Goal: Task Accomplishment & Management: Use online tool/utility

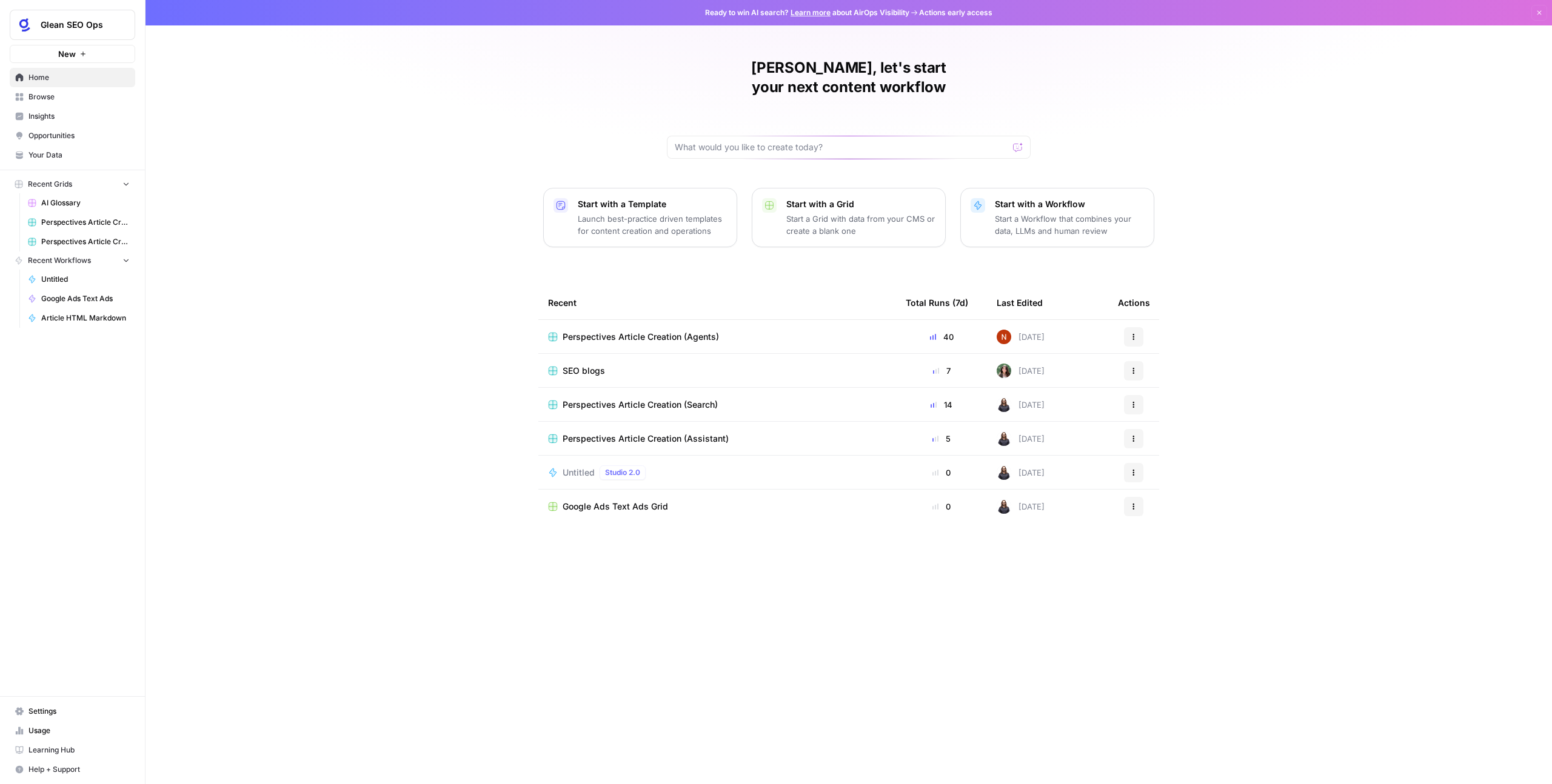
click at [813, 331] on div "Perspectives Article Creation (Agents)" at bounding box center [717, 337] width 338 height 12
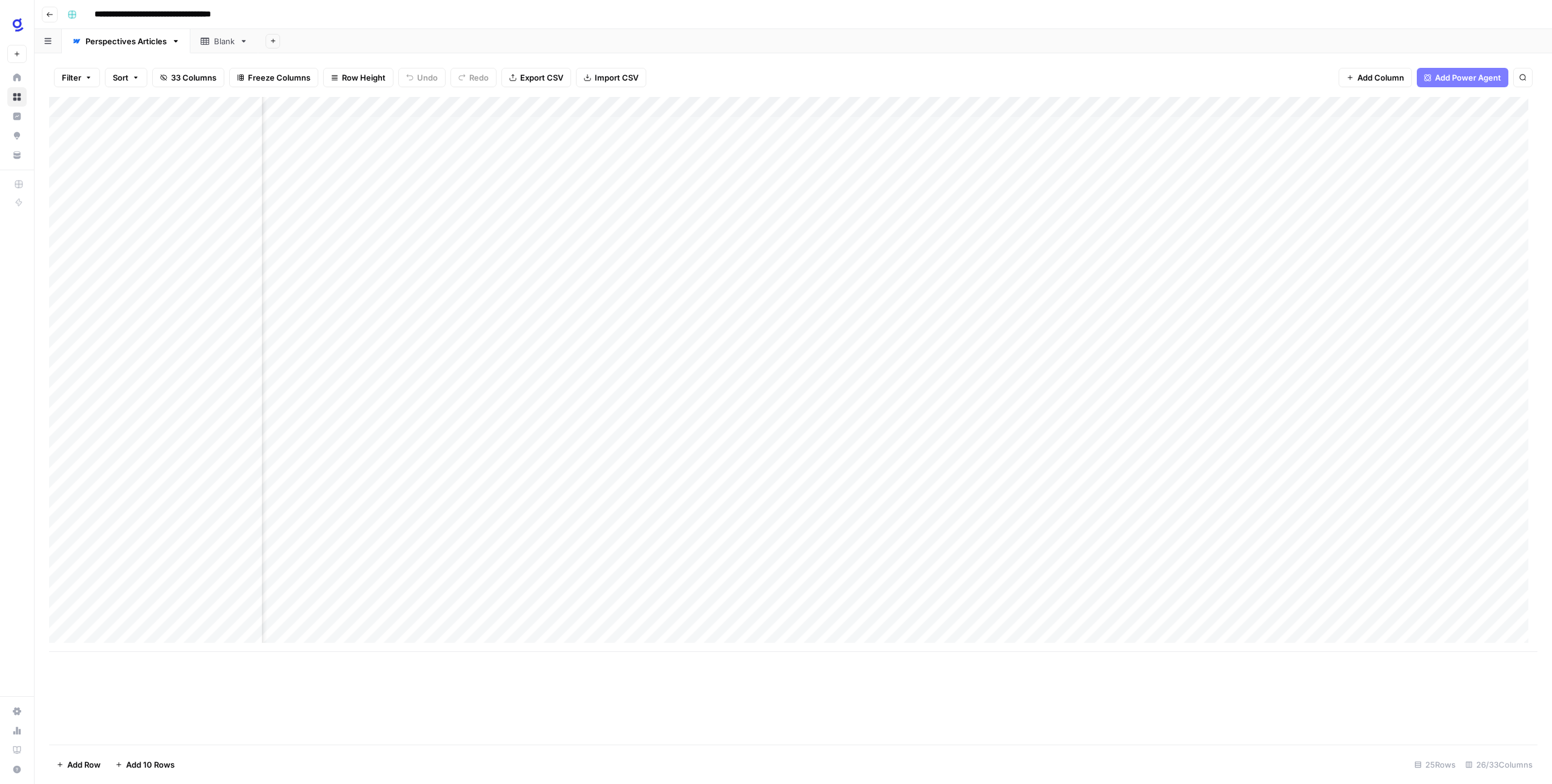
scroll to position [0, 1276]
click at [804, 580] on div "Add Column" at bounding box center [793, 374] width 1488 height 555
click at [1093, 574] on div "Add Column" at bounding box center [793, 374] width 1488 height 555
click at [1109, 583] on div "Add Column" at bounding box center [793, 374] width 1488 height 555
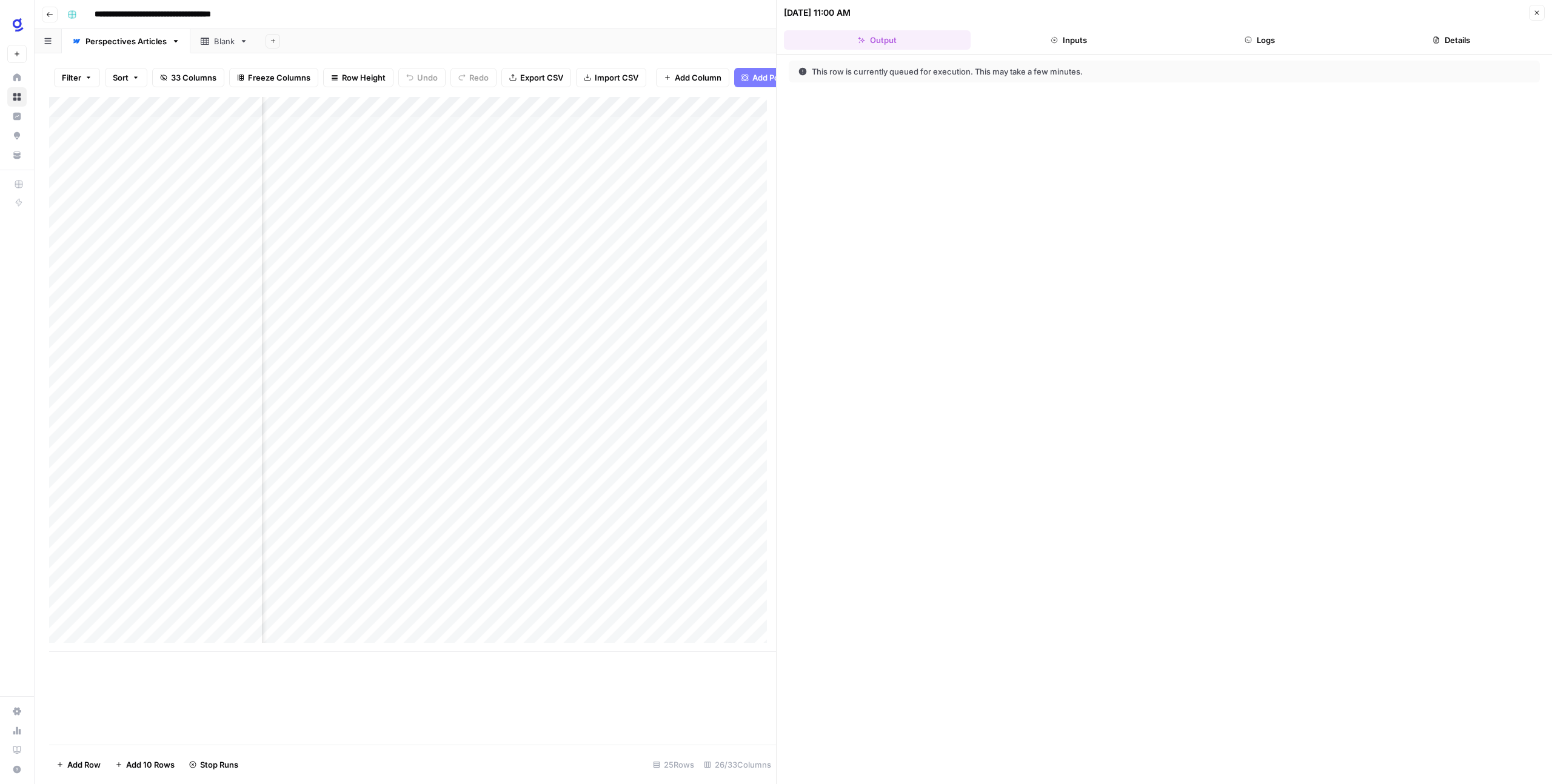
click at [1542, 11] on button "Close" at bounding box center [1536, 13] width 16 height 16
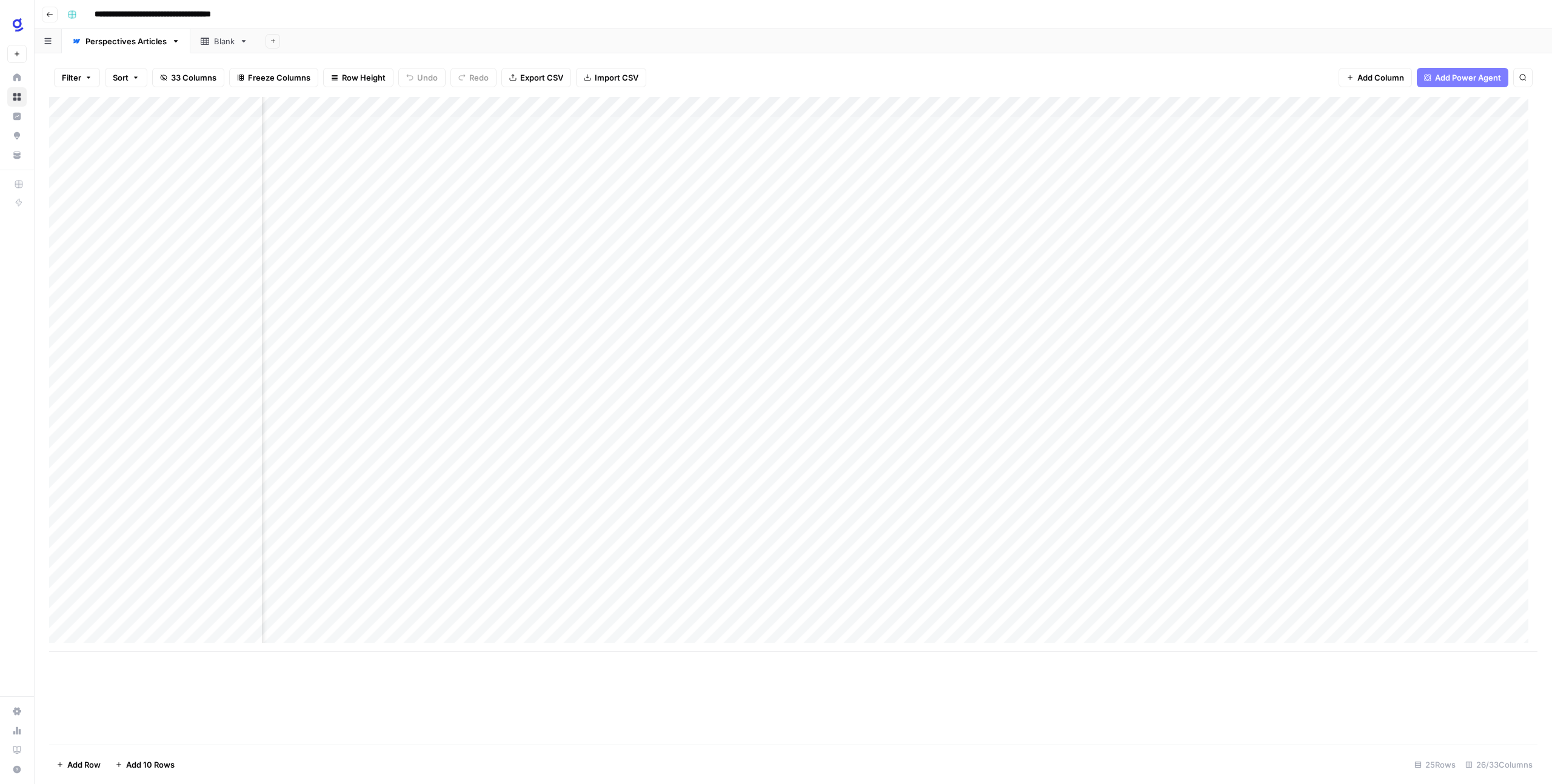
scroll to position [0, 1618]
click at [890, 581] on div "Add Column" at bounding box center [793, 374] width 1488 height 555
click at [890, 581] on div at bounding box center [900, 580] width 155 height 23
click at [764, 578] on div "Add Column" at bounding box center [793, 374] width 1488 height 555
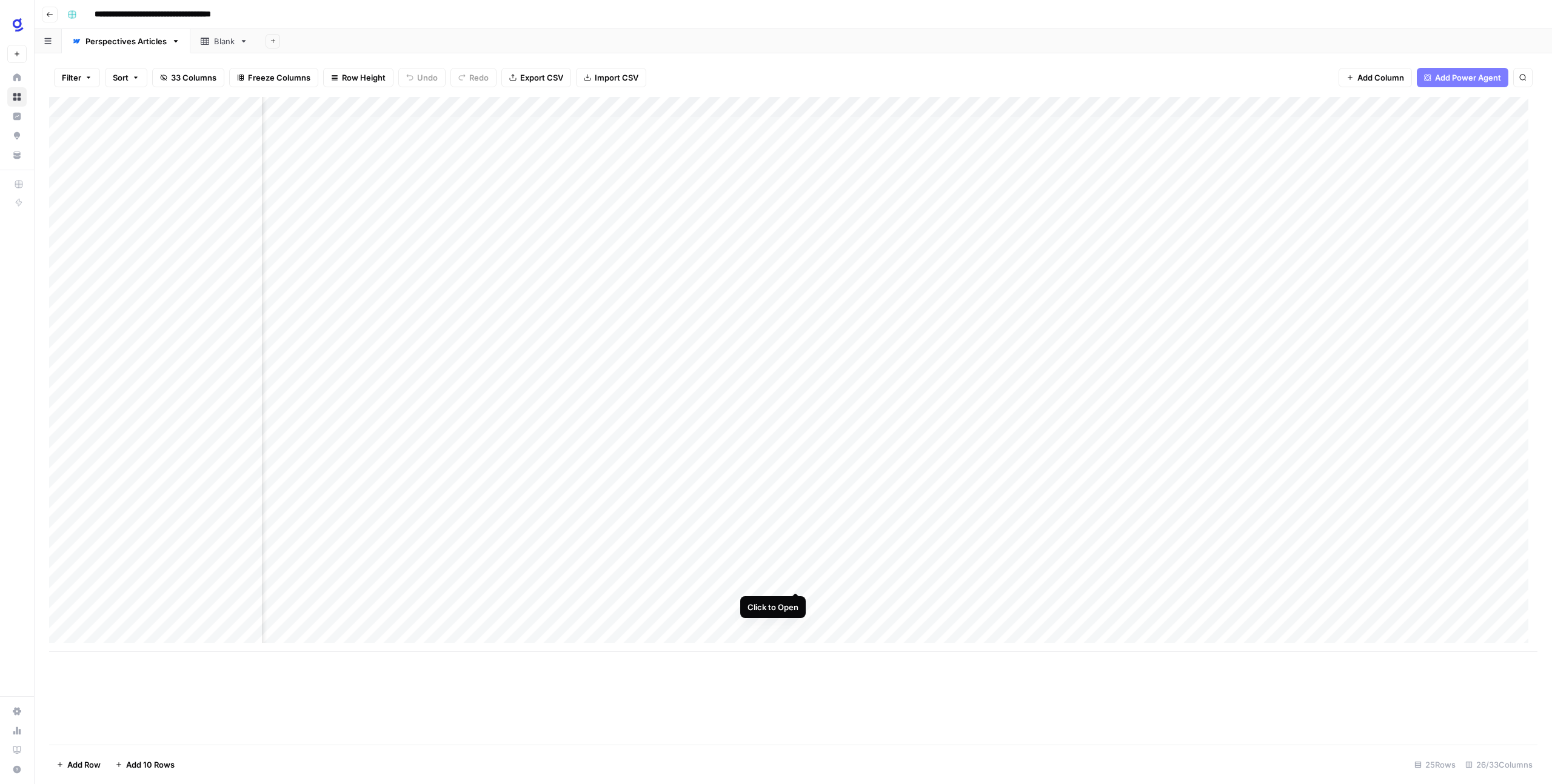
click at [793, 581] on div "Add Column" at bounding box center [793, 374] width 1488 height 555
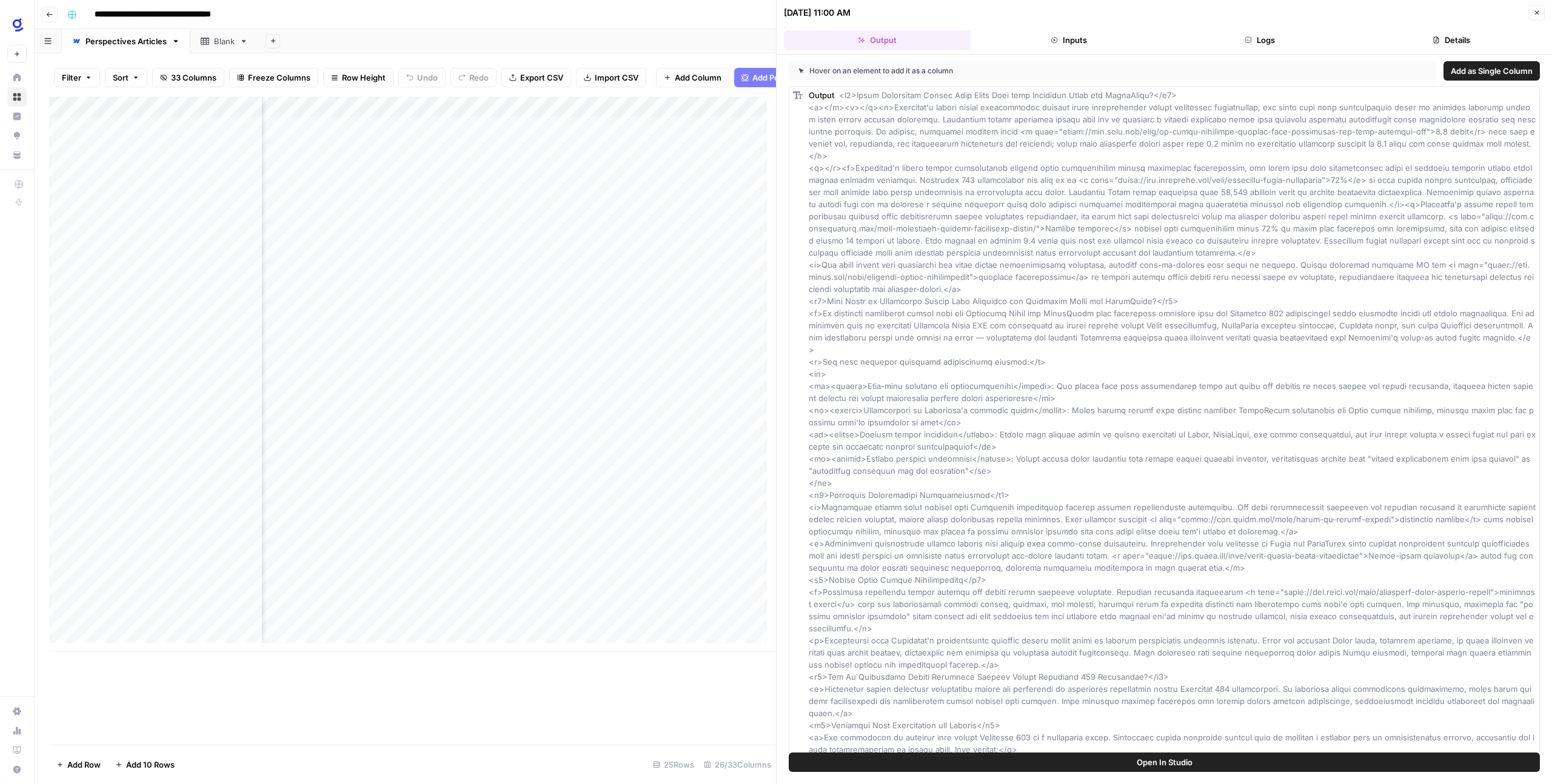
click at [1531, 15] on button "Close" at bounding box center [1536, 13] width 16 height 16
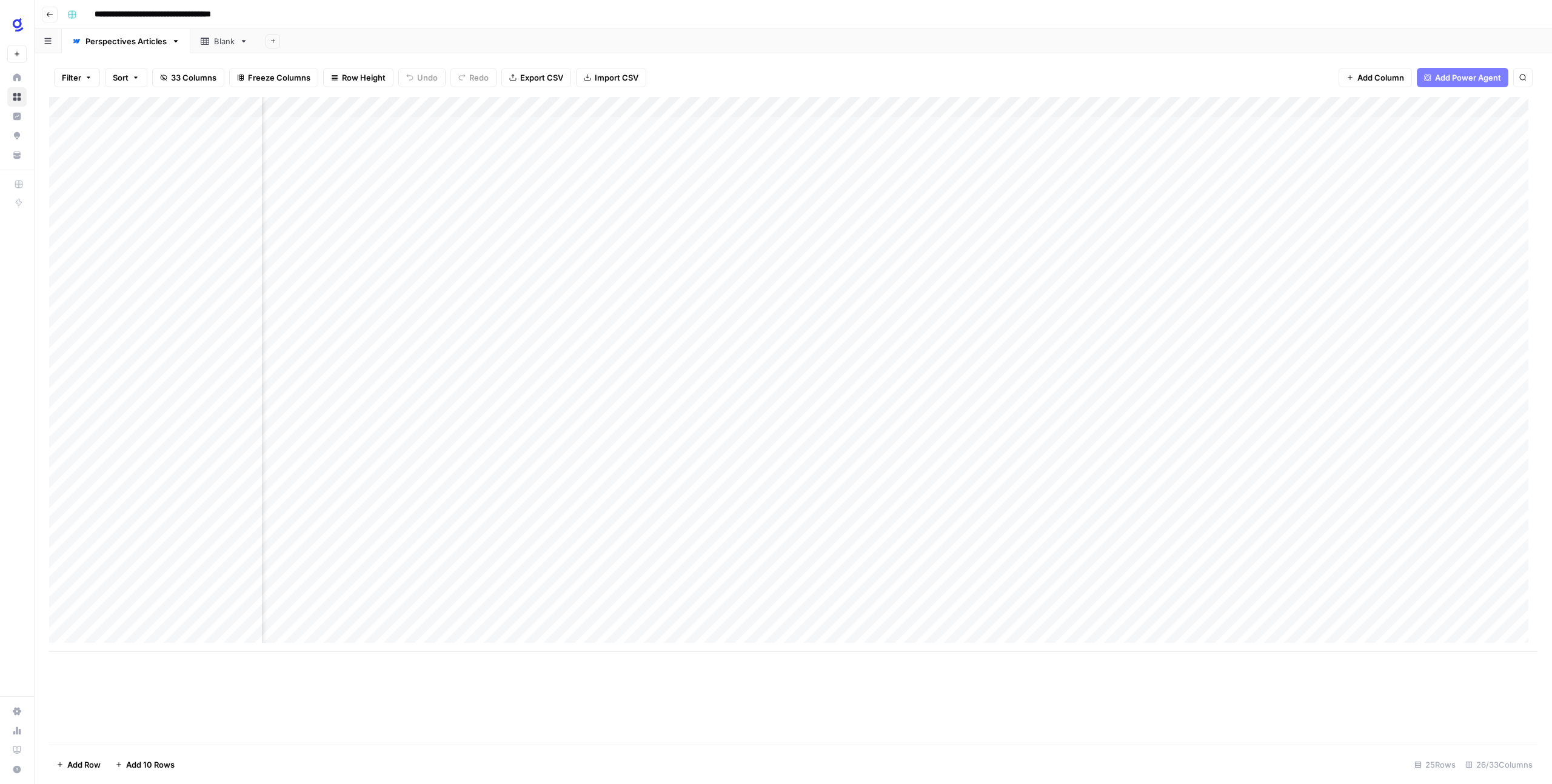
click at [313, 579] on div "Add Column" at bounding box center [793, 374] width 1488 height 555
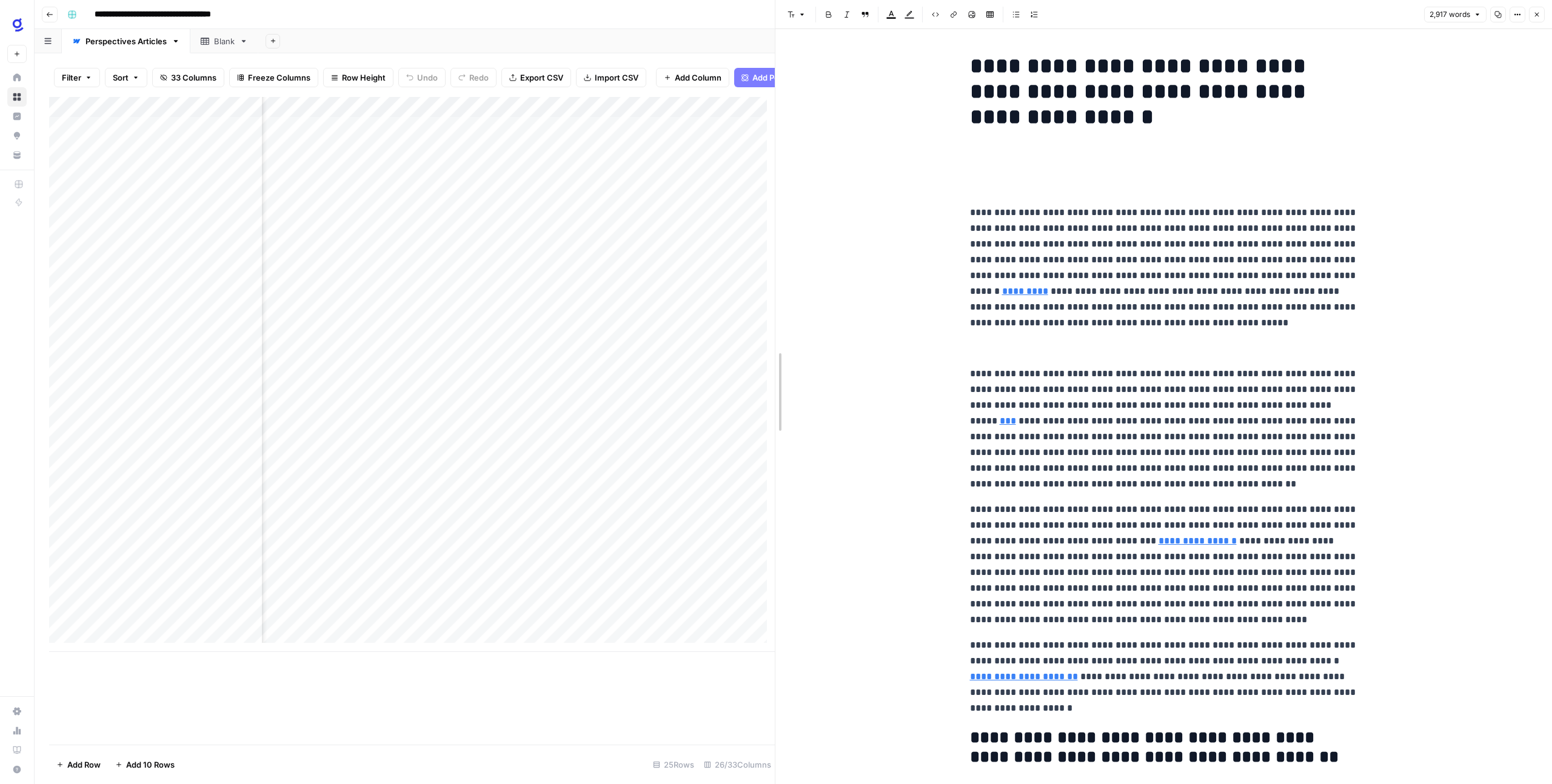
drag, startPoint x: 773, startPoint y: 560, endPoint x: 771, endPoint y: 585, distance: 25.1
click at [771, 585] on div at bounding box center [775, 392] width 12 height 784
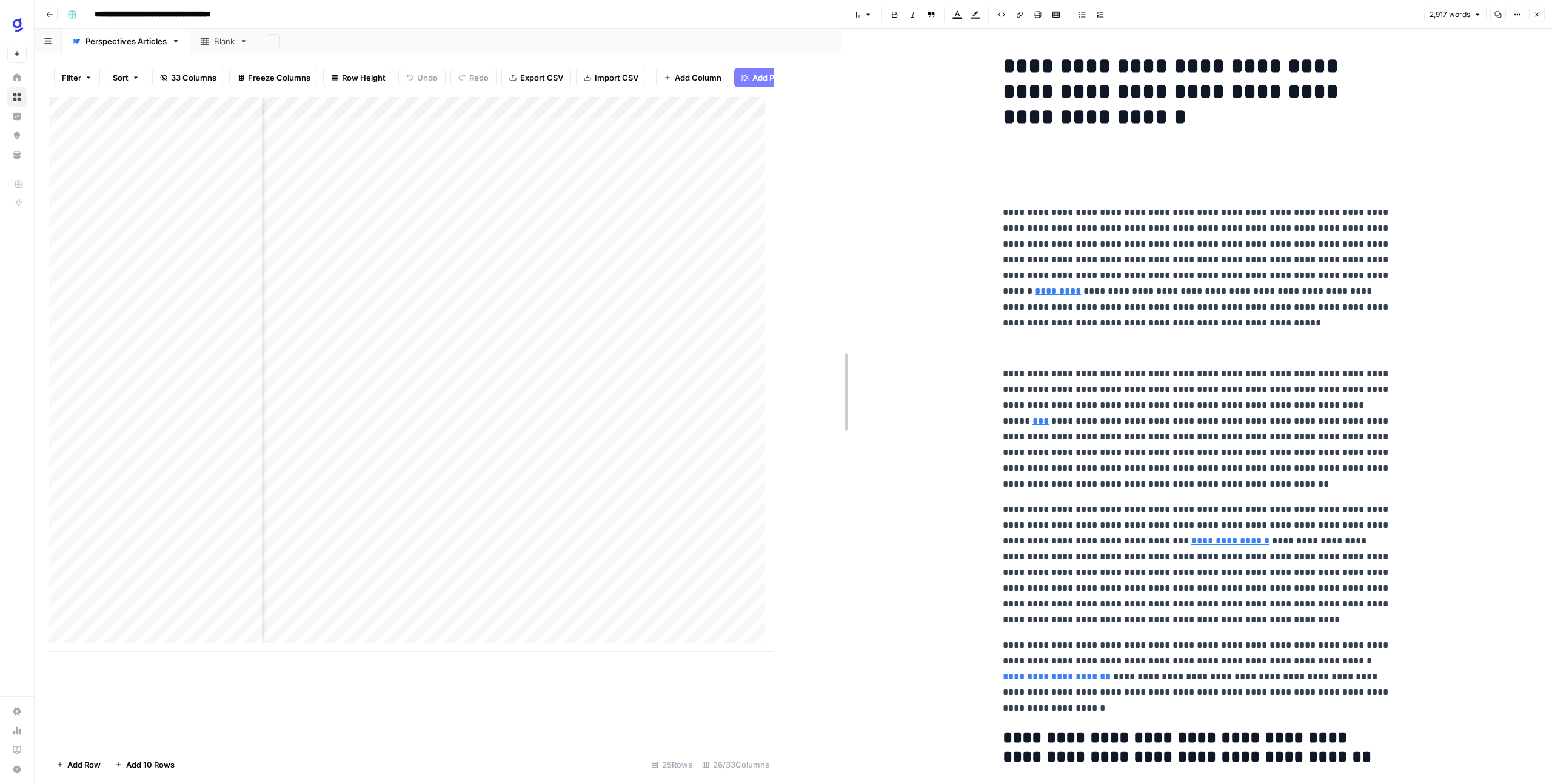
drag, startPoint x: 772, startPoint y: 584, endPoint x: 838, endPoint y: 603, distance: 68.7
click at [838, 603] on div at bounding box center [841, 392] width 12 height 784
click at [540, 569] on div "Add Column" at bounding box center [445, 374] width 791 height 555
click at [540, 569] on div "Add Column" at bounding box center [445, 374] width 791 height 555
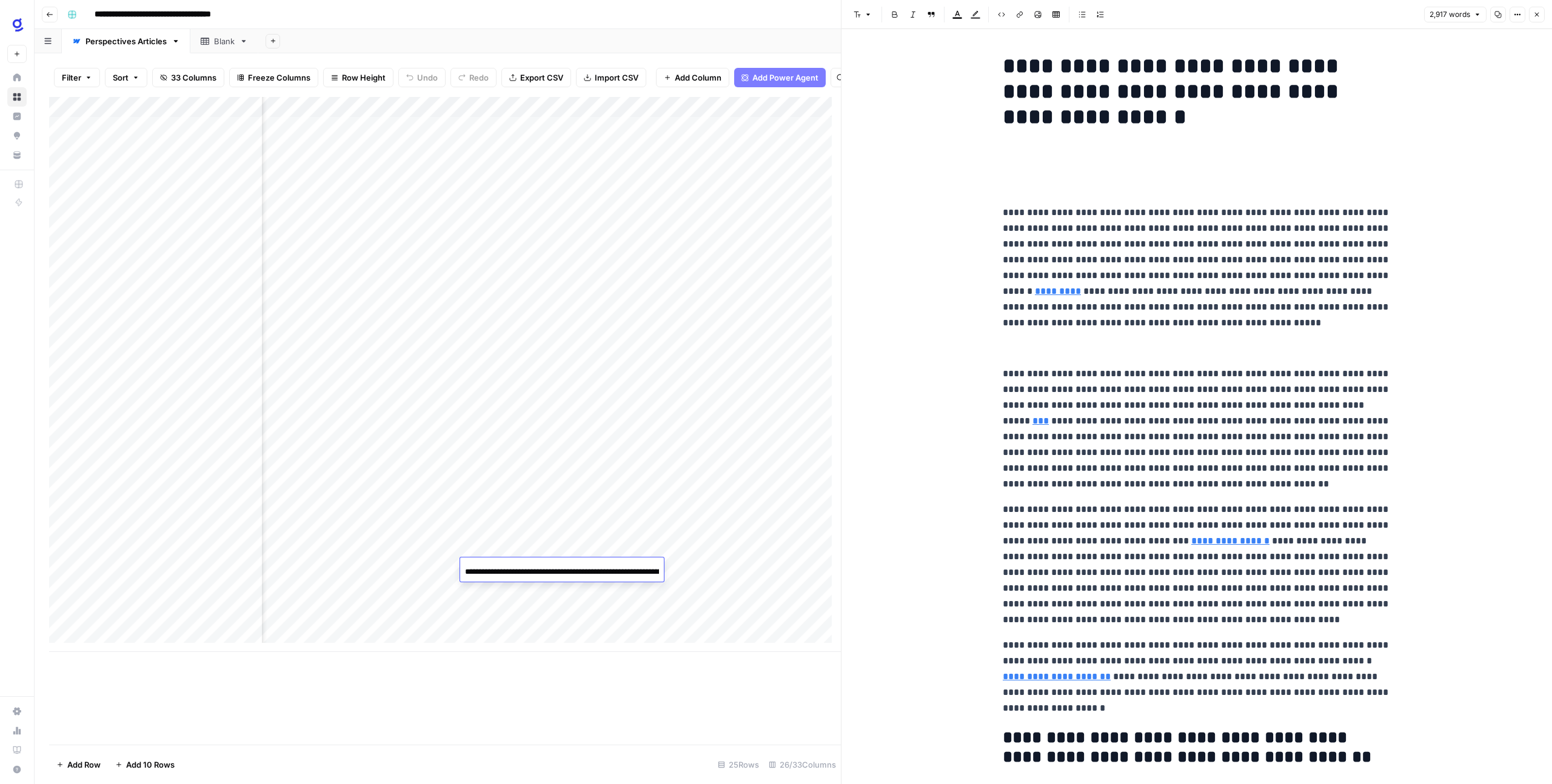
scroll to position [0, 701]
click at [530, 586] on div "Add Column" at bounding box center [445, 374] width 791 height 555
type input "**********"
click at [501, 616] on div "Add Column" at bounding box center [445, 374] width 791 height 555
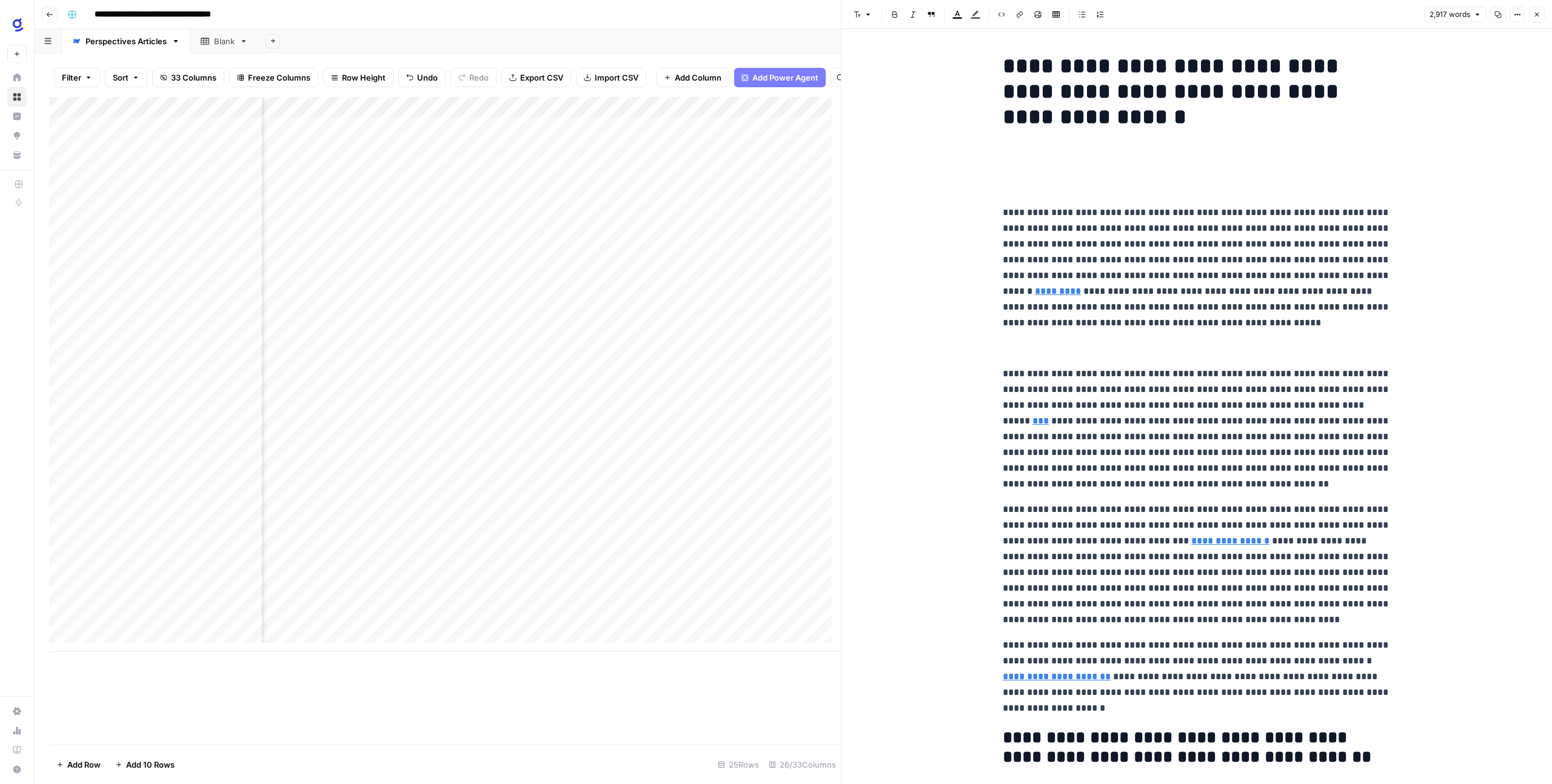
scroll to position [0, 181]
click at [349, 587] on div "Add Column" at bounding box center [445, 374] width 791 height 555
click at [349, 588] on div "Add Column" at bounding box center [445, 374] width 791 height 555
type textarea "**********"
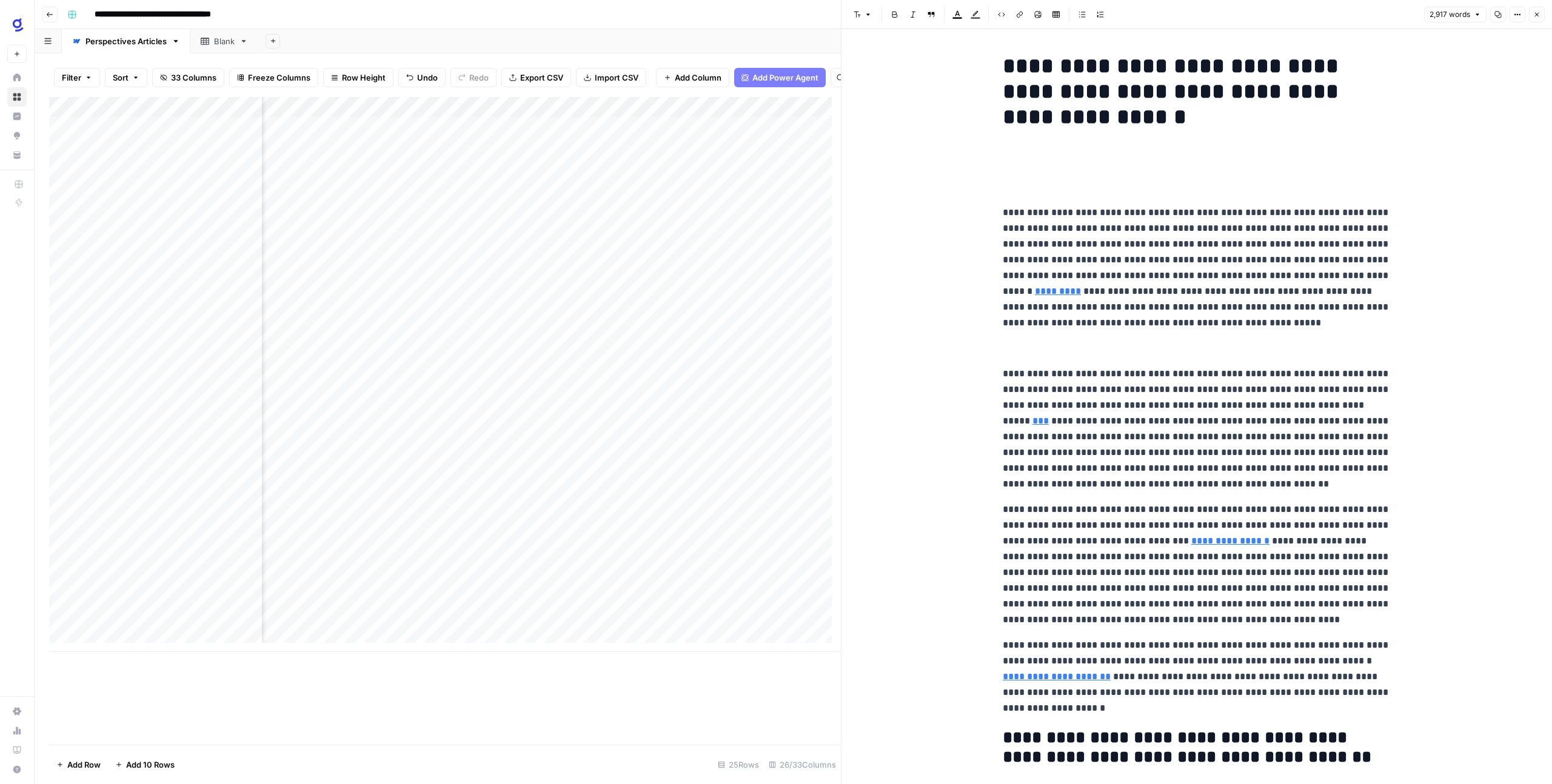
click at [644, 577] on div "Add Column" at bounding box center [445, 374] width 791 height 555
click at [634, 594] on div "Add Column" at bounding box center [445, 374] width 791 height 555
type textarea "**********"
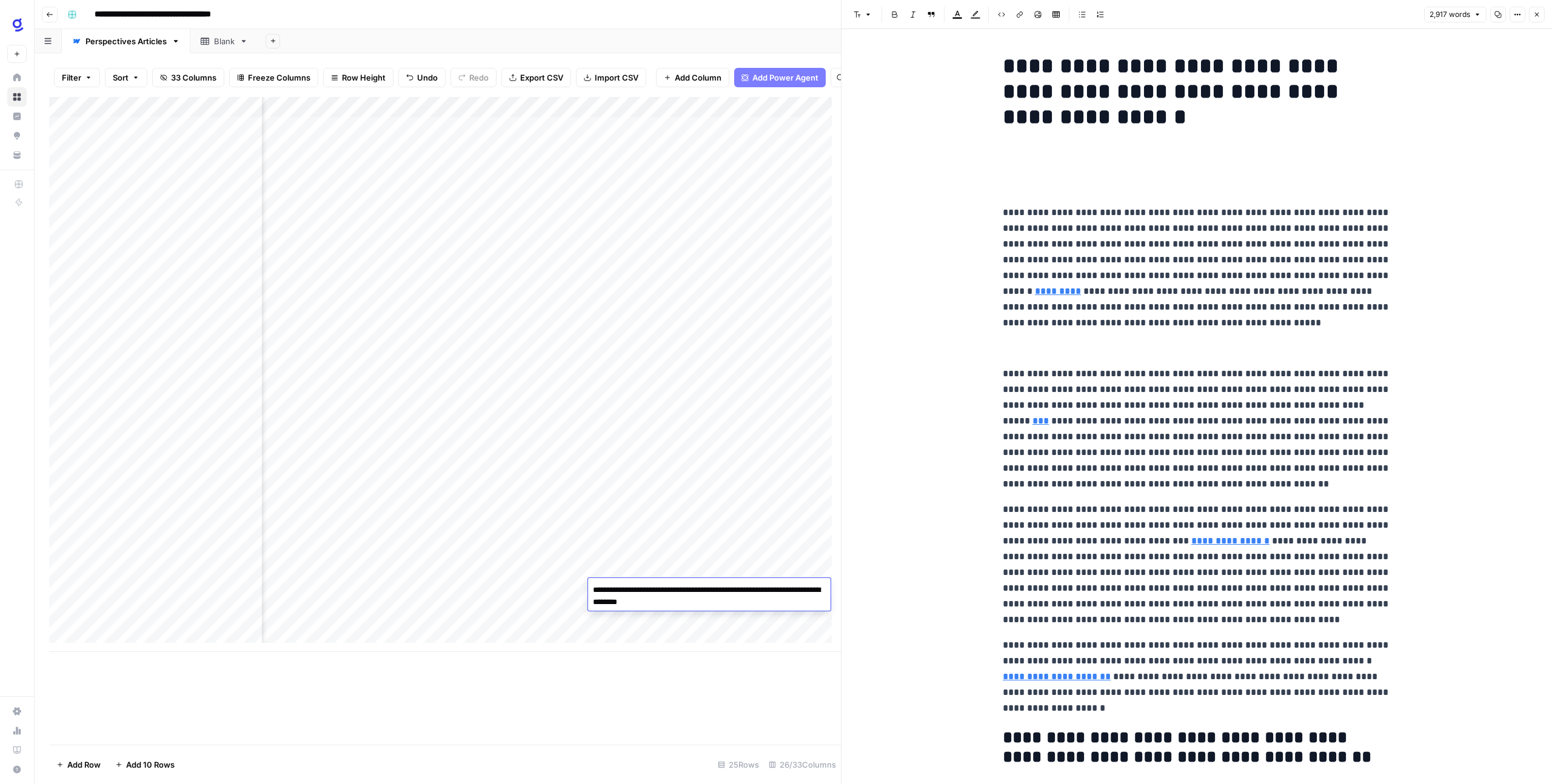
click at [614, 631] on div "Add Column" at bounding box center [445, 374] width 791 height 555
click at [798, 589] on div "Add Column" at bounding box center [445, 374] width 791 height 555
click at [170, 611] on div "Add Column" at bounding box center [445, 374] width 791 height 555
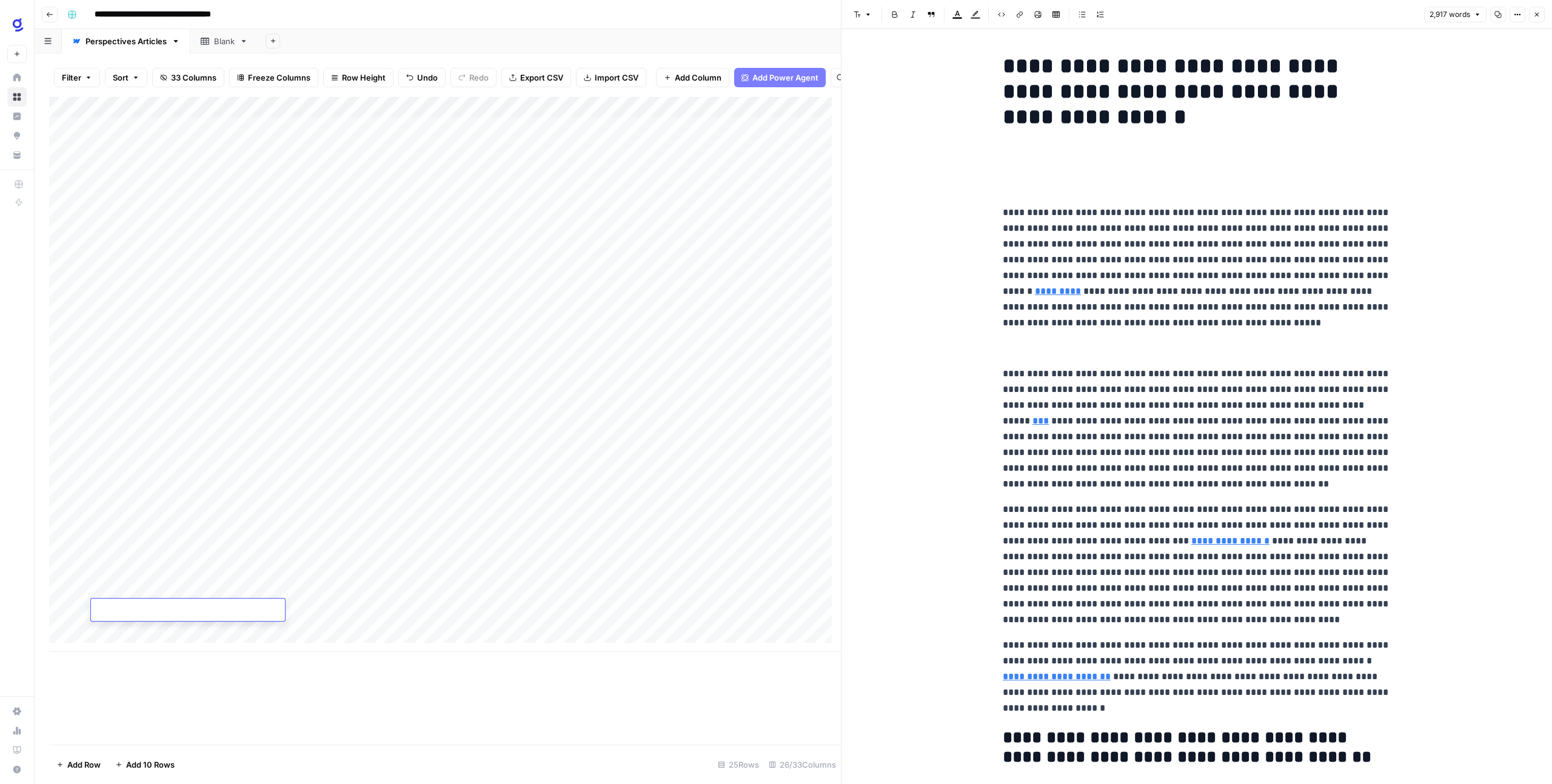
type textarea "**********"
click at [339, 668] on div "Add Column" at bounding box center [445, 420] width 791 height 648
click at [316, 608] on div "Add Column" at bounding box center [445, 374] width 791 height 555
click at [303, 613] on div "Add Column" at bounding box center [445, 374] width 791 height 555
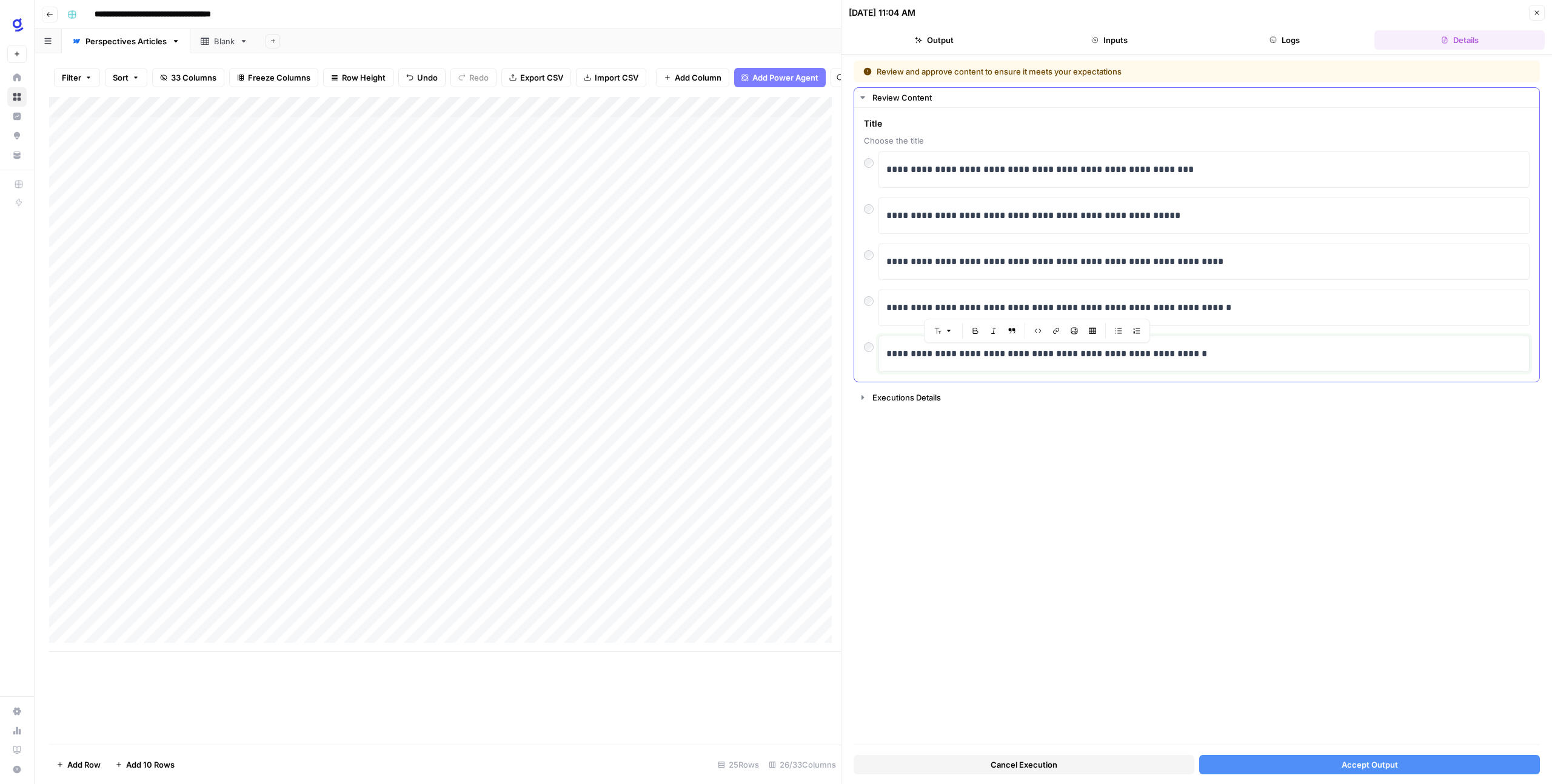
drag, startPoint x: 888, startPoint y: 354, endPoint x: 1087, endPoint y: 457, distance: 224.1
click at [1157, 372] on div "**********" at bounding box center [1204, 354] width 651 height 36
click at [1051, 494] on div "**********" at bounding box center [1196, 402] width 686 height 684
click at [1270, 768] on button "Accept Output" at bounding box center [1369, 764] width 341 height 19
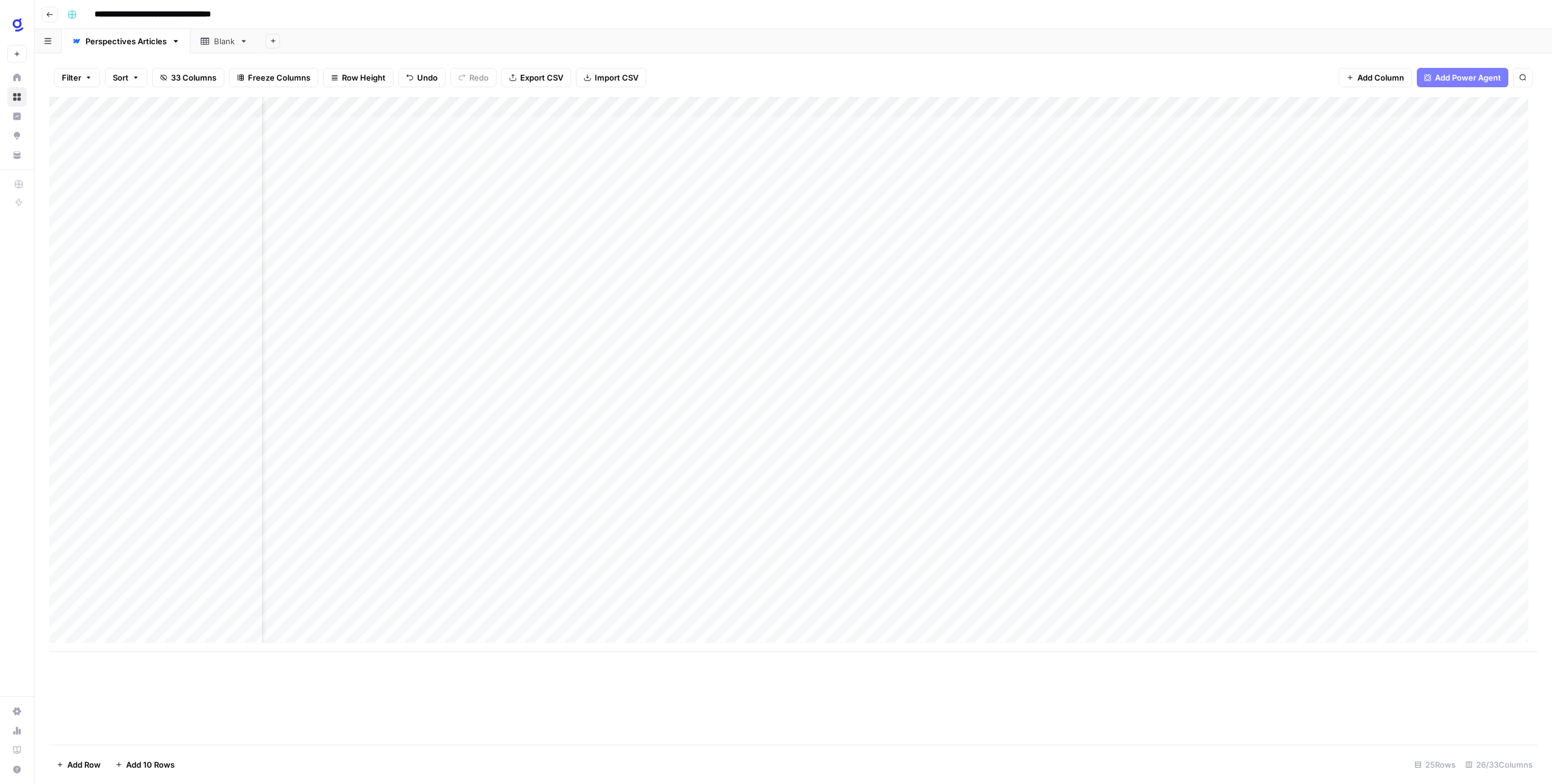
scroll to position [0, 48]
click at [591, 604] on div "Add Column" at bounding box center [793, 374] width 1488 height 555
click at [813, 606] on div "Add Column" at bounding box center [793, 374] width 1488 height 555
click at [713, 600] on div "Add Column" at bounding box center [793, 374] width 1488 height 555
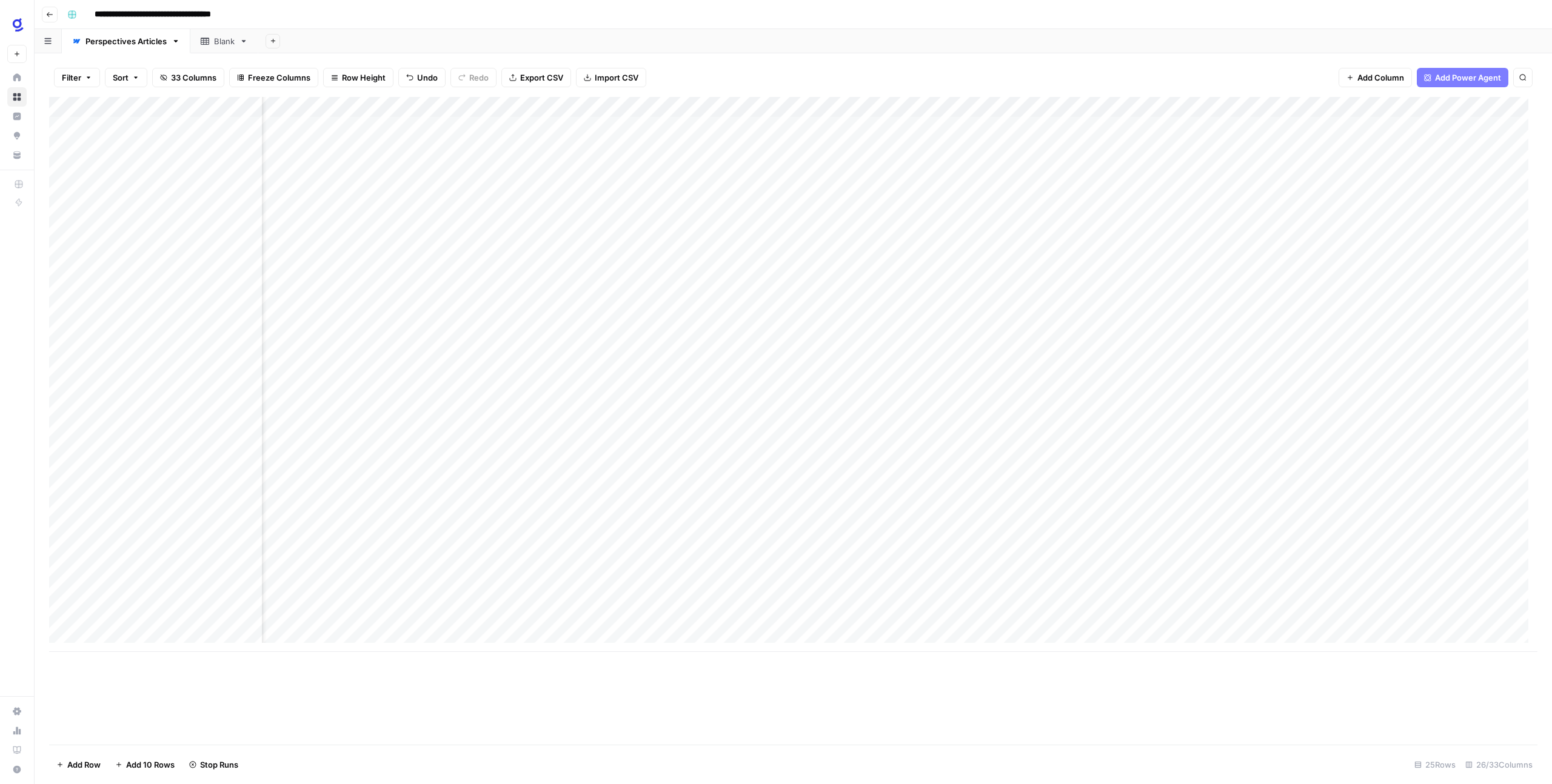
scroll to position [0, 0]
click at [871, 606] on div "Add Column" at bounding box center [793, 374] width 1488 height 555
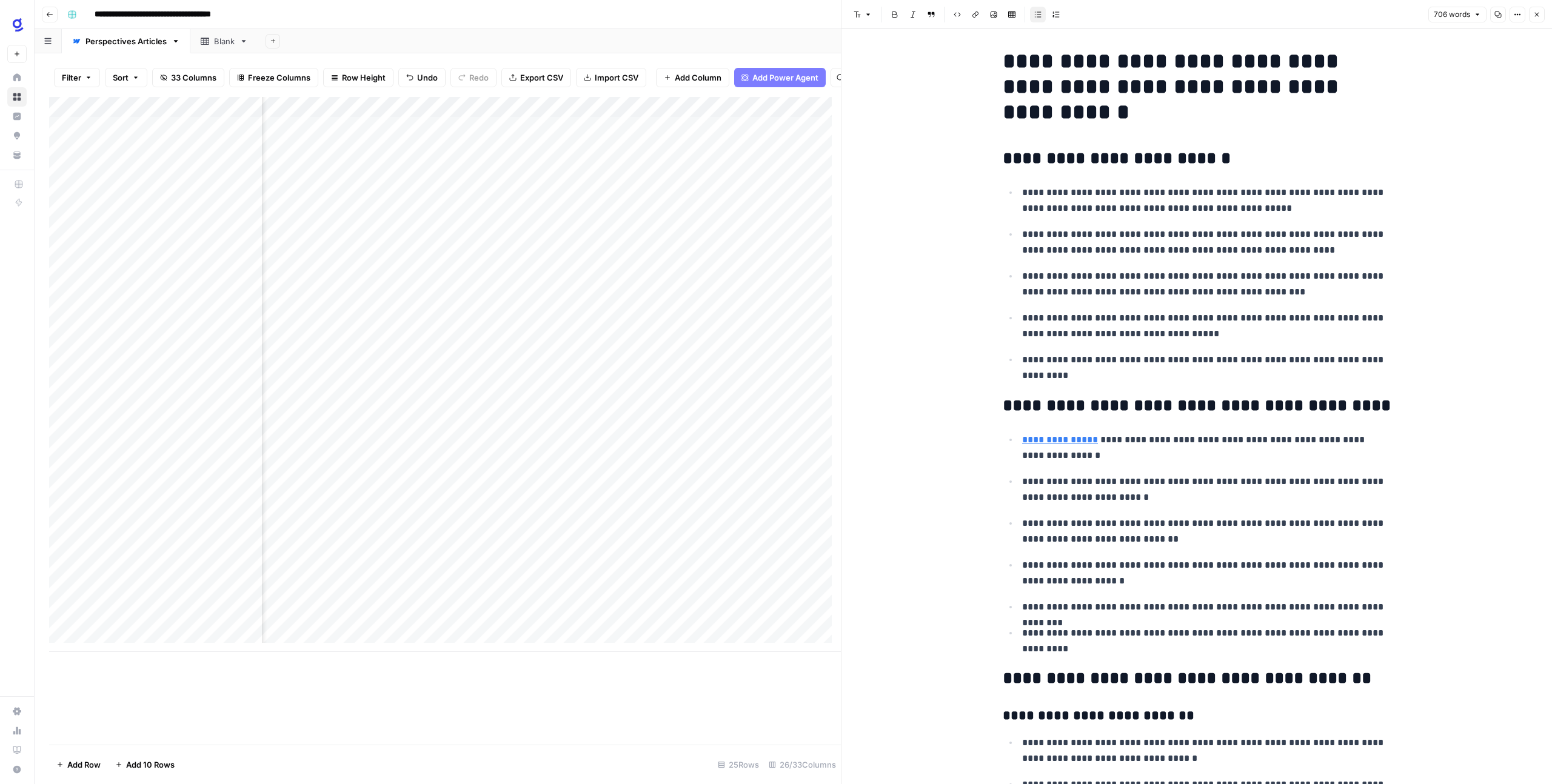
scroll to position [0, 734]
click at [359, 603] on div "Add Column" at bounding box center [445, 374] width 791 height 555
click at [411, 610] on div "Add Column" at bounding box center [445, 374] width 791 height 555
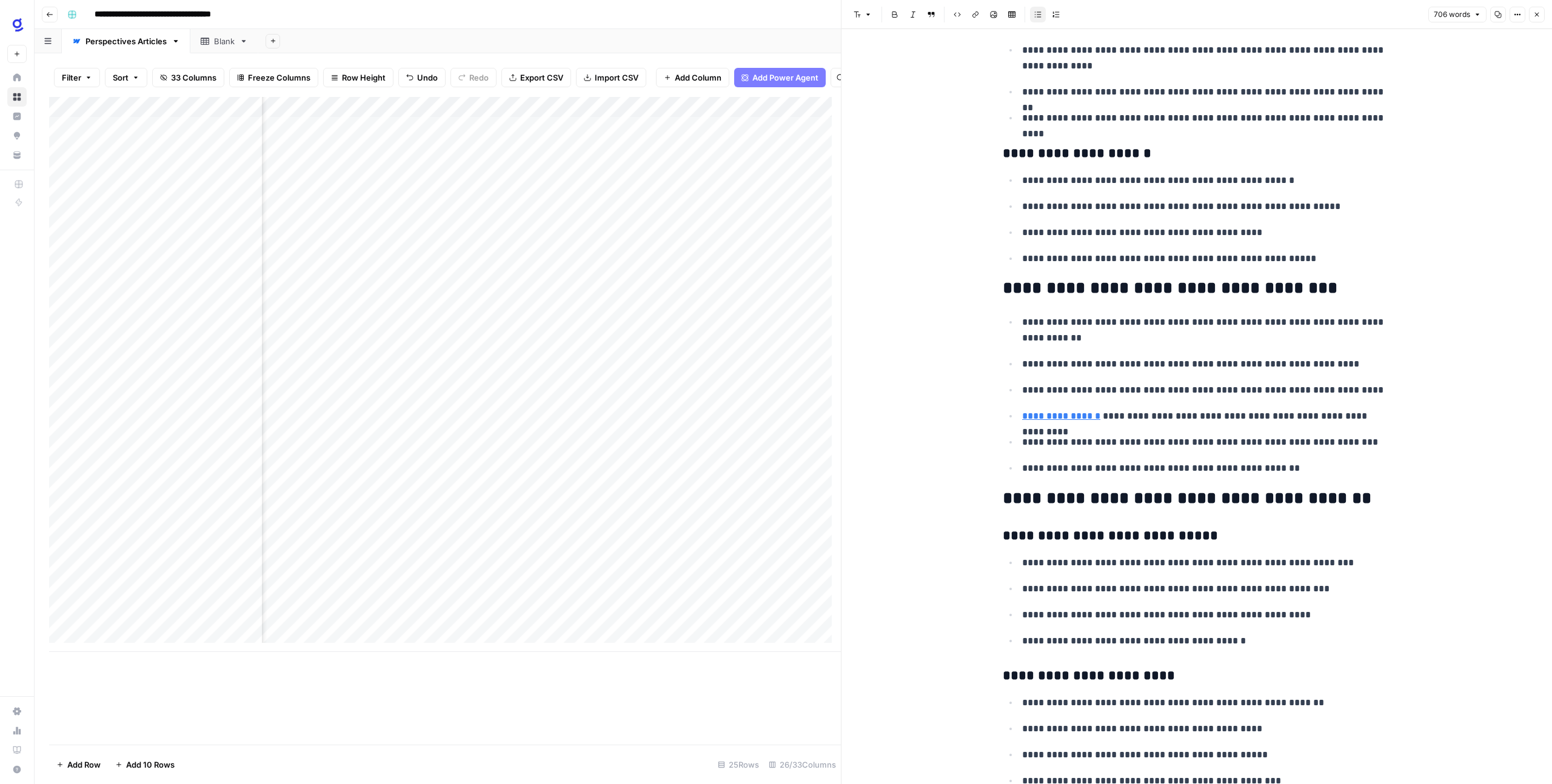
scroll to position [1096, 0]
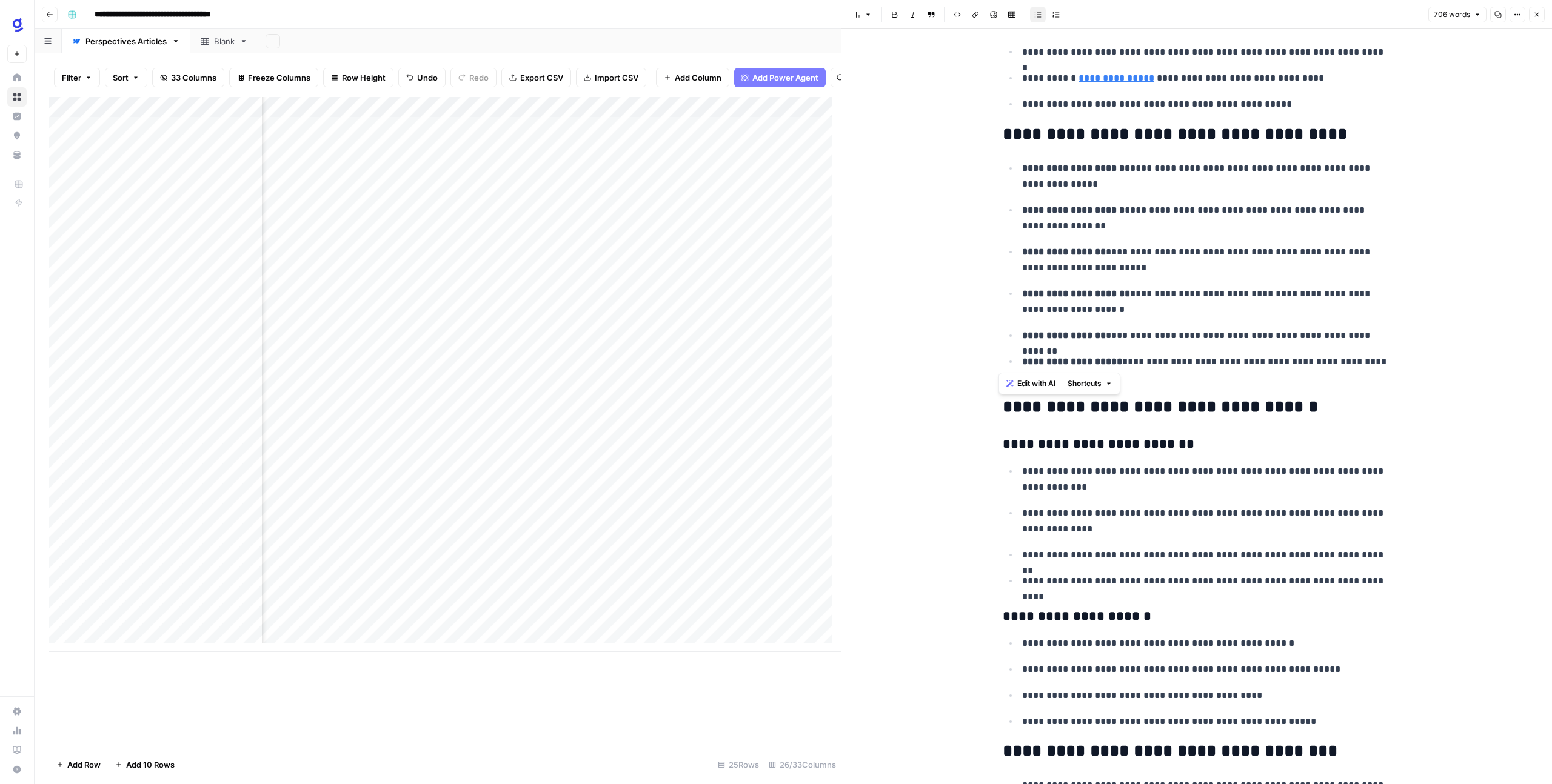
drag, startPoint x: 1151, startPoint y: 365, endPoint x: 990, endPoint y: 137, distance: 279.1
click at [995, 137] on div "**********" at bounding box center [1196, 262] width 403 height 2619
click at [1141, 375] on p "**********" at bounding box center [1206, 369] width 369 height 31
drag, startPoint x: 1140, startPoint y: 379, endPoint x: 1023, endPoint y: 166, distance: 243.0
click at [1023, 166] on ul "**********" at bounding box center [1196, 273] width 388 height 225
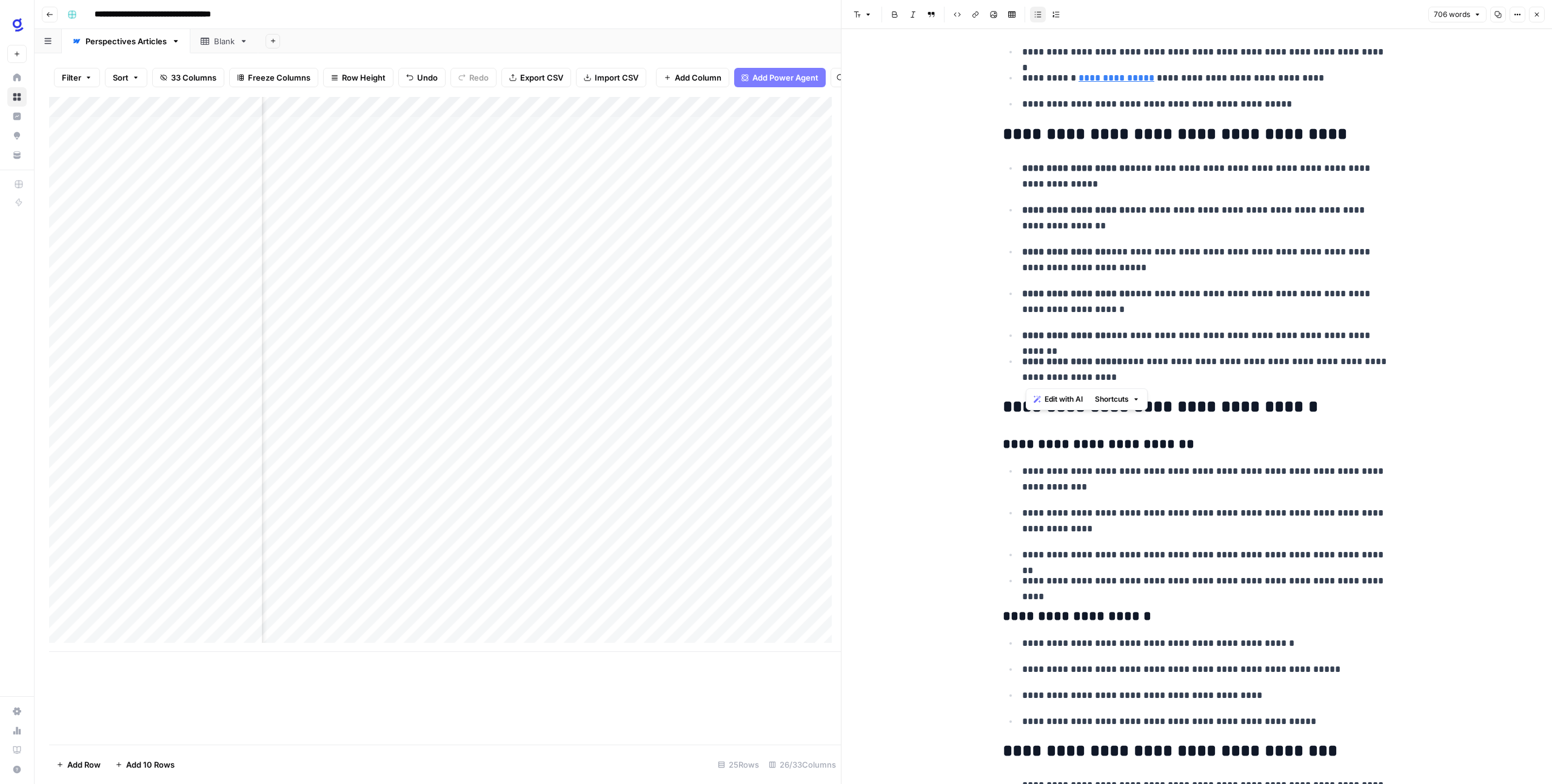
click at [1026, 139] on h2 "**********" at bounding box center [1196, 134] width 388 height 19
click at [870, 17] on icon "button" at bounding box center [868, 14] width 8 height 8
click at [1024, 424] on div "**********" at bounding box center [1196, 262] width 403 height 2619
click at [1027, 415] on h2 "**********" at bounding box center [1196, 407] width 388 height 19
click at [870, 11] on icon "button" at bounding box center [868, 14] width 8 height 8
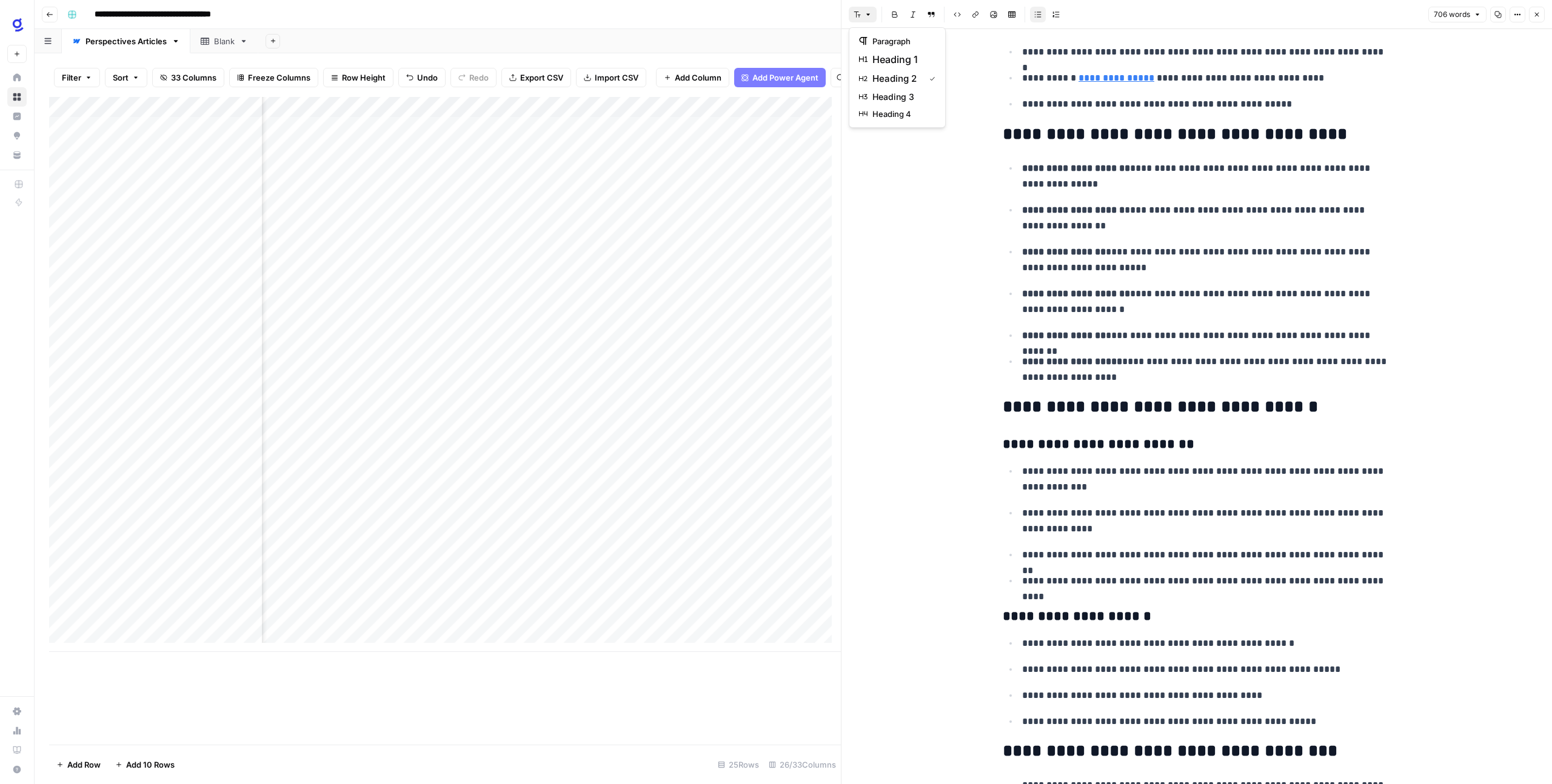
click at [925, 250] on div "**********" at bounding box center [1196, 271] width 711 height 2677
drag, startPoint x: 997, startPoint y: 135, endPoint x: 1152, endPoint y: 376, distance: 286.5
click at [1152, 376] on div "**********" at bounding box center [1196, 262] width 403 height 2619
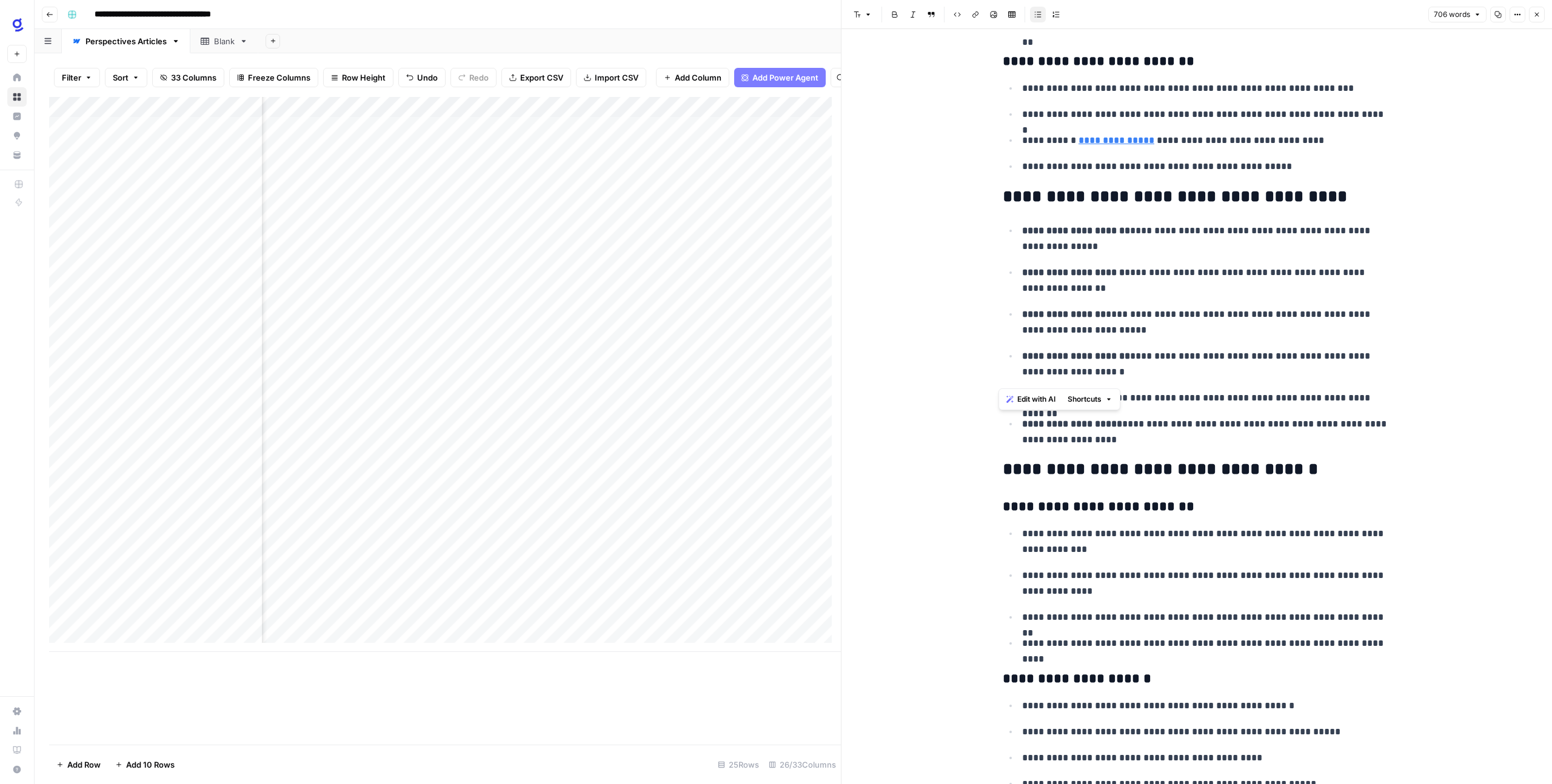
scroll to position [1229, 0]
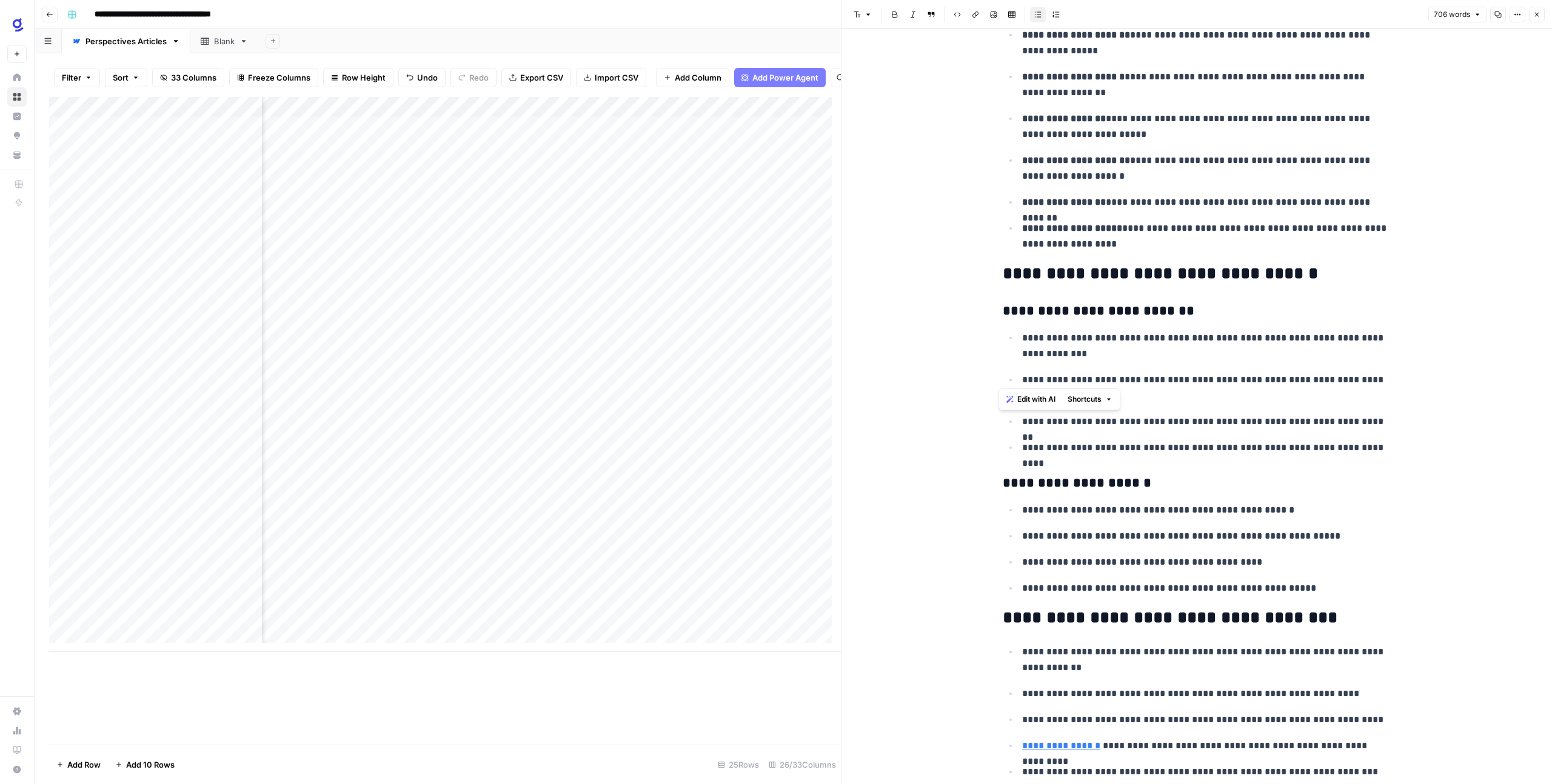
click at [1354, 331] on p "**********" at bounding box center [1206, 346] width 369 height 31
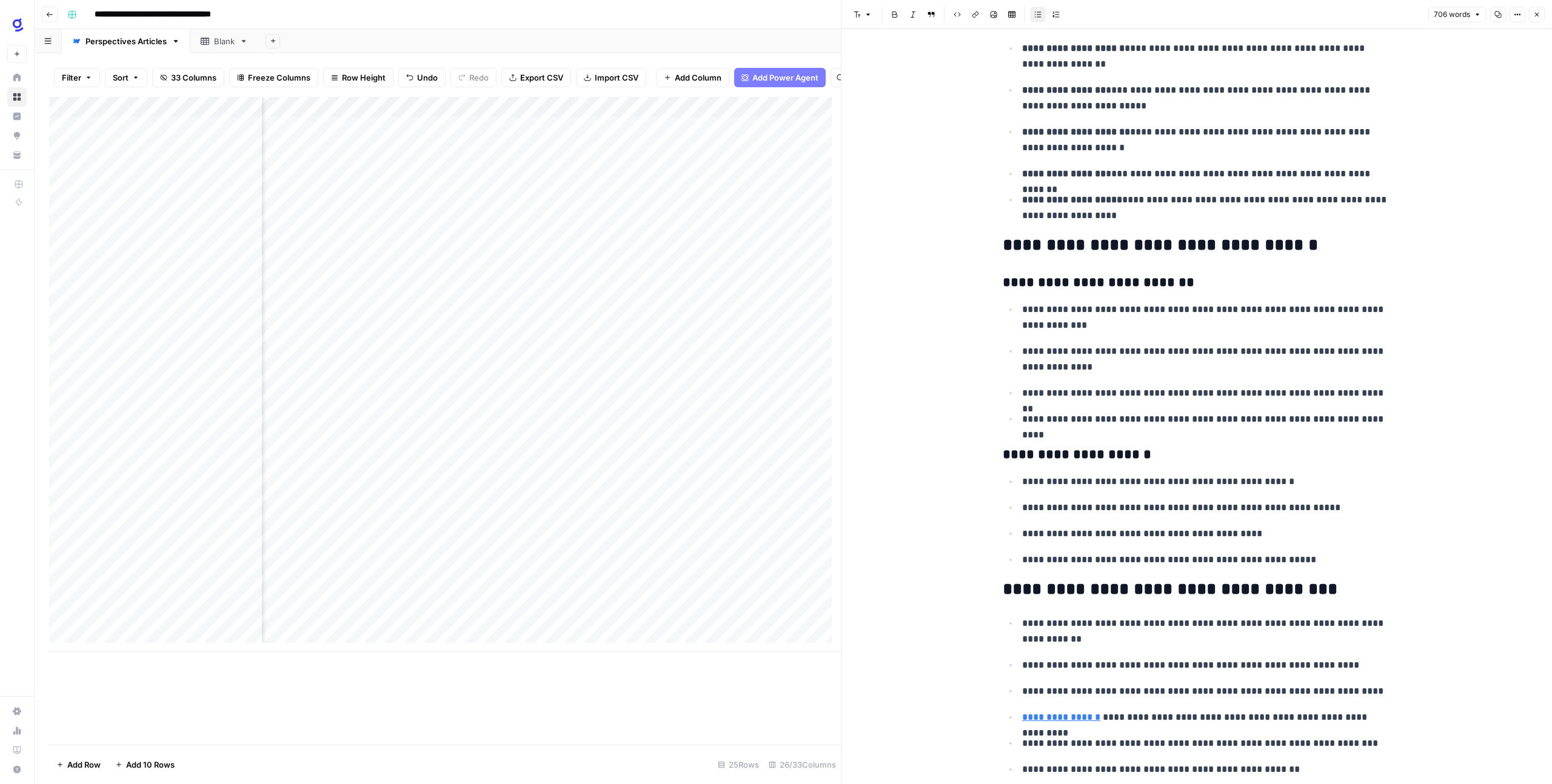
scroll to position [1259, 0]
drag, startPoint x: 1002, startPoint y: 242, endPoint x: 1222, endPoint y: 252, distance: 220.2
click at [1222, 252] on h2 "**********" at bounding box center [1196, 245] width 388 height 19
click at [1328, 463] on div "**********" at bounding box center [1196, 99] width 403 height 2619
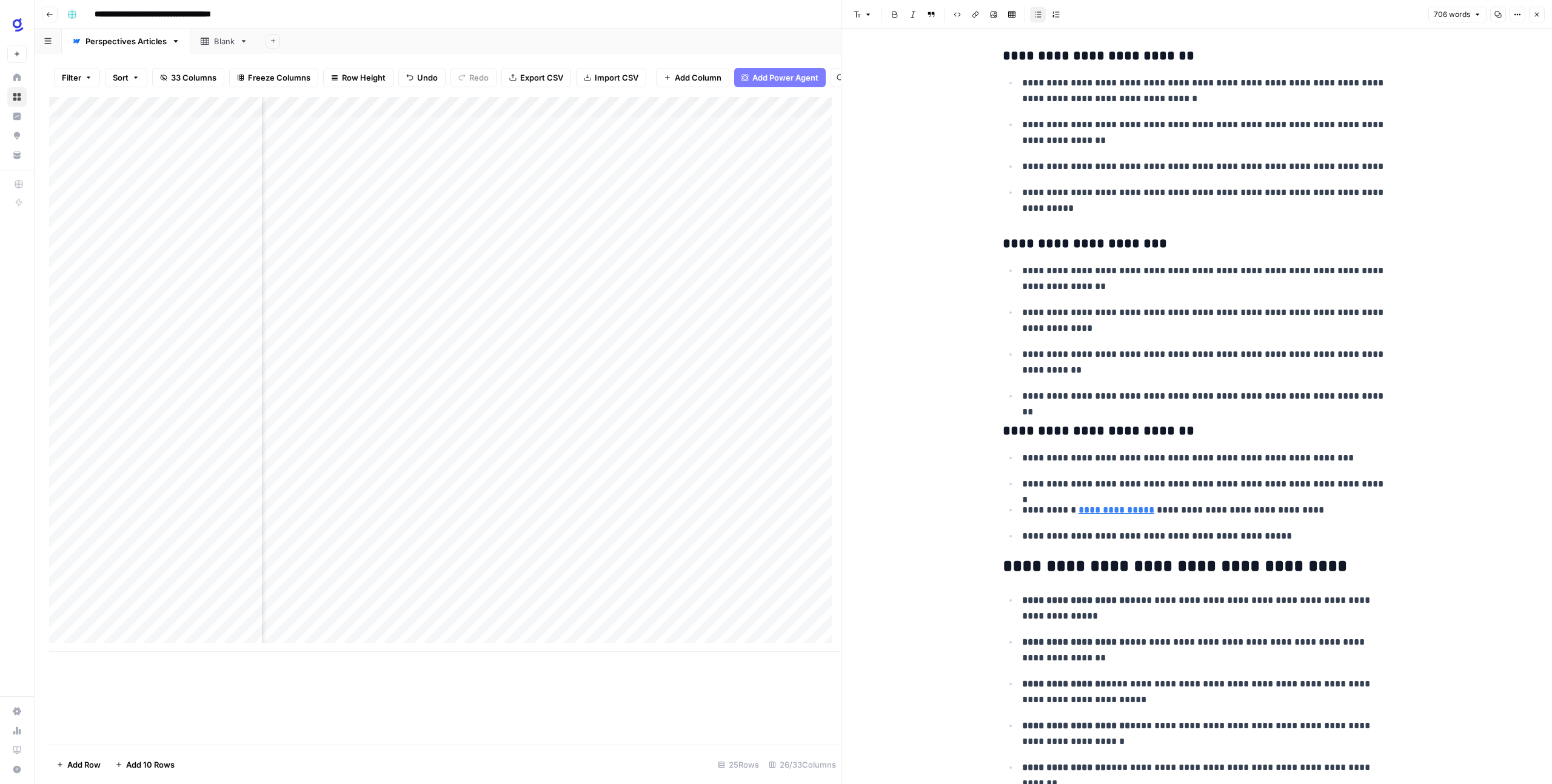
scroll to position [860, 0]
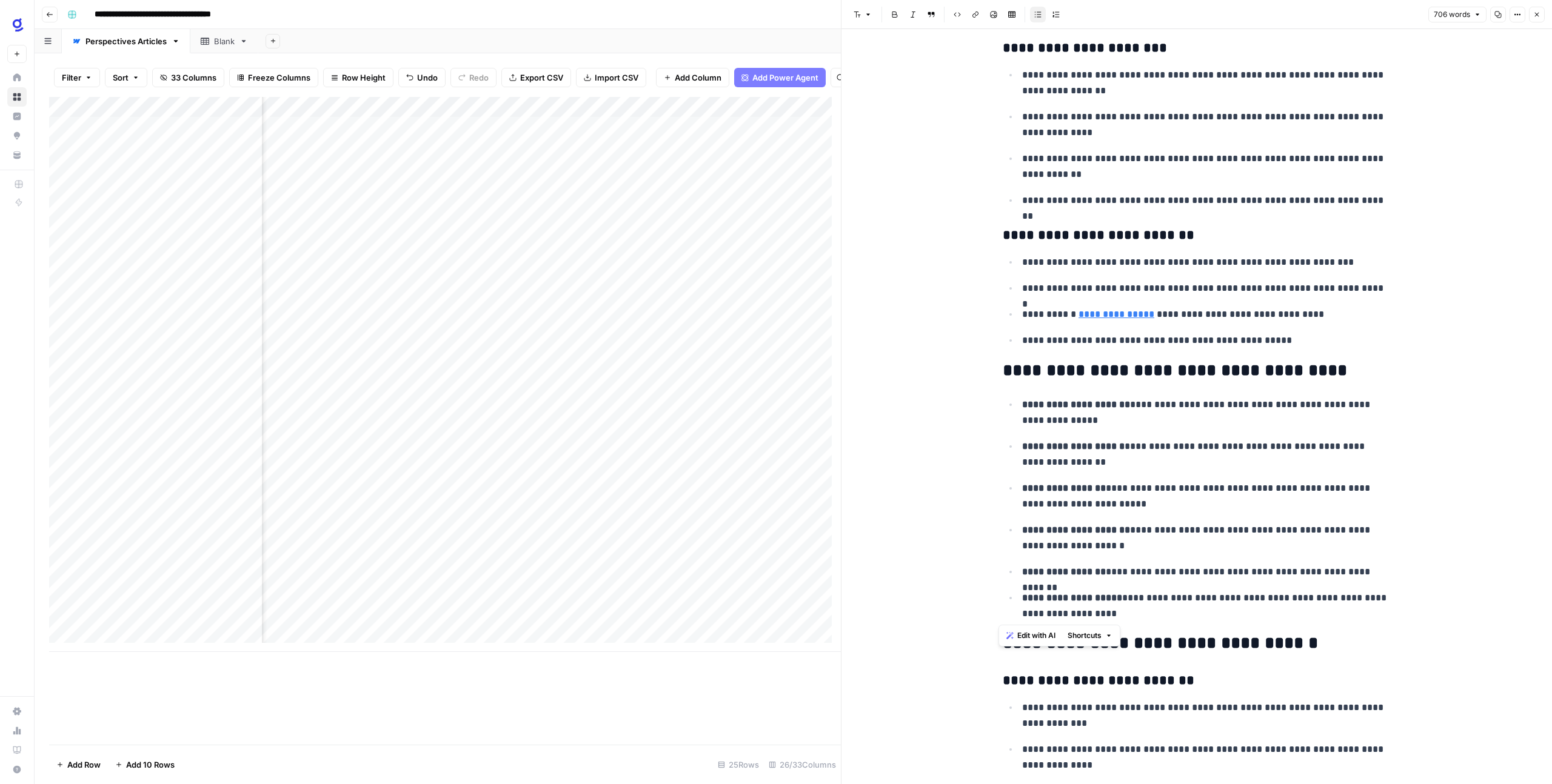
drag, startPoint x: 1181, startPoint y: 610, endPoint x: 1001, endPoint y: 372, distance: 298.4
click at [1001, 372] on div "**********" at bounding box center [1196, 498] width 403 height 2619
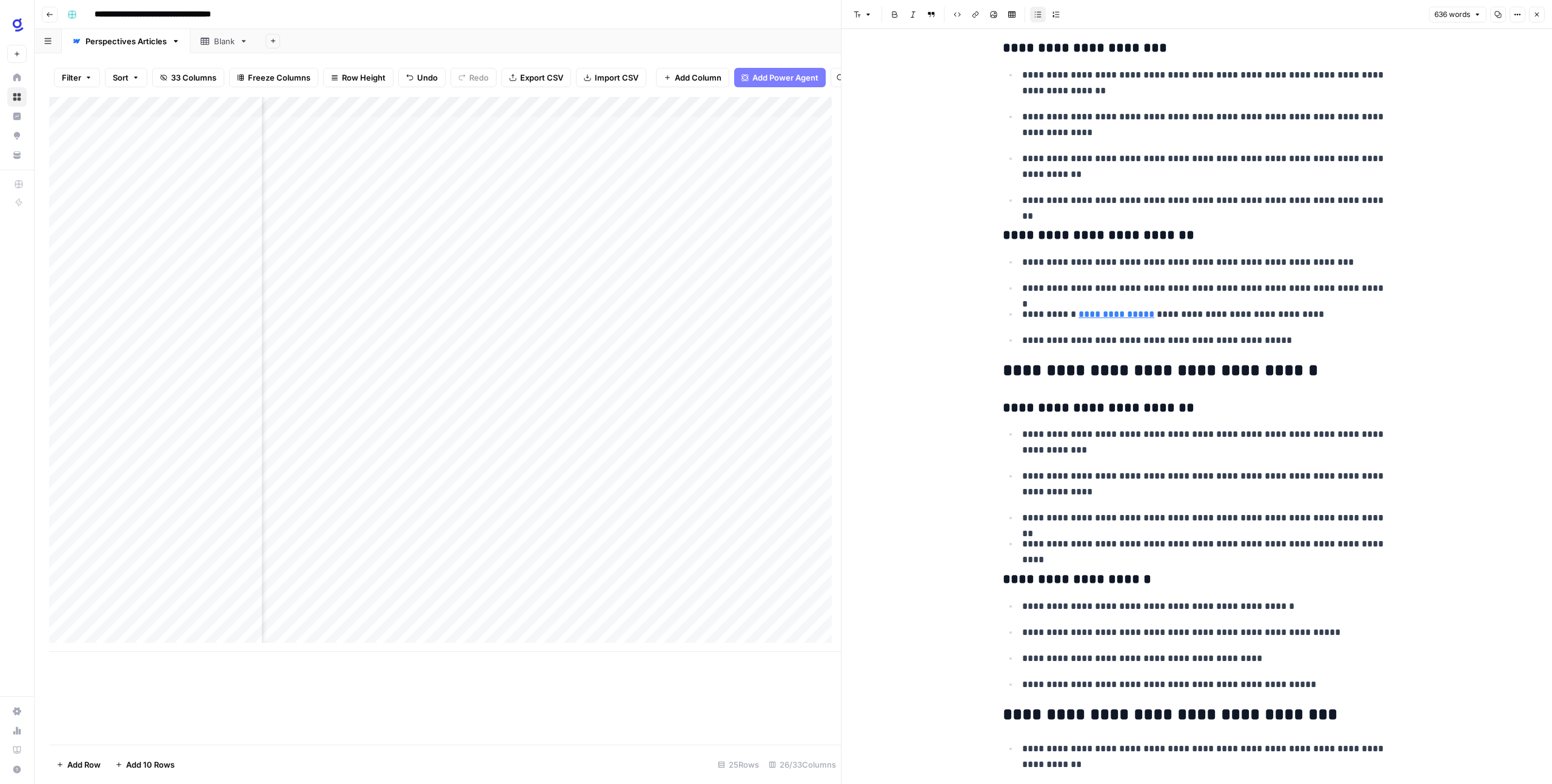
click at [1465, 460] on div "**********" at bounding box center [1196, 371] width 711 height 2404
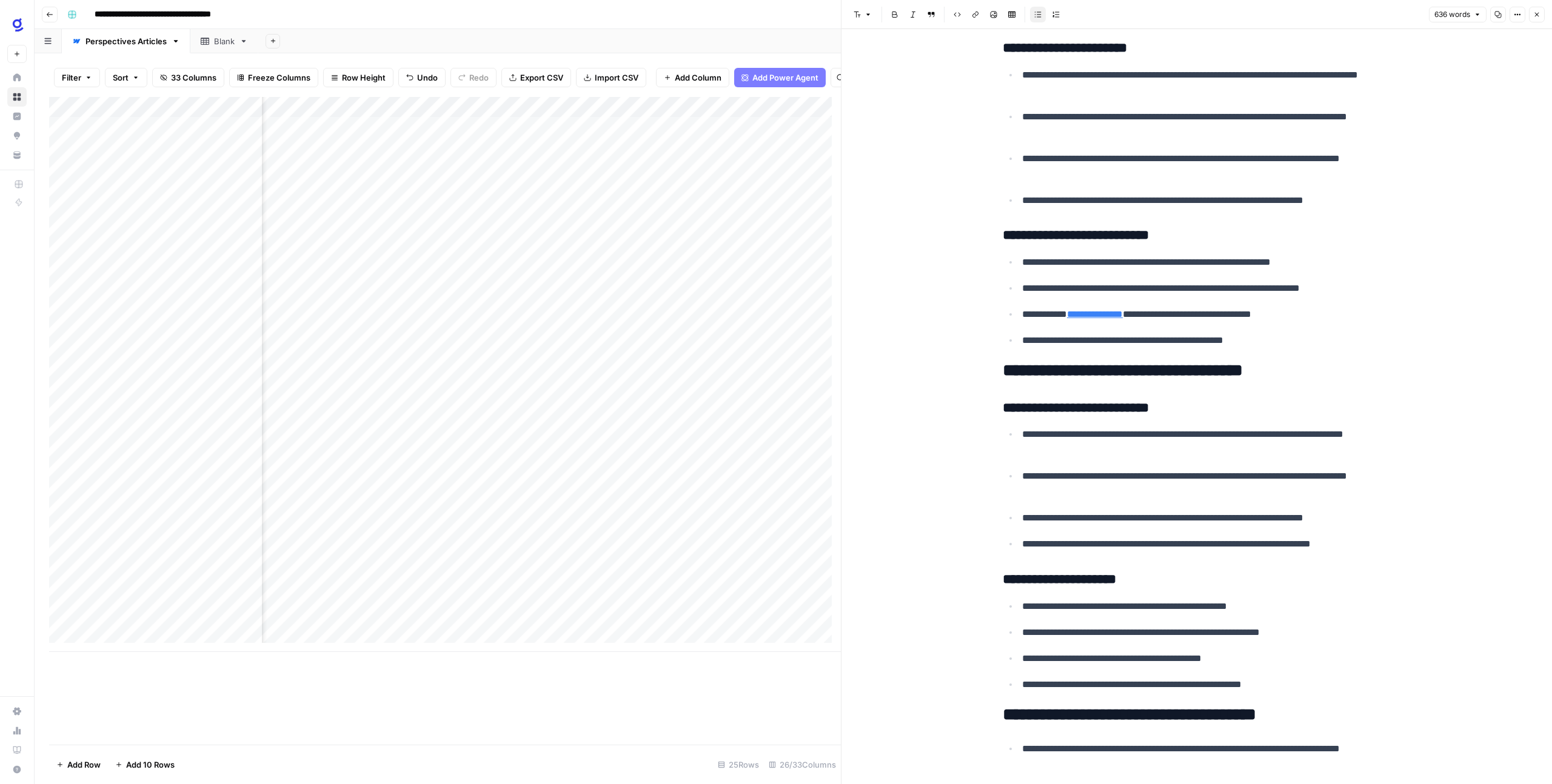
click at [417, 610] on div "Add Column" at bounding box center [445, 374] width 791 height 555
click at [412, 608] on div "Add Column" at bounding box center [445, 374] width 791 height 555
click at [410, 609] on div "Add Column" at bounding box center [445, 374] width 791 height 555
click at [1539, 18] on button "Close" at bounding box center [1536, 14] width 16 height 16
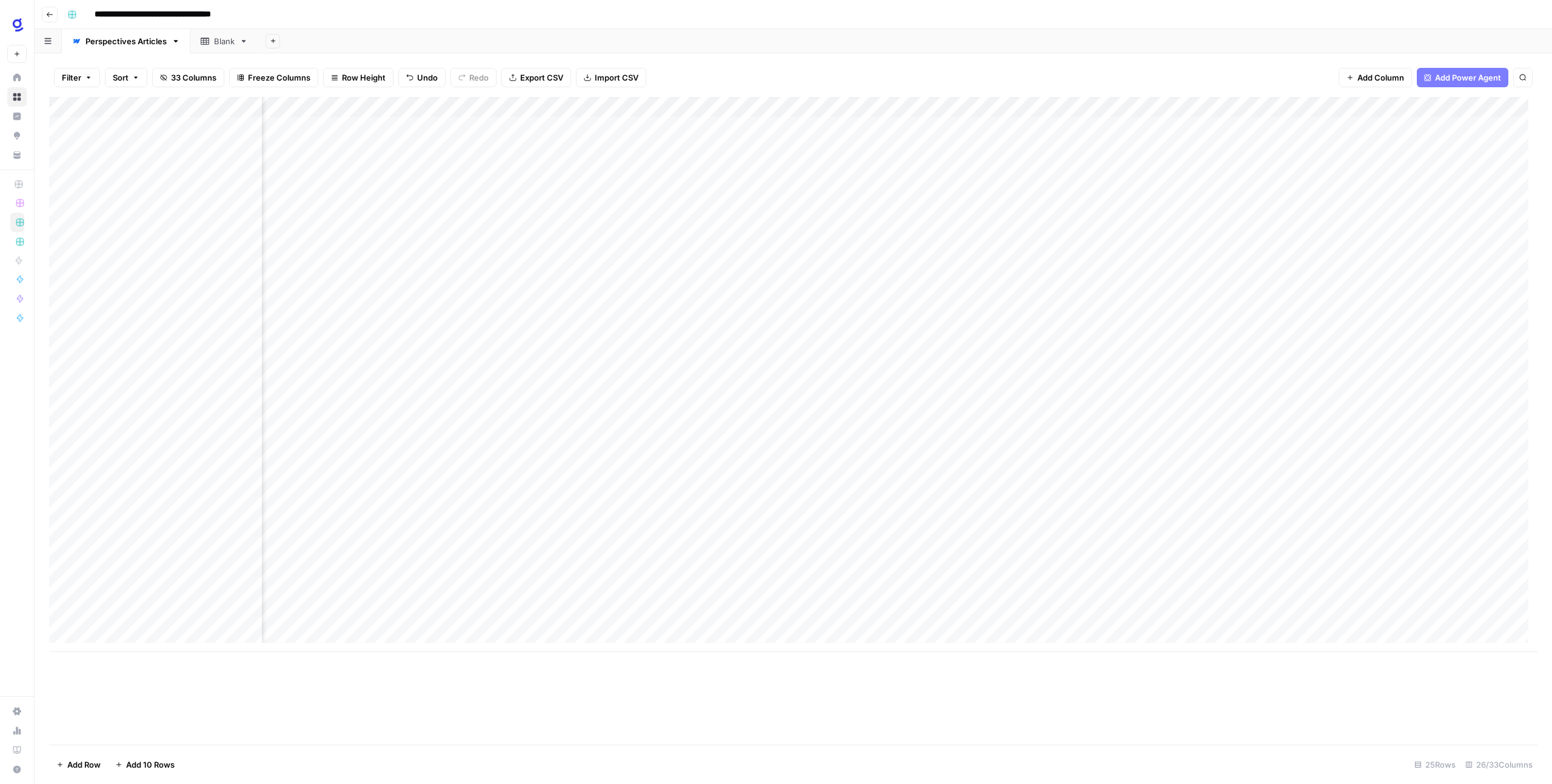
click at [787, 599] on div "Add Column" at bounding box center [793, 374] width 1488 height 555
click at [960, 604] on div "Add Column" at bounding box center [793, 374] width 1488 height 555
click at [954, 604] on div "Add Column" at bounding box center [793, 374] width 1488 height 555
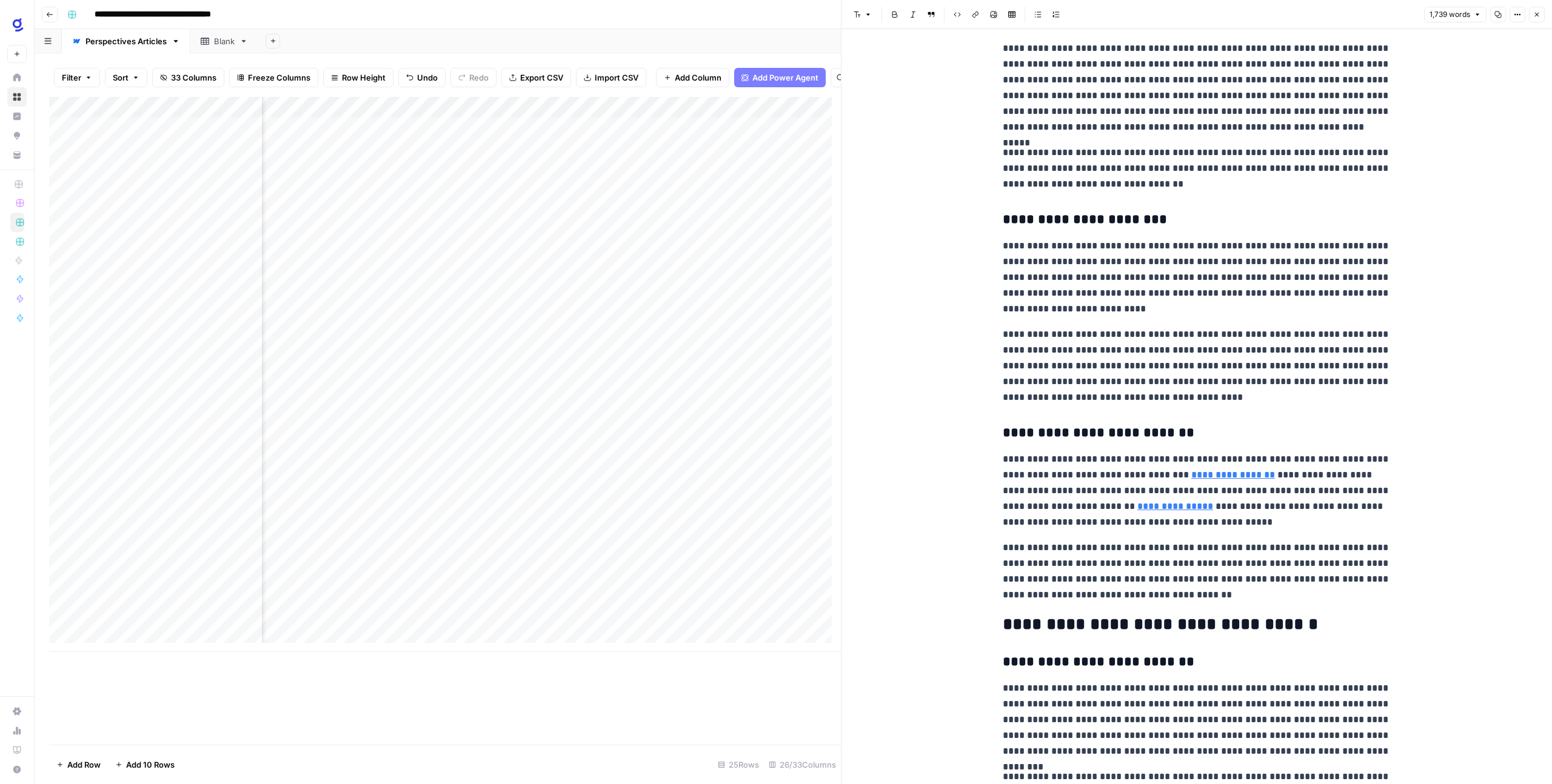
scroll to position [1639, 0]
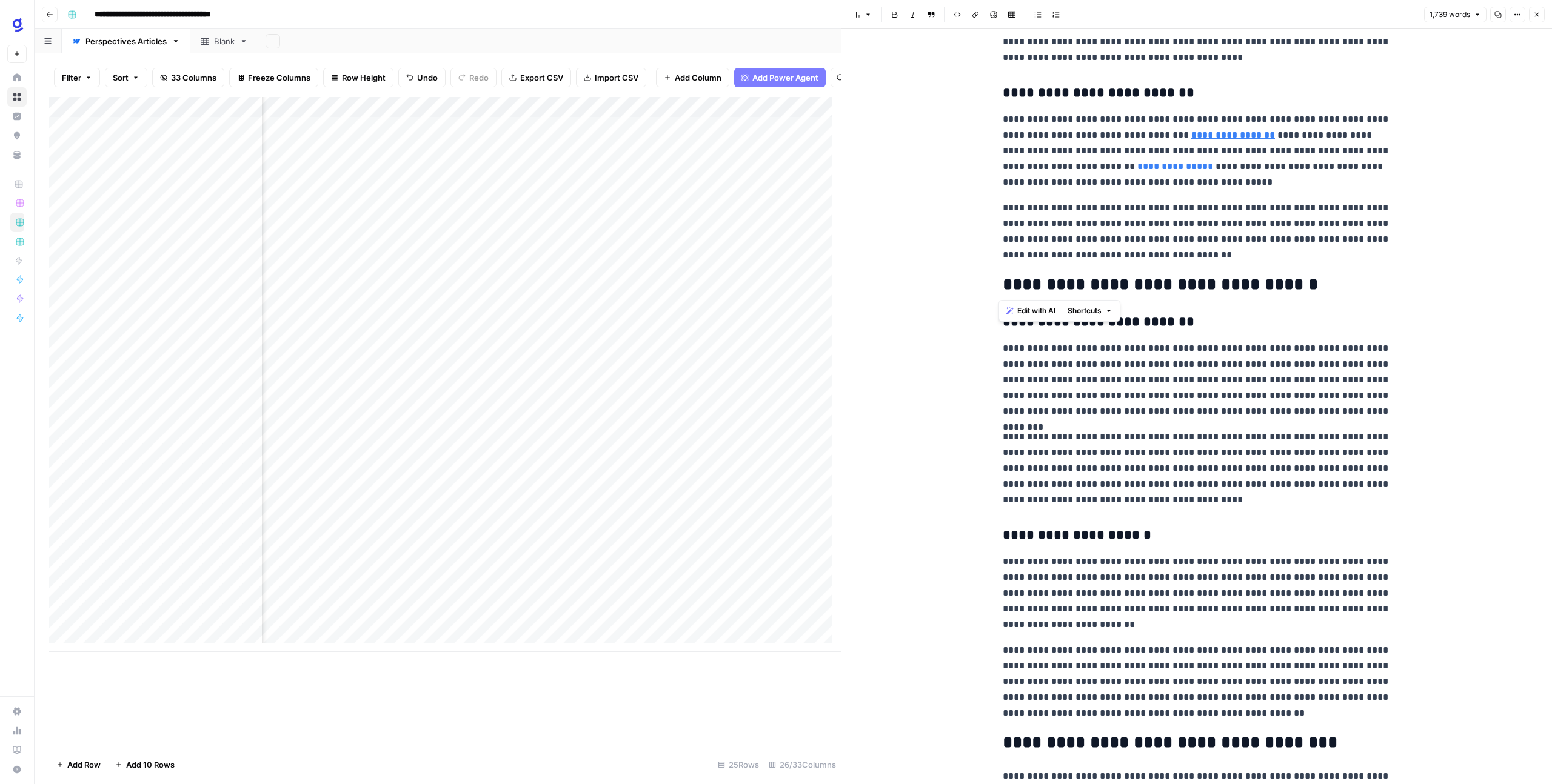
drag, startPoint x: 1002, startPoint y: 284, endPoint x: 1203, endPoint y: 295, distance: 201.3
click at [1203, 295] on h2 "**********" at bounding box center [1196, 285] width 388 height 19
click at [1058, 314] on button "Edit with AI" at bounding box center [1030, 310] width 59 height 16
type textarea "It is not clear"
click at [1020, 327] on span "GPT-4.1" at bounding box center [1032, 327] width 28 height 11
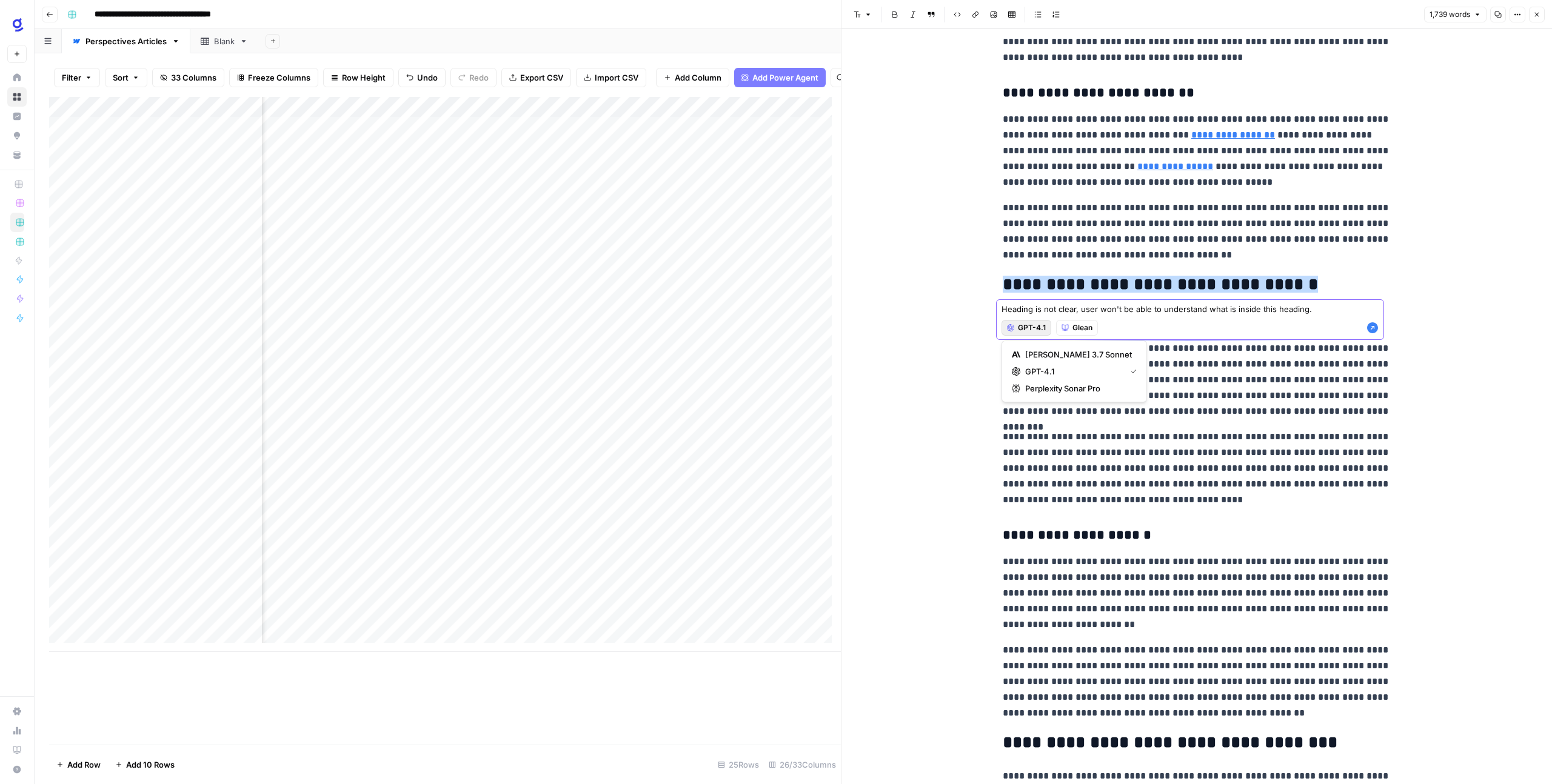
click at [1327, 308] on textarea "Heading is not clear, user won't be able to understand what is inside this head…" at bounding box center [1190, 308] width 377 height 12
type textarea "Heading is not clear, user won't be able to understand what is inside this head…"
click at [1374, 341] on icon "button" at bounding box center [1372, 339] width 11 height 11
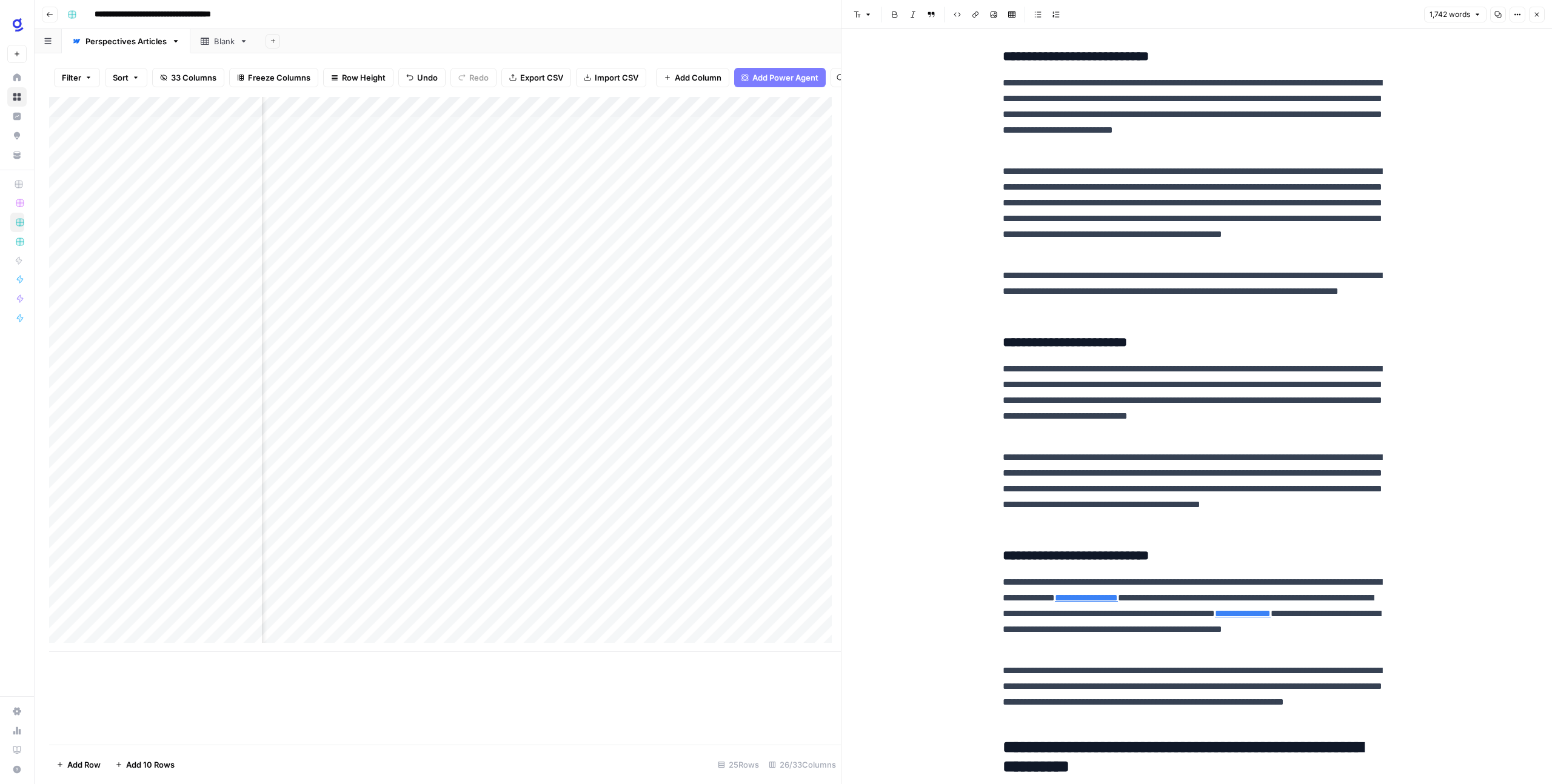
scroll to position [1407, 0]
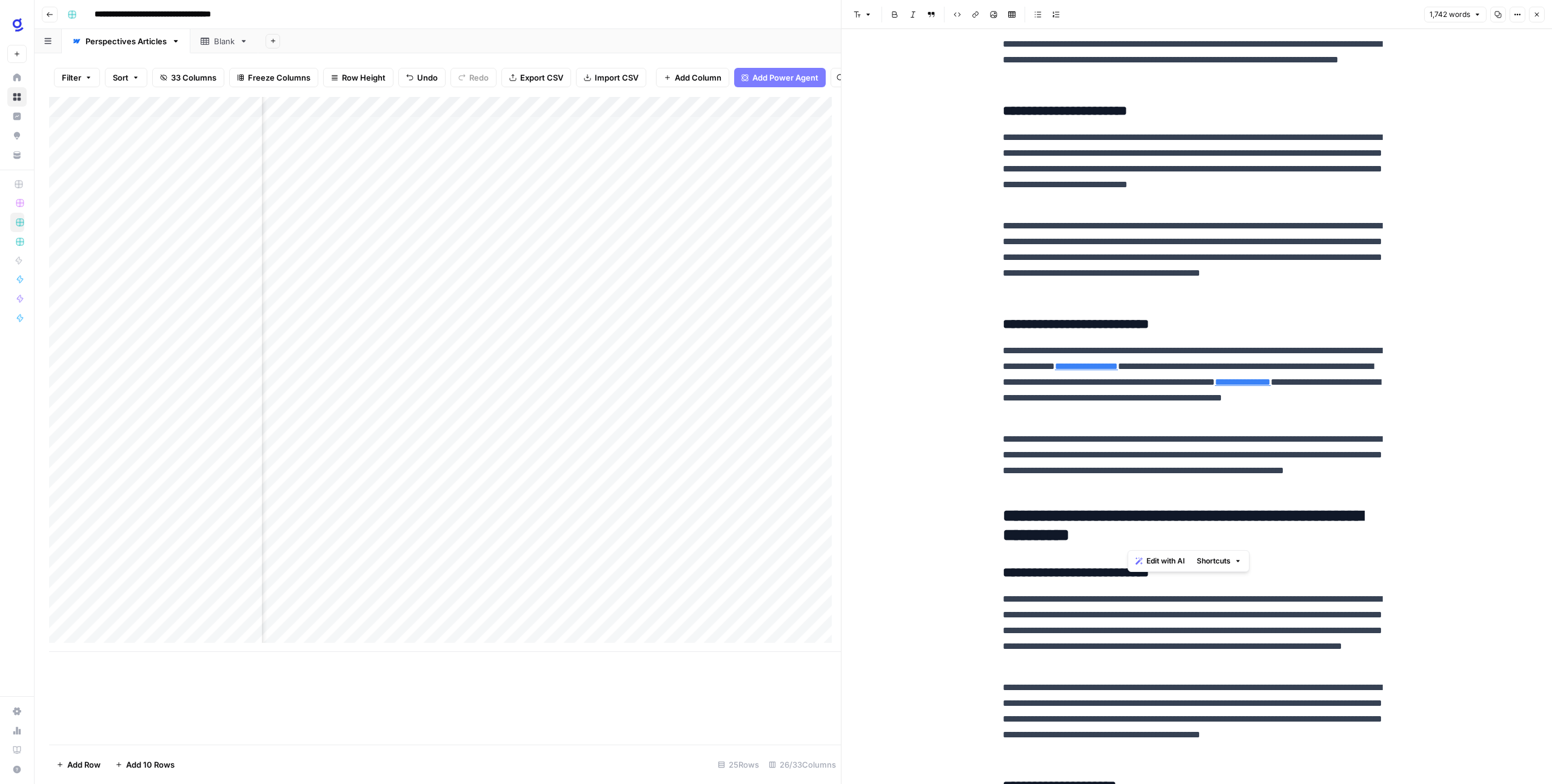
drag, startPoint x: 1189, startPoint y: 544, endPoint x: 1128, endPoint y: 542, distance: 61.0
click at [1128, 542] on h2 "**********" at bounding box center [1196, 526] width 388 height 39
click at [1171, 562] on span "Edit with AI" at bounding box center [1165, 561] width 38 height 11
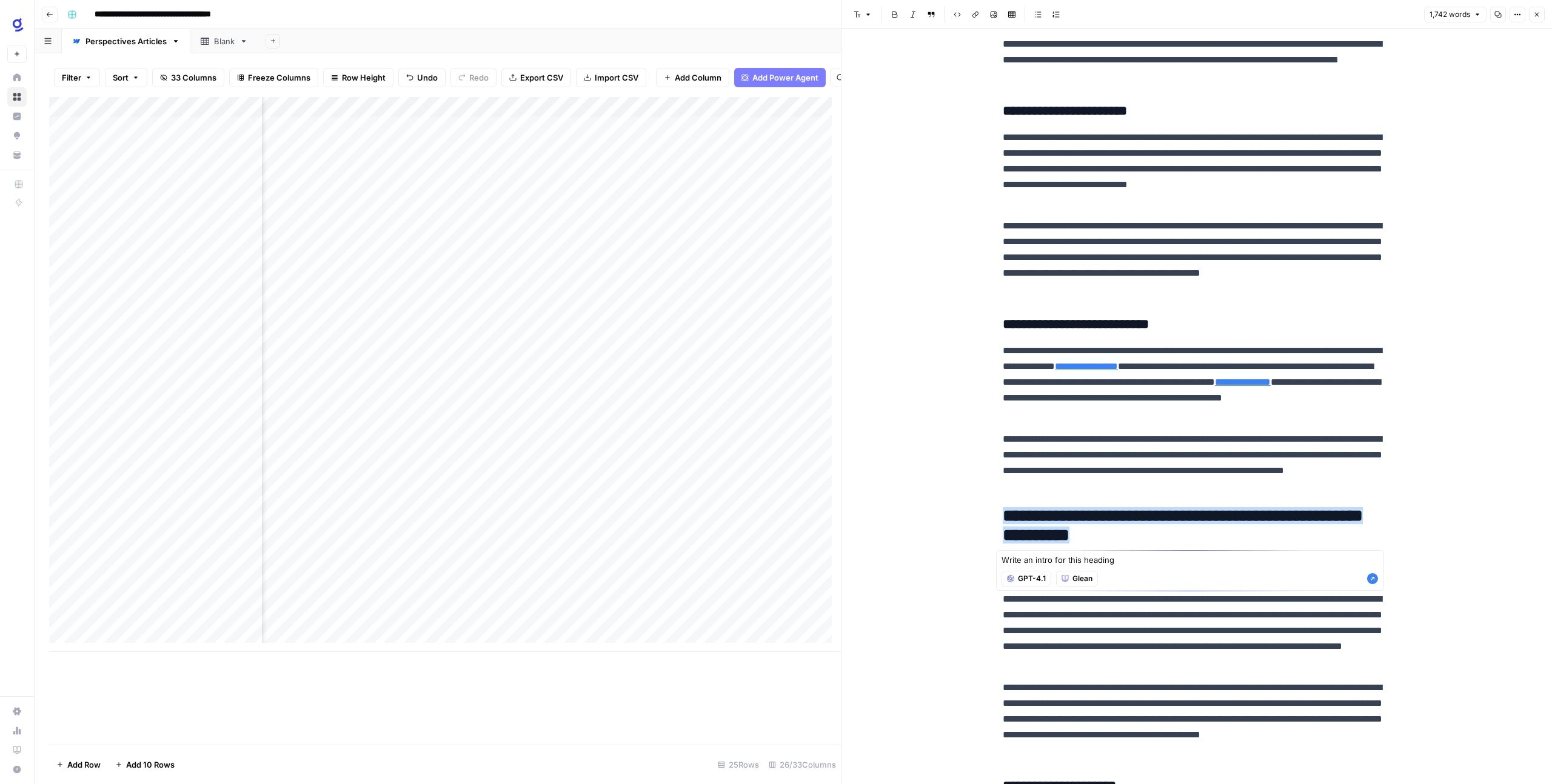
type textarea "Write an intro for this heading"
click at [1376, 583] on icon "button" at bounding box center [1372, 578] width 12 height 12
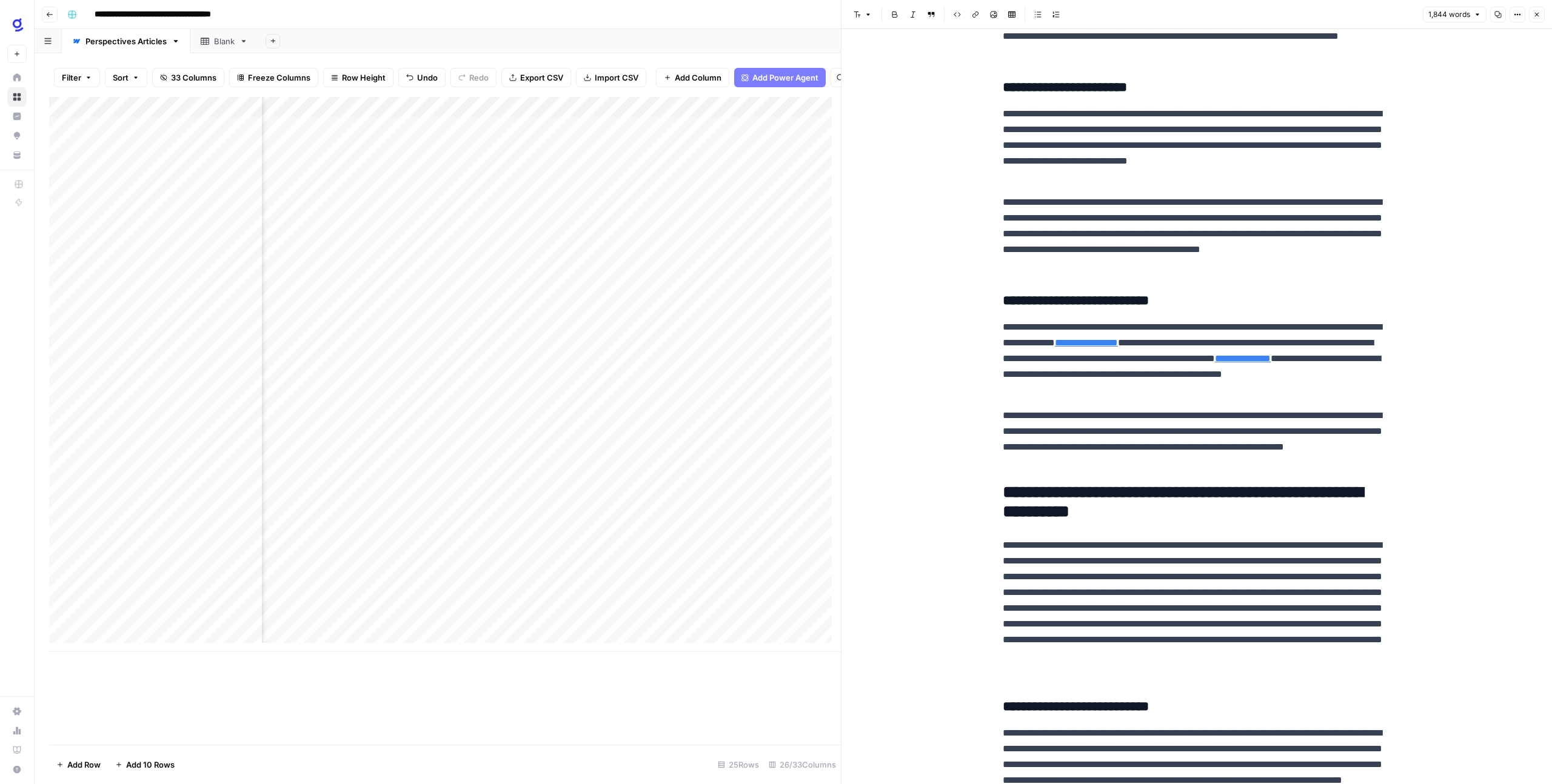
scroll to position [1596, 0]
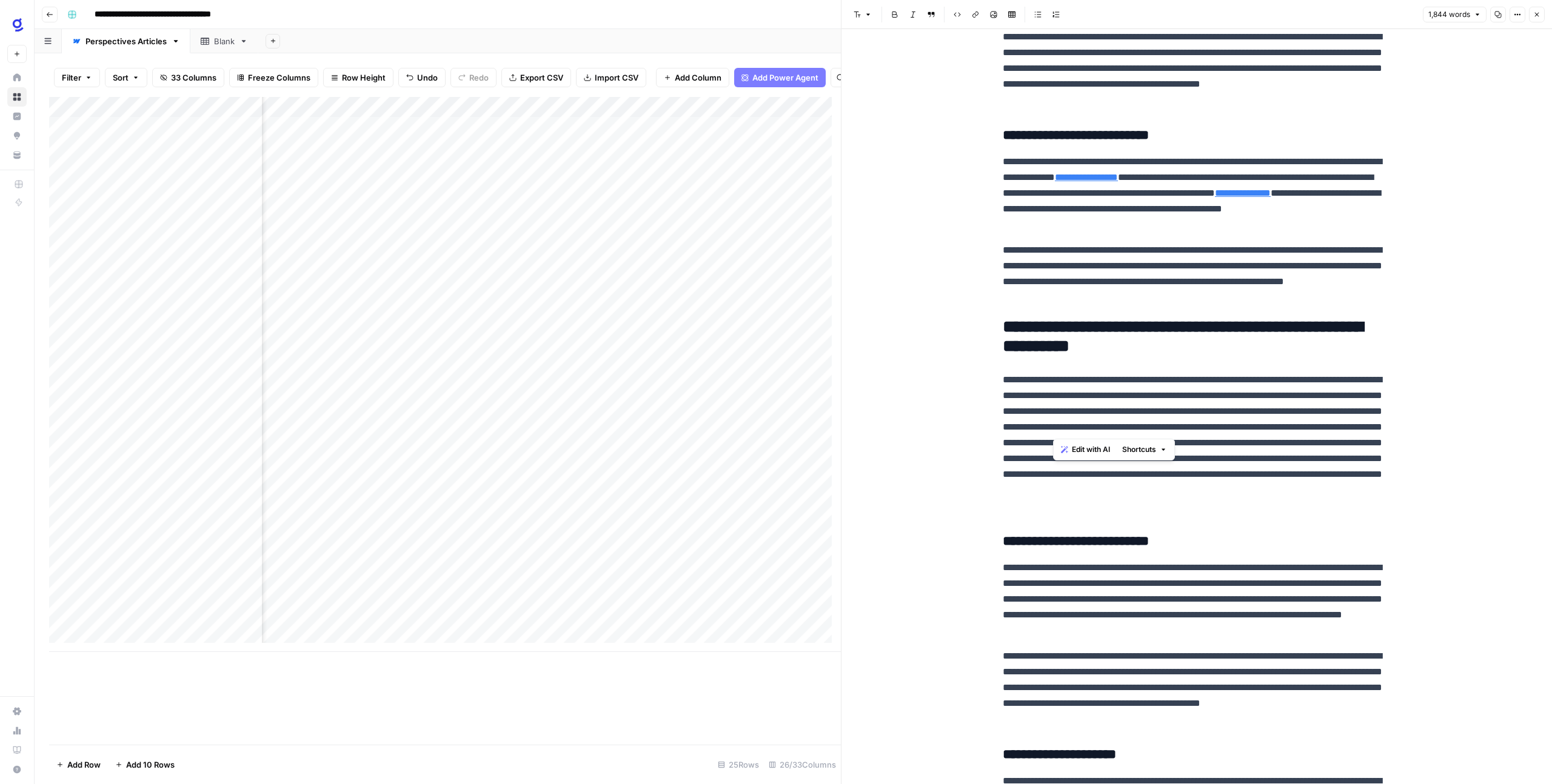
drag, startPoint x: 1052, startPoint y: 395, endPoint x: 1174, endPoint y: 425, distance: 125.6
click at [1174, 425] on p "**********" at bounding box center [1196, 442] width 388 height 142
click at [1287, 430] on p "**********" at bounding box center [1196, 442] width 388 height 142
drag, startPoint x: 1301, startPoint y: 497, endPoint x: 1214, endPoint y: 477, distance: 89.3
click at [1191, 471] on p "**********" at bounding box center [1196, 442] width 388 height 142
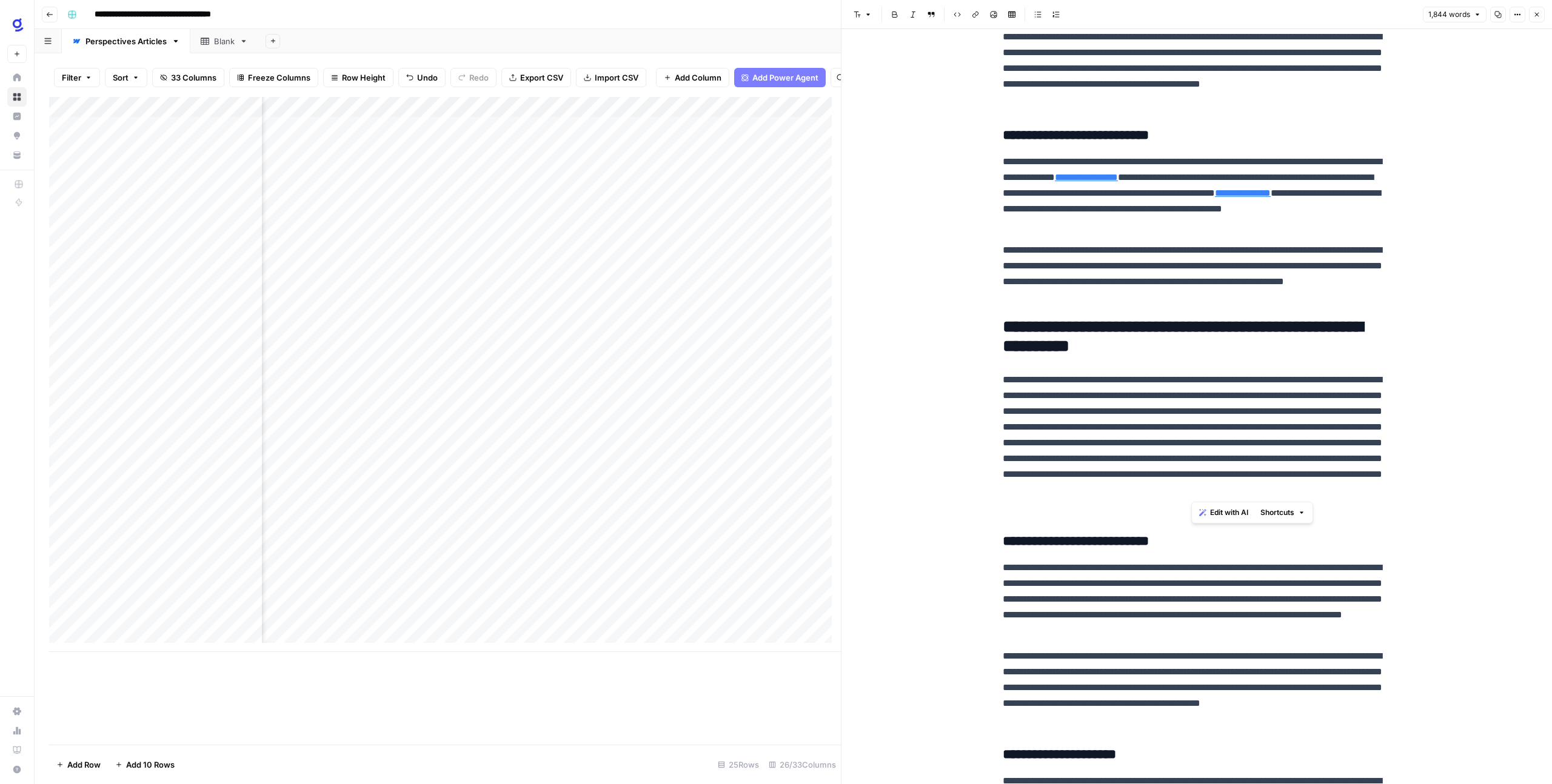
click at [1352, 495] on p "**********" at bounding box center [1196, 442] width 388 height 142
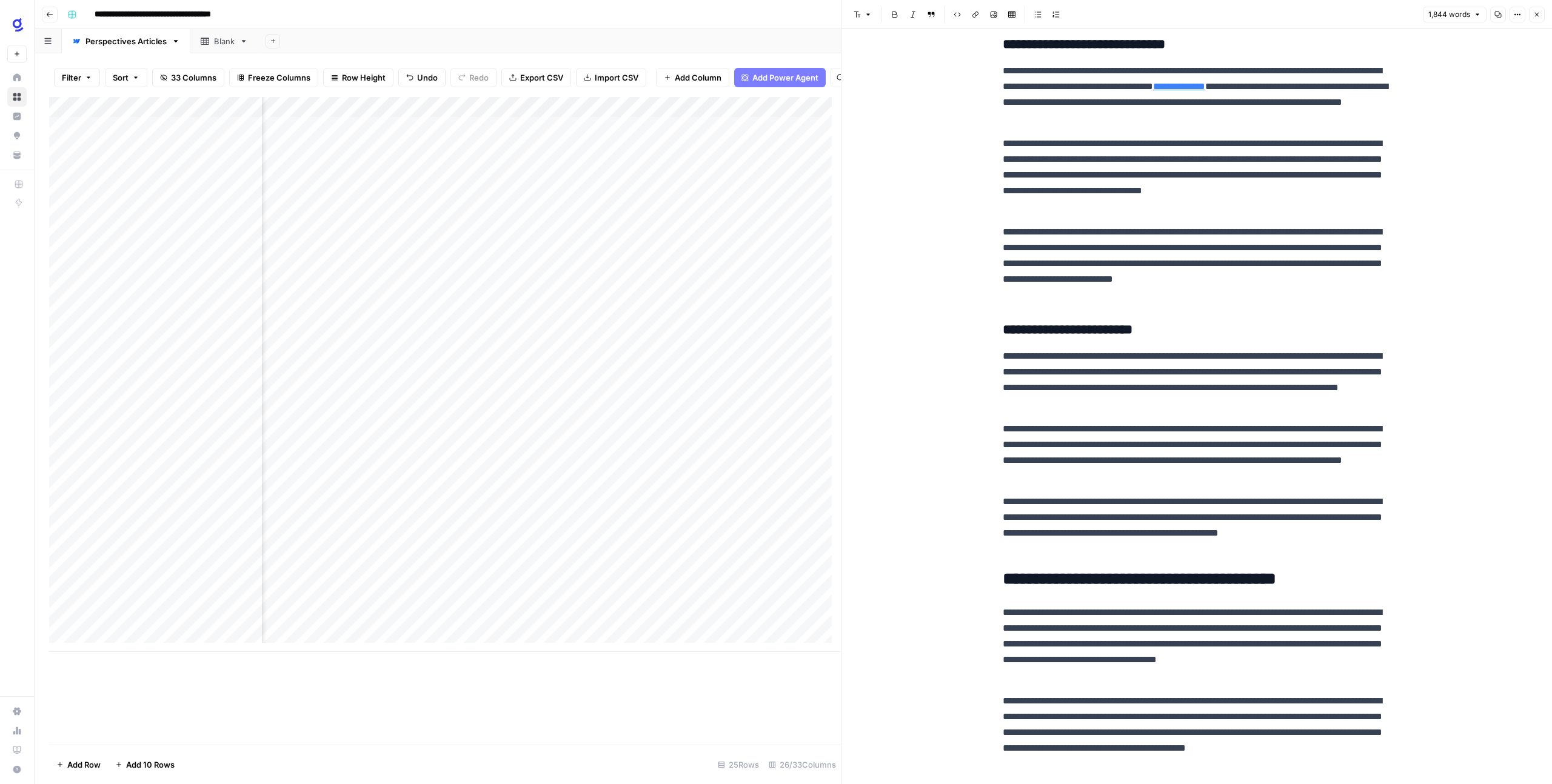
scroll to position [2418, 0]
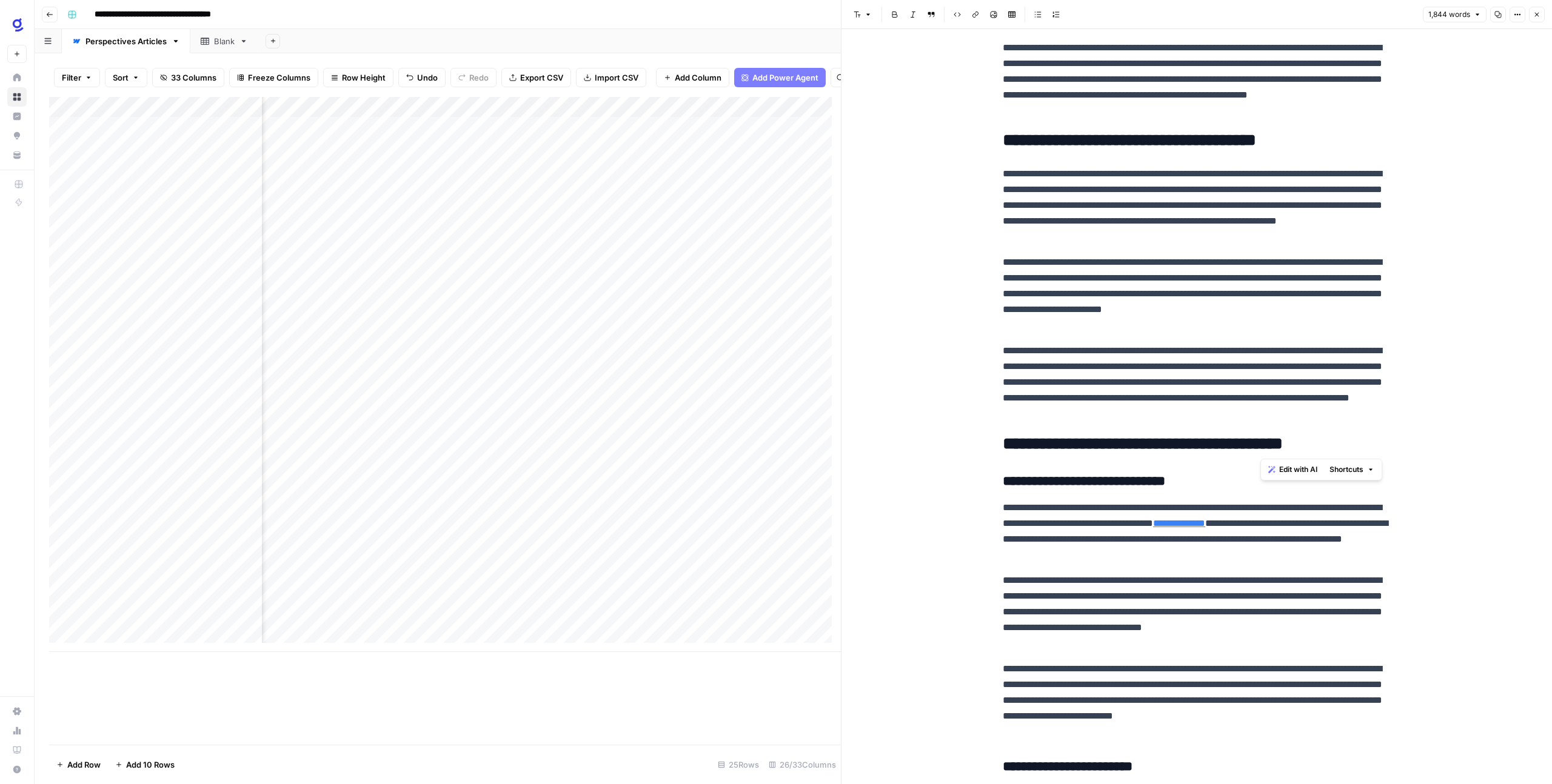
drag, startPoint x: 1307, startPoint y: 452, endPoint x: 1355, endPoint y: 451, distance: 48.0
click at [1355, 451] on h2 "**********" at bounding box center [1196, 444] width 388 height 19
click at [1290, 469] on span "Edit with AI" at bounding box center [1298, 469] width 38 height 11
type textarea "Write a short introduction"
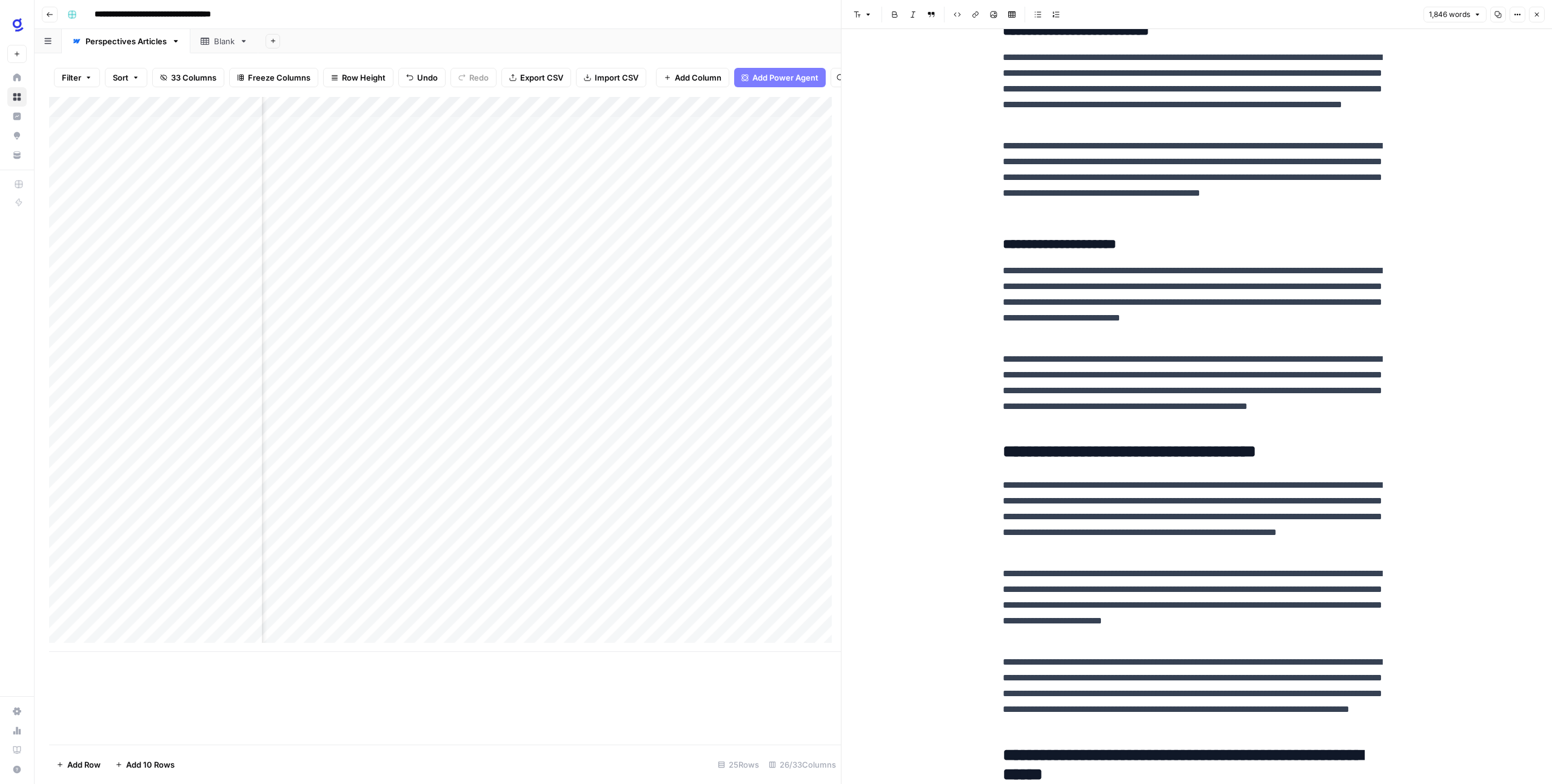
scroll to position [2582, 0]
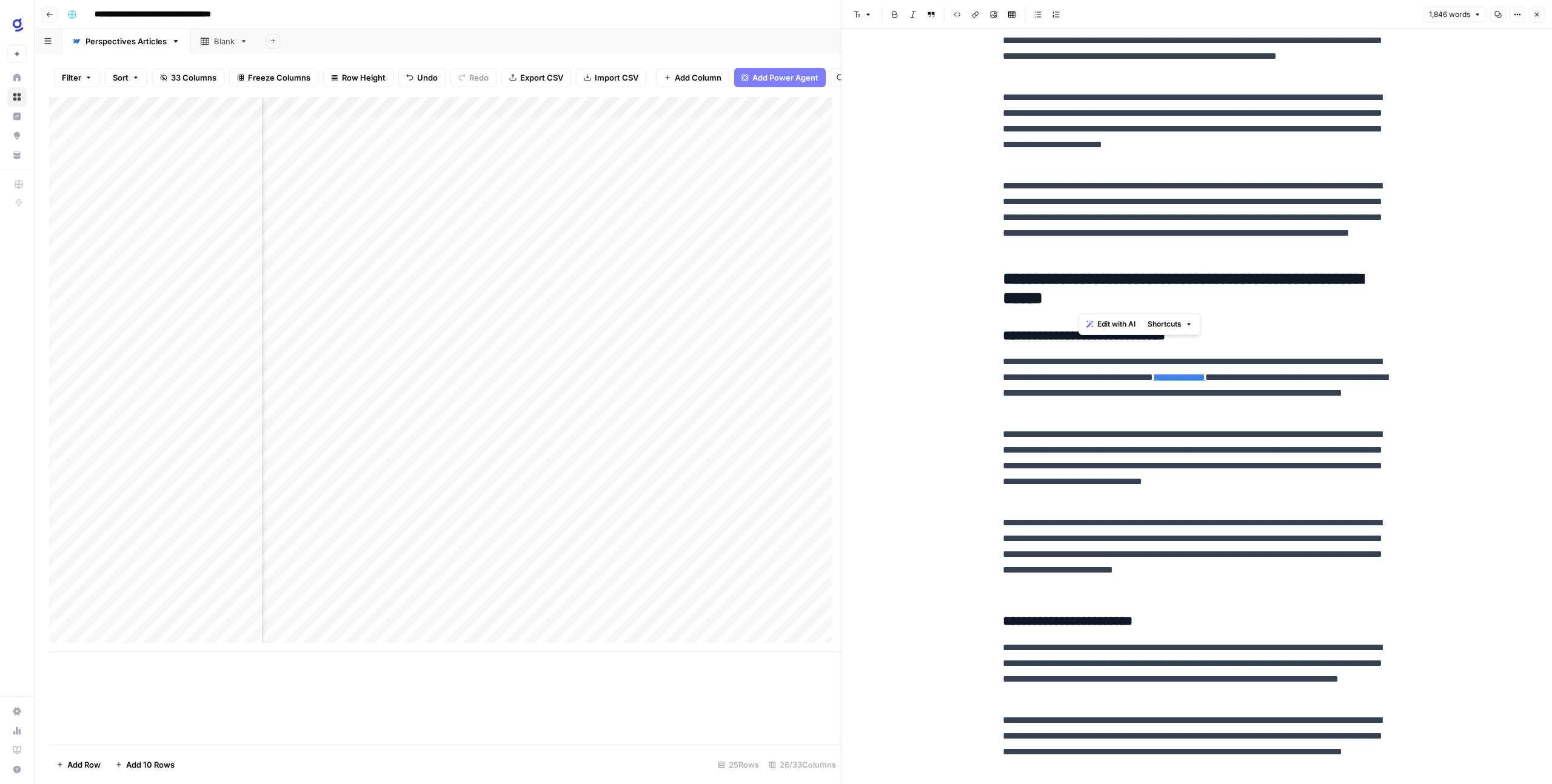
drag, startPoint x: 1111, startPoint y: 293, endPoint x: 1078, endPoint y: 292, distance: 33.0
click at [1078, 292] on h2 "**********" at bounding box center [1196, 289] width 388 height 39
click at [1101, 321] on span "Edit with AI" at bounding box center [1116, 323] width 38 height 11
click at [1101, 328] on textarea at bounding box center [1190, 322] width 377 height 12
type textarea "Write a short introduction for this heading"
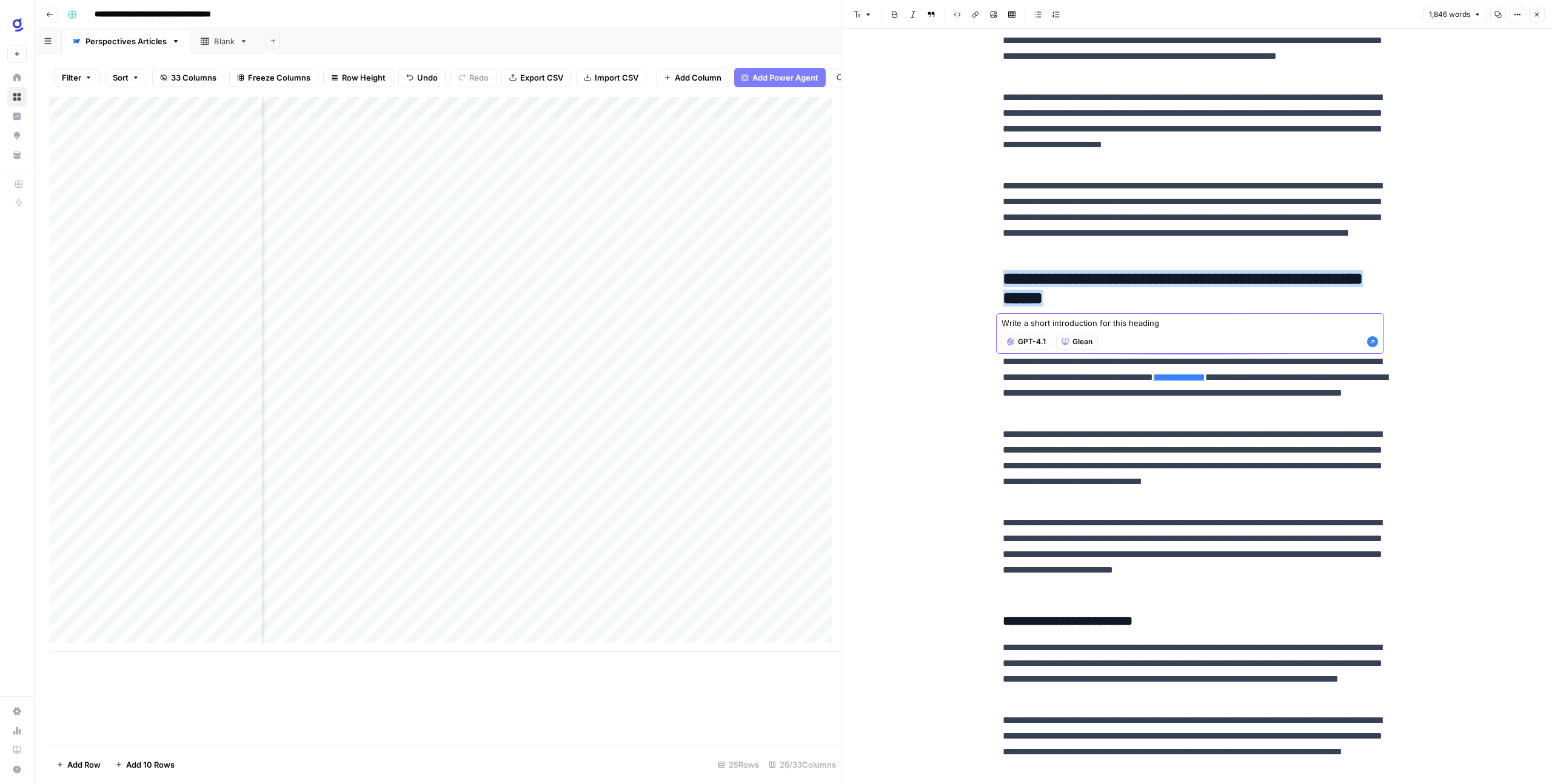
click at [1369, 337] on icon "button" at bounding box center [1372, 341] width 11 height 11
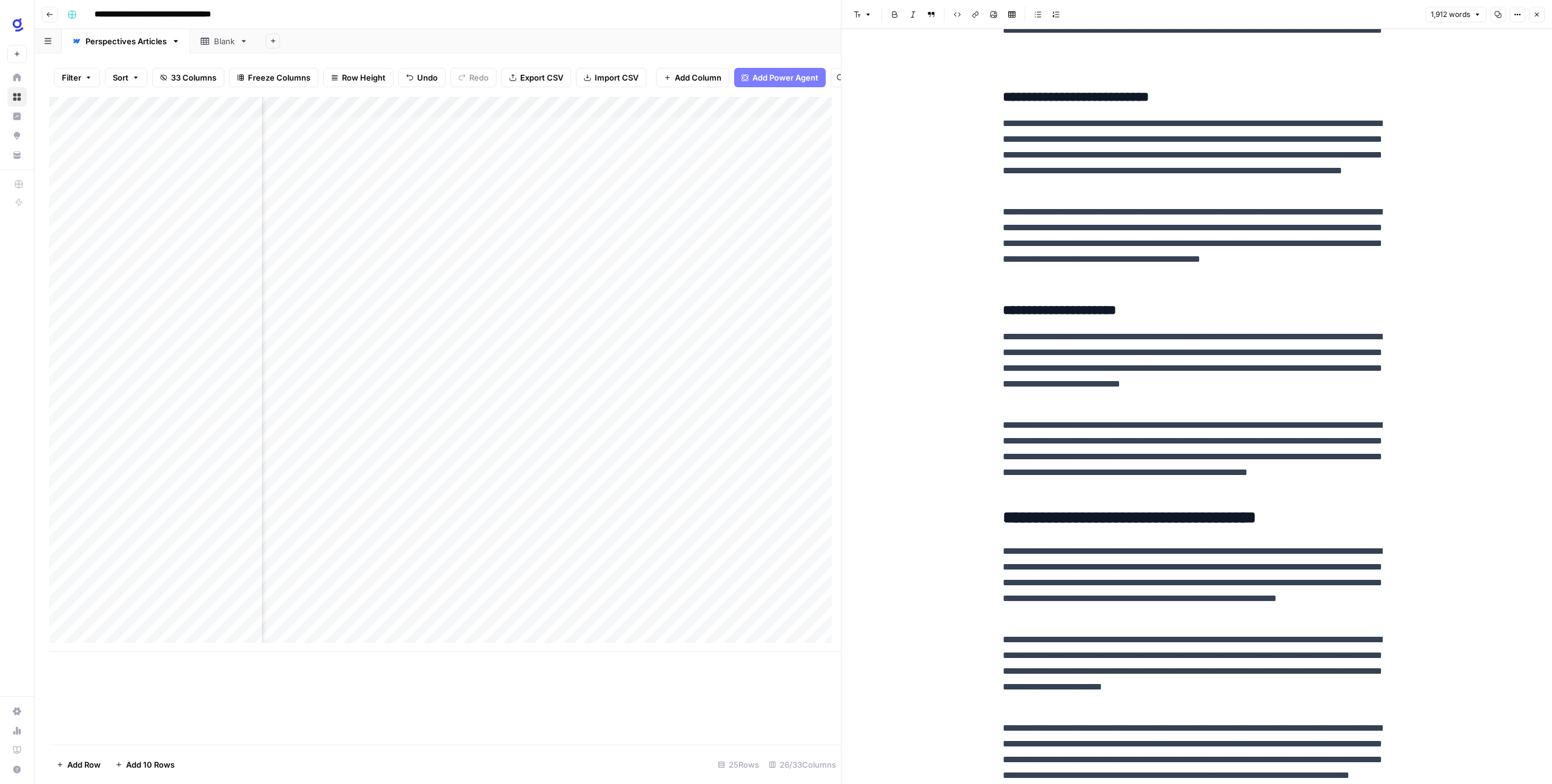
scroll to position [2500, 0]
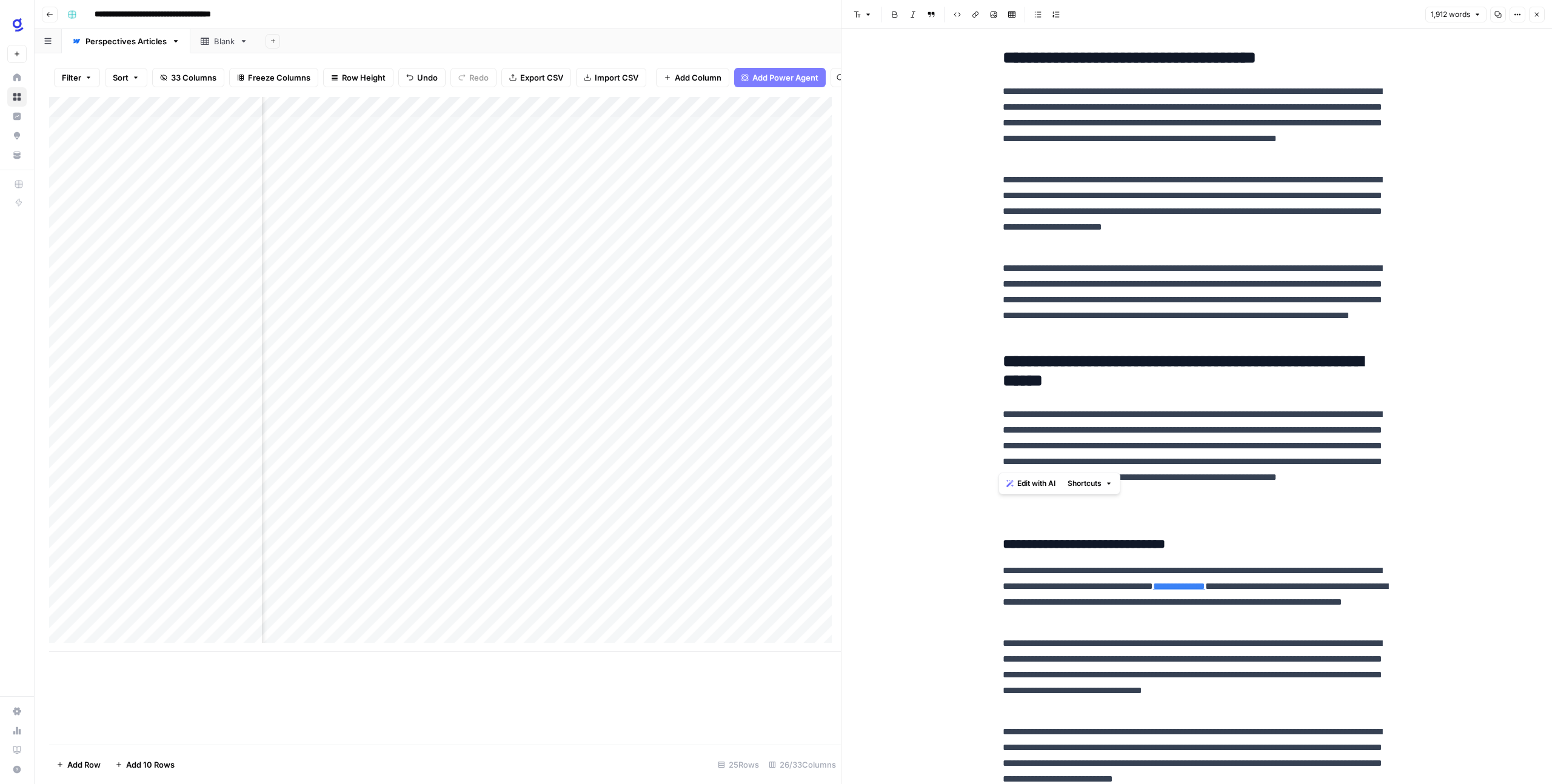
drag, startPoint x: 1298, startPoint y: 467, endPoint x: 970, endPoint y: 414, distance: 332.3
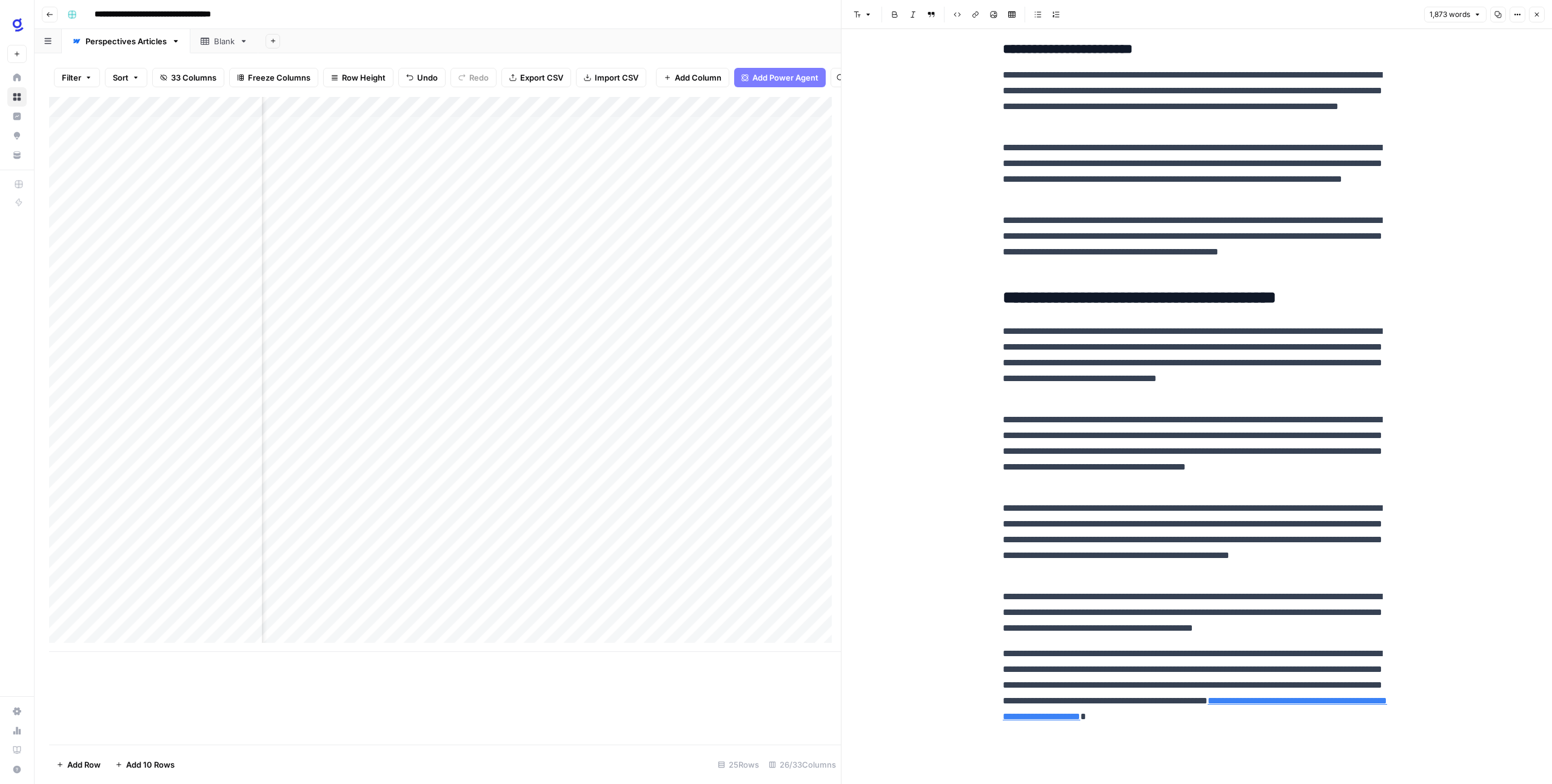
scroll to position [0, 1134]
click at [637, 612] on div "Add Column" at bounding box center [445, 374] width 791 height 555
drag, startPoint x: 1541, startPoint y: 13, endPoint x: 1426, endPoint y: 106, distance: 147.9
click at [1541, 13] on button "Close" at bounding box center [1536, 14] width 16 height 16
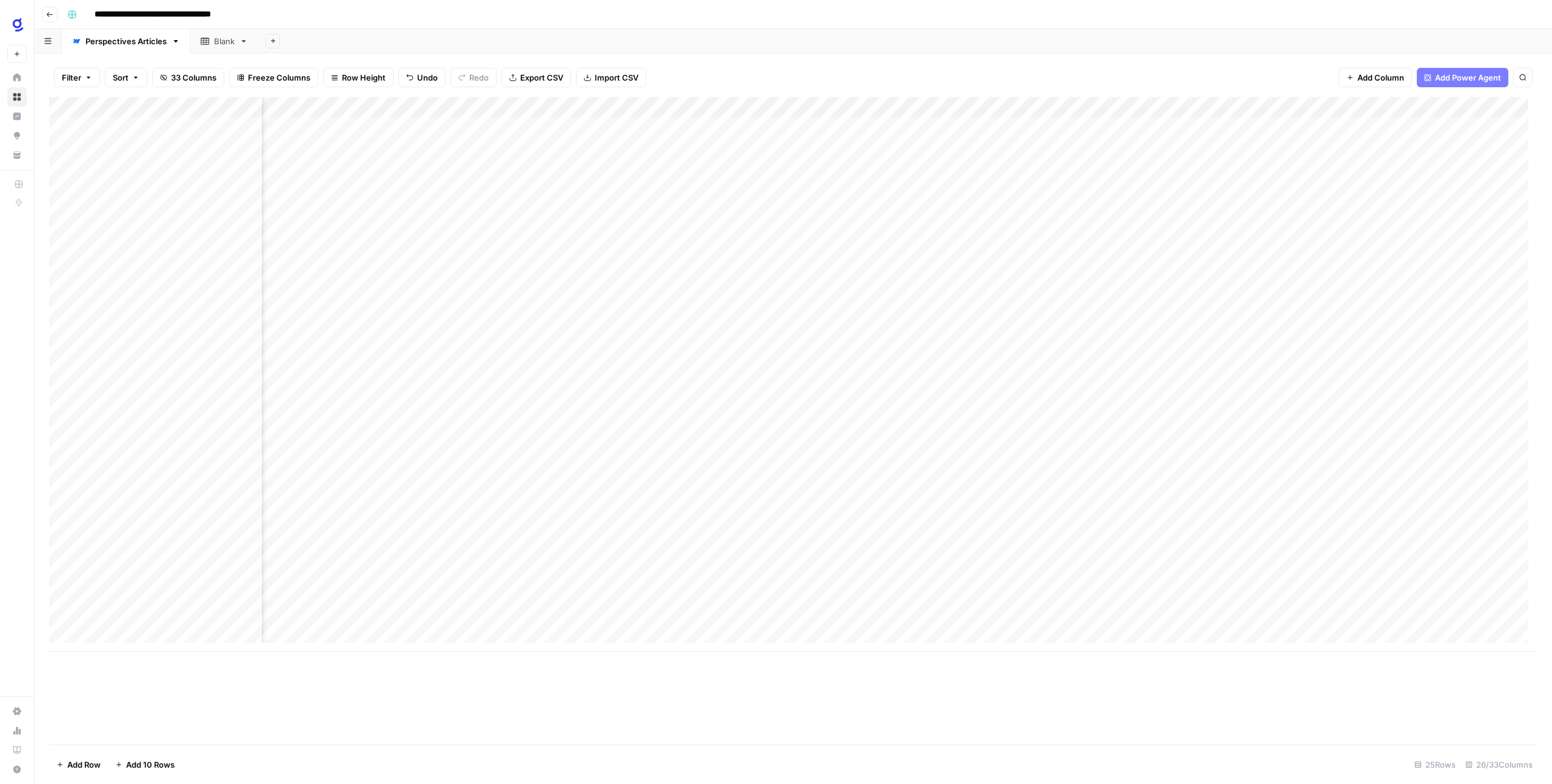
scroll to position [0, 1467]
click at [608, 600] on div "Add Column" at bounding box center [793, 374] width 1488 height 555
click at [907, 603] on div "Add Column" at bounding box center [793, 374] width 1488 height 555
click at [1164, 576] on div "Add Column" at bounding box center [793, 374] width 1488 height 555
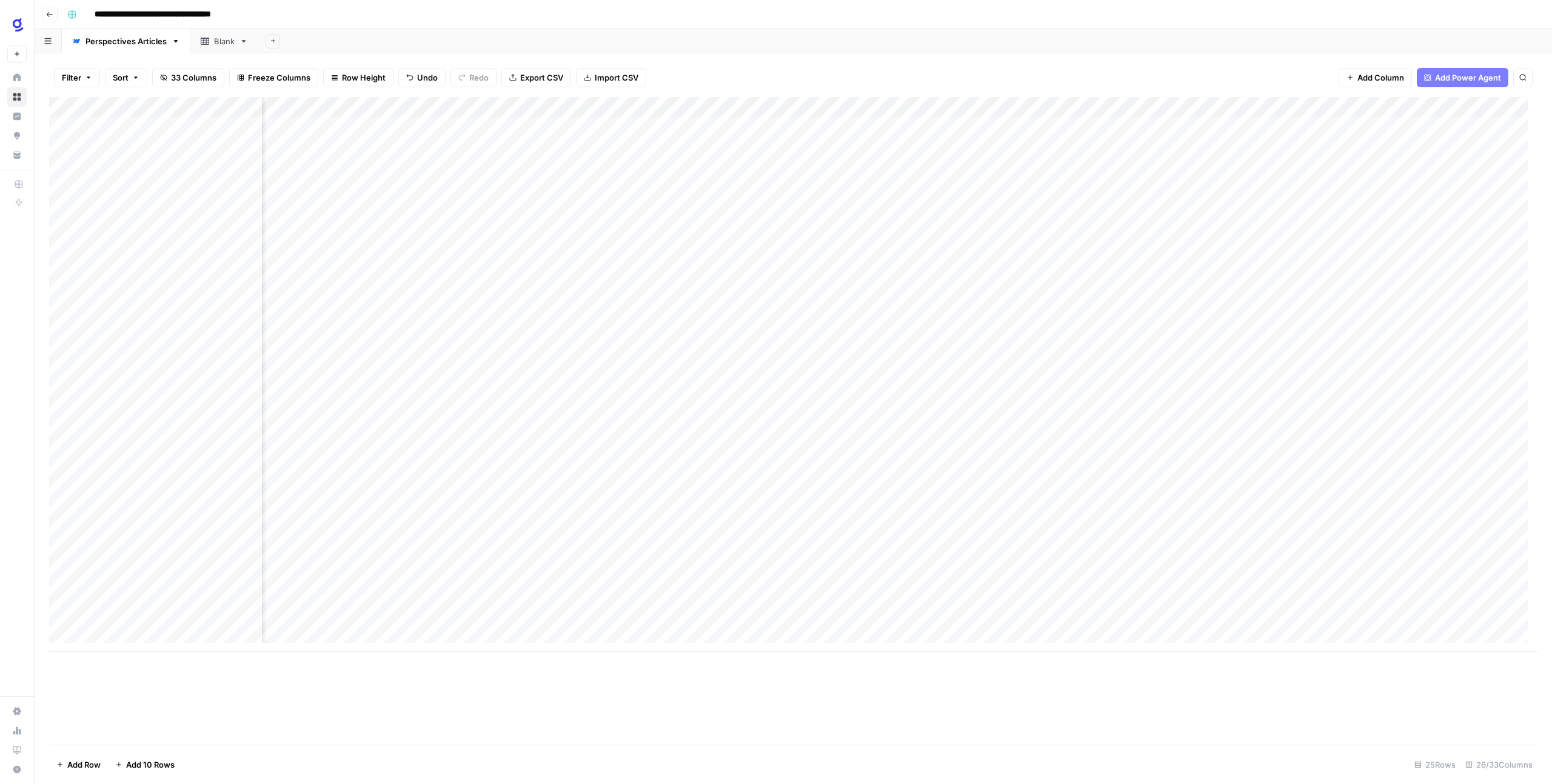
click at [1164, 576] on div "Add Column" at bounding box center [793, 374] width 1488 height 555
click at [1156, 604] on div "Add Column" at bounding box center [793, 374] width 1488 height 555
type input "**********"
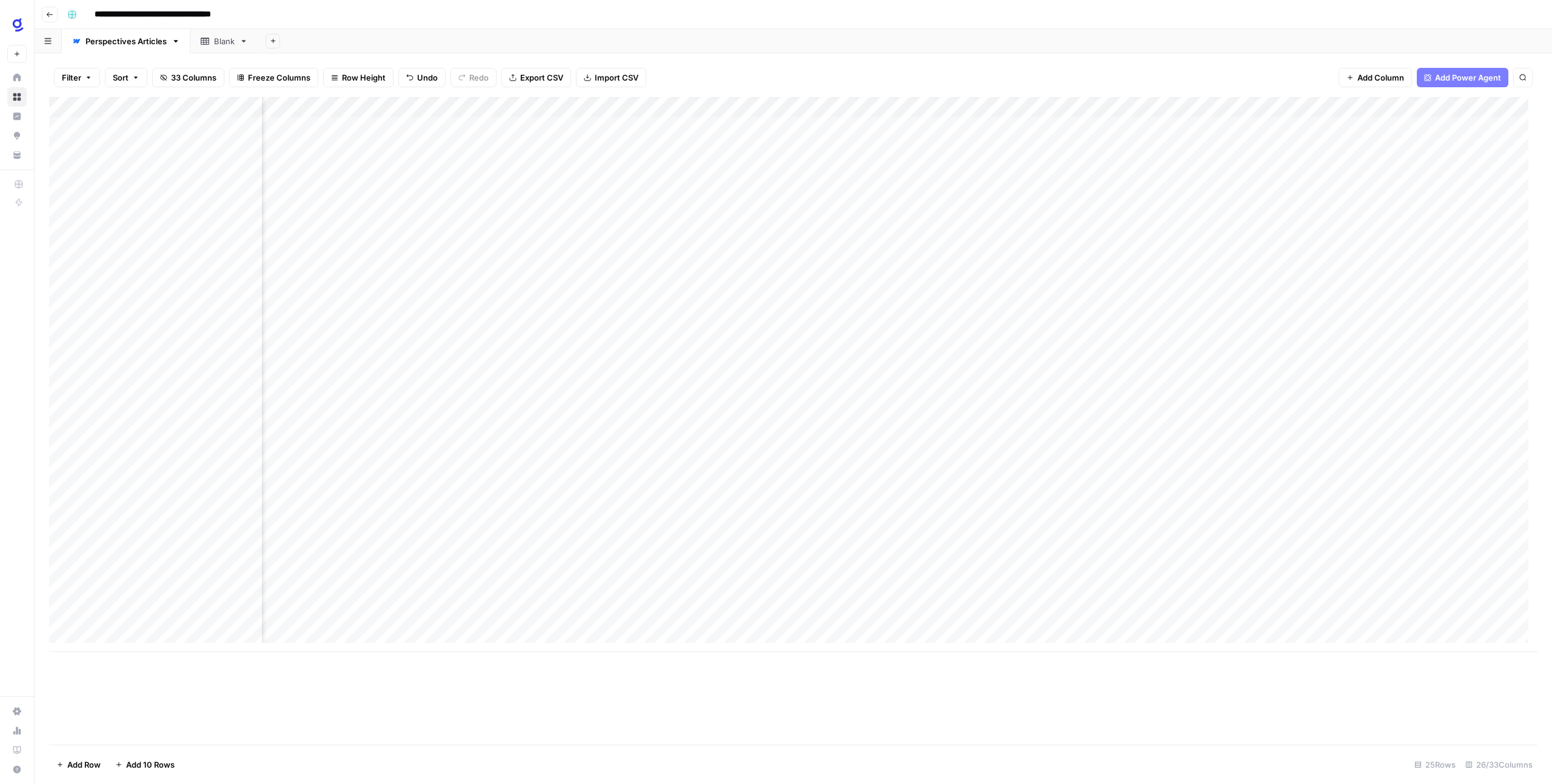
click at [1147, 663] on div "Add Column" at bounding box center [793, 420] width 1488 height 648
click at [481, 603] on div "Add Column" at bounding box center [793, 374] width 1488 height 555
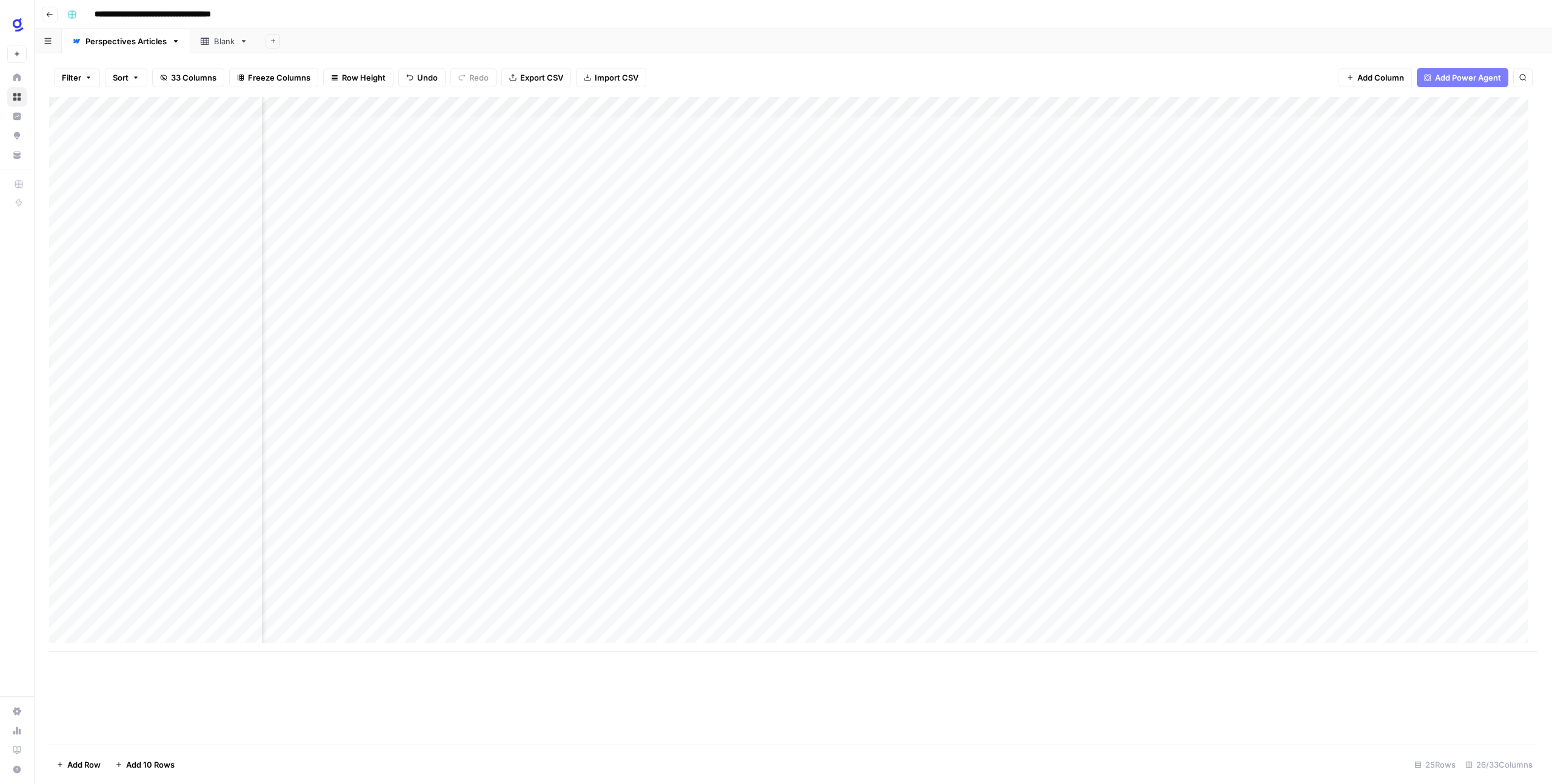
click at [1213, 605] on div "Add Column" at bounding box center [793, 374] width 1488 height 555
type textarea "**********"
click at [1205, 639] on div "Add Column" at bounding box center [793, 374] width 1488 height 555
click at [1267, 607] on div "Add Column" at bounding box center [793, 385] width 1488 height 576
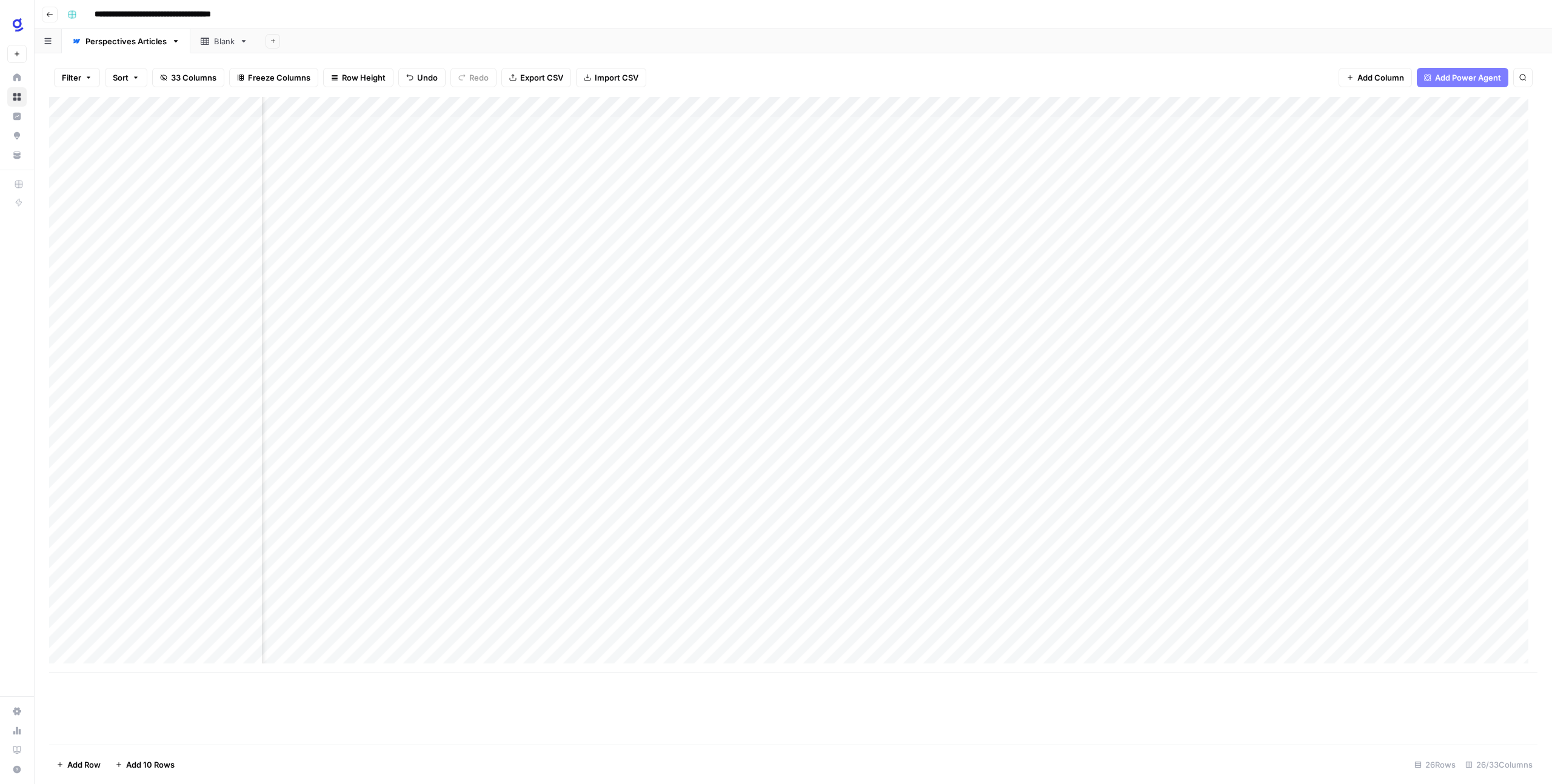
click at [1247, 603] on div "Add Column" at bounding box center [793, 385] width 1488 height 576
click at [1227, 619] on textarea "**********" at bounding box center [1280, 608] width 242 height 29
type textarea "**********"
drag, startPoint x: 1307, startPoint y: 707, endPoint x: 1358, endPoint y: 616, distance: 104.3
click at [1307, 706] on div "Add Column" at bounding box center [793, 420] width 1488 height 648
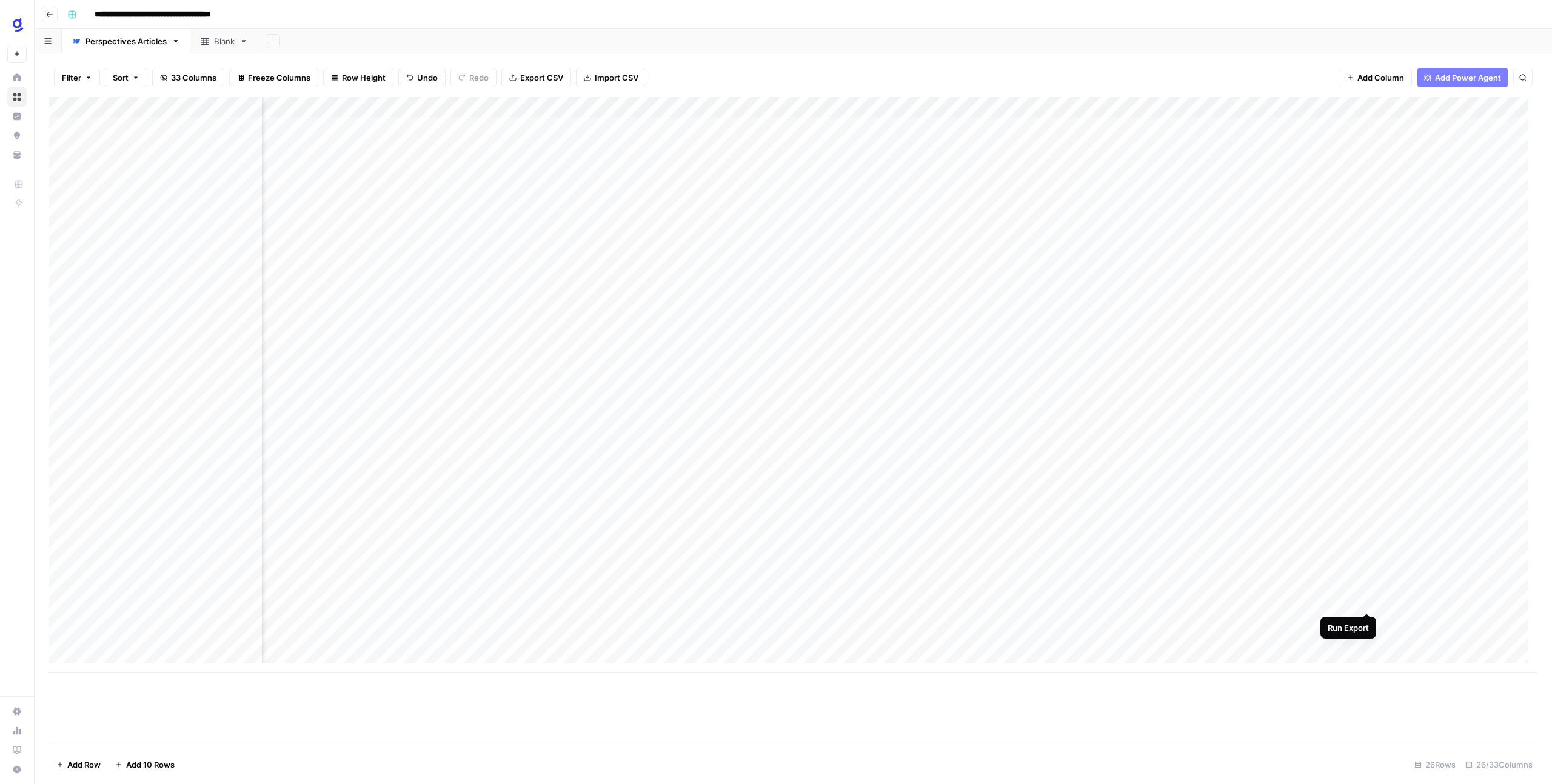
click at [1367, 603] on div "Add Column" at bounding box center [793, 385] width 1488 height 576
click at [180, 619] on div "Add Column" at bounding box center [793, 385] width 1488 height 576
type textarea "**********"
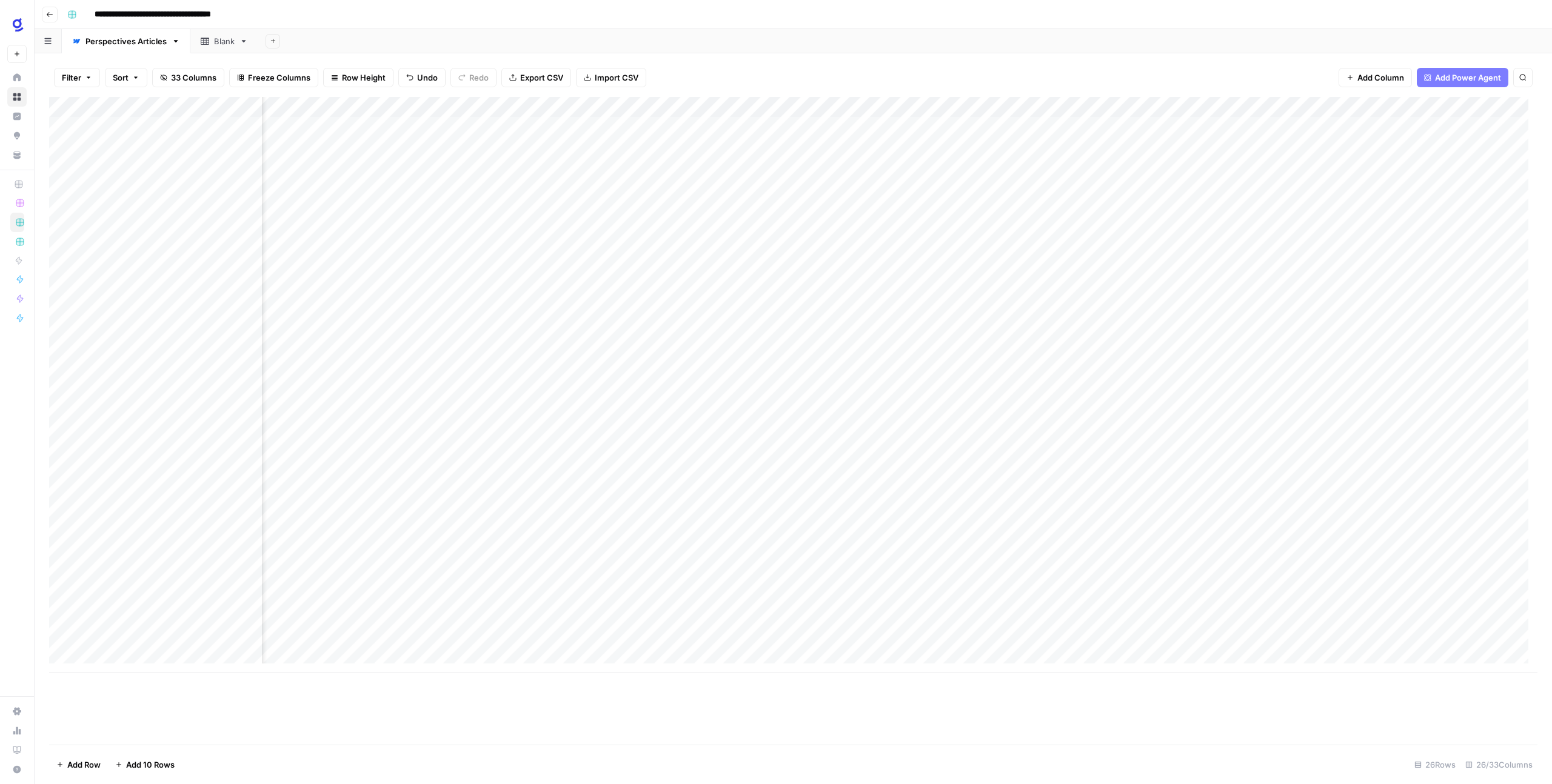
scroll to position [0, 567]
click at [372, 673] on div "Add Column" at bounding box center [793, 420] width 1488 height 648
drag, startPoint x: 411, startPoint y: 705, endPoint x: 350, endPoint y: 661, distance: 75.2
click at [411, 705] on div "Add Column" at bounding box center [793, 420] width 1488 height 648
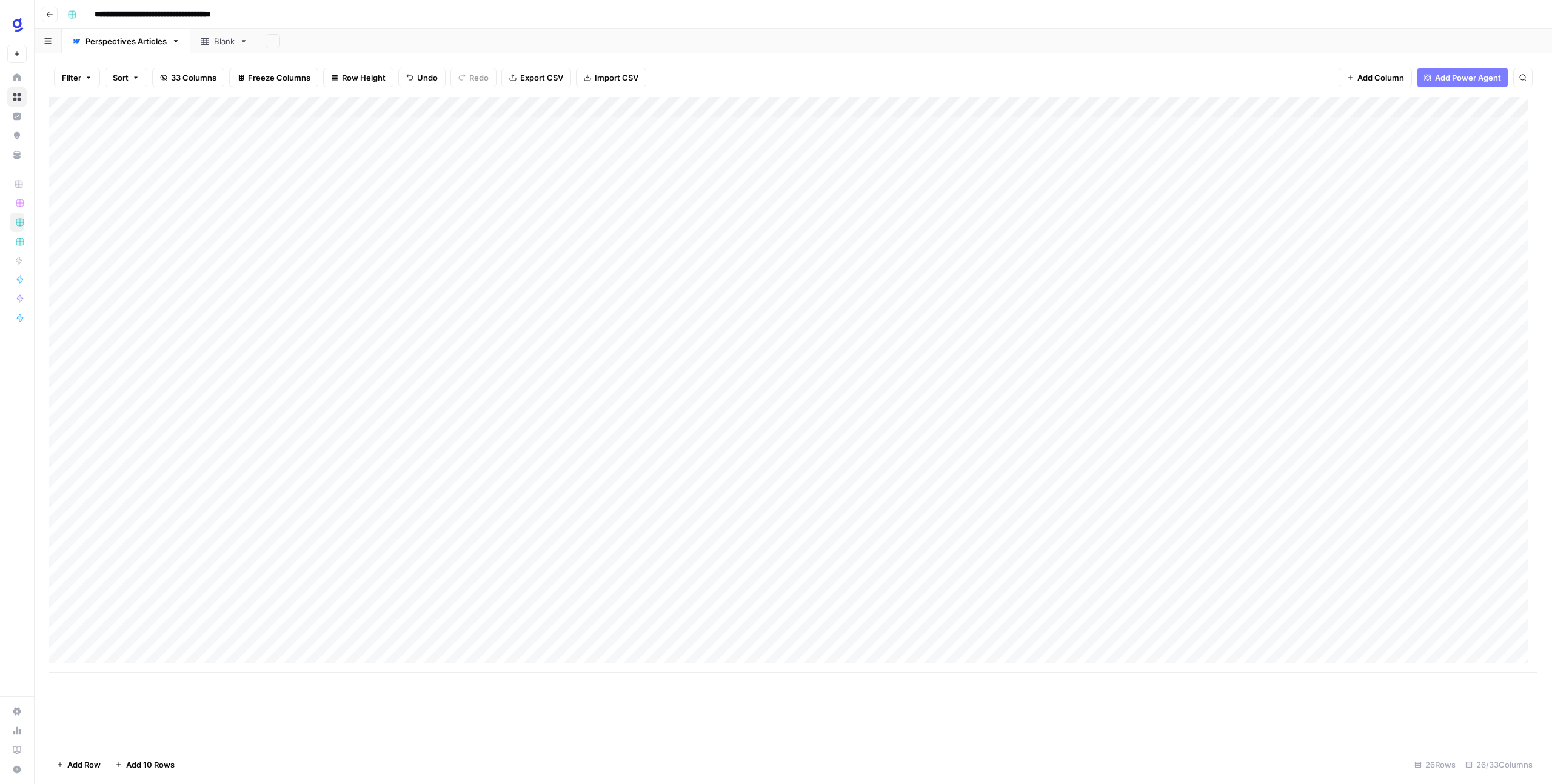
click at [309, 619] on div "Add Column" at bounding box center [793, 385] width 1488 height 576
click at [316, 621] on div "Add Column" at bounding box center [793, 385] width 1488 height 576
click at [329, 624] on div at bounding box center [316, 621] width 111 height 23
click at [414, 633] on div "Add Column" at bounding box center [793, 385] width 1488 height 576
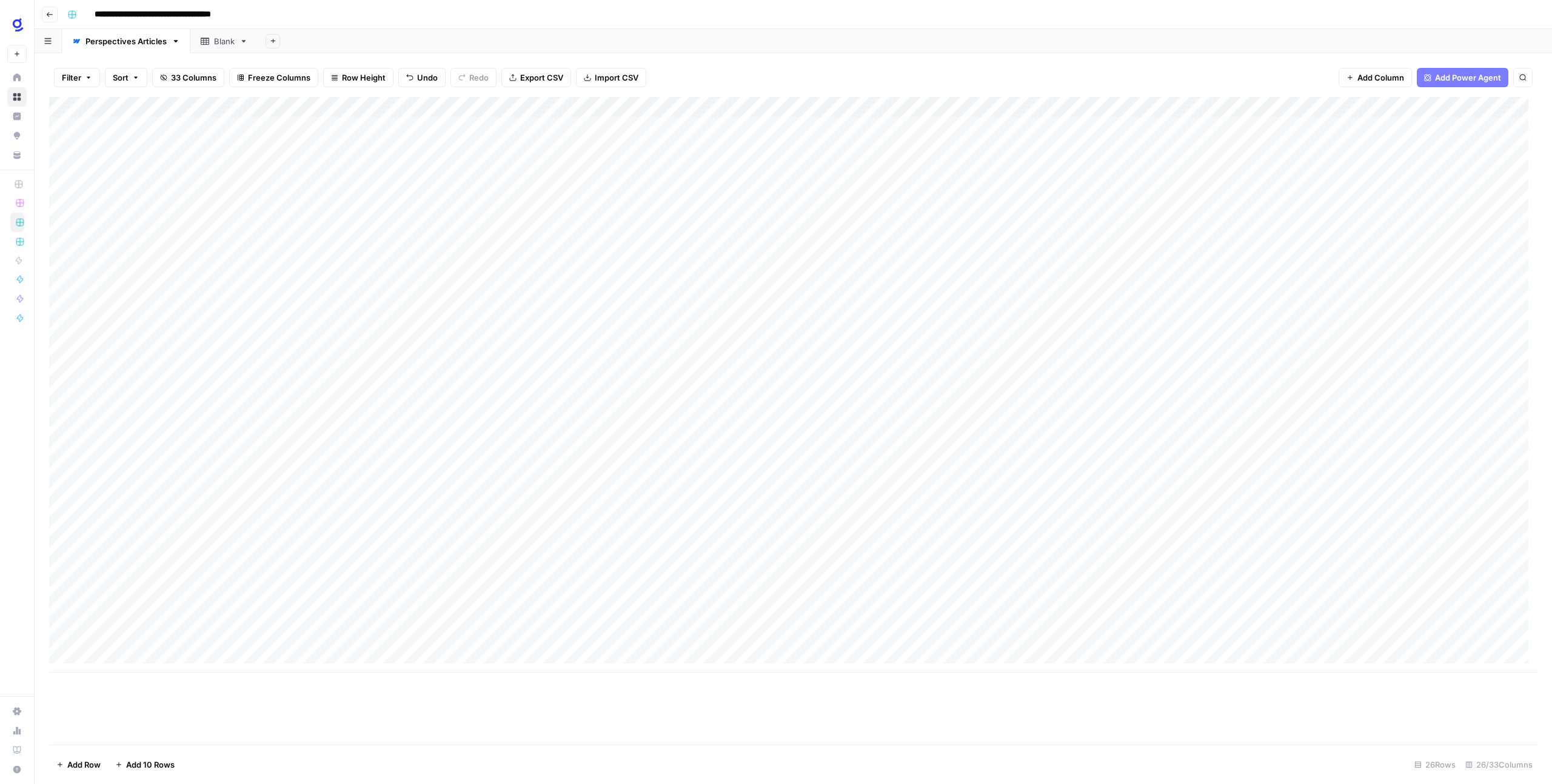
click at [311, 621] on div "Add Column" at bounding box center [793, 385] width 1488 height 576
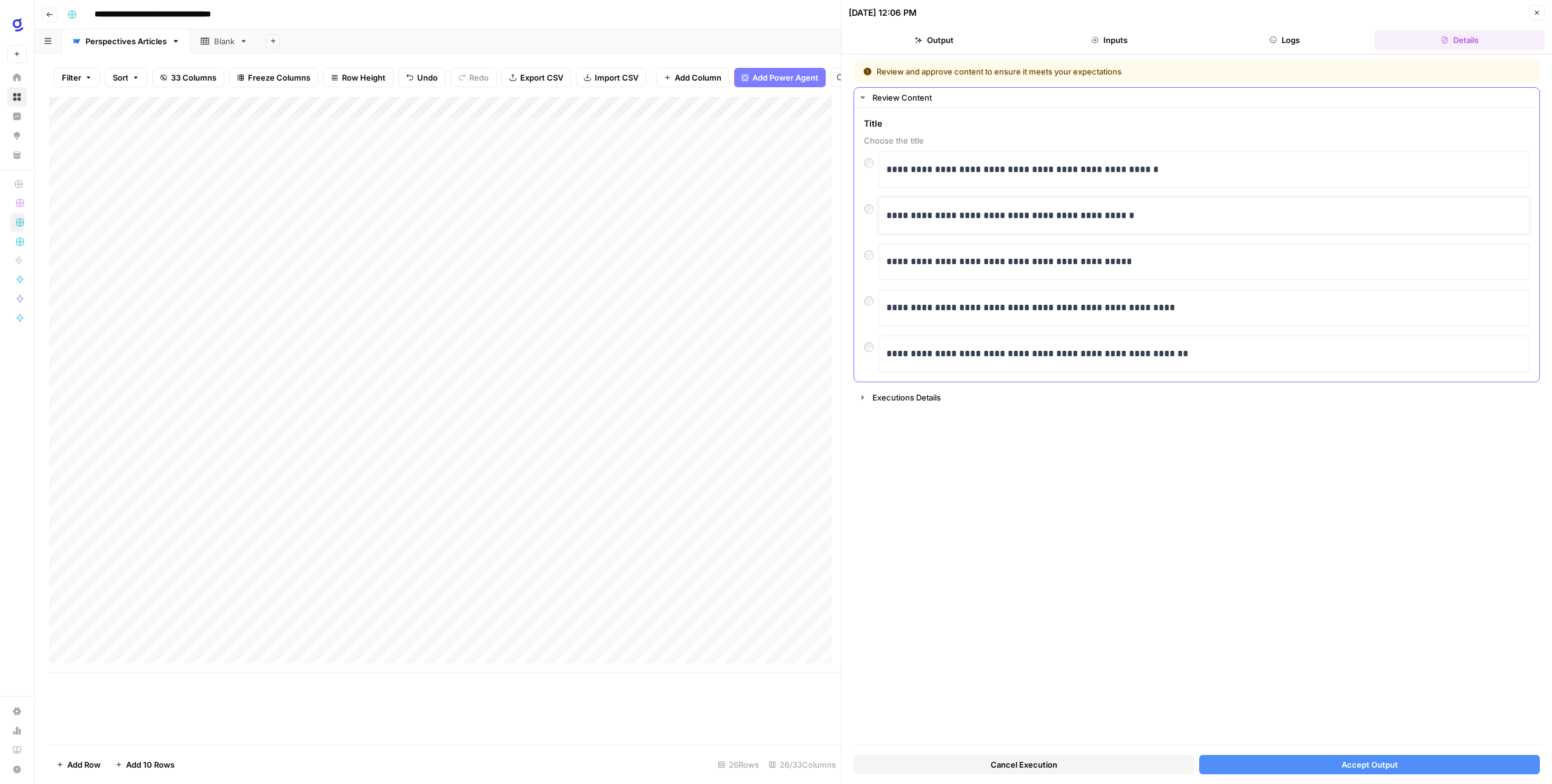
click at [1039, 208] on p "**********" at bounding box center [1204, 215] width 635 height 16
drag, startPoint x: 1211, startPoint y: 215, endPoint x: 886, endPoint y: 215, distance: 325.0
click at [886, 215] on p "**********" at bounding box center [1204, 215] width 635 height 16
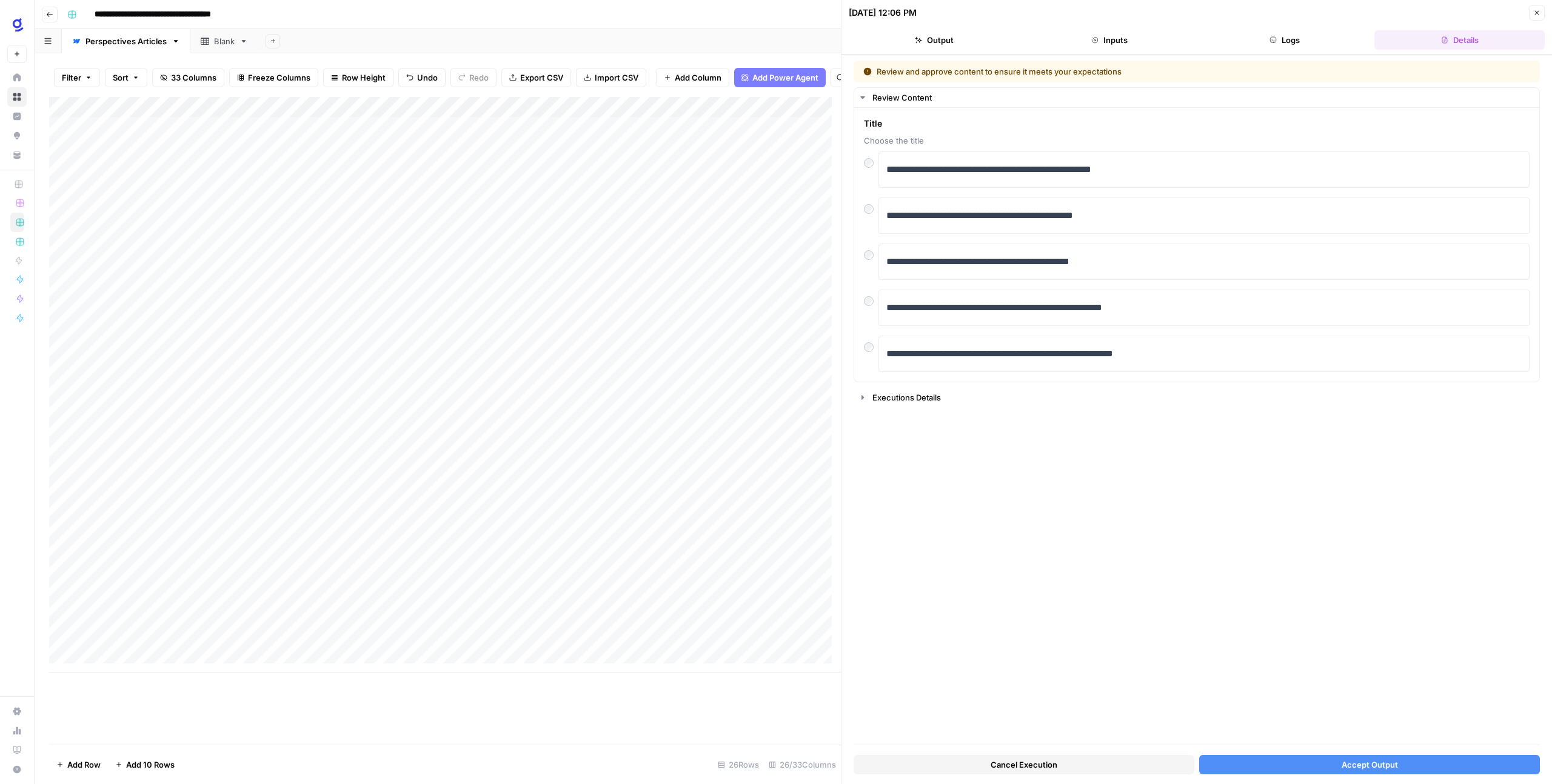
click at [995, 419] on div "**********" at bounding box center [1196, 402] width 686 height 684
click at [1375, 764] on span "Accept Output" at bounding box center [1370, 764] width 56 height 12
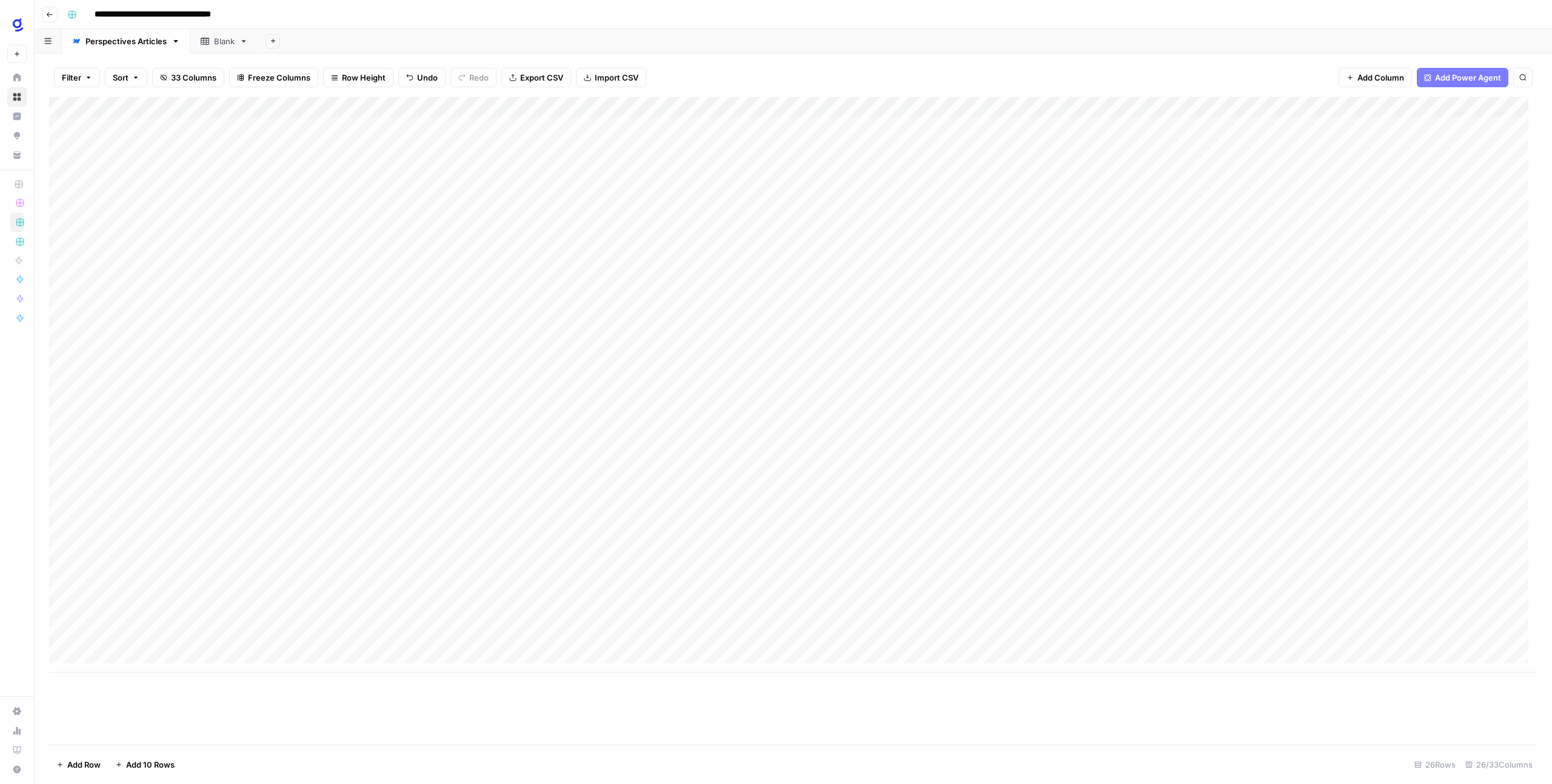
click at [768, 617] on div "Add Column" at bounding box center [793, 385] width 1488 height 576
click at [901, 621] on div "Add Column" at bounding box center [793, 385] width 1488 height 576
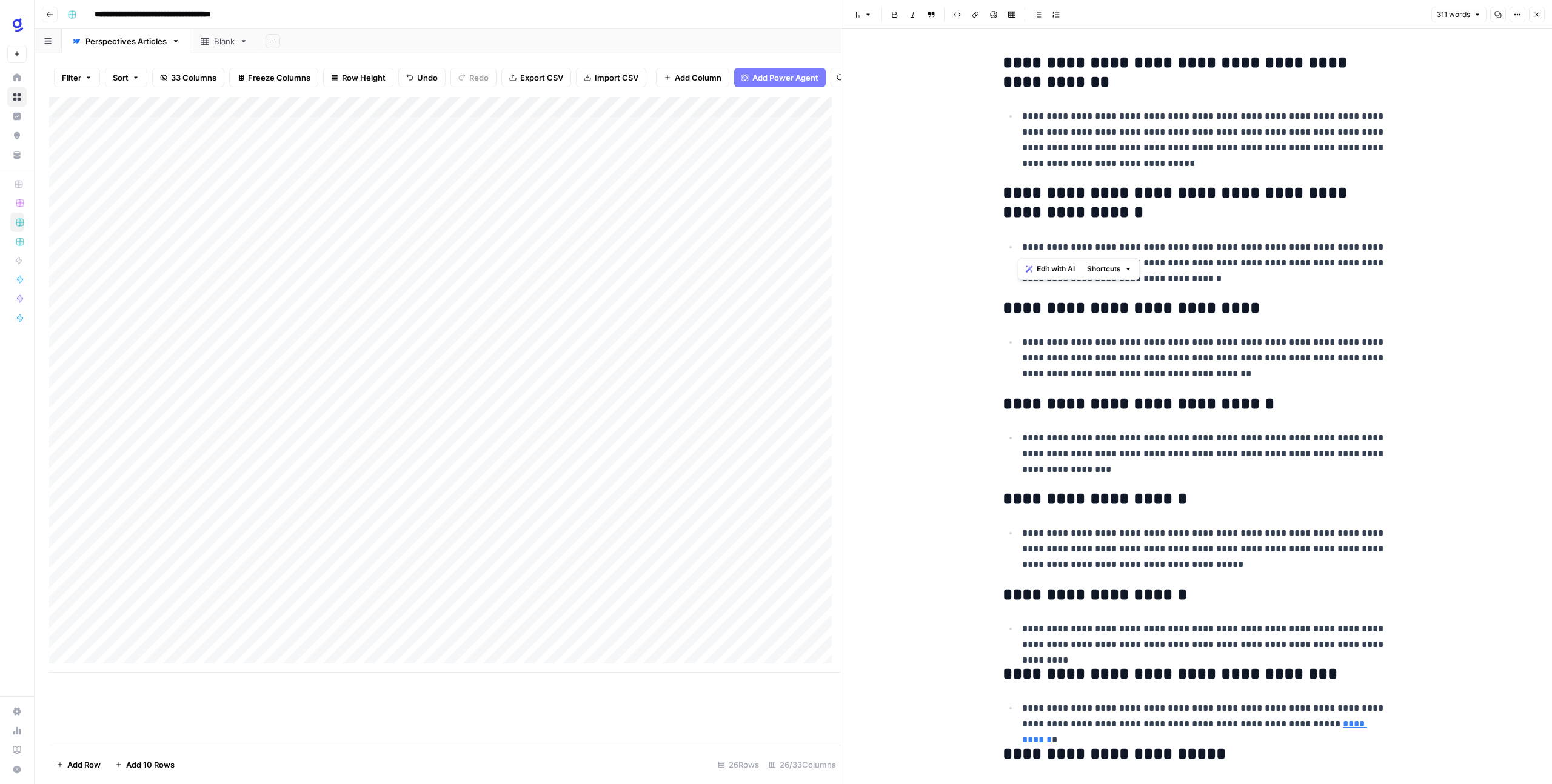
drag, startPoint x: 1111, startPoint y: 253, endPoint x: 967, endPoint y: 233, distance: 145.4
click at [967, 233] on div "**********" at bounding box center [1196, 546] width 711 height 1035
click at [957, 348] on div "**********" at bounding box center [1196, 546] width 711 height 1035
click at [926, 592] on div "**********" at bounding box center [1196, 546] width 711 height 1035
click at [1538, 13] on icon "button" at bounding box center [1536, 14] width 4 height 4
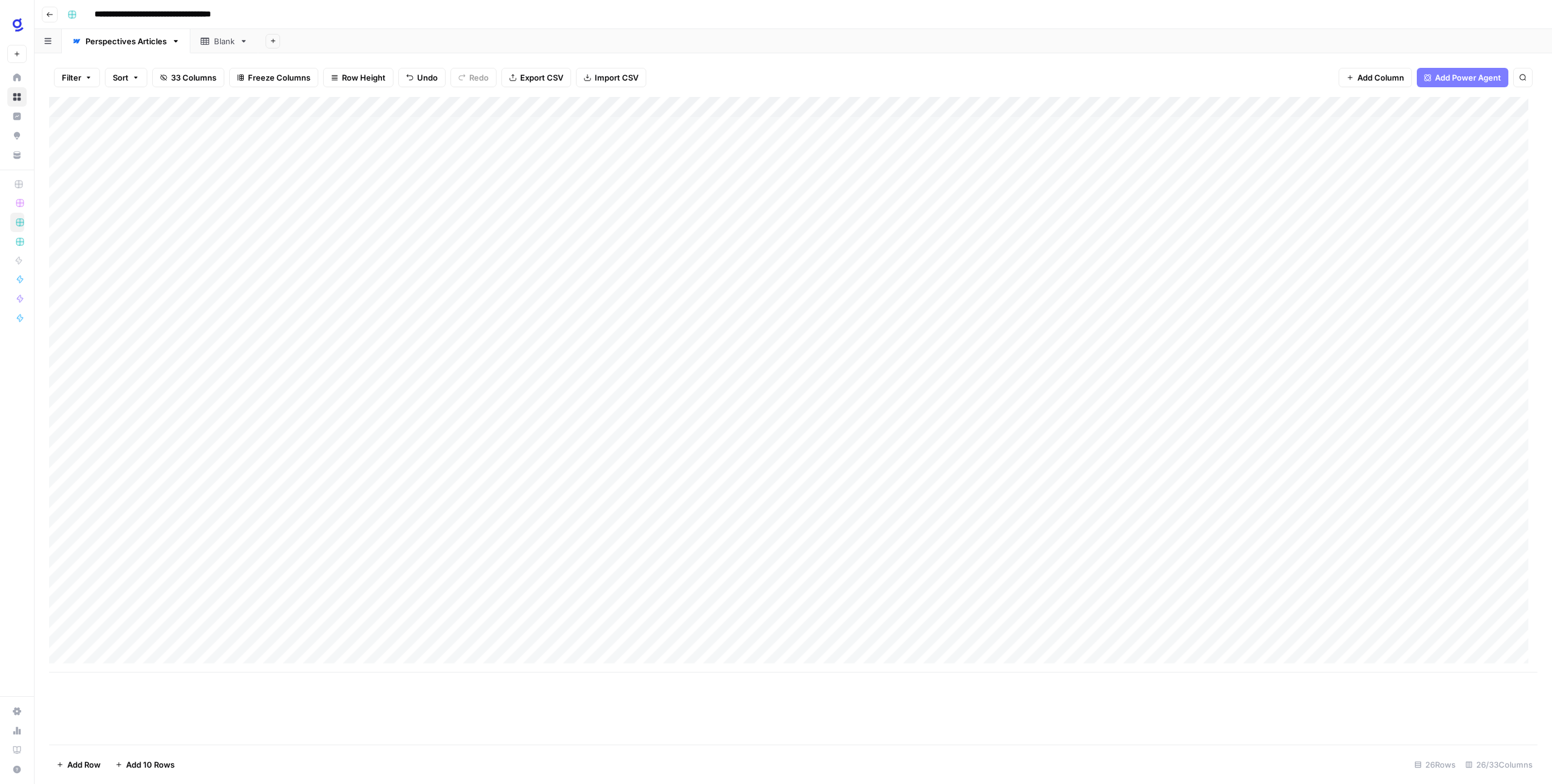
click at [1107, 620] on div "Add Column" at bounding box center [793, 385] width 1488 height 576
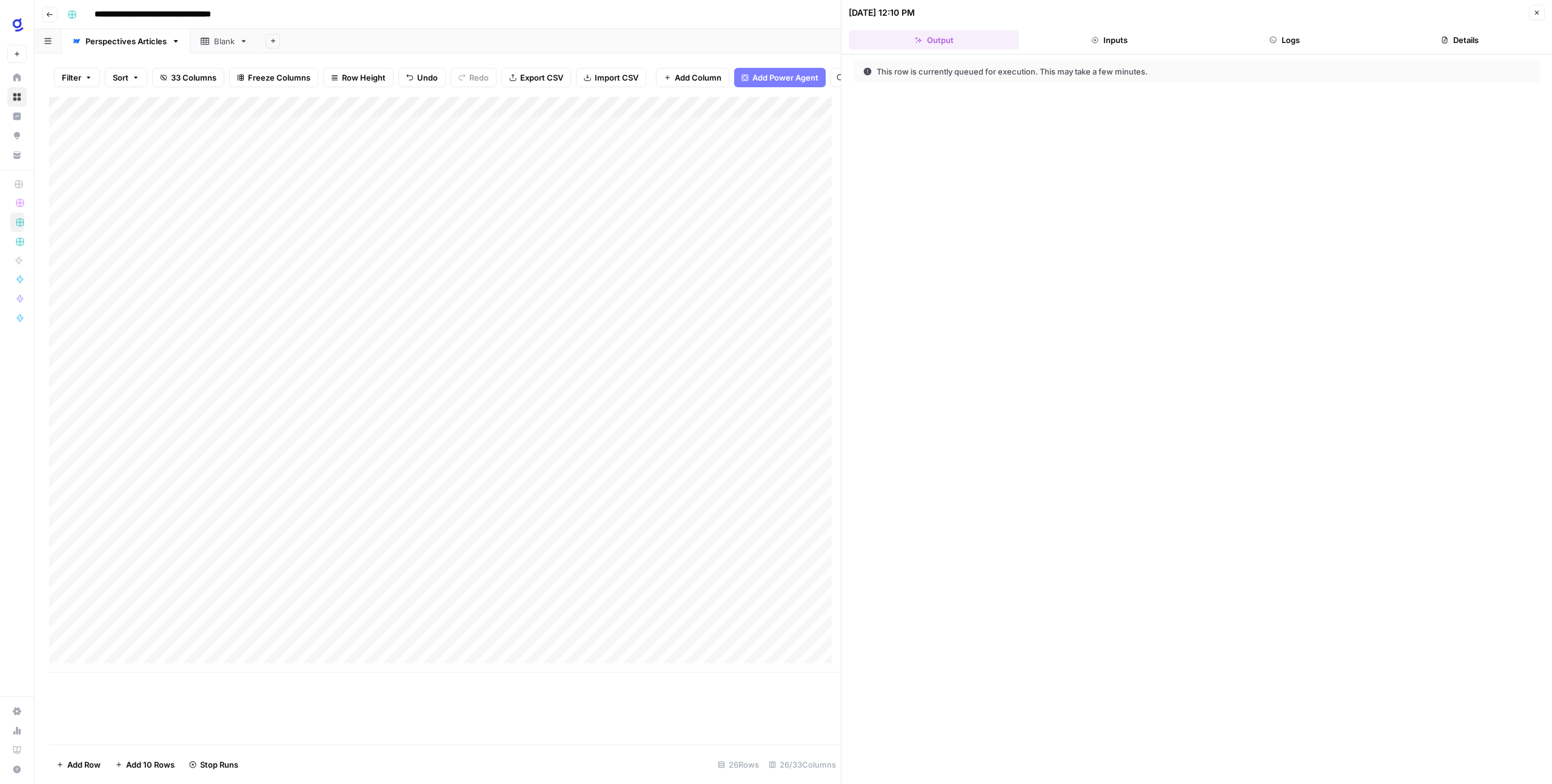
click at [1538, 17] on button "Close" at bounding box center [1536, 13] width 16 height 16
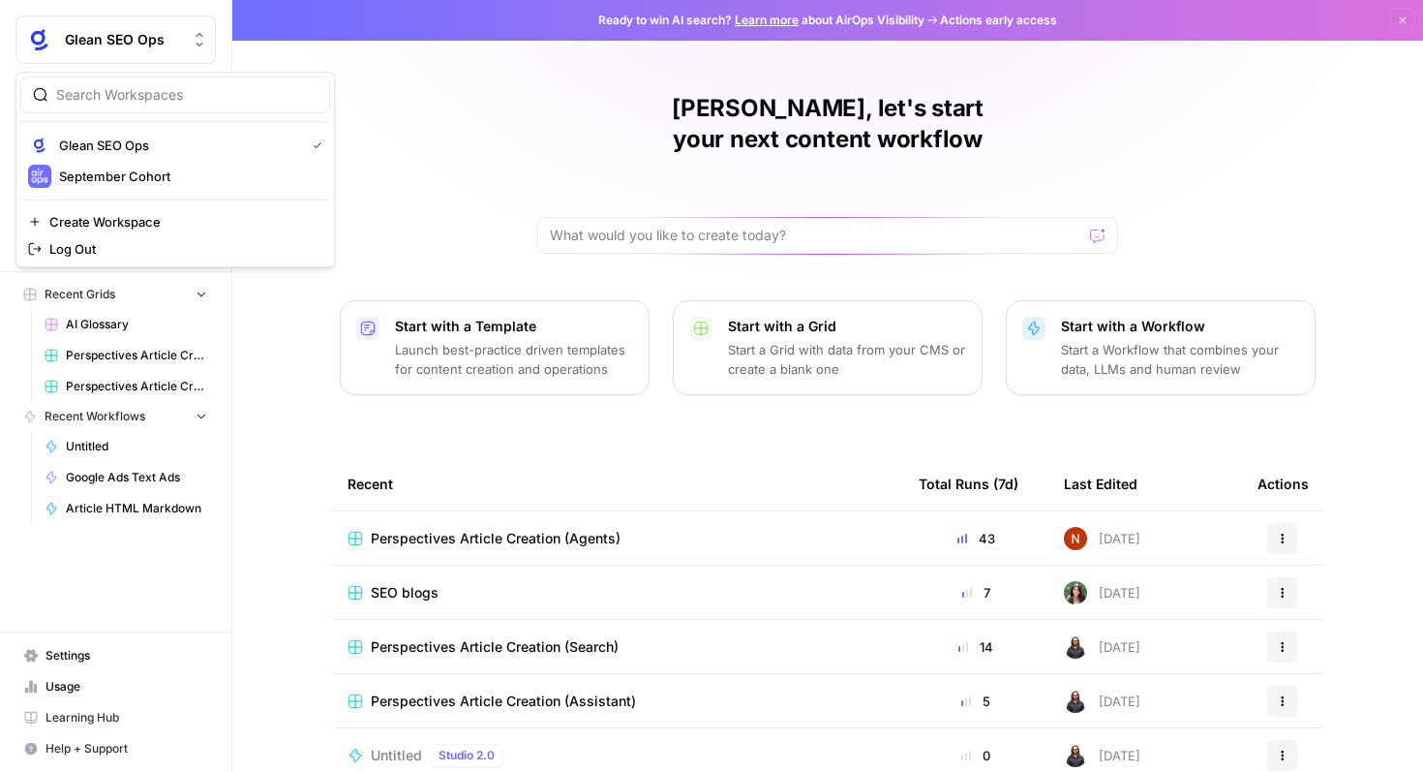
click at [133, 46] on span "Glean SEO Ops" at bounding box center [123, 39] width 117 height 19
click at [124, 167] on span "September Cohort" at bounding box center [187, 176] width 256 height 19
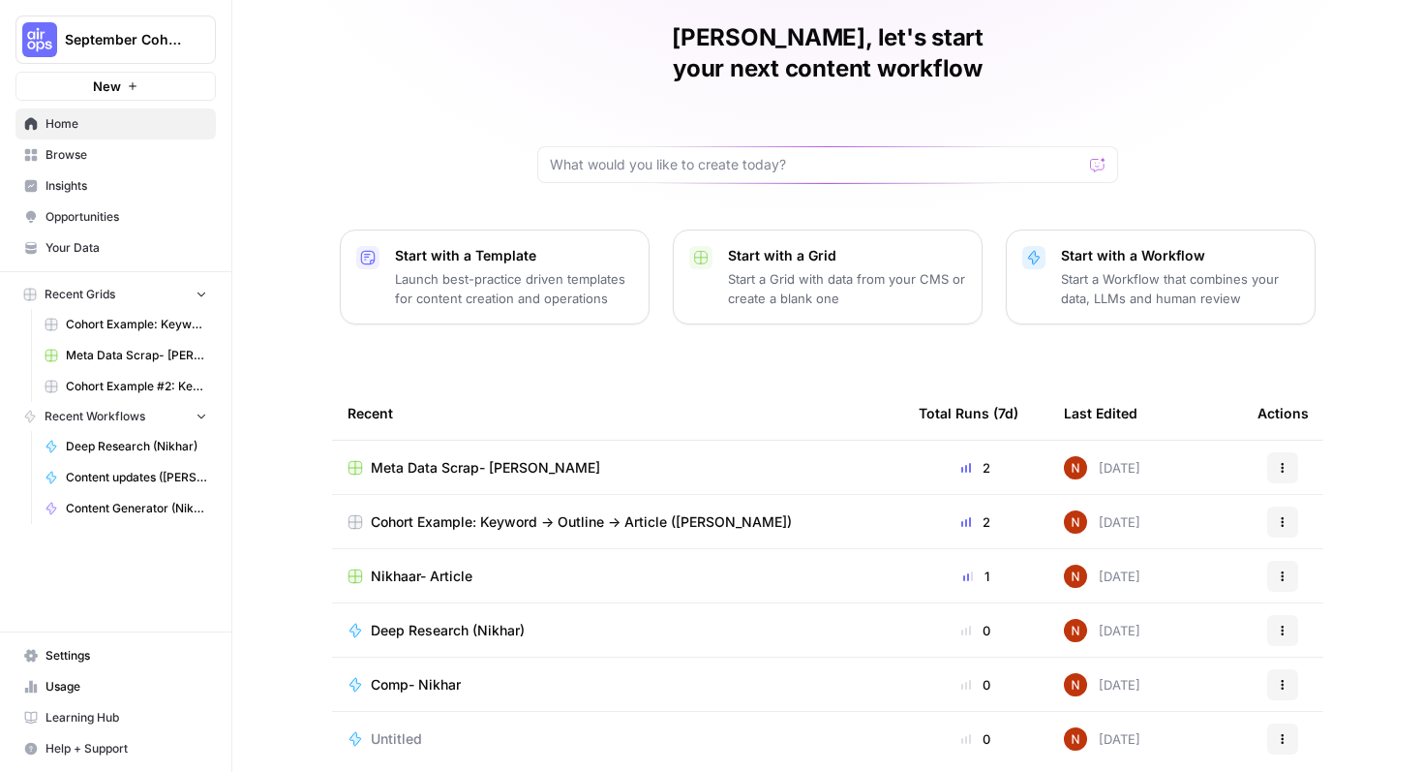
scroll to position [119, 0]
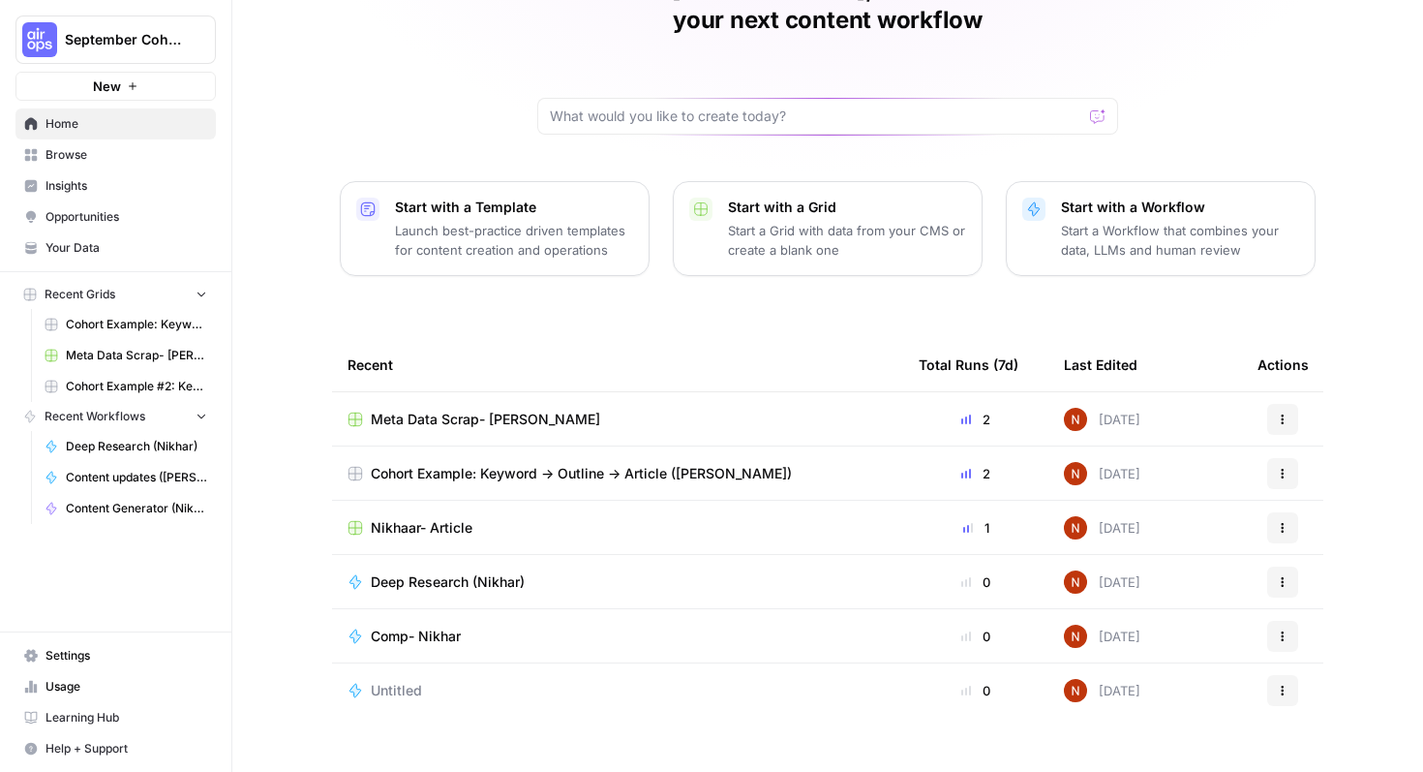
click at [88, 158] on span "Browse" at bounding box center [127, 154] width 162 height 17
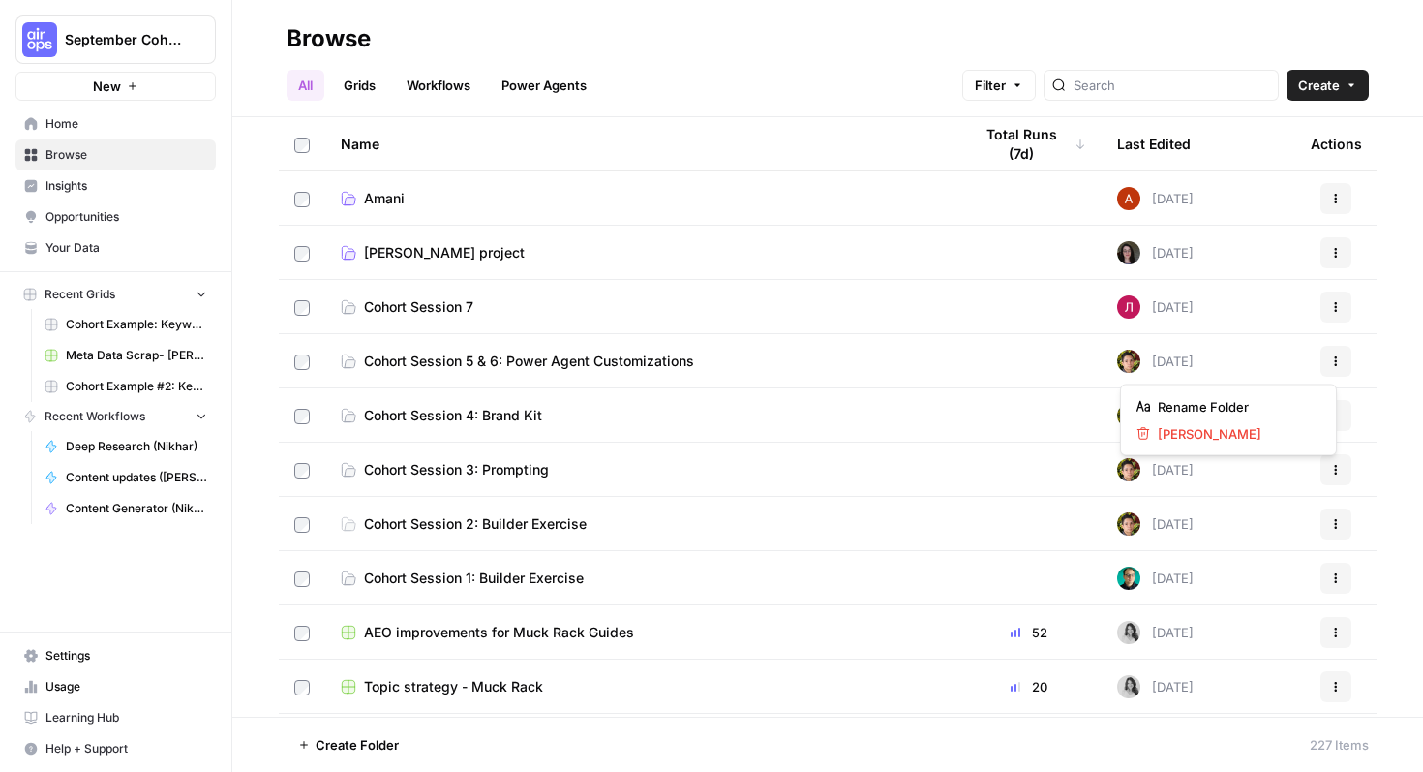
click at [1335, 360] on icon "button" at bounding box center [1336, 360] width 3 height 3
click at [1005, 352] on td at bounding box center [1029, 360] width 145 height 53
click at [1005, 353] on td at bounding box center [1029, 360] width 145 height 53
click at [749, 357] on link "Cohort Session 5 & 6: Power Agent Customizations" at bounding box center [641, 360] width 600 height 19
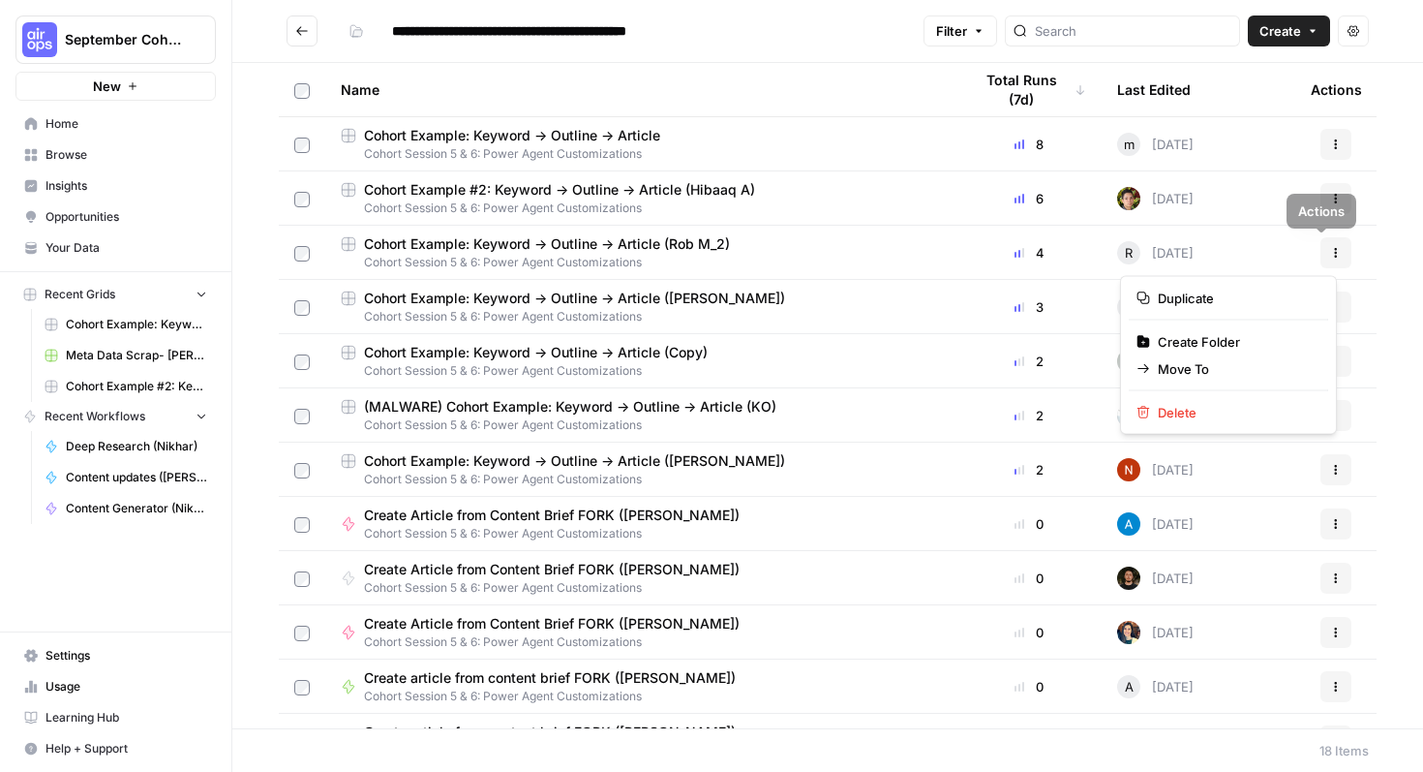
click at [1330, 252] on icon "button" at bounding box center [1336, 253] width 12 height 12
click at [816, 77] on div "Name" at bounding box center [641, 89] width 600 height 53
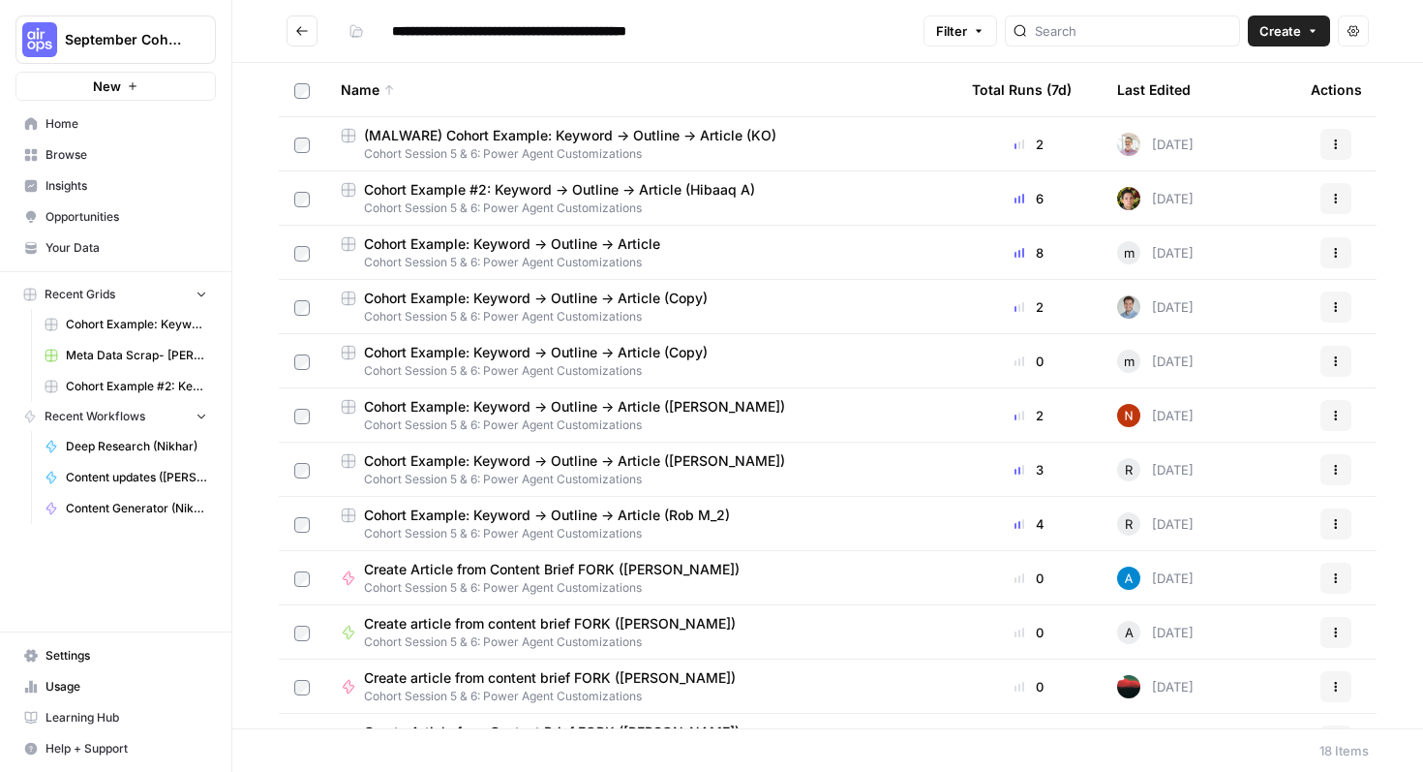
click at [308, 25] on icon "Go back" at bounding box center [302, 31] width 14 height 14
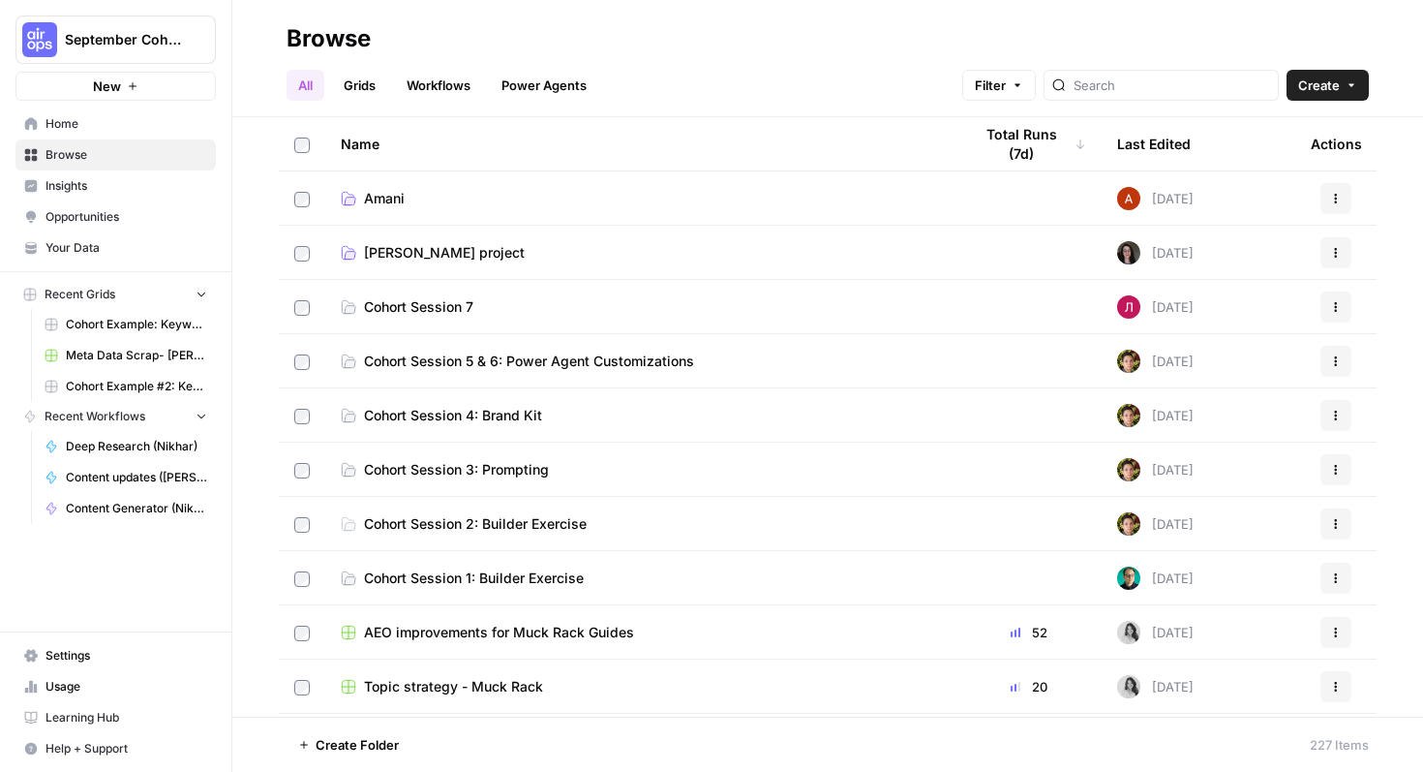
click at [423, 206] on link "Amani" at bounding box center [641, 198] width 600 height 19
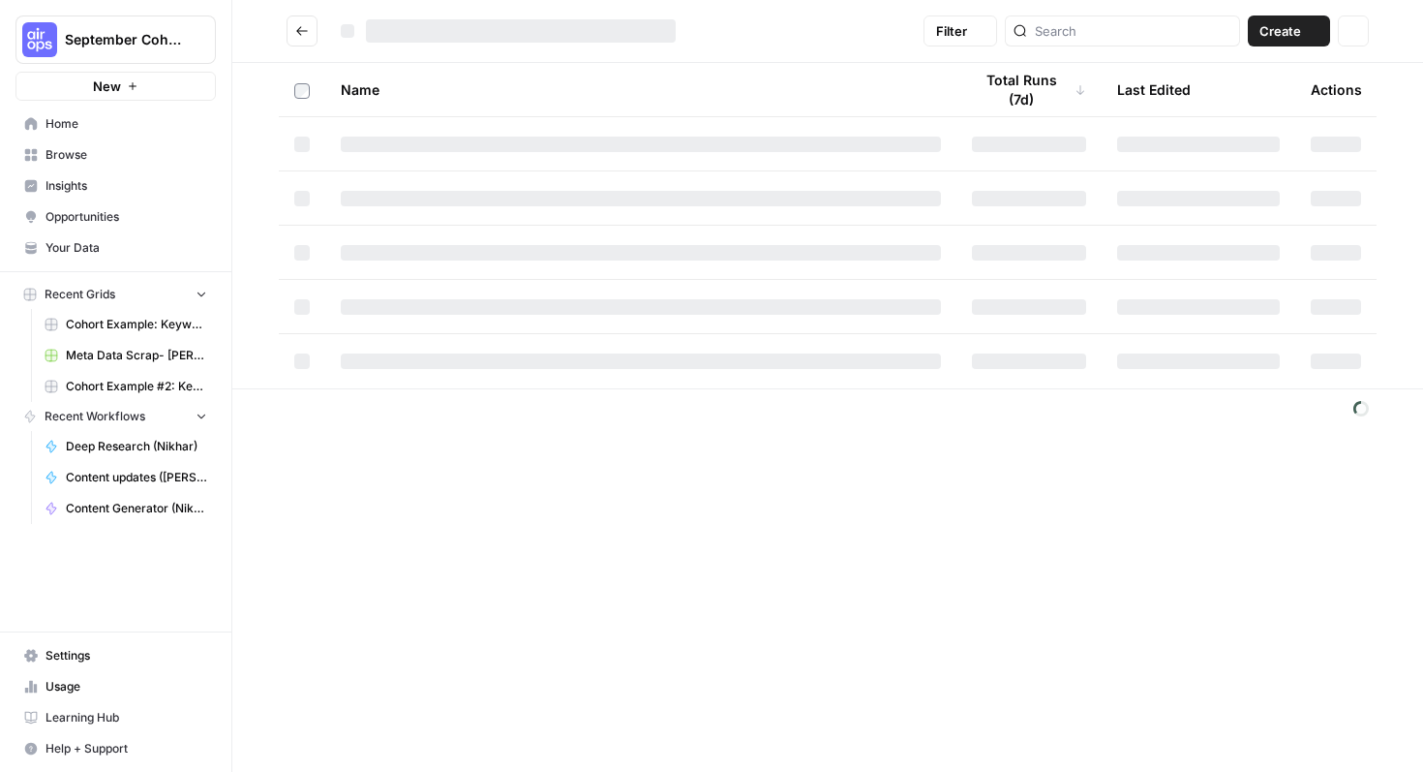
click at [423, 206] on td at bounding box center [640, 197] width 631 height 53
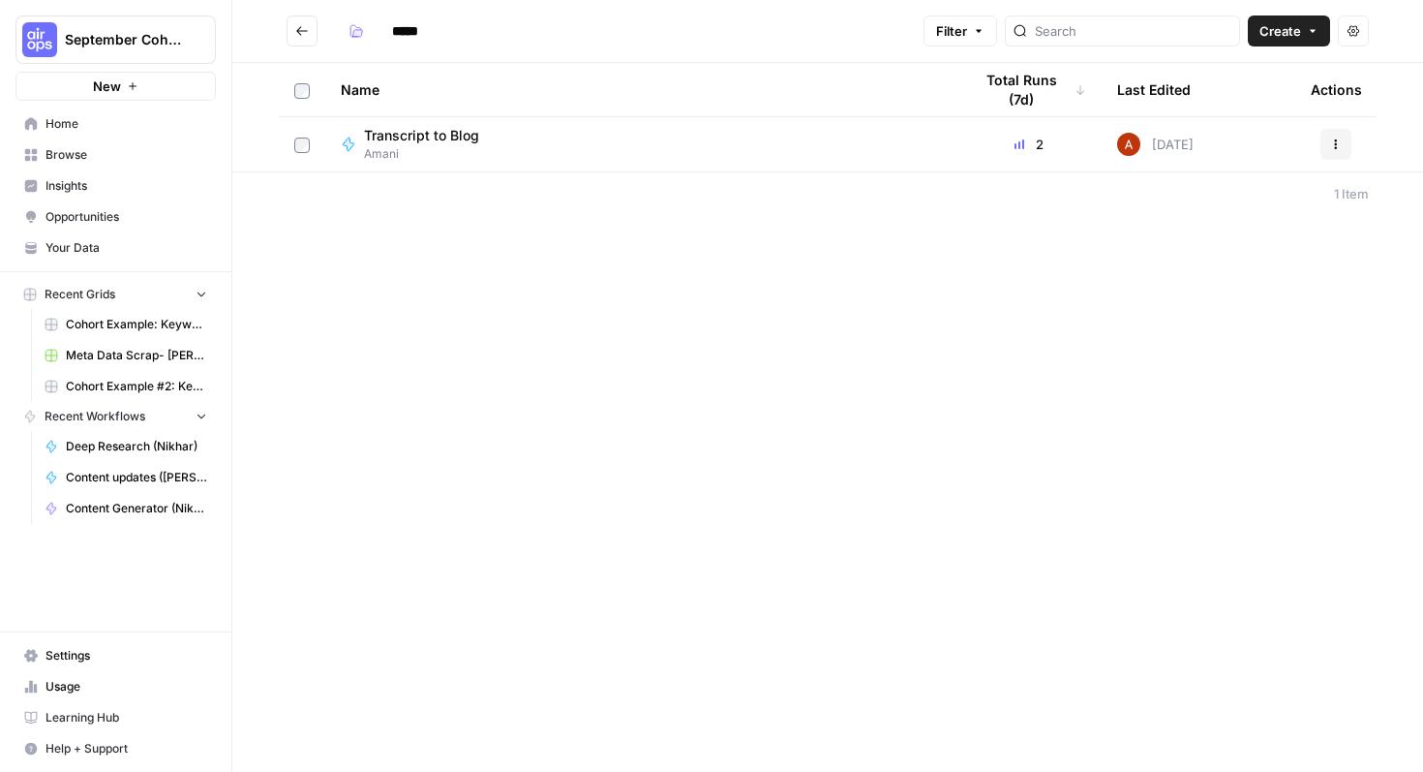
click at [424, 140] on span "Transcript to Blog" at bounding box center [421, 135] width 115 height 19
click at [424, 140] on div "***** Filter Create Actions Name Total Runs (7d) Last Edited Actions Transcript…" at bounding box center [827, 386] width 1191 height 772
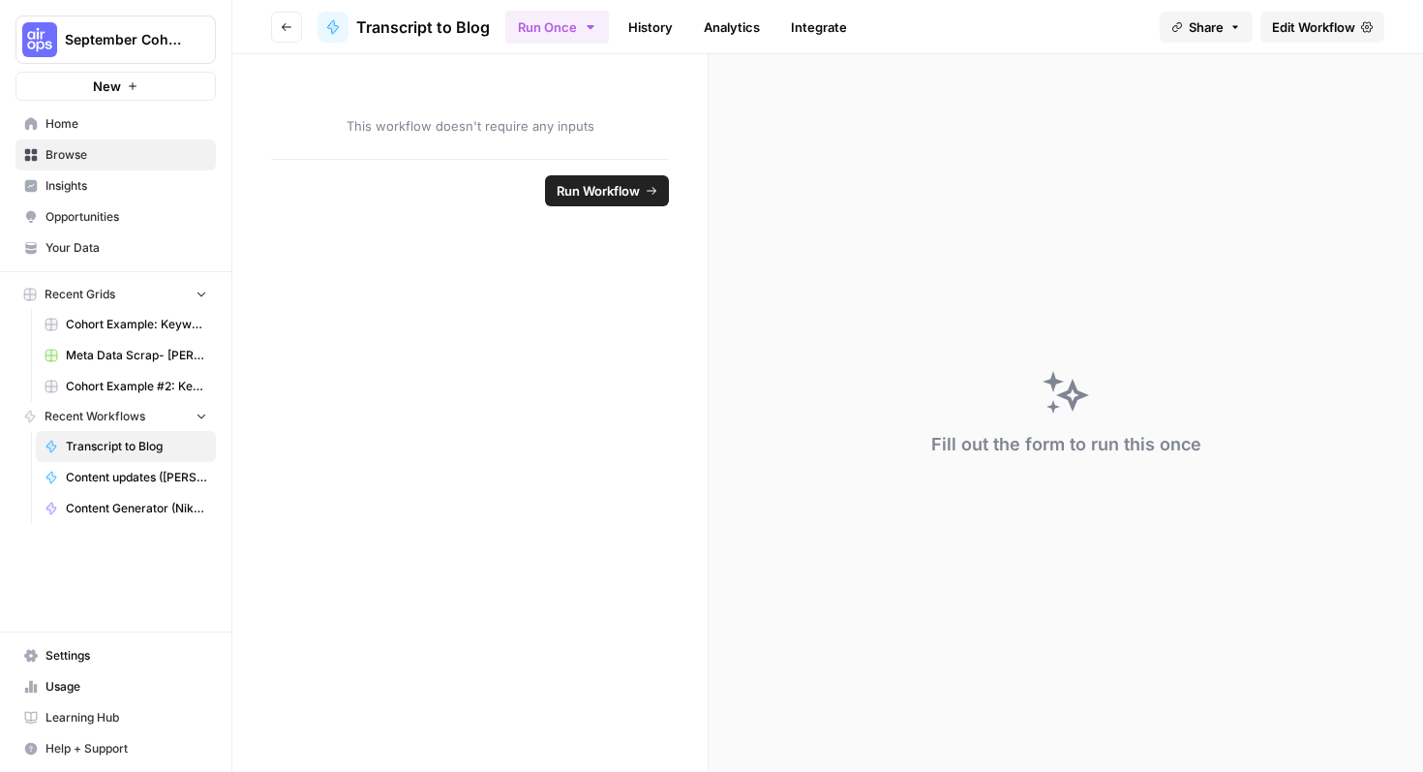
click at [1310, 35] on span "Edit Workflow" at bounding box center [1313, 26] width 83 height 19
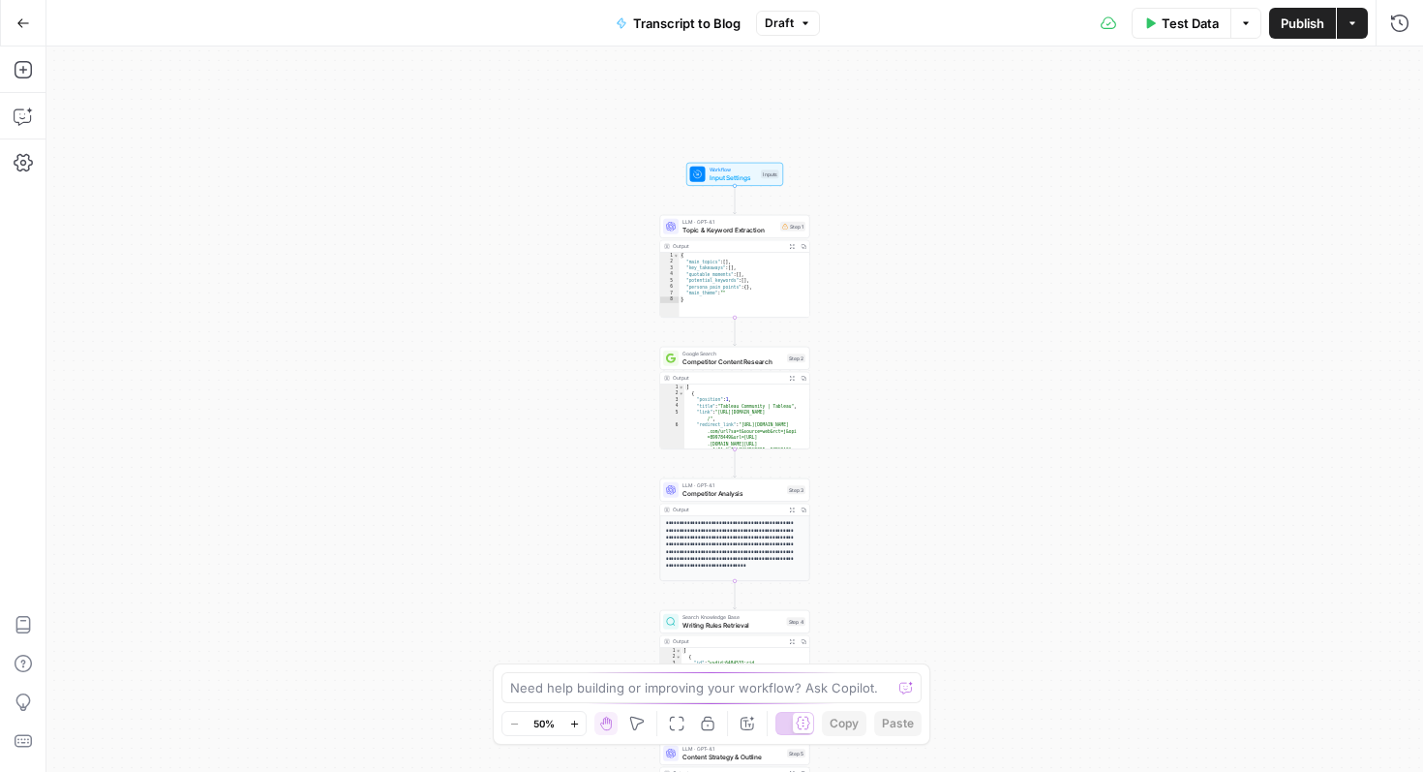
click at [574, 720] on icon "button" at bounding box center [573, 722] width 7 height 7
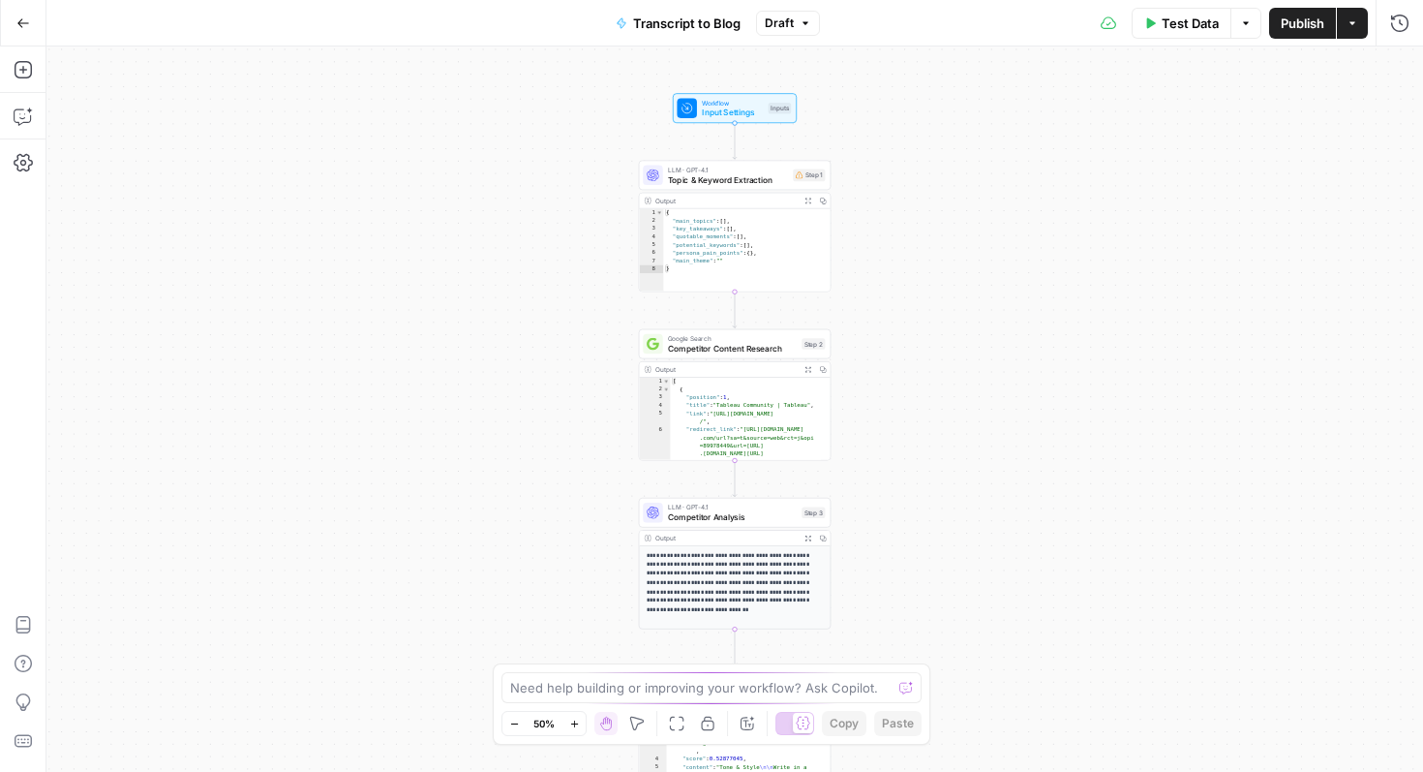
click at [574, 720] on icon "button" at bounding box center [573, 722] width 7 height 7
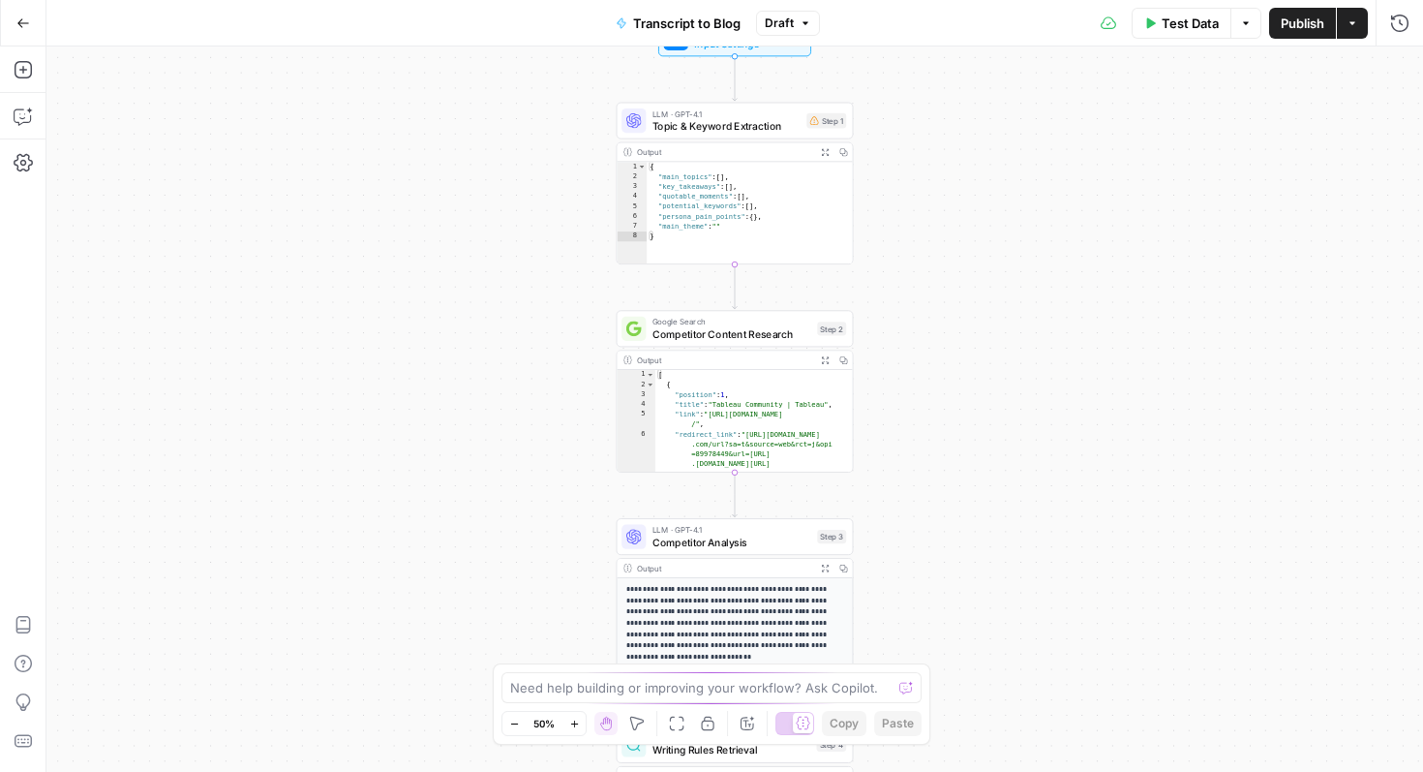
click at [573, 721] on icon "button" at bounding box center [574, 723] width 11 height 11
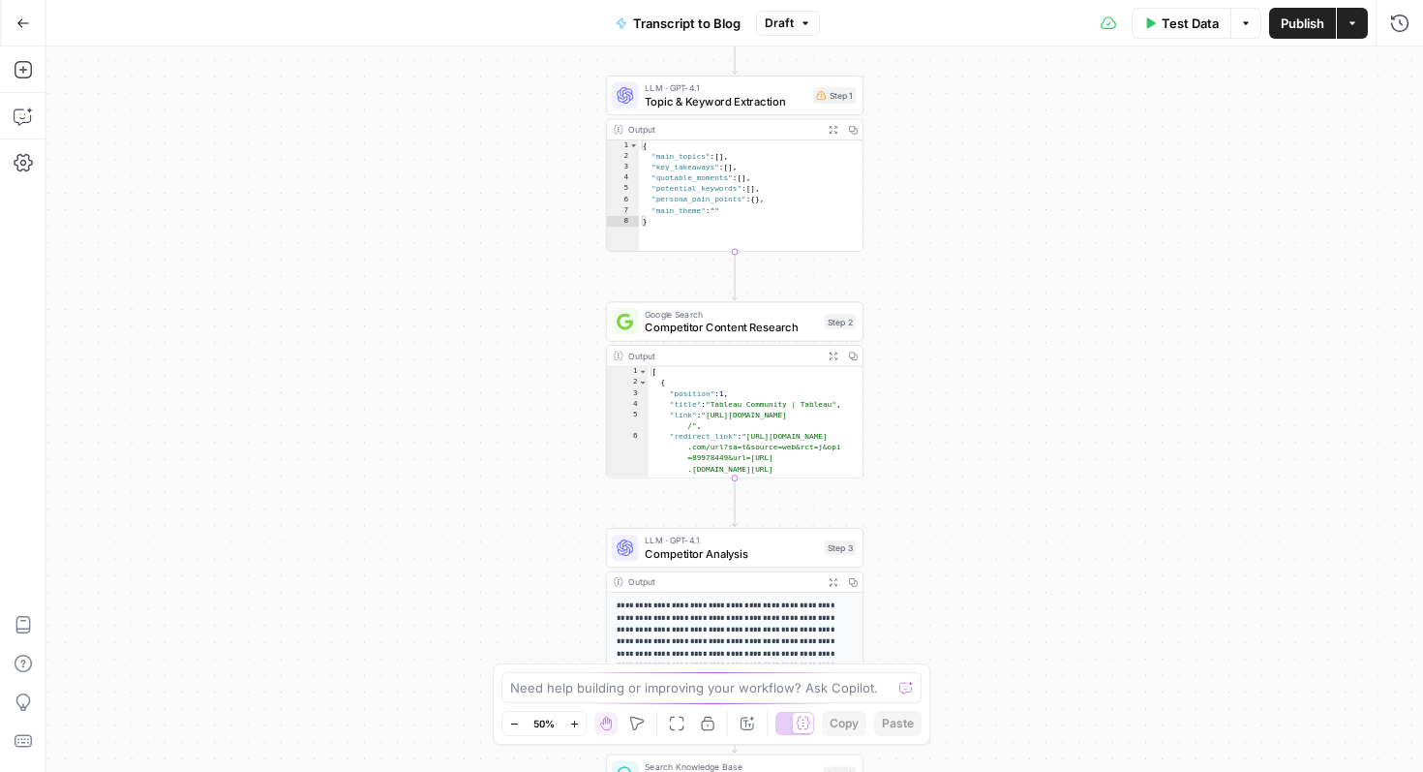
click at [572, 722] on icon "button" at bounding box center [574, 723] width 11 height 11
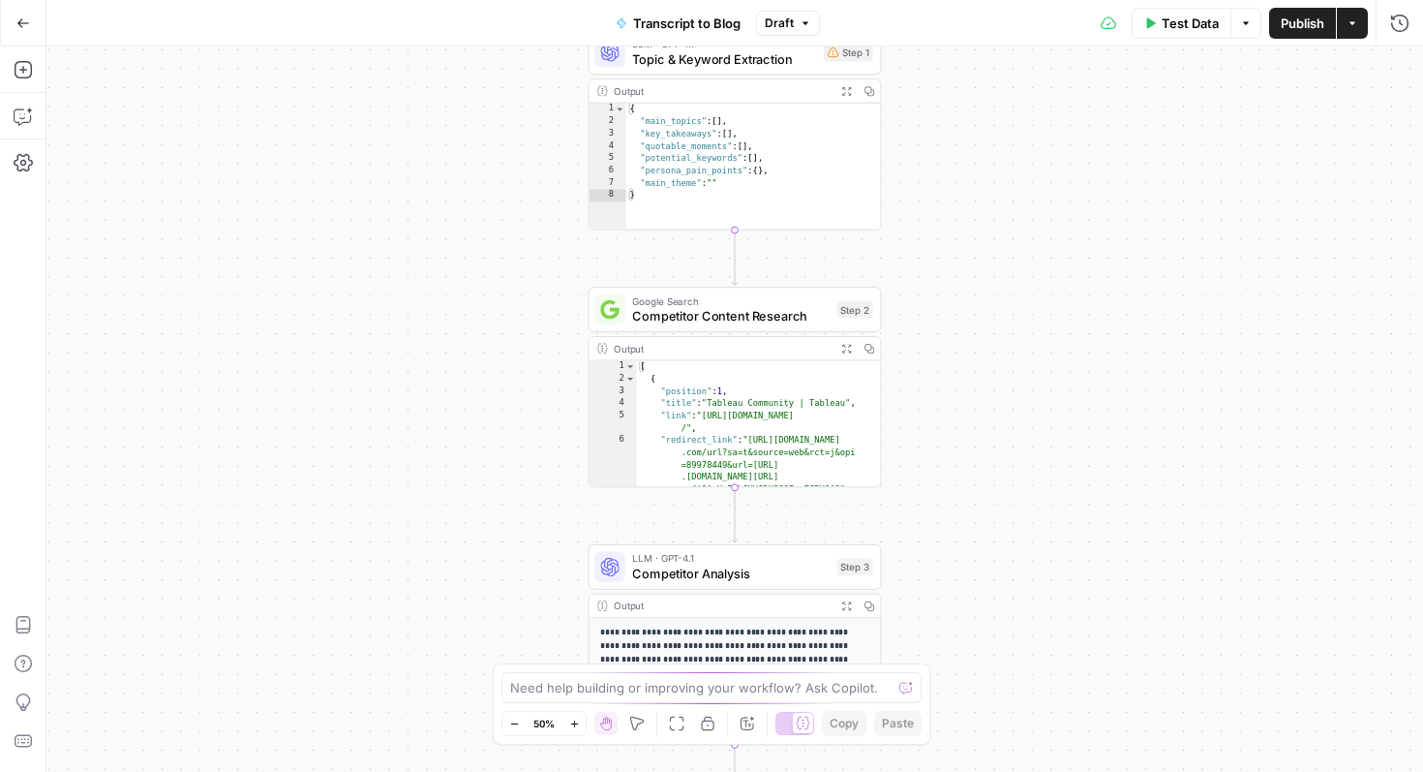
click at [572, 722] on icon "button" at bounding box center [574, 723] width 11 height 11
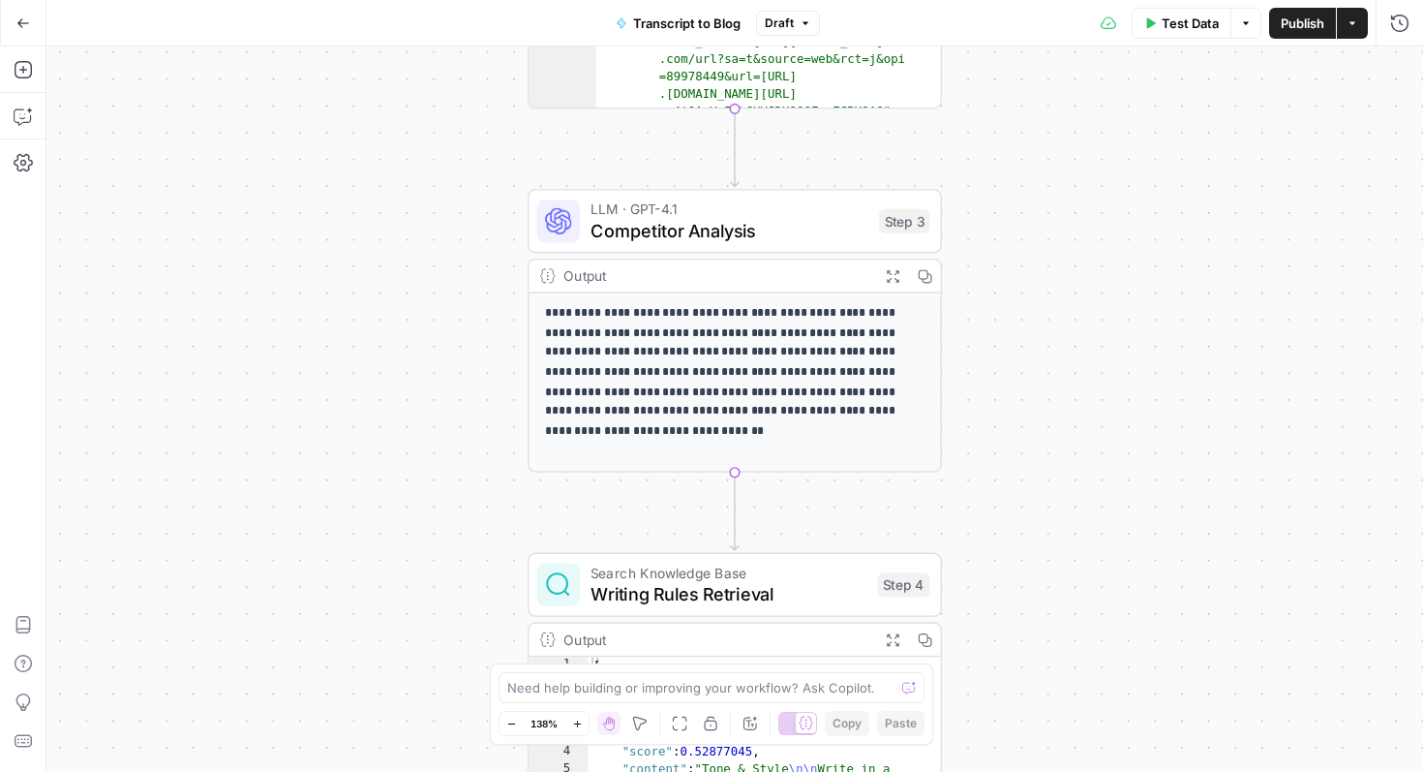
click at [799, 216] on span "LLM · GPT-4.1" at bounding box center [730, 208] width 278 height 21
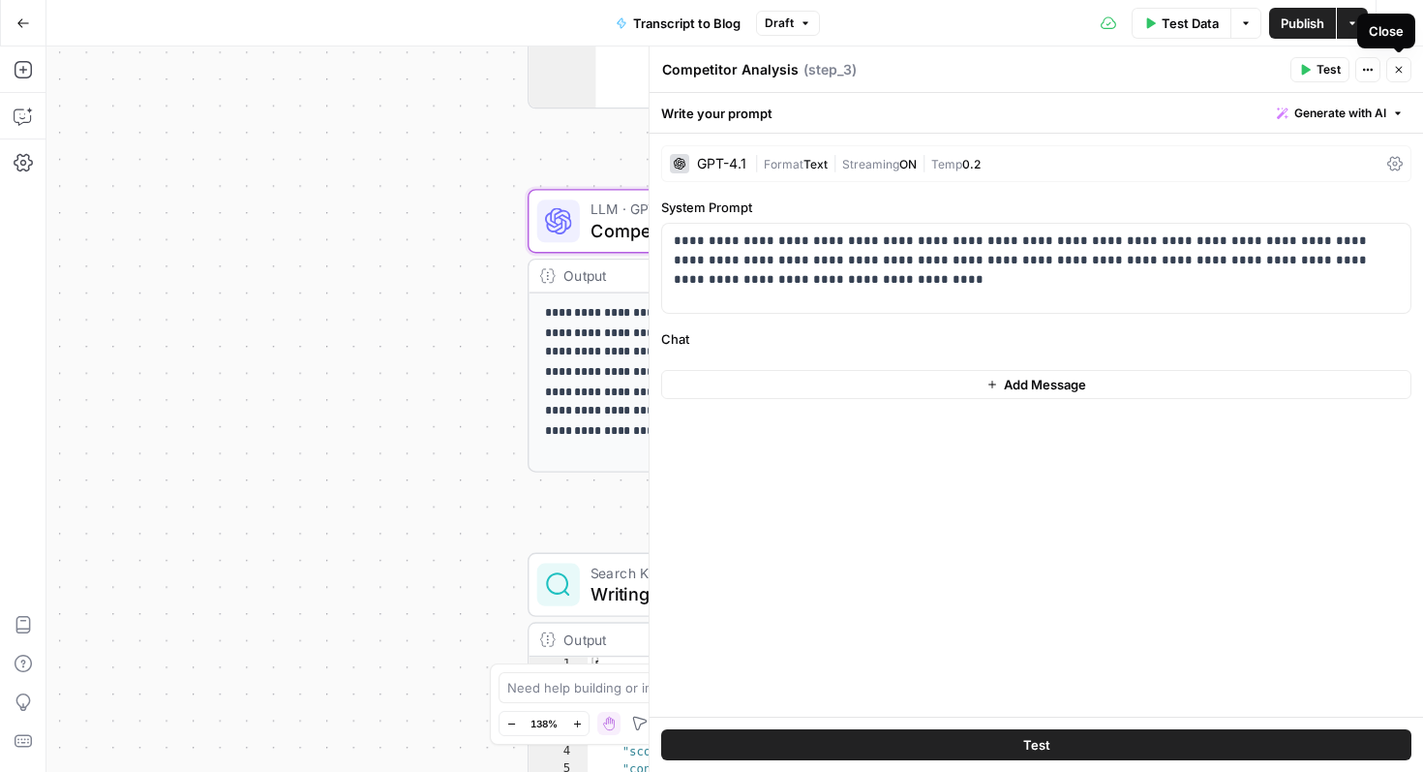
click at [1400, 74] on icon "button" at bounding box center [1399, 70] width 12 height 12
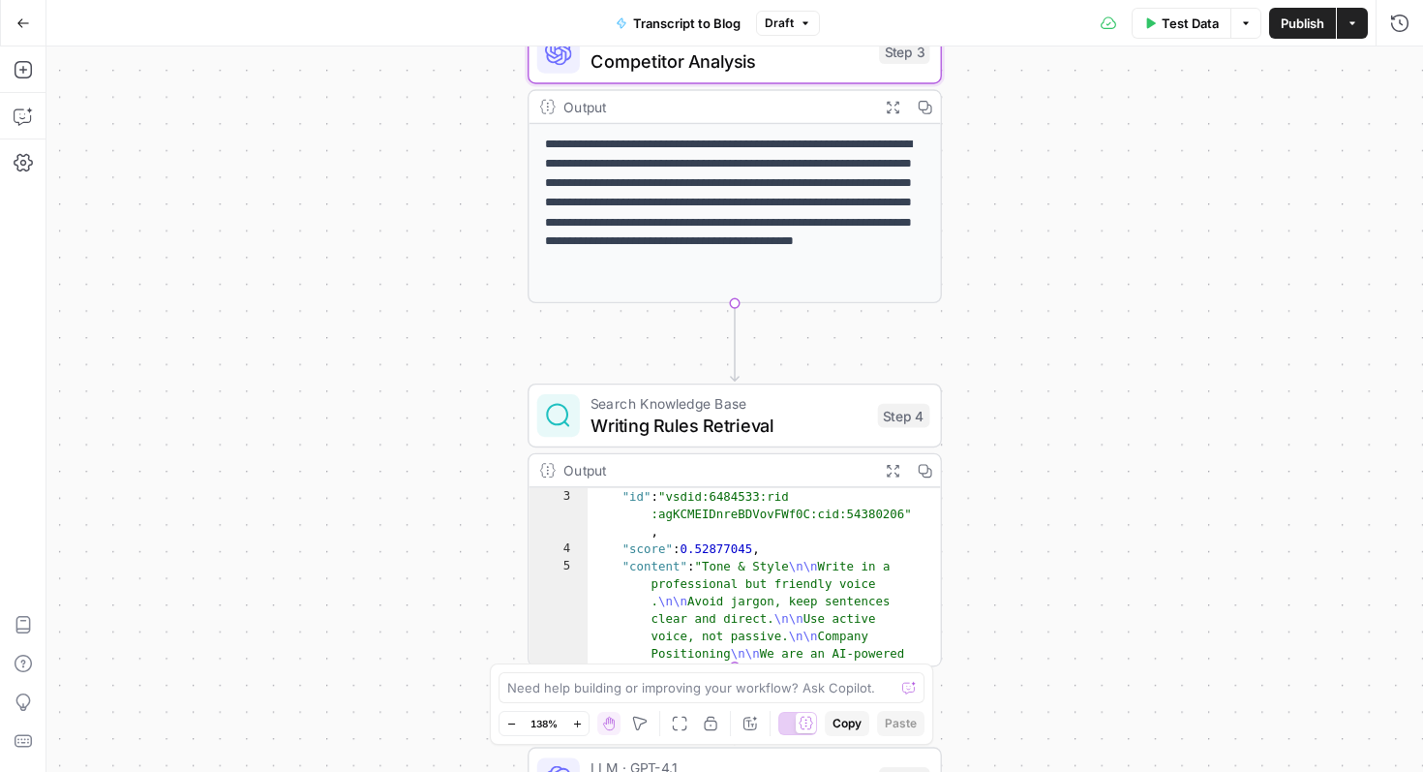
scroll to position [119, 0]
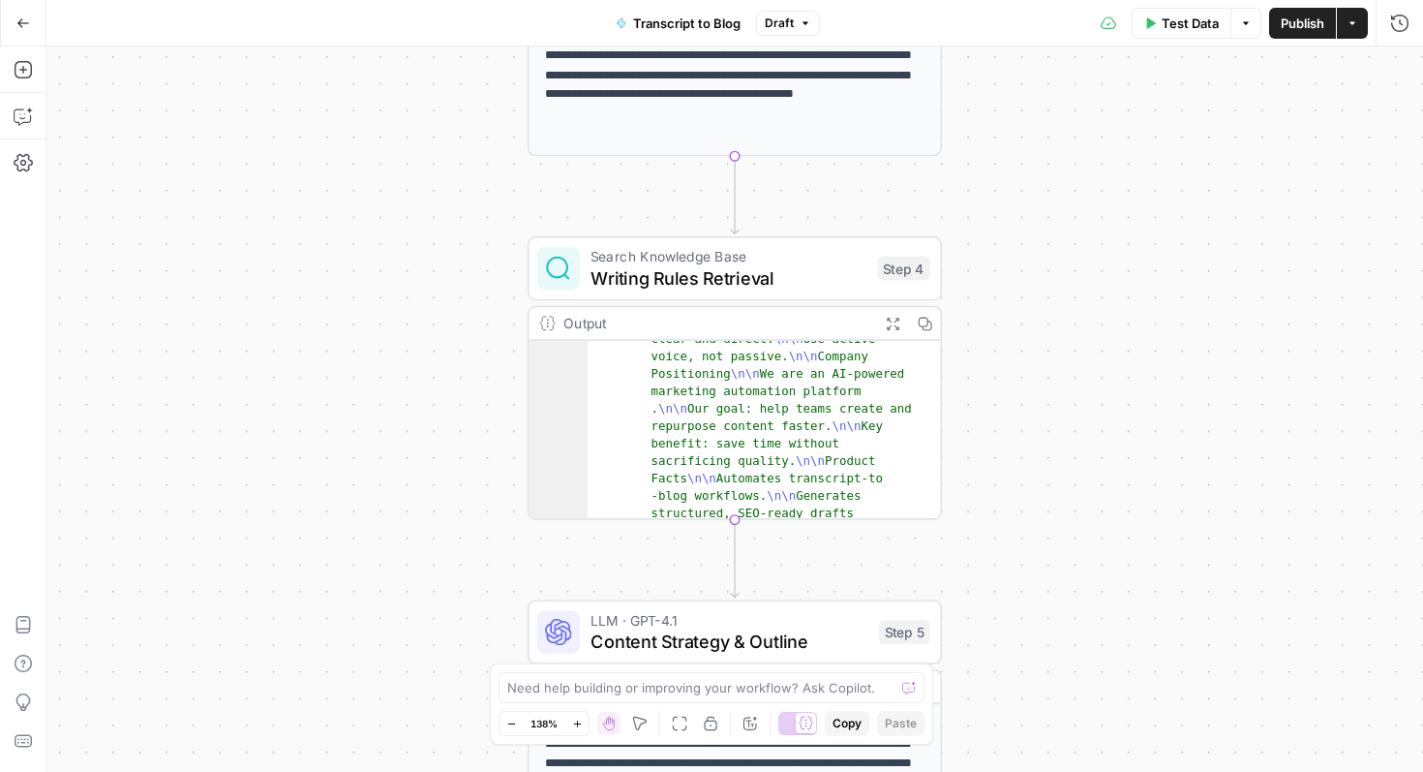
click at [734, 274] on span "Writing Rules Retrieval" at bounding box center [729, 277] width 277 height 27
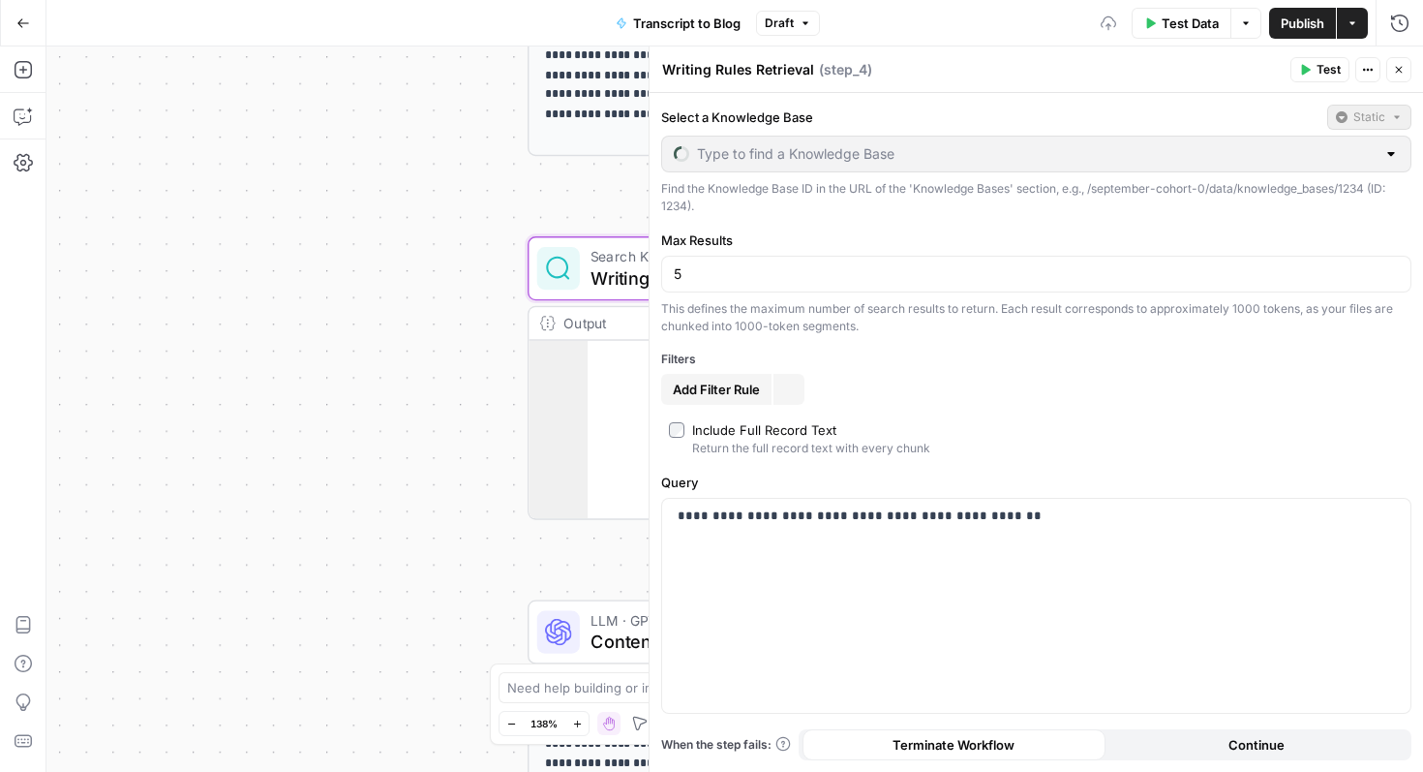
type input "Amani's Knowledge Base"
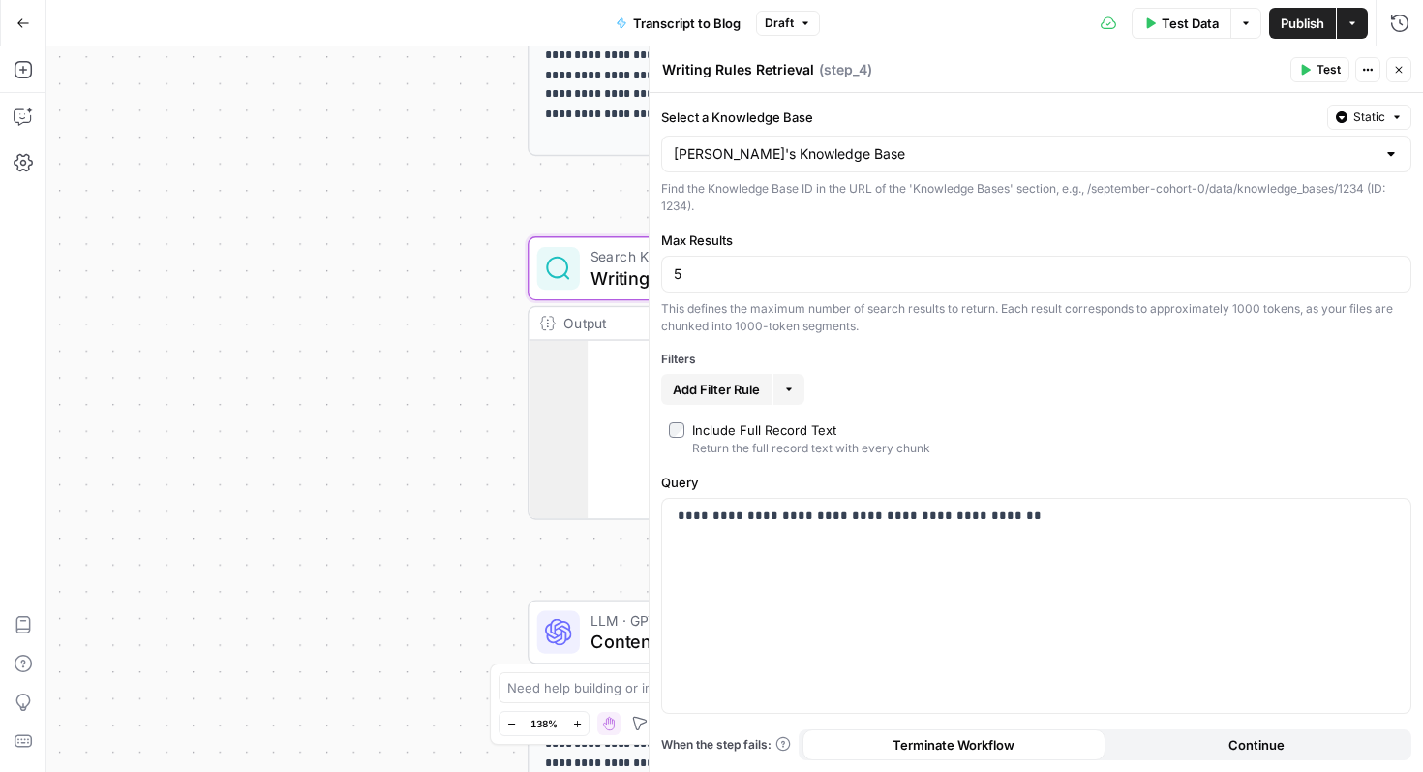
click at [1402, 64] on icon "button" at bounding box center [1399, 70] width 12 height 12
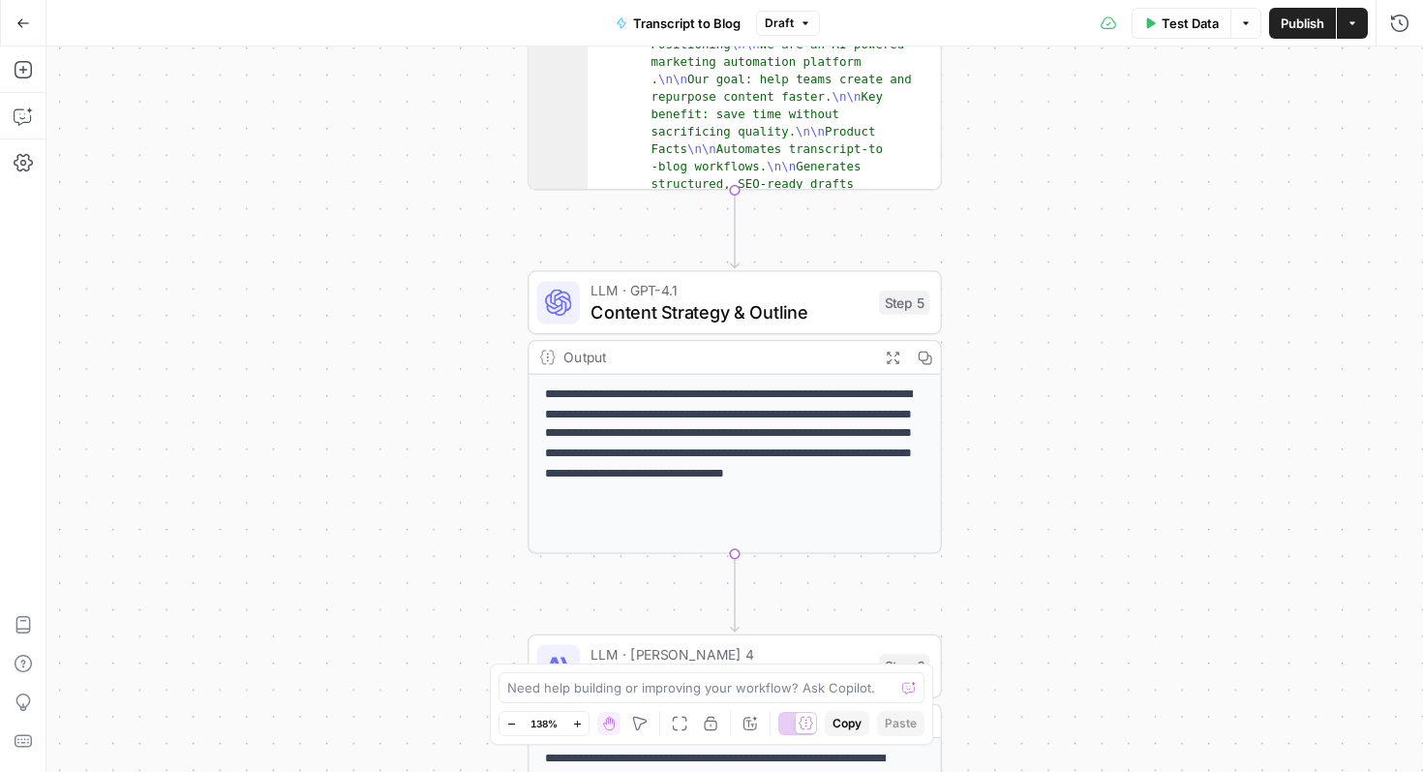
click at [639, 307] on span "Content Strategy & Outline" at bounding box center [730, 311] width 278 height 27
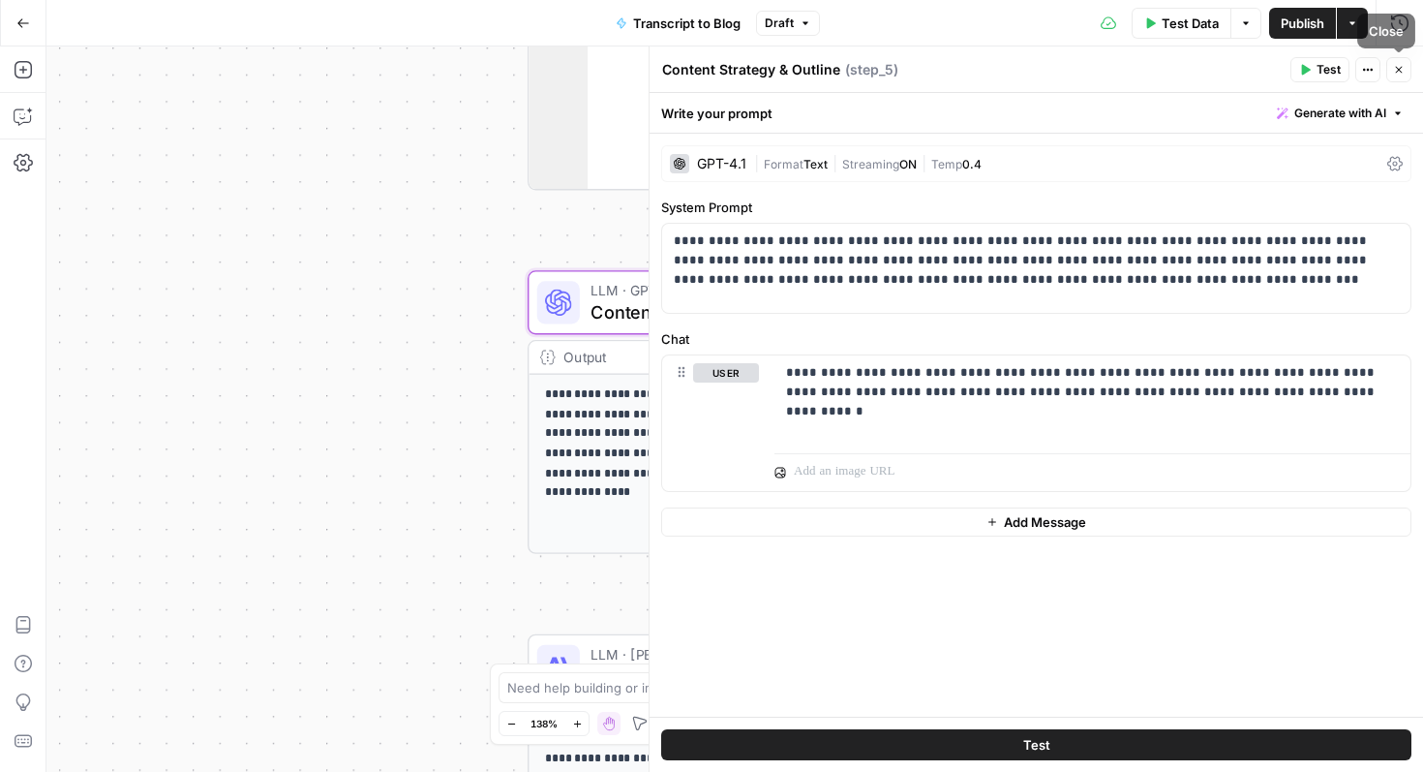
click at [1391, 73] on button "Close" at bounding box center [1398, 69] width 25 height 25
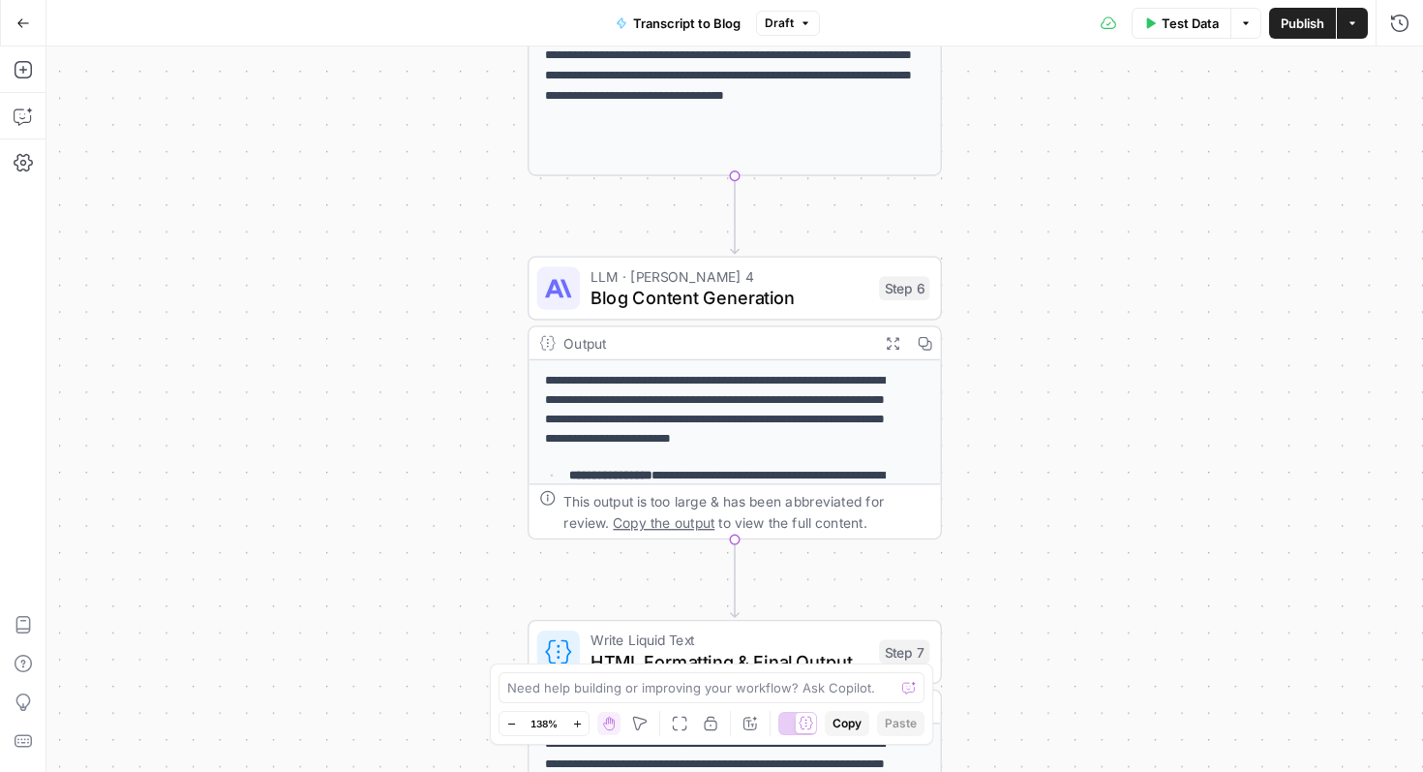
click at [702, 305] on span "Blog Content Generation" at bounding box center [730, 297] width 278 height 27
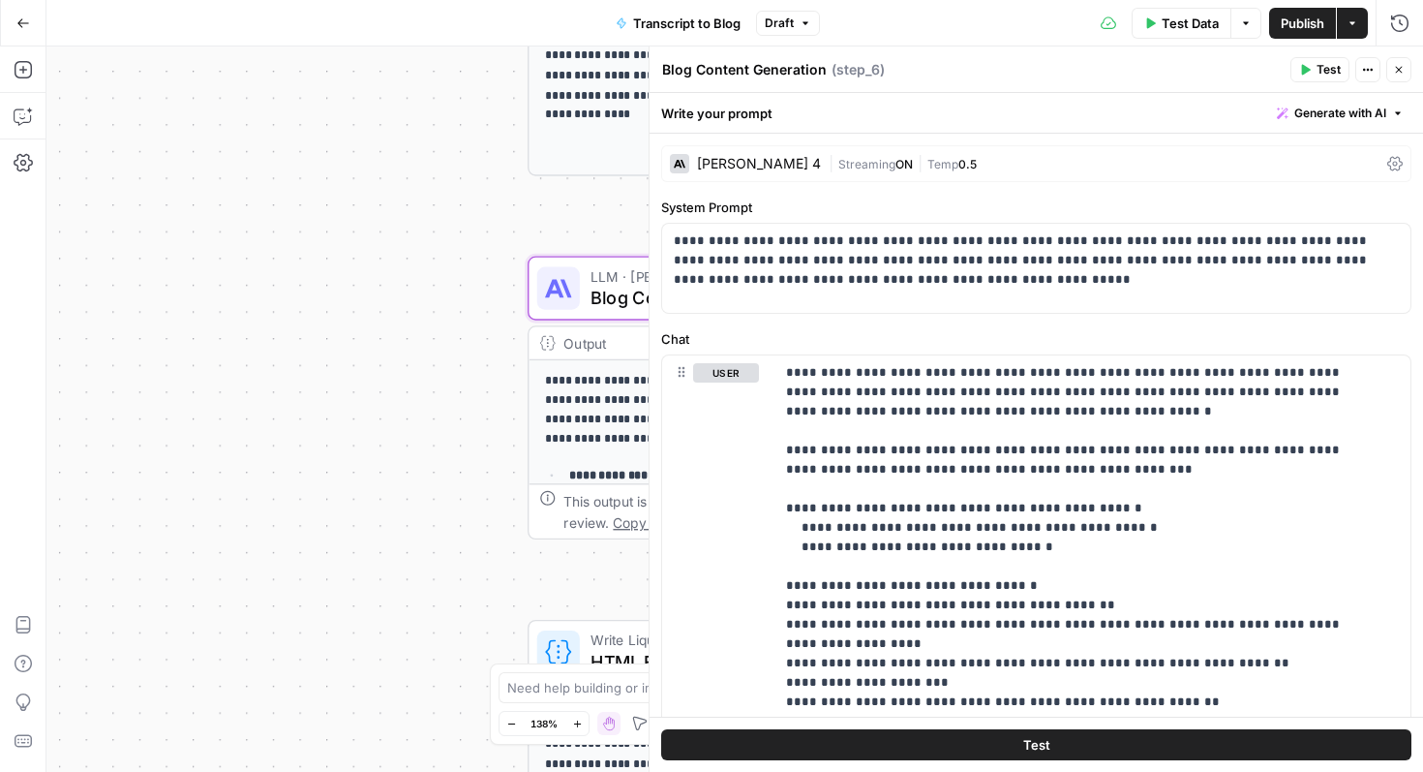
click at [1401, 69] on icon "button" at bounding box center [1399, 70] width 12 height 12
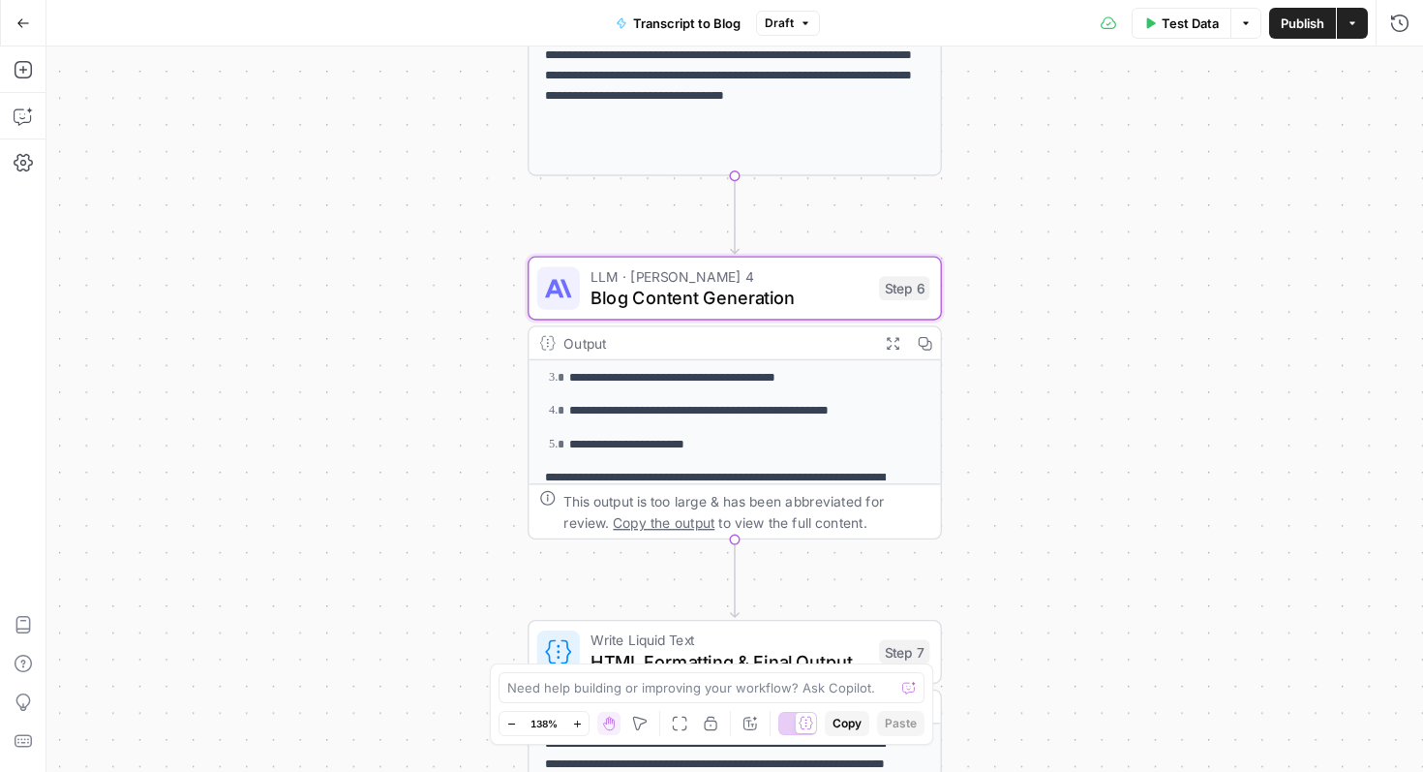
scroll to position [340, 0]
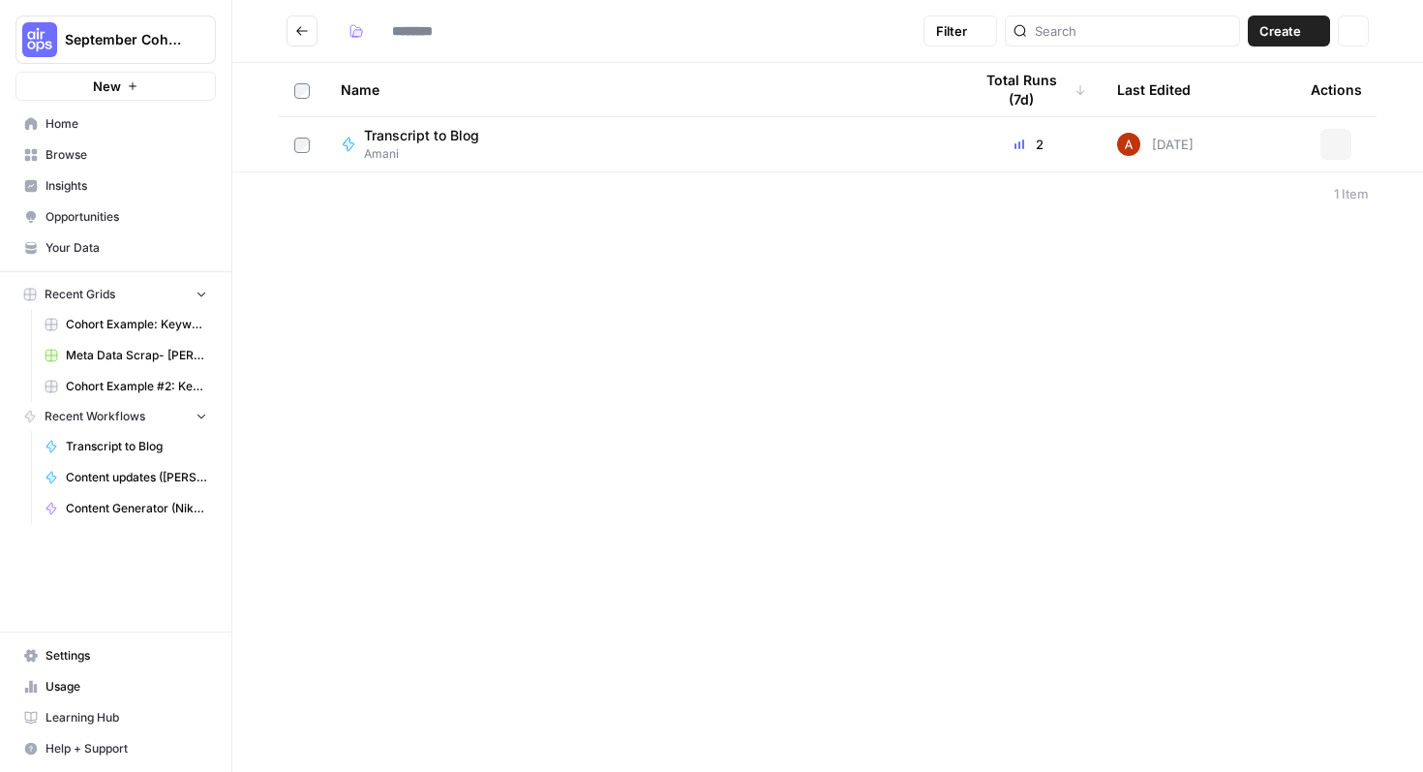
type input "*****"
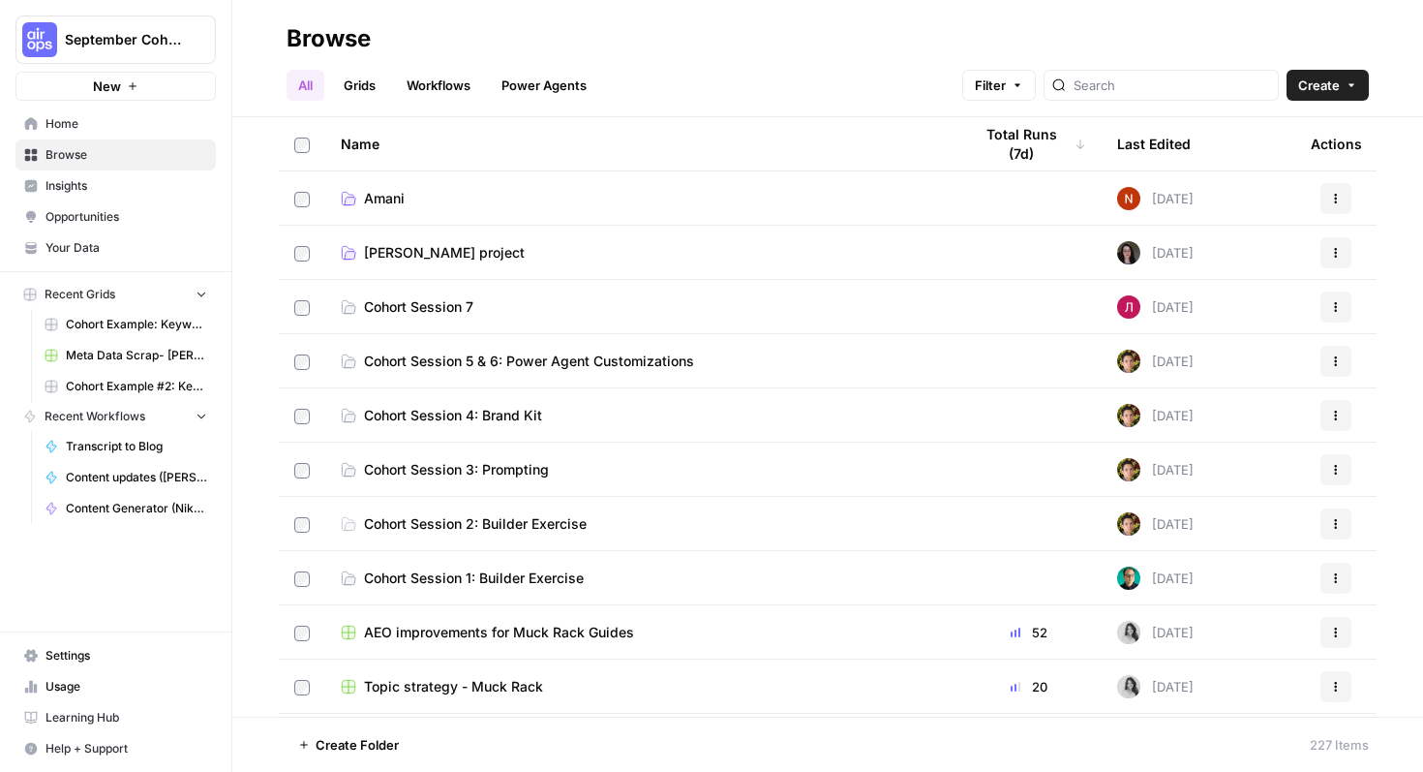
click at [461, 261] on span "Kate-Lyn project" at bounding box center [444, 252] width 161 height 19
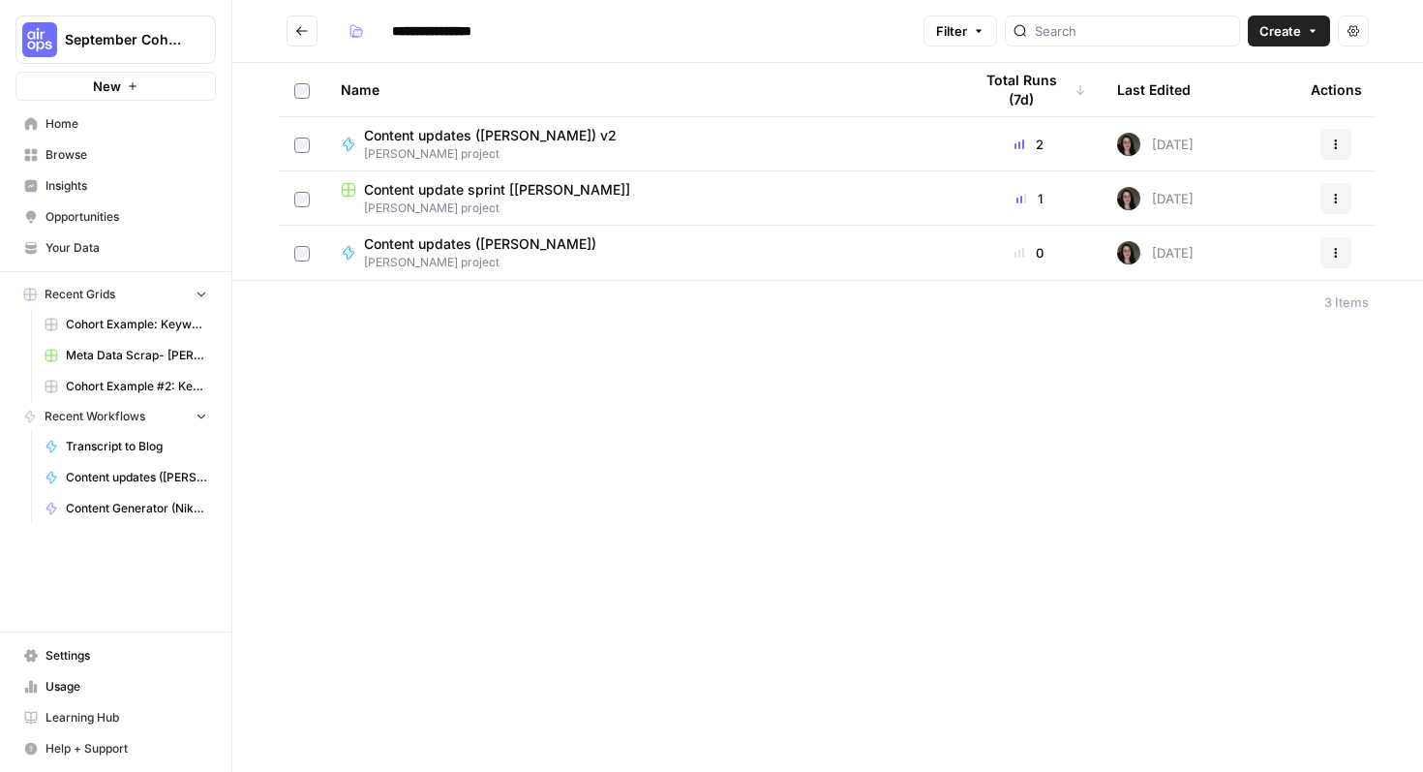
click at [506, 137] on span "Content updates (Kate-Lyn) v2" at bounding box center [490, 135] width 253 height 19
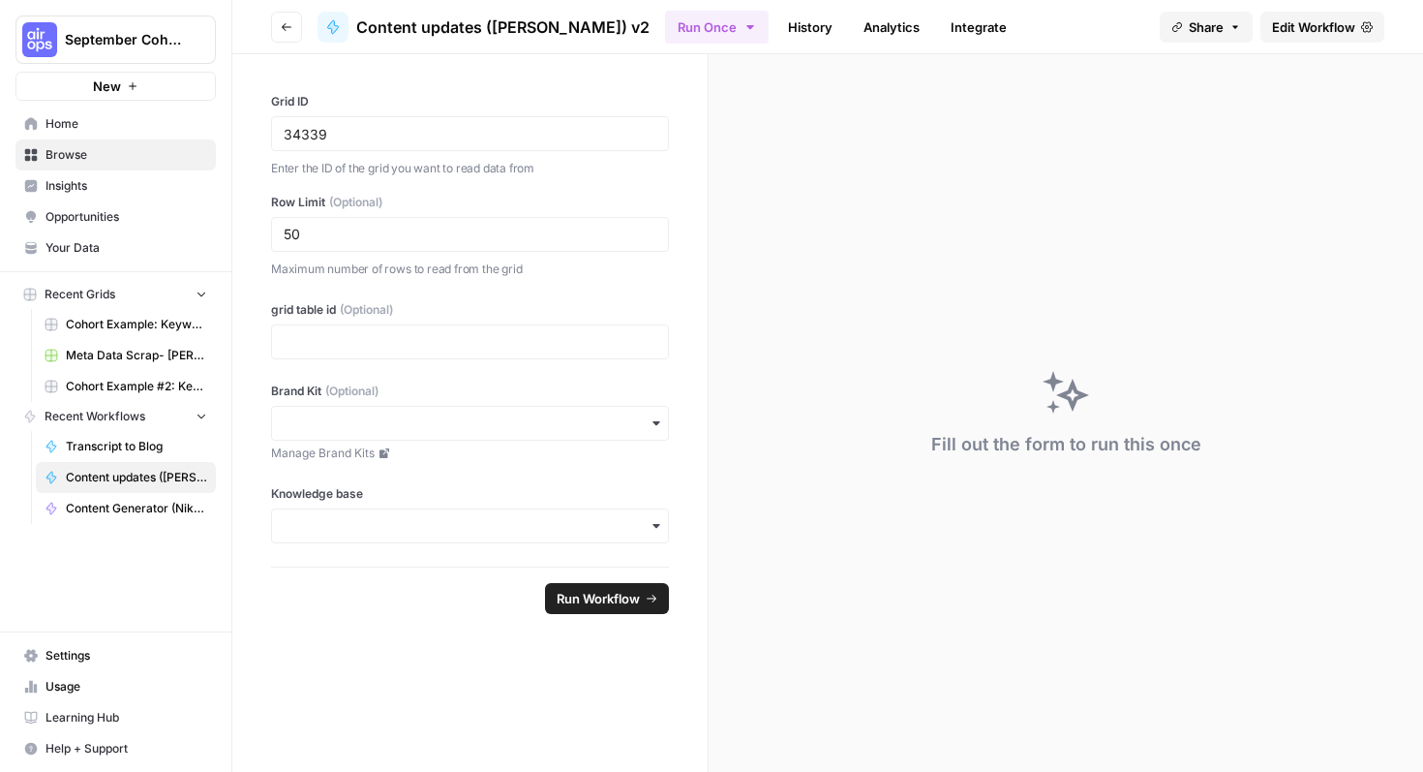
click at [1331, 30] on span "Edit Workflow" at bounding box center [1313, 26] width 83 height 19
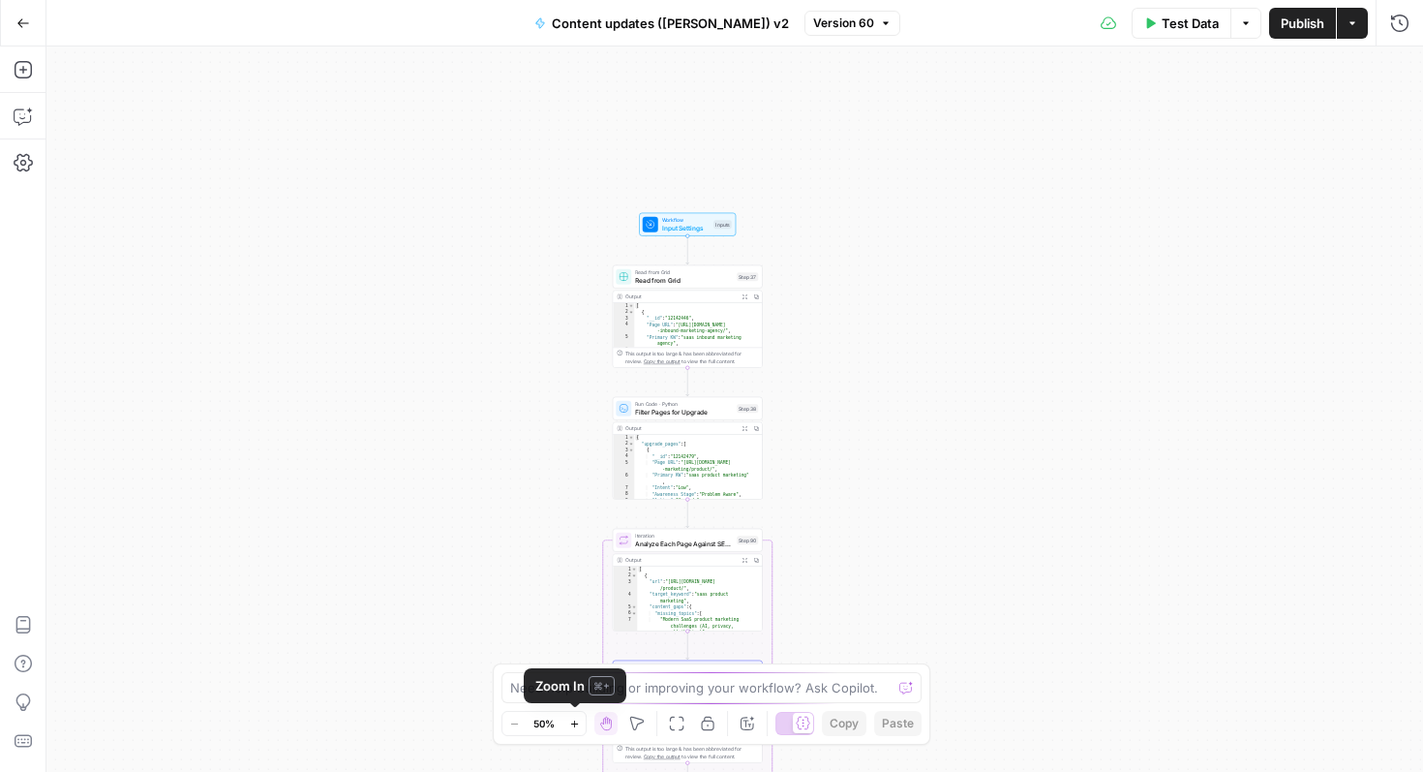
click at [569, 722] on icon "button" at bounding box center [574, 723] width 11 height 11
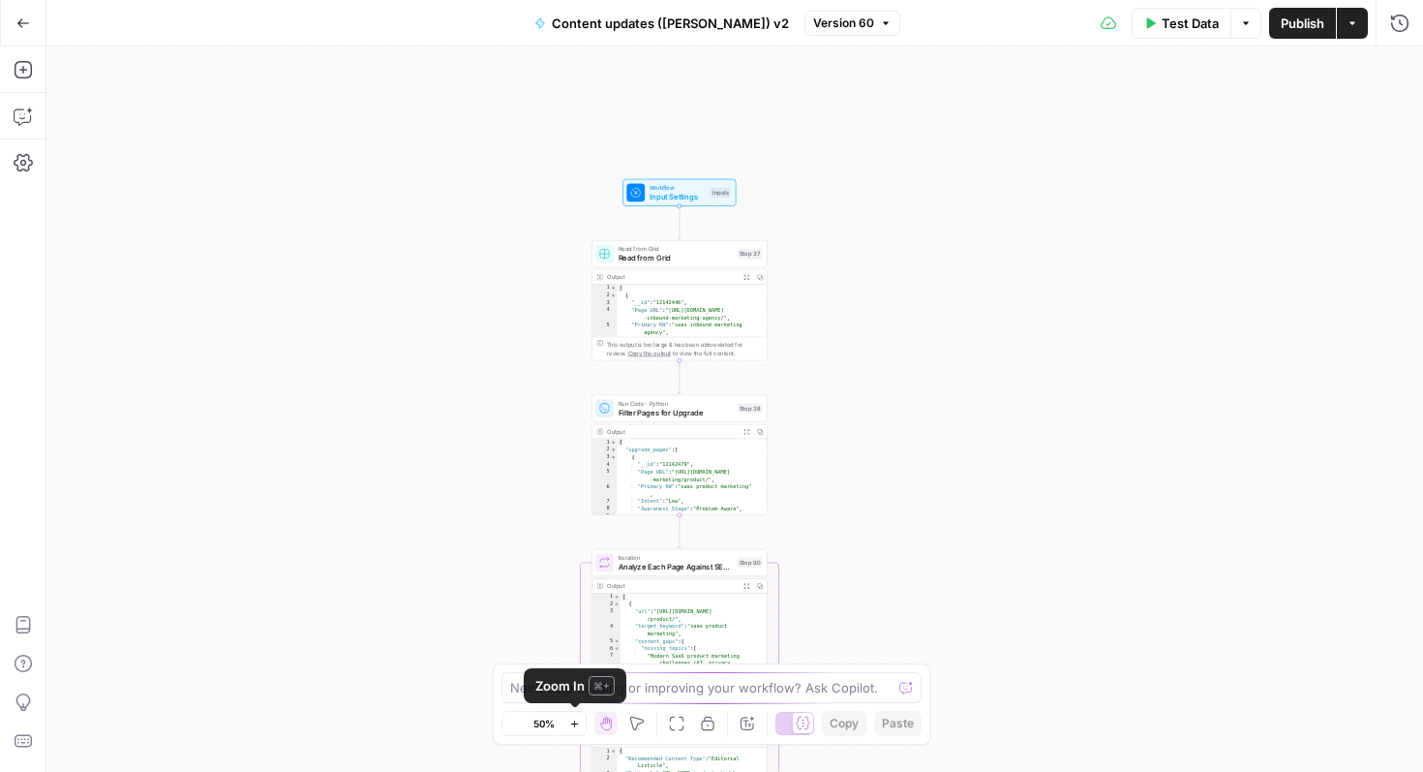
click at [569, 722] on icon "button" at bounding box center [574, 723] width 11 height 11
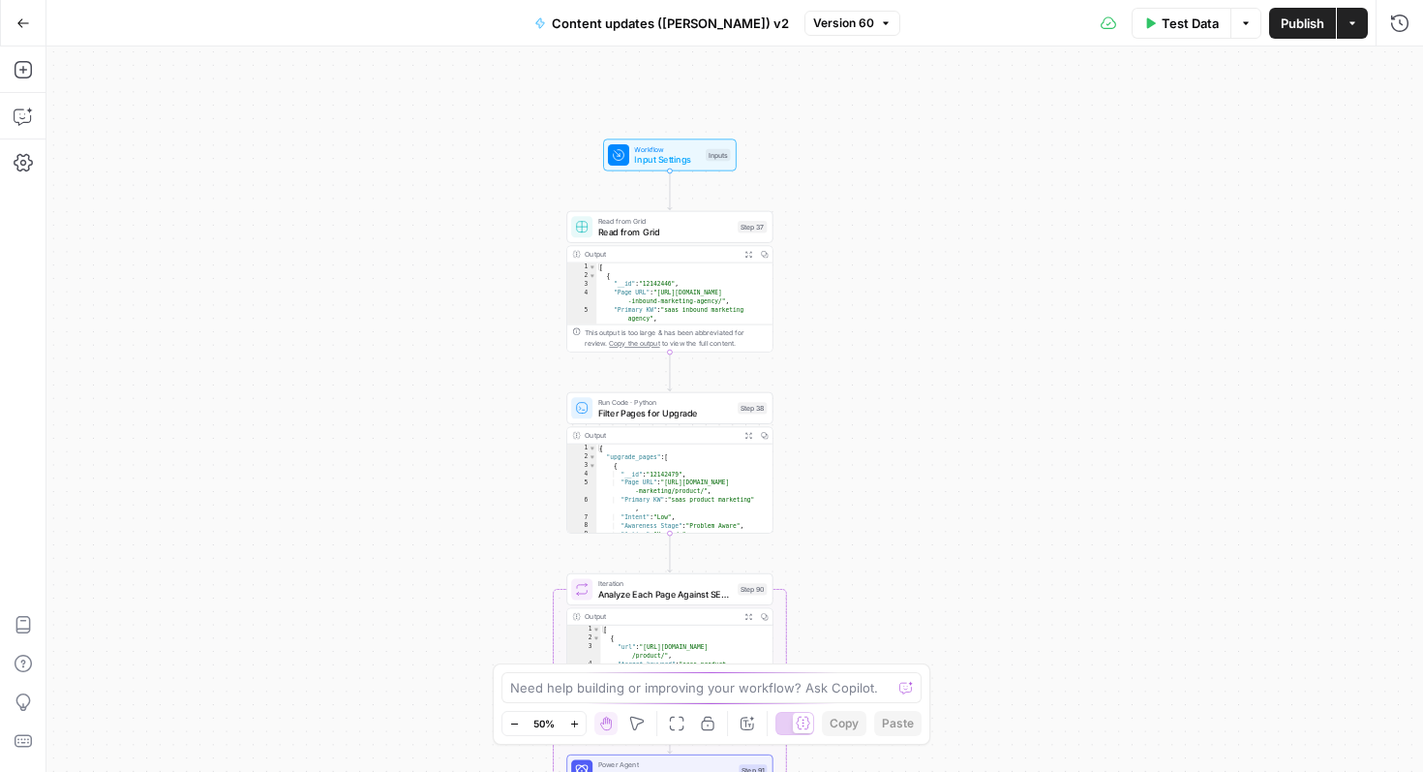
click at [569, 722] on icon "button" at bounding box center [574, 723] width 11 height 11
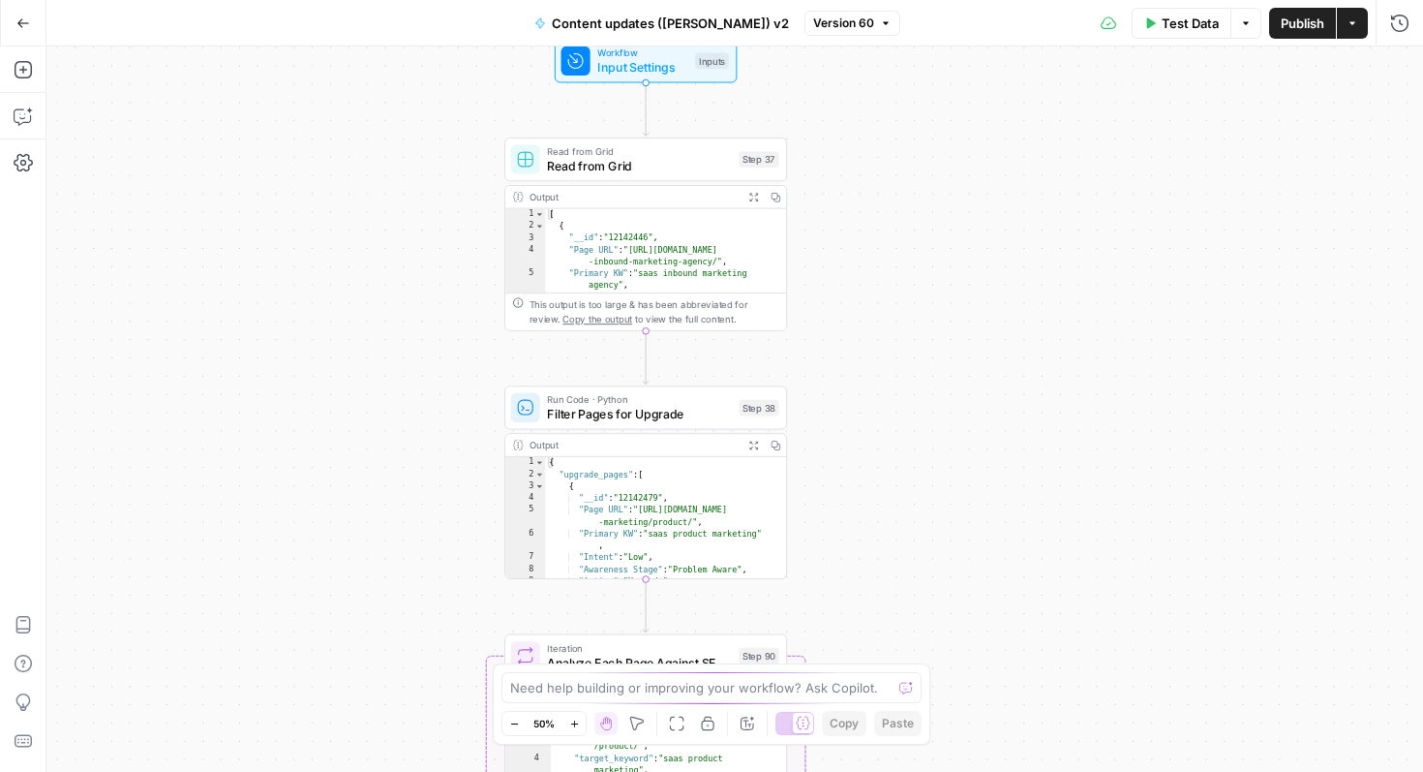
click at [569, 722] on icon "button" at bounding box center [574, 723] width 11 height 11
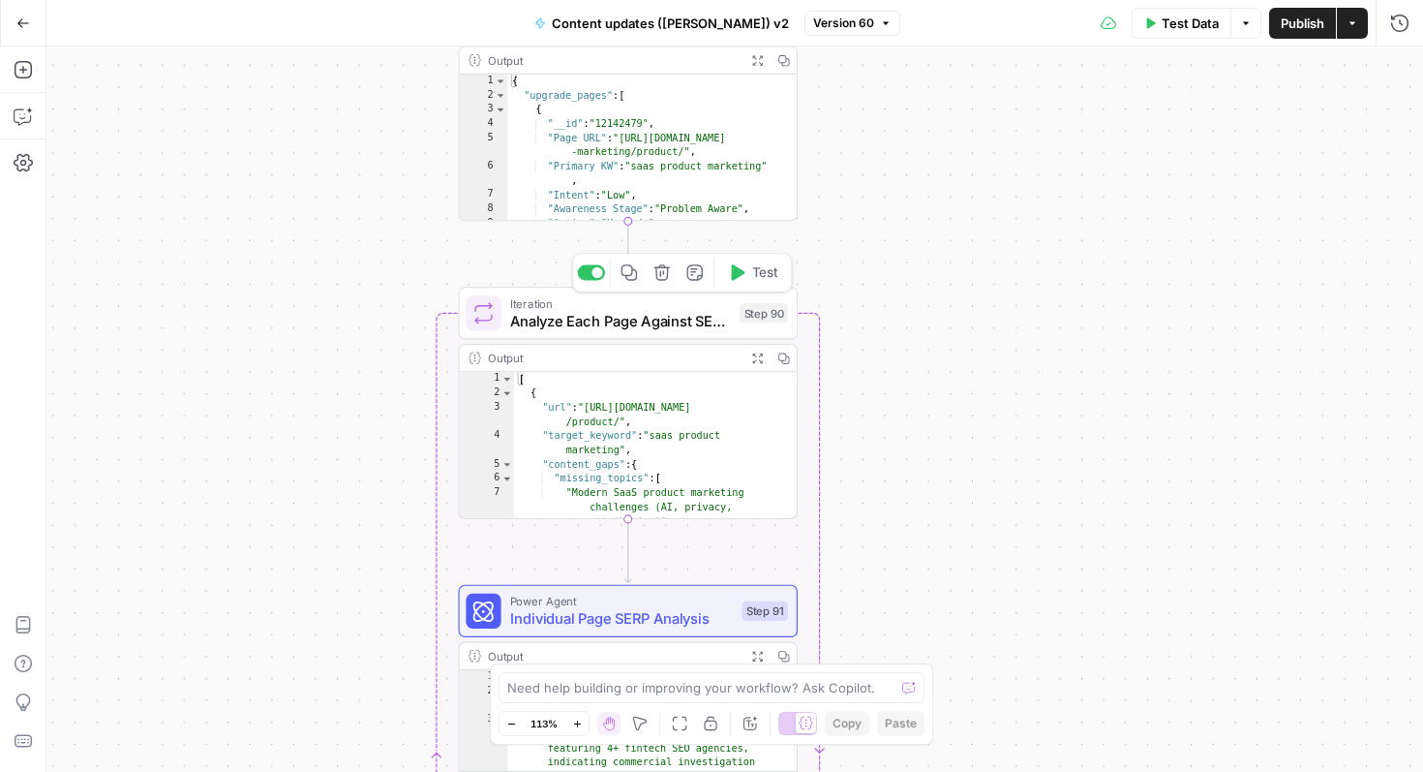
click at [598, 327] on span "Analyze Each Page Against SERP Competition" at bounding box center [620, 321] width 221 height 22
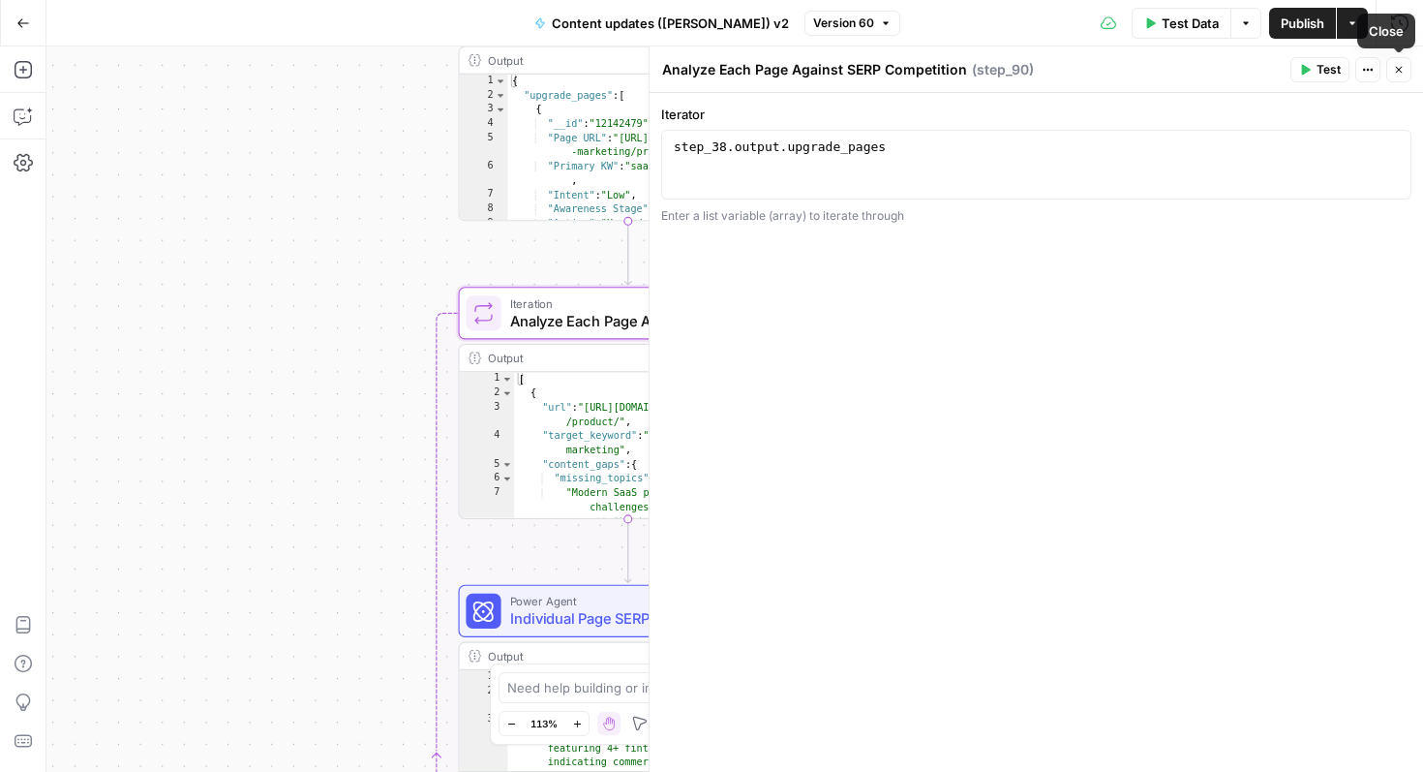
click at [1396, 73] on icon "button" at bounding box center [1399, 70] width 12 height 12
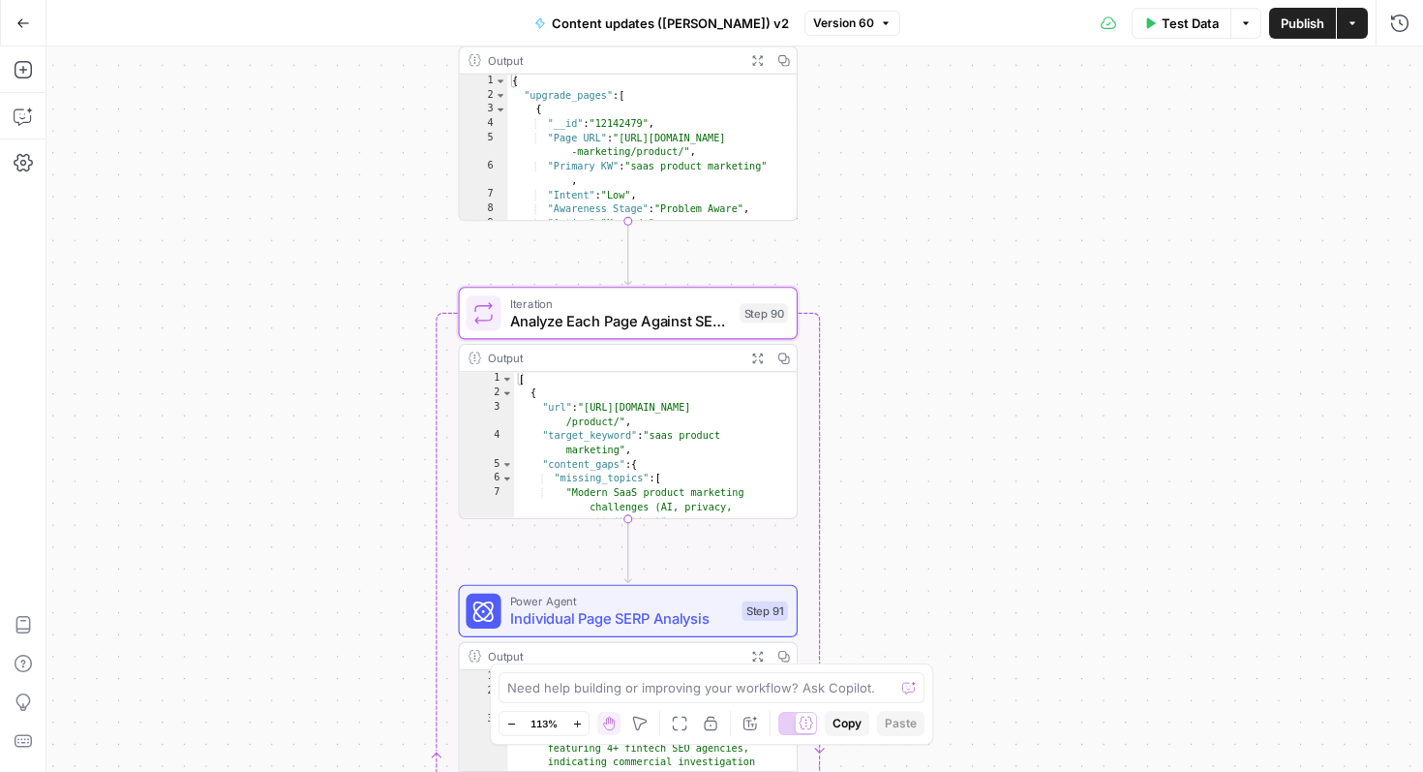
click at [217, 426] on div "true false true false Workflow Input Settings Inputs Read from Grid Read from G…" at bounding box center [734, 408] width 1377 height 725
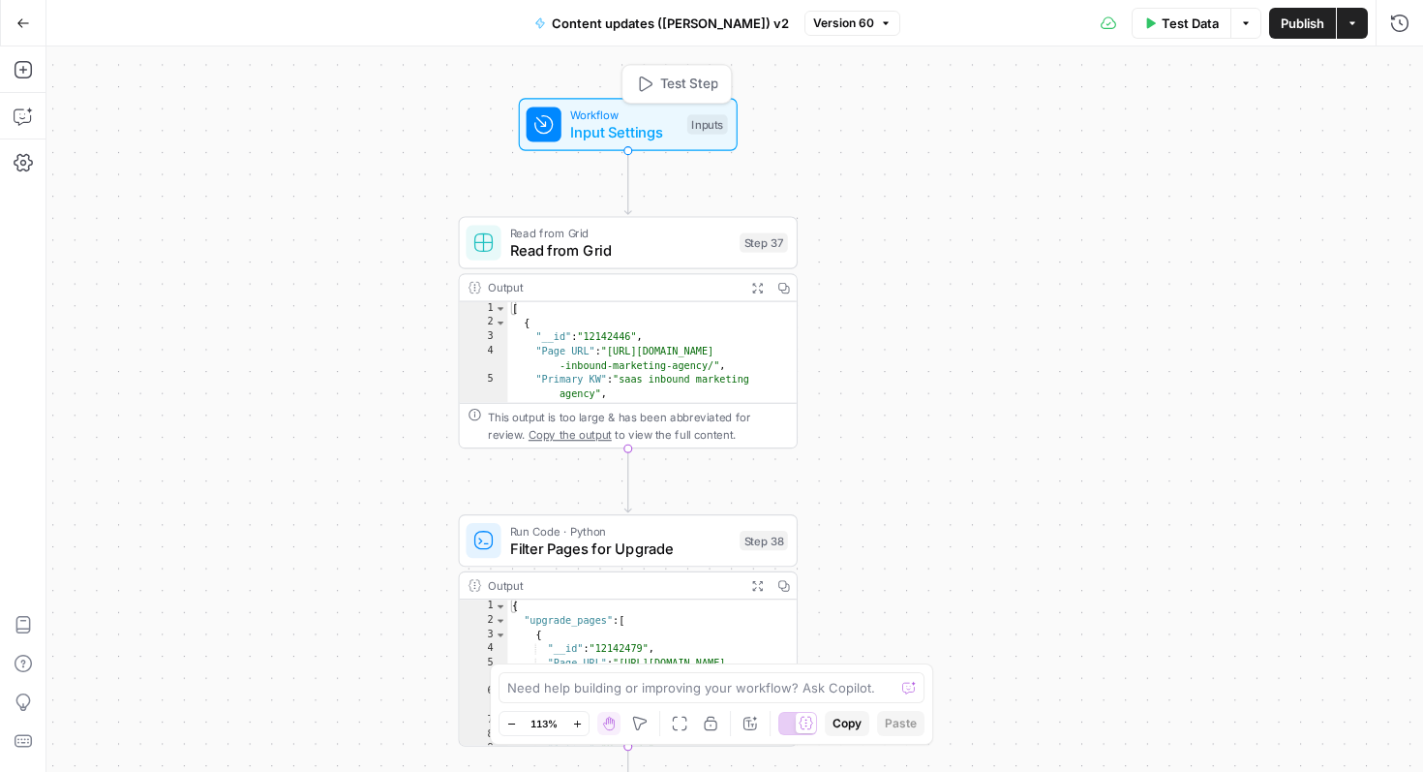
click at [581, 131] on span "Input Settings" at bounding box center [624, 132] width 108 height 22
click at [609, 122] on span "Input Settings" at bounding box center [625, 131] width 108 height 22
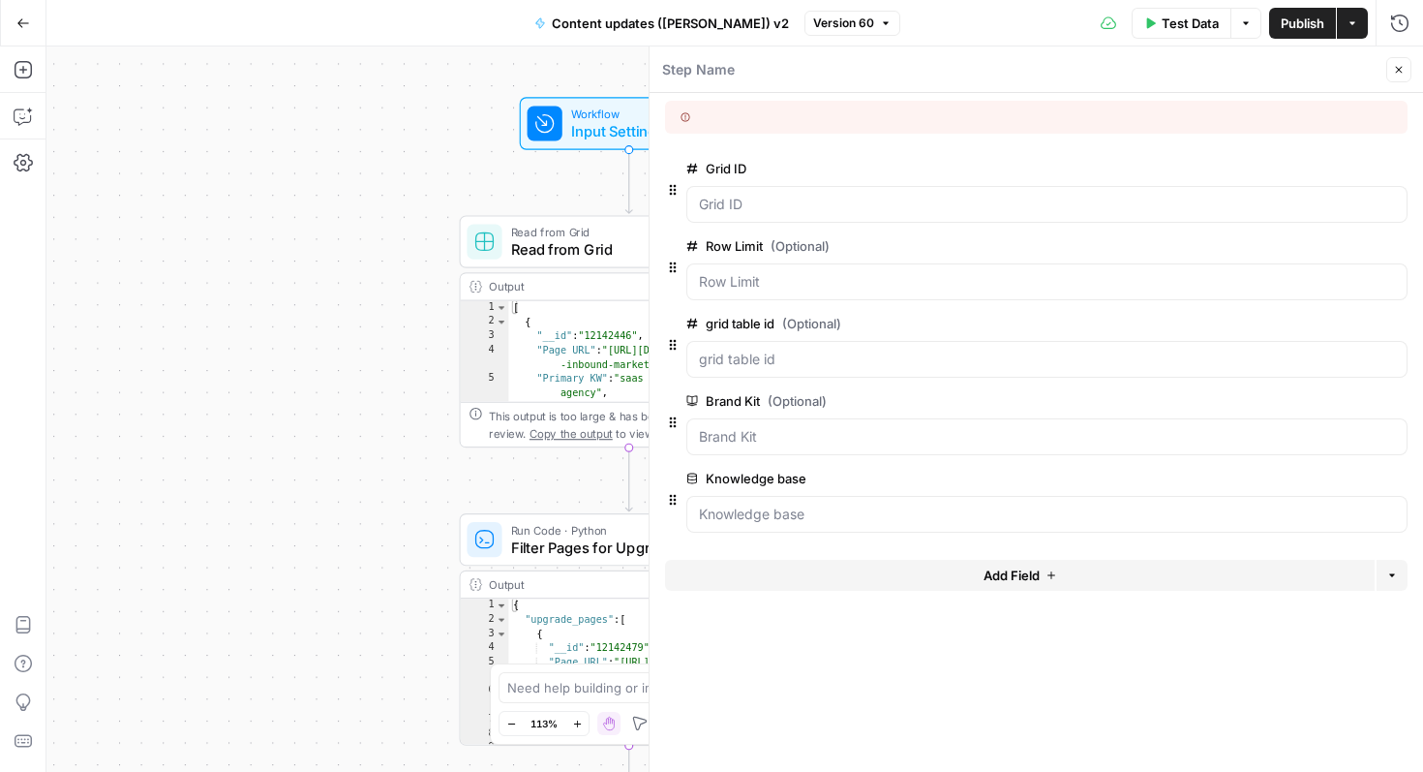
click at [1399, 66] on icon "button" at bounding box center [1399, 70] width 12 height 12
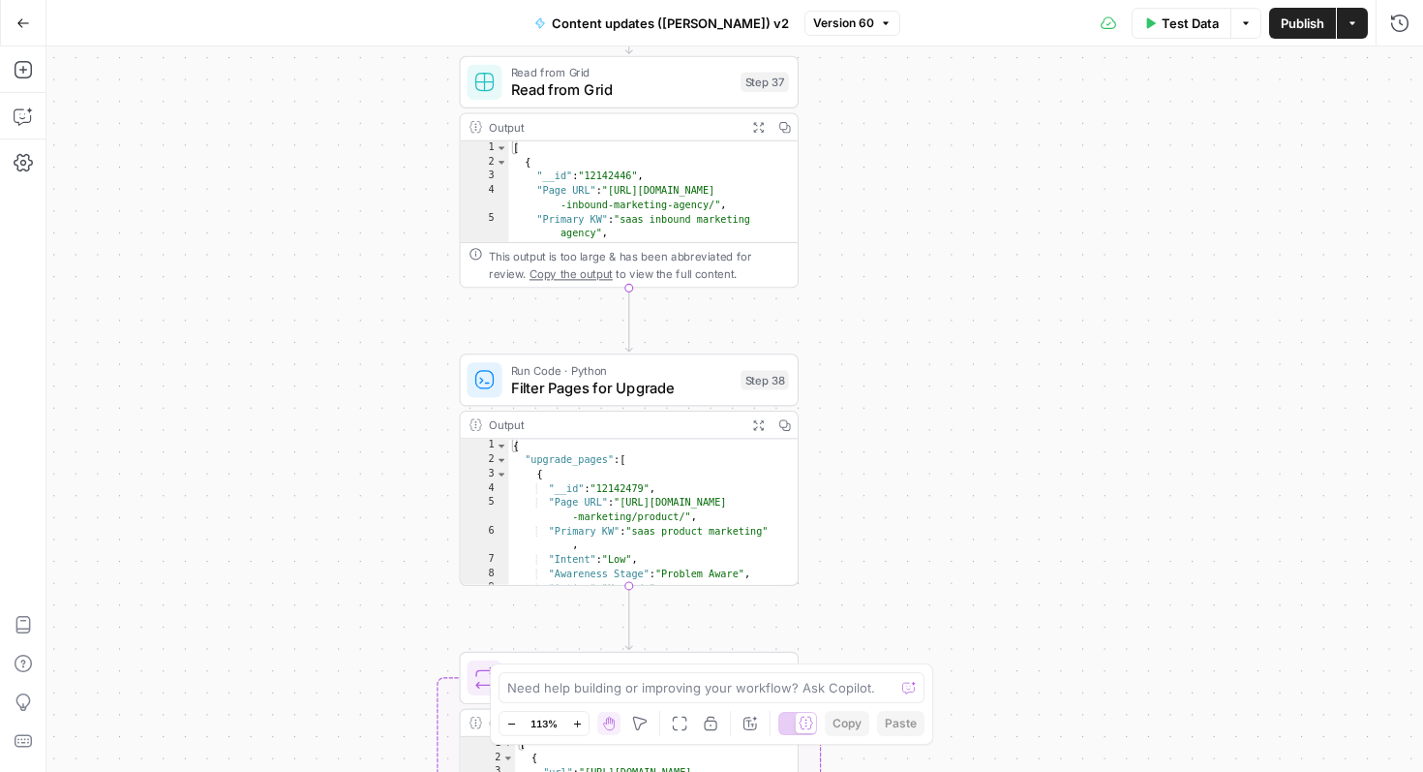
click at [570, 390] on span "Filter Pages for Upgrade" at bounding box center [621, 388] width 221 height 22
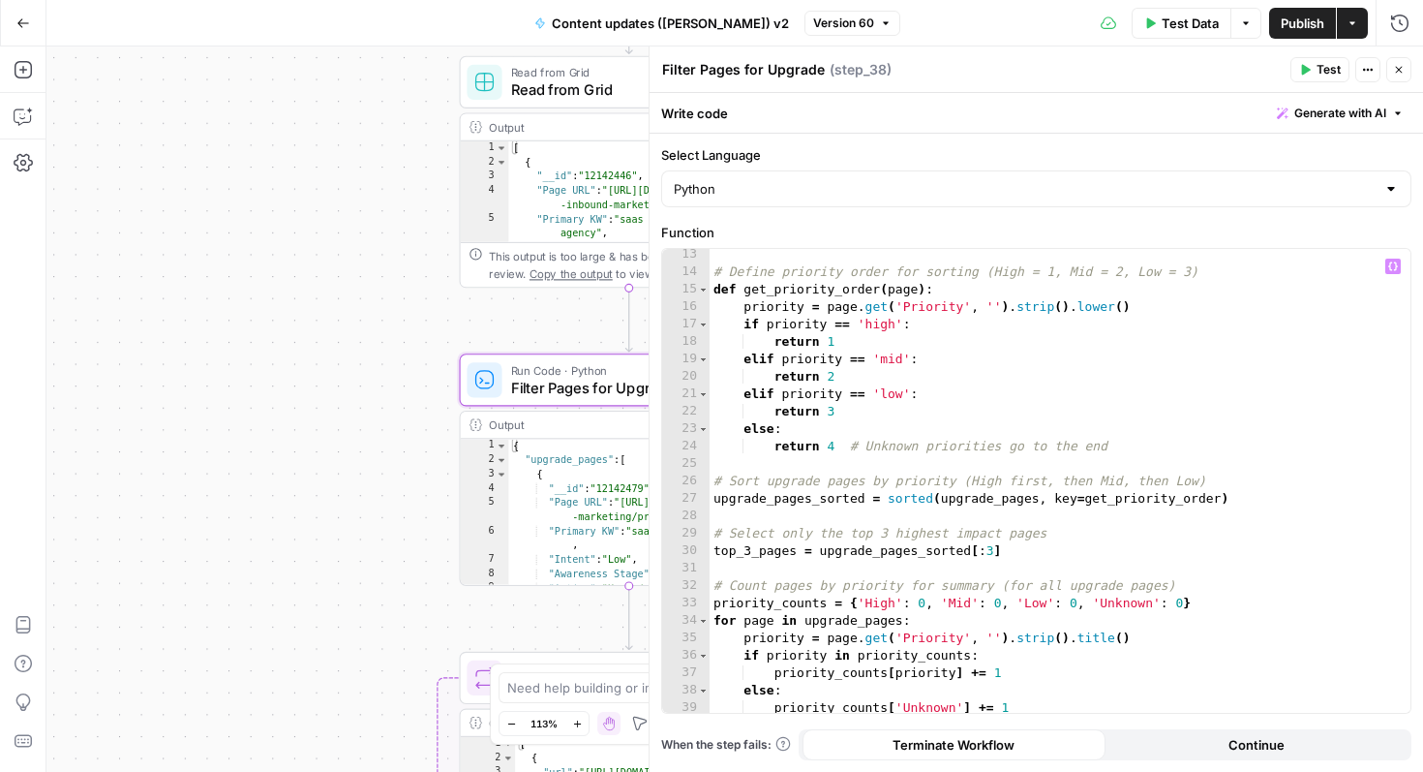
scroll to position [582, 0]
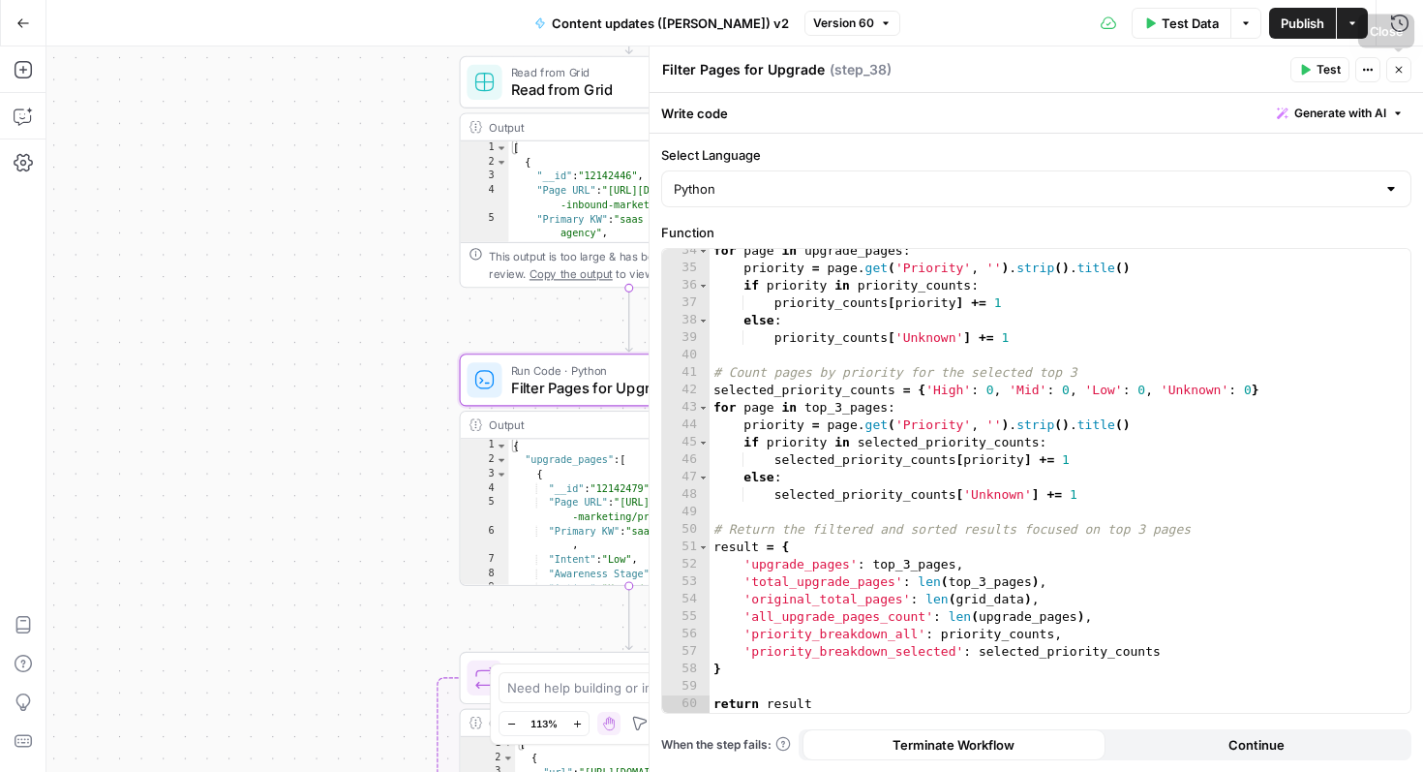
click at [1395, 70] on icon "button" at bounding box center [1399, 70] width 12 height 12
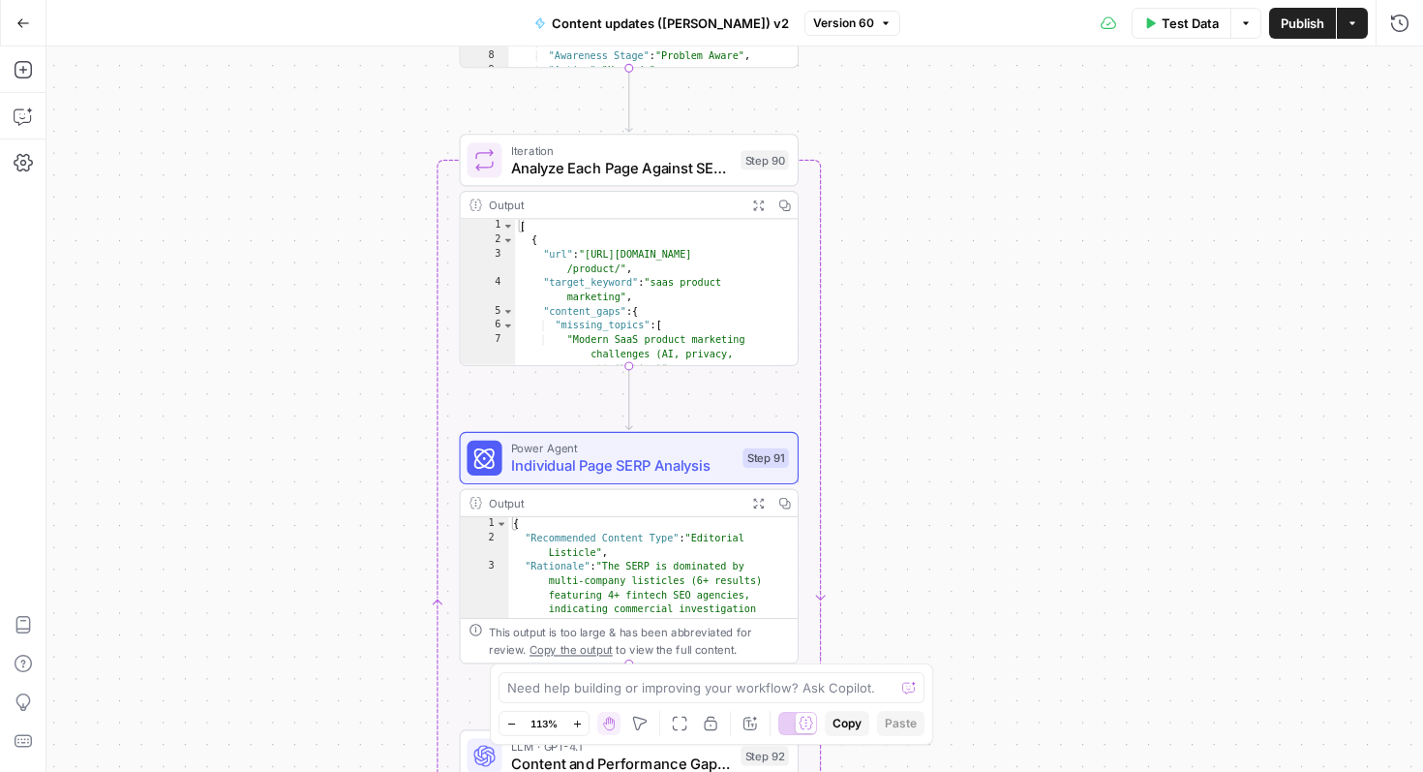
click at [620, 174] on span "Analyze Each Page Against SERP Competition" at bounding box center [621, 168] width 221 height 22
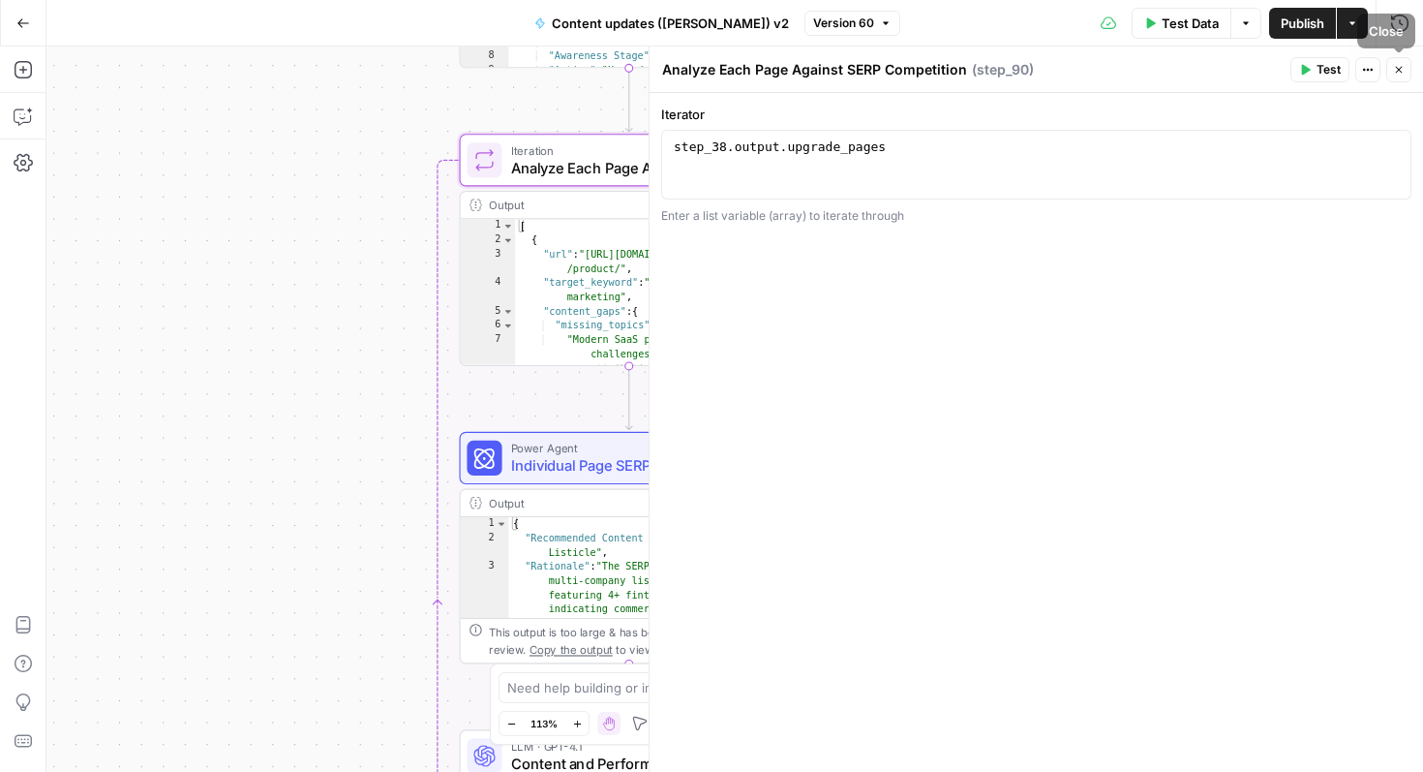
click at [1393, 69] on icon "button" at bounding box center [1399, 70] width 12 height 12
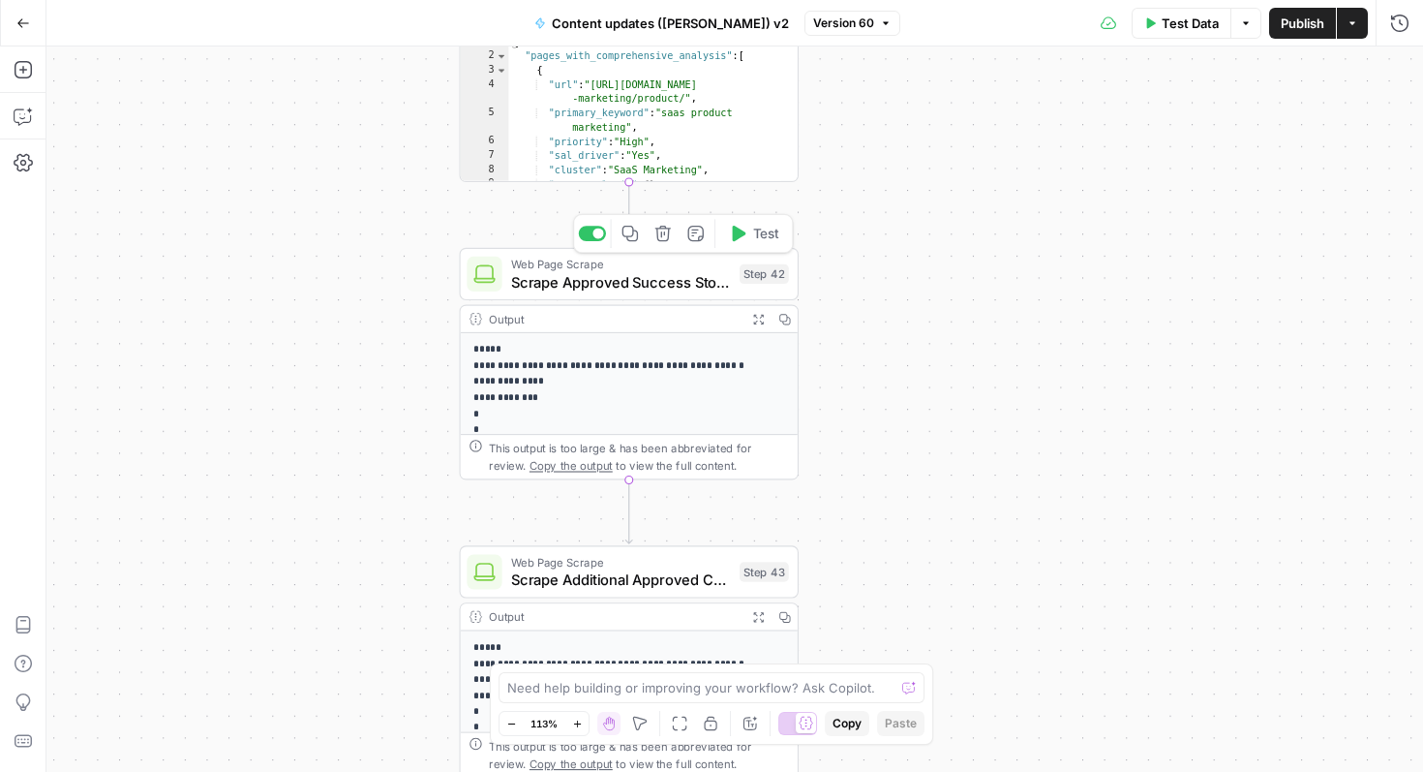
click at [612, 273] on span "Scrape Approved Success Stories and Reviews" at bounding box center [621, 282] width 220 height 22
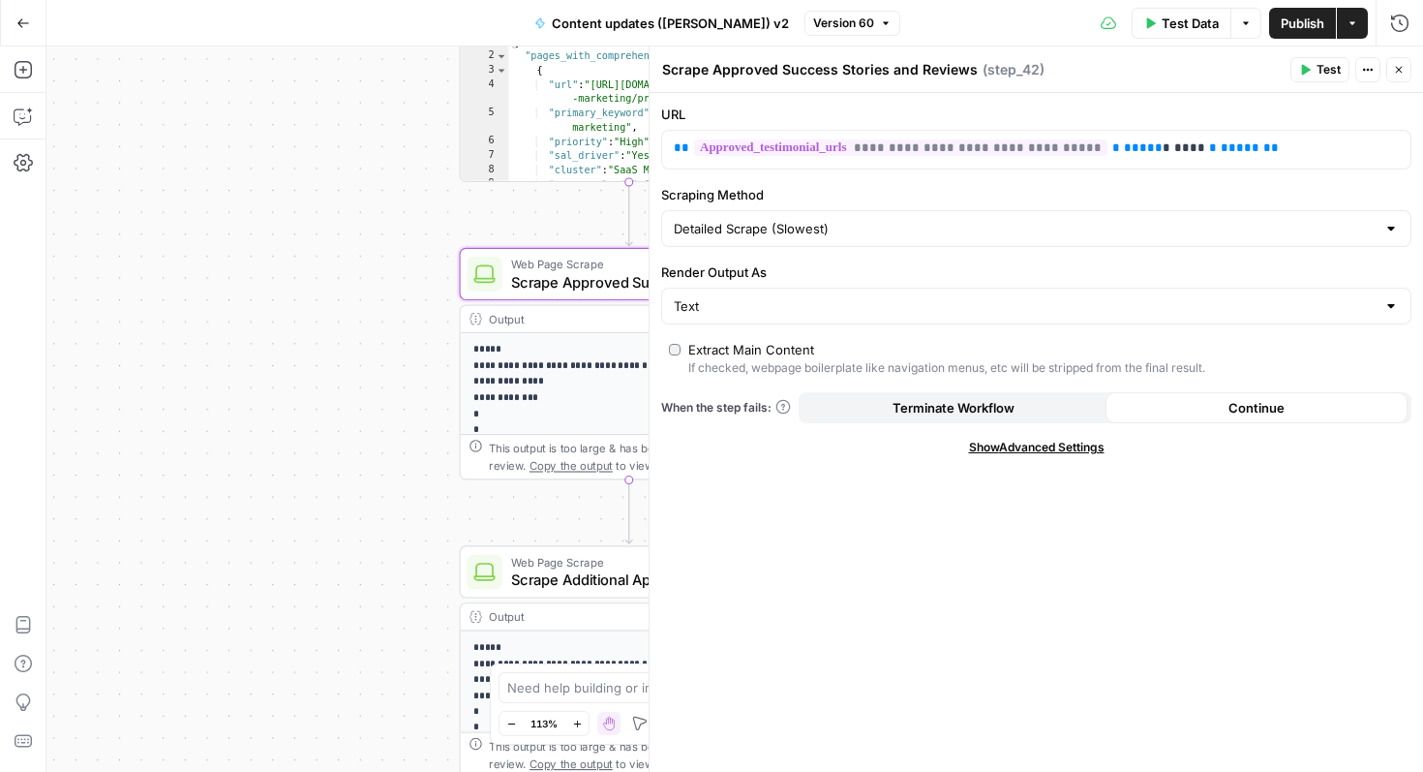
click at [1403, 75] on icon "button" at bounding box center [1399, 70] width 12 height 12
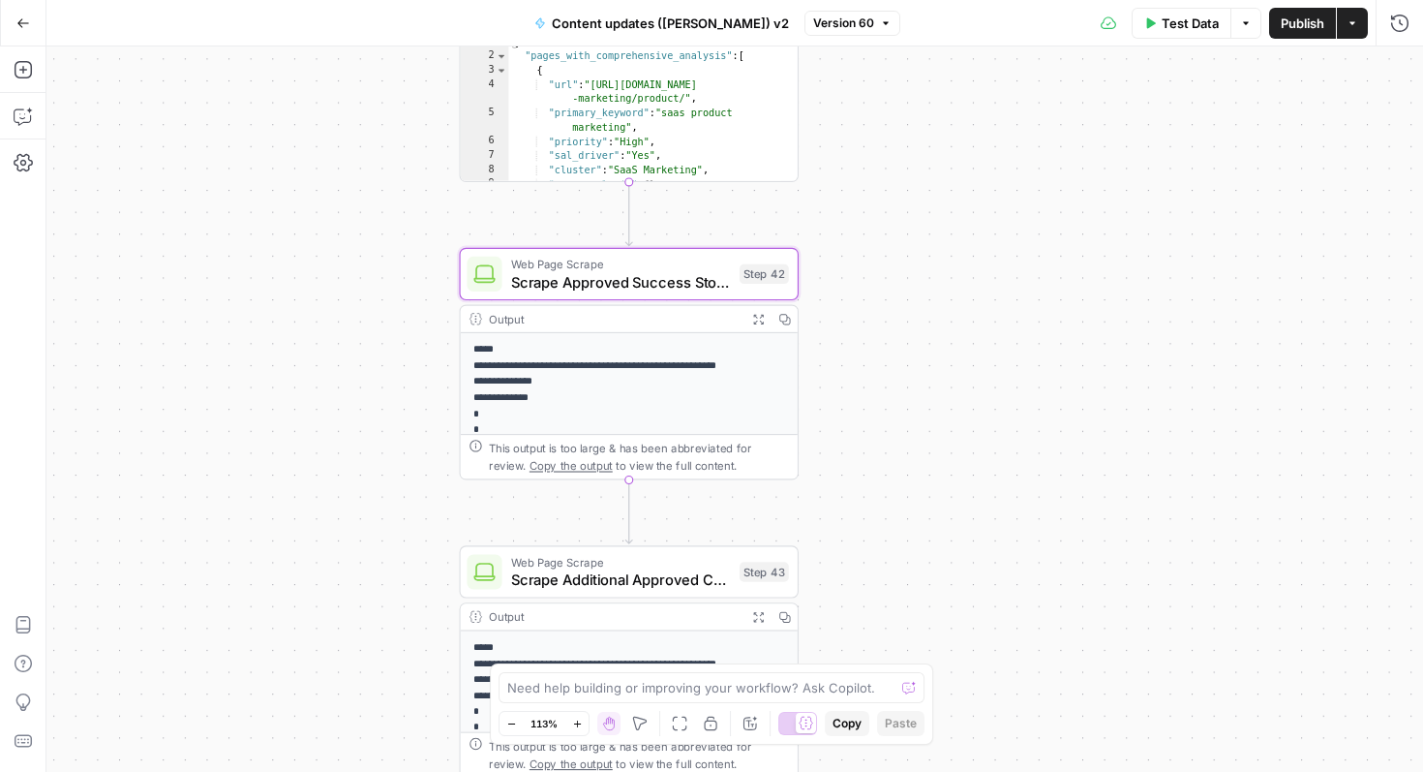
click at [656, 575] on span "Scrape Additional Approved Content" at bounding box center [621, 579] width 220 height 22
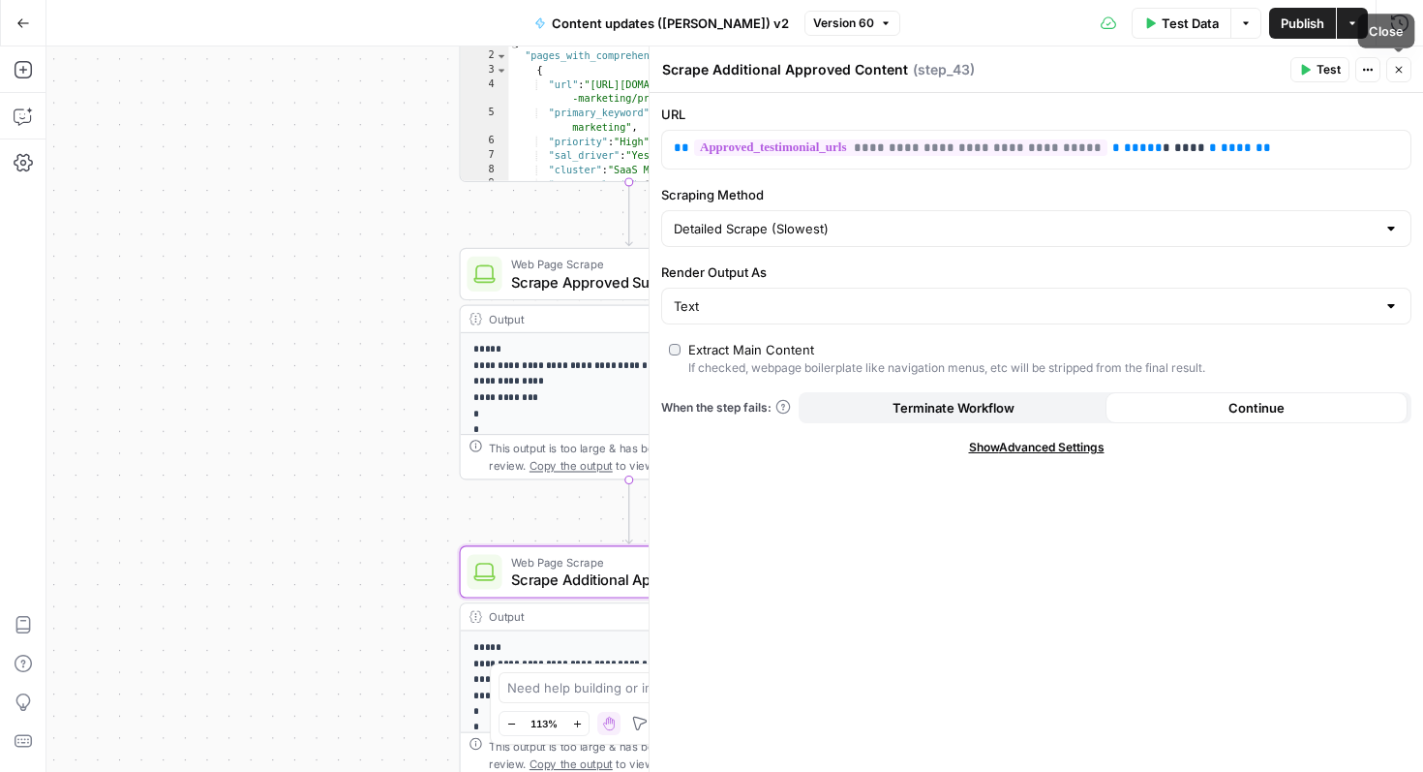
click at [1399, 68] on icon "button" at bounding box center [1399, 70] width 12 height 12
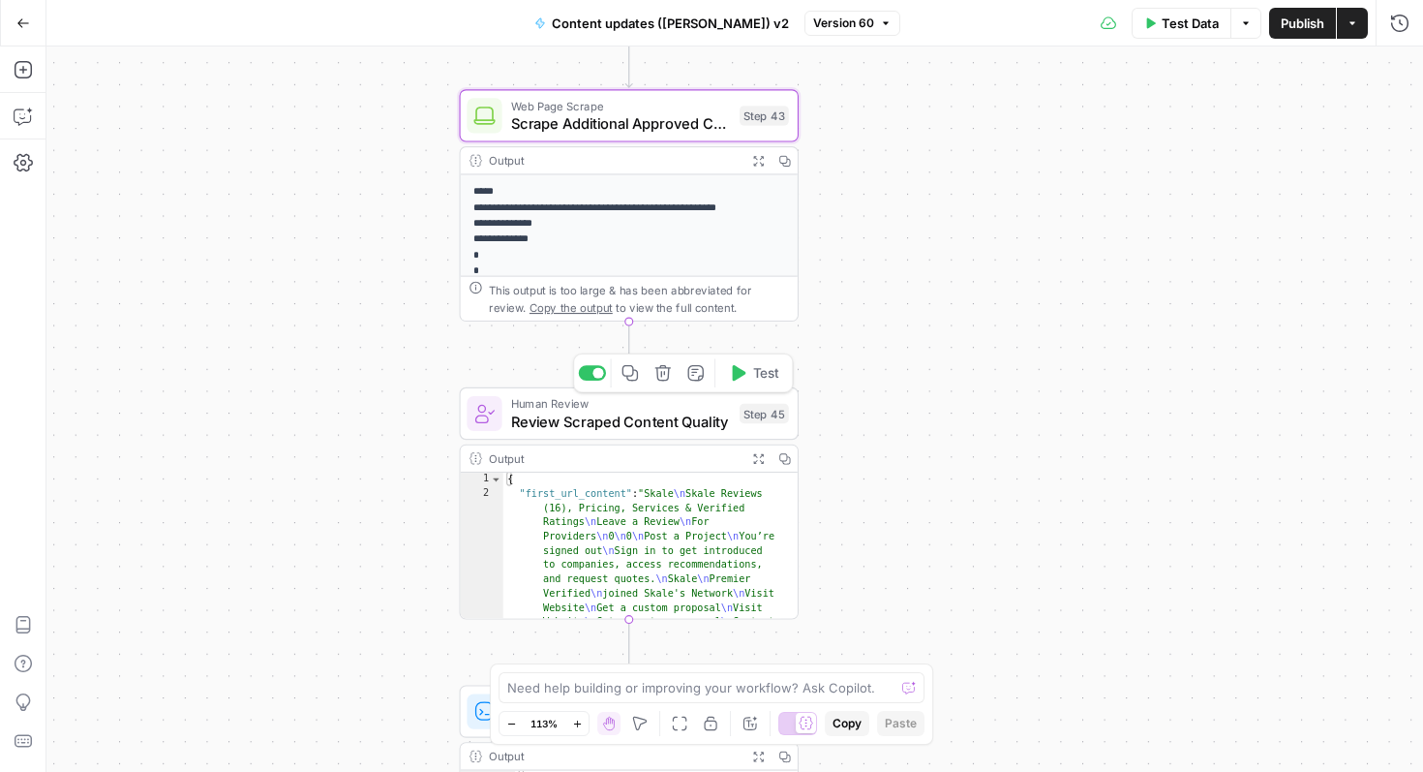
click at [648, 422] on span "Review Scraped Content Quality" at bounding box center [621, 422] width 220 height 22
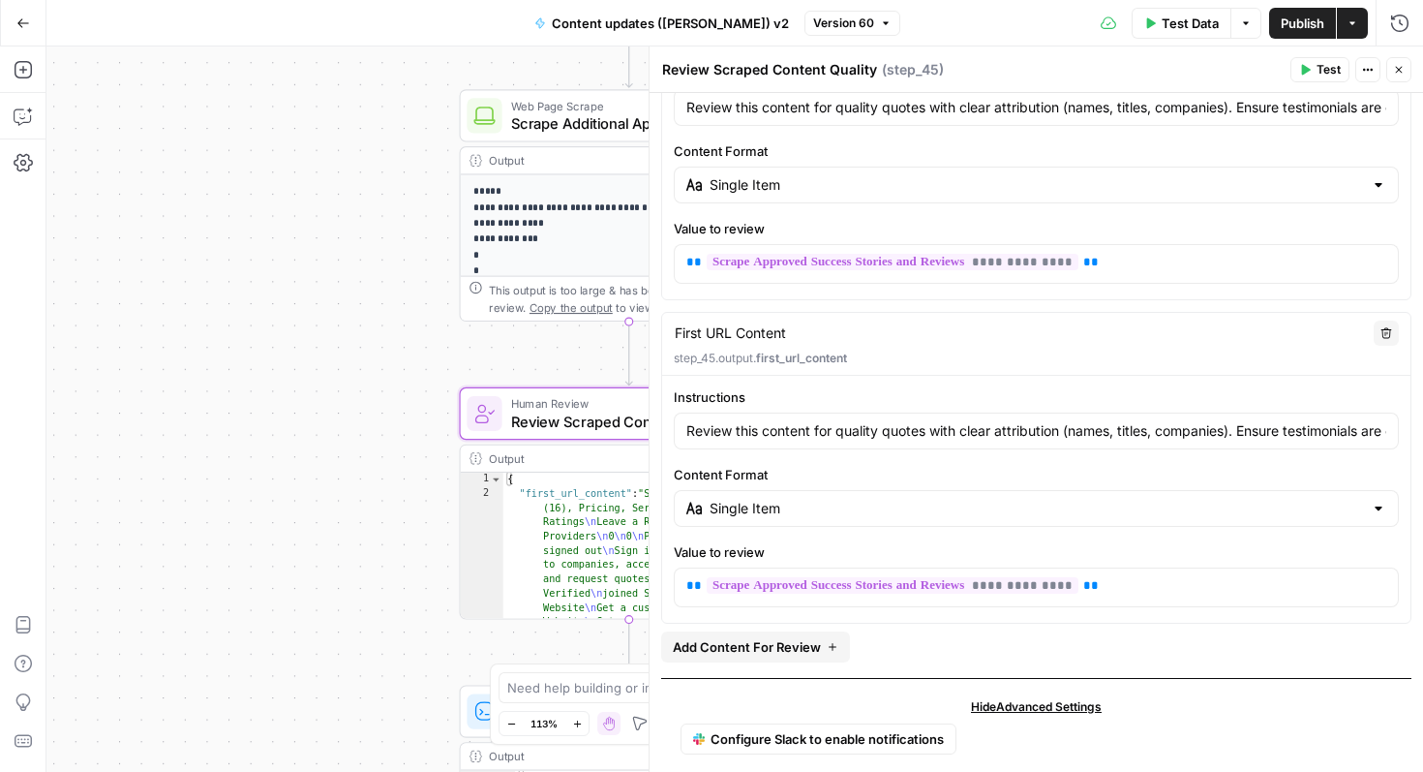
scroll to position [220, 0]
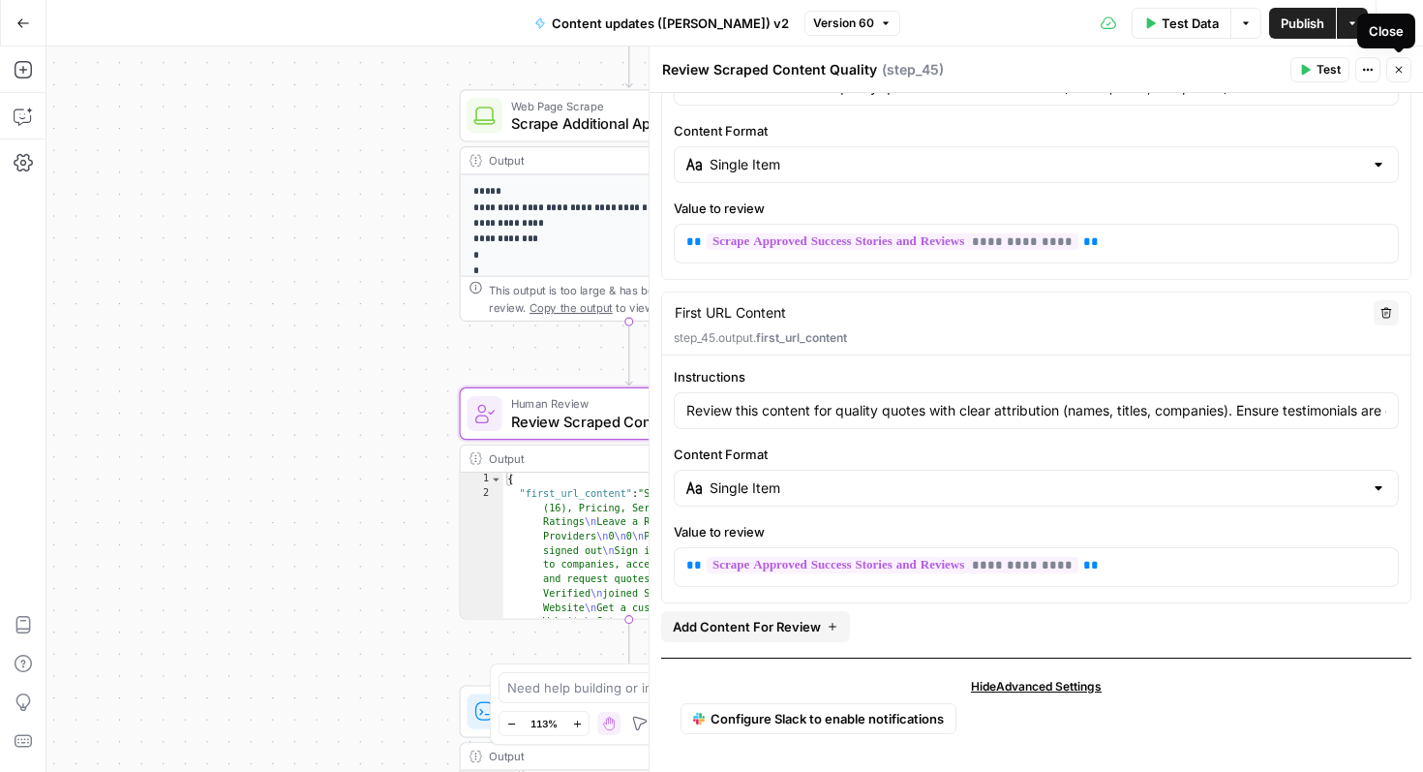
click at [1403, 73] on icon "button" at bounding box center [1399, 70] width 12 height 12
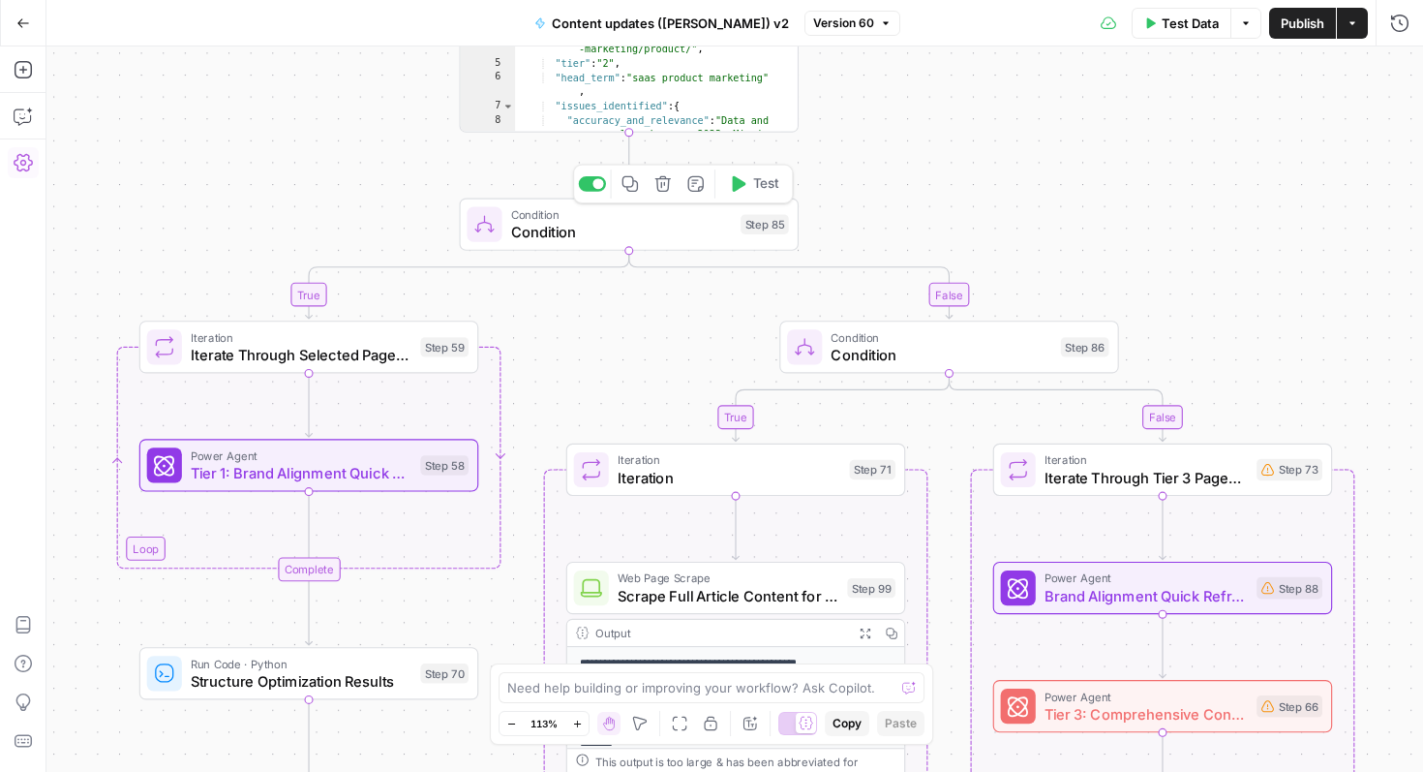
click at [638, 199] on div "Copy step Delete step Add Note Test" at bounding box center [683, 185] width 220 height 40
drag, startPoint x: 638, startPoint y: 199, endPoint x: 1002, endPoint y: 233, distance: 365.6
click at [624, 239] on span "Condition" at bounding box center [621, 232] width 221 height 22
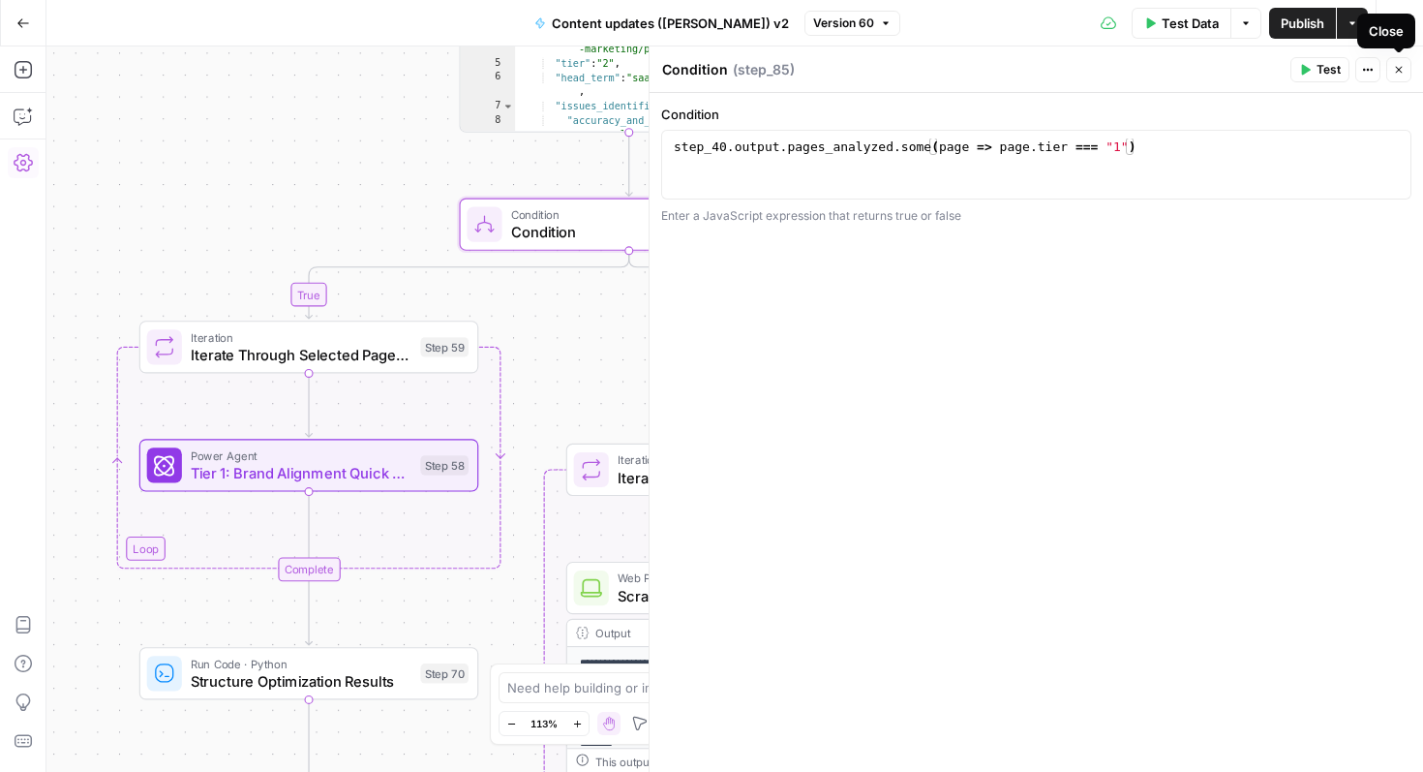
click at [1401, 77] on button "Close" at bounding box center [1398, 69] width 25 height 25
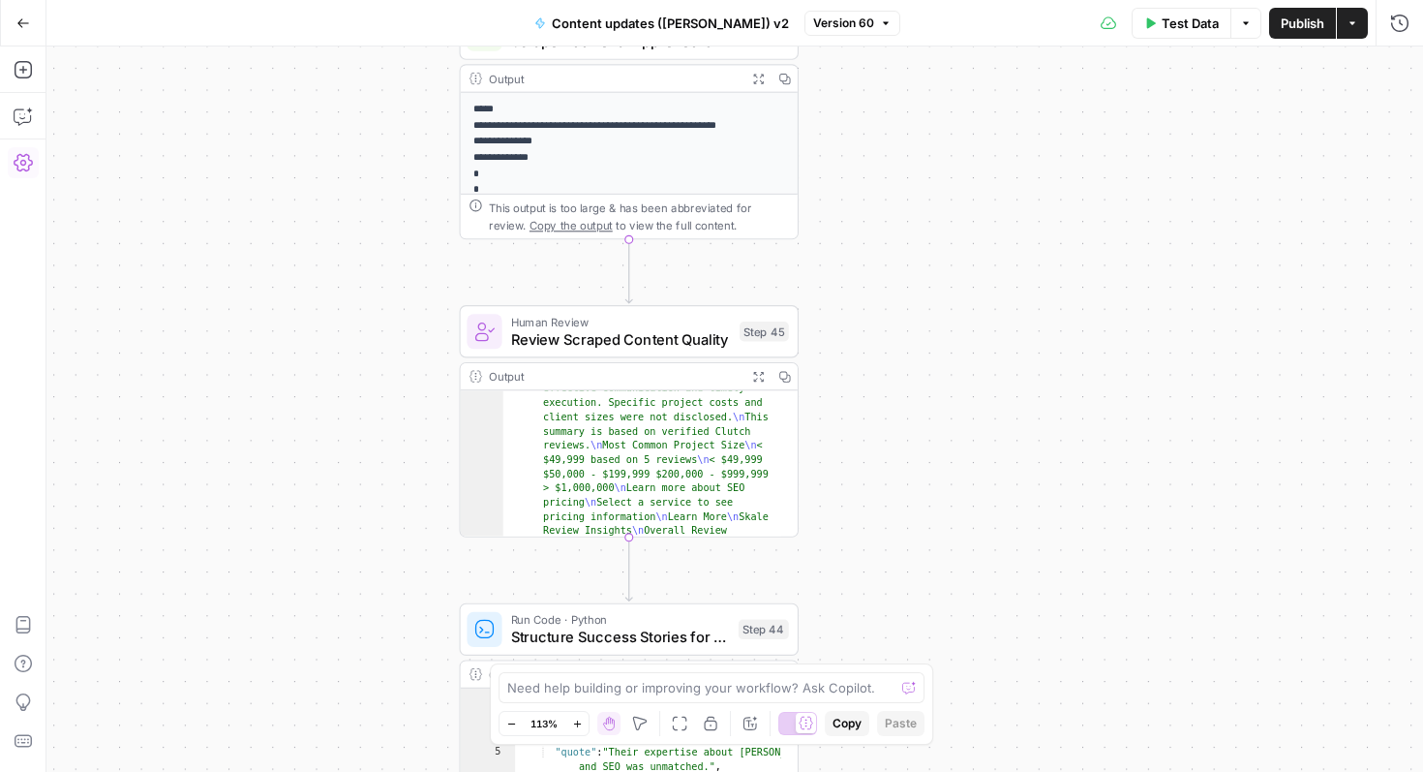
scroll to position [847, 0]
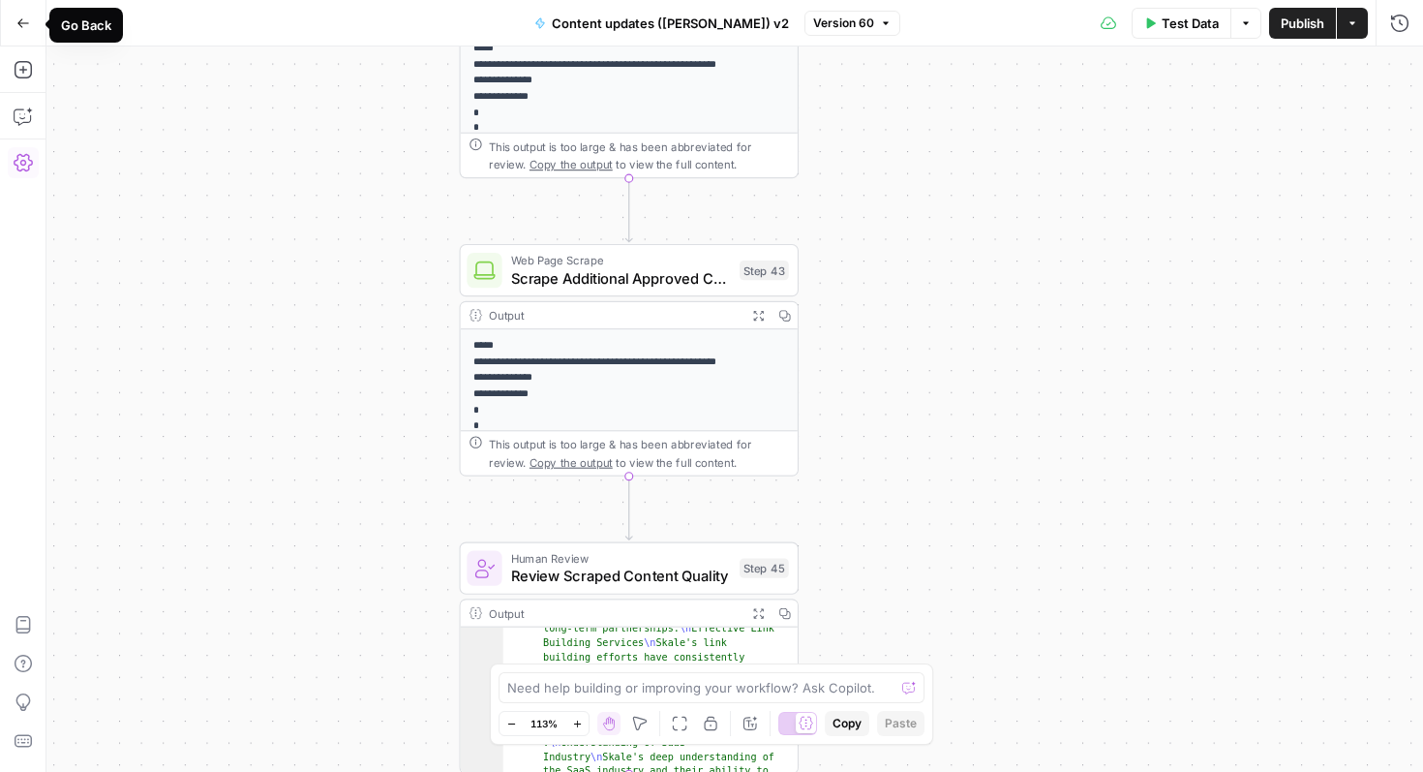
click at [15, 20] on button "Go Back" at bounding box center [23, 23] width 35 height 35
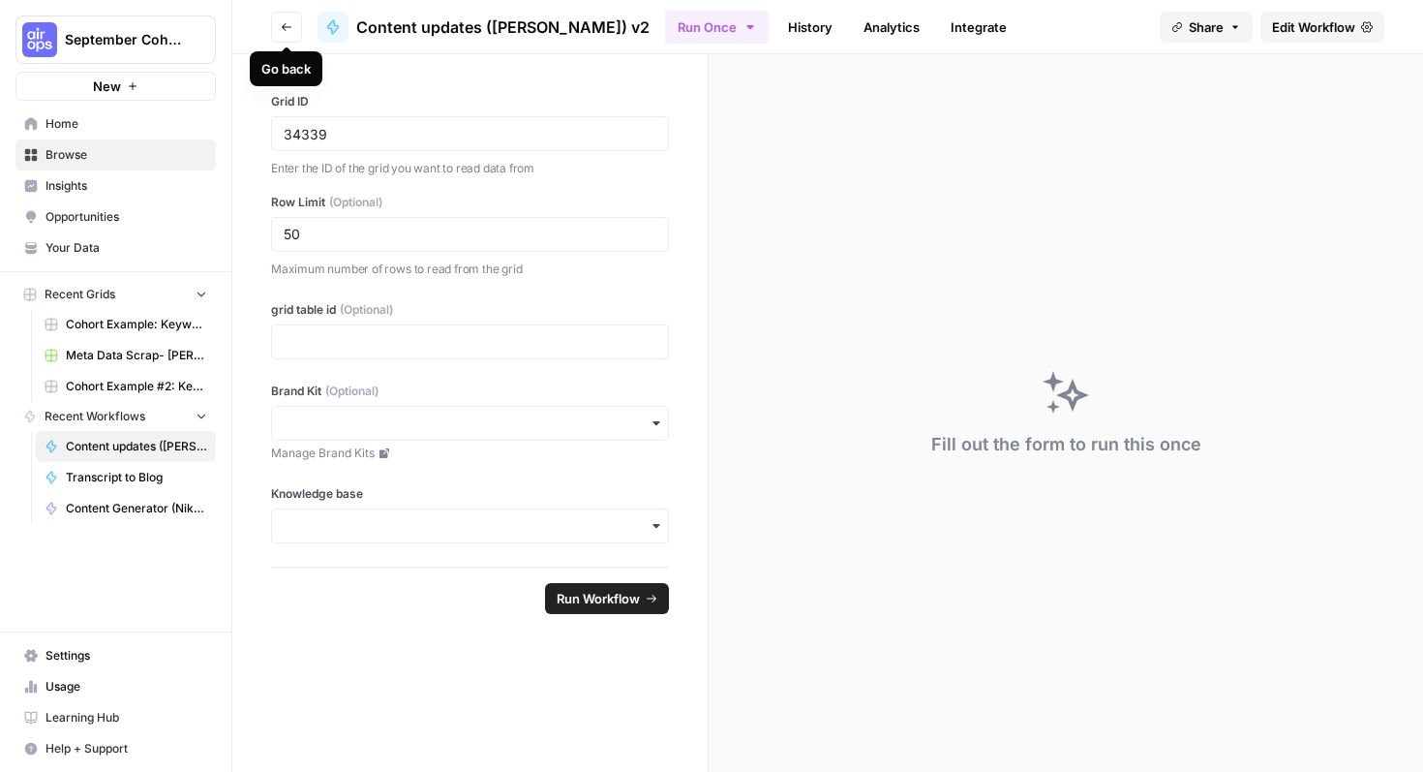
click at [293, 33] on button "Go back" at bounding box center [286, 27] width 31 height 31
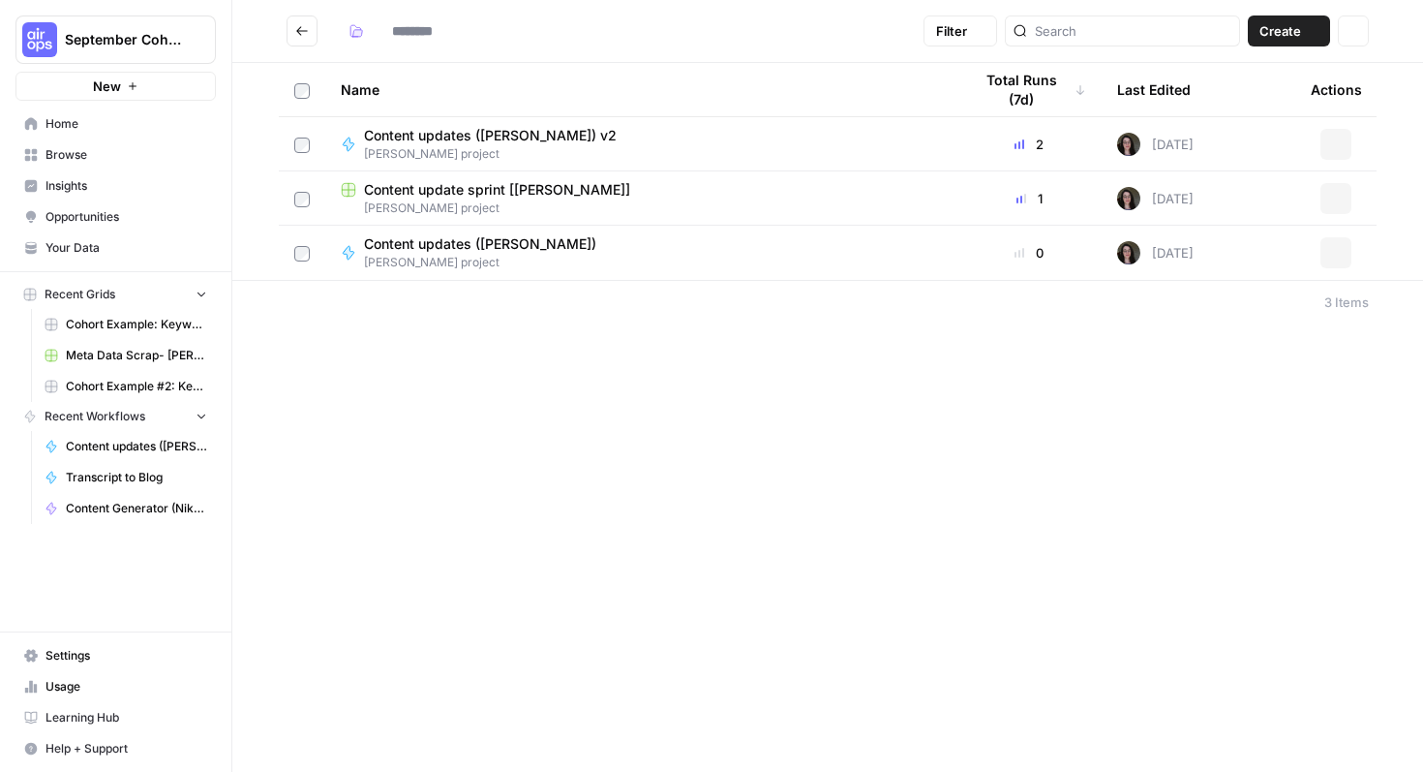
type input "**********"
click at [631, 185] on div "Content update sprint [Kate-Lyn]" at bounding box center [641, 189] width 600 height 19
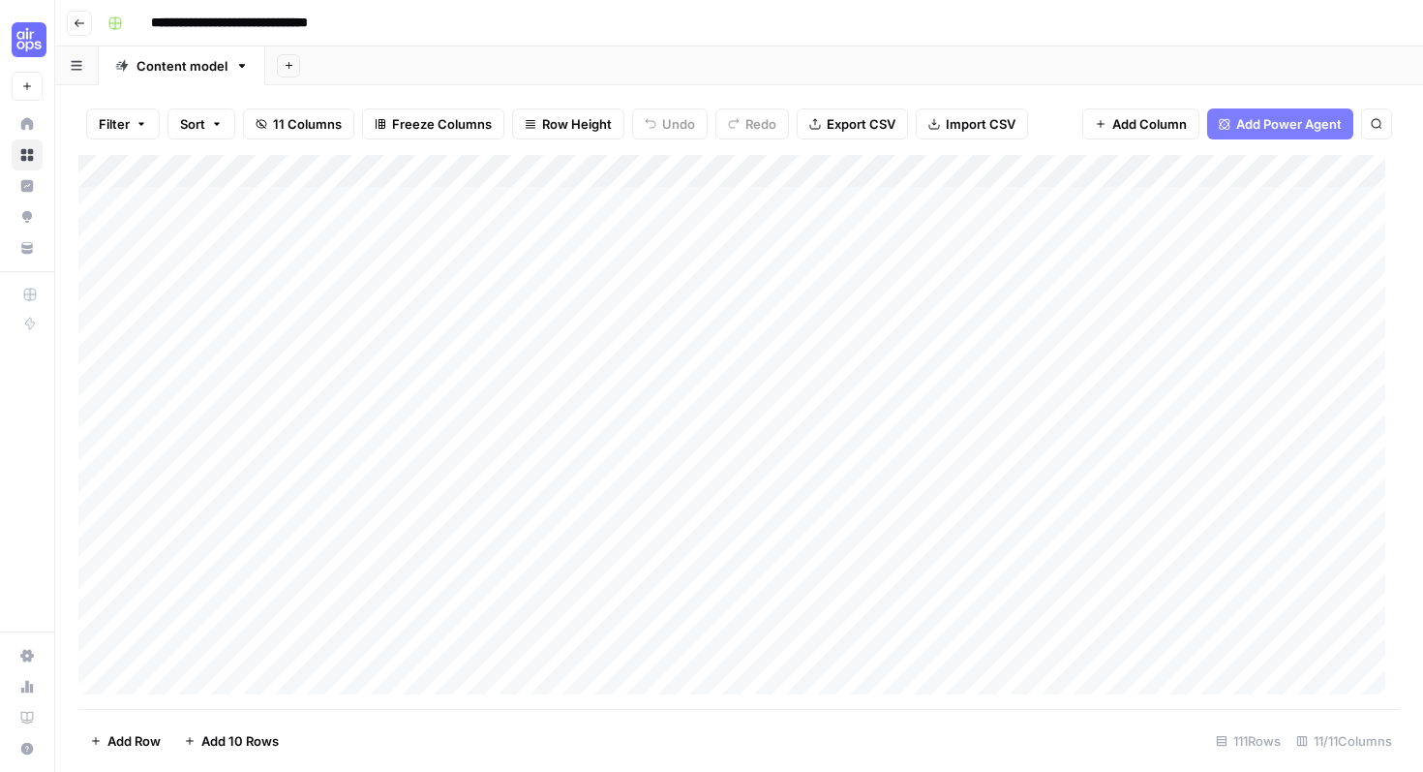
scroll to position [0, 1]
click at [81, 23] on icon "button" at bounding box center [80, 23] width 12 height 12
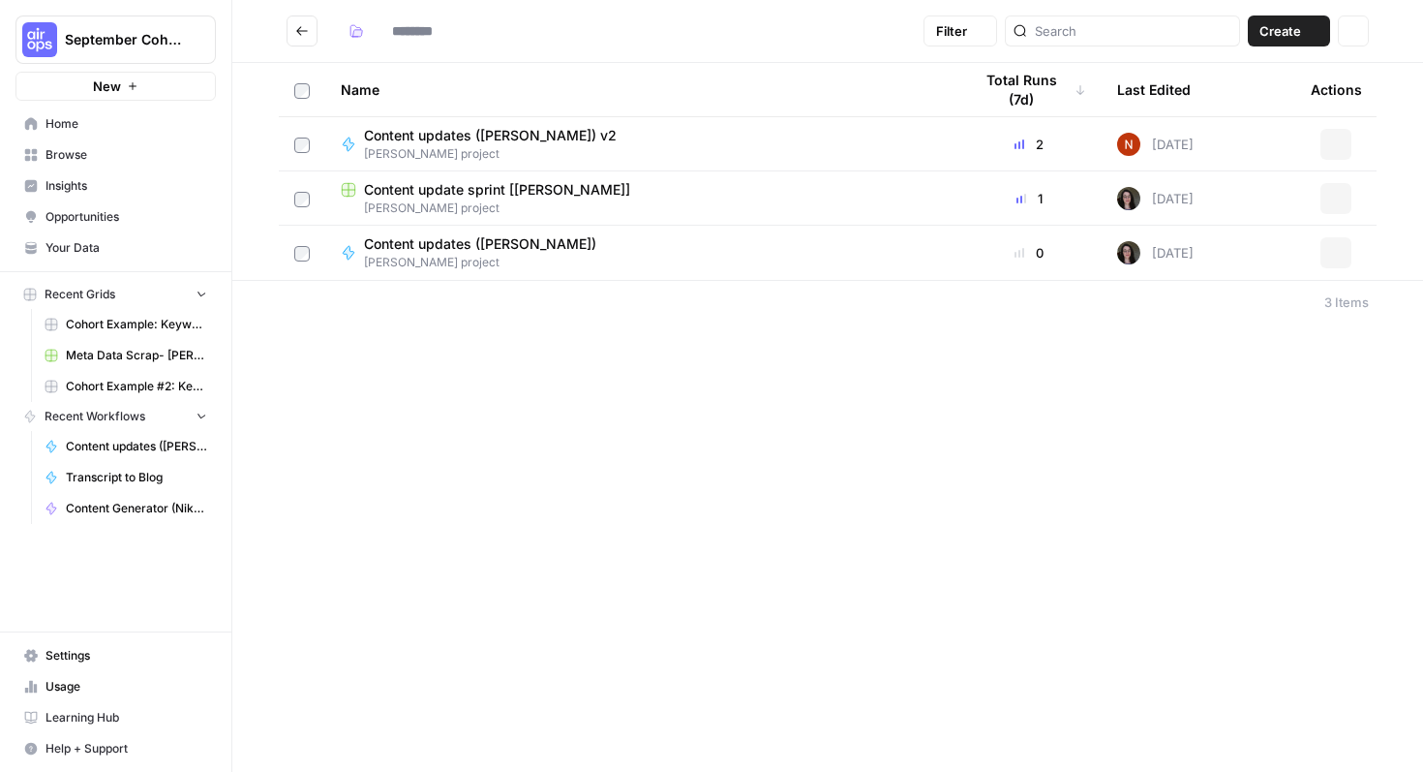
type input "**********"
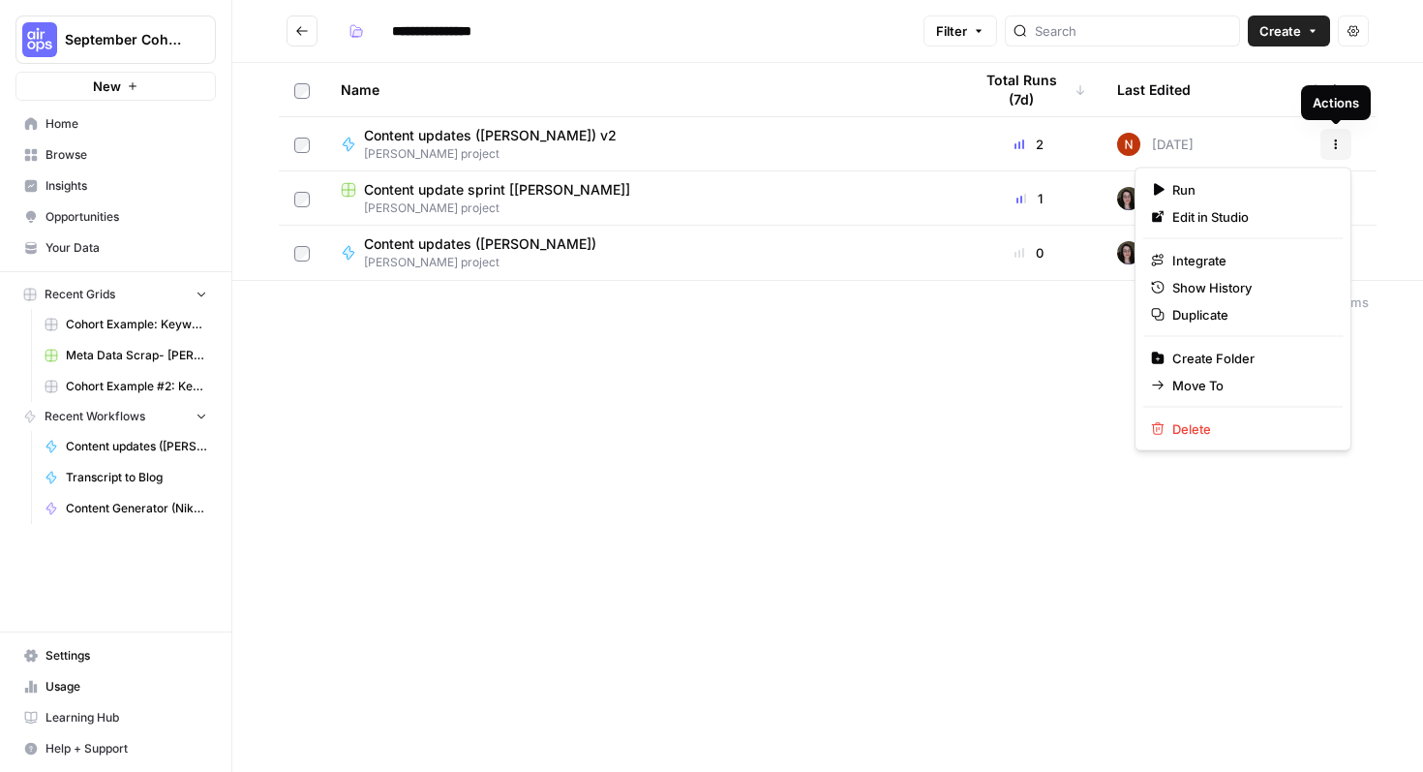
click at [1341, 143] on icon "button" at bounding box center [1336, 144] width 12 height 12
click at [293, 26] on div "September Cohort" at bounding box center [293, 39] width 137 height 35
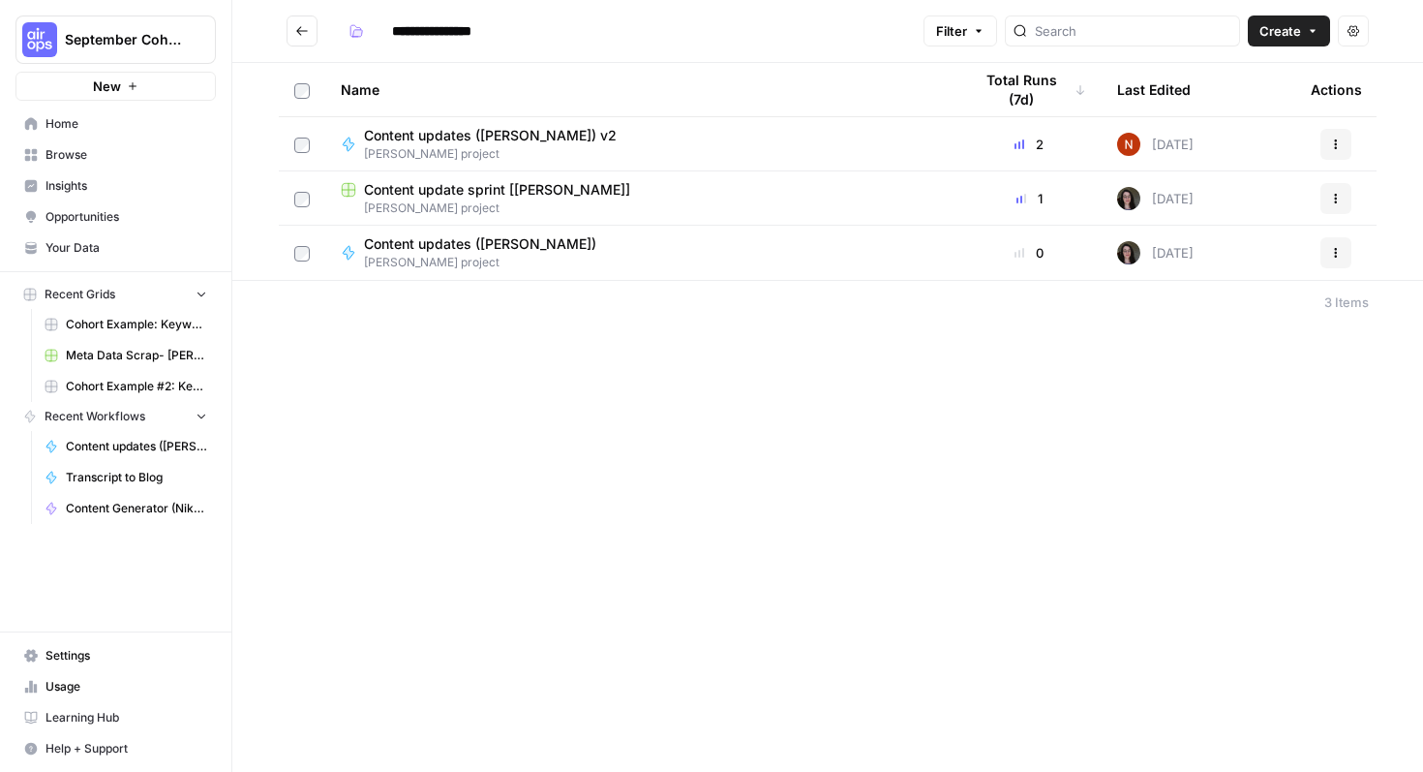
click at [309, 26] on button "Go back" at bounding box center [302, 30] width 31 height 31
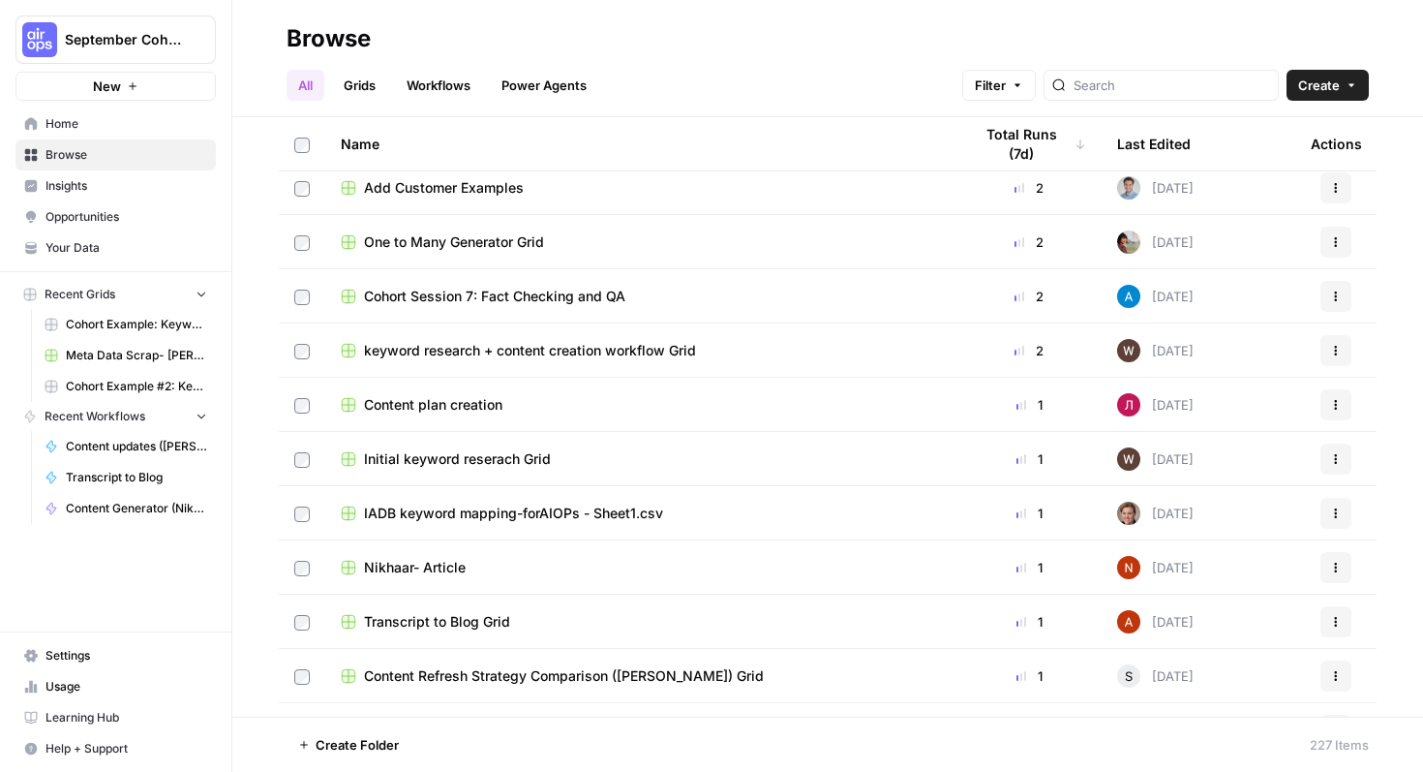
scroll to position [987, 0]
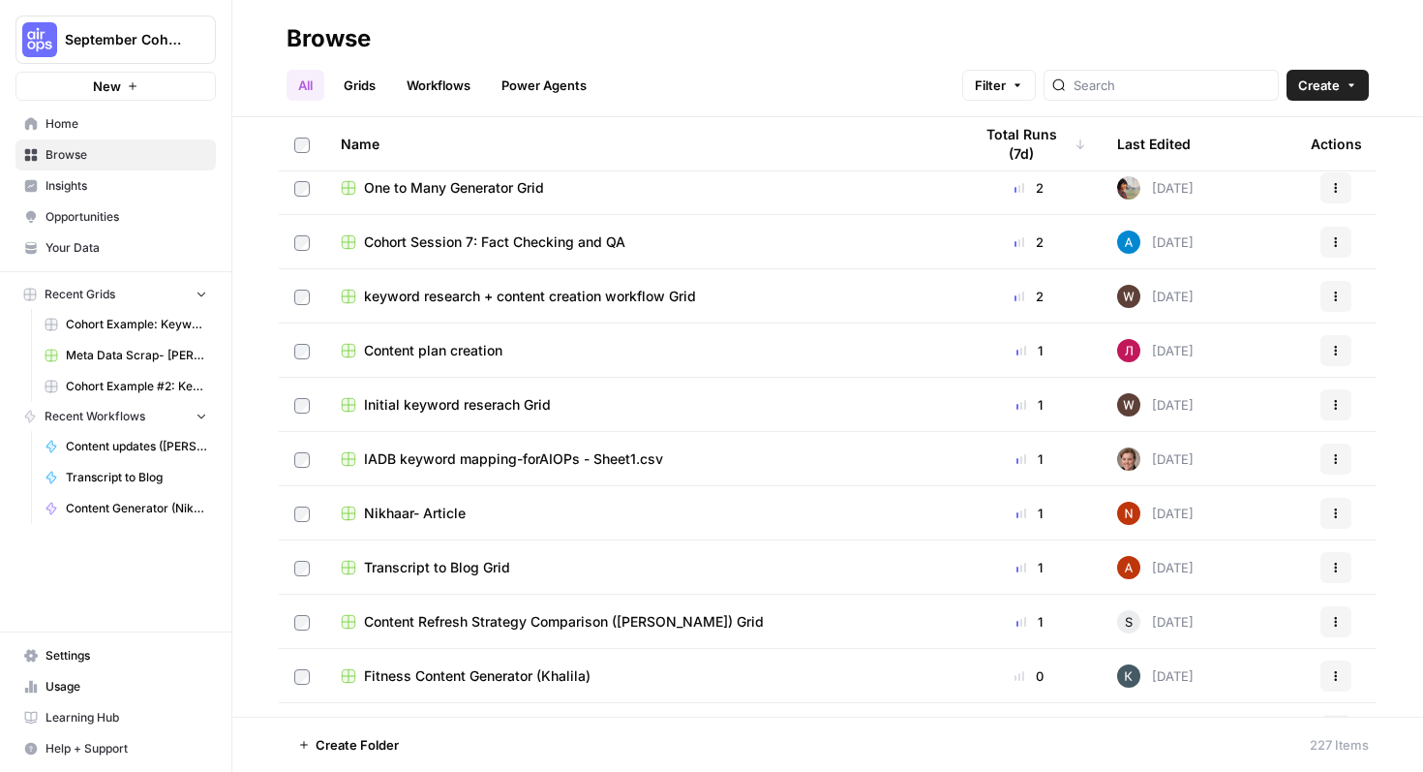
click at [771, 513] on div "Nikhaar- Article" at bounding box center [641, 512] width 600 height 19
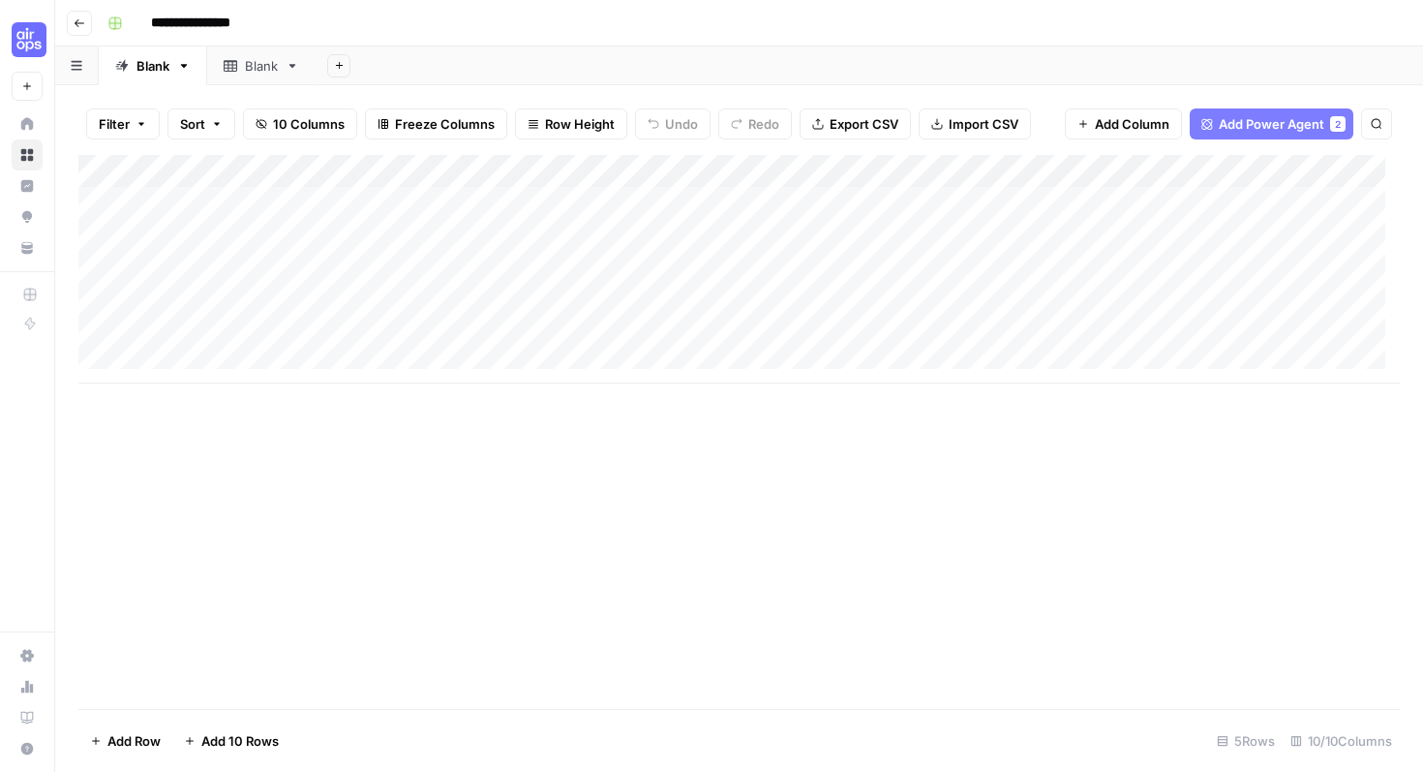
click at [88, 25] on button "Go back" at bounding box center [79, 23] width 25 height 25
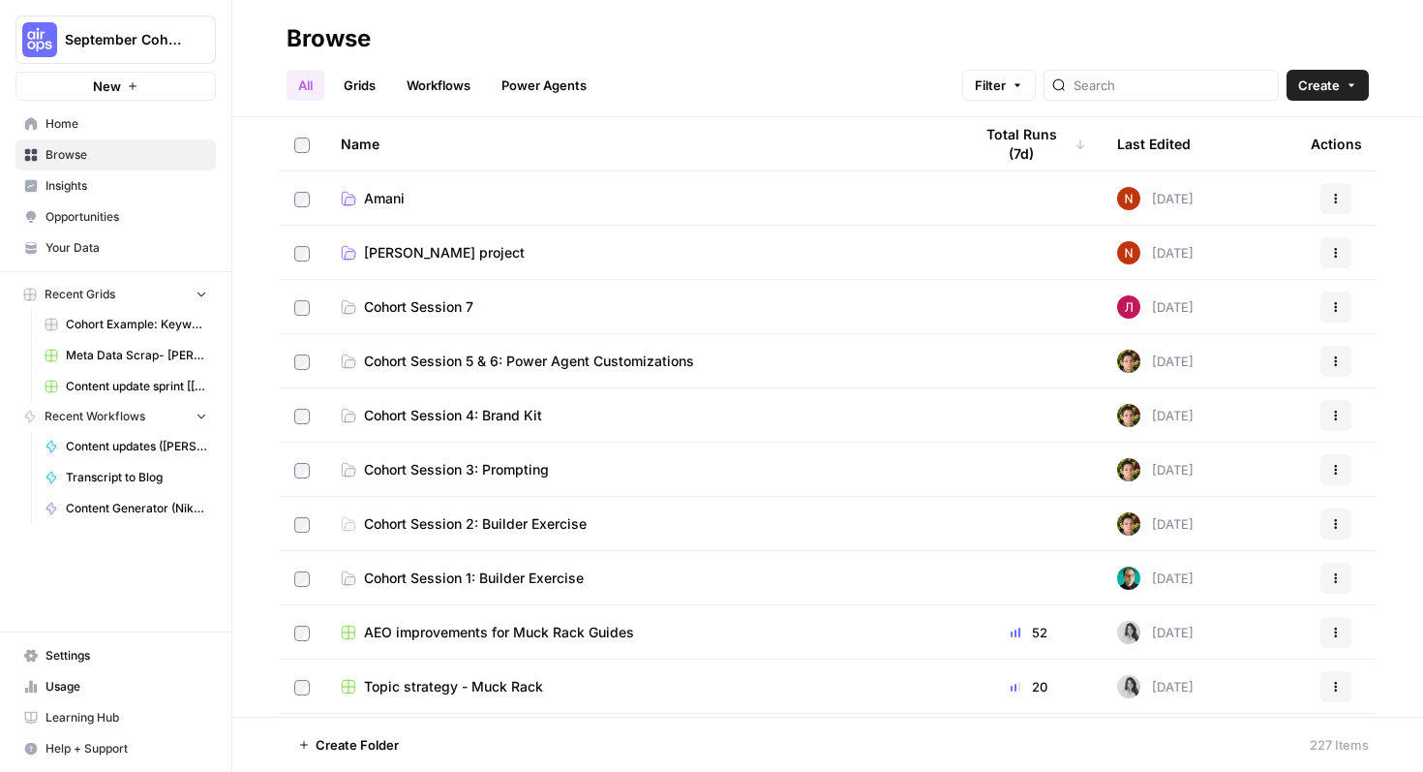
click at [80, 135] on link "Home" at bounding box center [115, 123] width 200 height 31
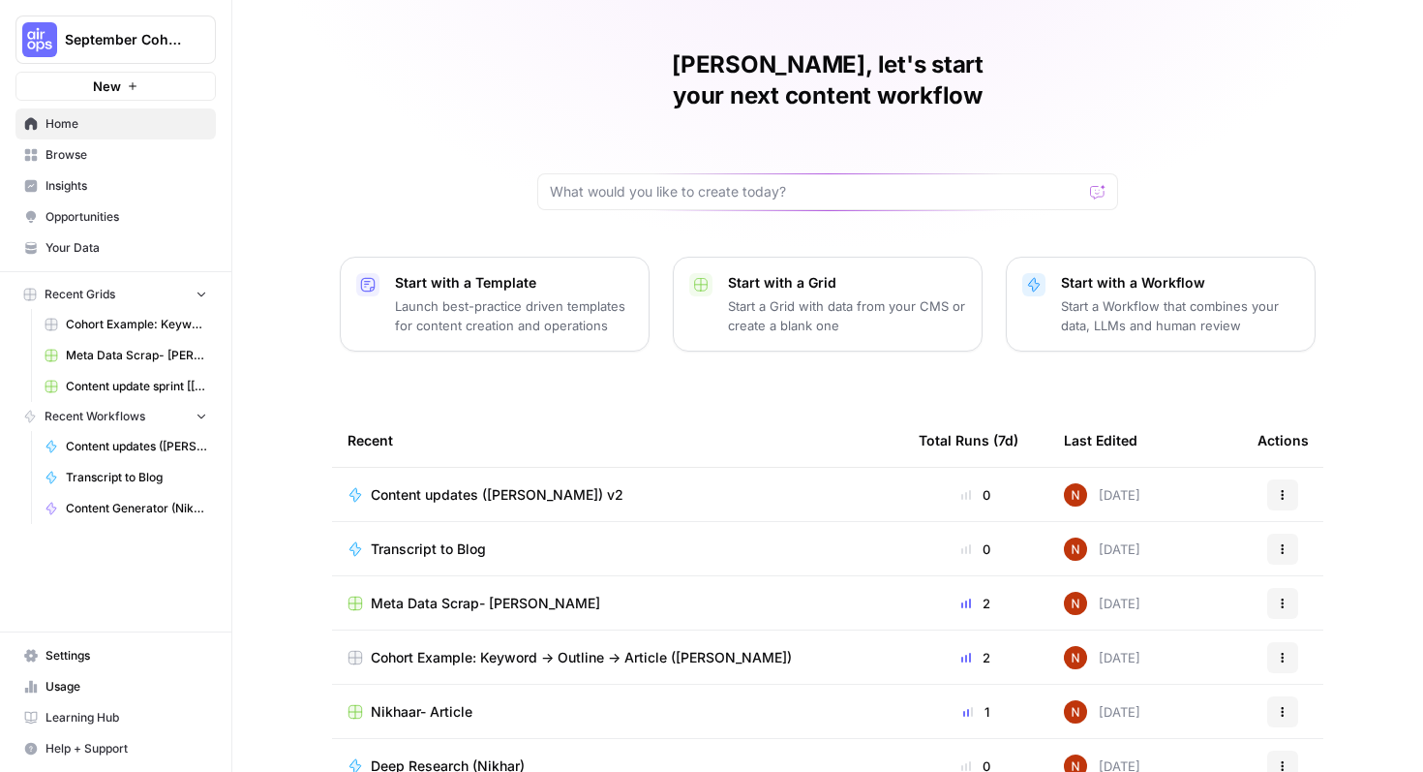
scroll to position [80, 0]
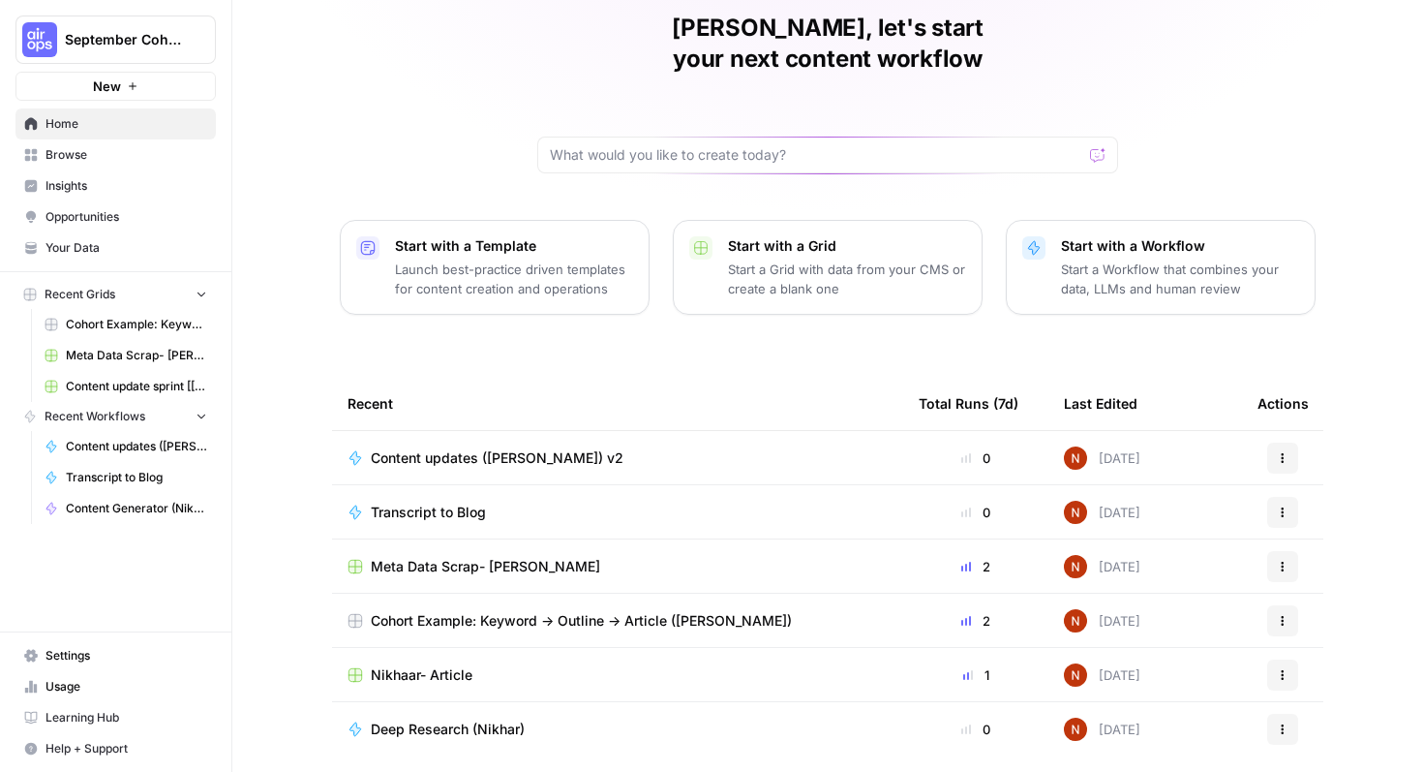
click at [1281, 561] on icon "button" at bounding box center [1283, 567] width 12 height 12
click at [1279, 442] on button "Actions" at bounding box center [1282, 457] width 31 height 31
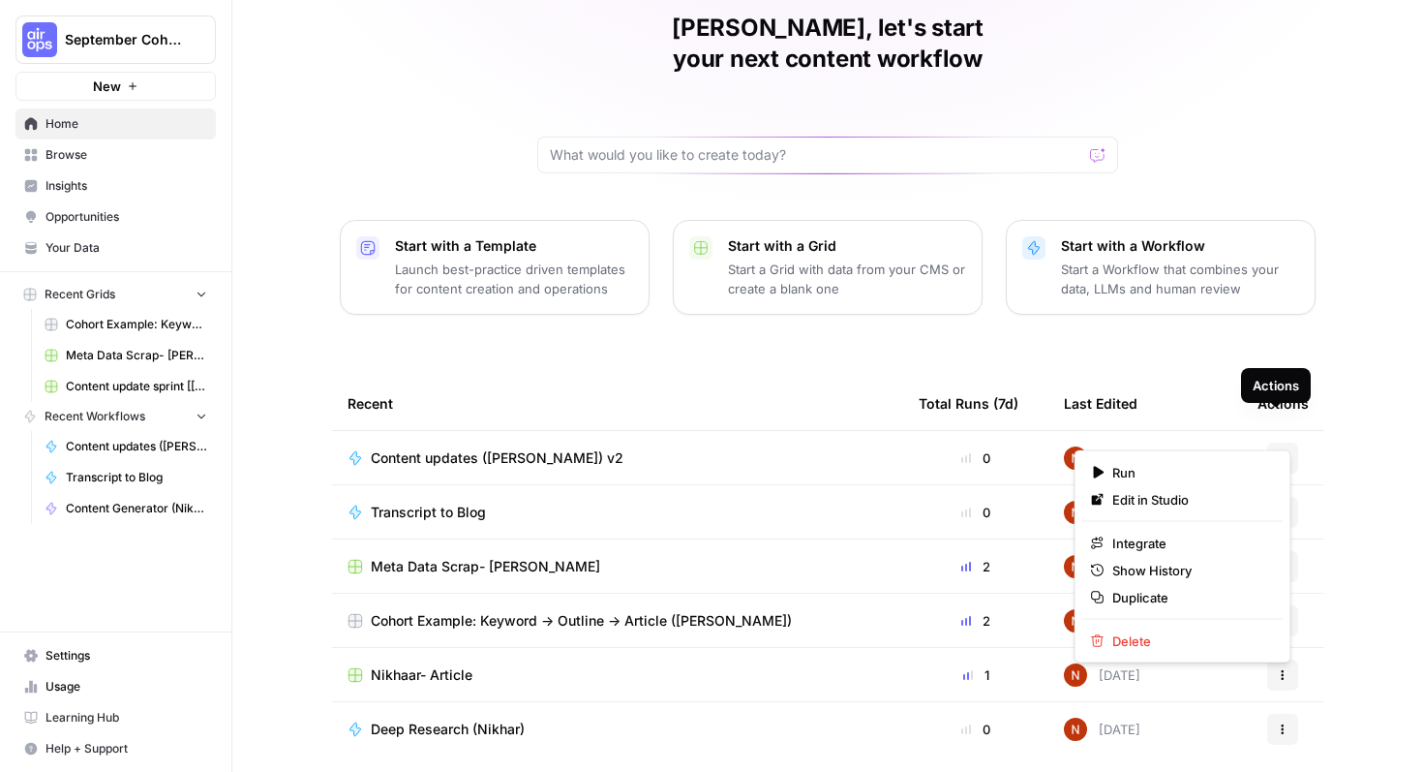
click at [1347, 441] on div "Nikhar, let's start your next content workflow Start with a Template Launch bes…" at bounding box center [827, 381] width 1191 height 922
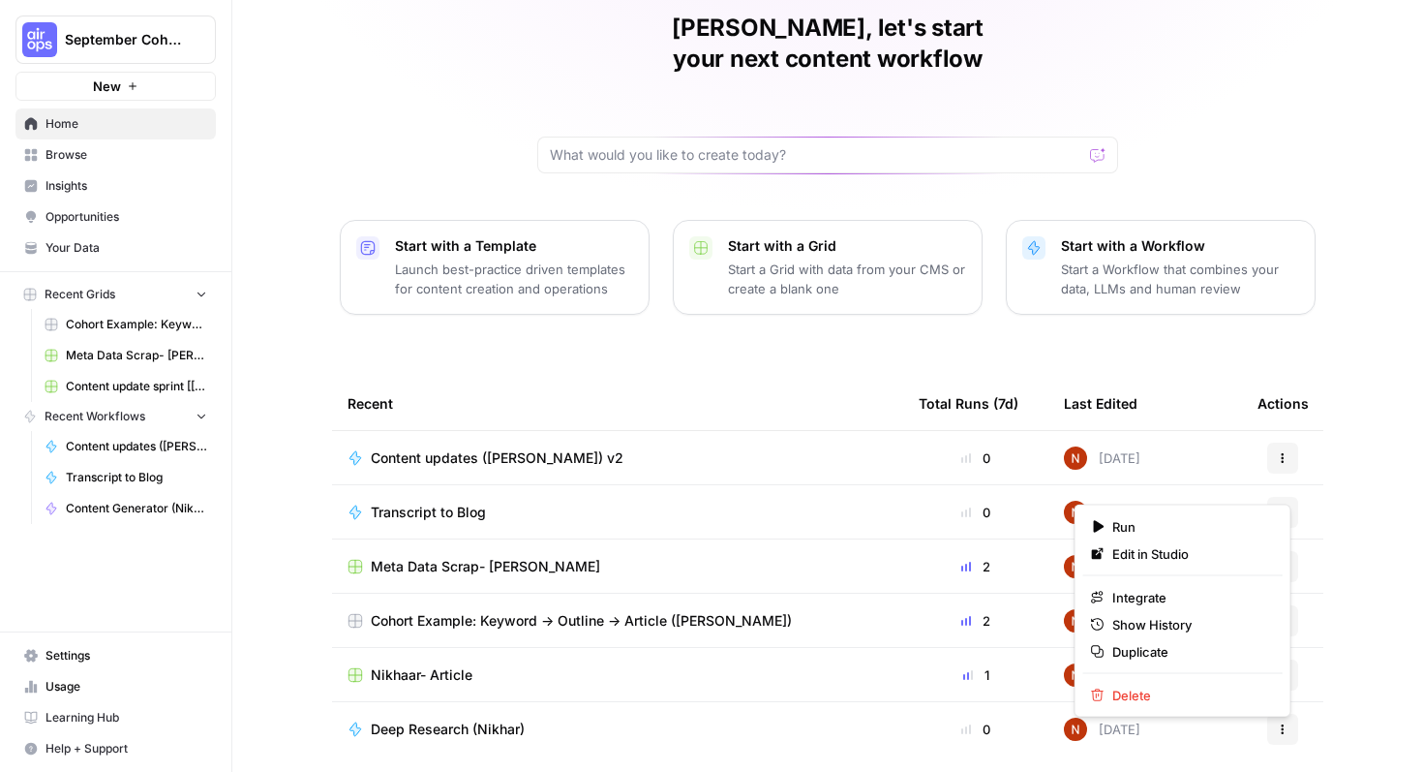
click at [1279, 506] on icon "button" at bounding box center [1283, 512] width 12 height 12
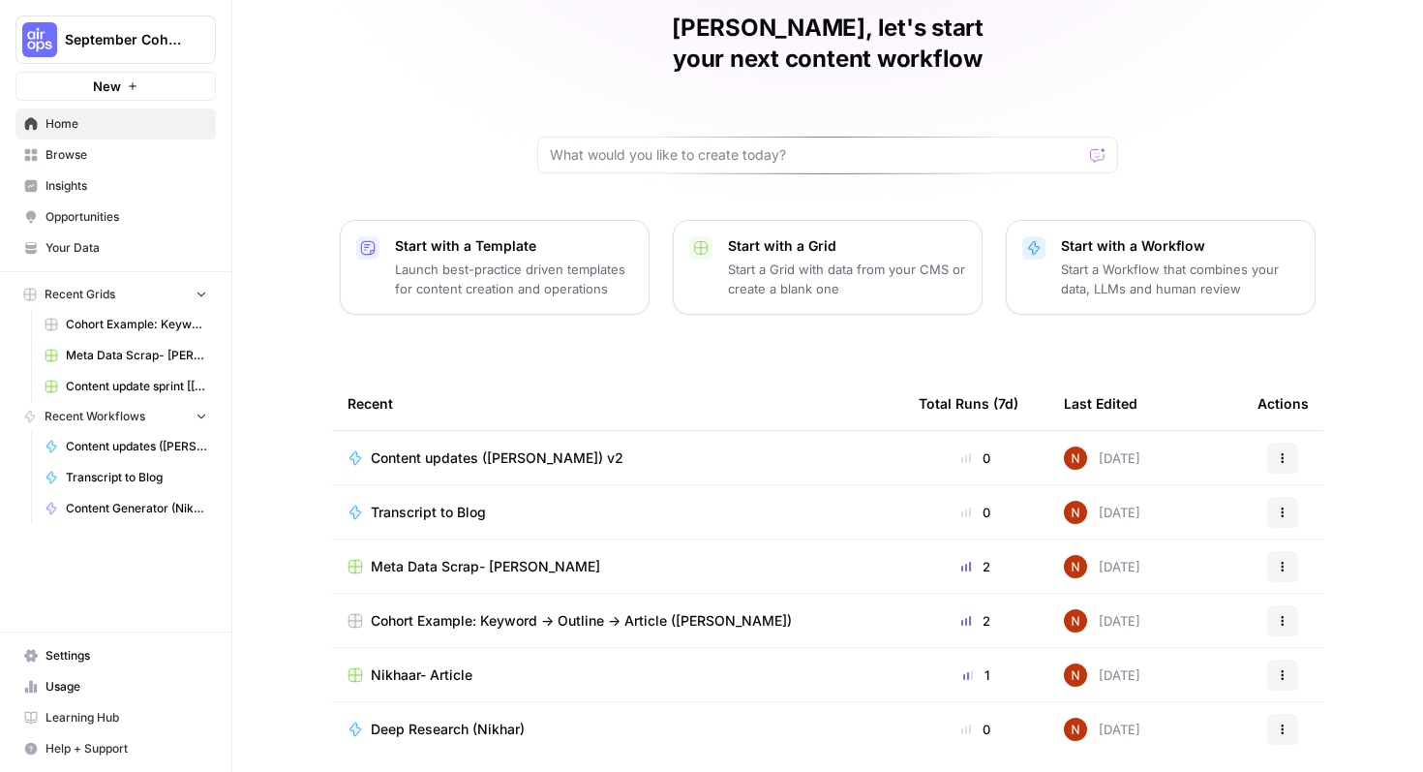
click at [1336, 477] on div "Nikhar, let's start your next content workflow Start with a Template Launch bes…" at bounding box center [827, 381] width 1191 height 922
click at [1278, 551] on button "Actions" at bounding box center [1282, 566] width 31 height 31
click at [1277, 723] on icon "button" at bounding box center [1283, 729] width 12 height 12
click at [1277, 561] on icon "button" at bounding box center [1283, 567] width 12 height 12
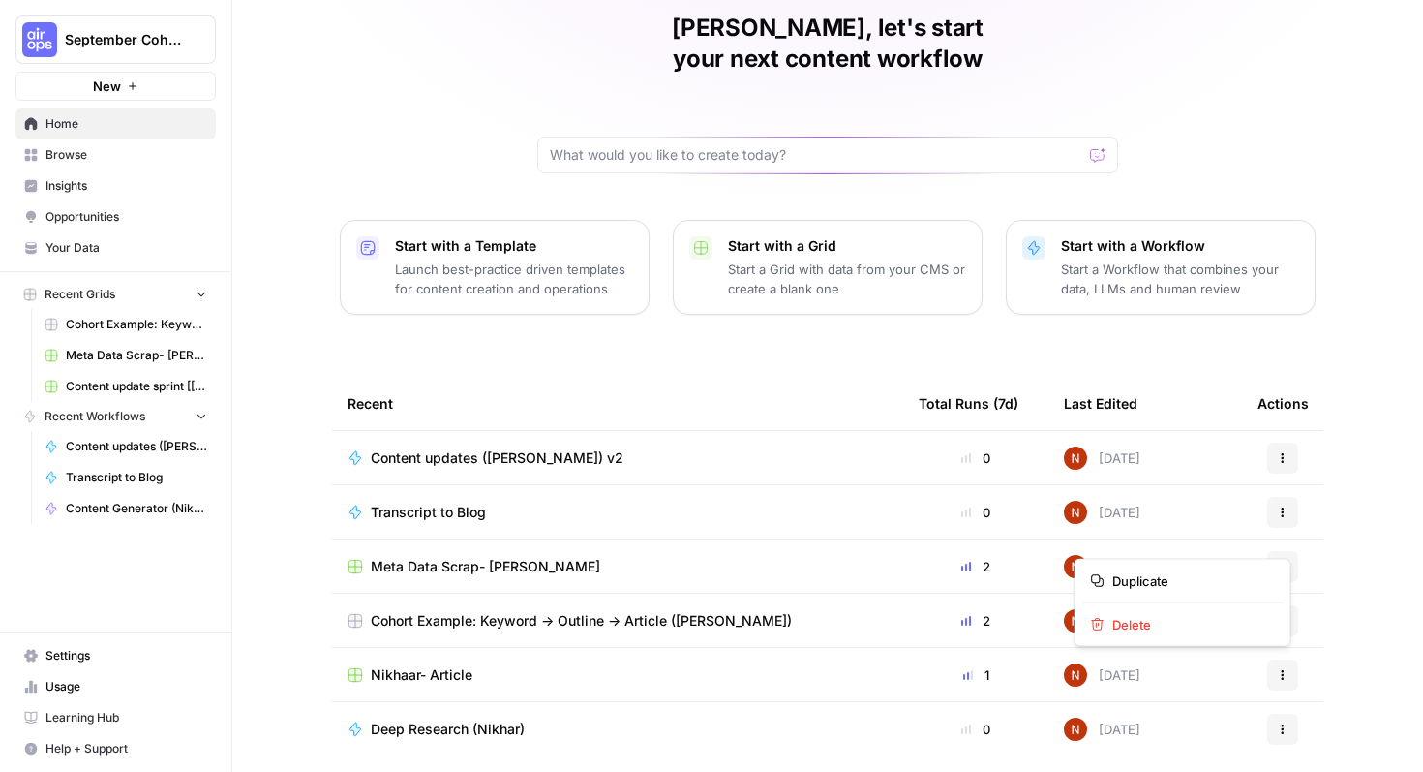
click at [820, 557] on div "Meta Data Scrap- [PERSON_NAME]" at bounding box center [618, 566] width 540 height 19
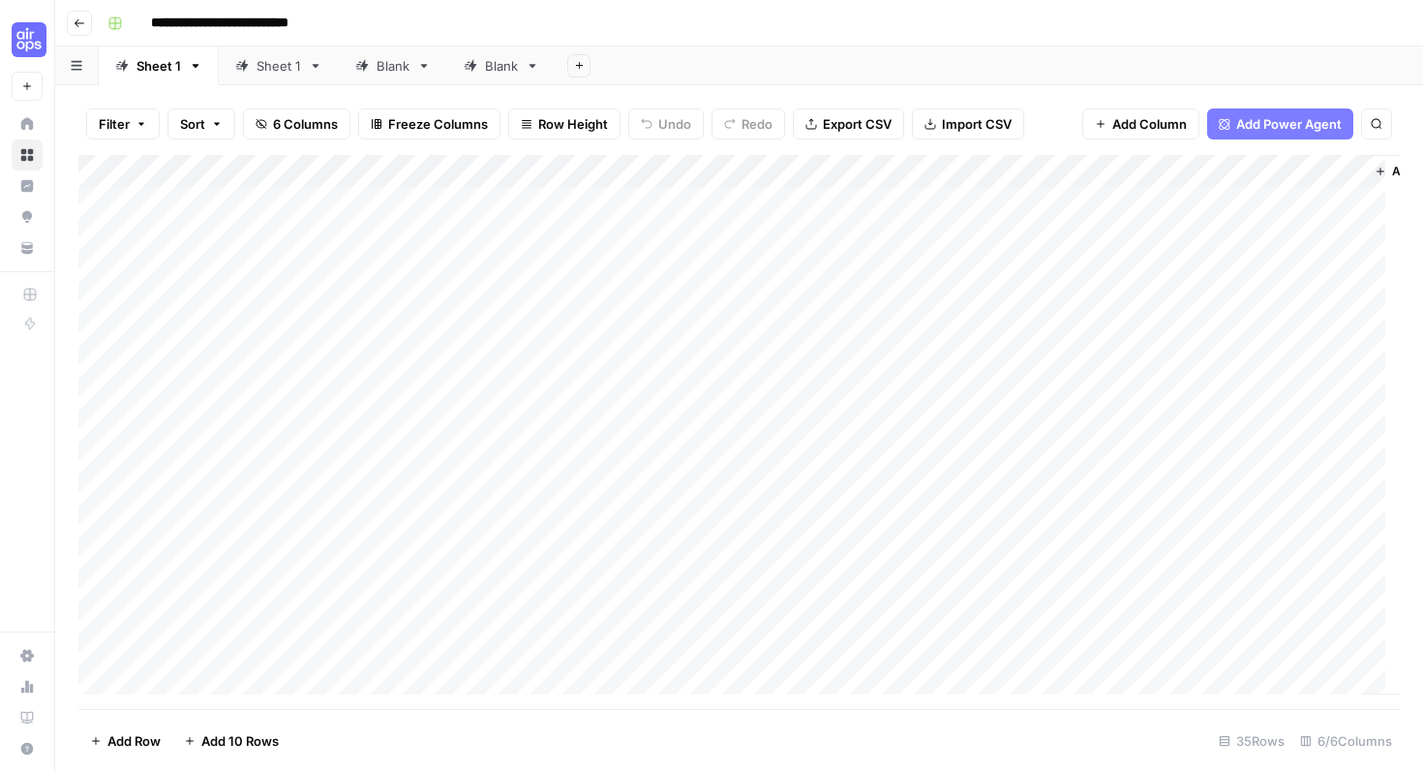
click at [86, 28] on button "Go back" at bounding box center [79, 23] width 25 height 25
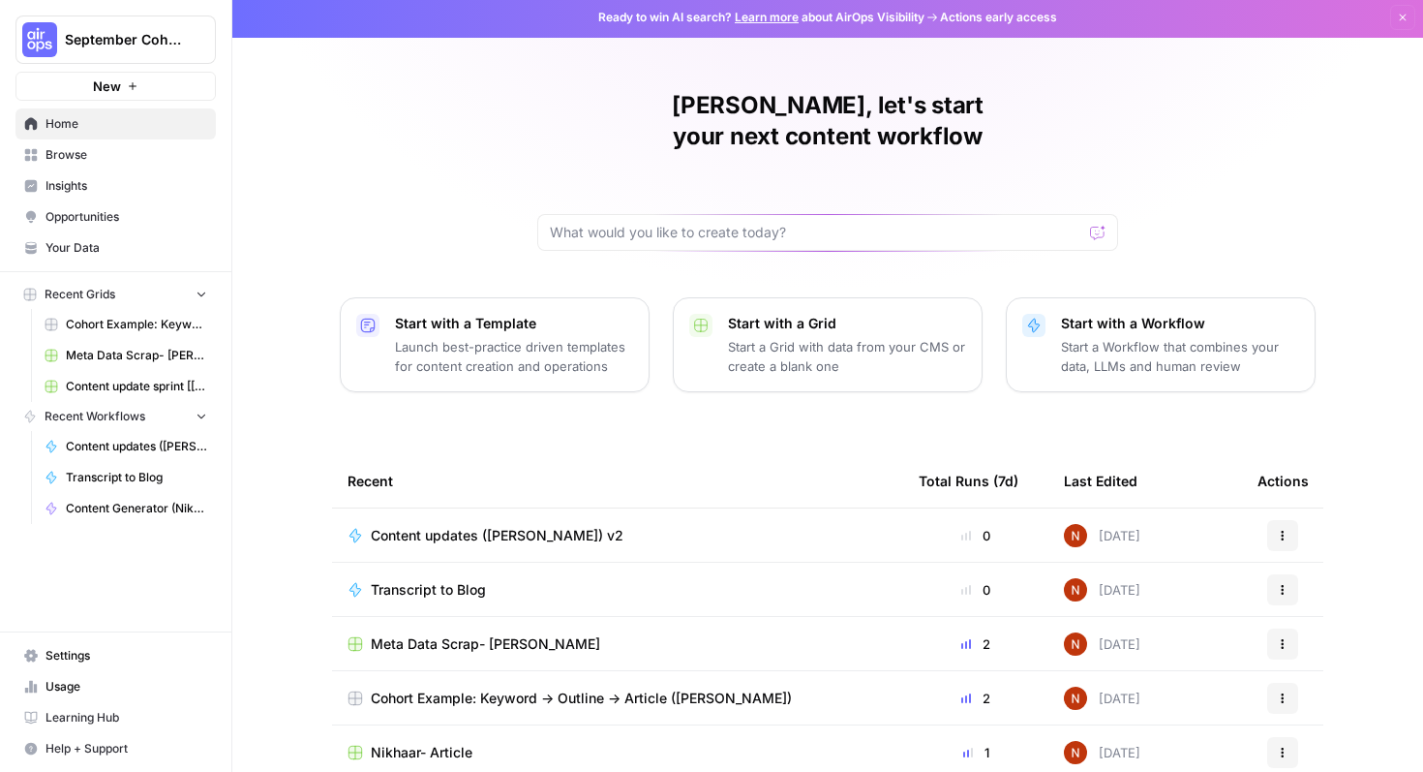
scroll to position [4, 0]
click at [1279, 637] on icon "button" at bounding box center [1283, 643] width 12 height 12
click at [1379, 617] on div "Nikhar, let's start your next content workflow Start with a Template Launch bes…" at bounding box center [827, 457] width 1191 height 922
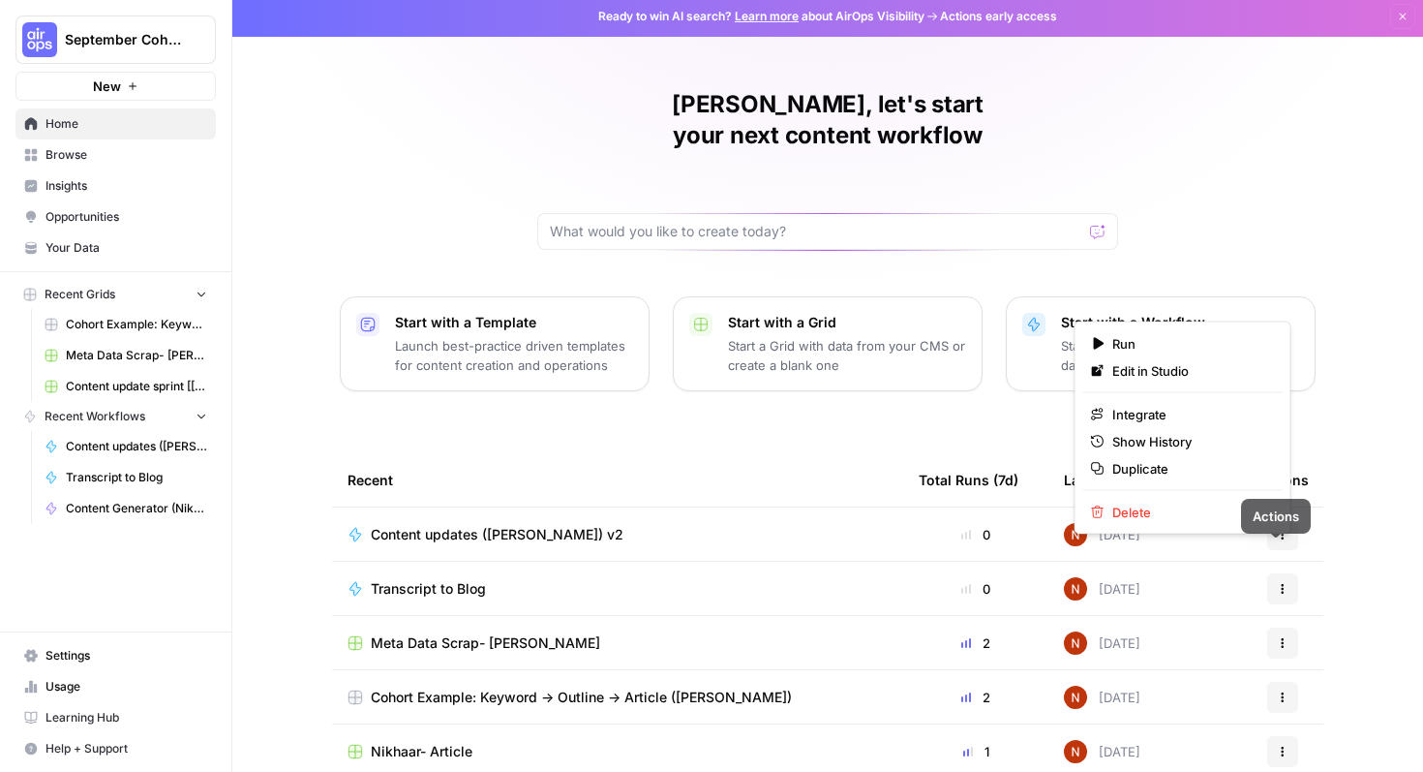
click at [1277, 583] on icon "button" at bounding box center [1283, 589] width 12 height 12
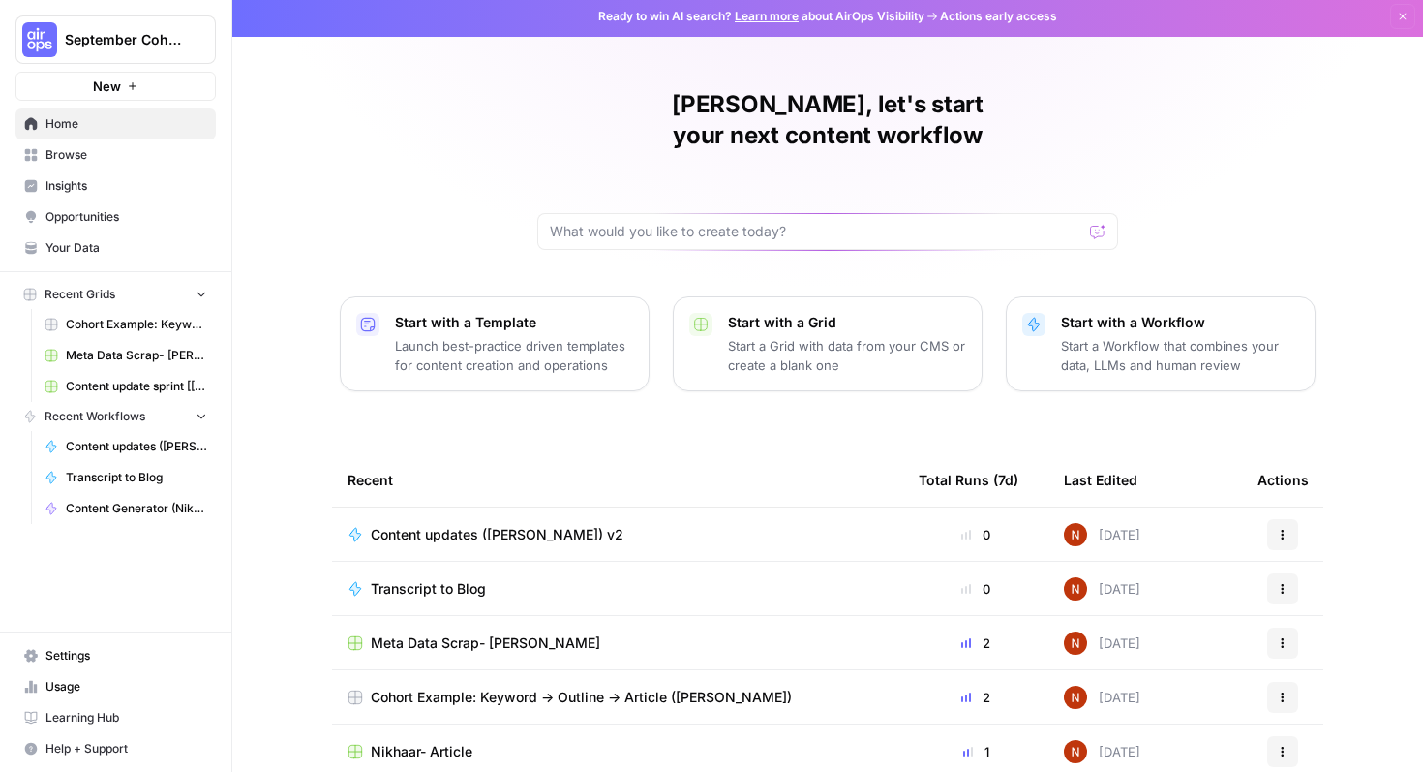
click at [1345, 596] on div "Nikhar, let's start your next content workflow Start with a Template Launch bes…" at bounding box center [827, 457] width 1191 height 922
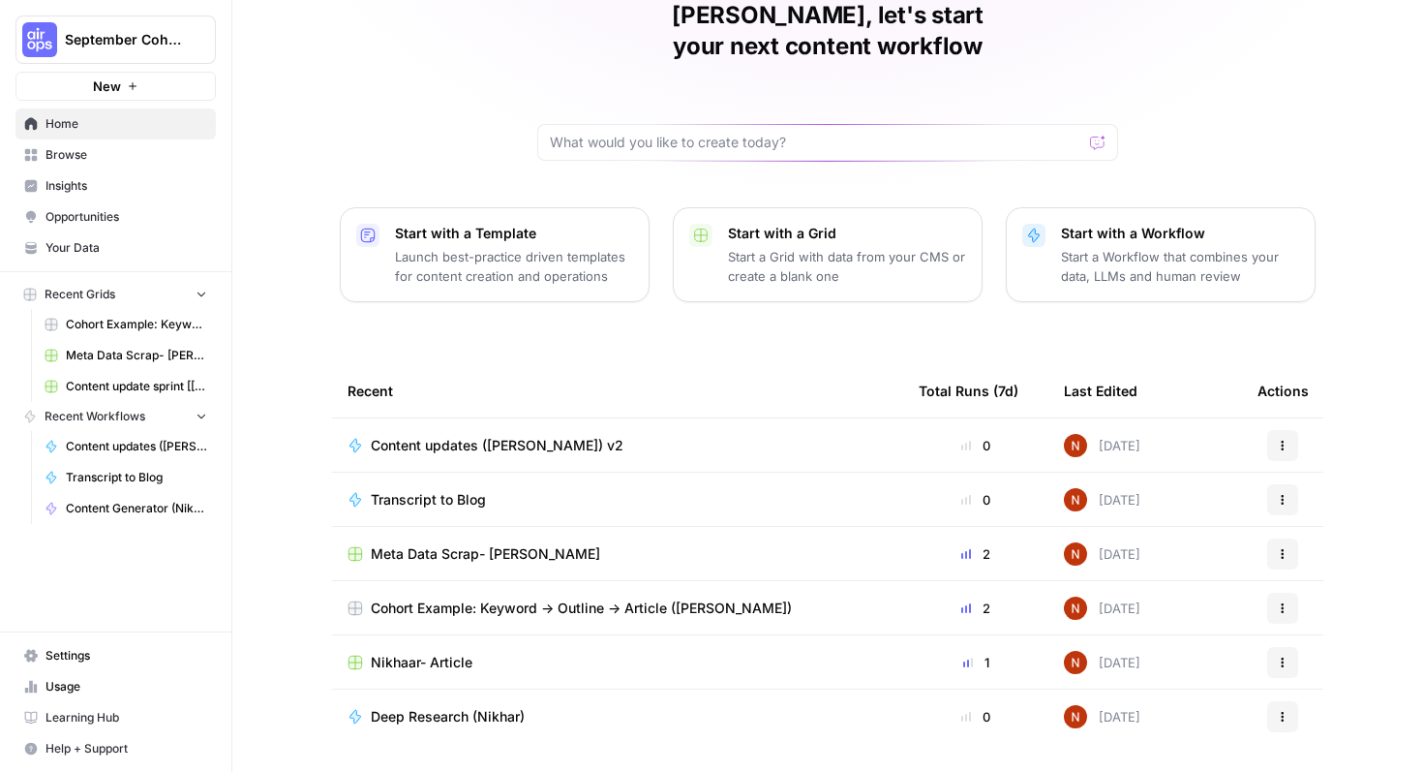
scroll to position [111, 0]
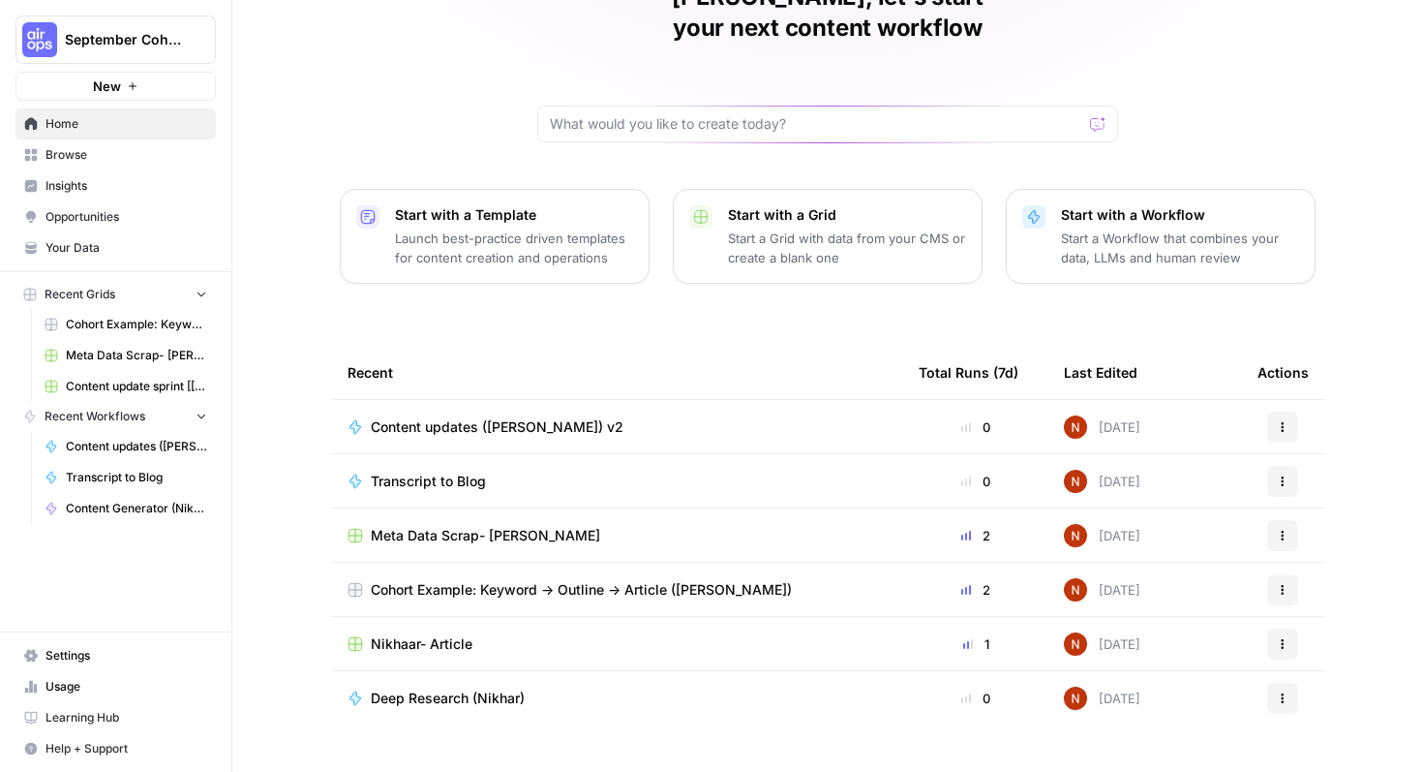
click at [87, 160] on span "Browse" at bounding box center [127, 154] width 162 height 17
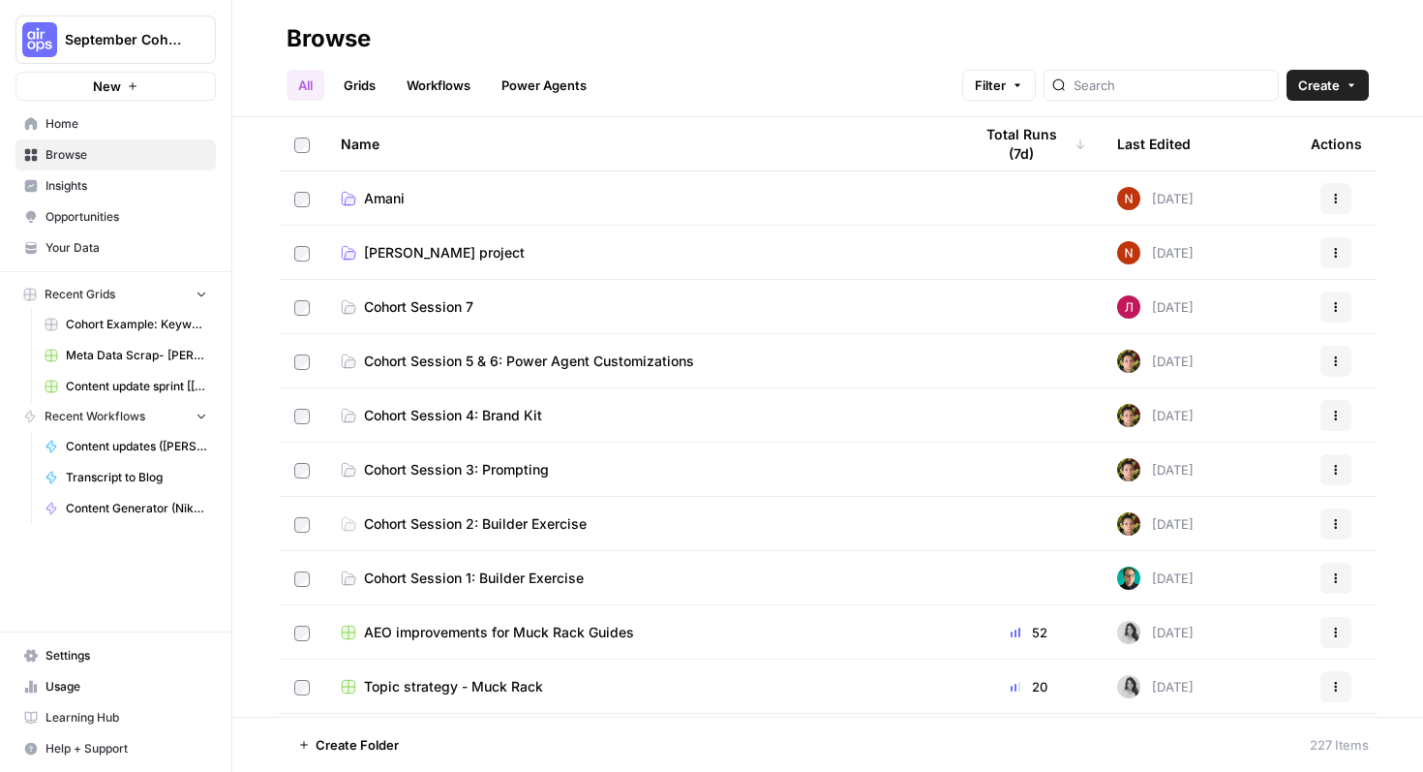
click at [674, 368] on span "Cohort Session 5 & 6: Power Agent Customizations" at bounding box center [529, 360] width 330 height 19
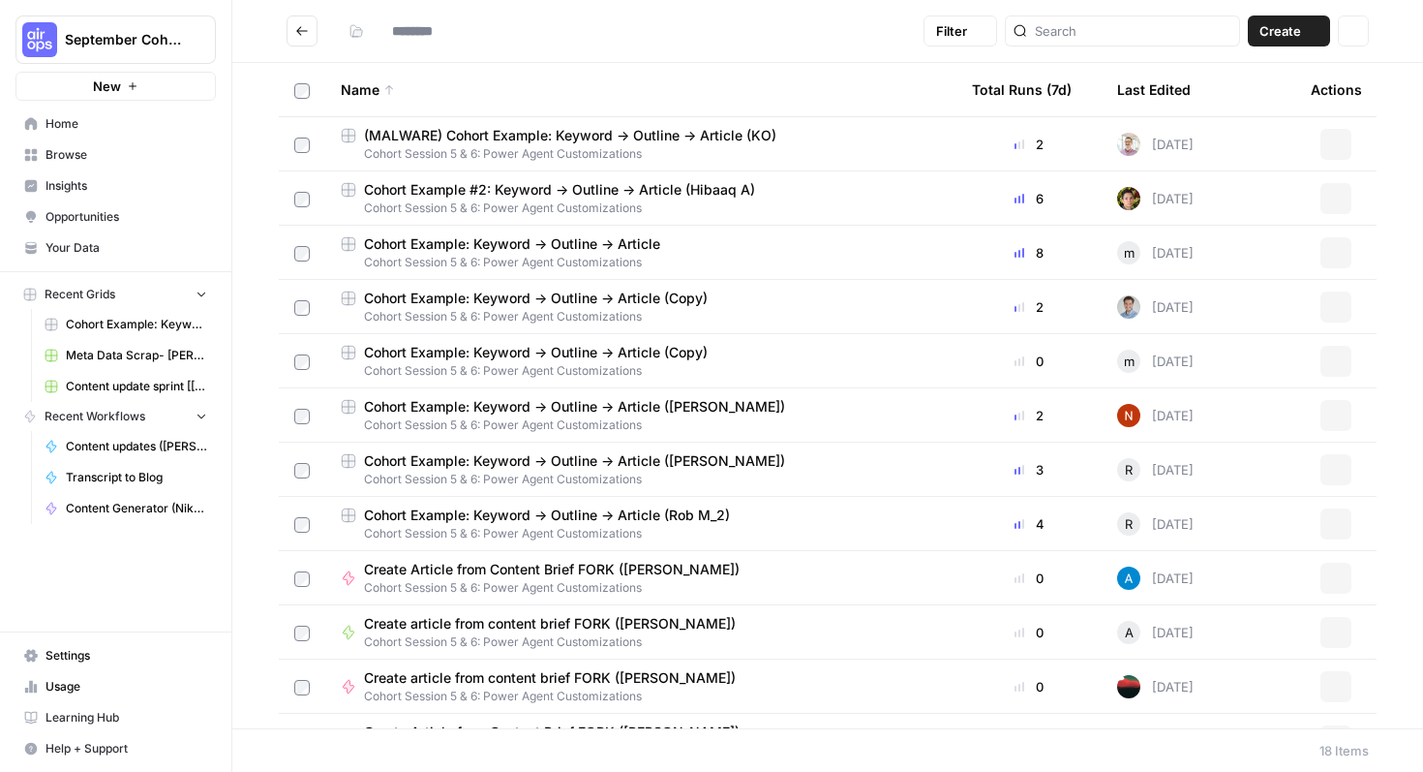
click at [674, 368] on span "Cohort Session 5 & 6: Power Agent Customizations" at bounding box center [641, 370] width 600 height 17
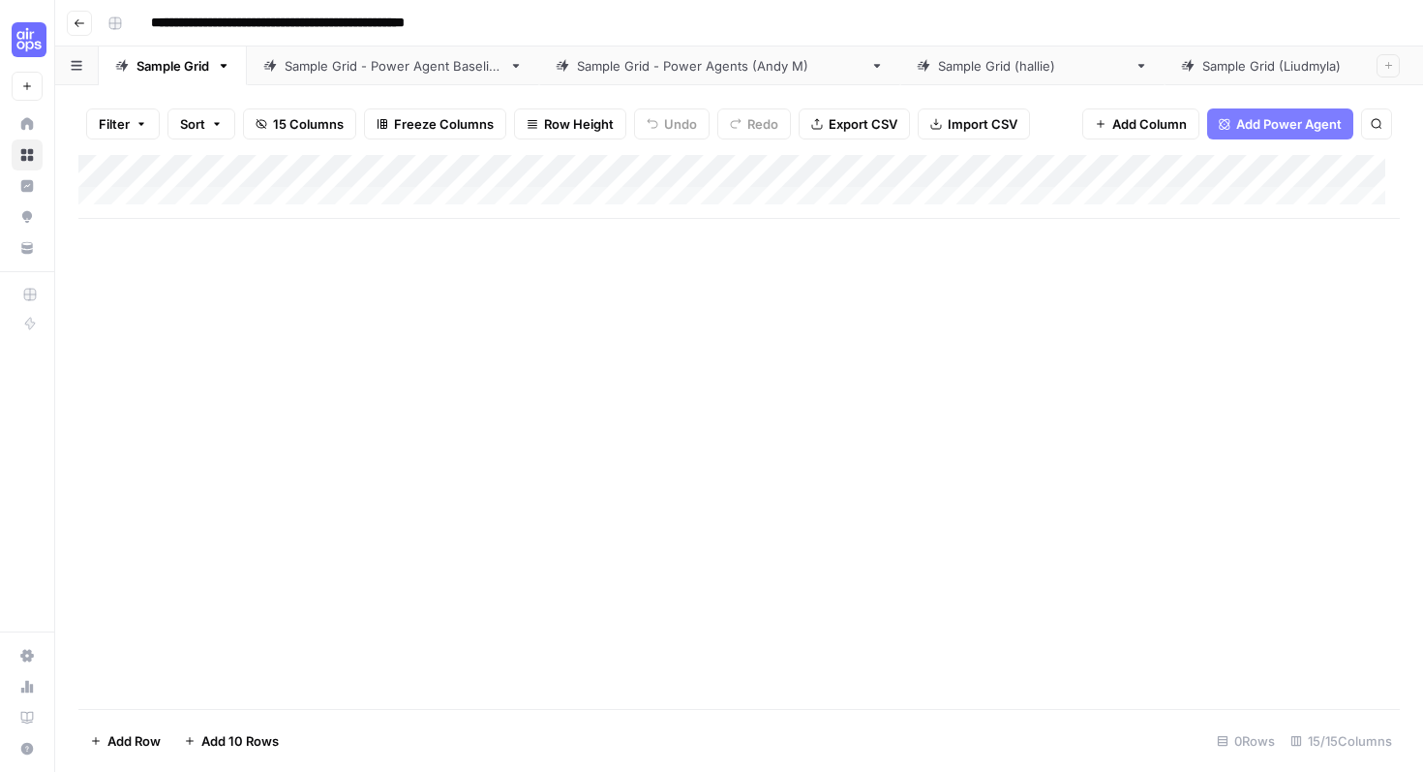
click at [62, 23] on header "**********" at bounding box center [739, 23] width 1368 height 46
click at [76, 25] on icon "button" at bounding box center [80, 23] width 12 height 12
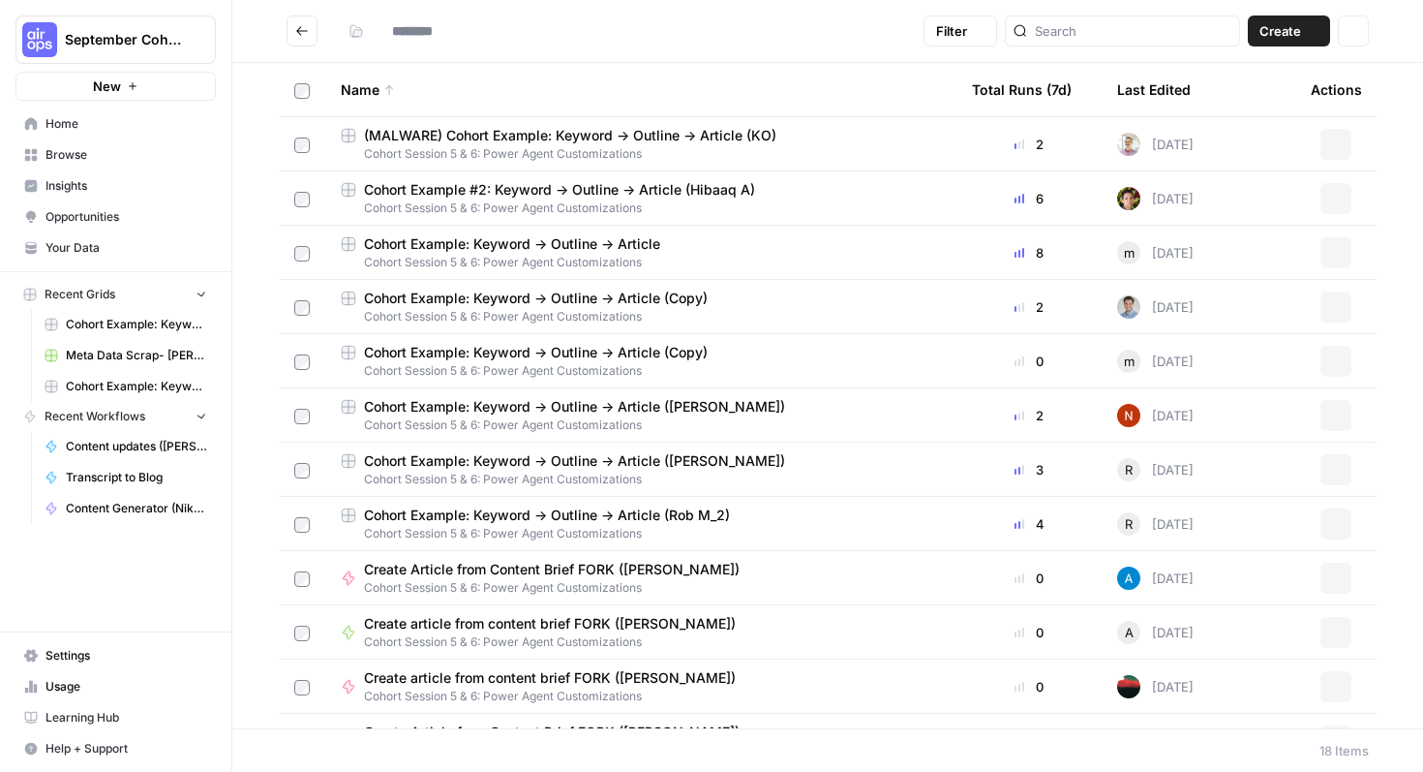
type input "**********"
click at [470, 204] on span "Cohort Session 5 & 6: Power Agent Customizations" at bounding box center [641, 207] width 600 height 17
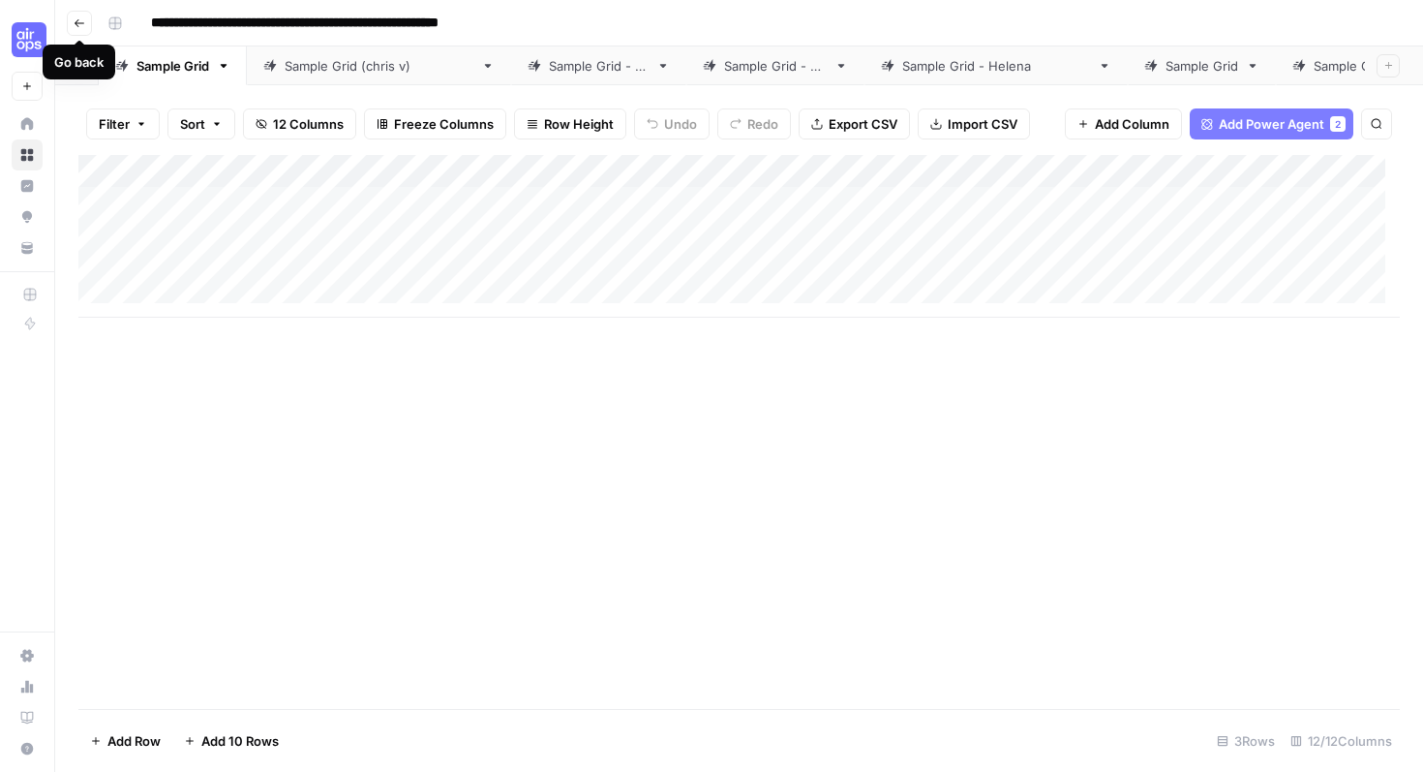
click at [79, 25] on icon "button" at bounding box center [80, 23] width 12 height 12
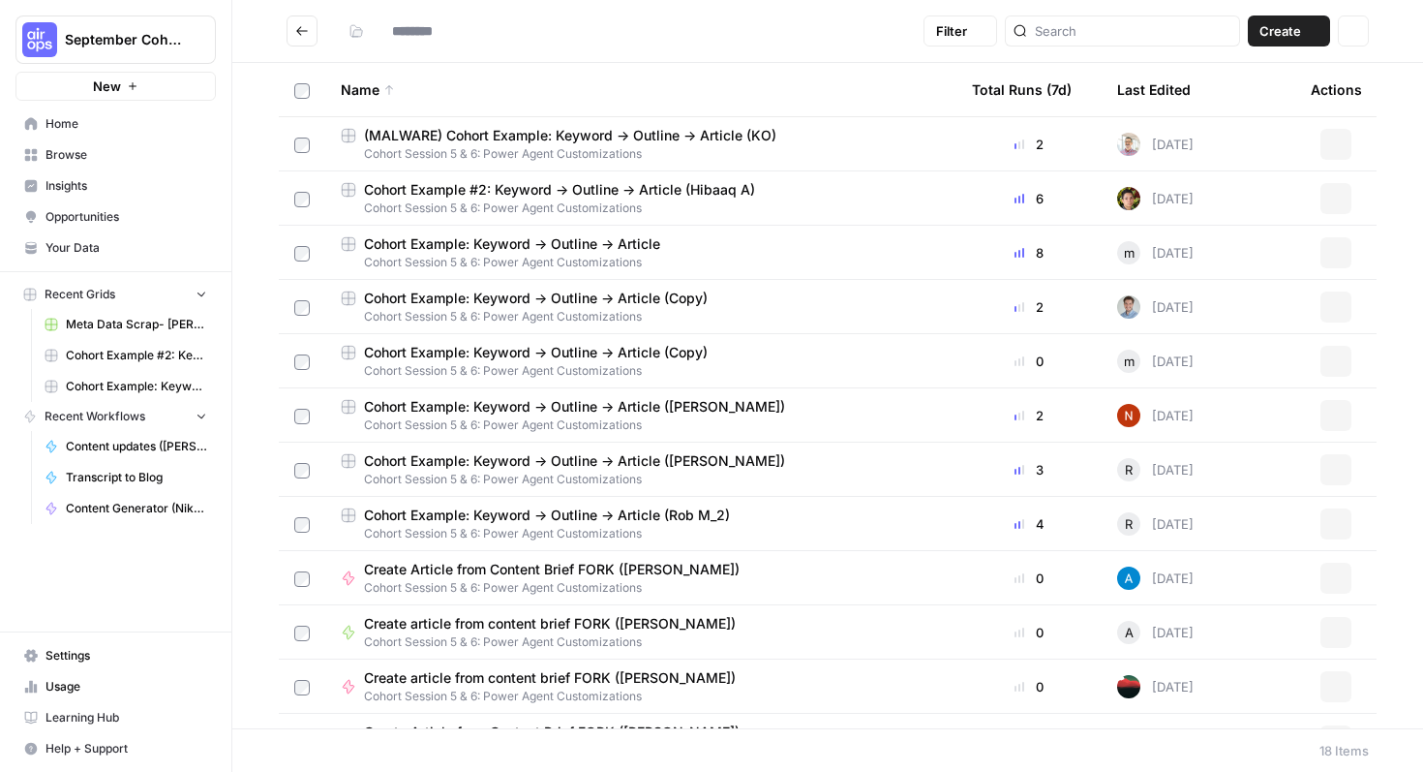
type input "**********"
click at [1333, 198] on button "Actions" at bounding box center [1336, 198] width 31 height 31
click at [1388, 303] on div "Name Total Runs (7d) Last Edited Actions (MALWARE) Cohort Example: Keyword -> O…" at bounding box center [827, 395] width 1191 height 665
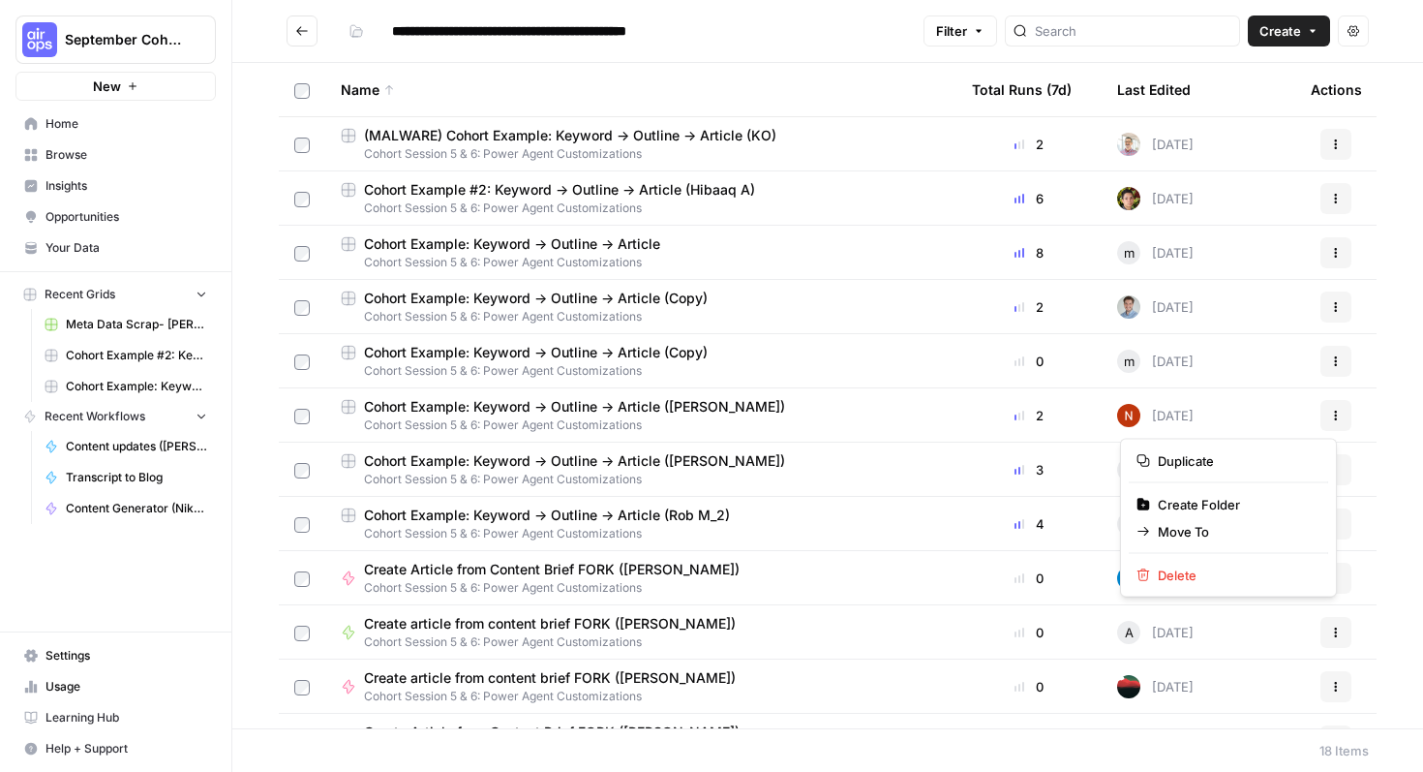
click at [1335, 411] on icon "button" at bounding box center [1336, 412] width 3 height 3
click at [1272, 519] on button "Move To" at bounding box center [1228, 531] width 199 height 27
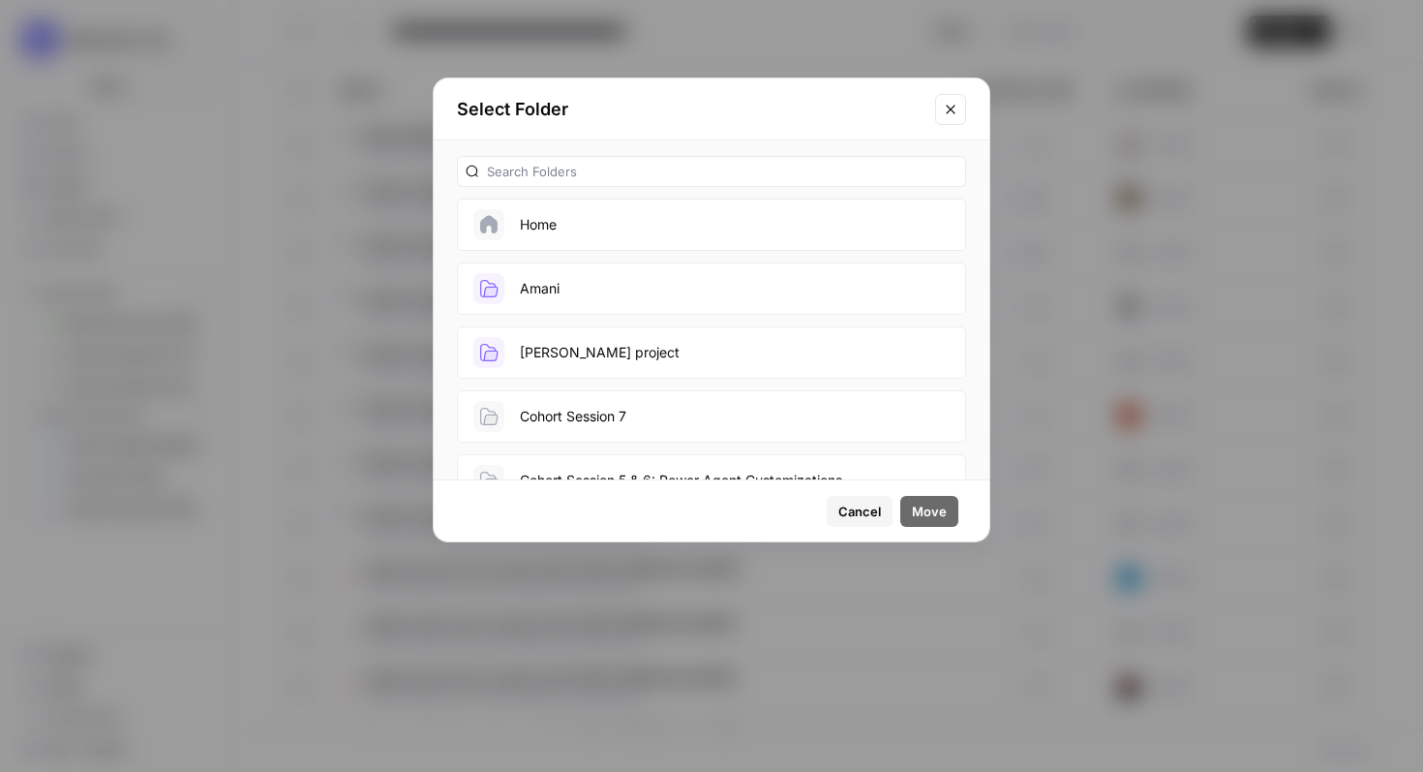
click at [954, 104] on icon "Close modal" at bounding box center [950, 109] width 15 height 15
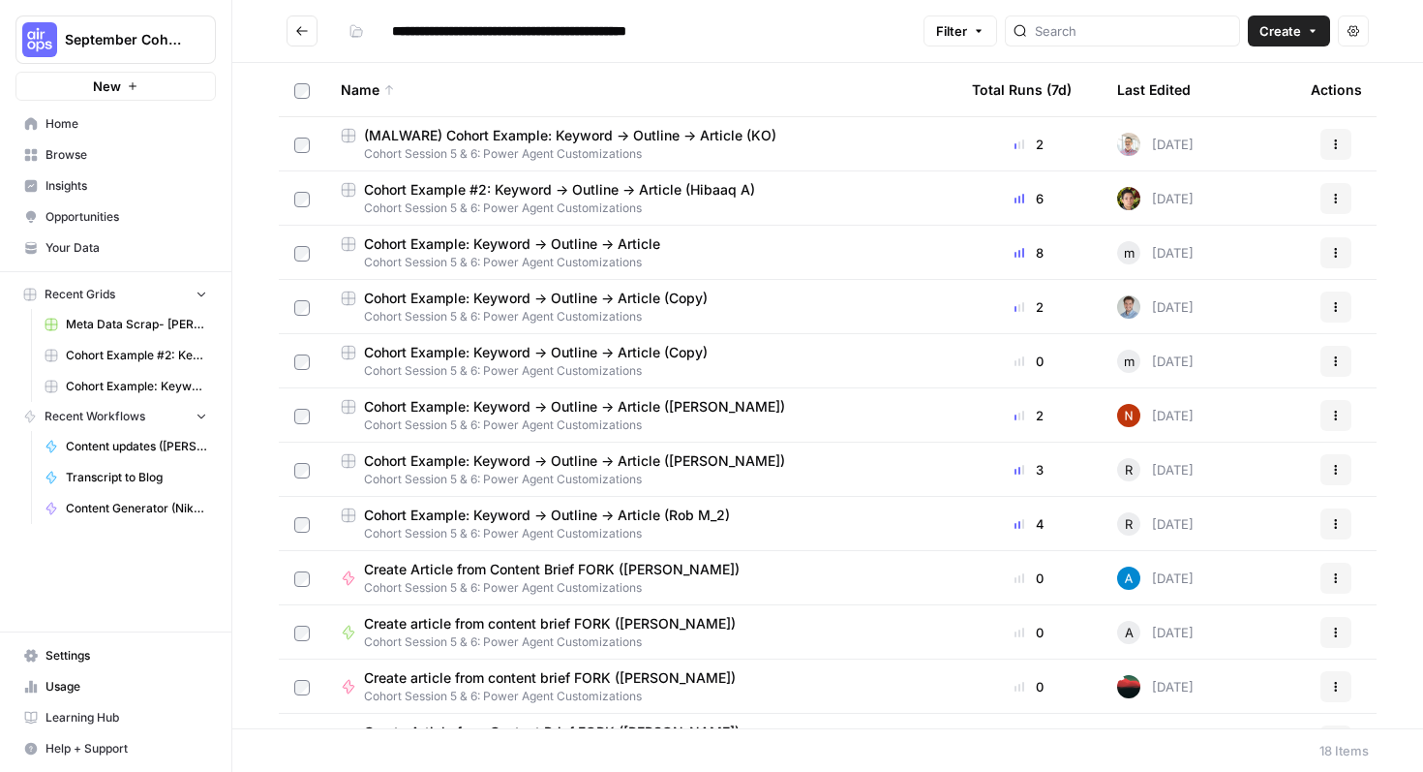
click at [295, 25] on icon "Go back" at bounding box center [302, 31] width 14 height 14
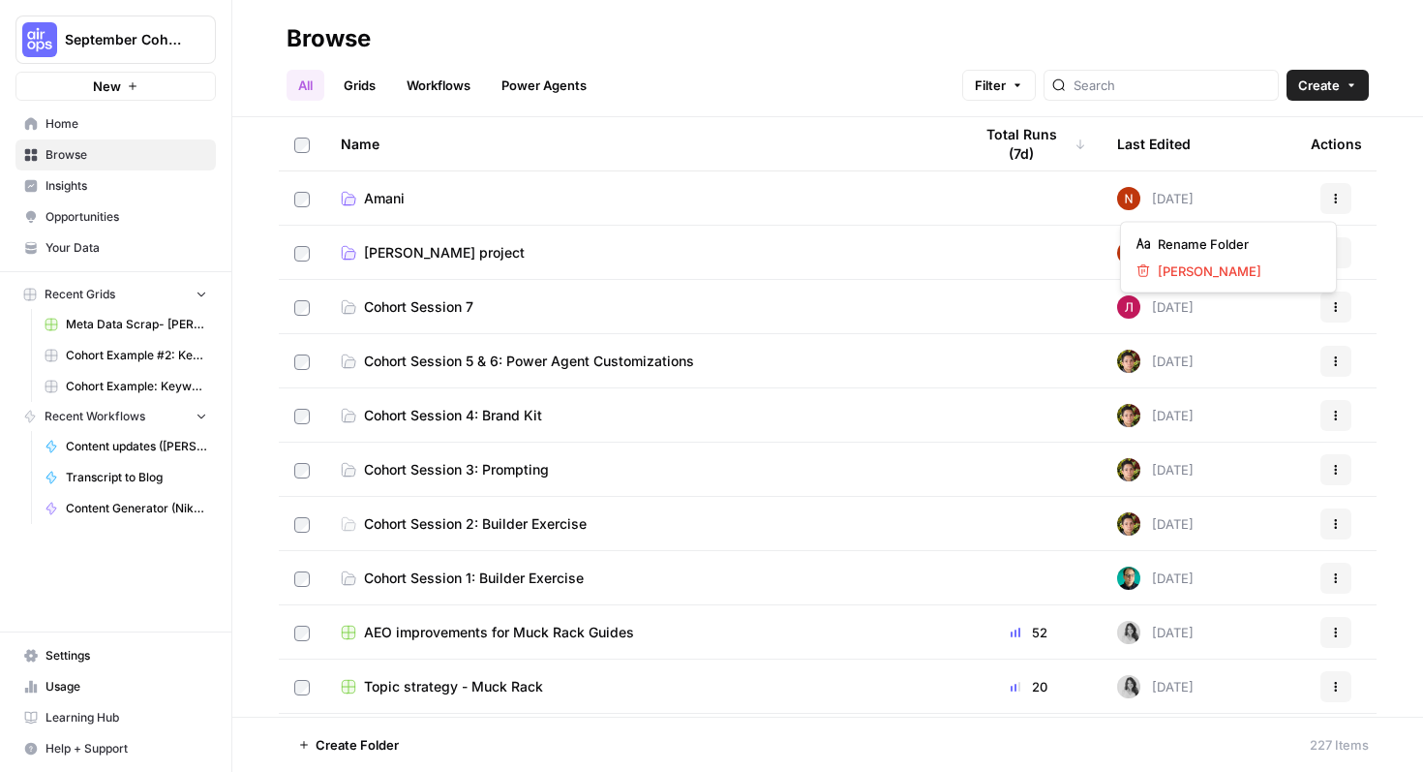
click at [1330, 197] on icon "button" at bounding box center [1336, 199] width 12 height 12
click at [1385, 207] on div "Name Total Runs (7d) Last Edited Actions Amani Today Actions Kate-Lyn project T…" at bounding box center [827, 416] width 1191 height 599
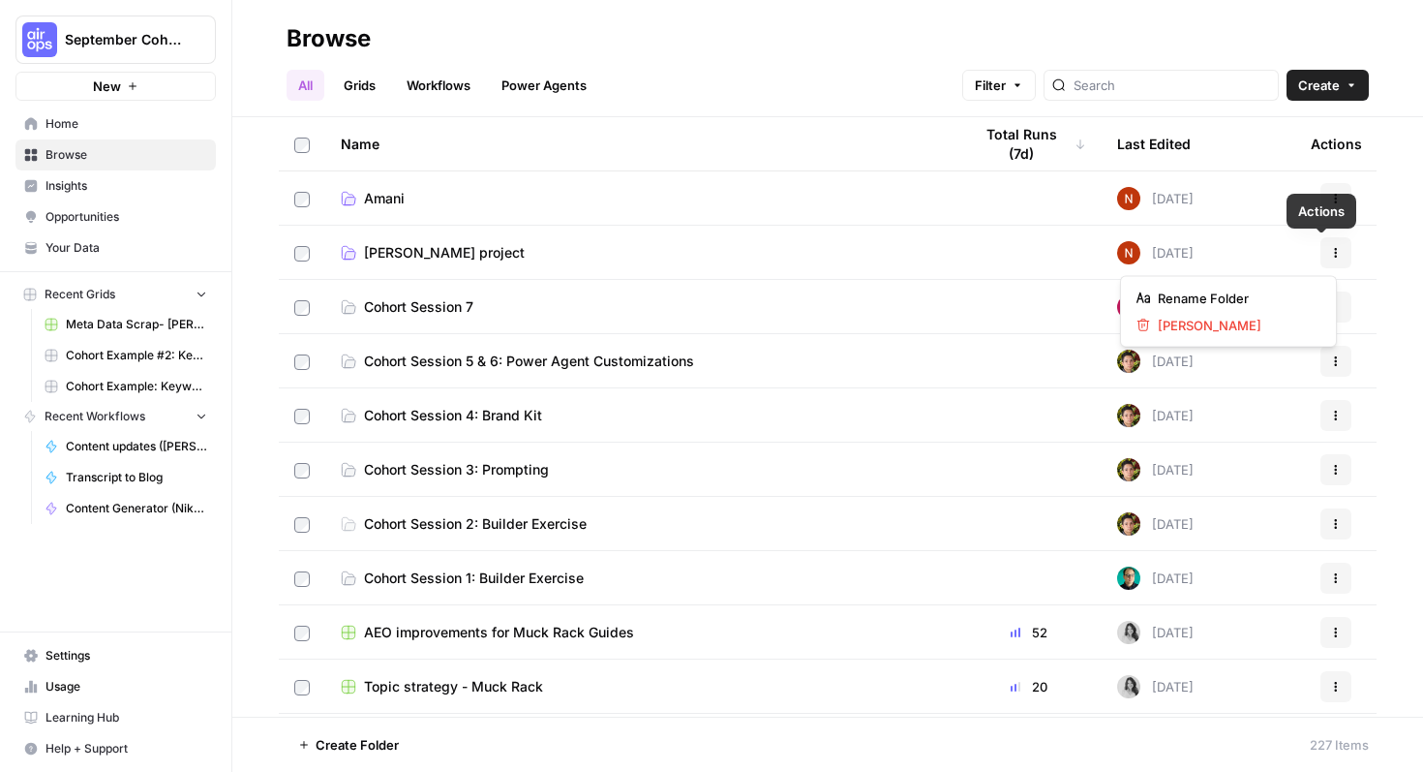
click at [1327, 243] on button "Actions" at bounding box center [1336, 252] width 31 height 31
click at [1380, 248] on div "Name Total Runs (7d) Last Edited Actions Amani Today Actions Kate-Lyn project T…" at bounding box center [827, 416] width 1191 height 599
click at [365, 85] on link "Grids" at bounding box center [359, 85] width 55 height 31
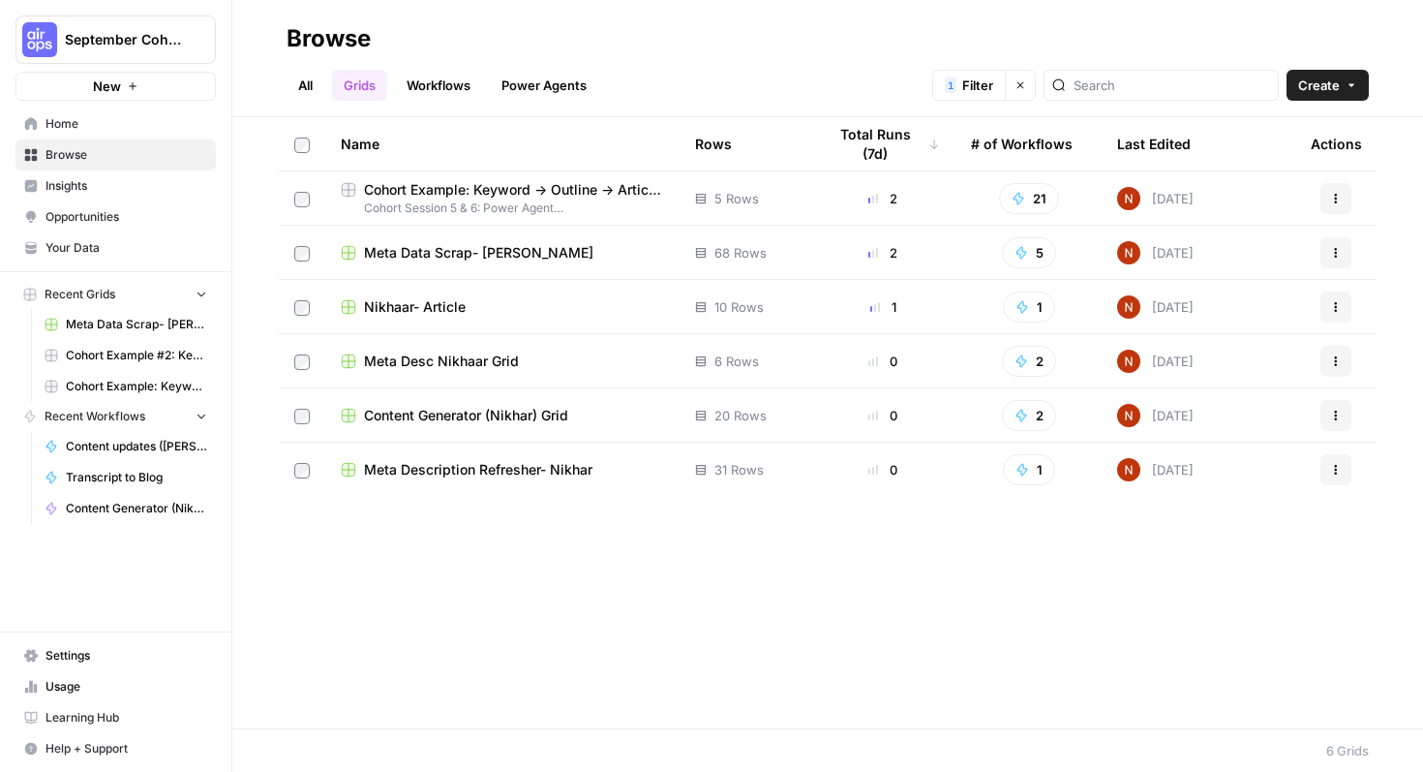
click at [429, 87] on link "Workflows" at bounding box center [438, 85] width 87 height 31
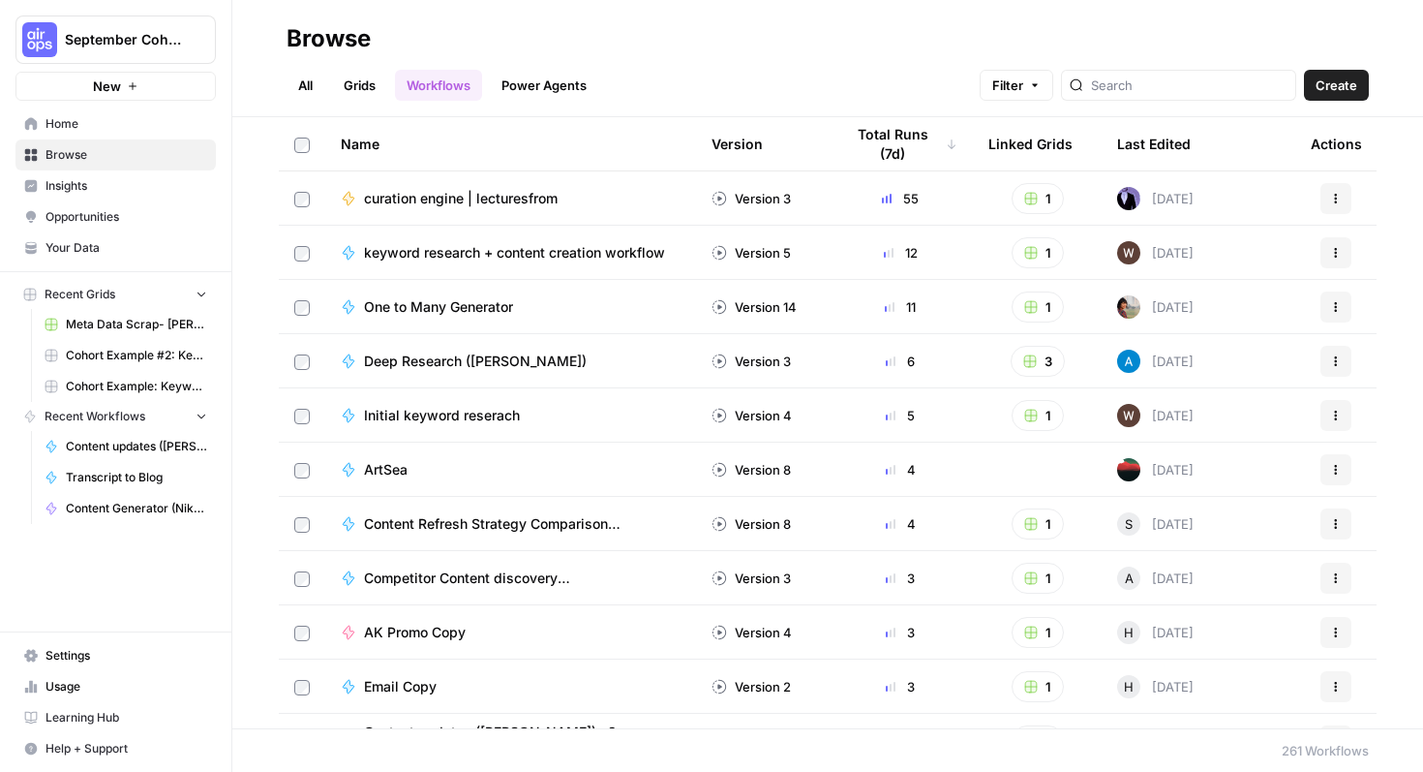
click at [555, 76] on link "Power Agents" at bounding box center [544, 85] width 108 height 31
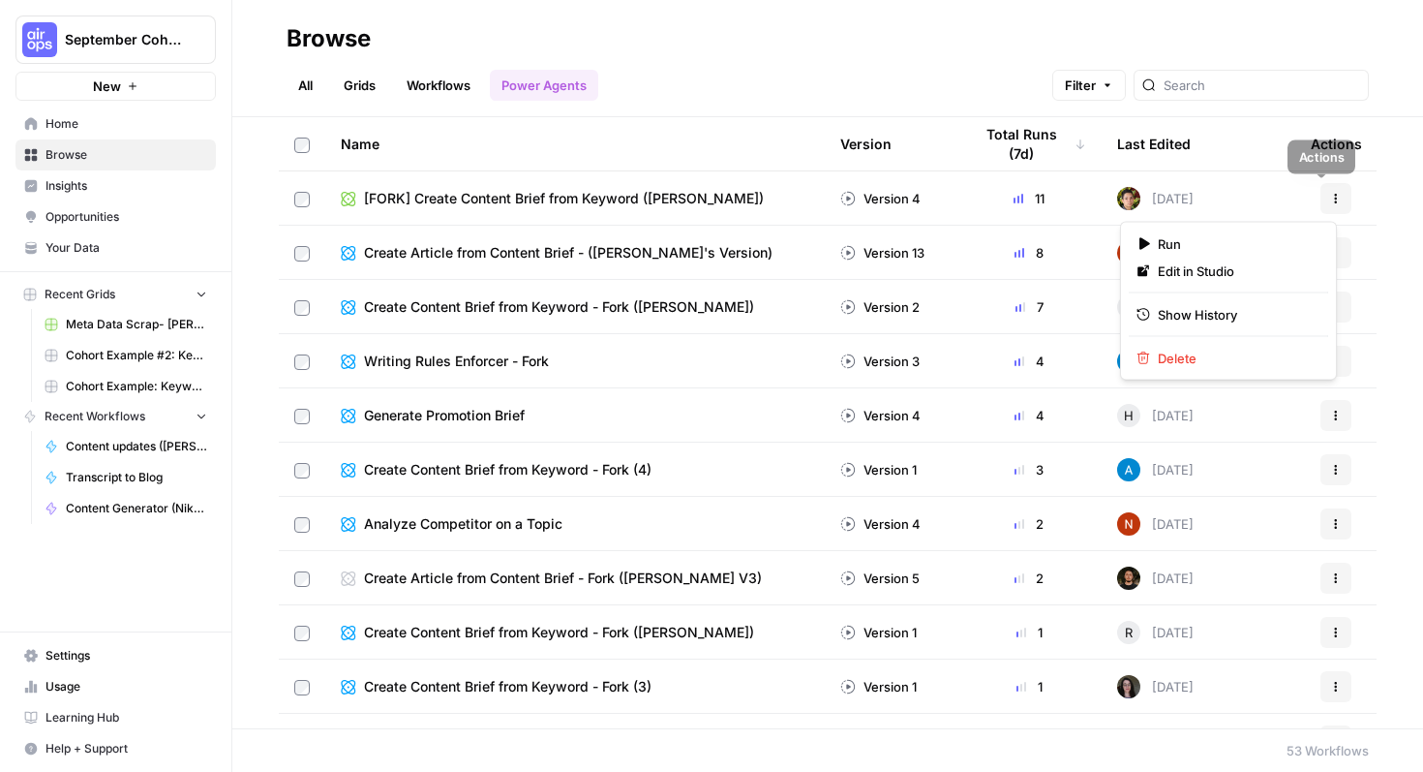
click at [1330, 198] on icon "button" at bounding box center [1336, 199] width 12 height 12
click at [304, 98] on link "All" at bounding box center [306, 85] width 38 height 31
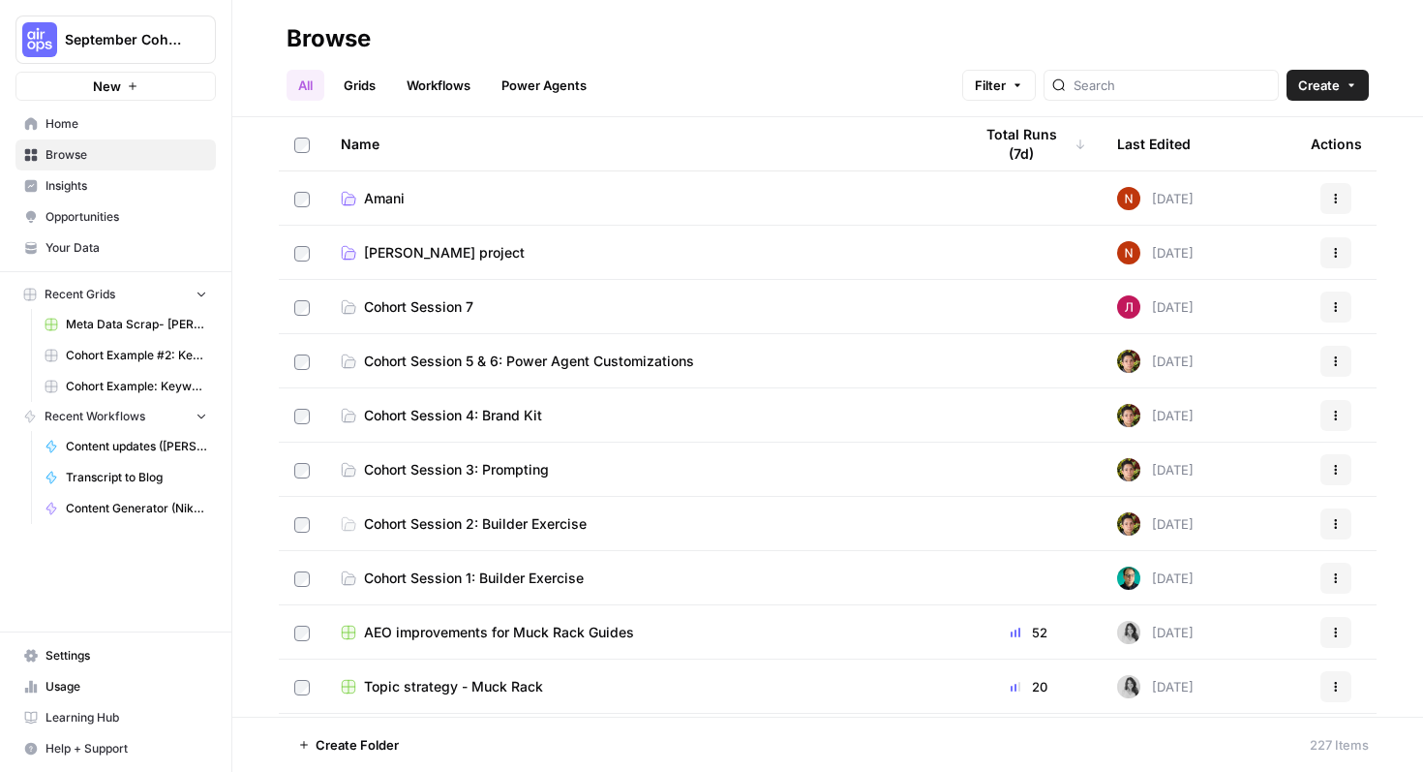
click at [1321, 195] on button "Actions" at bounding box center [1336, 198] width 31 height 31
click at [1395, 205] on div "Name Total Runs (7d) Last Edited Actions Amani Today Actions Kate-Lyn project T…" at bounding box center [827, 416] width 1191 height 599
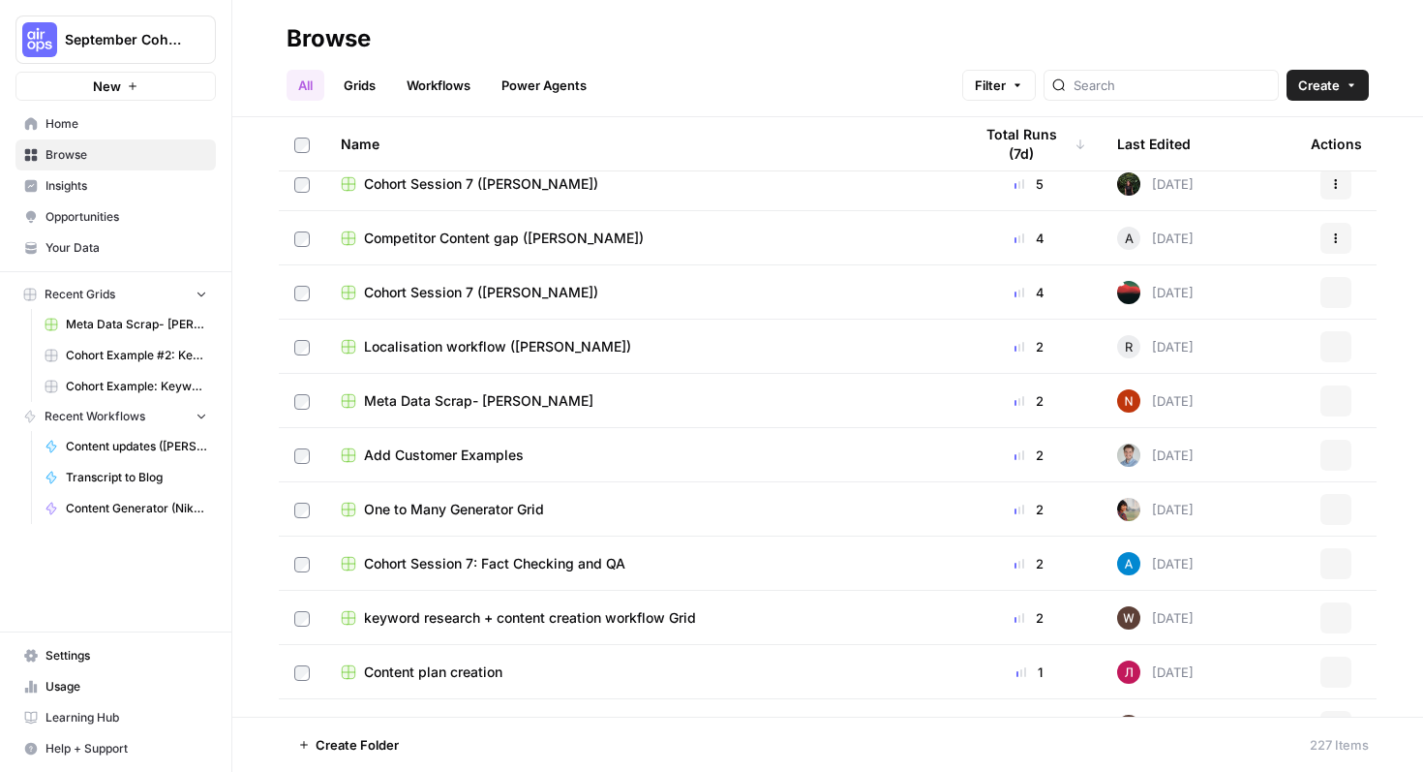
scroll to position [680, 0]
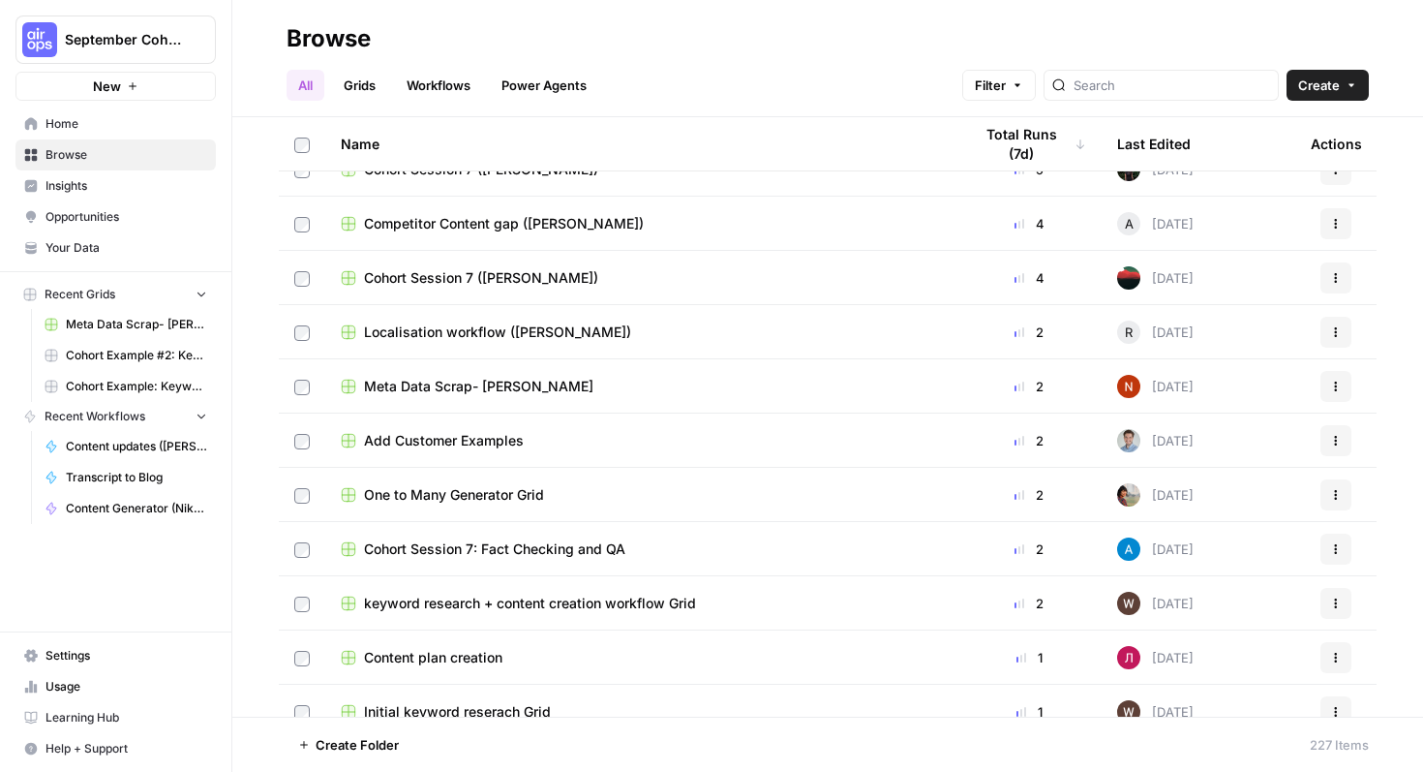
click at [86, 127] on span "Home" at bounding box center [127, 123] width 162 height 17
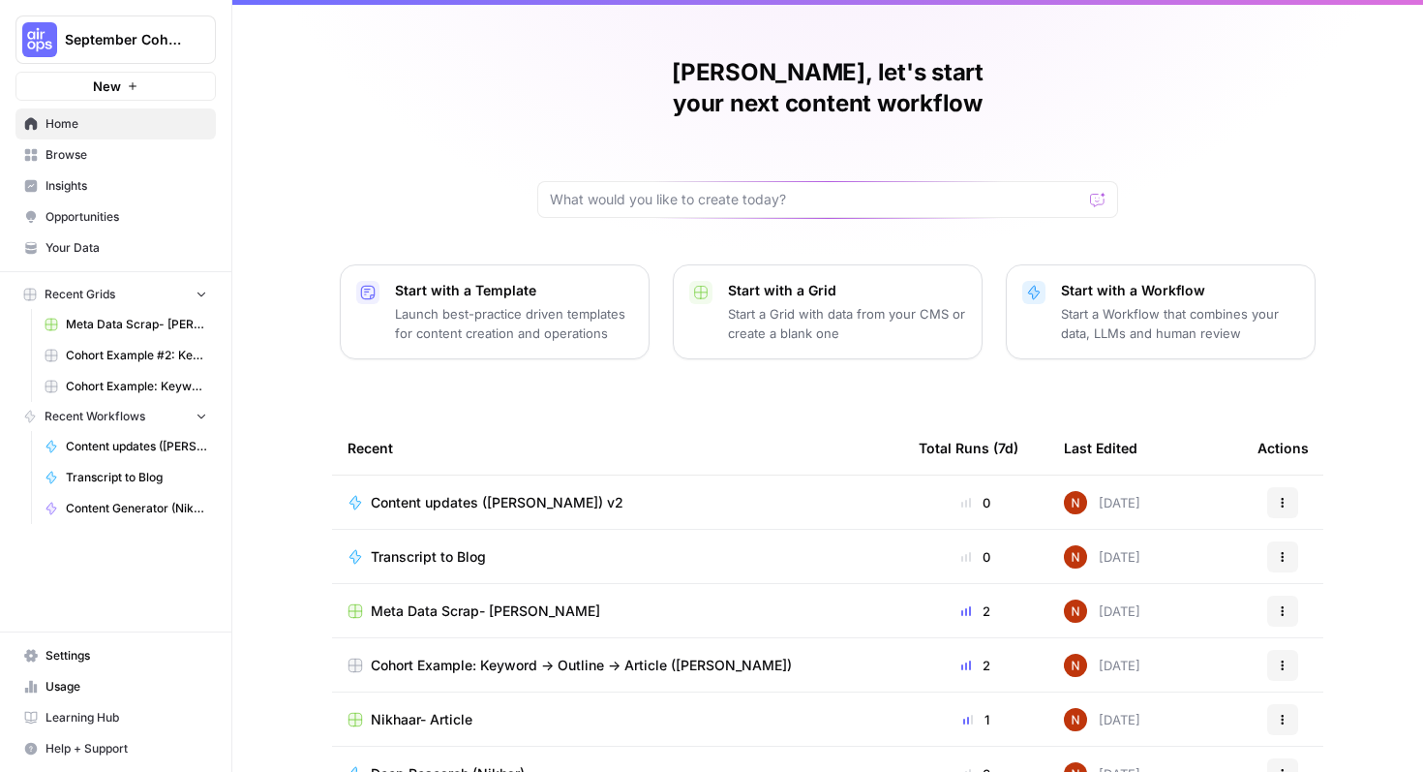
scroll to position [119, 0]
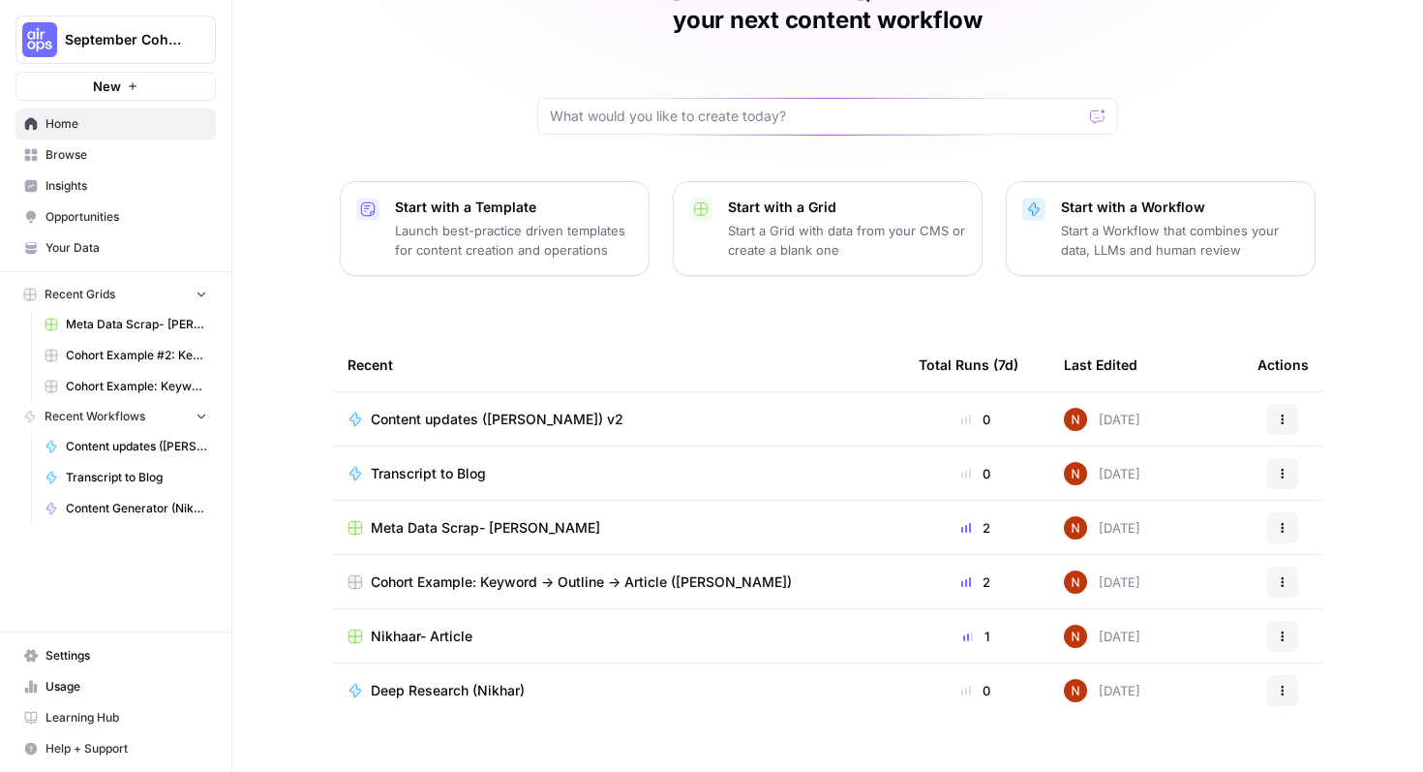
click at [1282, 675] on button "Actions" at bounding box center [1282, 690] width 31 height 31
click at [116, 667] on link "Settings" at bounding box center [115, 655] width 200 height 31
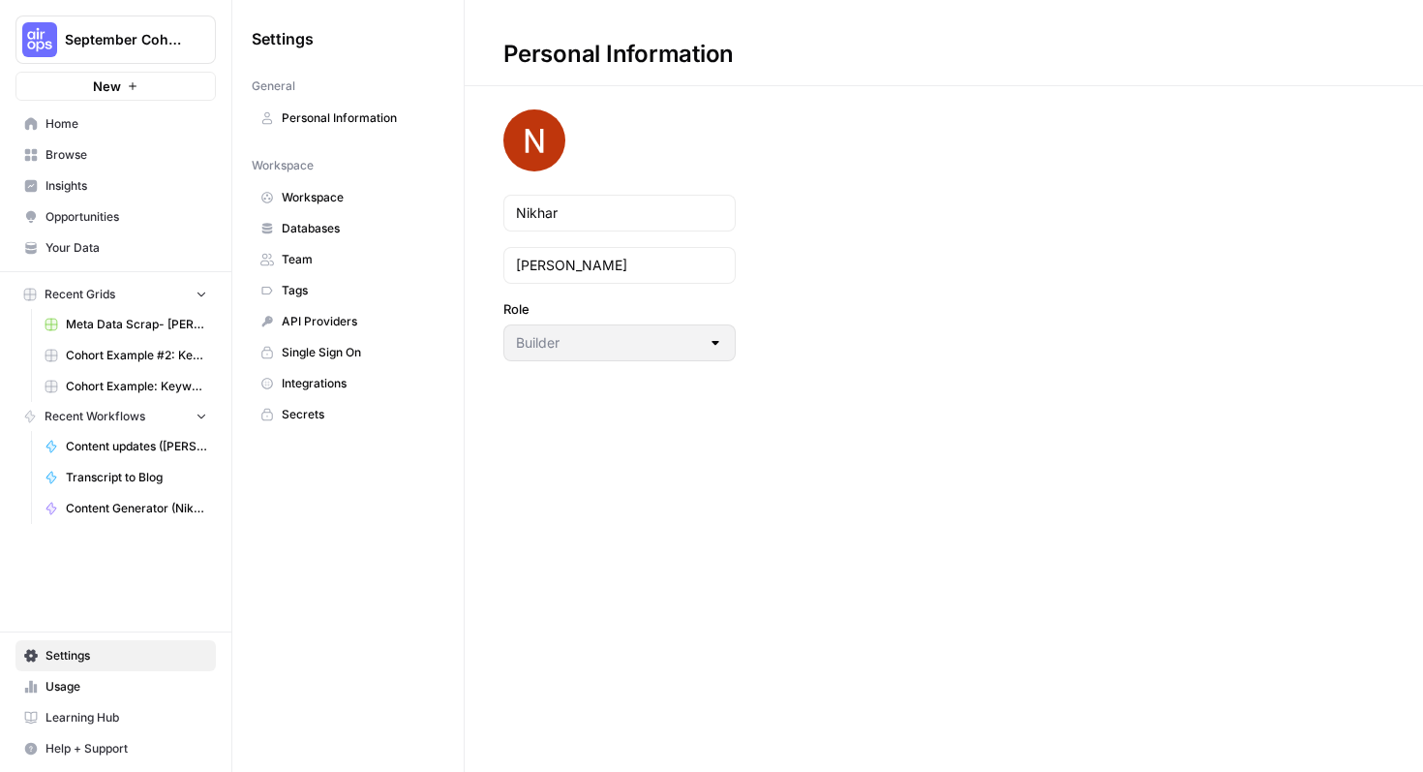
click at [293, 199] on span "Workspace" at bounding box center [359, 197] width 154 height 17
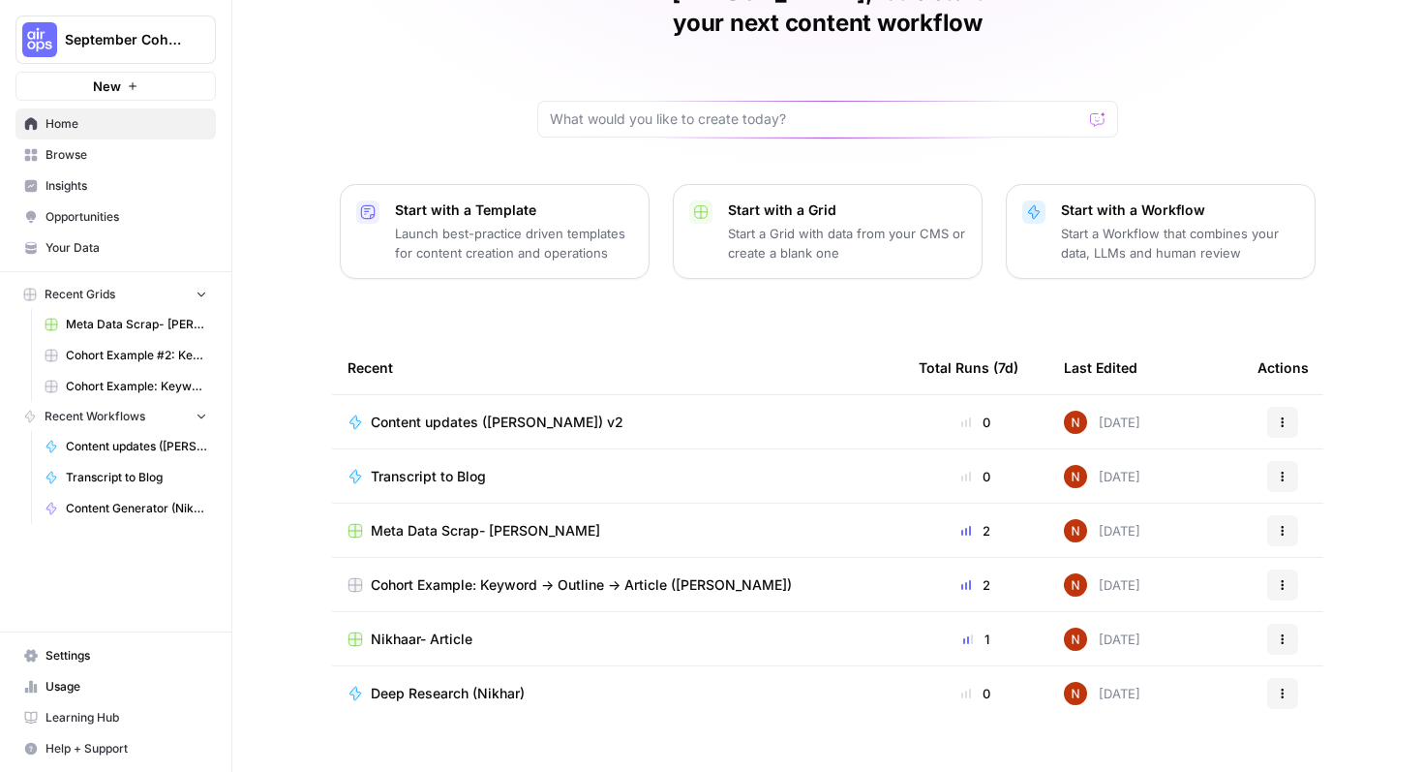
scroll to position [119, 0]
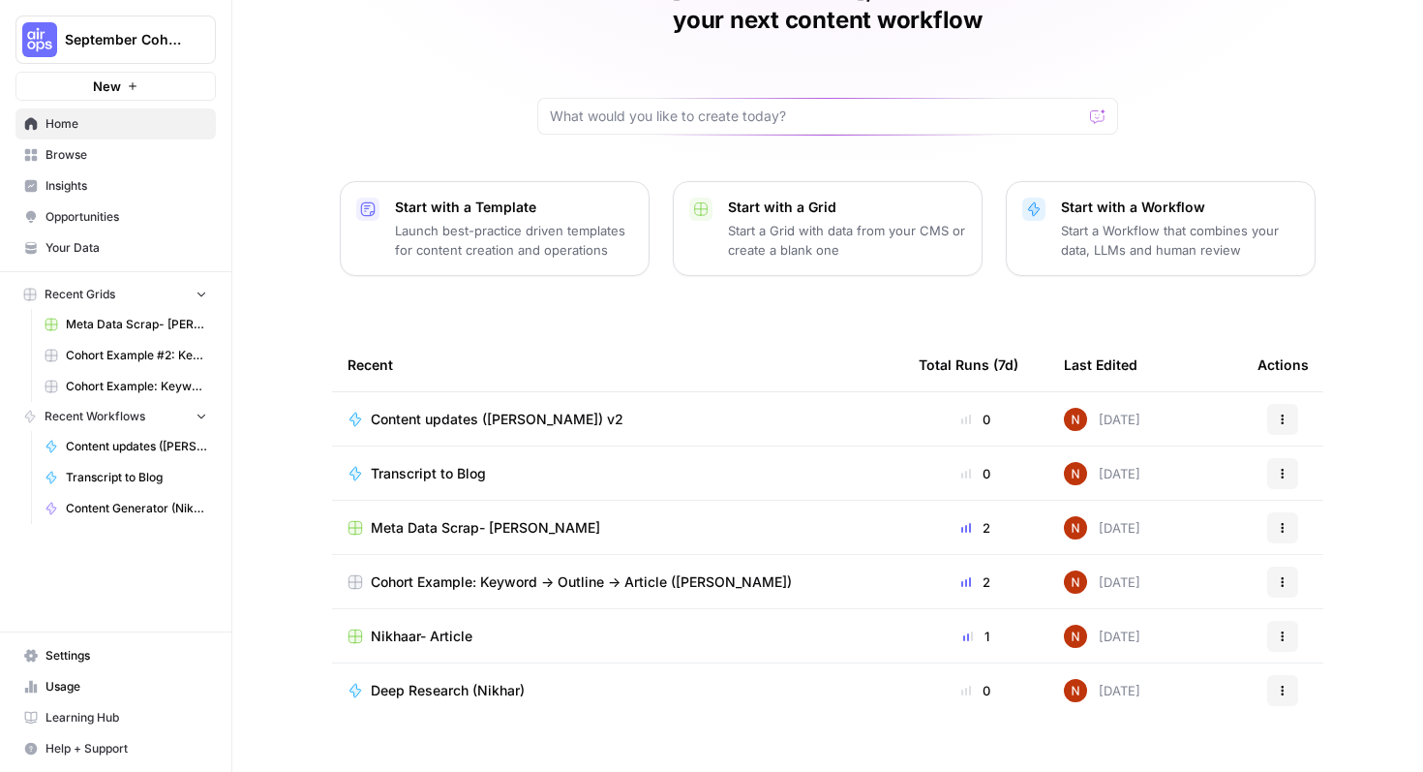
click at [136, 162] on span "Browse" at bounding box center [127, 154] width 162 height 17
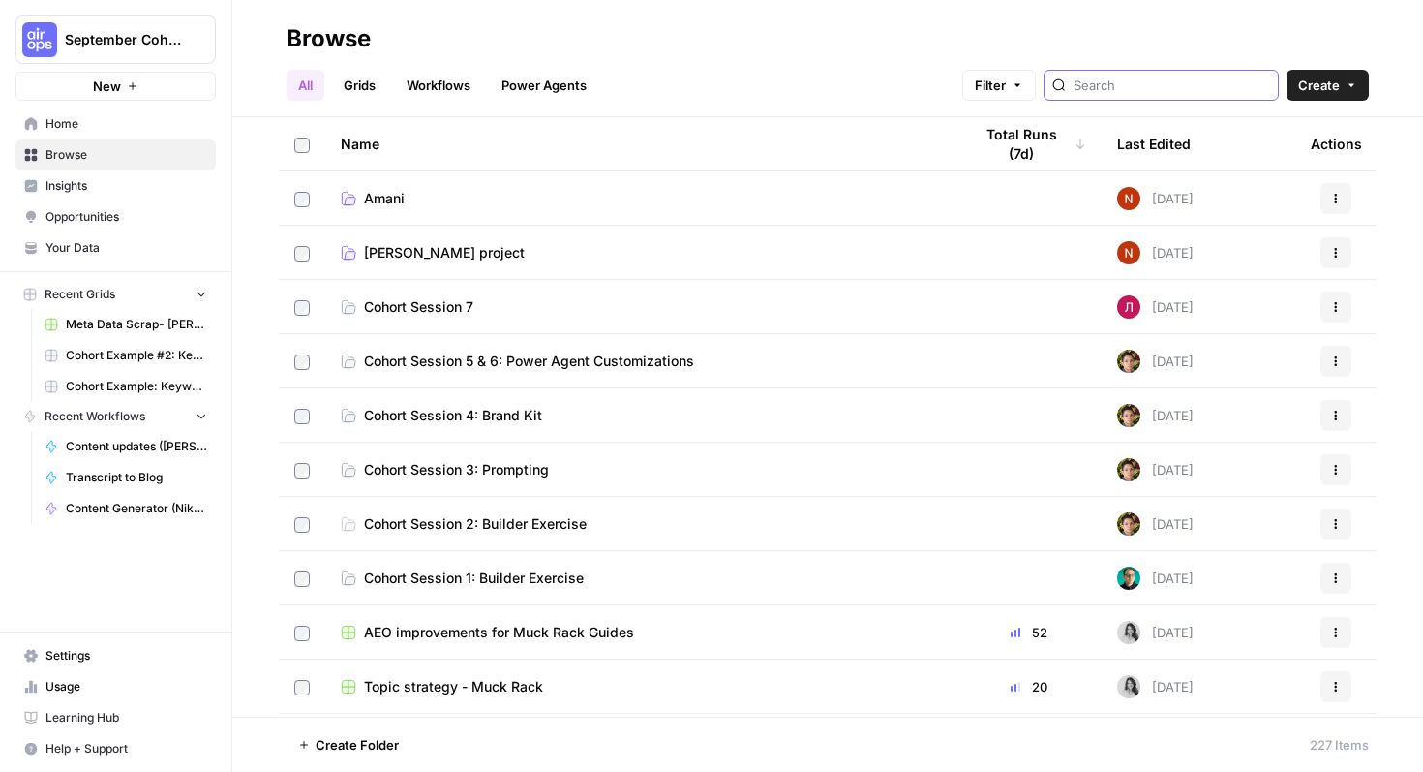
click at [1142, 85] on input "search" at bounding box center [1172, 85] width 197 height 19
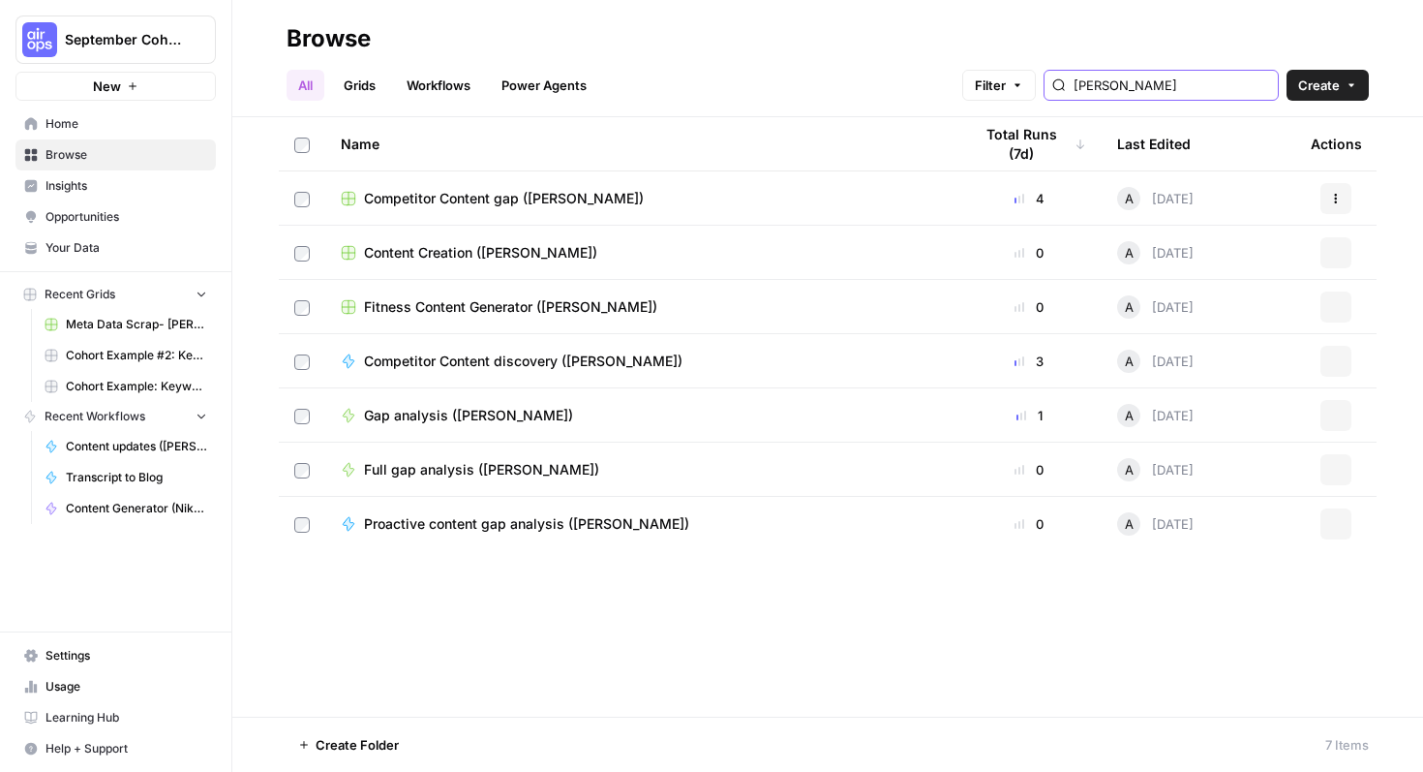
type input "andy"
click at [509, 212] on td "Competitor Content gap ([PERSON_NAME])" at bounding box center [640, 197] width 631 height 53
click at [524, 370] on td "Competitor Content discovery ([PERSON_NAME])" at bounding box center [640, 360] width 631 height 53
click at [529, 359] on span "Competitor Content discovery ([PERSON_NAME])" at bounding box center [523, 360] width 319 height 19
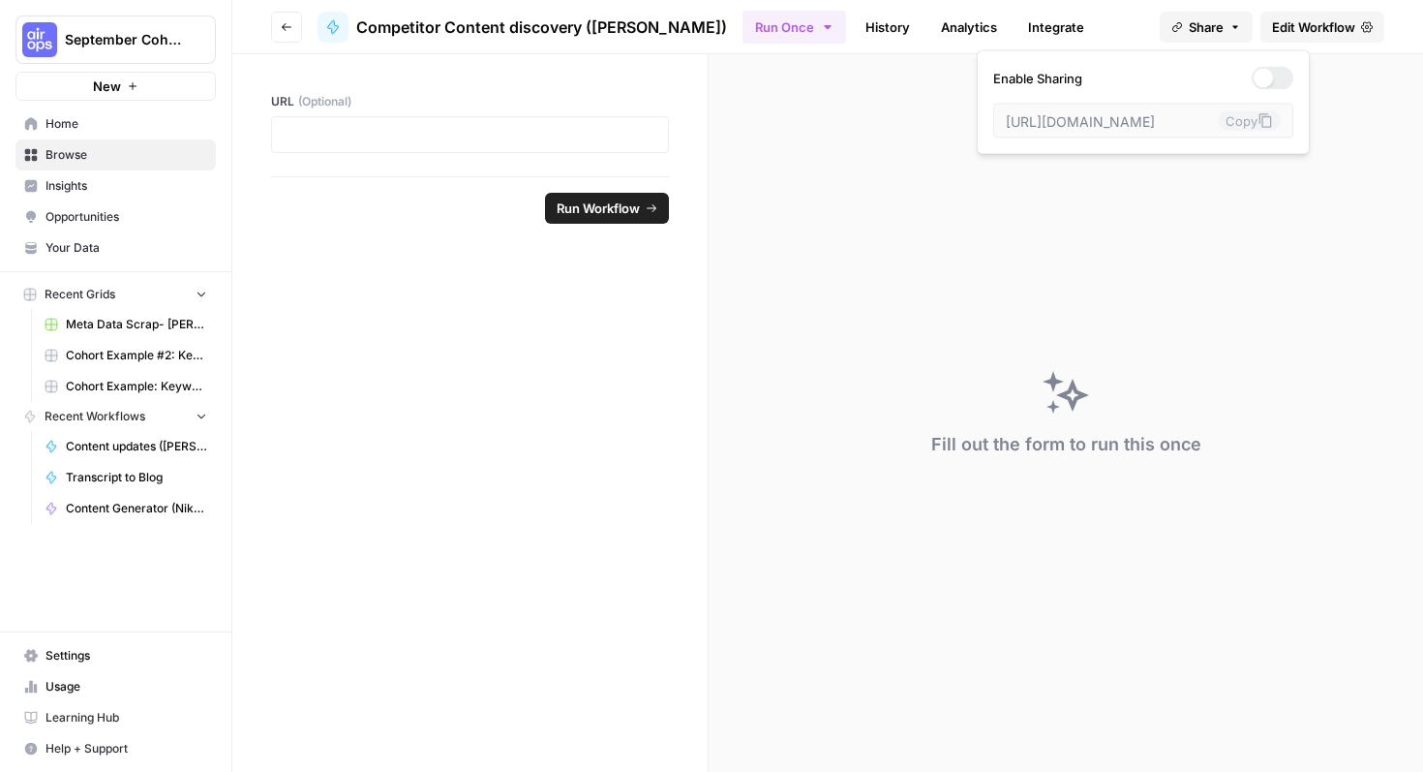
click at [1193, 26] on span "Share" at bounding box center [1206, 26] width 35 height 19
click at [295, 35] on button "Go back" at bounding box center [286, 27] width 31 height 31
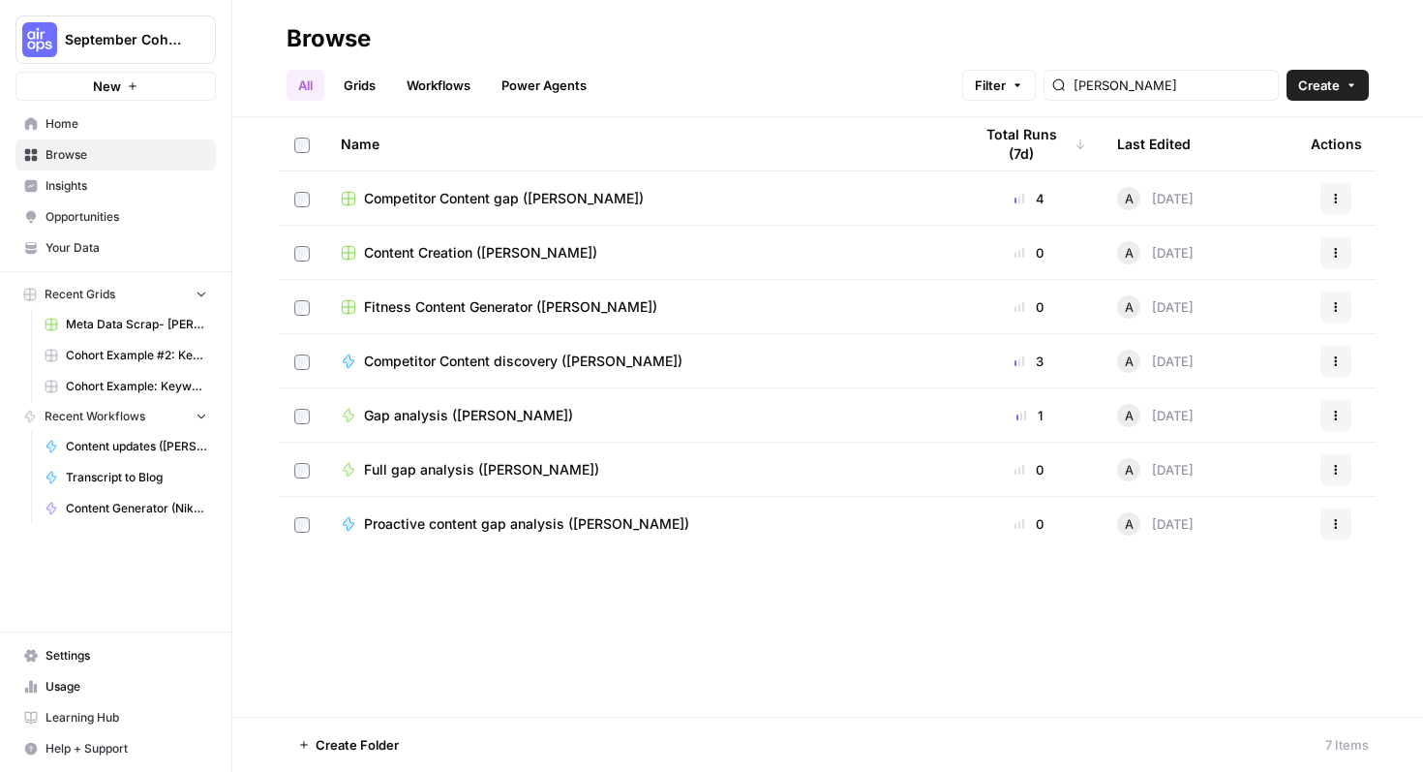
click at [693, 202] on div "Competitor Content gap ([PERSON_NAME])" at bounding box center [641, 198] width 600 height 19
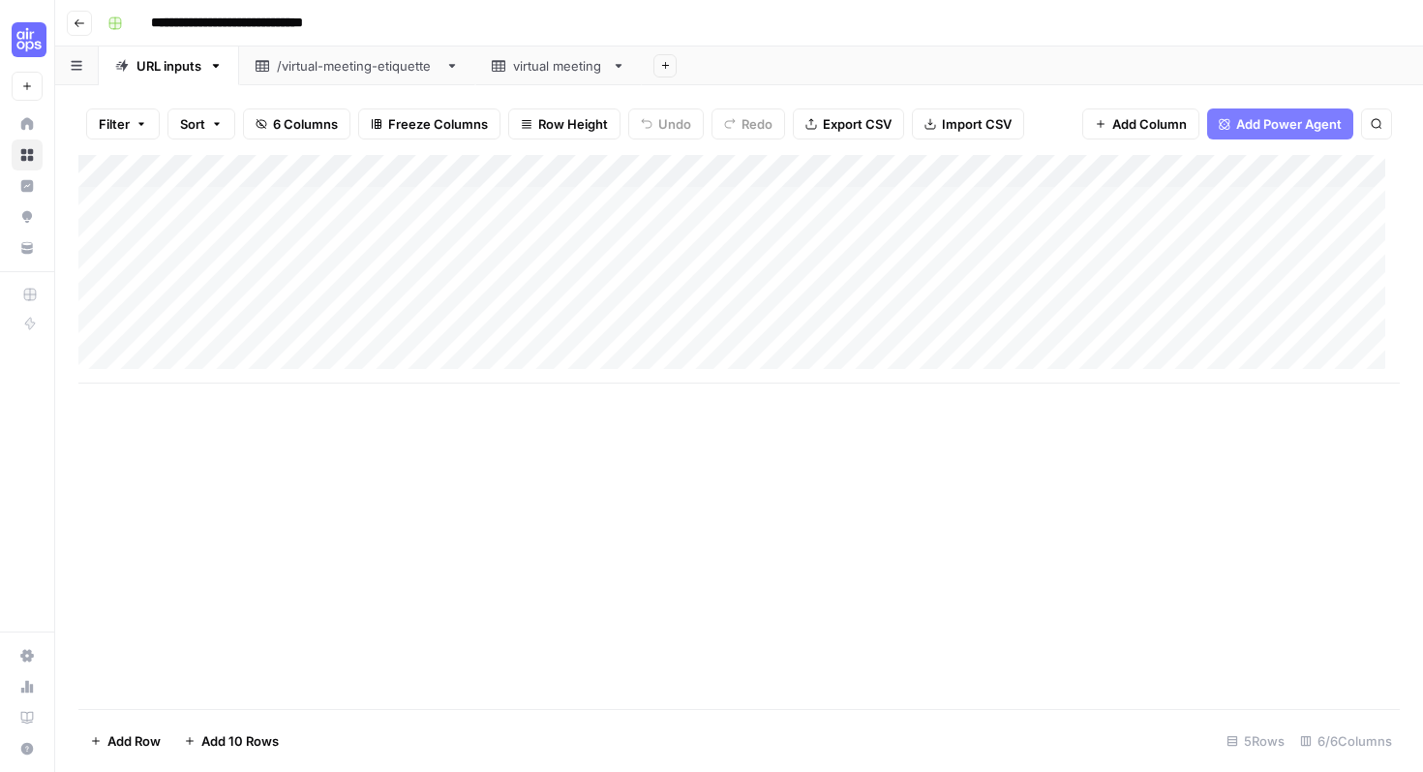
click at [75, 67] on icon "button" at bounding box center [77, 65] width 12 height 11
click at [74, 68] on icon "button" at bounding box center [77, 65] width 12 height 11
click at [74, 27] on icon "button" at bounding box center [80, 23] width 12 height 12
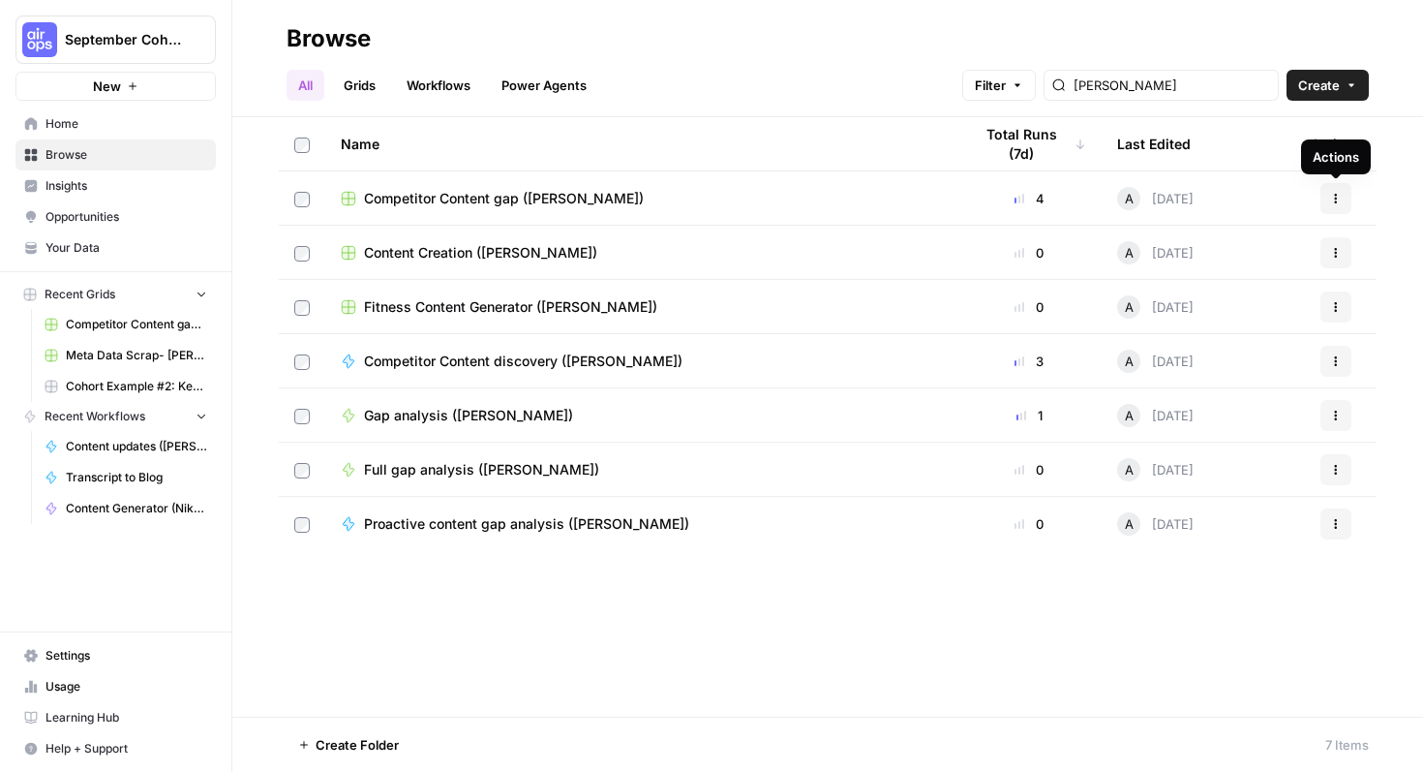
click at [1332, 197] on icon "button" at bounding box center [1336, 199] width 12 height 12
click at [510, 647] on div "Name Total Runs (7d) Last Edited Actions Competitor Content gap (Andy M) 4 A 3 …" at bounding box center [827, 416] width 1191 height 599
click at [549, 210] on td "Competitor Content gap ([PERSON_NAME])" at bounding box center [640, 197] width 631 height 53
click at [572, 201] on span "Competitor Content gap ([PERSON_NAME])" at bounding box center [504, 198] width 280 height 19
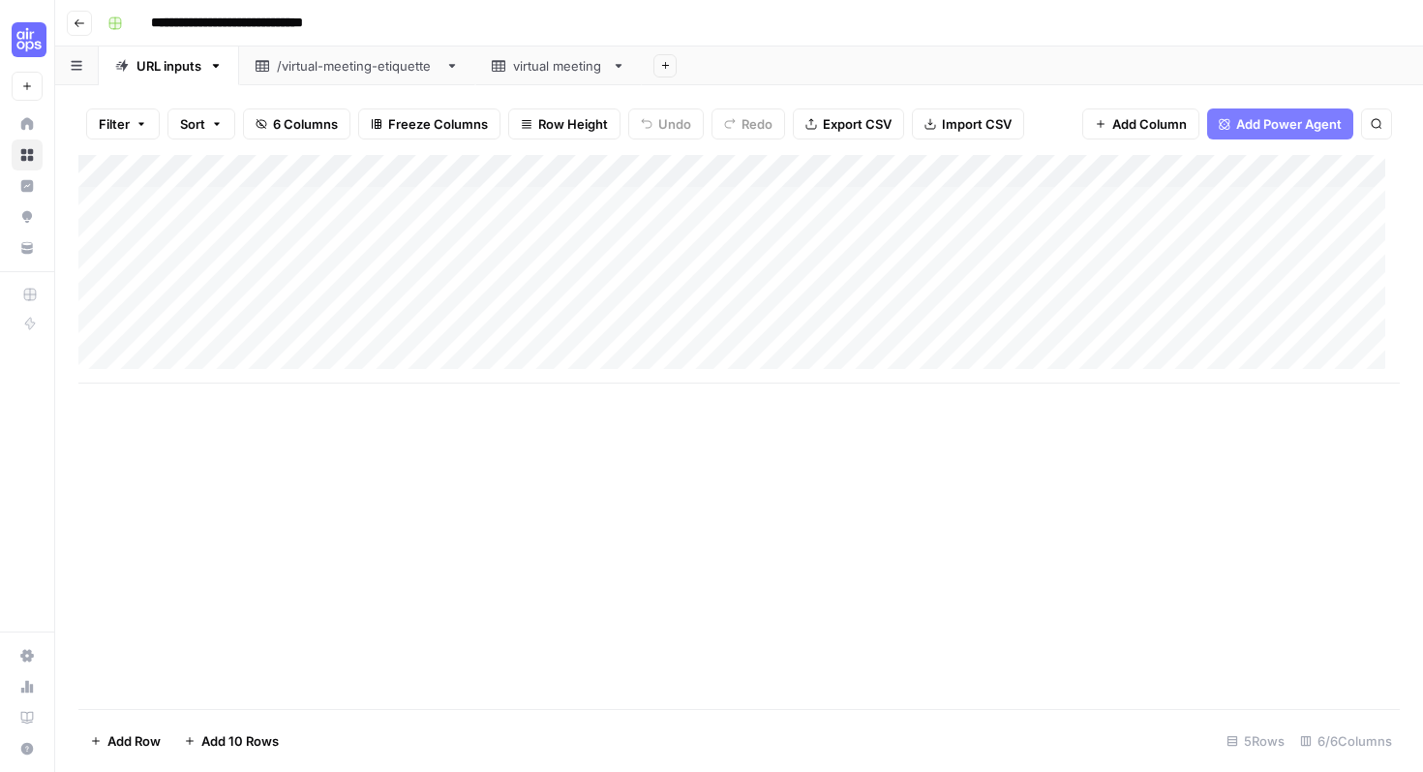
click at [92, 25] on header "**********" at bounding box center [739, 23] width 1368 height 46
click at [82, 24] on icon "button" at bounding box center [80, 23] width 12 height 12
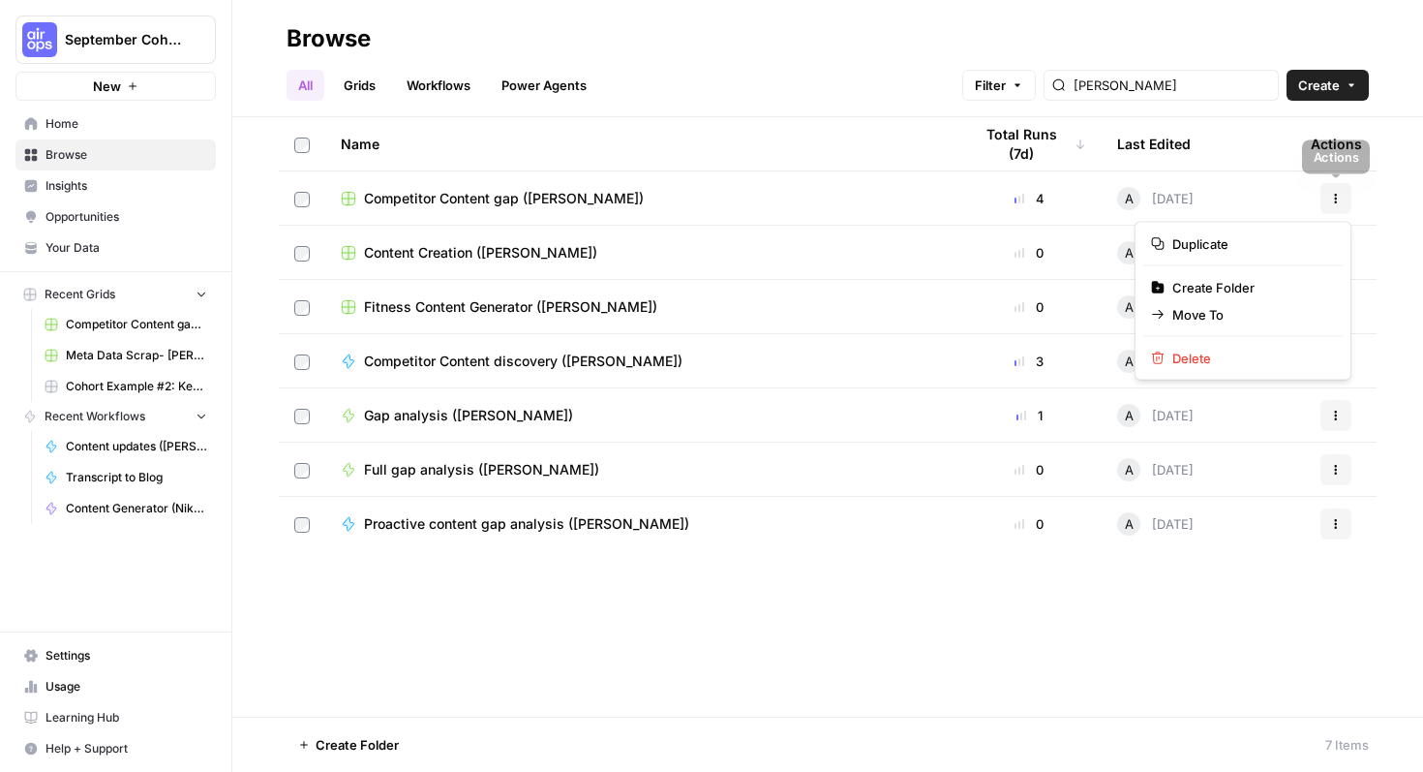
click at [1333, 205] on button "Actions" at bounding box center [1336, 198] width 31 height 31
click at [1278, 244] on span "Duplicate" at bounding box center [1249, 243] width 155 height 19
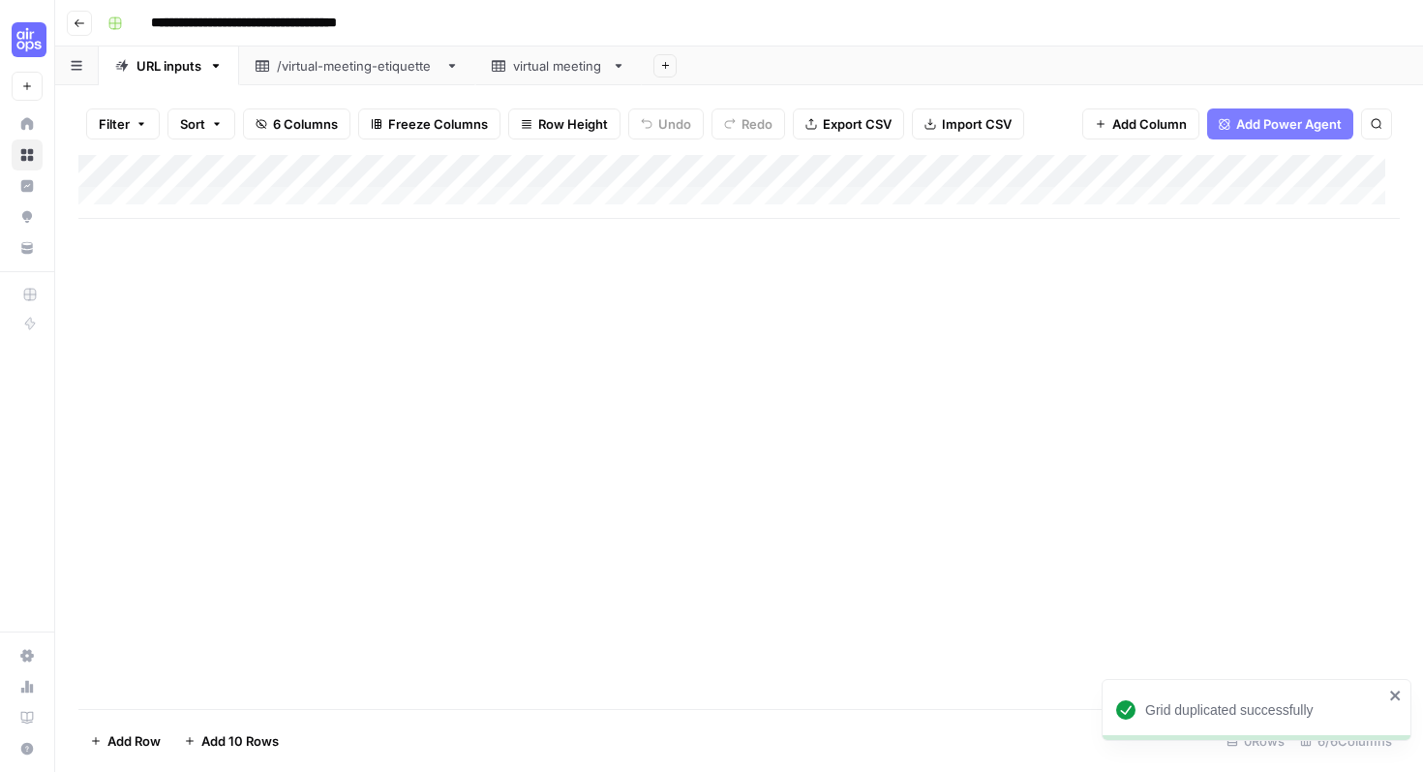
click at [249, 27] on input "**********" at bounding box center [286, 23] width 288 height 31
click at [325, 17] on input "**********" at bounding box center [286, 23] width 288 height 31
drag, startPoint x: 227, startPoint y: 25, endPoint x: 141, endPoint y: 23, distance: 85.2
click at [142, 23] on input "**********" at bounding box center [286, 23] width 288 height 31
drag, startPoint x: 346, startPoint y: 17, endPoint x: 245, endPoint y: 23, distance: 100.9
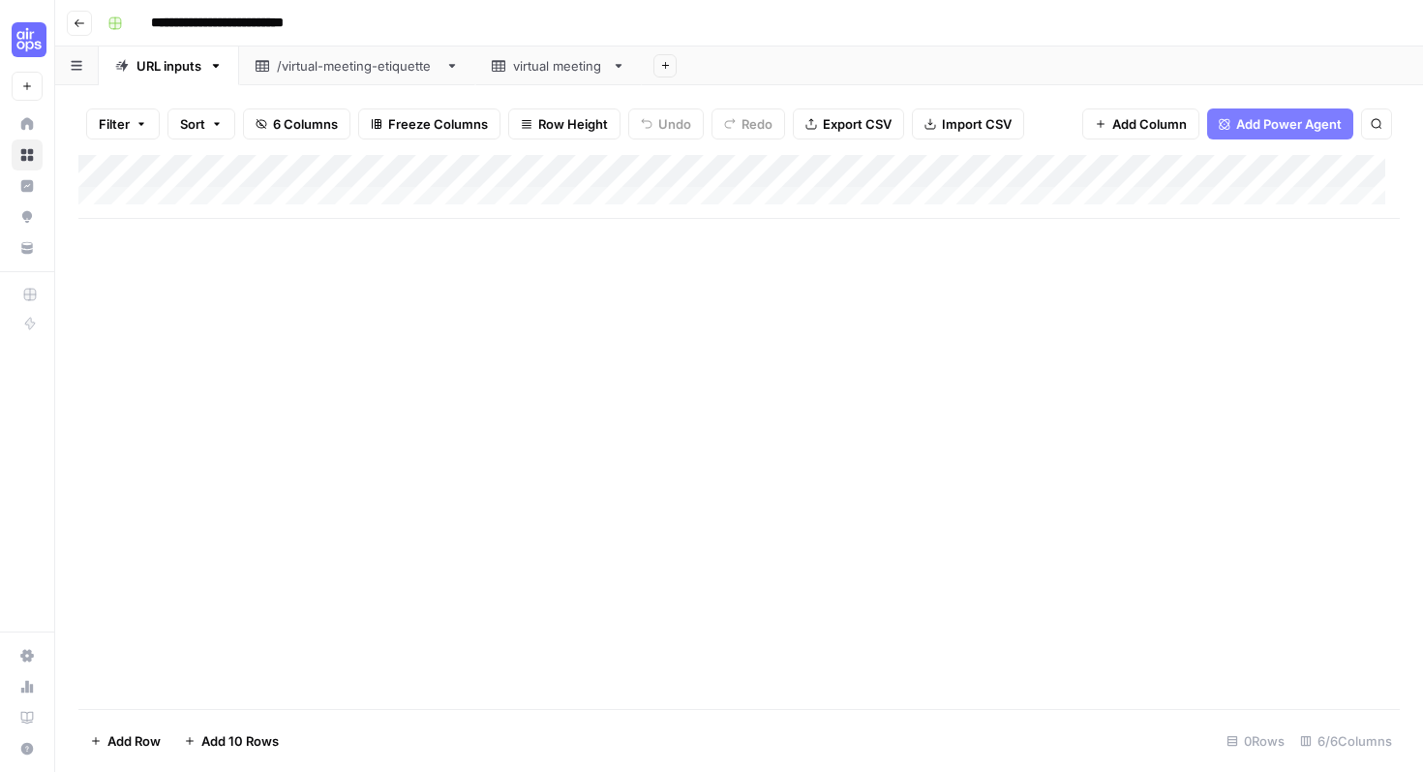
click at [245, 23] on input "**********" at bounding box center [247, 23] width 210 height 31
type input "**********"
click at [324, 316] on div "Add Column" at bounding box center [739, 432] width 1322 height 554
click at [77, 21] on icon "button" at bounding box center [80, 23] width 12 height 12
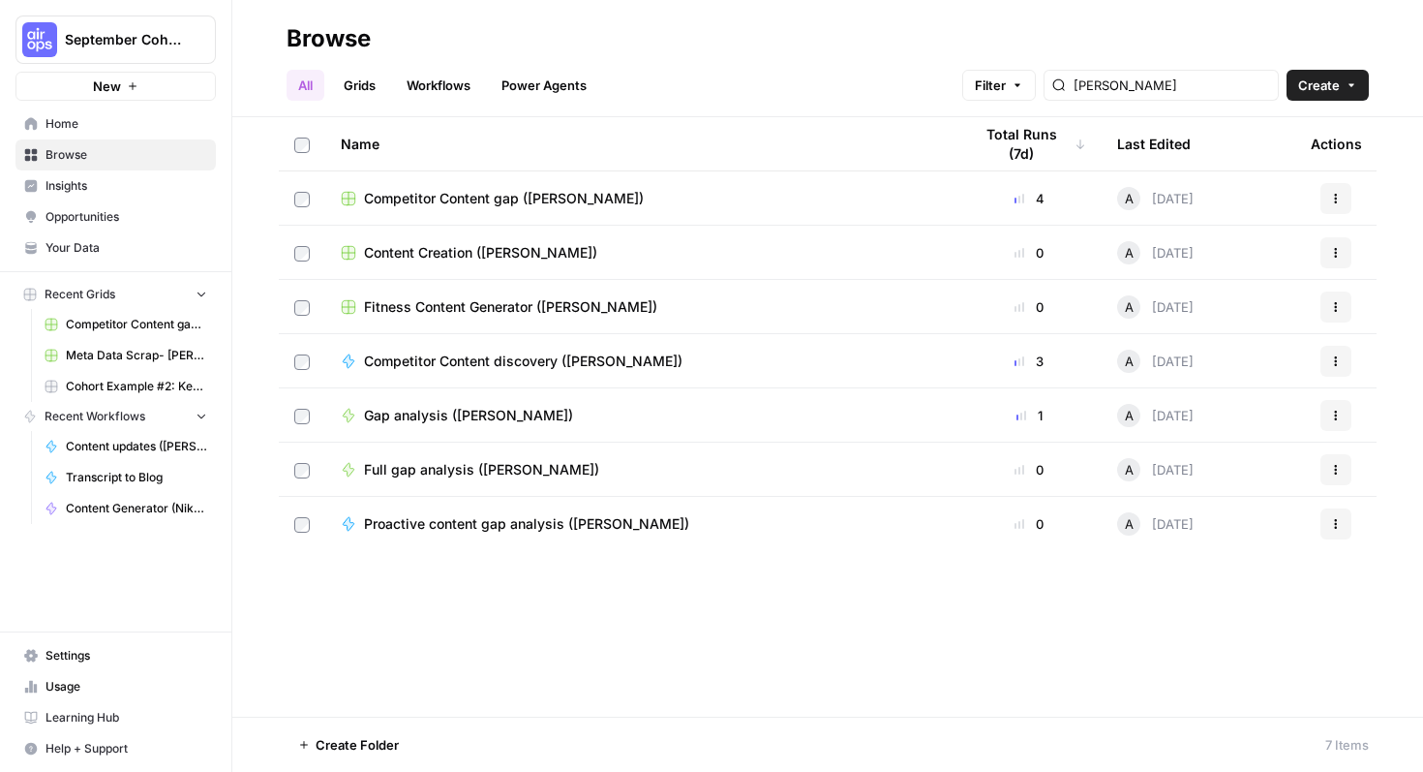
click at [37, 131] on link "Home" at bounding box center [115, 123] width 200 height 31
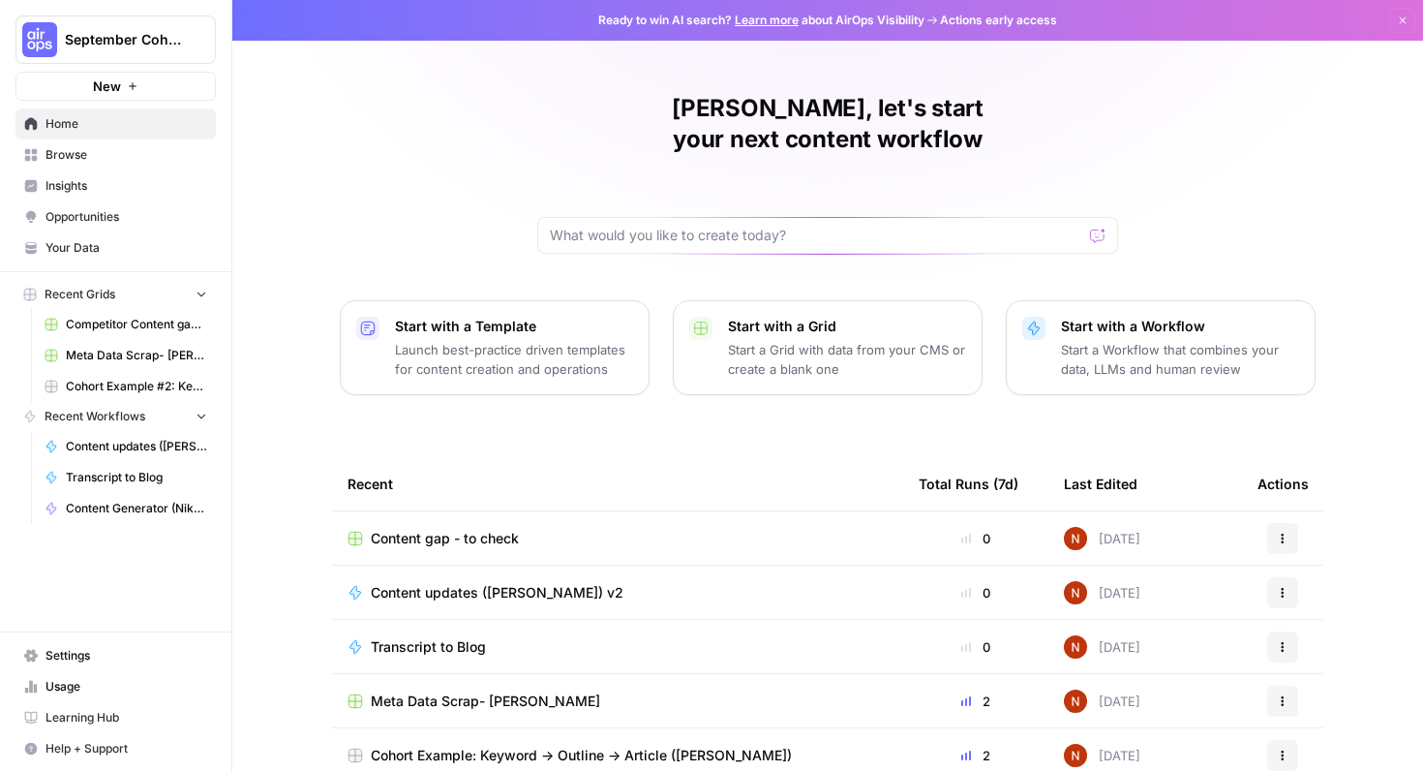
click at [885, 516] on td "Content gap - to check" at bounding box center [617, 537] width 571 height 53
click at [773, 529] on div "Content gap - to check" at bounding box center [618, 538] width 540 height 19
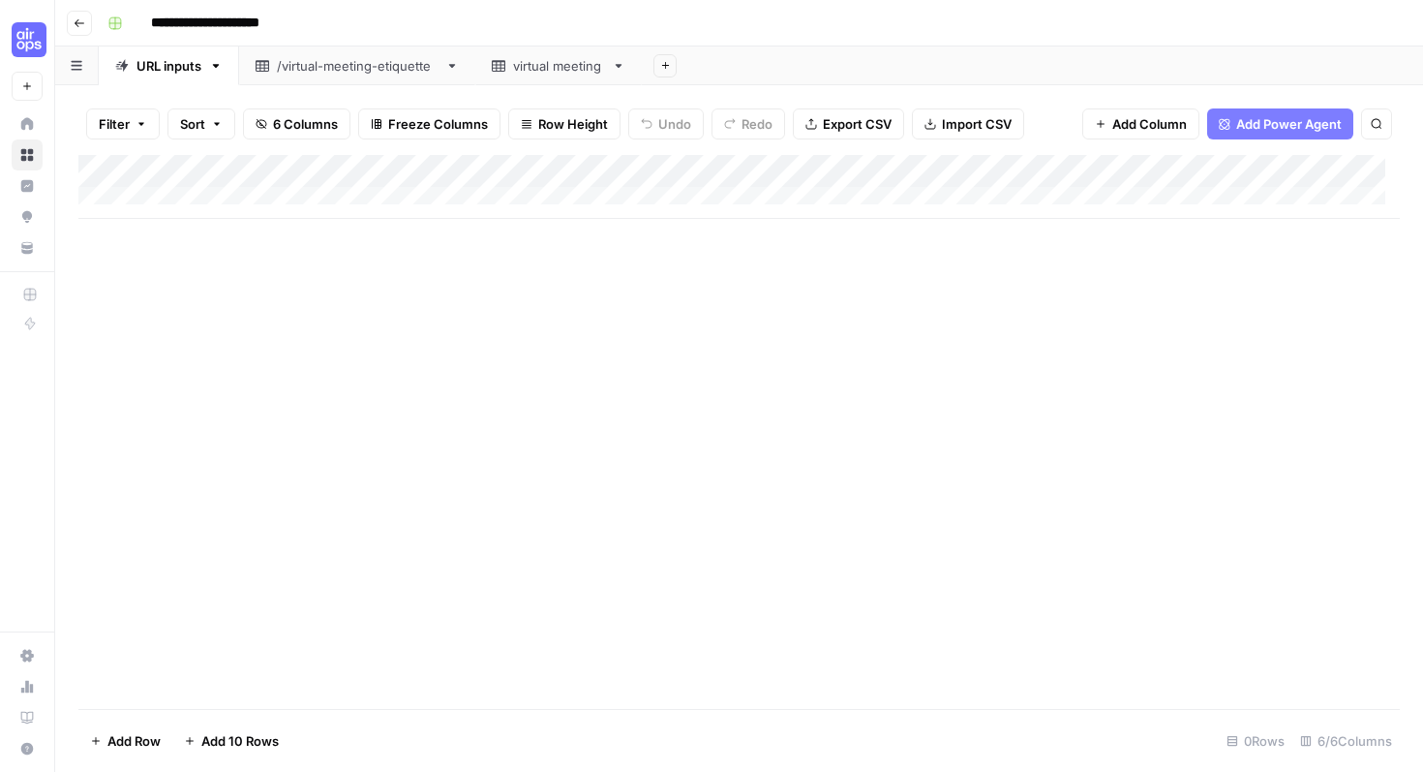
click at [77, 59] on button "button" at bounding box center [77, 65] width 44 height 38
click at [77, 62] on icon "button" at bounding box center [77, 65] width 12 height 11
click at [348, 69] on div "/virtual-meeting-etiquette" at bounding box center [357, 65] width 161 height 19
click at [517, 65] on div "virtual meeting" at bounding box center [558, 65] width 91 height 19
click at [74, 20] on icon "button" at bounding box center [80, 23] width 12 height 12
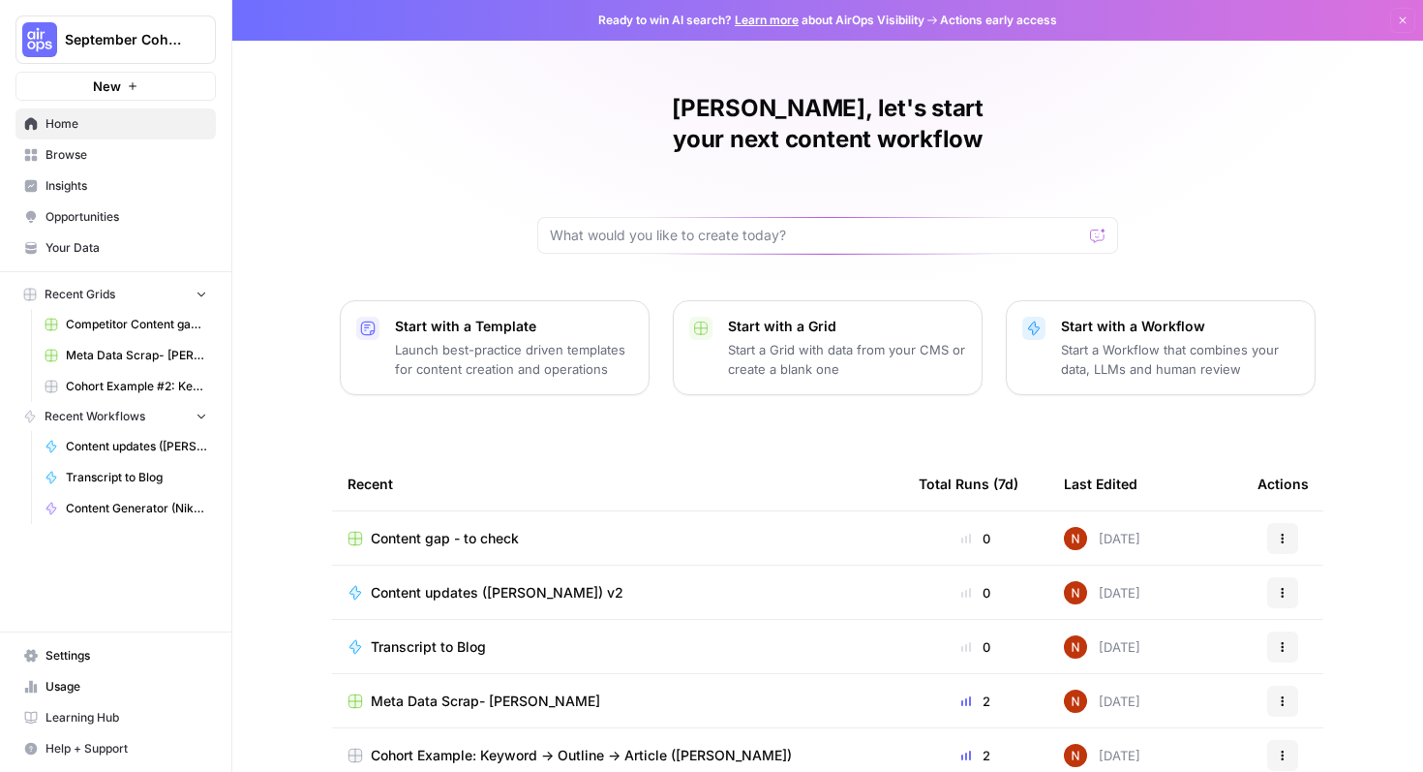
click at [94, 124] on span "Home" at bounding box center [127, 123] width 162 height 17
click at [103, 151] on span "Browse" at bounding box center [127, 154] width 162 height 17
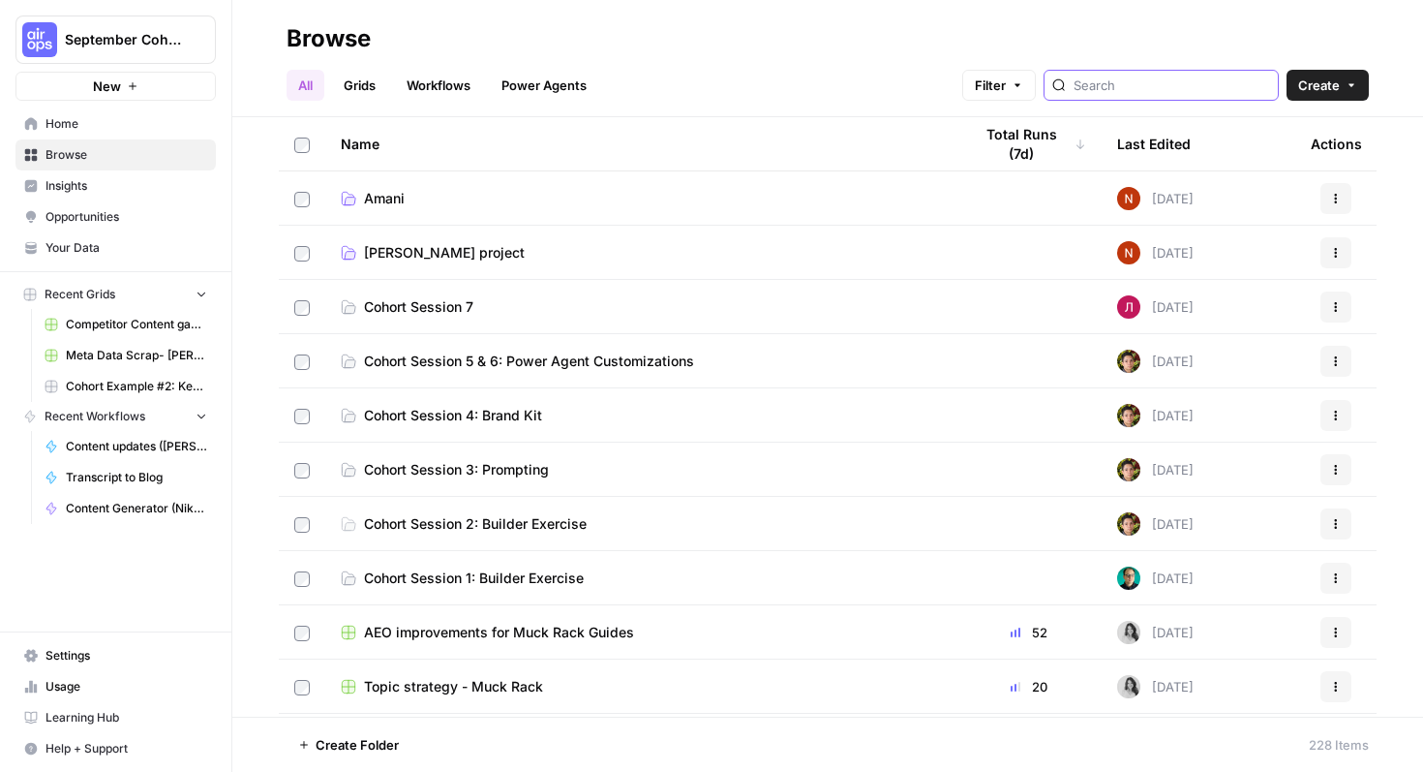
click at [1176, 93] on input "search" at bounding box center [1172, 85] width 197 height 19
type input "andy"
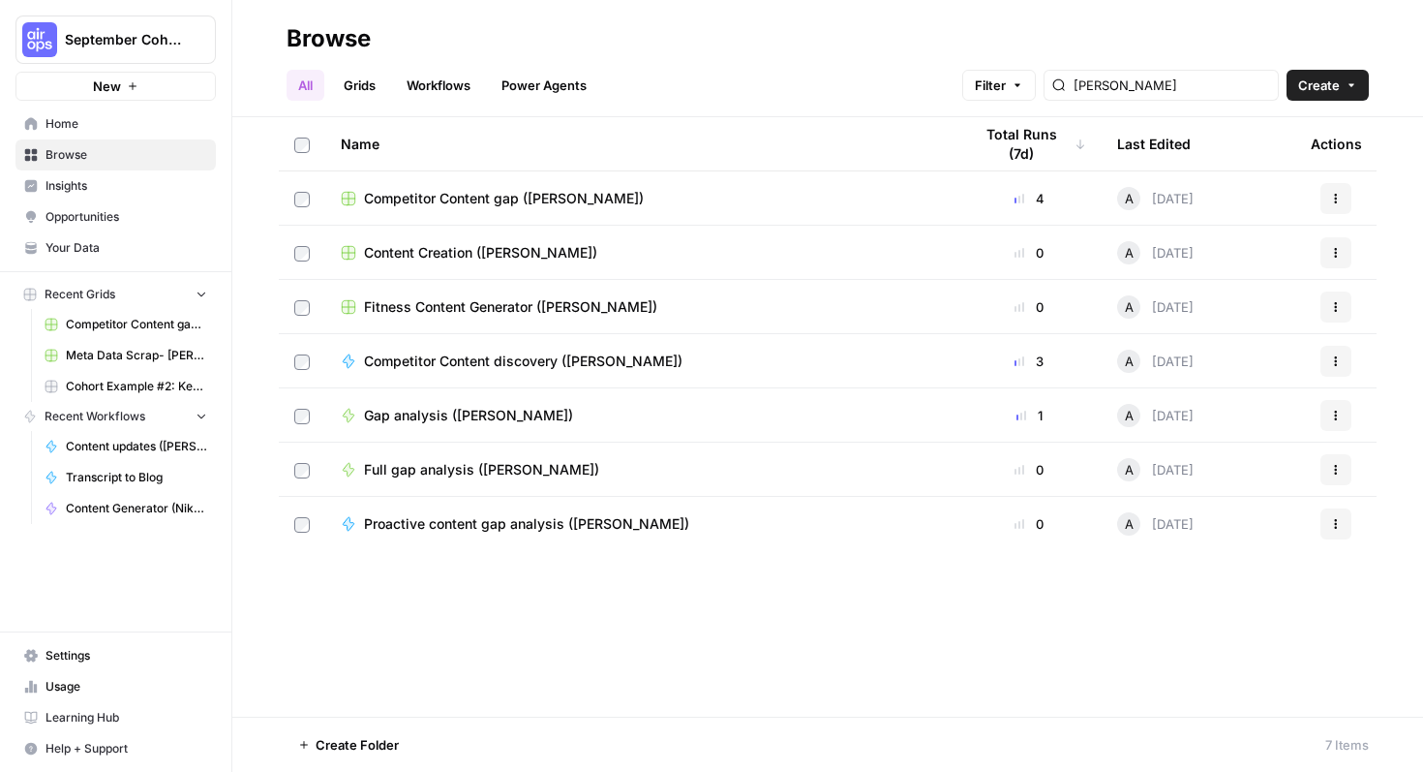
click at [604, 631] on div "Name Total Runs (7d) Last Edited Actions Competitor Content gap (Andy M) 4 A 3 …" at bounding box center [827, 416] width 1191 height 599
click at [427, 97] on link "Workflows" at bounding box center [438, 85] width 87 height 31
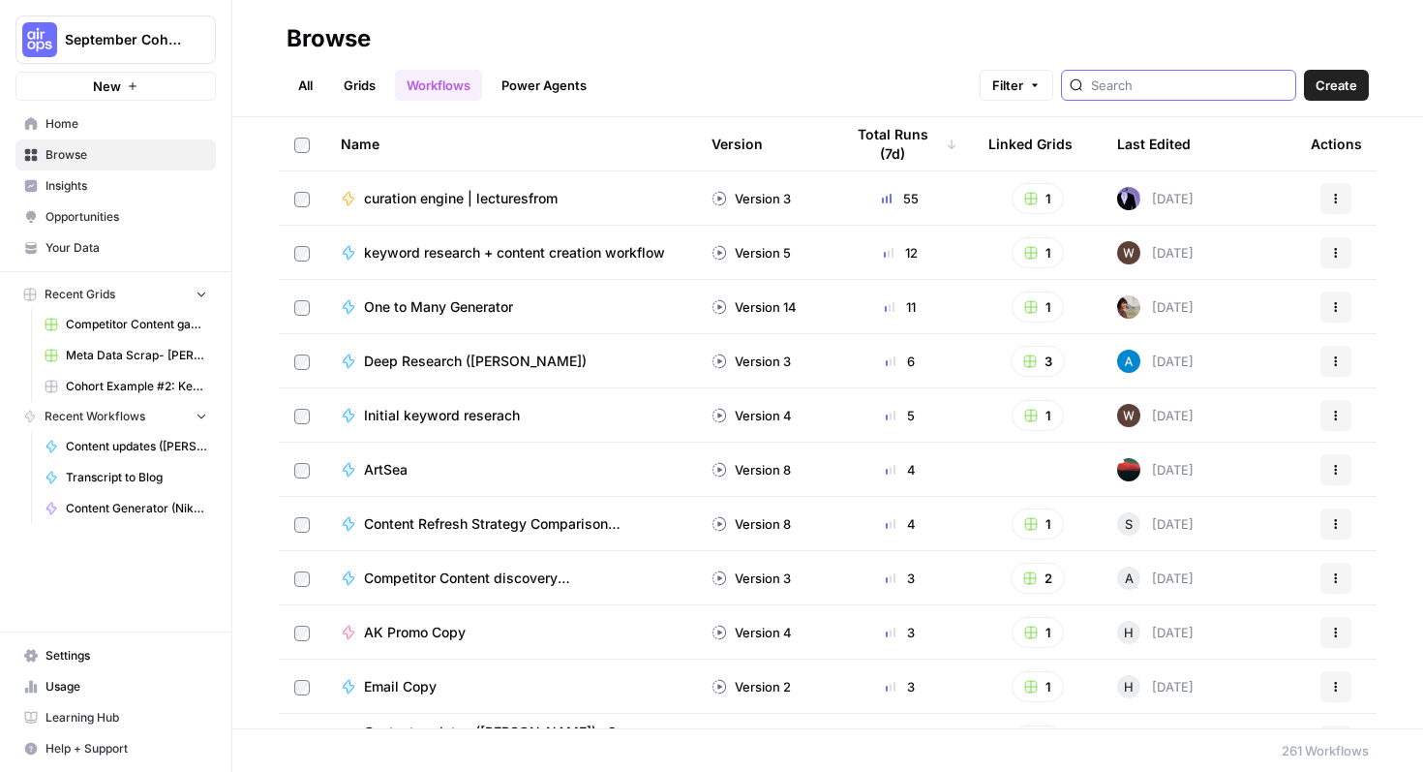
click at [1172, 92] on input "search" at bounding box center [1189, 85] width 197 height 19
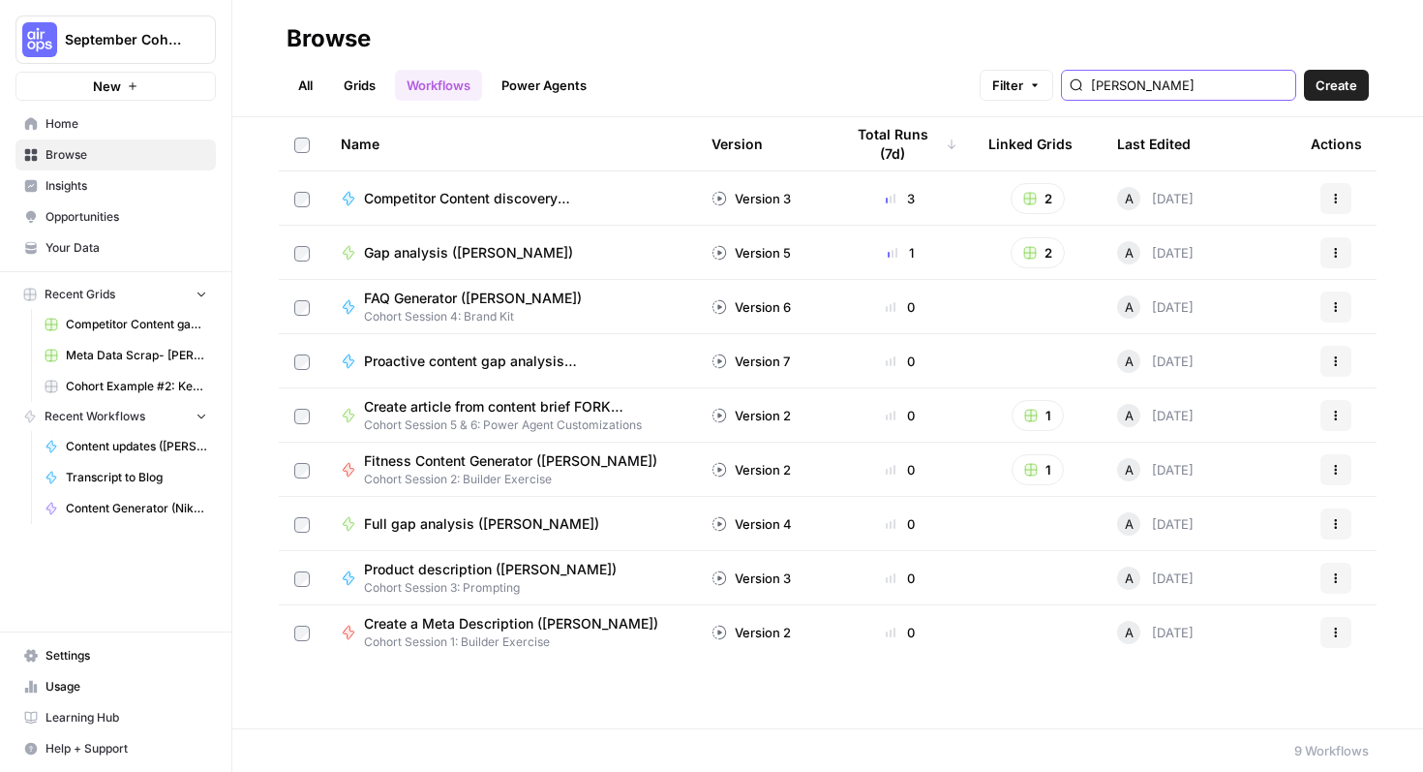
type input "andy"
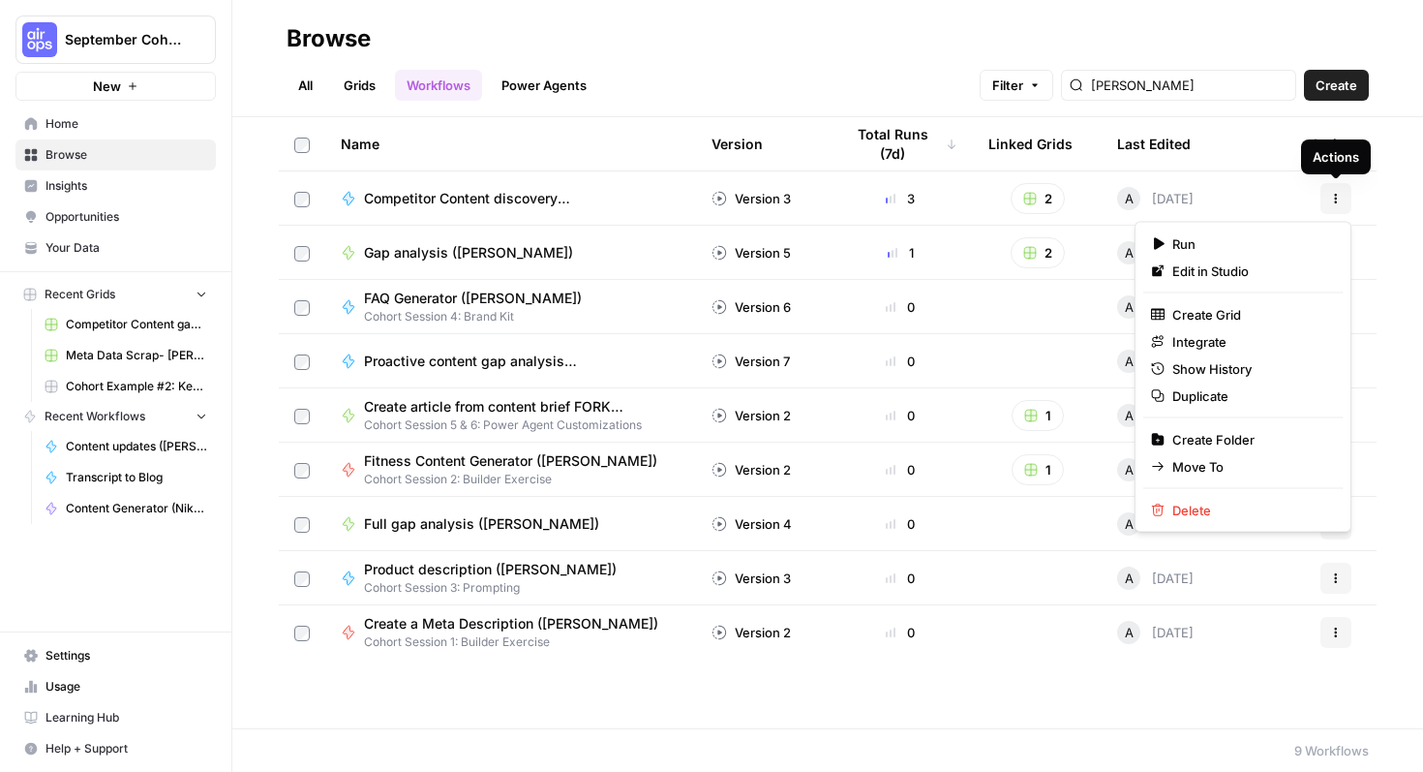
click at [1347, 200] on button "Actions" at bounding box center [1336, 198] width 31 height 31
click at [1258, 401] on span "Duplicate" at bounding box center [1249, 395] width 155 height 19
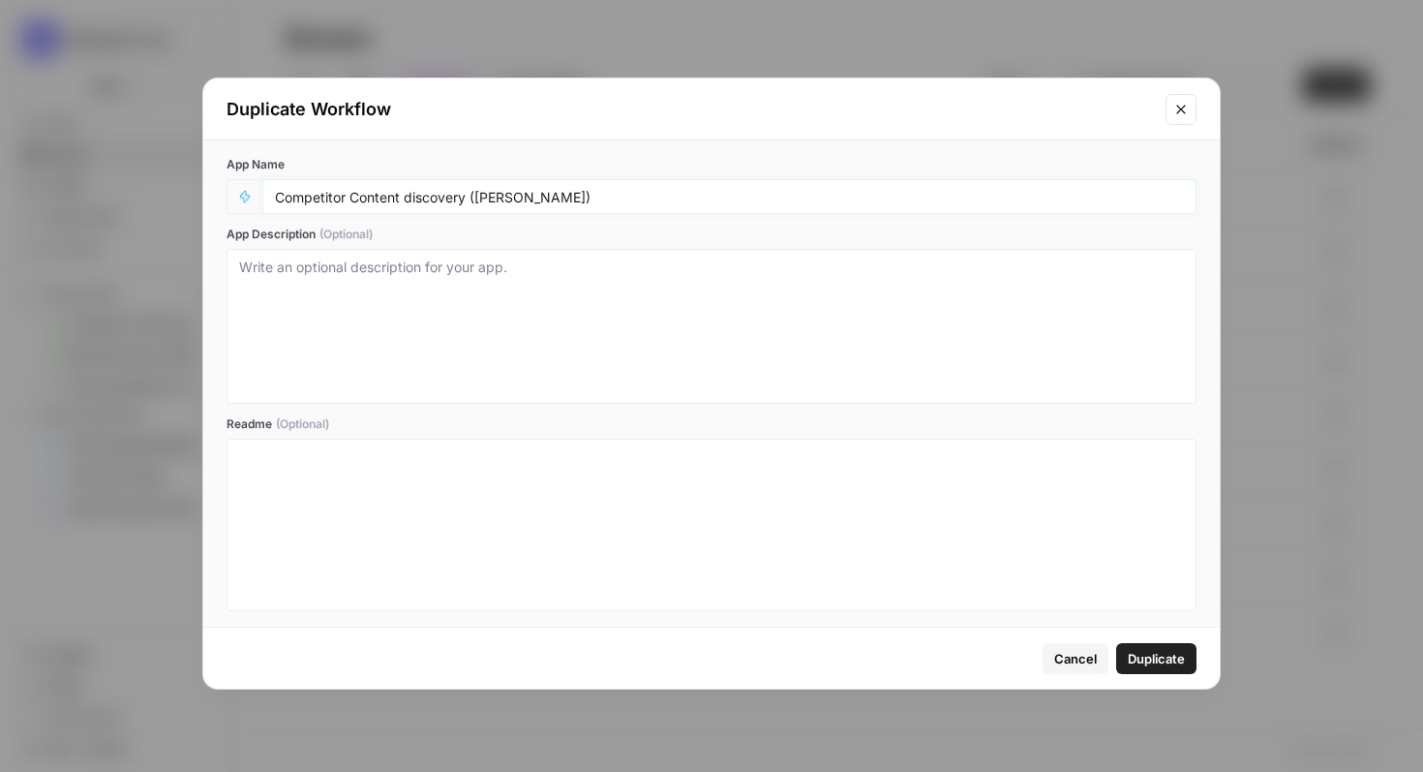
drag, startPoint x: 575, startPoint y: 199, endPoint x: 478, endPoint y: 203, distance: 96.9
click at [478, 203] on input "Competitor Content discovery ([PERSON_NAME])" at bounding box center [729, 196] width 909 height 17
drag, startPoint x: 343, startPoint y: 189, endPoint x: 258, endPoint y: 201, distance: 86.1
click at [258, 201] on div "Competitor Content discovery" at bounding box center [712, 196] width 970 height 35
drag, startPoint x: 351, startPoint y: 196, endPoint x: 261, endPoint y: 203, distance: 90.4
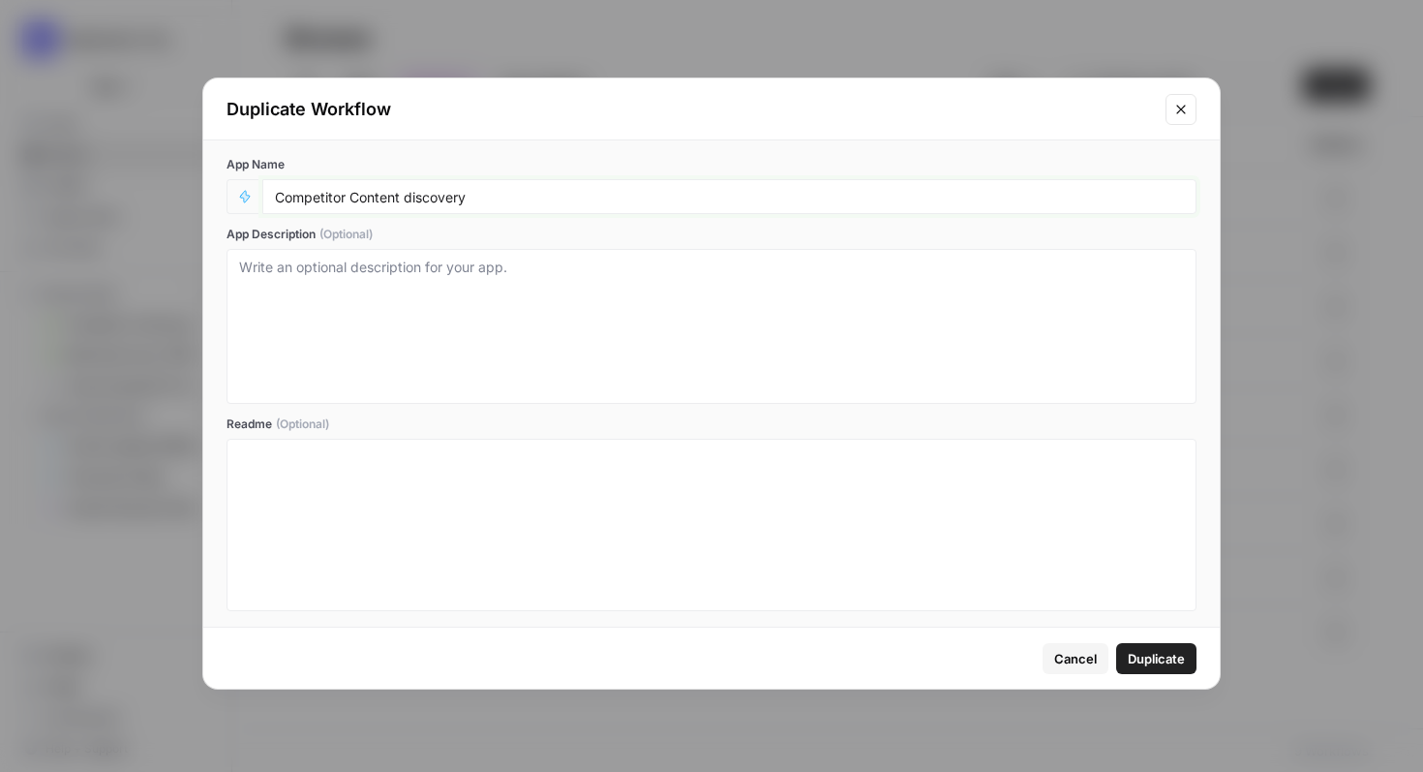
click at [262, 203] on div "Competitor Content discovery" at bounding box center [729, 196] width 934 height 35
click at [423, 205] on div "Content discovery" at bounding box center [729, 196] width 934 height 35
click at [423, 203] on input "Content discovery" at bounding box center [729, 196] width 909 height 17
type input "Content discovery - to check"
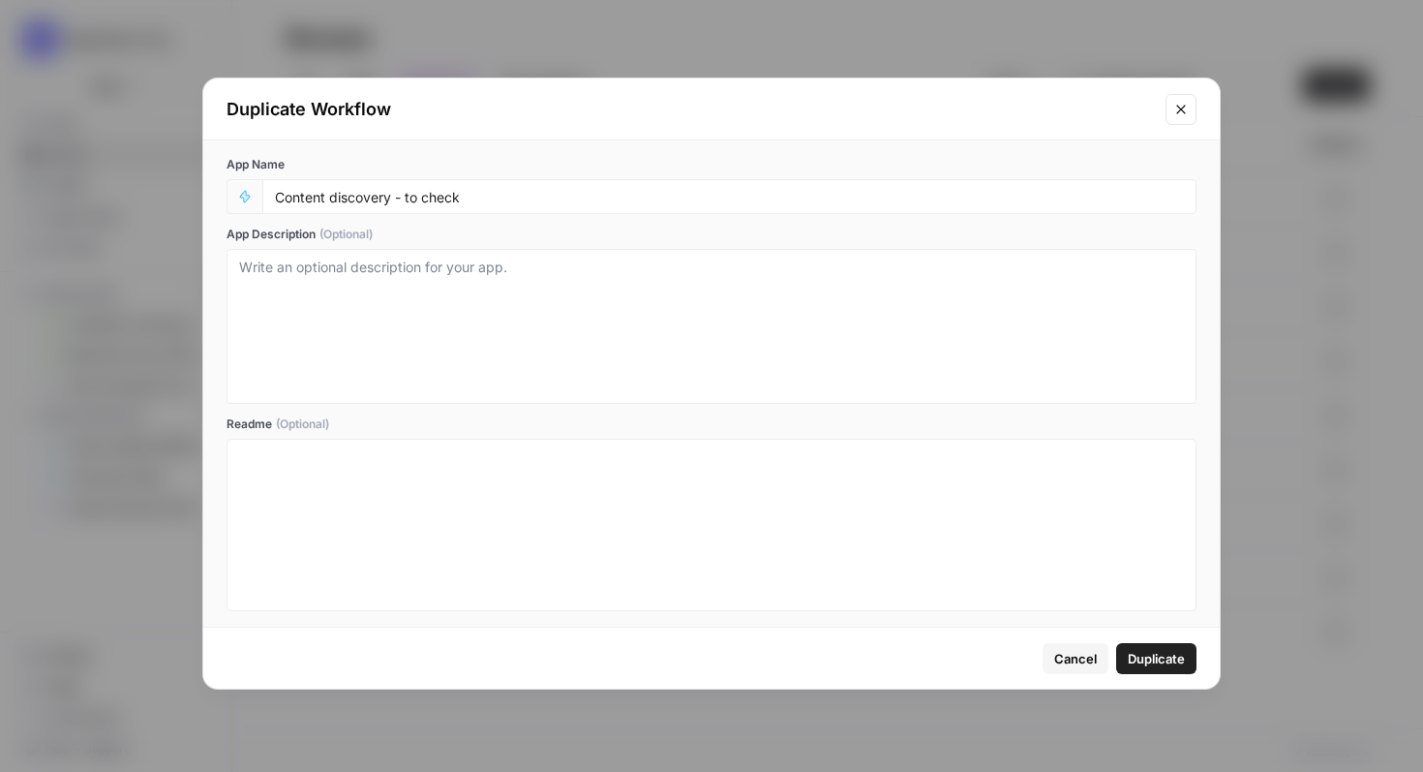
click at [1169, 656] on span "Duplicate" at bounding box center [1156, 658] width 57 height 19
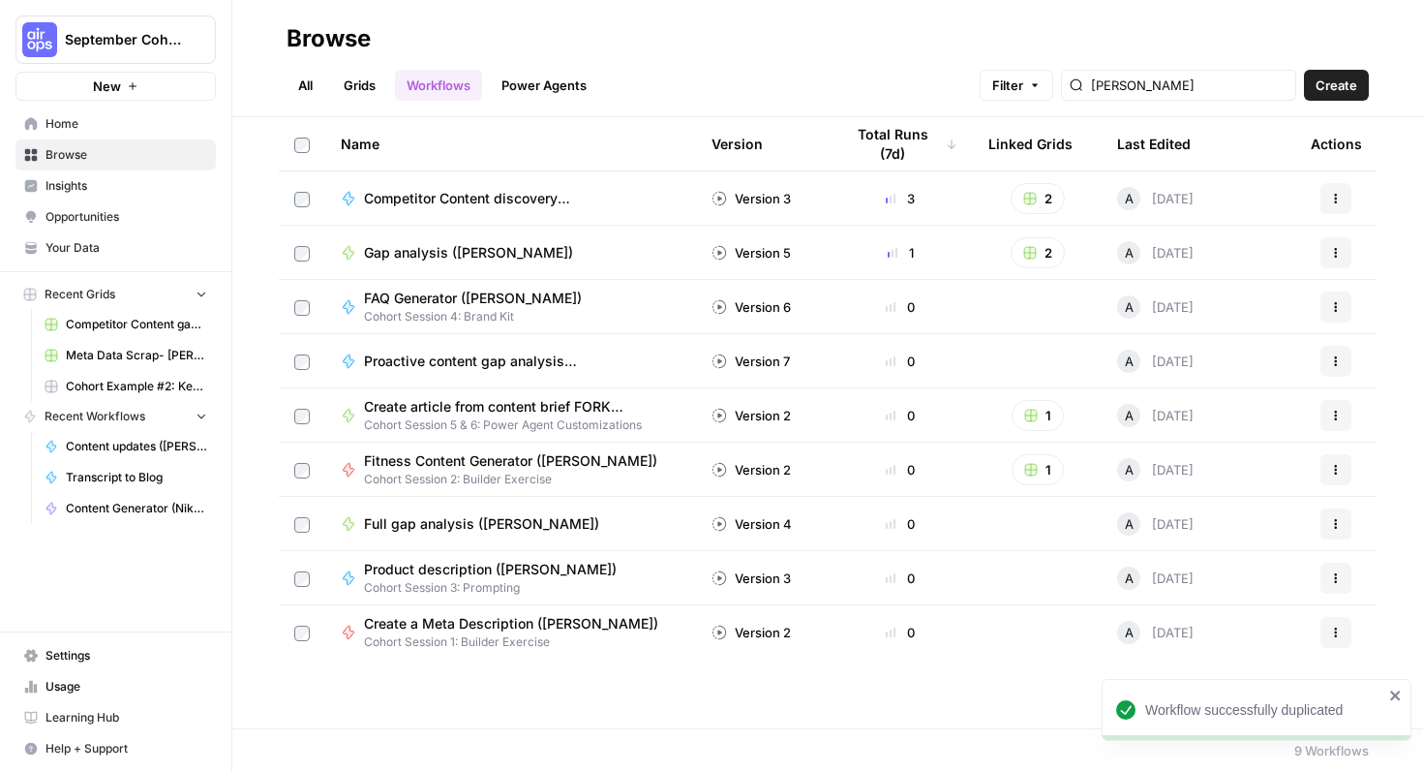
click at [153, 130] on span "Home" at bounding box center [127, 123] width 162 height 17
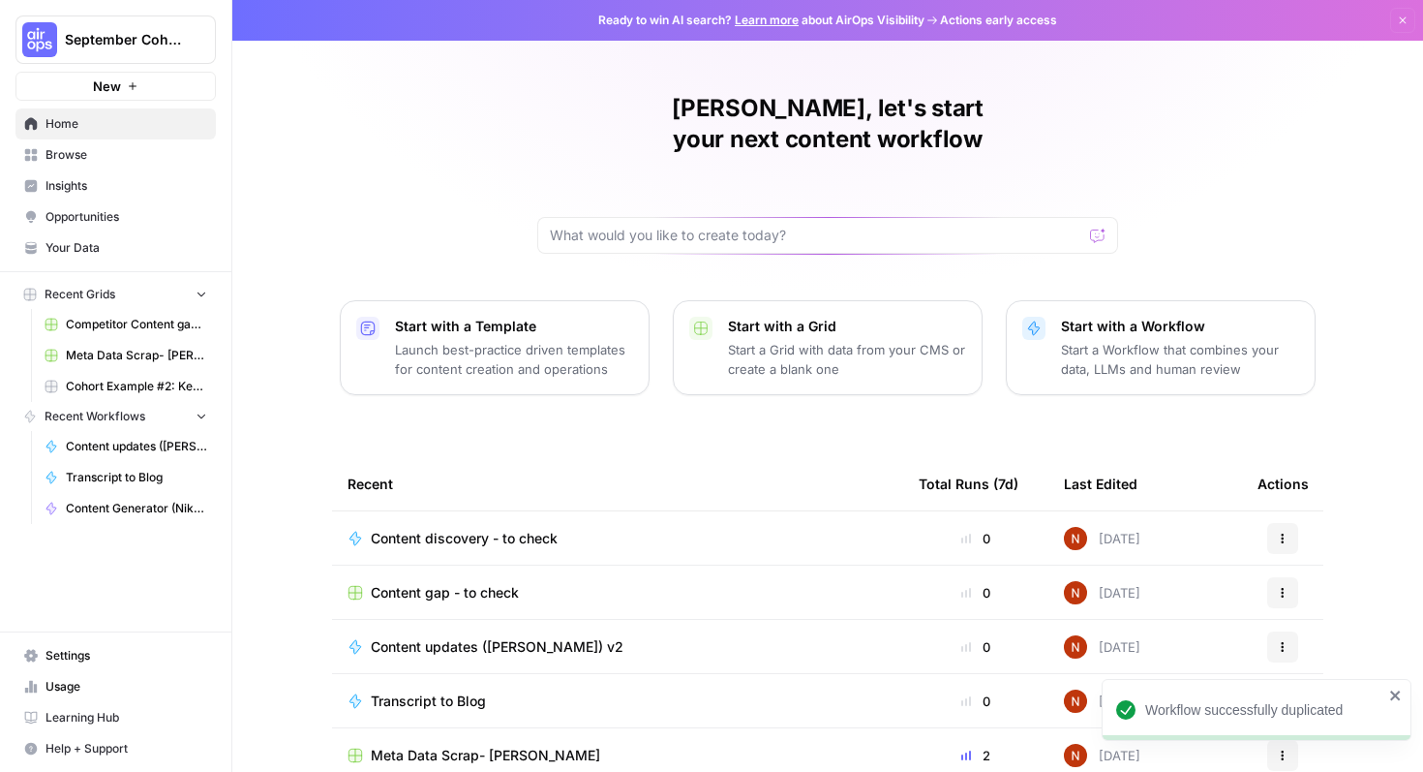
click at [574, 529] on div "Content discovery - to check" at bounding box center [618, 538] width 540 height 19
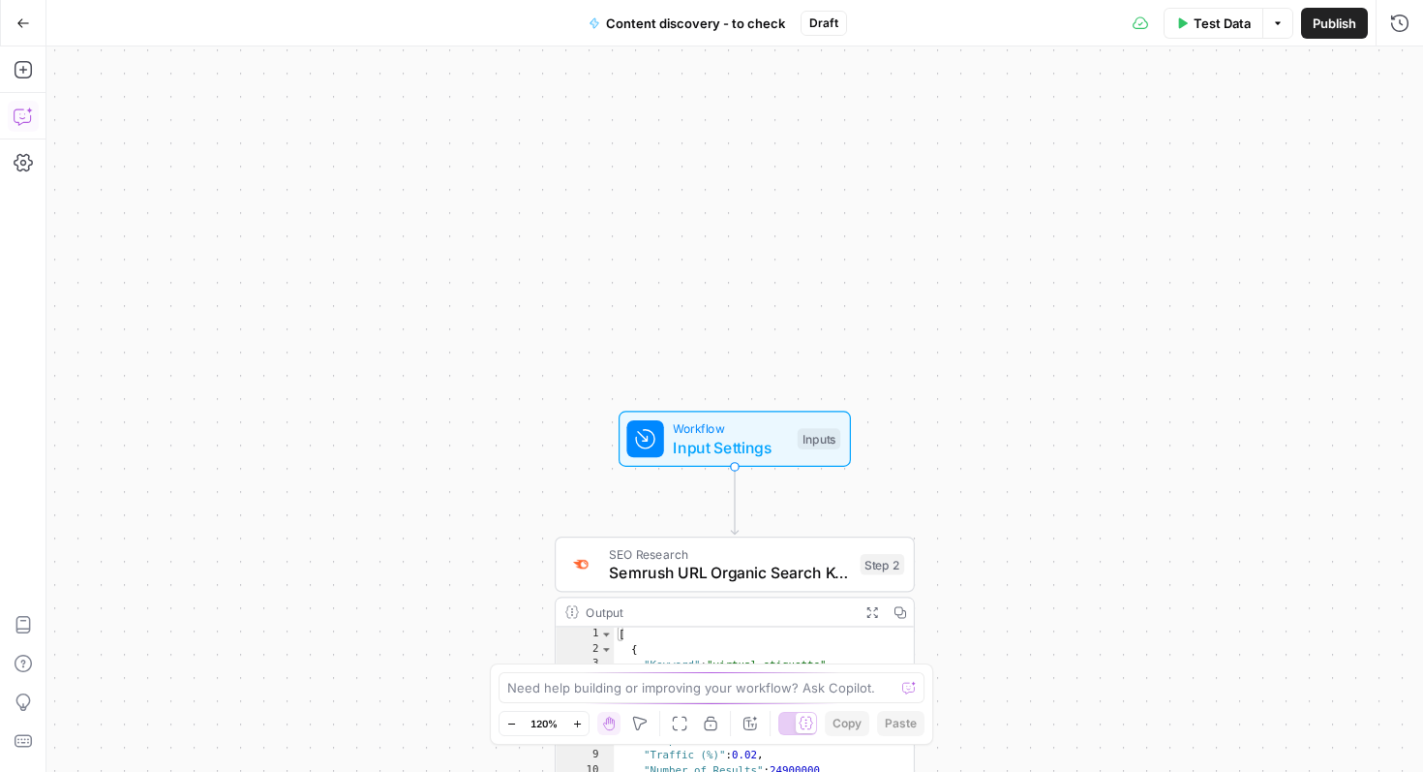
click at [21, 19] on icon "button" at bounding box center [23, 23] width 14 height 14
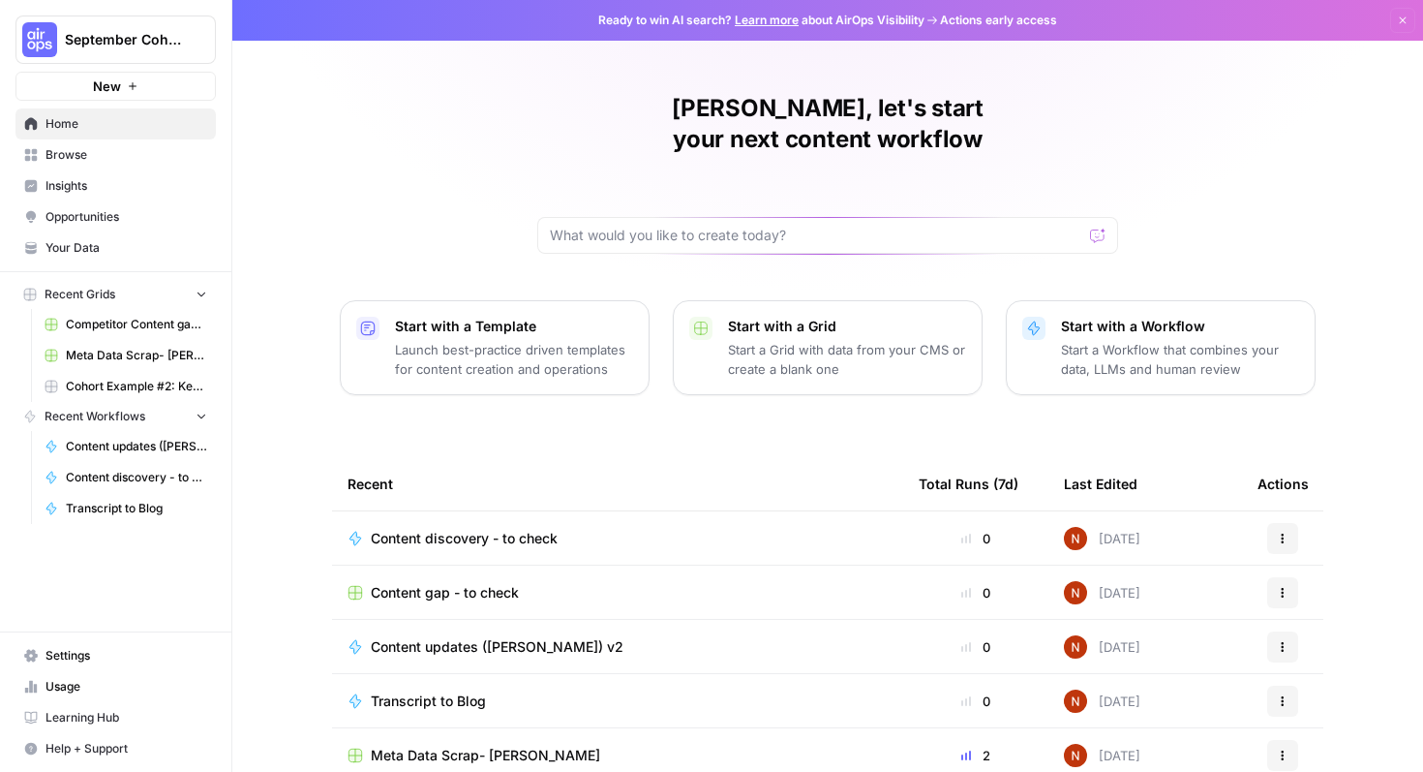
click at [674, 529] on div "Content discovery - to check" at bounding box center [618, 538] width 540 height 19
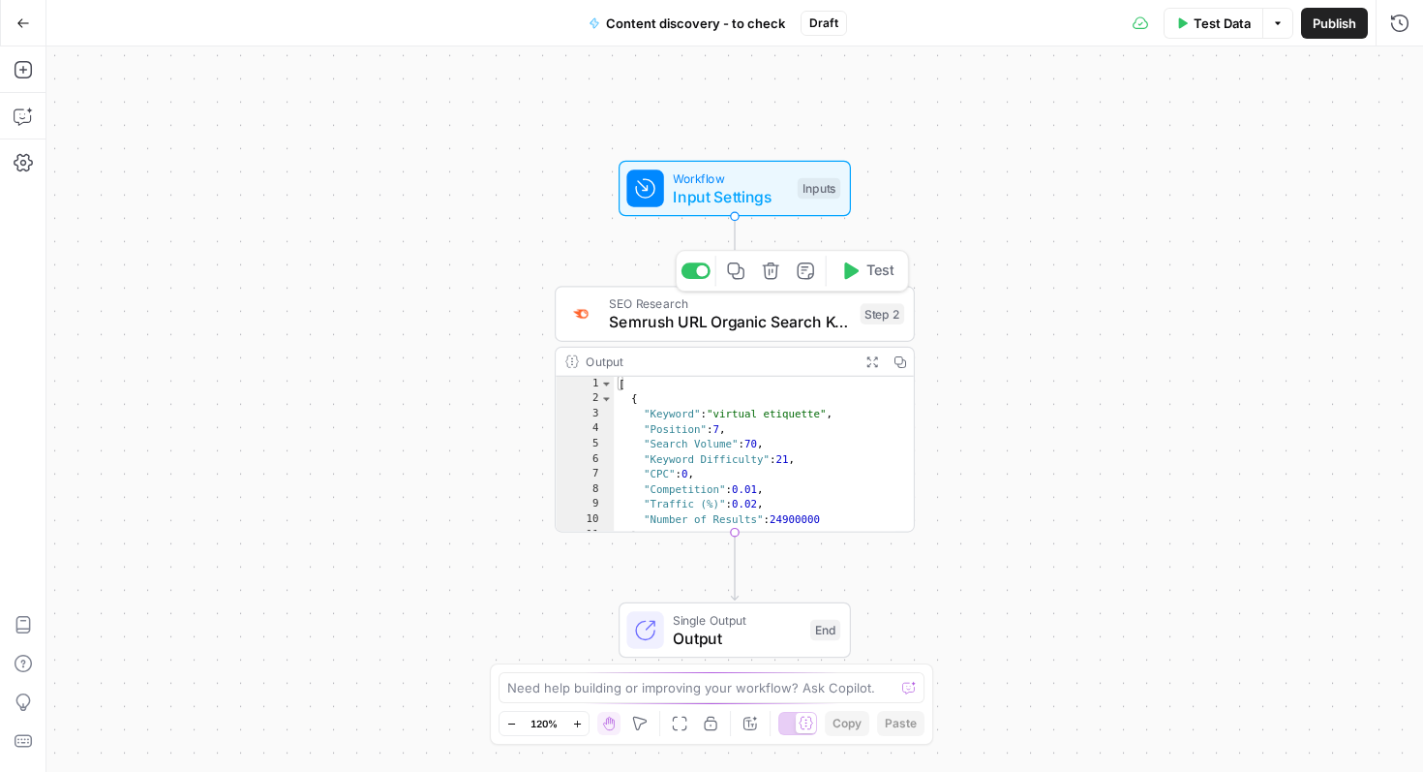
click at [715, 187] on span "Input Settings" at bounding box center [730, 196] width 115 height 23
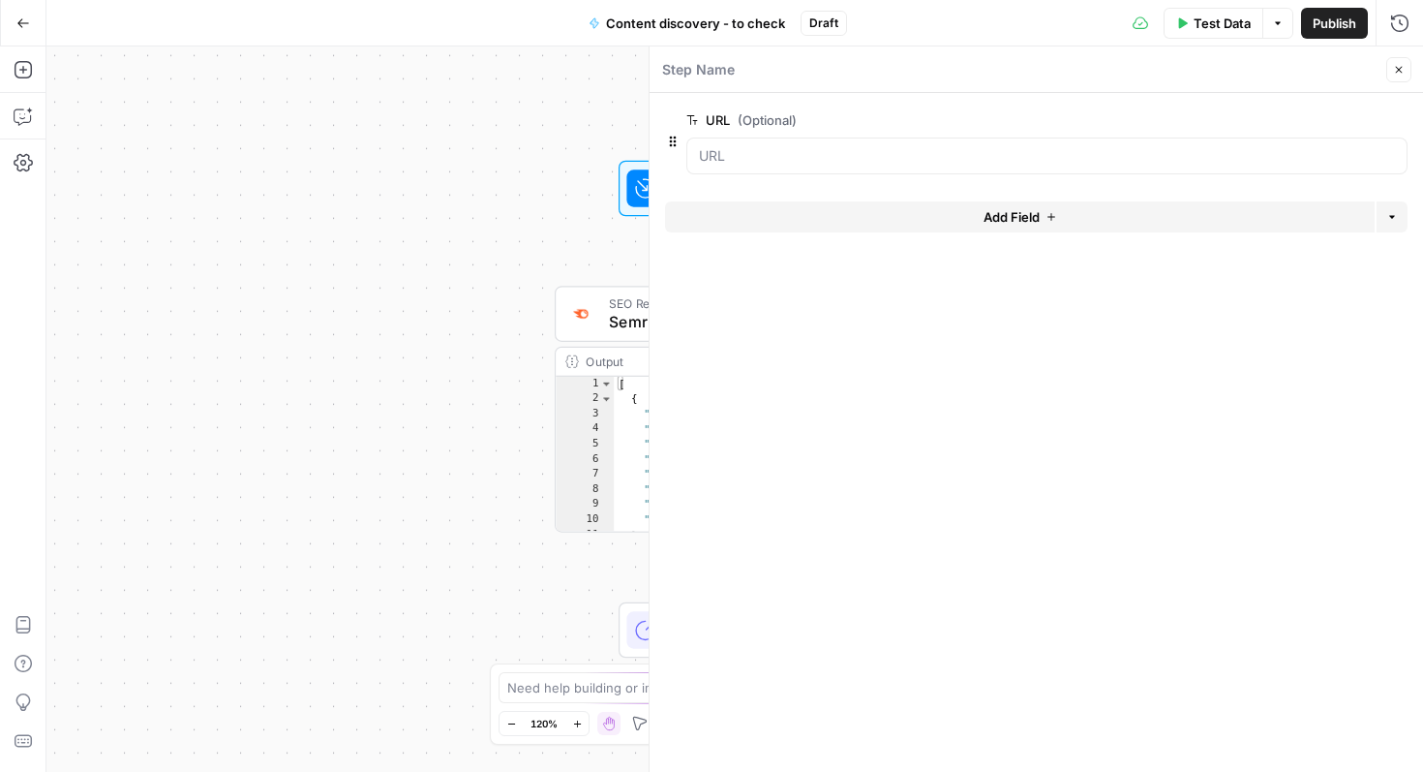
click at [599, 307] on div at bounding box center [581, 313] width 37 height 37
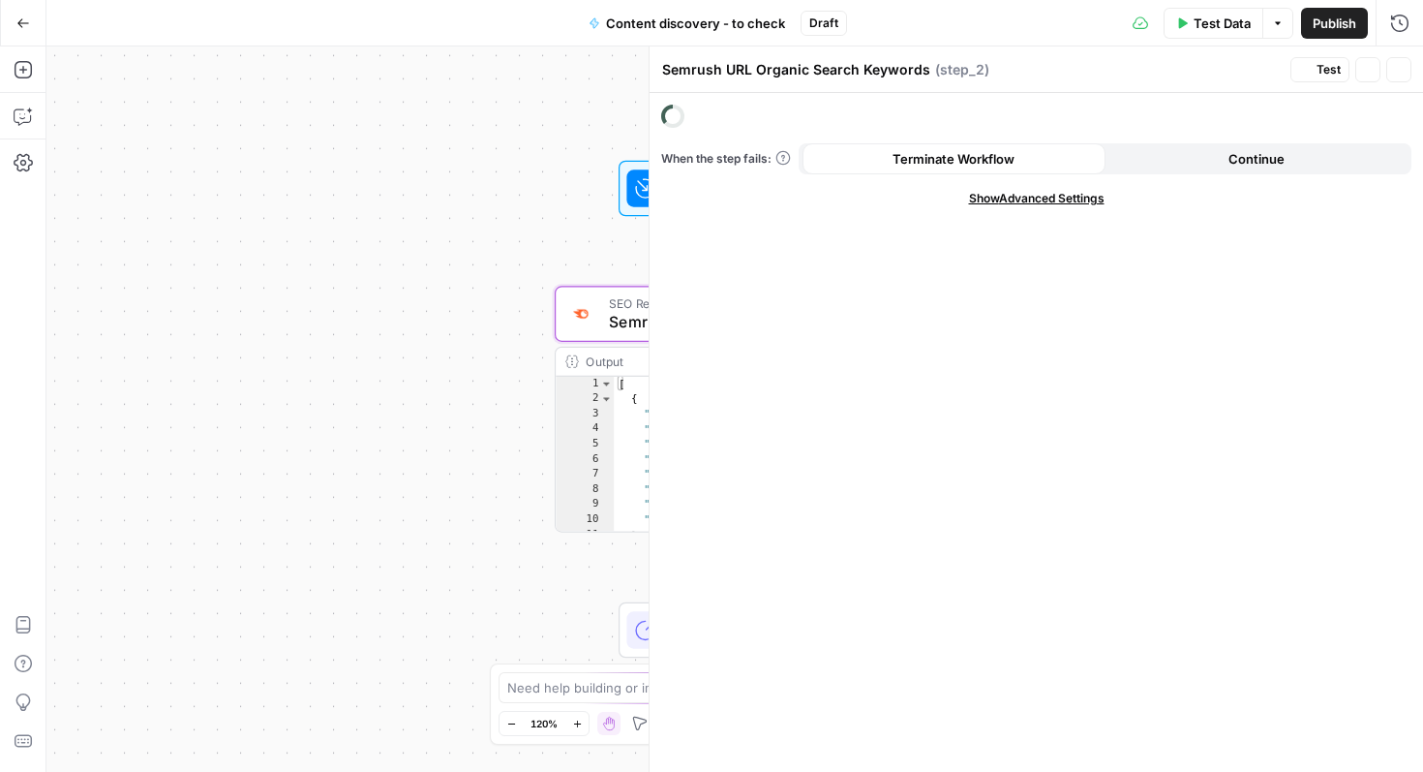
click at [624, 309] on span "SEO Research" at bounding box center [730, 303] width 242 height 18
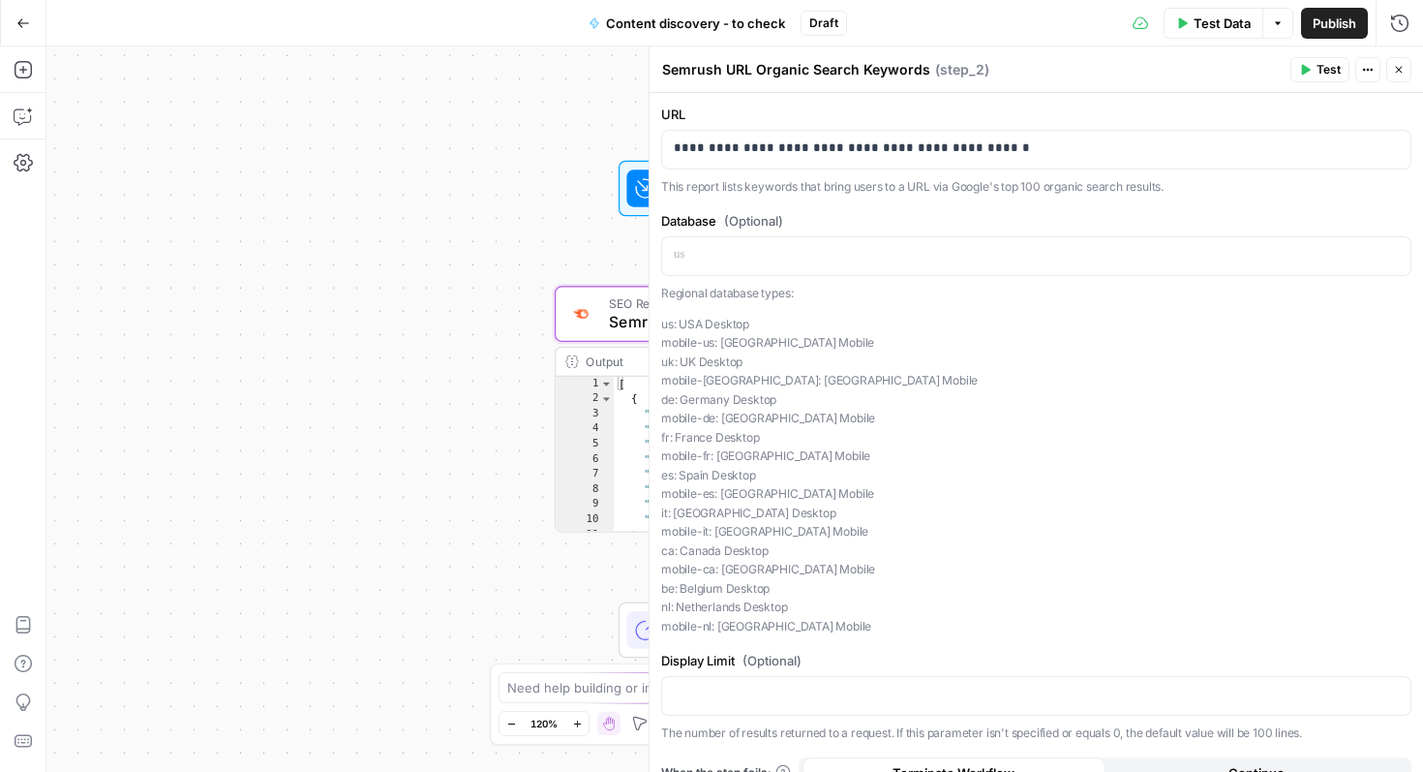
click at [1391, 69] on button "Close" at bounding box center [1398, 69] width 25 height 25
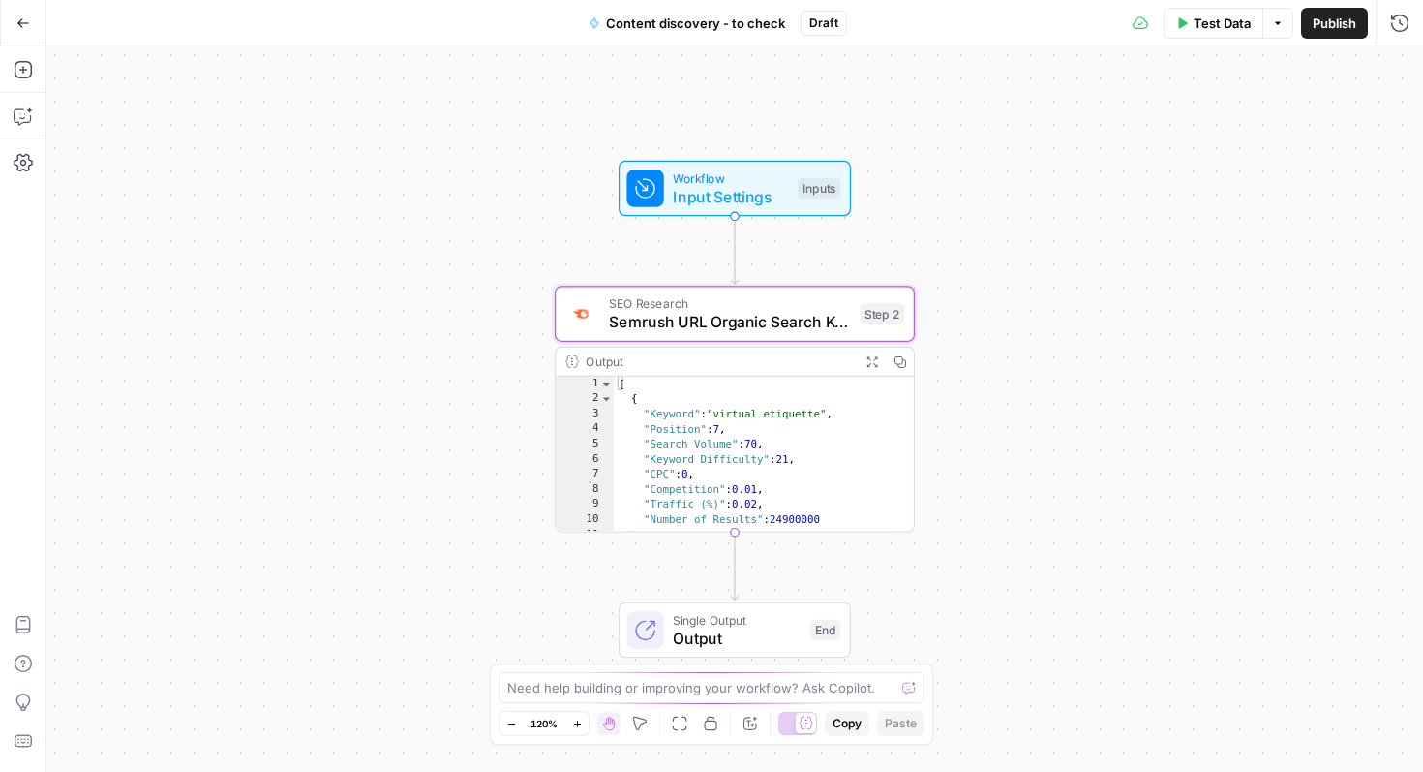
click at [24, 22] on icon "button" at bounding box center [23, 22] width 12 height 9
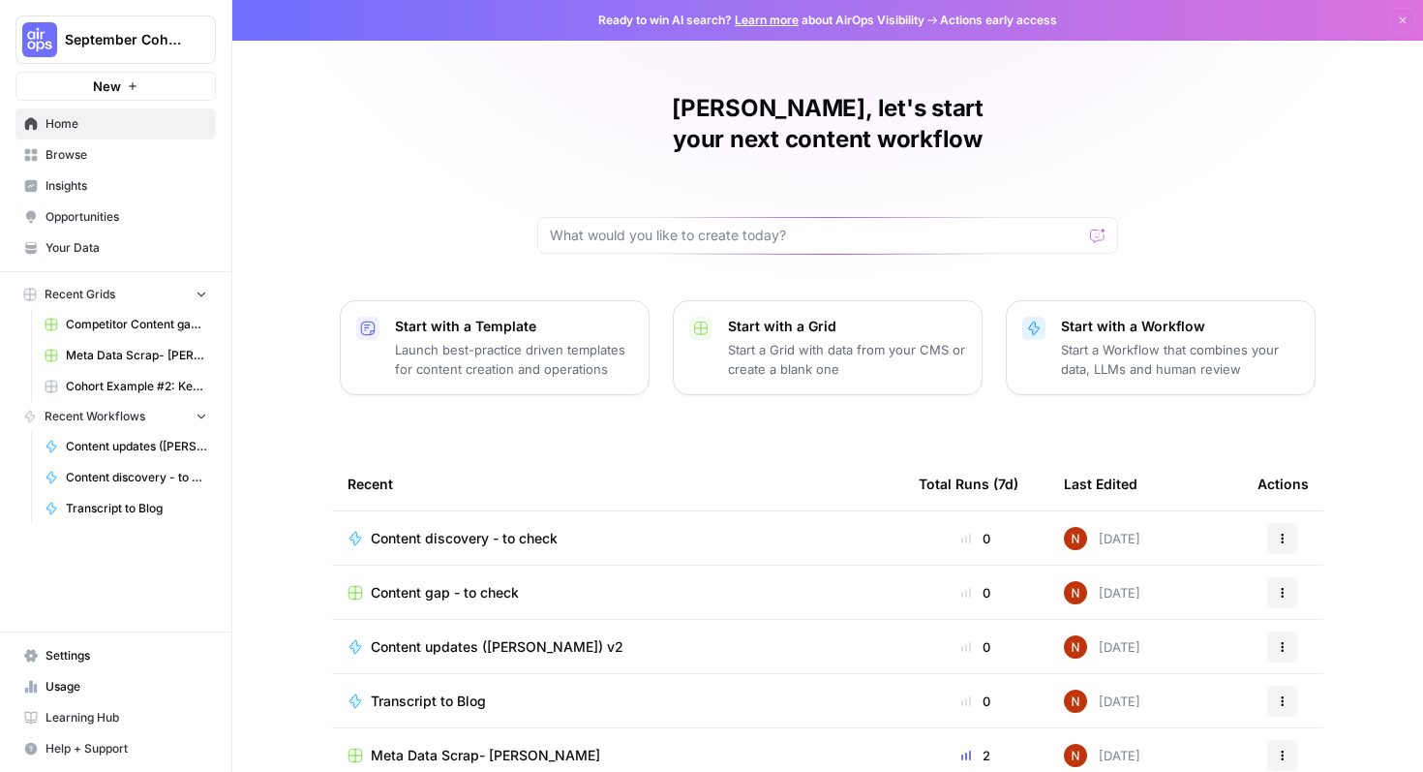
click at [1283, 523] on button "Actions" at bounding box center [1282, 538] width 31 height 31
click at [1191, 595] on span "Delete" at bounding box center [1189, 596] width 155 height 19
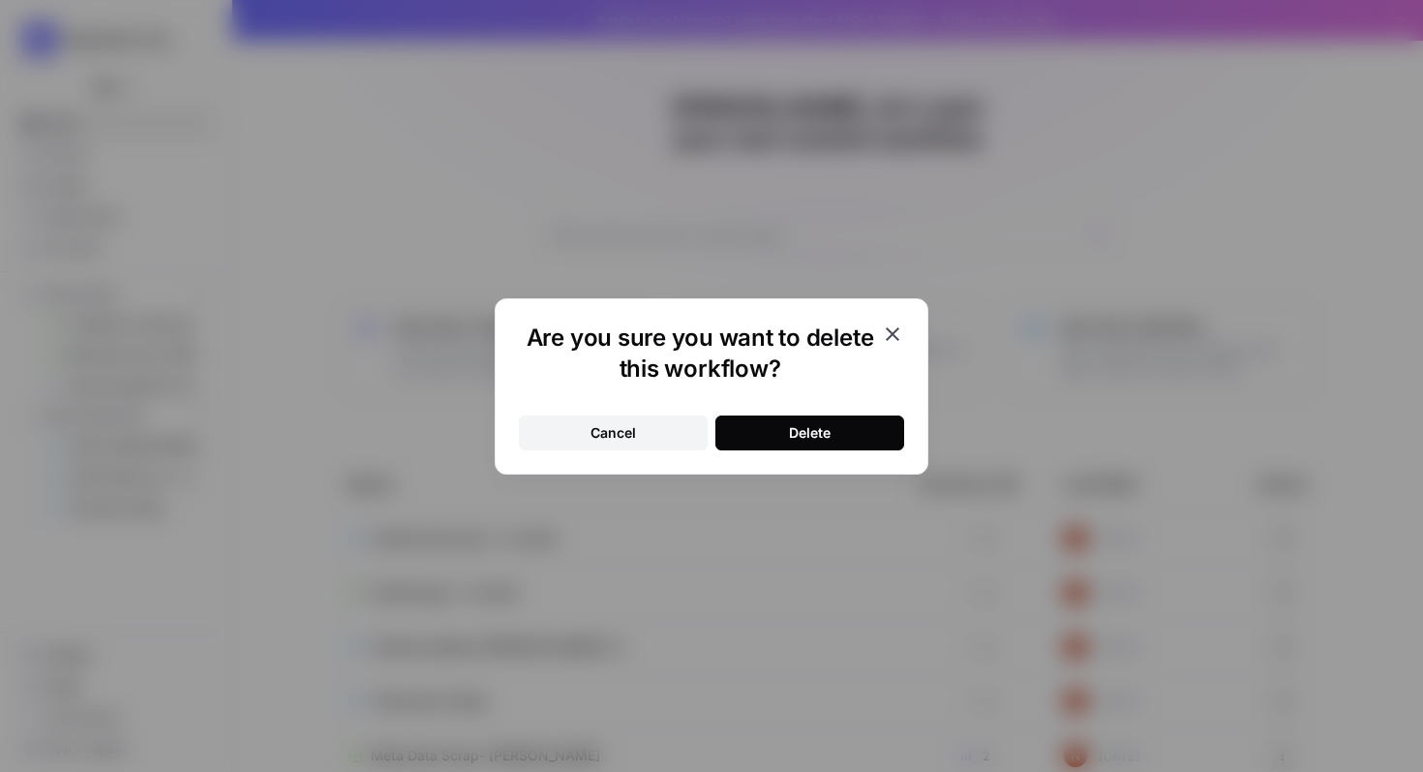
click at [817, 427] on div "Delete" at bounding box center [810, 432] width 42 height 19
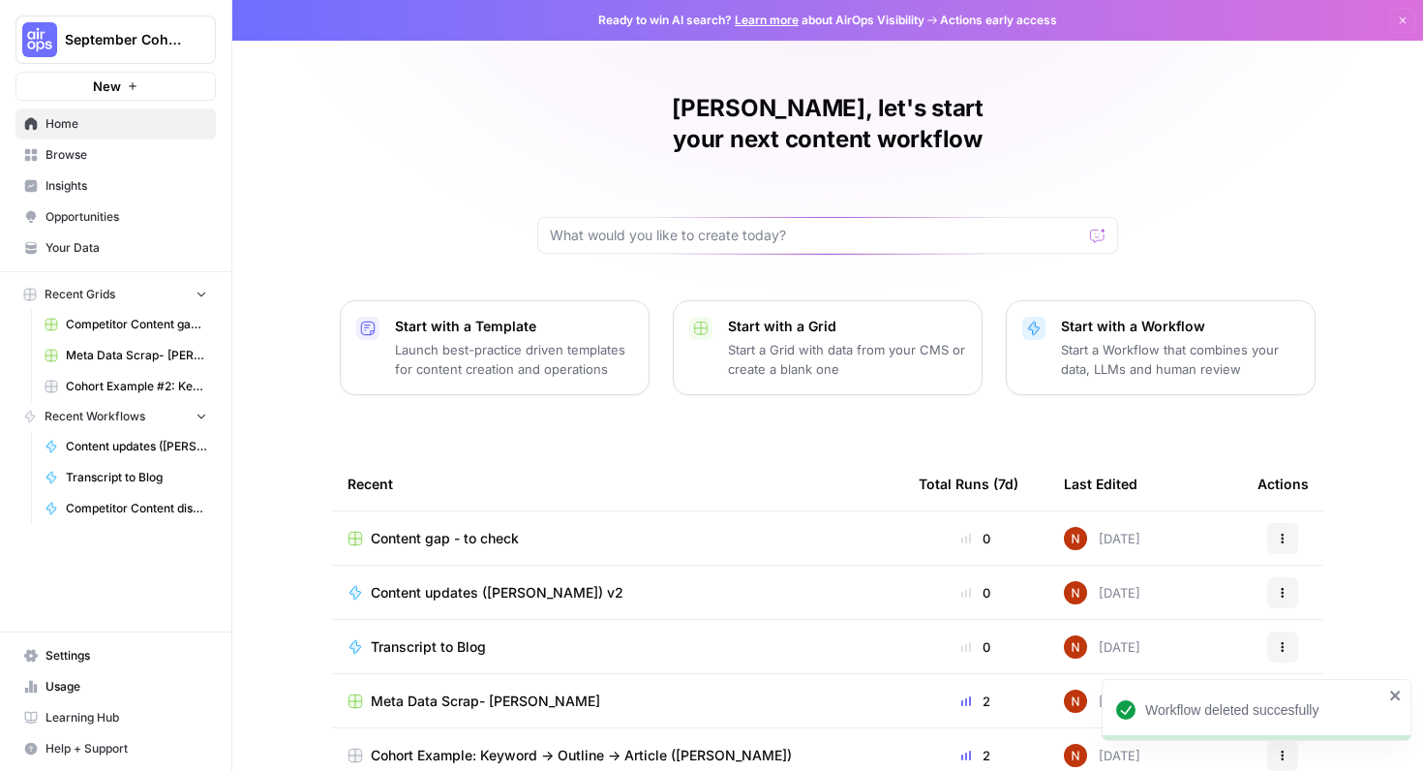
click at [519, 529] on div "Content gap - to check" at bounding box center [618, 538] width 540 height 19
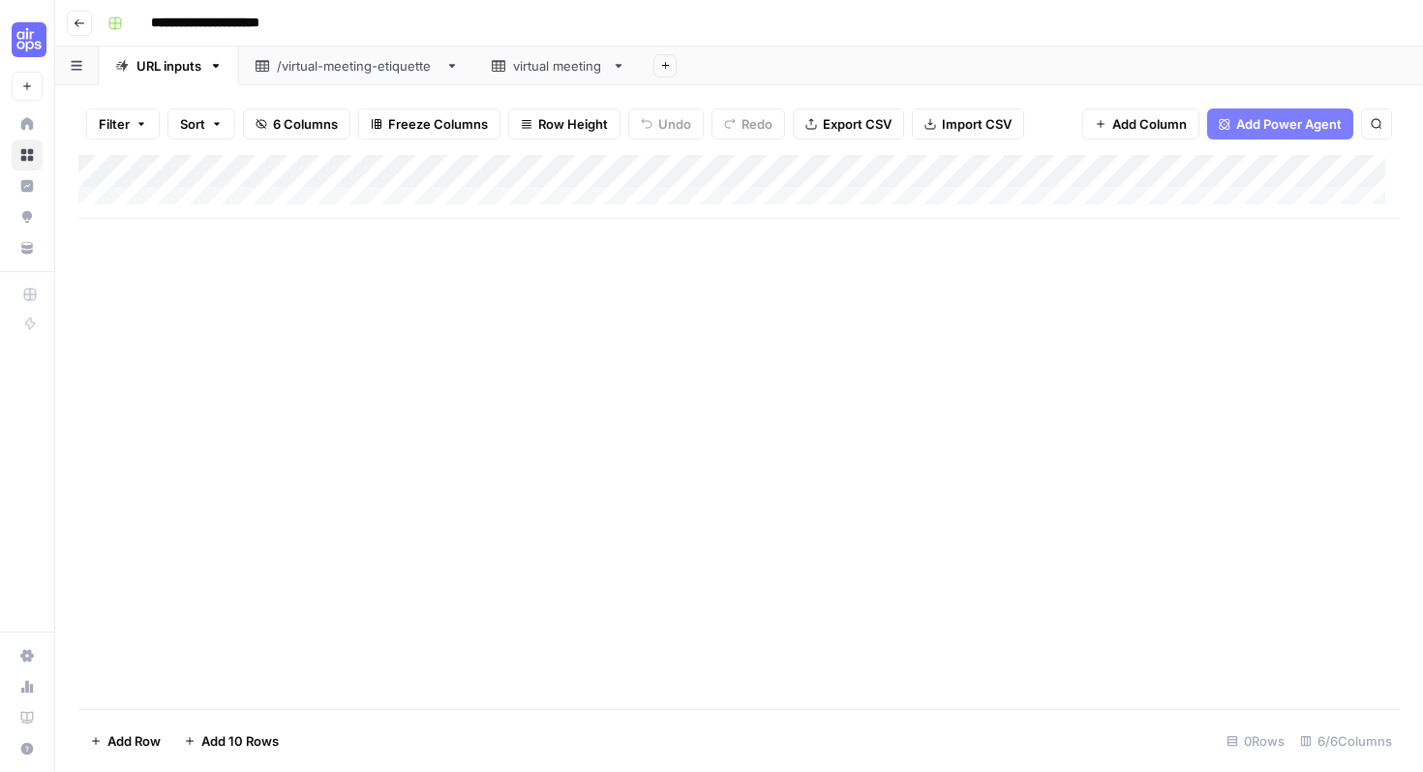
click at [188, 192] on div "Add Column" at bounding box center [739, 187] width 1322 height 64
click at [208, 228] on div "Add Column" at bounding box center [739, 203] width 1322 height 97
click at [208, 228] on body "**********" at bounding box center [711, 386] width 1423 height 772
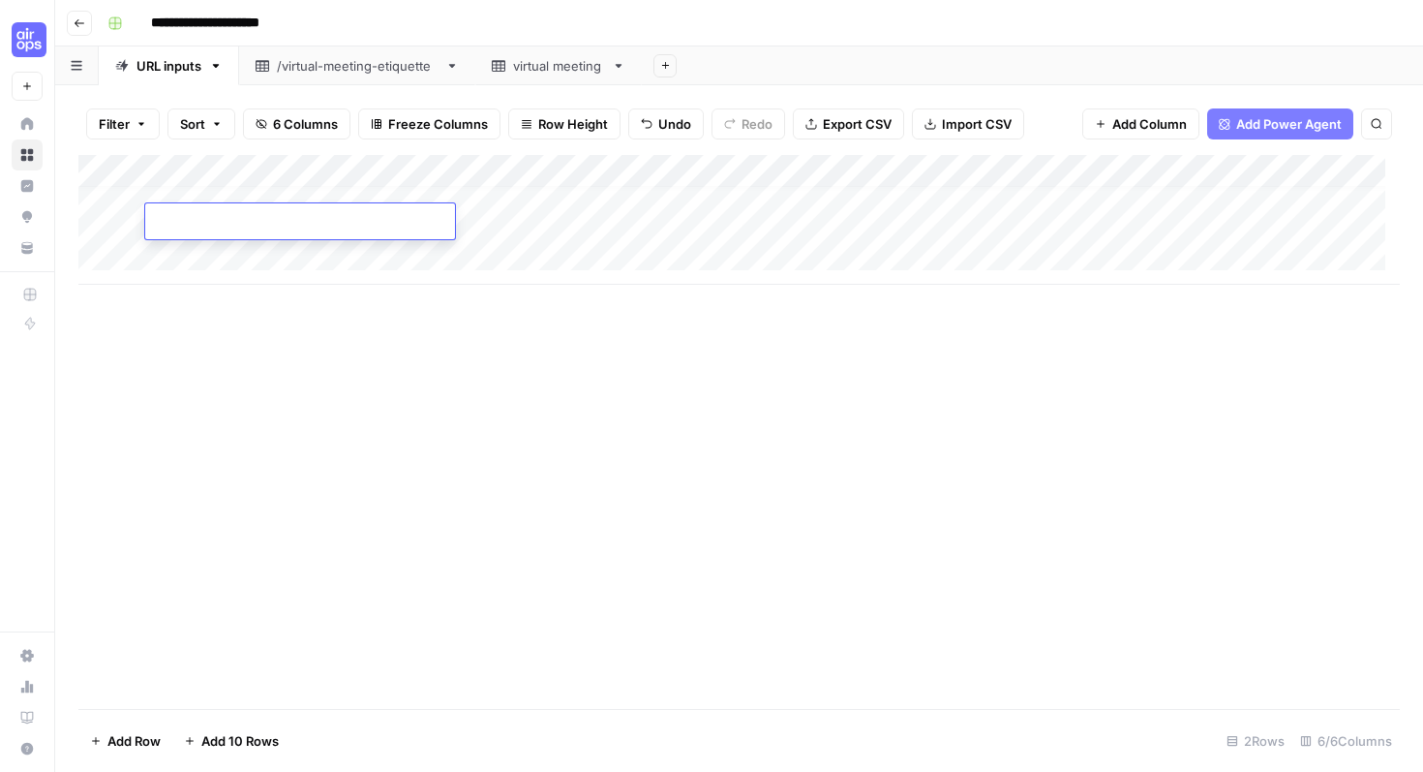
click at [205, 739] on span "Add 10 Rows" at bounding box center [239, 740] width 77 height 19
click at [593, 164] on div "Add Column" at bounding box center [739, 384] width 1322 height 459
click at [727, 726] on footer "Add Row Add 10 Rows 12 Rows 6/6 Columns" at bounding box center [739, 740] width 1322 height 63
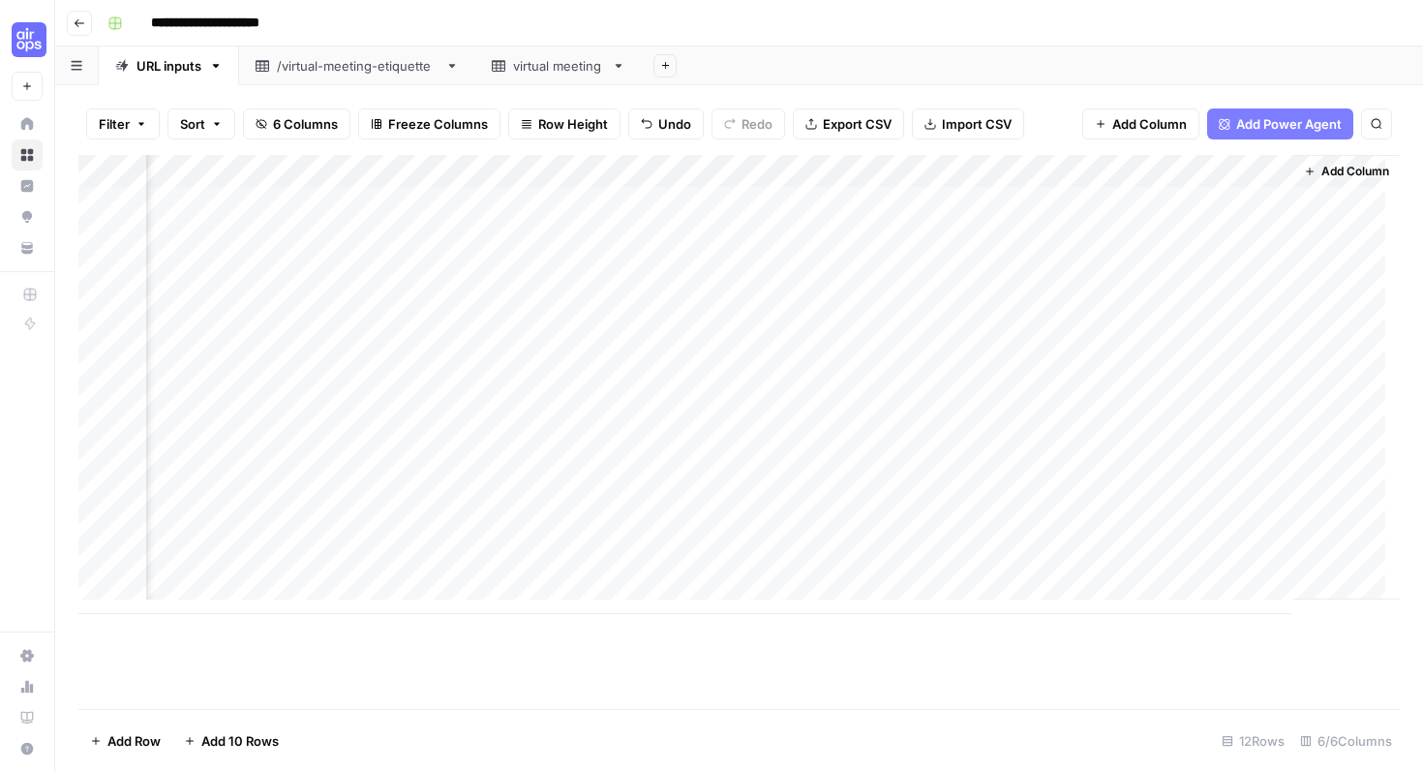
click at [1121, 169] on div "Add Column" at bounding box center [739, 384] width 1322 height 459
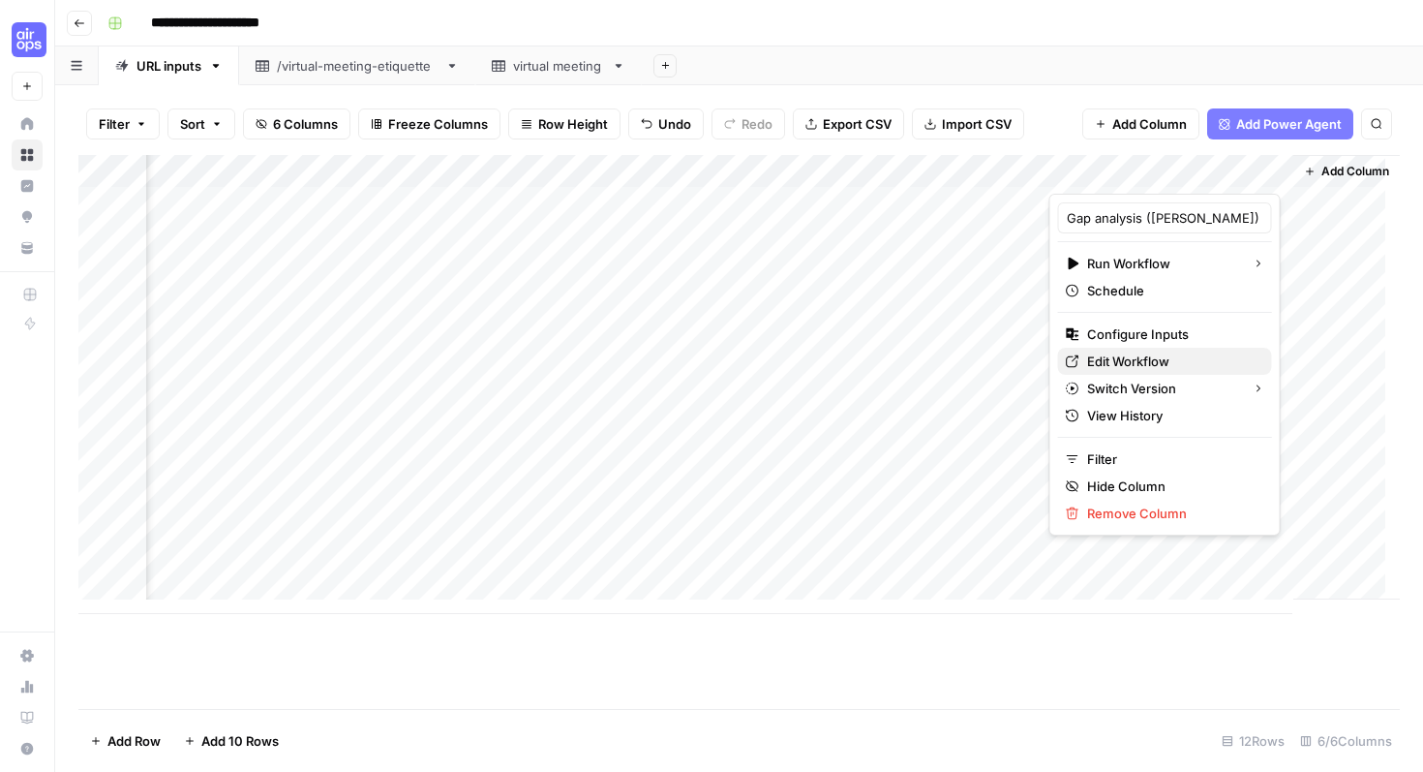
click at [1175, 359] on span "Edit Workflow" at bounding box center [1171, 360] width 169 height 19
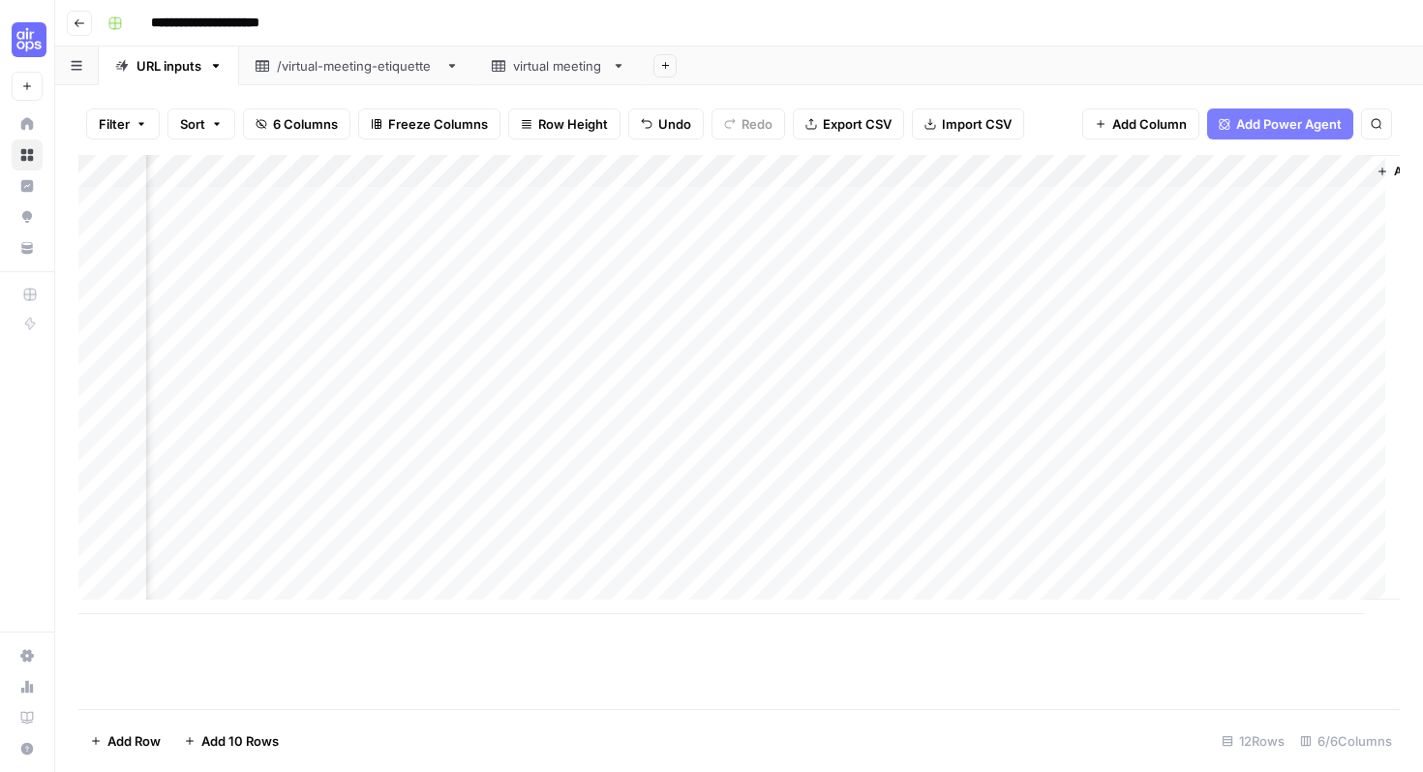
scroll to position [0, 318]
drag, startPoint x: 64, startPoint y: 24, endPoint x: 433, endPoint y: 34, distance: 369.0
click at [382, 38] on div "**********" at bounding box center [711, 386] width 1423 height 772
click at [75, 15] on button "Go back" at bounding box center [79, 23] width 25 height 25
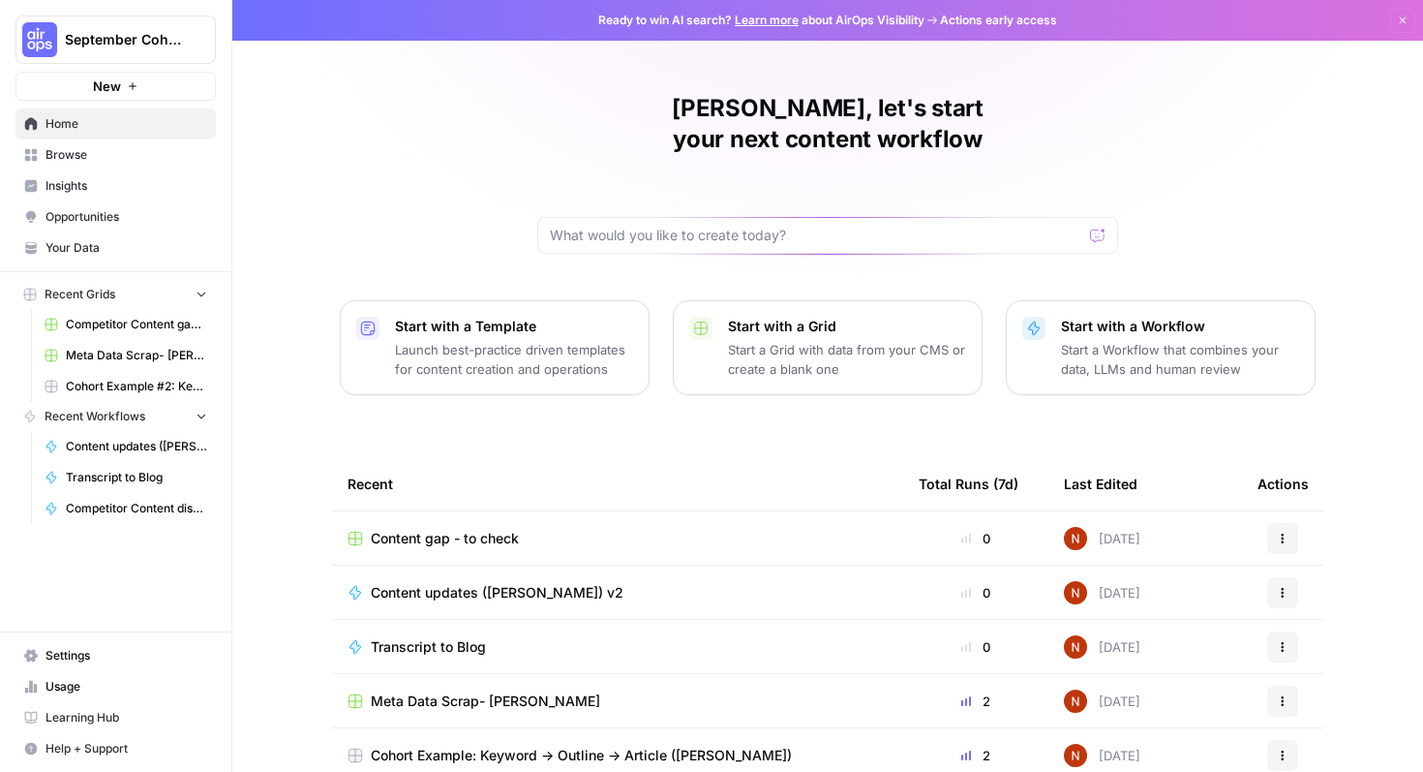
click at [1277, 533] on icon "button" at bounding box center [1283, 539] width 12 height 12
click at [1192, 587] on span "Delete" at bounding box center [1189, 596] width 155 height 19
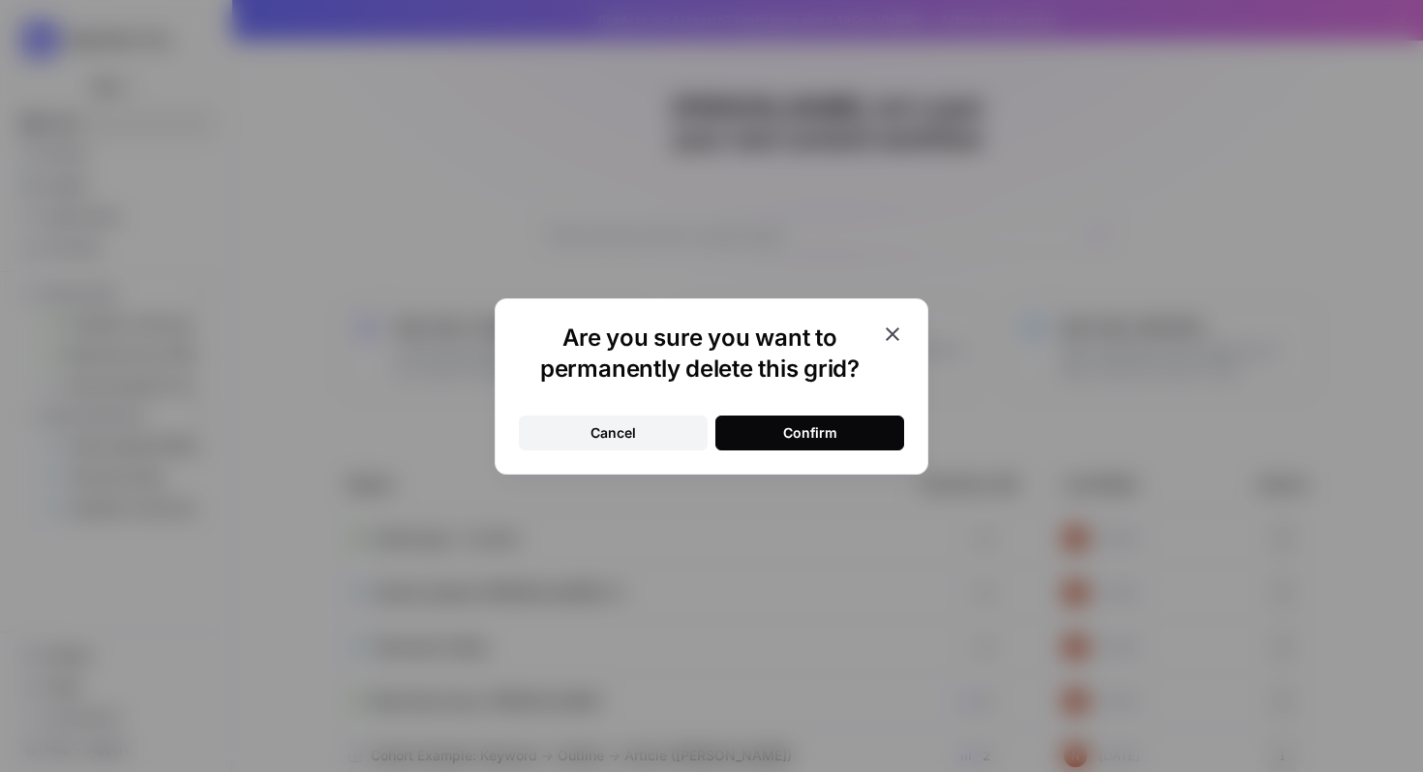
click at [816, 423] on div "Confirm" at bounding box center [810, 432] width 54 height 19
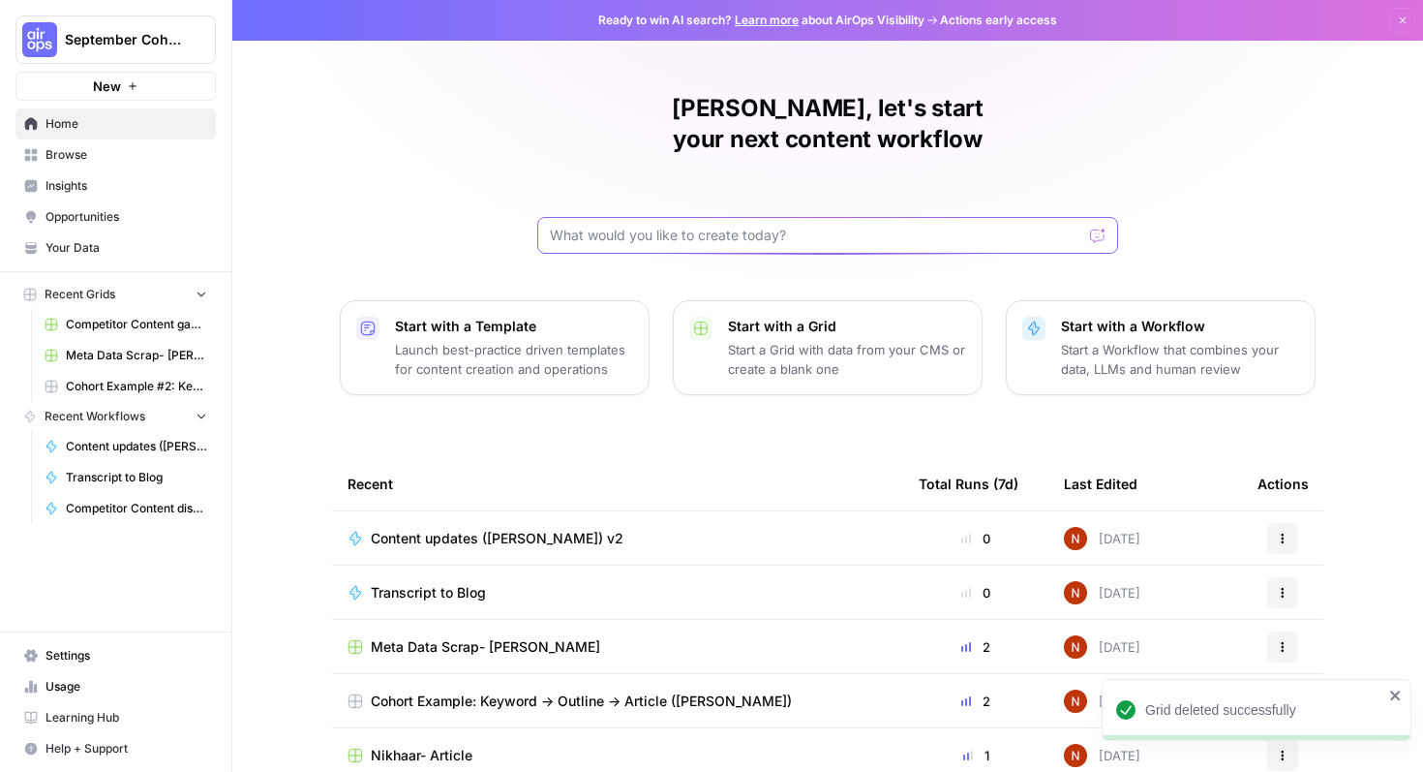
click at [722, 226] on input "text" at bounding box center [816, 235] width 533 height 19
click at [43, 160] on link "Browse" at bounding box center [115, 154] width 200 height 31
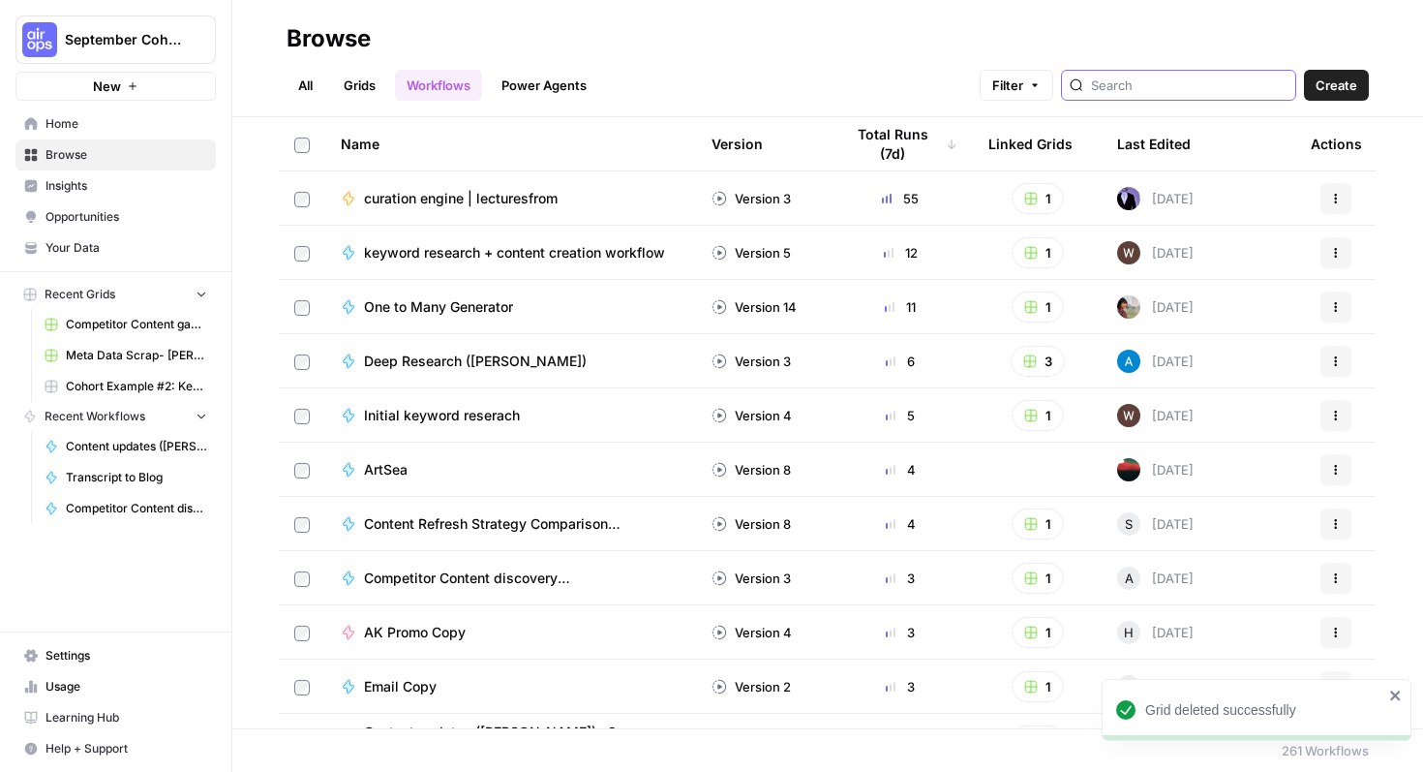
click at [1176, 89] on input "search" at bounding box center [1189, 85] width 197 height 19
type input "andy"
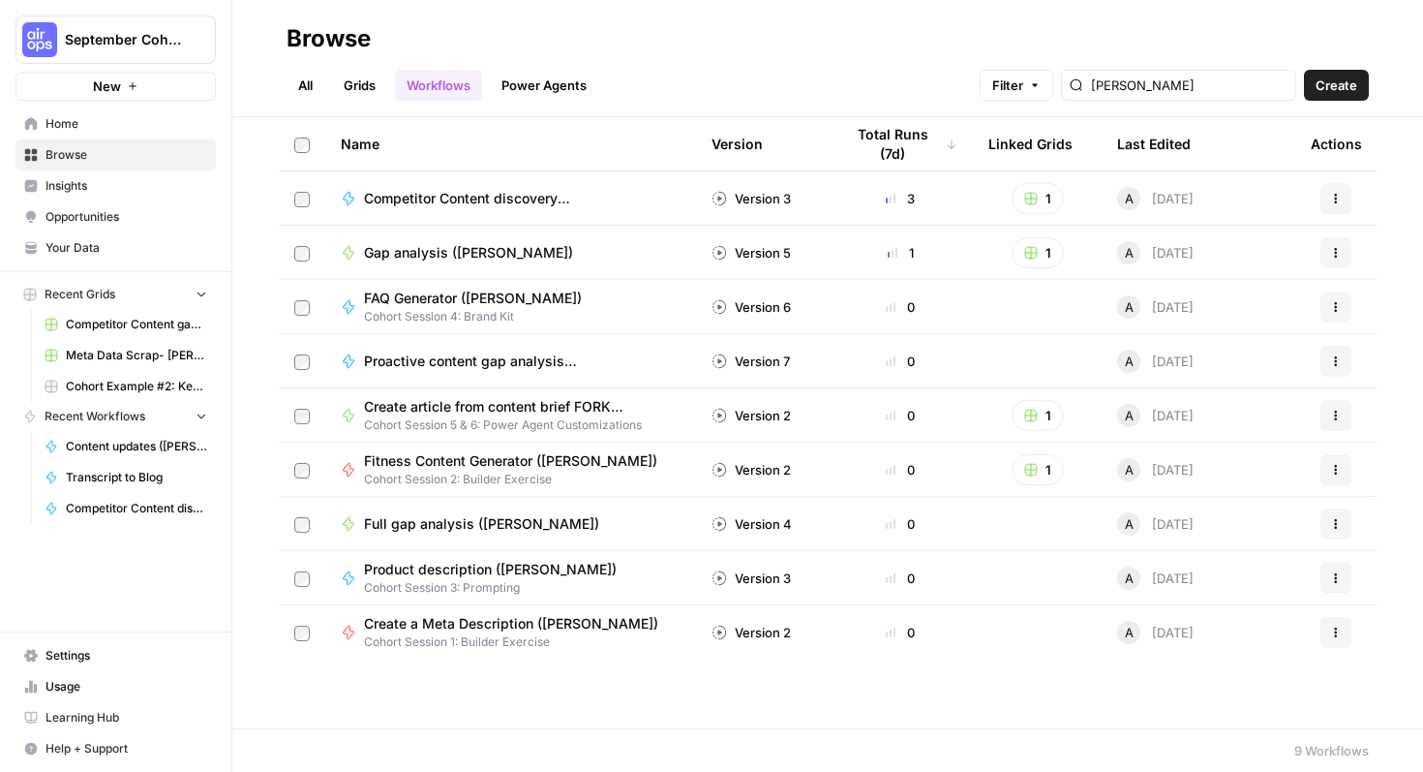
click at [534, 93] on link "Power Agents" at bounding box center [544, 85] width 108 height 31
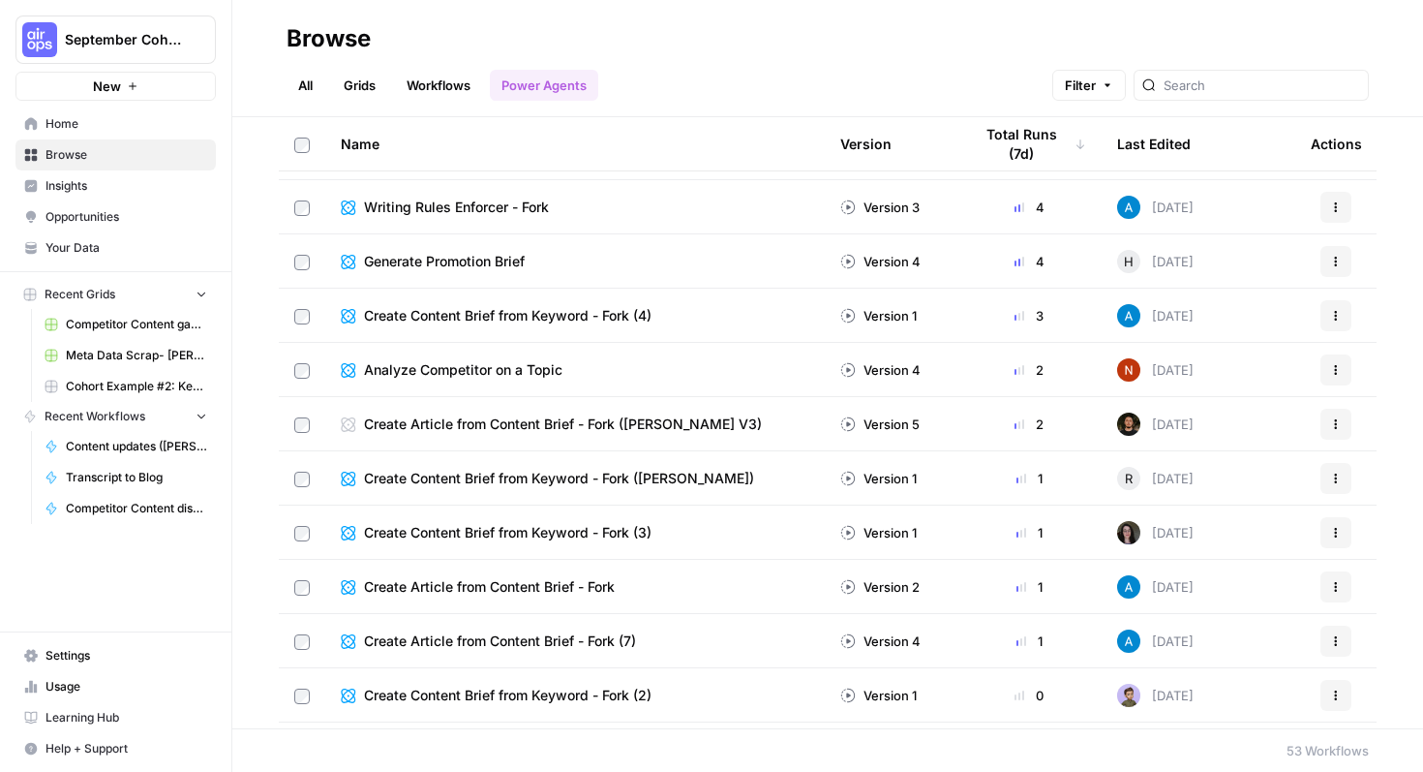
scroll to position [493, 0]
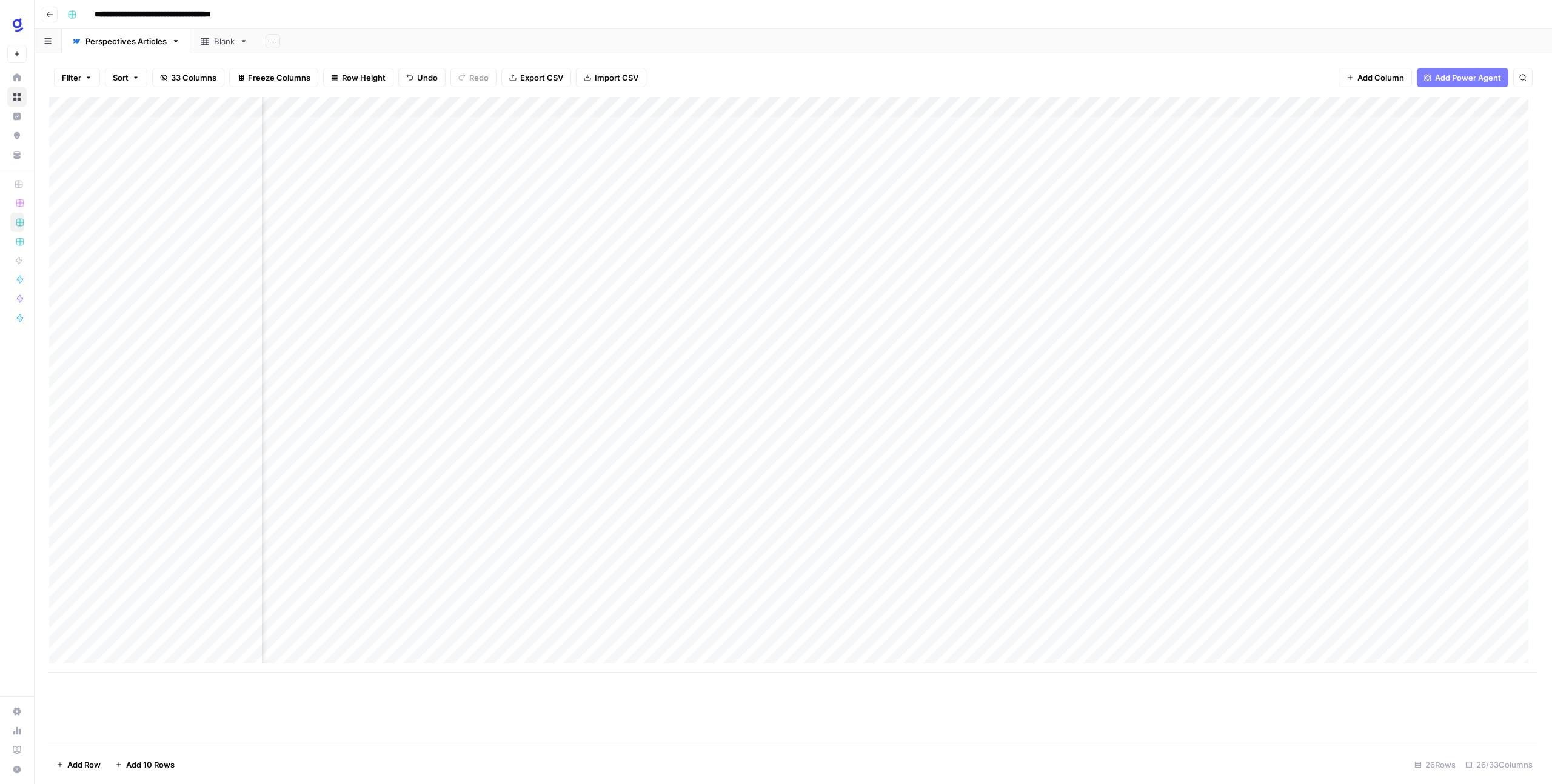
scroll to position [0, 550]
click at [743, 619] on div "Add Column" at bounding box center [793, 385] width 1488 height 576
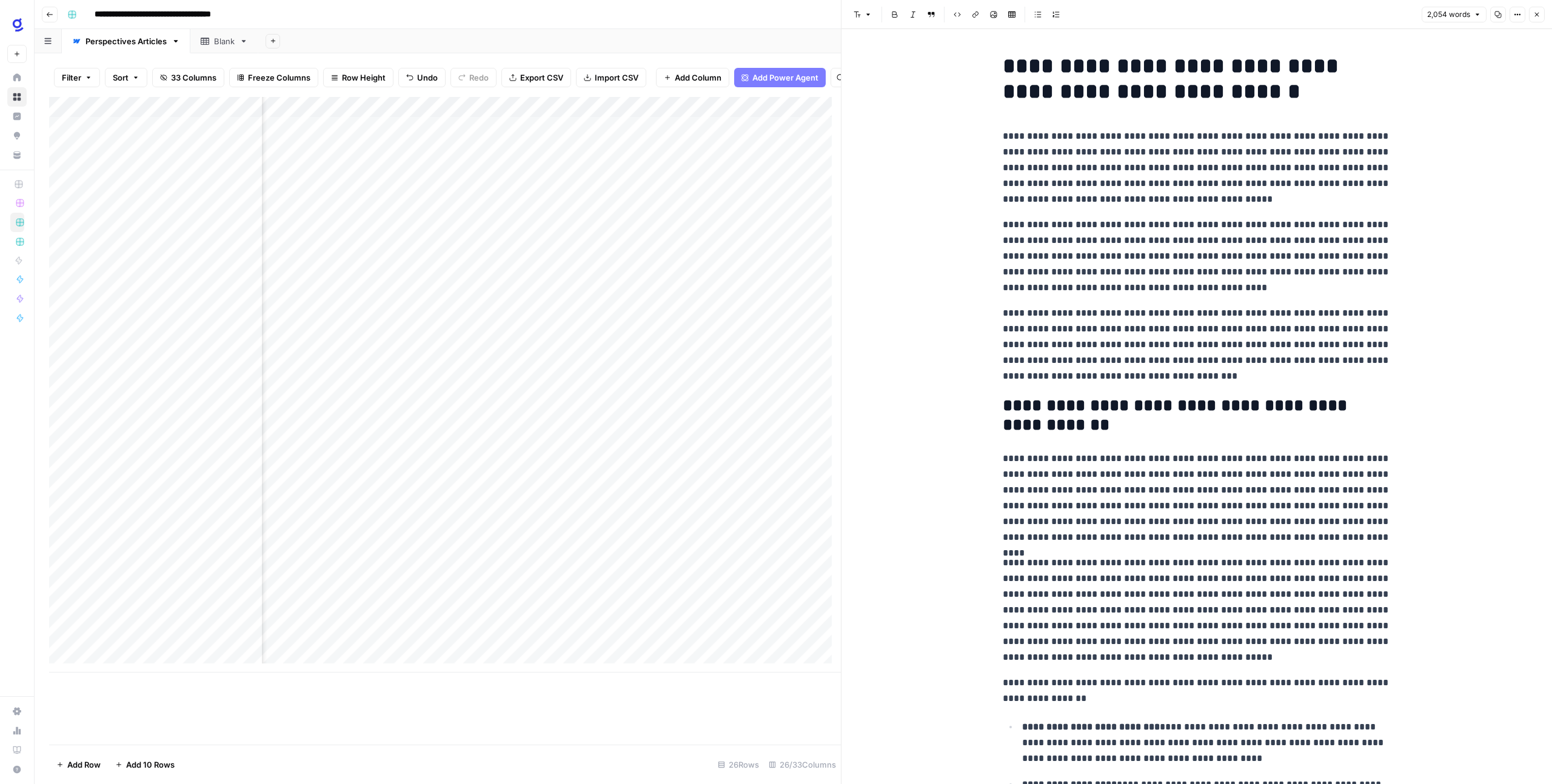
click at [1536, 9] on button "Close" at bounding box center [1536, 14] width 16 height 16
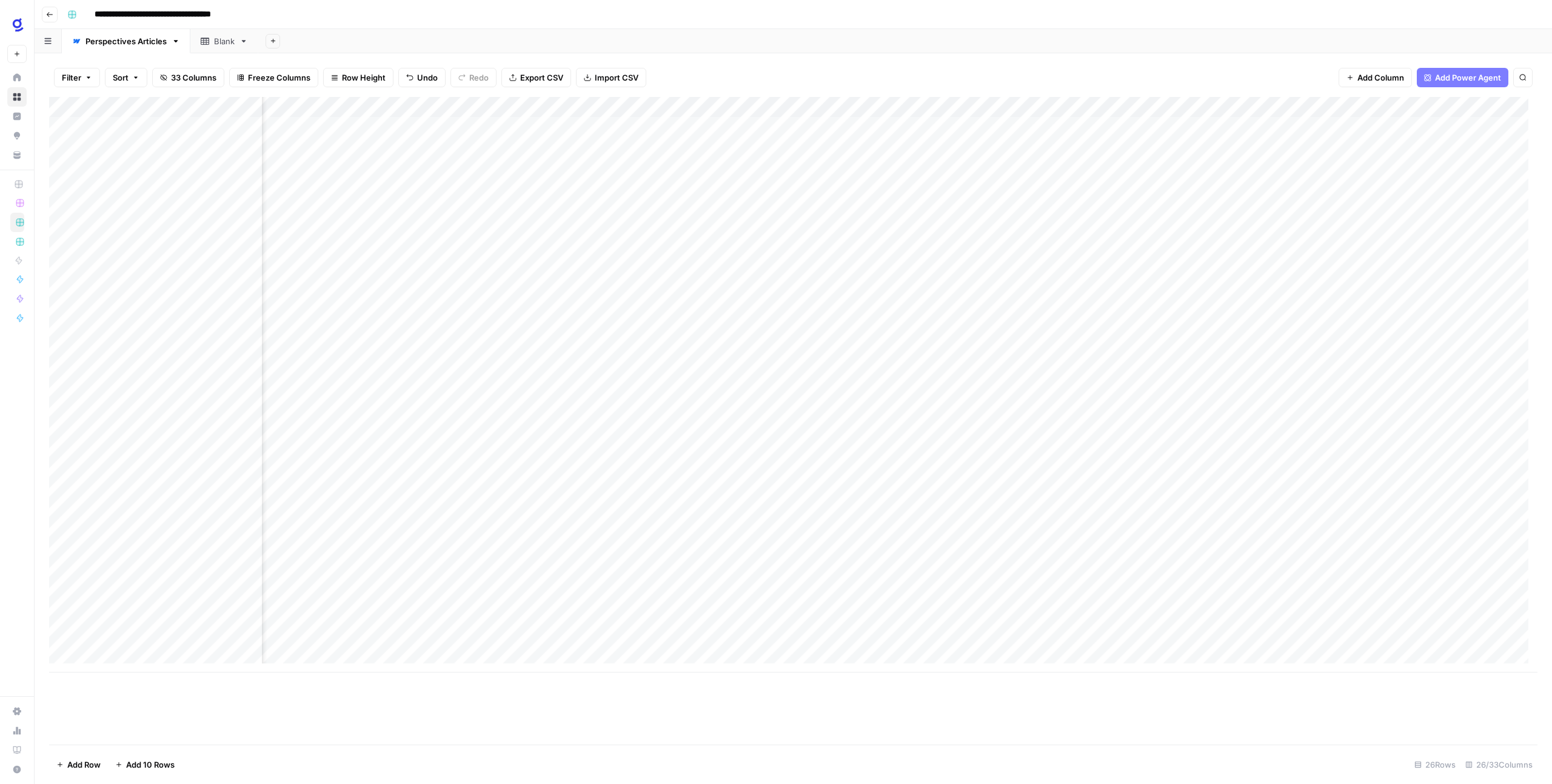
click at [925, 623] on div "Add Column" at bounding box center [793, 385] width 1488 height 576
click at [919, 619] on div "Add Column" at bounding box center [793, 385] width 1488 height 576
click at [927, 618] on div "Add Column" at bounding box center [793, 385] width 1488 height 576
click at [927, 618] on div at bounding box center [928, 621] width 165 height 23
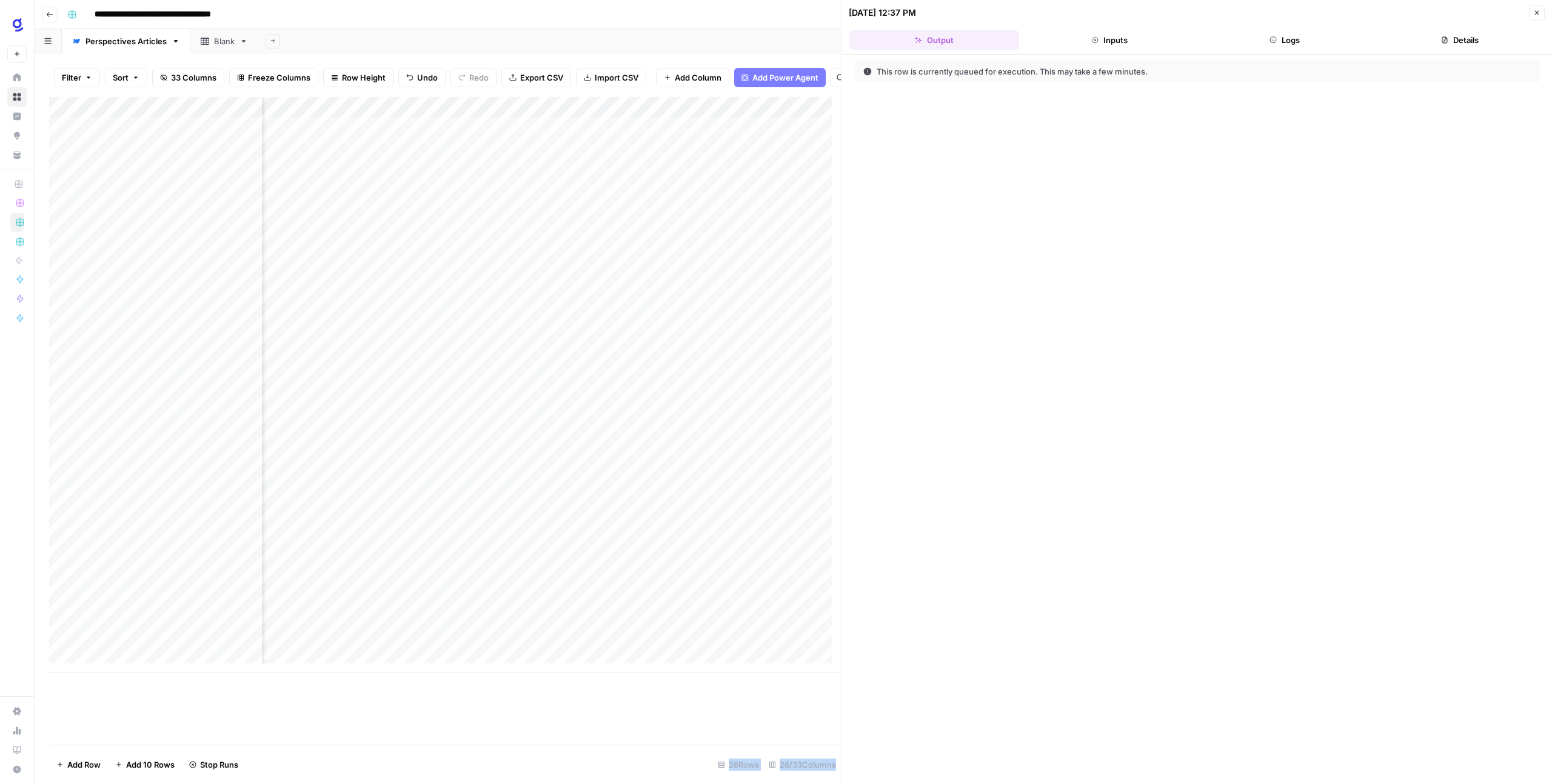
click at [1543, 8] on button "Close" at bounding box center [1536, 13] width 16 height 16
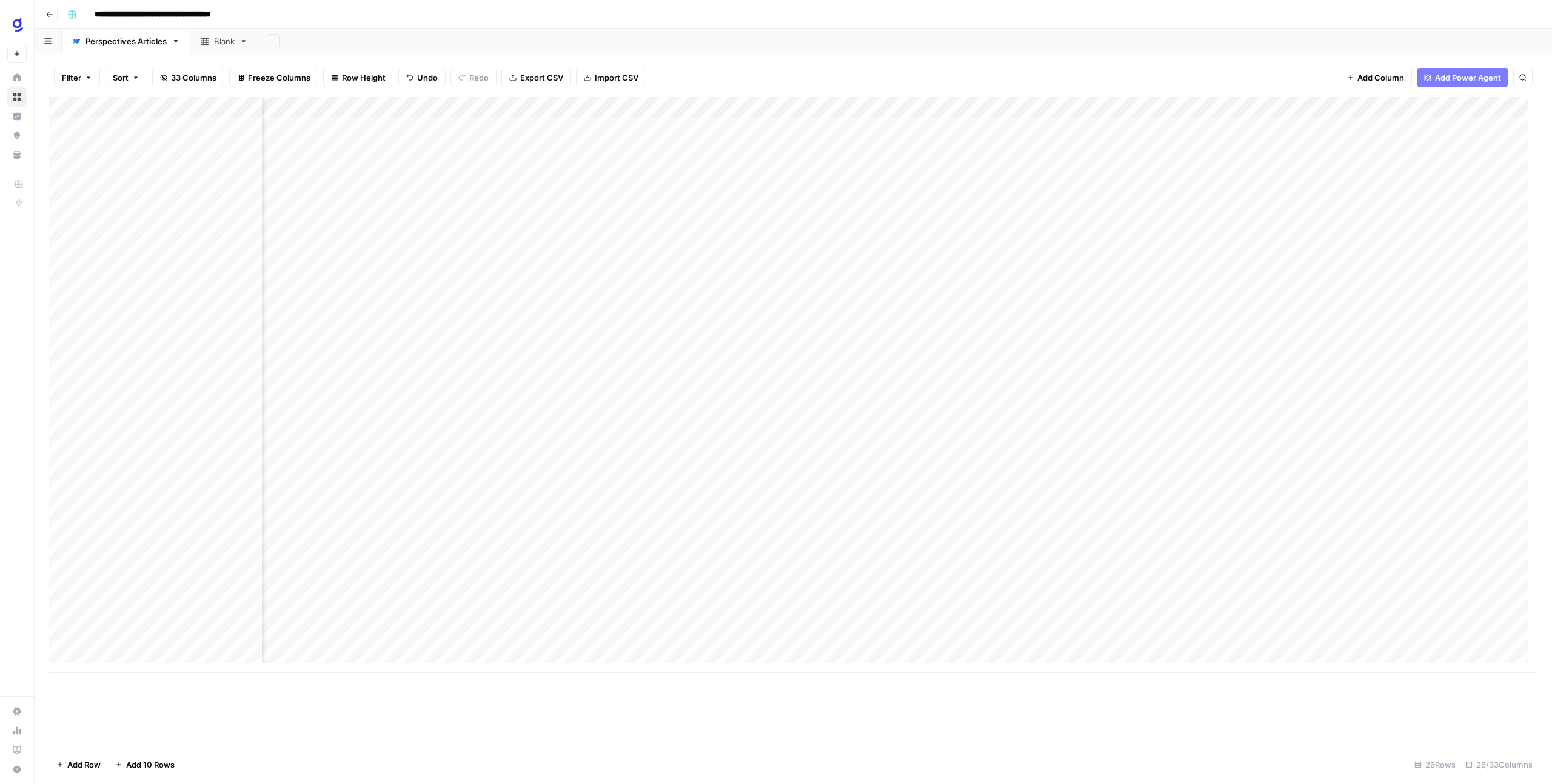
scroll to position [0, 1351]
click at [712, 616] on div "Add Column" at bounding box center [793, 385] width 1488 height 576
click at [727, 617] on div "Add Column" at bounding box center [793, 385] width 1488 height 576
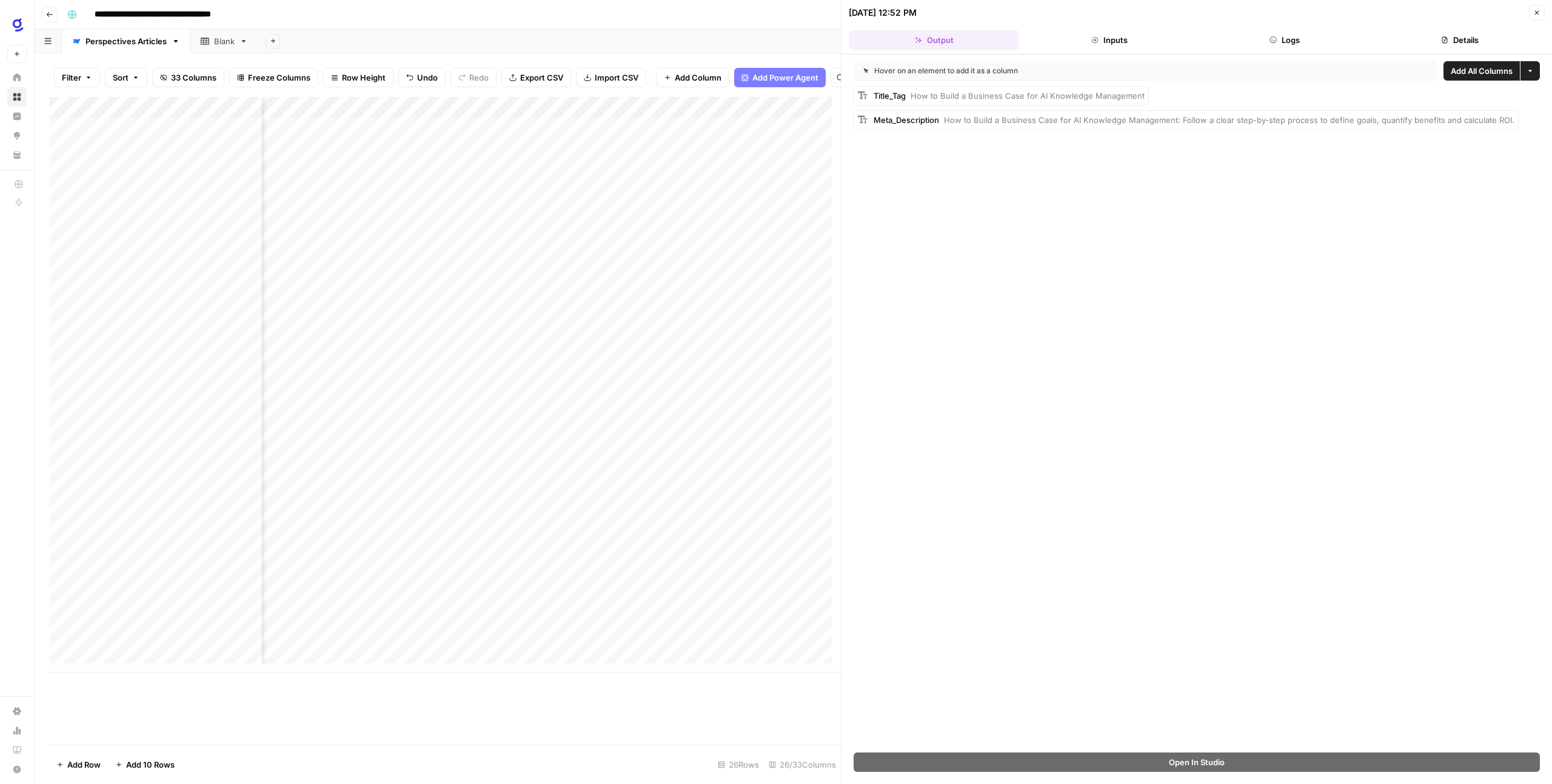
click at [1539, 13] on icon "button" at bounding box center [1537, 13] width 8 height 8
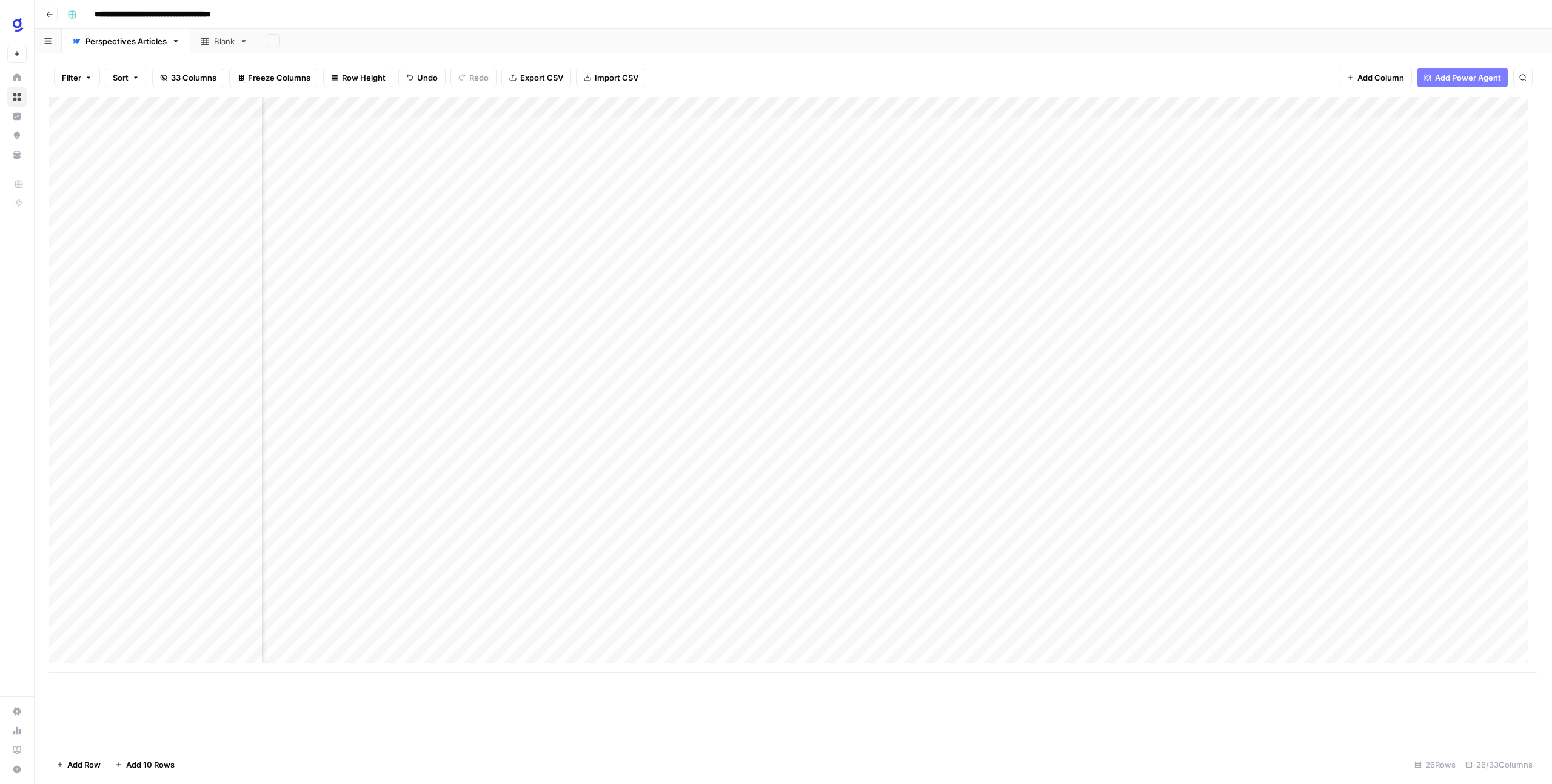
click at [1042, 619] on div "Add Column" at bounding box center [793, 385] width 1488 height 576
click at [1287, 600] on div "Add Column" at bounding box center [793, 385] width 1488 height 576
click at [1287, 600] on div "Add Column" at bounding box center [793, 385] width 1488 height 576
click at [1300, 619] on div "Add Column" at bounding box center [793, 385] width 1488 height 576
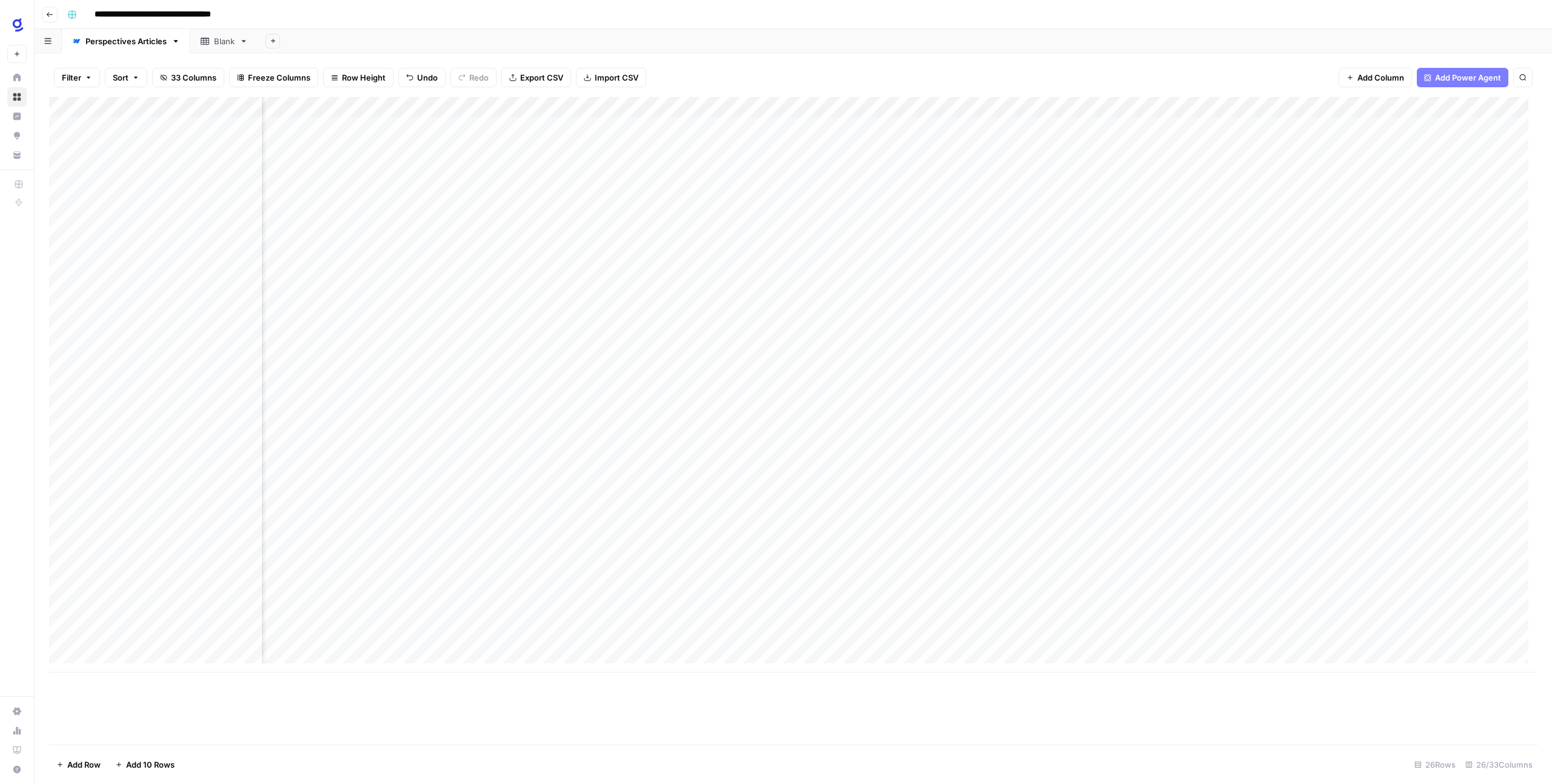
click at [1300, 619] on div "Add Column" at bounding box center [793, 385] width 1488 height 576
type input "**********"
click at [1235, 619] on div "Add Column" at bounding box center [793, 385] width 1488 height 576
click at [1235, 619] on div "Add Column" at bounding box center [793, 385] width 1488 height 576
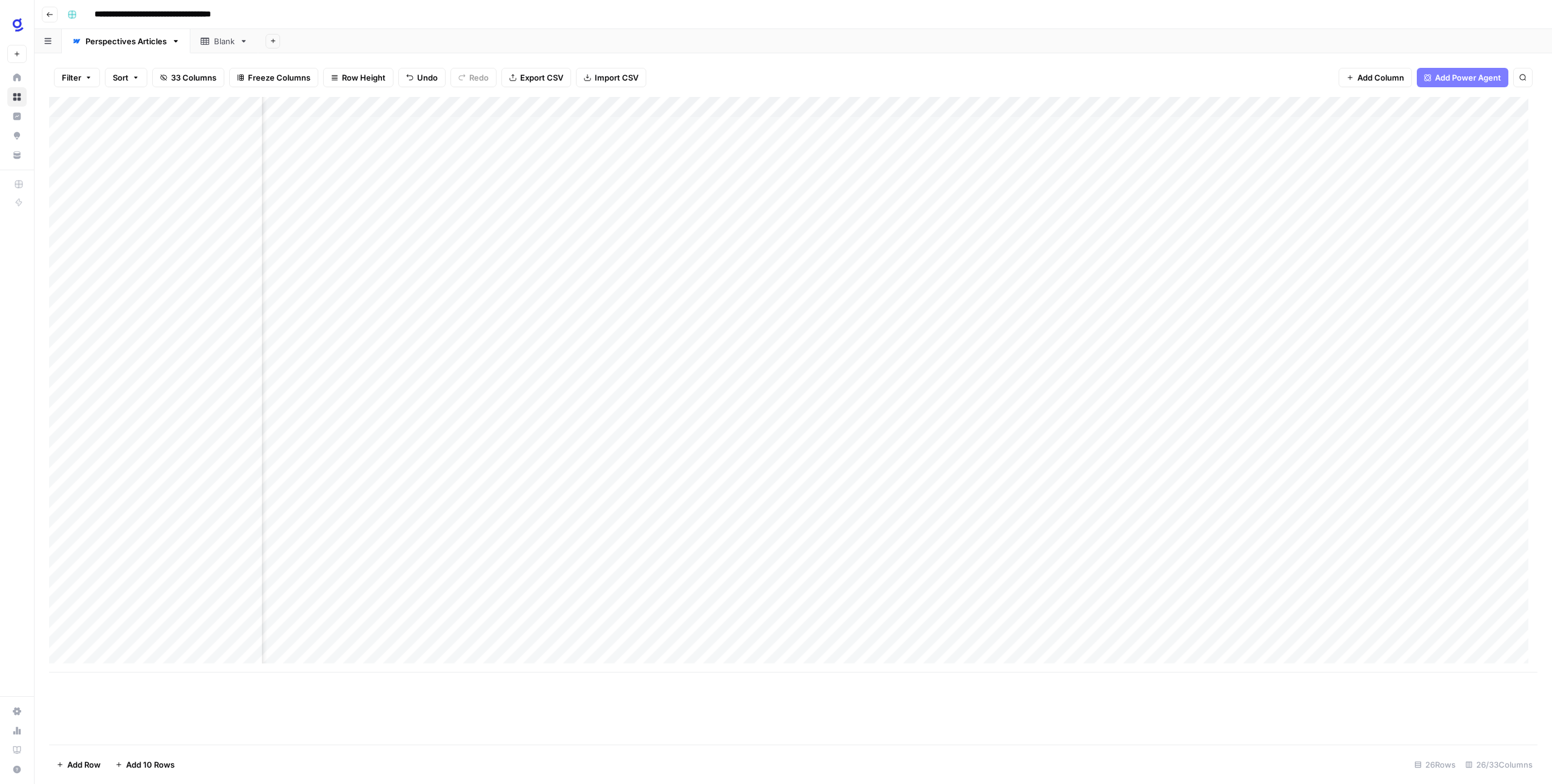
scroll to position [0, 62]
click at [445, 625] on div "Add Column" at bounding box center [793, 385] width 1488 height 576
click at [446, 624] on div "Add Column" at bounding box center [793, 385] width 1488 height 576
click at [951, 624] on div "Add Column" at bounding box center [793, 385] width 1488 height 576
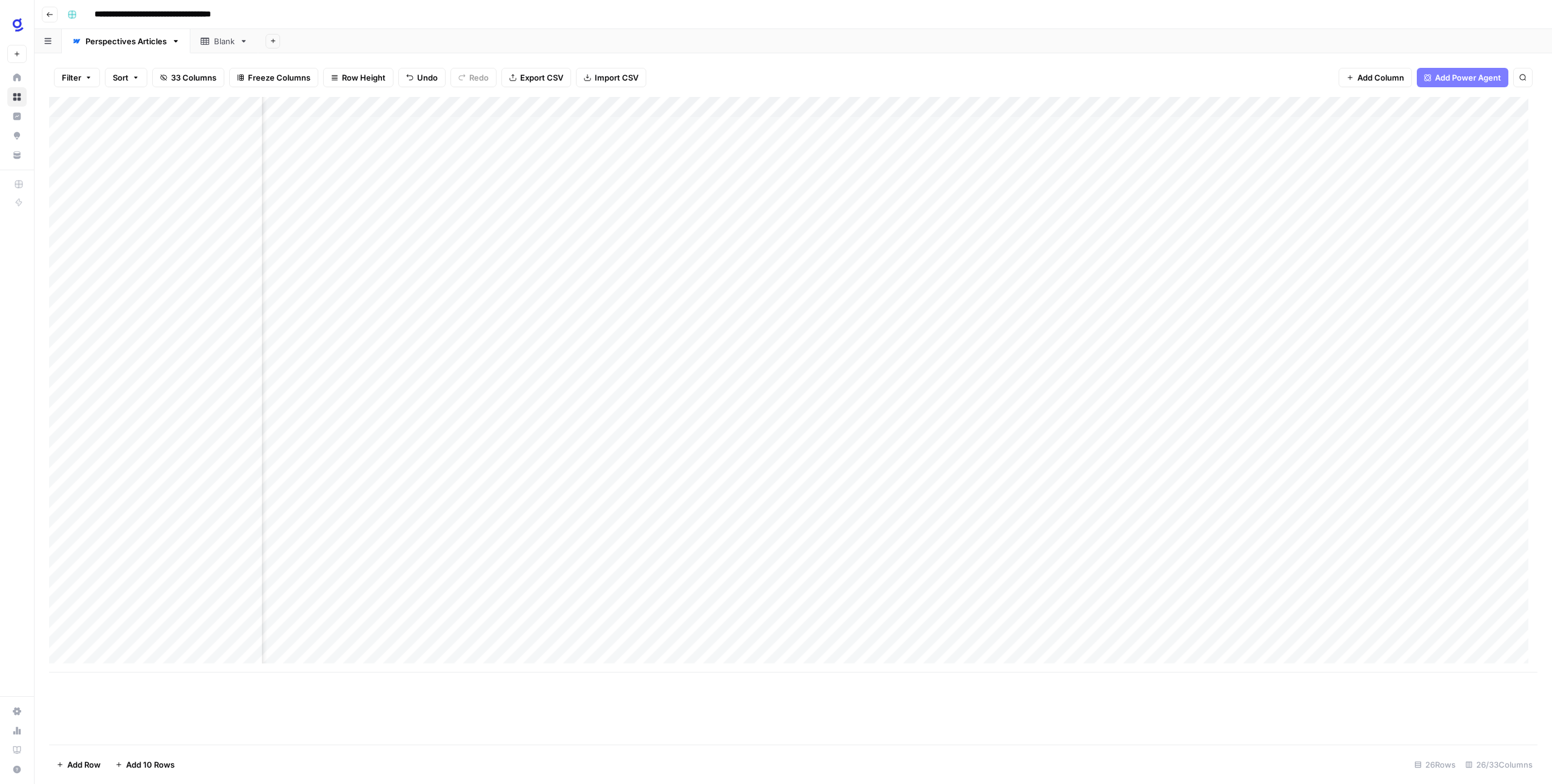
click at [951, 624] on div "Add Column" at bounding box center [793, 385] width 1488 height 576
type textarea "*"
type textarea "**********"
click at [1118, 621] on div "Add Column" at bounding box center [793, 385] width 1488 height 576
click at [169, 641] on div "Add Column" at bounding box center [793, 385] width 1488 height 576
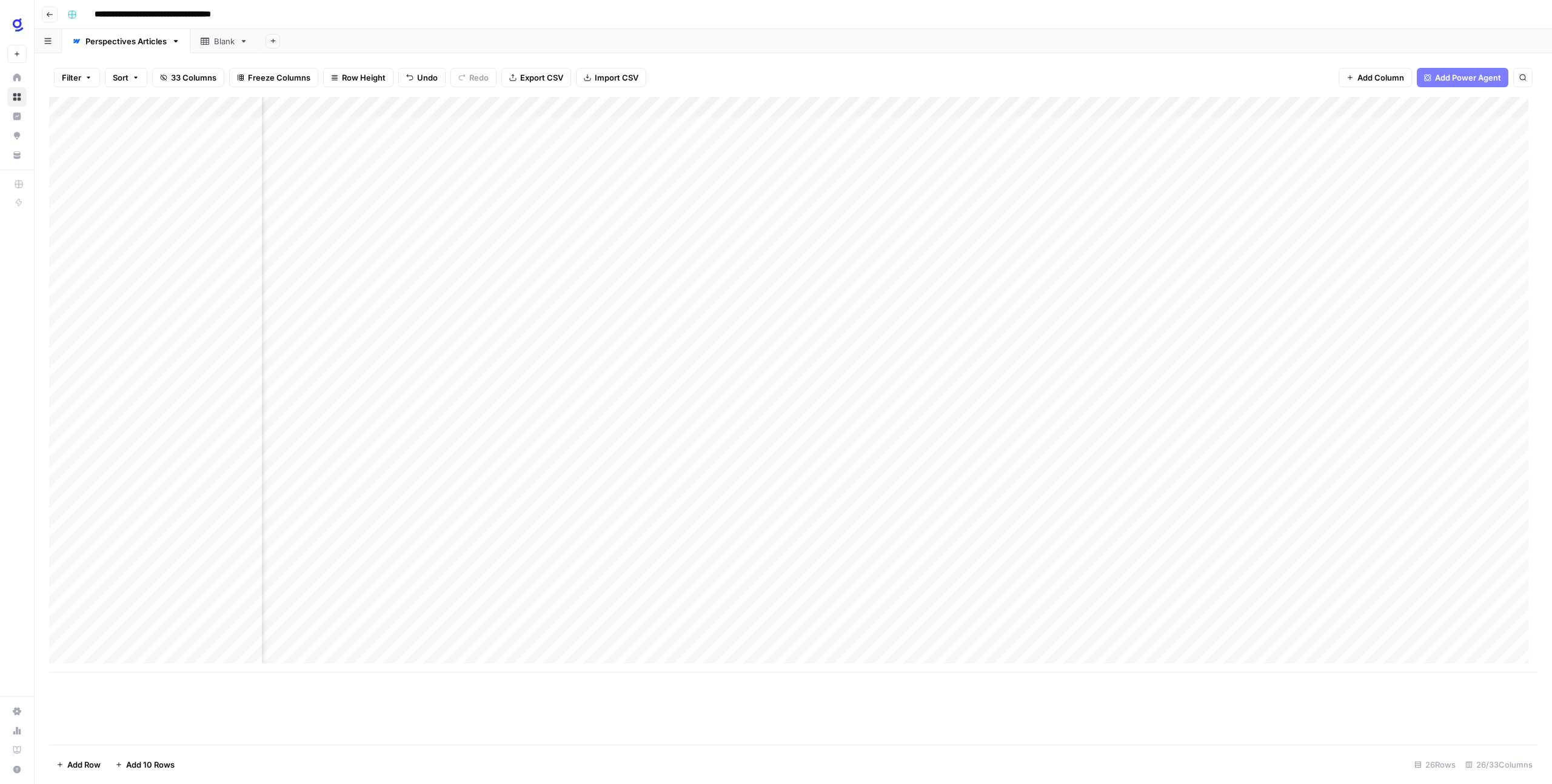
click at [169, 641] on div "Add Column" at bounding box center [793, 385] width 1488 height 576
type textarea "**********"
drag, startPoint x: 334, startPoint y: 687, endPoint x: 376, endPoint y: 704, distance: 45.3
click at [334, 687] on div "Add Column" at bounding box center [793, 420] width 1488 height 648
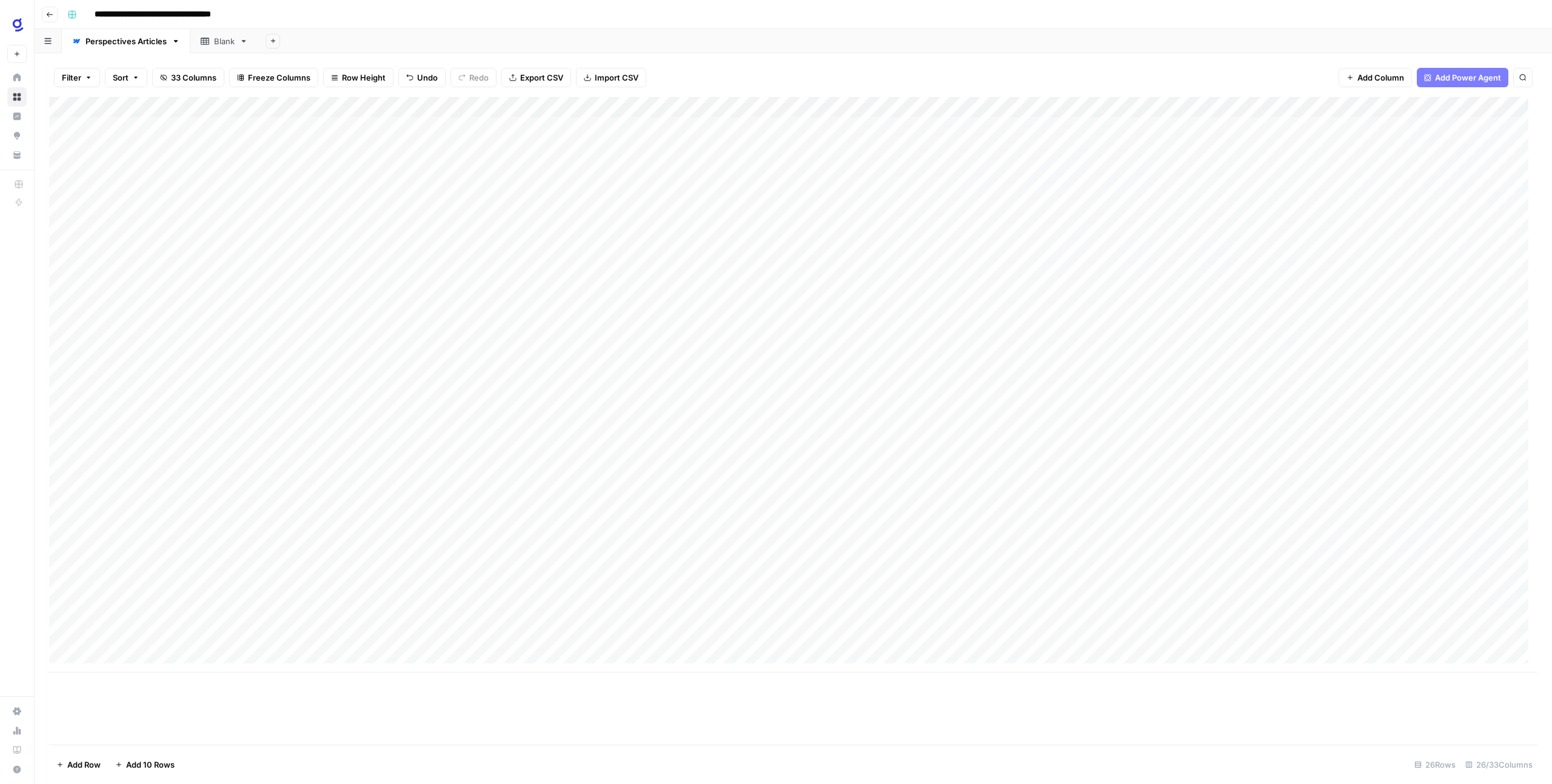
click at [318, 644] on div "Add Column" at bounding box center [793, 385] width 1488 height 576
click at [332, 646] on div "Add Column" at bounding box center [793, 385] width 1488 height 576
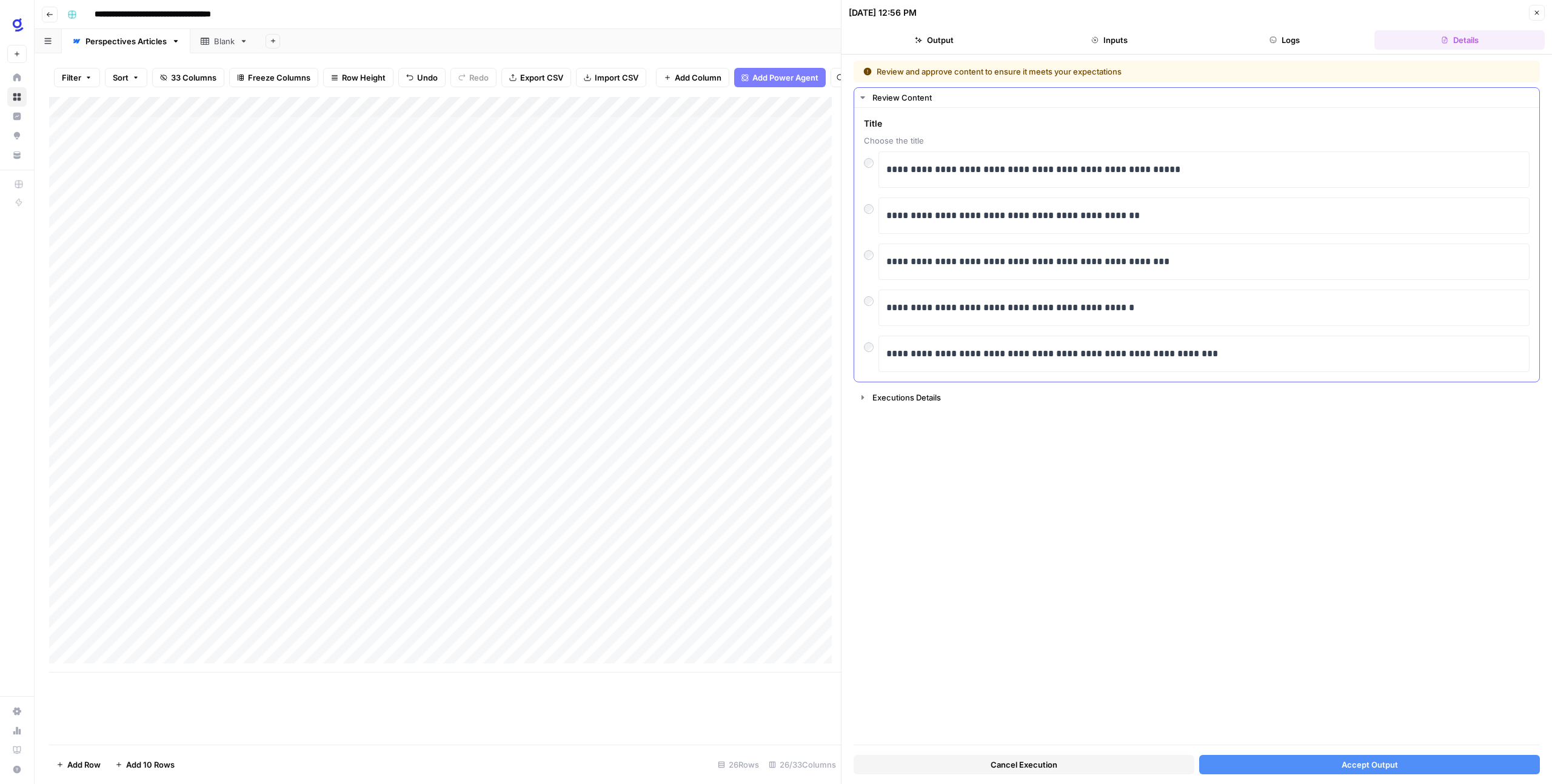
click at [873, 262] on div "**********" at bounding box center [1196, 262] width 666 height 36
click at [1364, 765] on span "Accept Output" at bounding box center [1370, 764] width 56 height 12
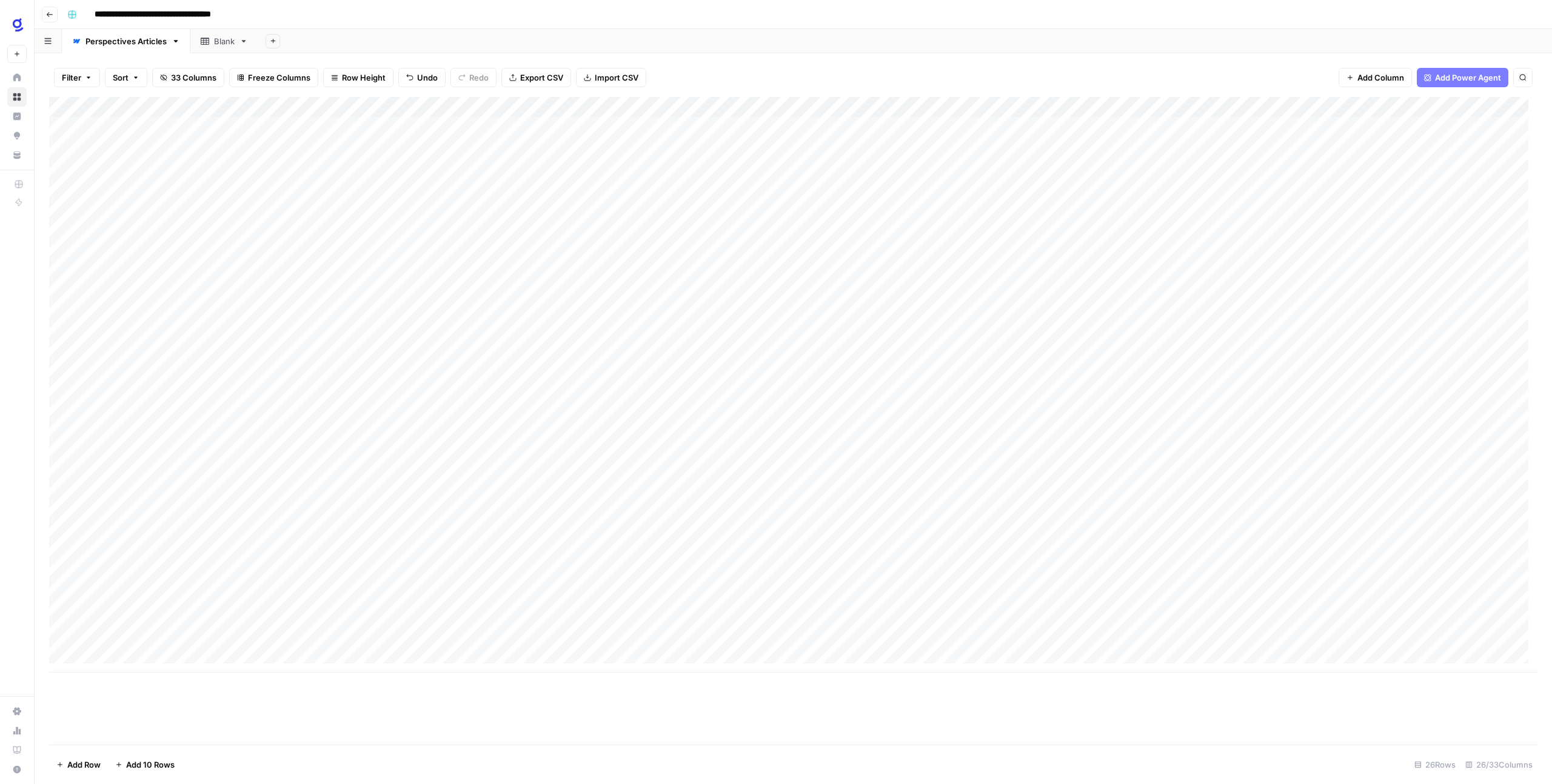
click at [644, 644] on div "Add Column" at bounding box center [793, 385] width 1488 height 576
click at [761, 641] on div "Add Column" at bounding box center [793, 385] width 1488 height 576
click at [972, 641] on div "Add Column" at bounding box center [793, 385] width 1488 height 576
click at [957, 648] on div "Add Column" at bounding box center [793, 385] width 1488 height 576
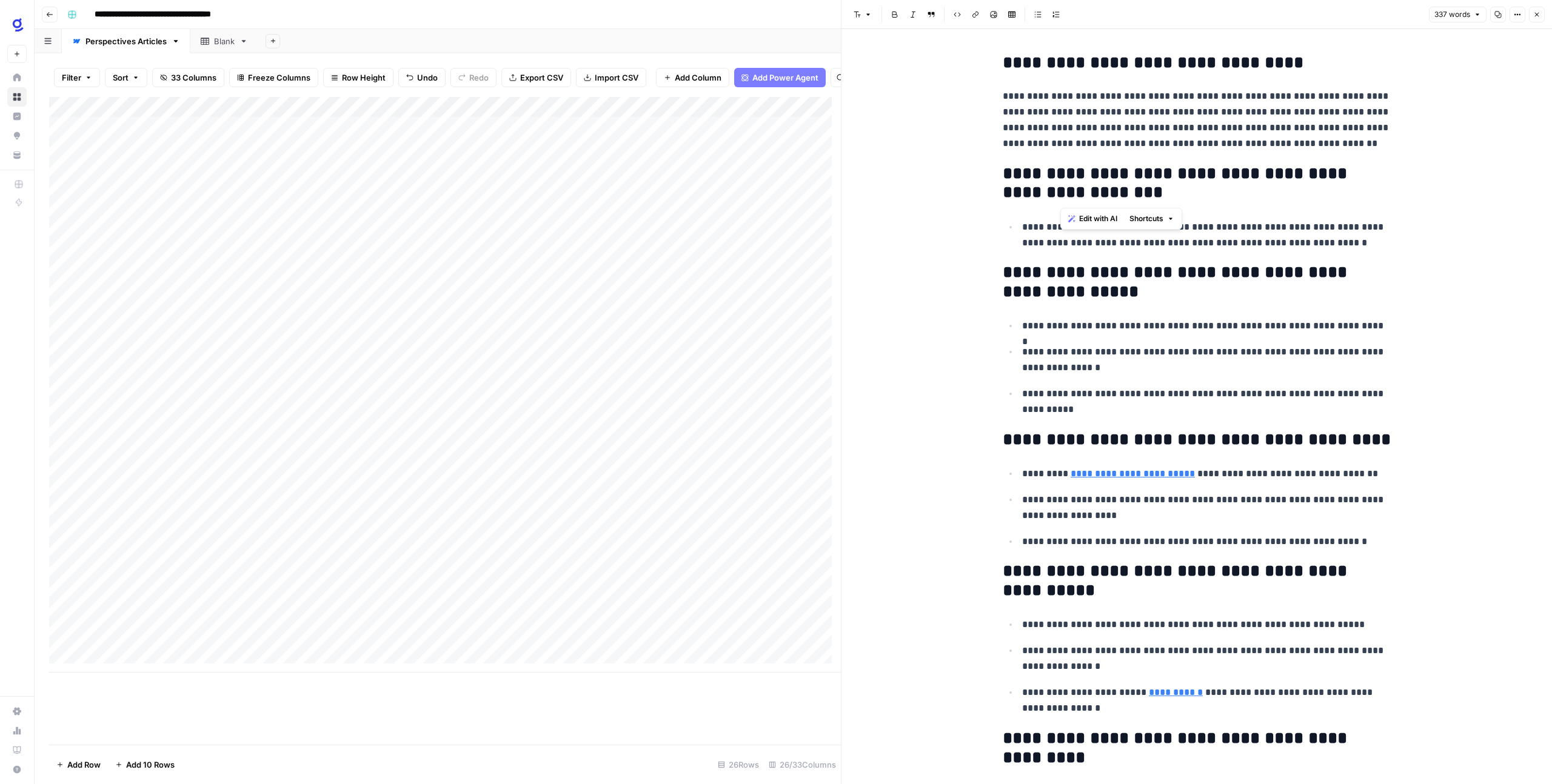
drag, startPoint x: 1148, startPoint y: 200, endPoint x: 1062, endPoint y: 191, distance: 86.5
click at [1062, 191] on h2 "**********" at bounding box center [1196, 183] width 388 height 39
click at [1092, 215] on span "Edit with AI" at bounding box center [1097, 218] width 38 height 11
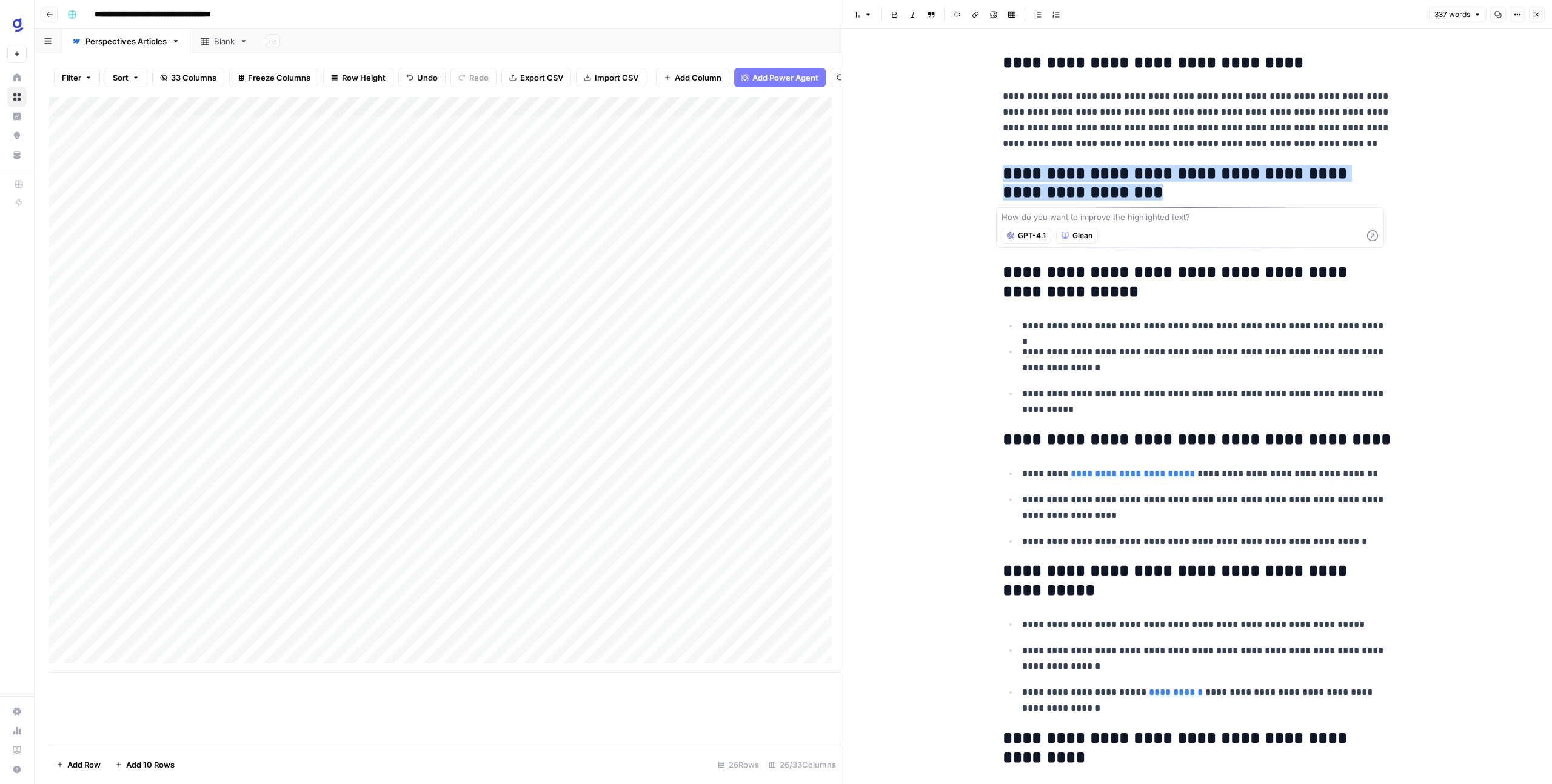
click at [1084, 219] on textarea at bounding box center [1190, 216] width 377 height 12
type textarea "This should be the main heading H1"
click at [1373, 234] on icon "button" at bounding box center [1372, 235] width 12 height 12
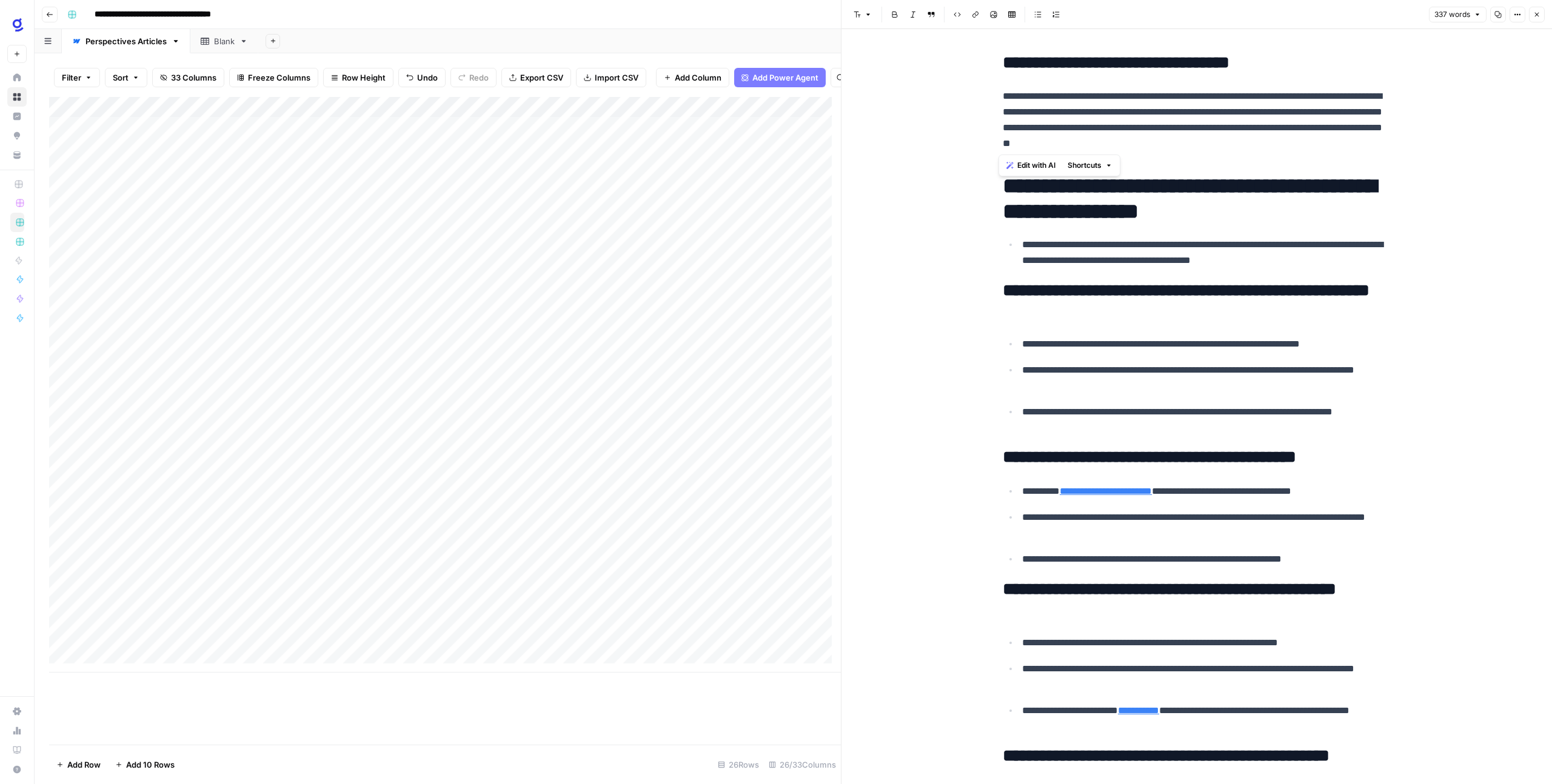
drag, startPoint x: 997, startPoint y: 65, endPoint x: 1359, endPoint y: 141, distance: 369.9
click at [1359, 141] on div "**********" at bounding box center [1196, 606] width 403 height 1115
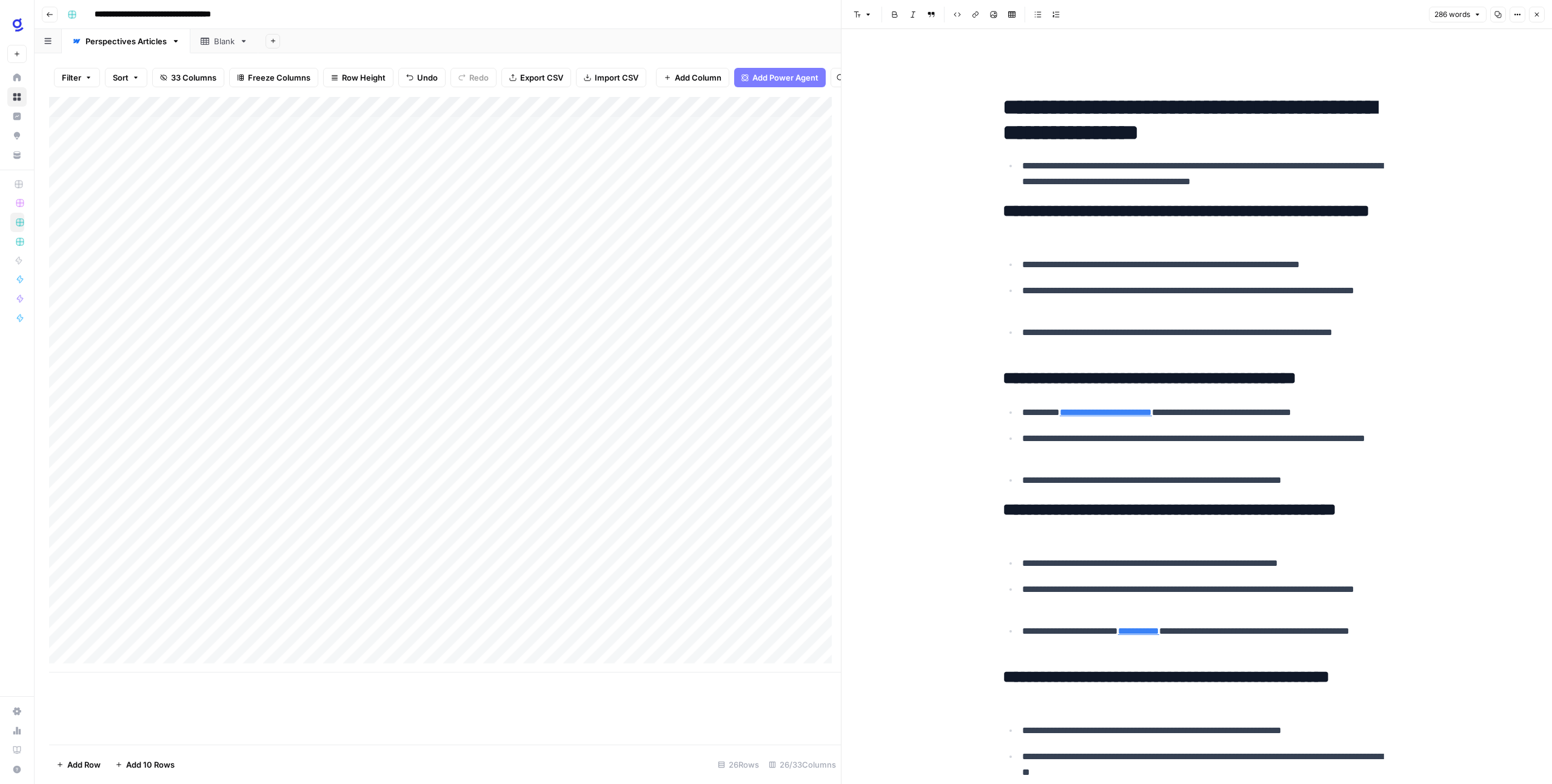
click at [1330, 181] on p "**********" at bounding box center [1206, 174] width 369 height 31
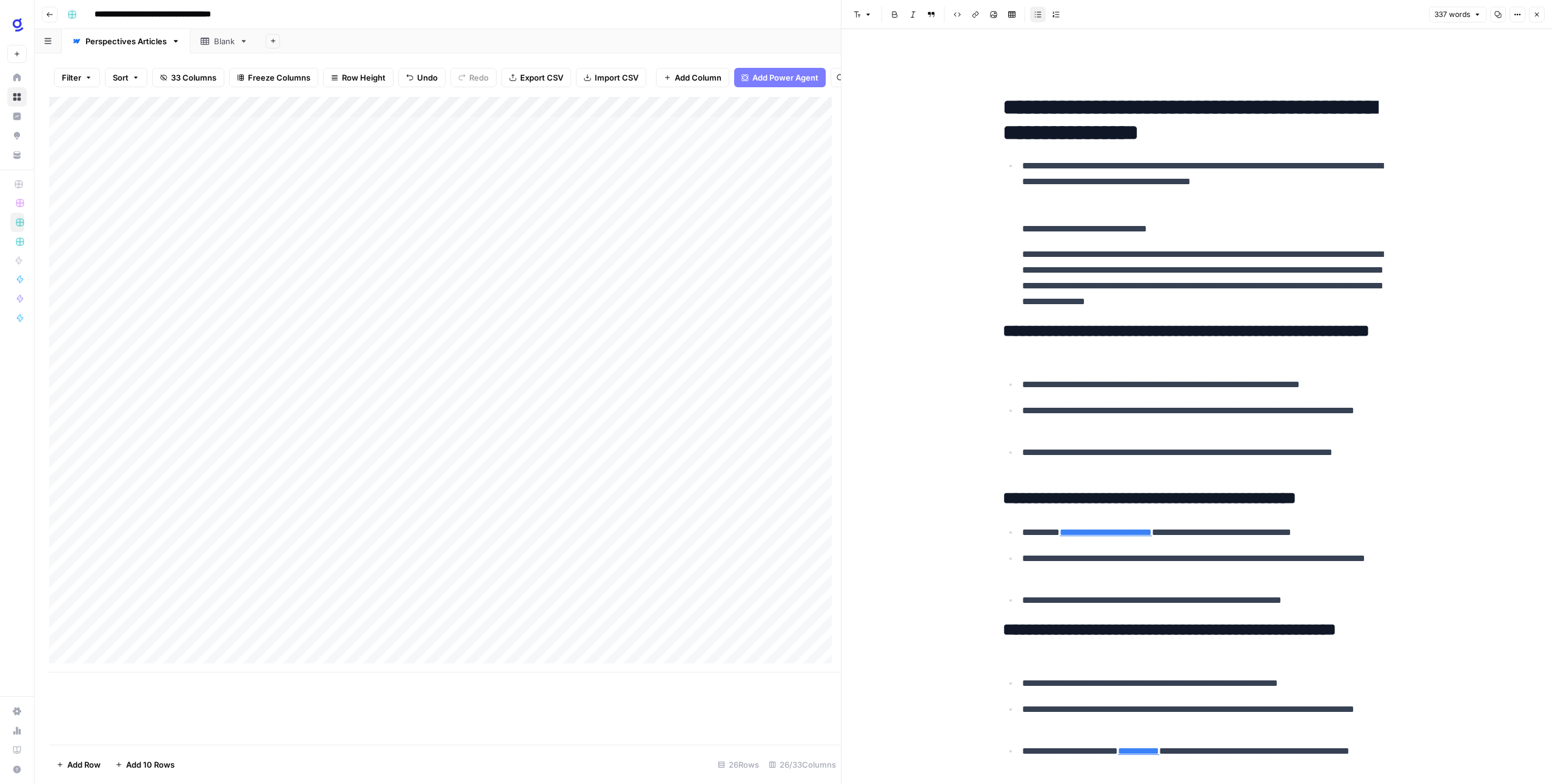
click at [1238, 223] on p "**********" at bounding box center [1206, 198] width 369 height 79
click at [873, 18] on button "Font style" at bounding box center [862, 14] width 28 height 16
click at [893, 75] on span "heading 2" at bounding box center [901, 78] width 58 height 14
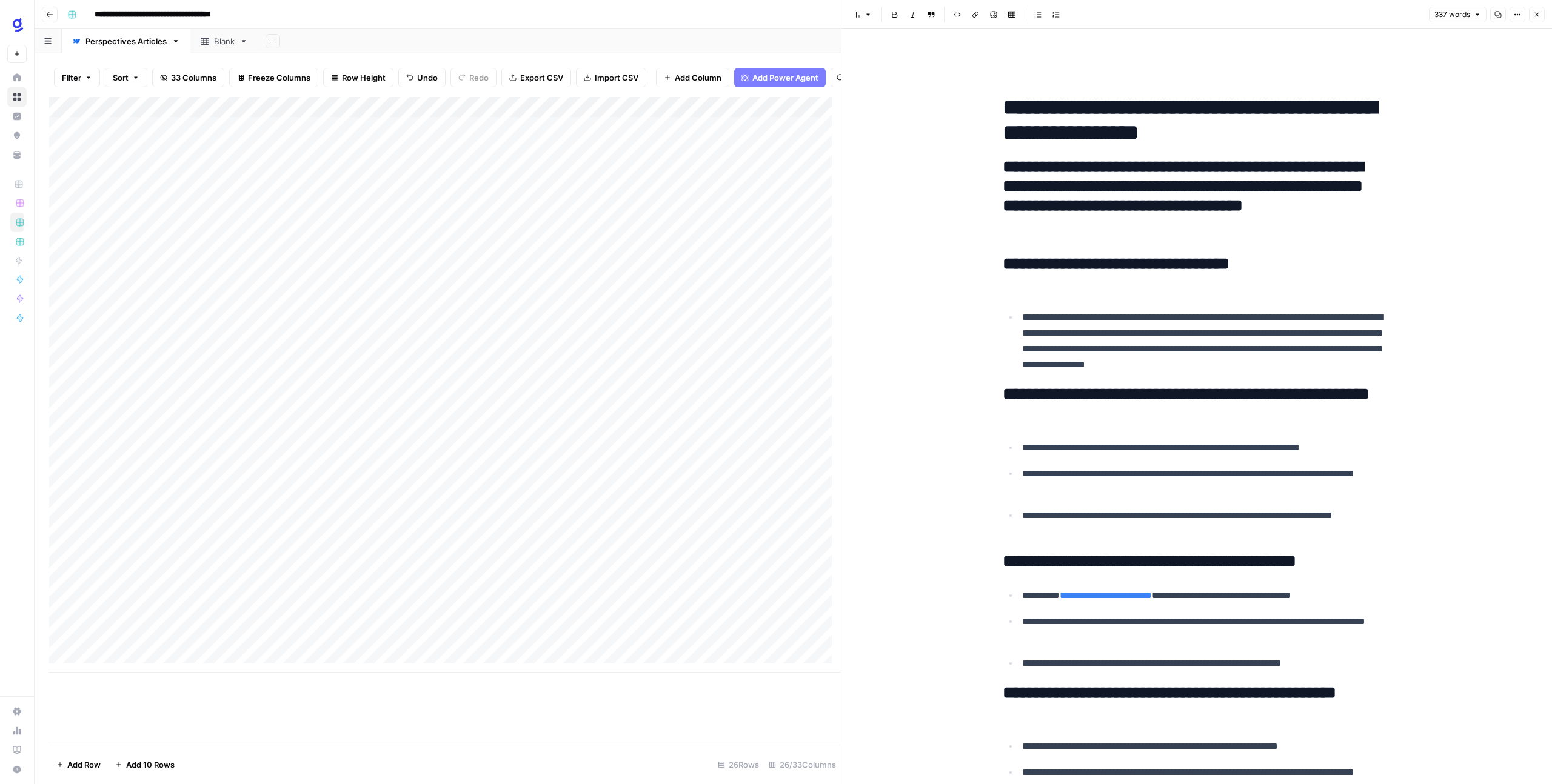
click at [1036, 400] on h2 "**********" at bounding box center [1196, 404] width 388 height 39
click at [859, 14] on icon "button" at bounding box center [857, 14] width 7 height 6
click at [910, 245] on div "**********" at bounding box center [1196, 668] width 711 height 1278
drag, startPoint x: 994, startPoint y: 103, endPoint x: 1036, endPoint y: 103, distance: 42.0
click at [1040, 101] on div "**********" at bounding box center [1196, 658] width 403 height 1219
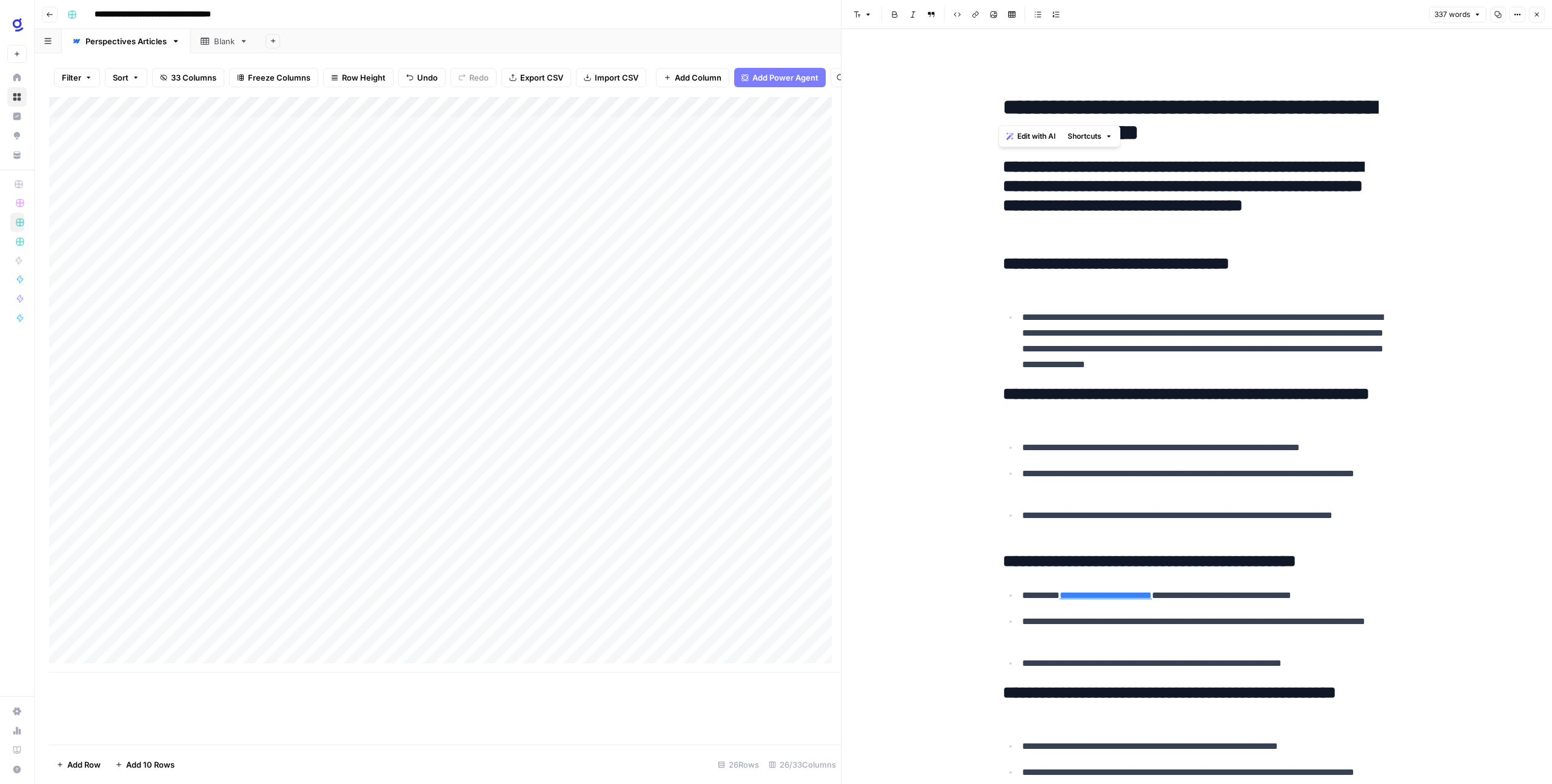
click at [1034, 132] on span "Edit with AI" at bounding box center [1036, 136] width 38 height 11
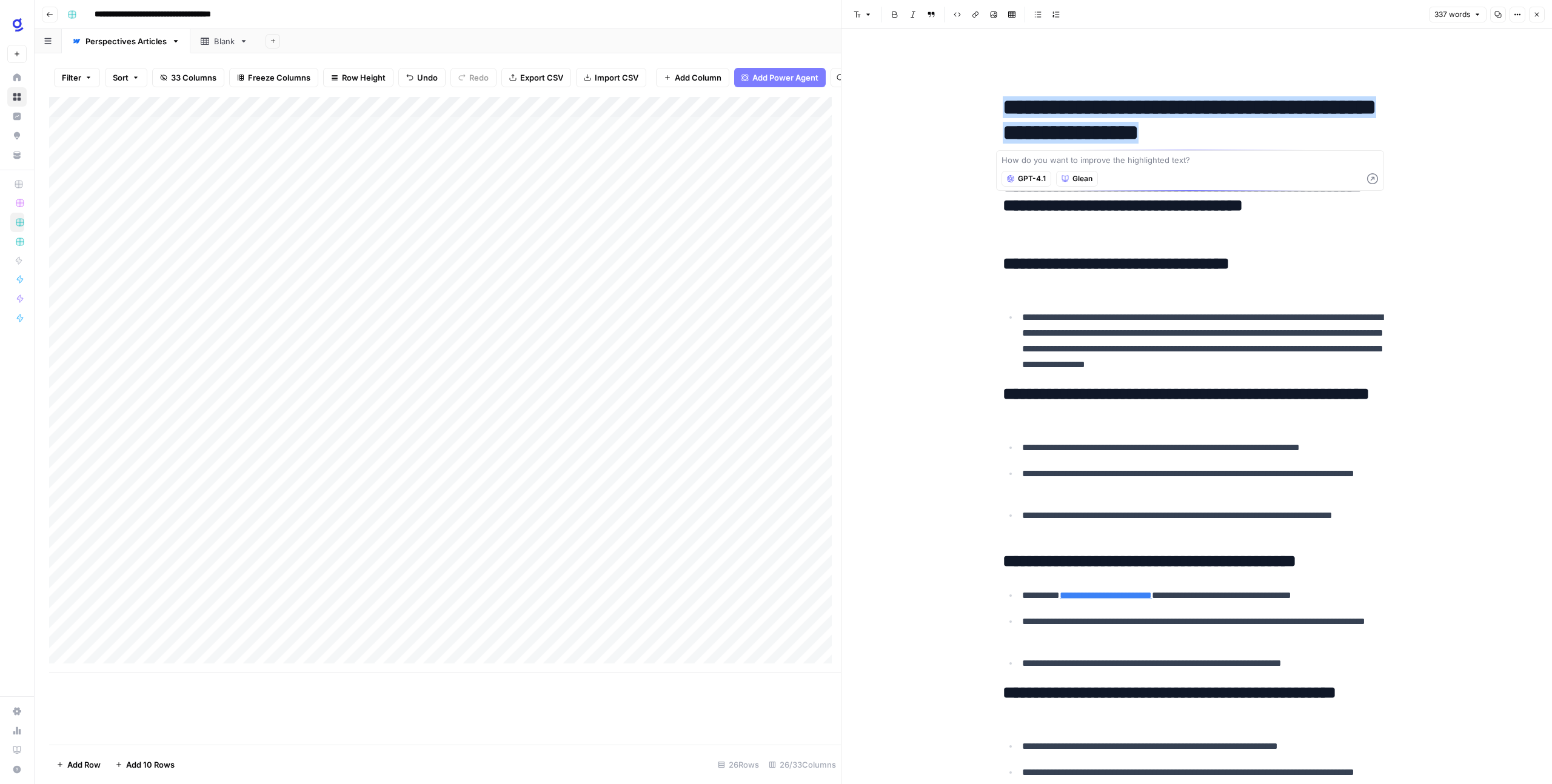
click at [1039, 160] on textarea at bounding box center [1190, 160] width 377 height 12
type textarea "Make all the steps as Heading 3."
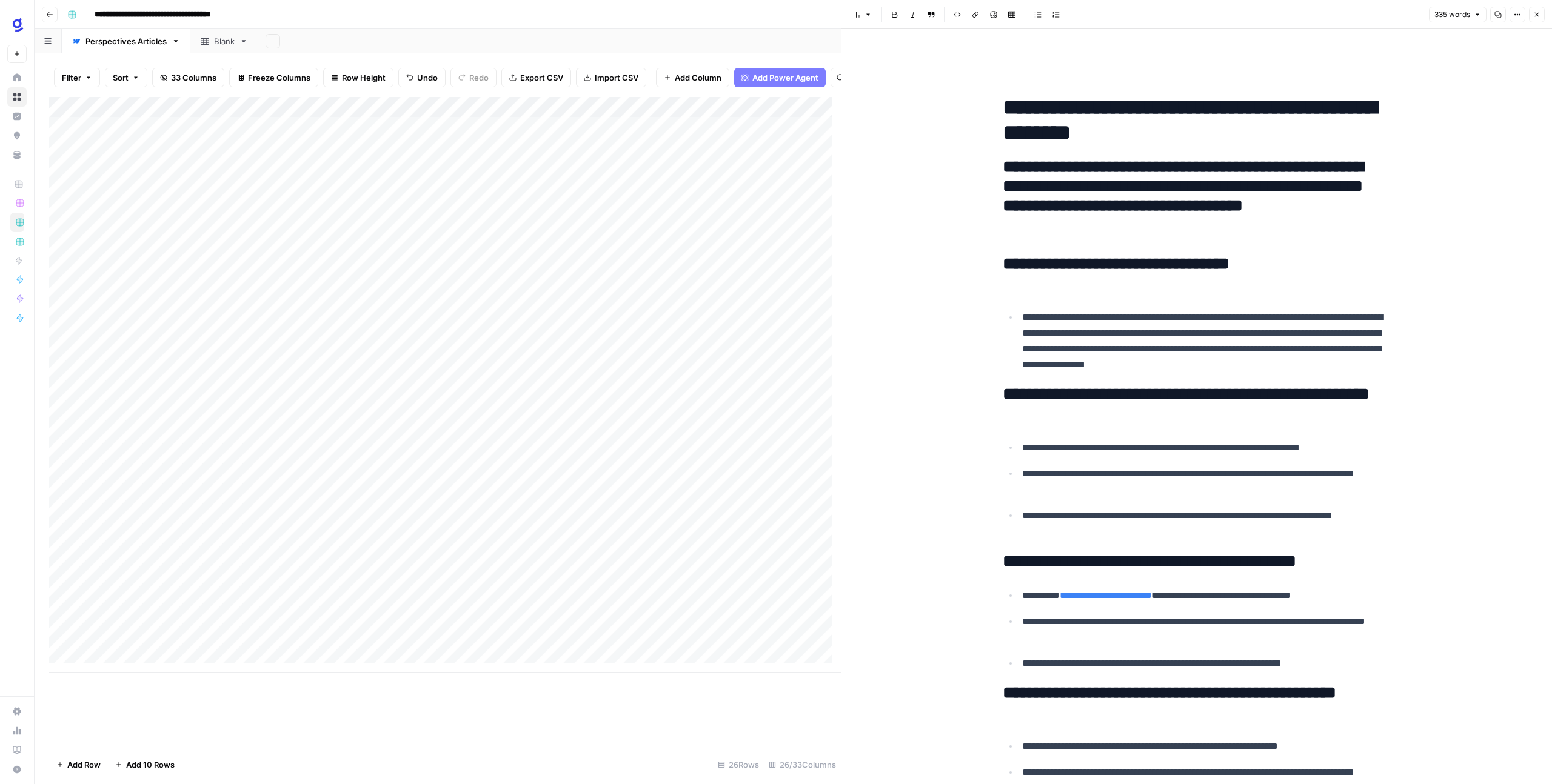
click at [1081, 392] on h2 "**********" at bounding box center [1196, 404] width 388 height 39
click at [1138, 197] on h2 "**********" at bounding box center [1196, 225] width 388 height 135
click at [1116, 229] on h2 "**********" at bounding box center [1196, 225] width 388 height 135
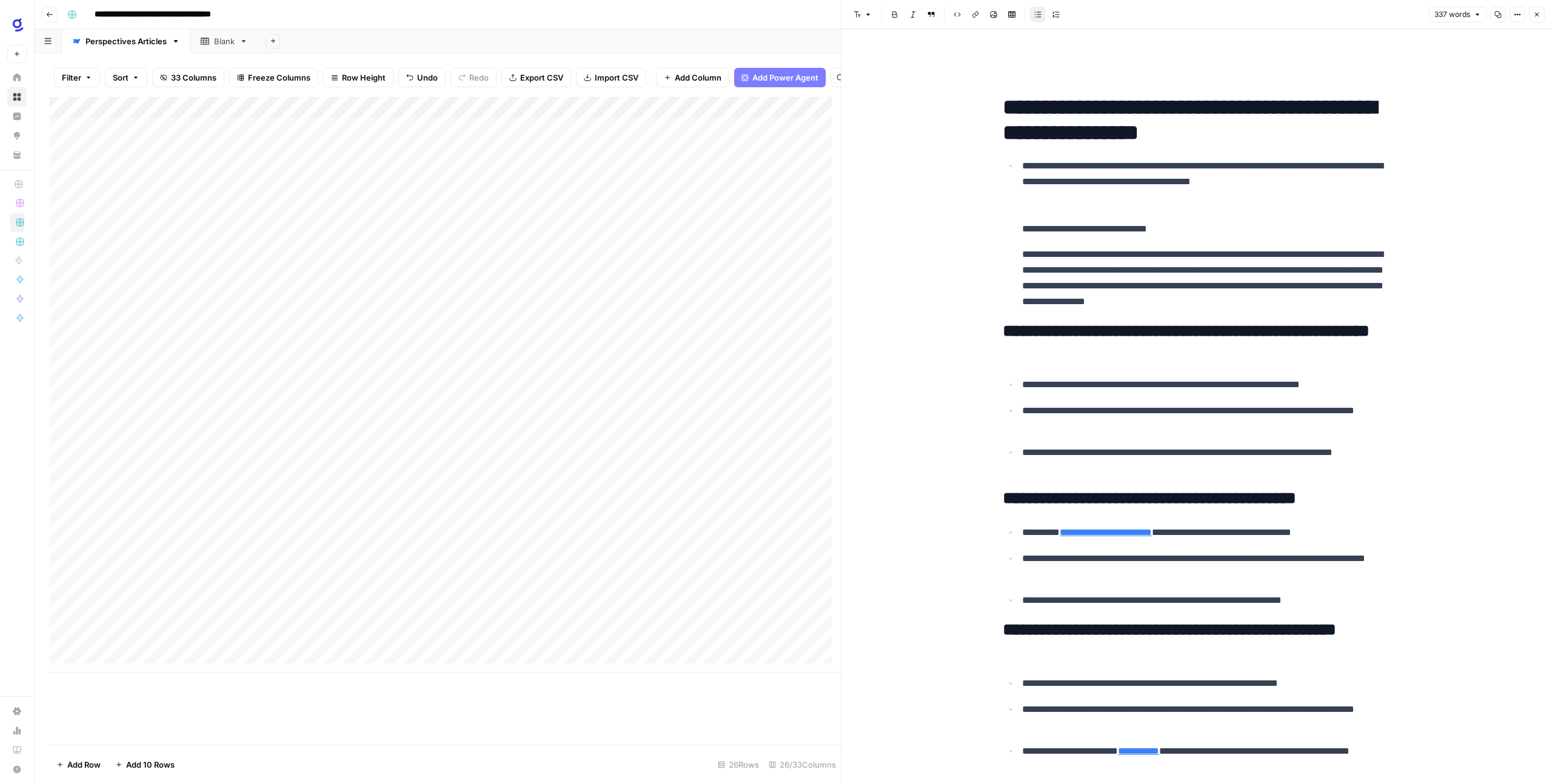
click at [1023, 167] on p "**********" at bounding box center [1206, 198] width 369 height 79
click at [1050, 350] on h2 "**********" at bounding box center [1196, 341] width 388 height 39
click at [1005, 330] on h2 "**********" at bounding box center [1196, 341] width 388 height 39
click at [1002, 330] on h2 "**********" at bounding box center [1196, 341] width 388 height 39
click at [869, 16] on icon "button" at bounding box center [868, 14] width 8 height 8
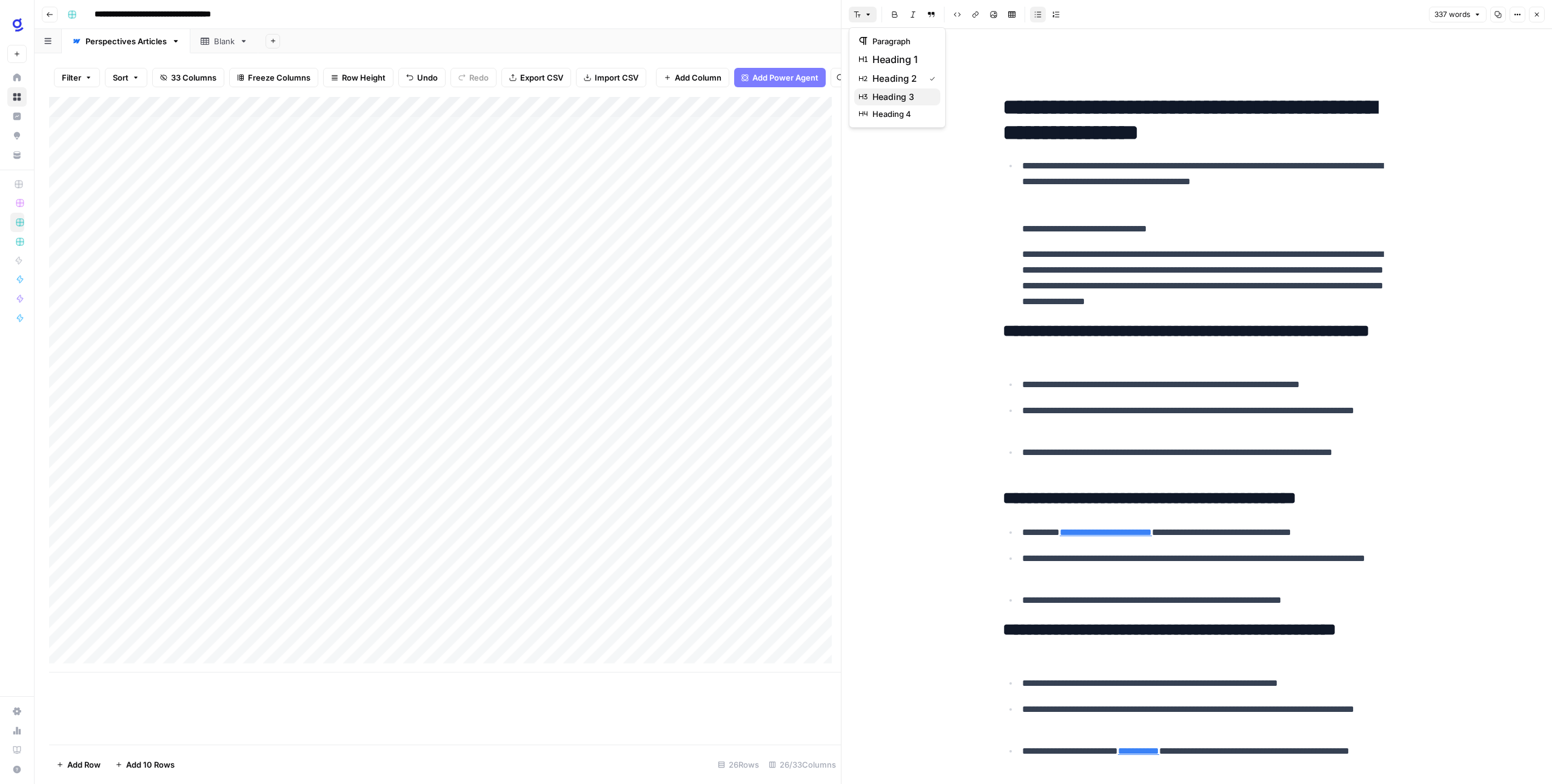
click at [900, 94] on span "heading 3" at bounding box center [901, 96] width 58 height 12
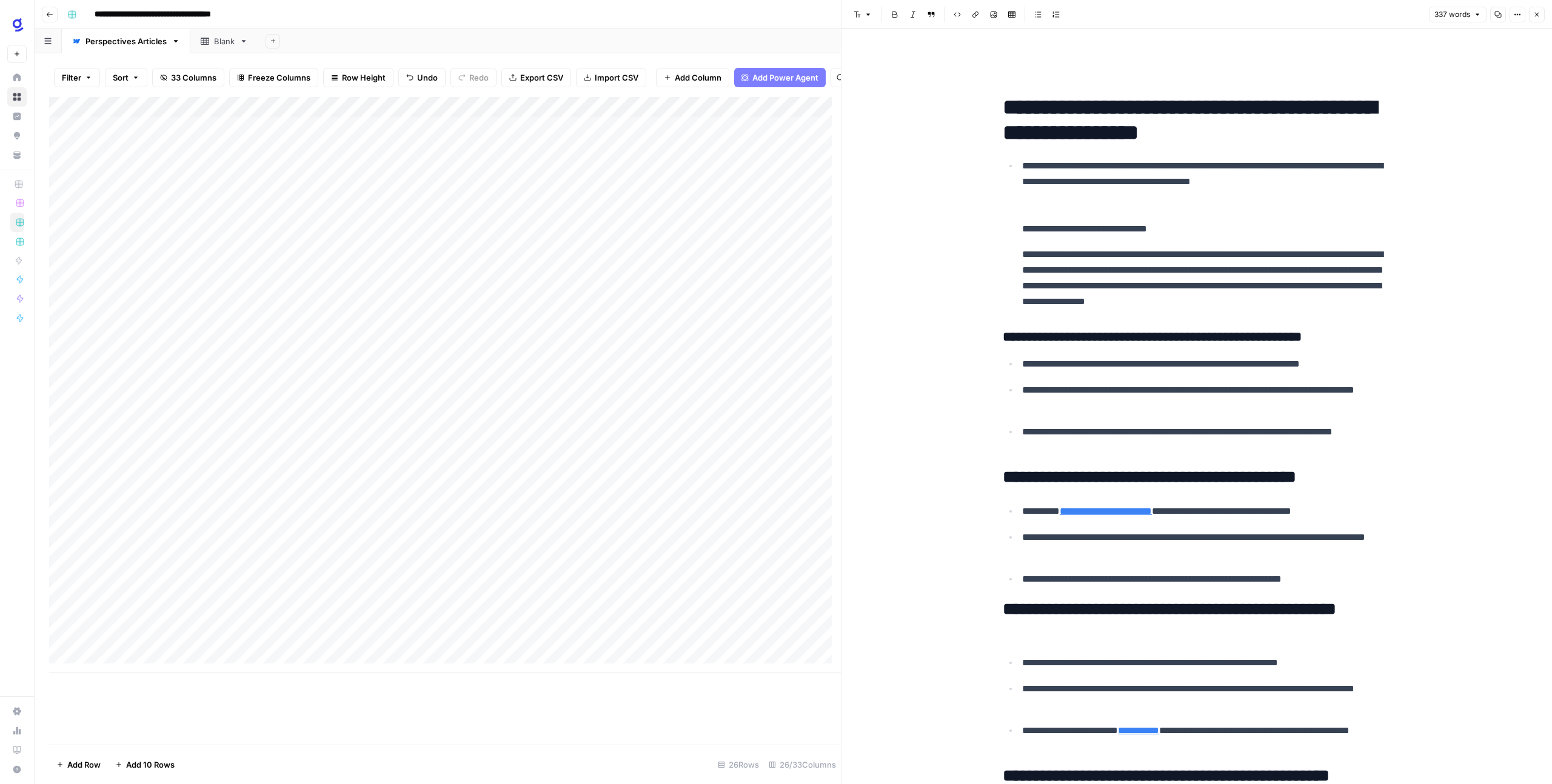
click at [1025, 233] on p "**********" at bounding box center [1206, 198] width 369 height 79
click at [1022, 228] on p "**********" at bounding box center [1206, 198] width 369 height 79
click at [865, 16] on icon "button" at bounding box center [868, 14] width 8 height 8
click at [884, 79] on span "heading 2" at bounding box center [901, 78] width 58 height 14
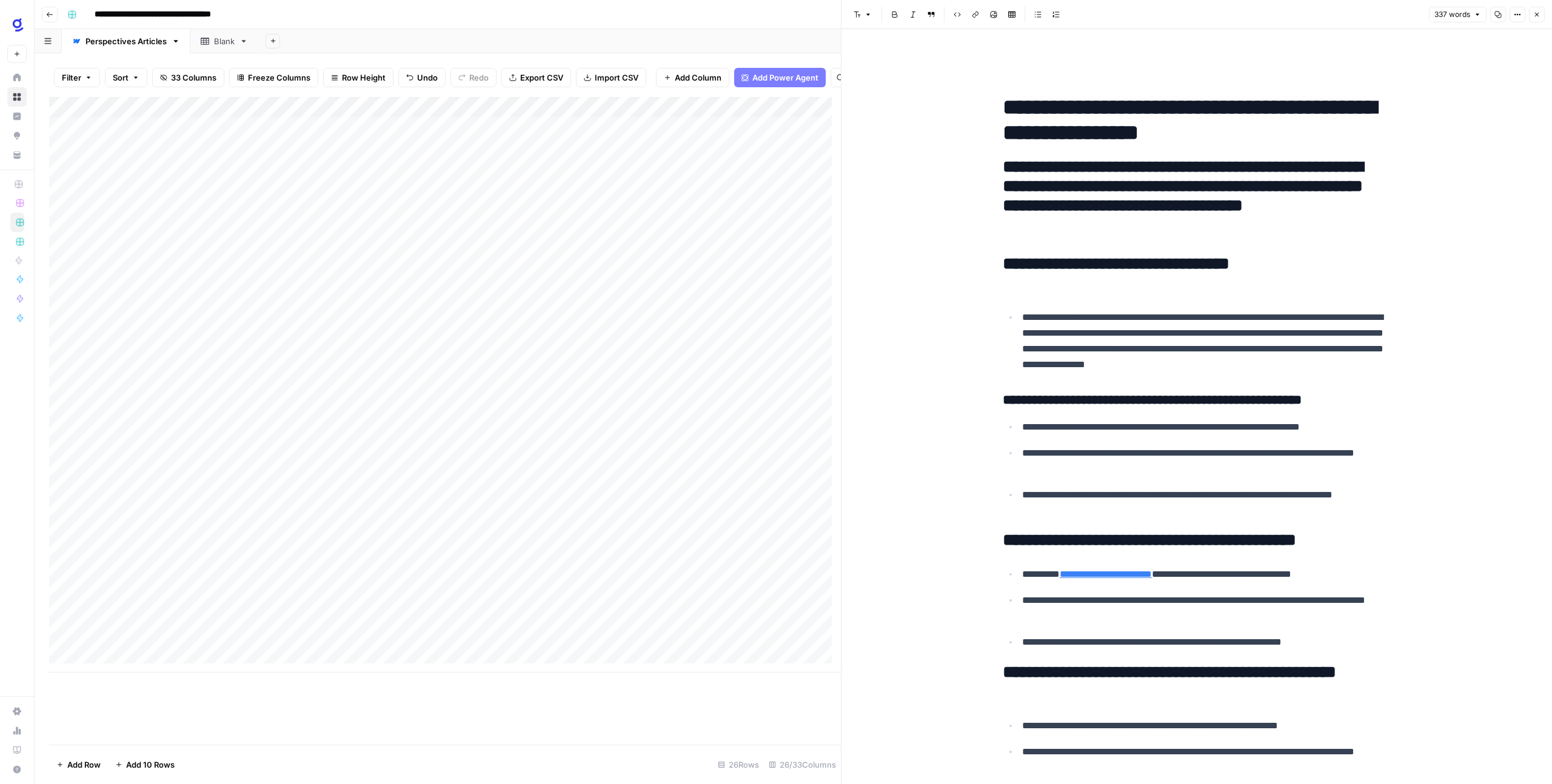
click at [1263, 130] on h1 "**********" at bounding box center [1196, 120] width 388 height 51
drag, startPoint x: 1094, startPoint y: 231, endPoint x: 1019, endPoint y: 161, distance: 102.6
click at [1033, 165] on h2 "**********" at bounding box center [1196, 225] width 388 height 135
click at [1002, 161] on h2 "**********" at bounding box center [1196, 225] width 388 height 135
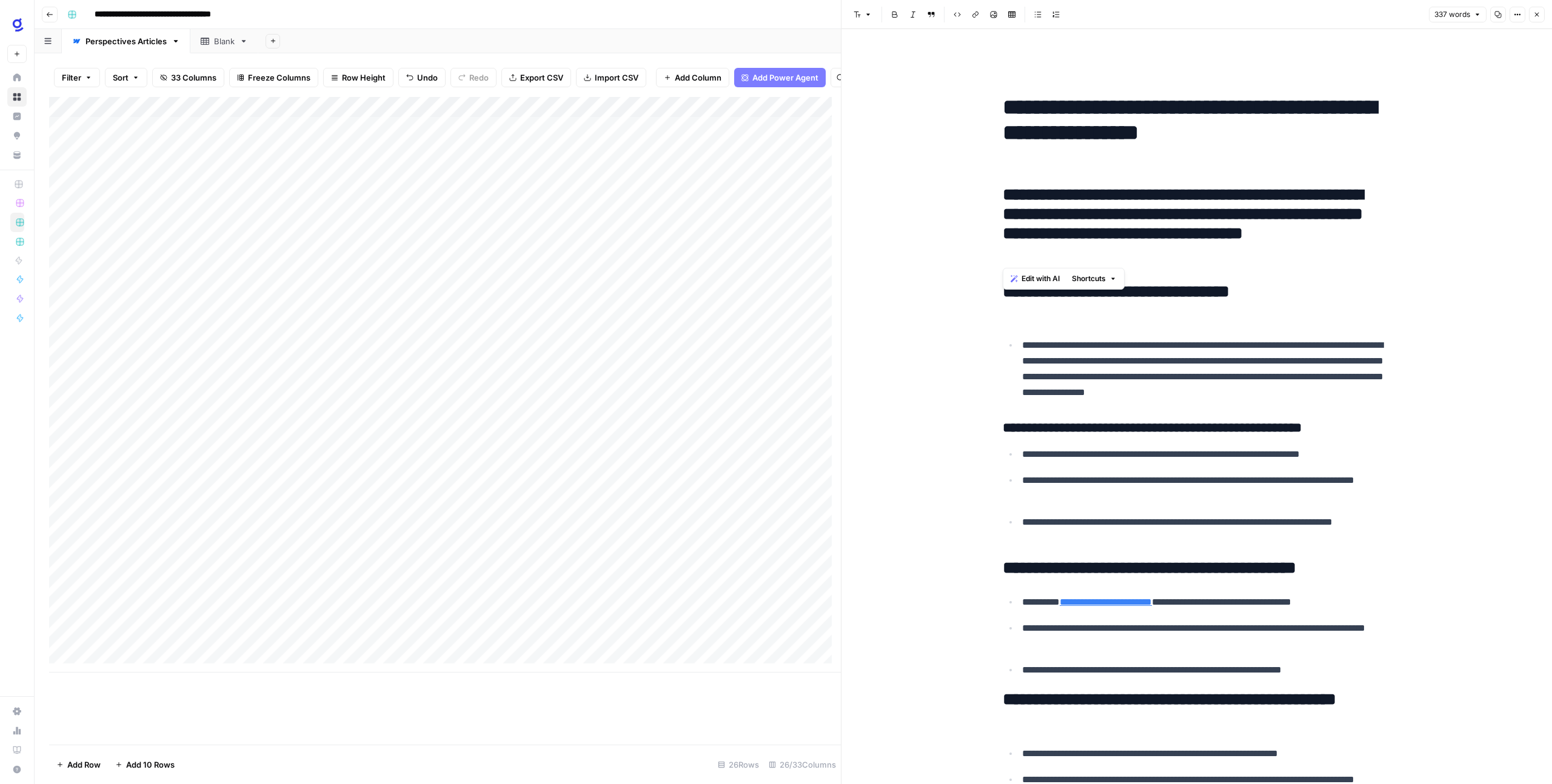
drag, startPoint x: 1105, startPoint y: 253, endPoint x: 1000, endPoint y: 193, distance: 120.9
click at [1002, 193] on h2 "**********" at bounding box center [1196, 253] width 388 height 135
click at [861, 11] on button "Font style" at bounding box center [862, 14] width 28 height 16
click at [874, 42] on span "paragraph" at bounding box center [901, 41] width 58 height 12
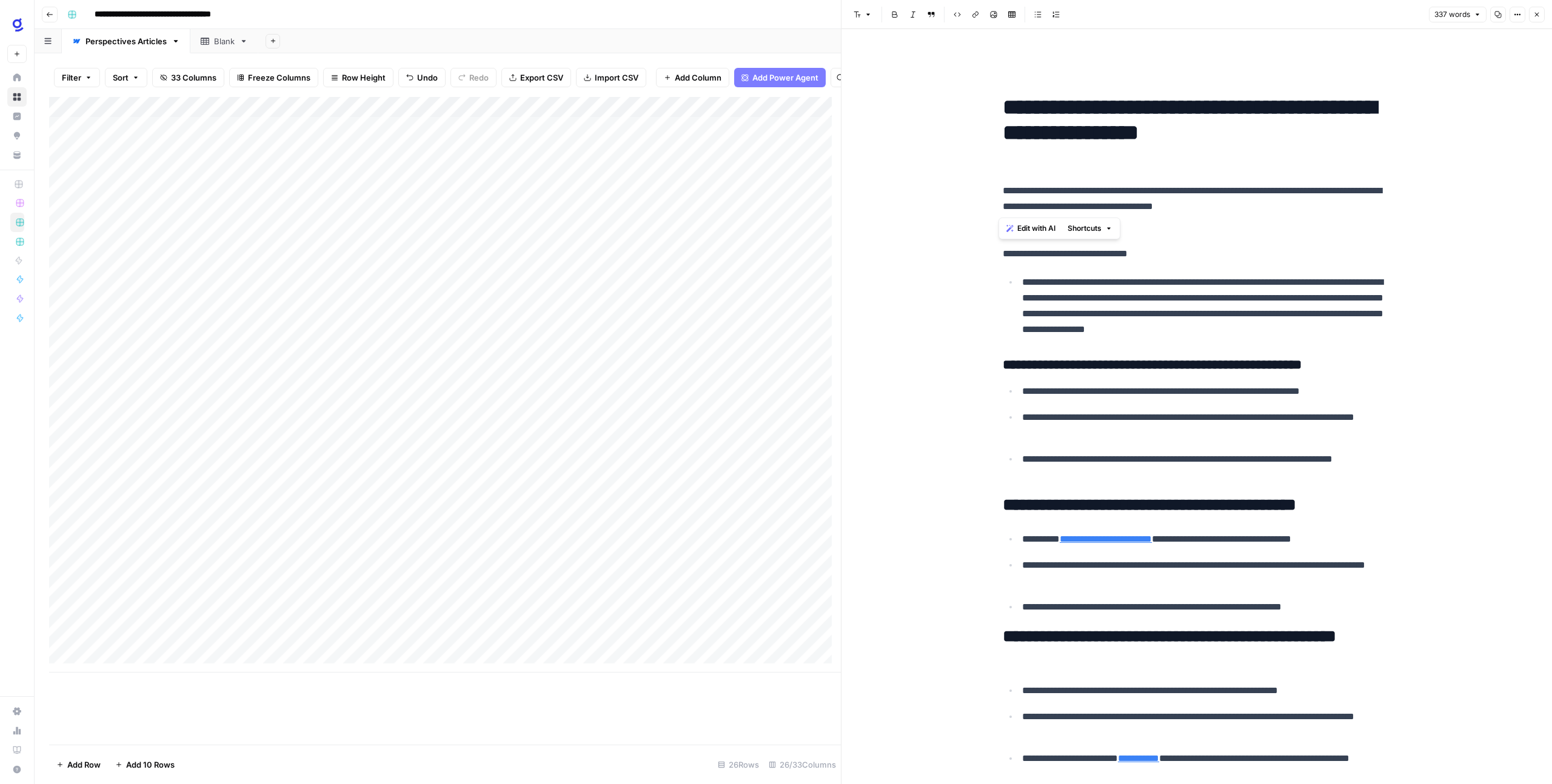
click at [894, 115] on div "**********" at bounding box center [1196, 639] width 711 height 1221
click at [1159, 242] on p "**********" at bounding box center [1196, 222] width 388 height 79
click at [1166, 257] on p "**********" at bounding box center [1196, 222] width 388 height 79
click at [866, 11] on icon "button" at bounding box center [868, 14] width 8 height 8
click at [885, 84] on span "heading 2" at bounding box center [901, 78] width 58 height 14
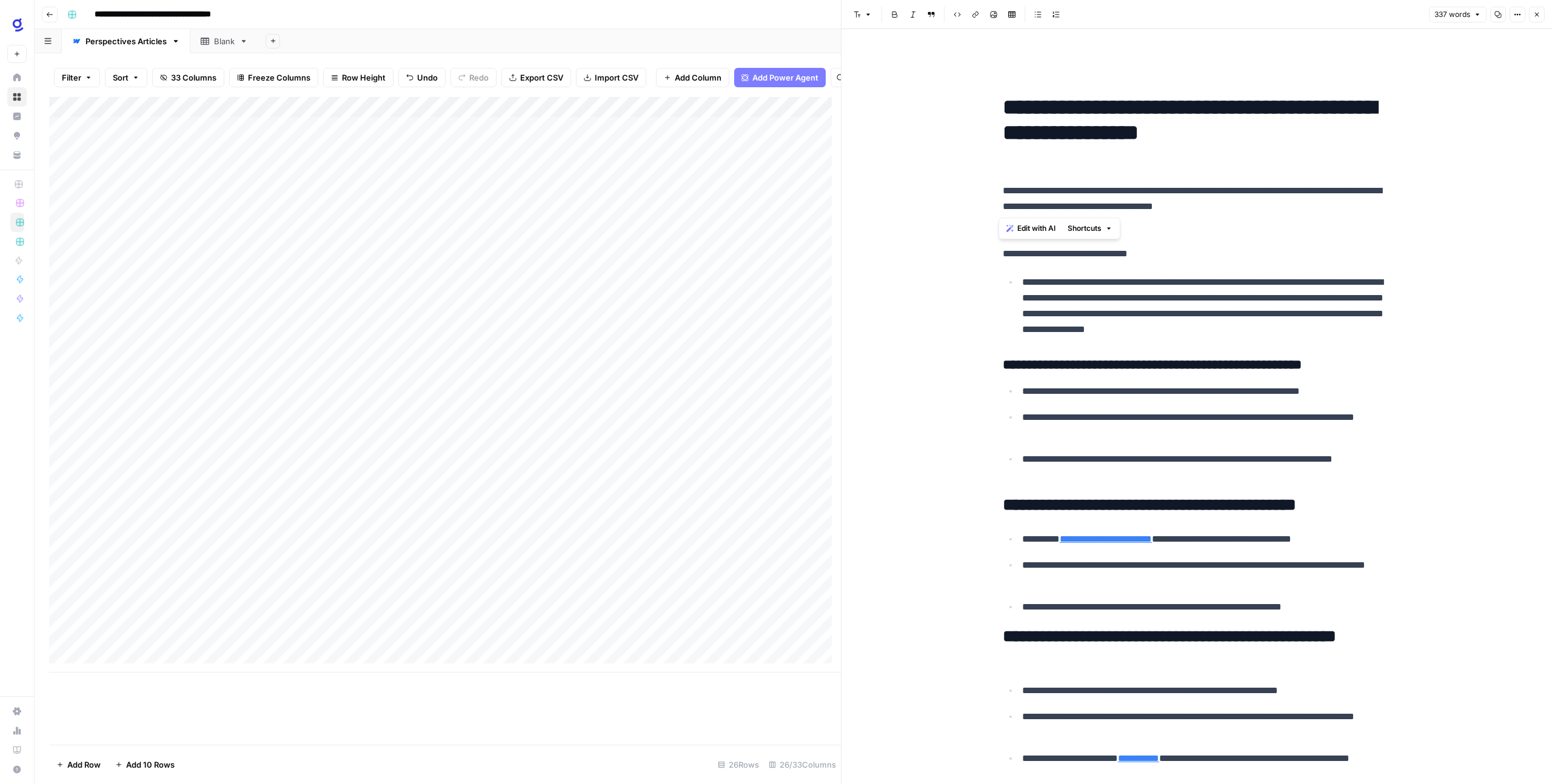
drag, startPoint x: 1284, startPoint y: 207, endPoint x: 898, endPoint y: 191, distance: 386.3
click at [898, 191] on div "**********" at bounding box center [1196, 639] width 711 height 1221
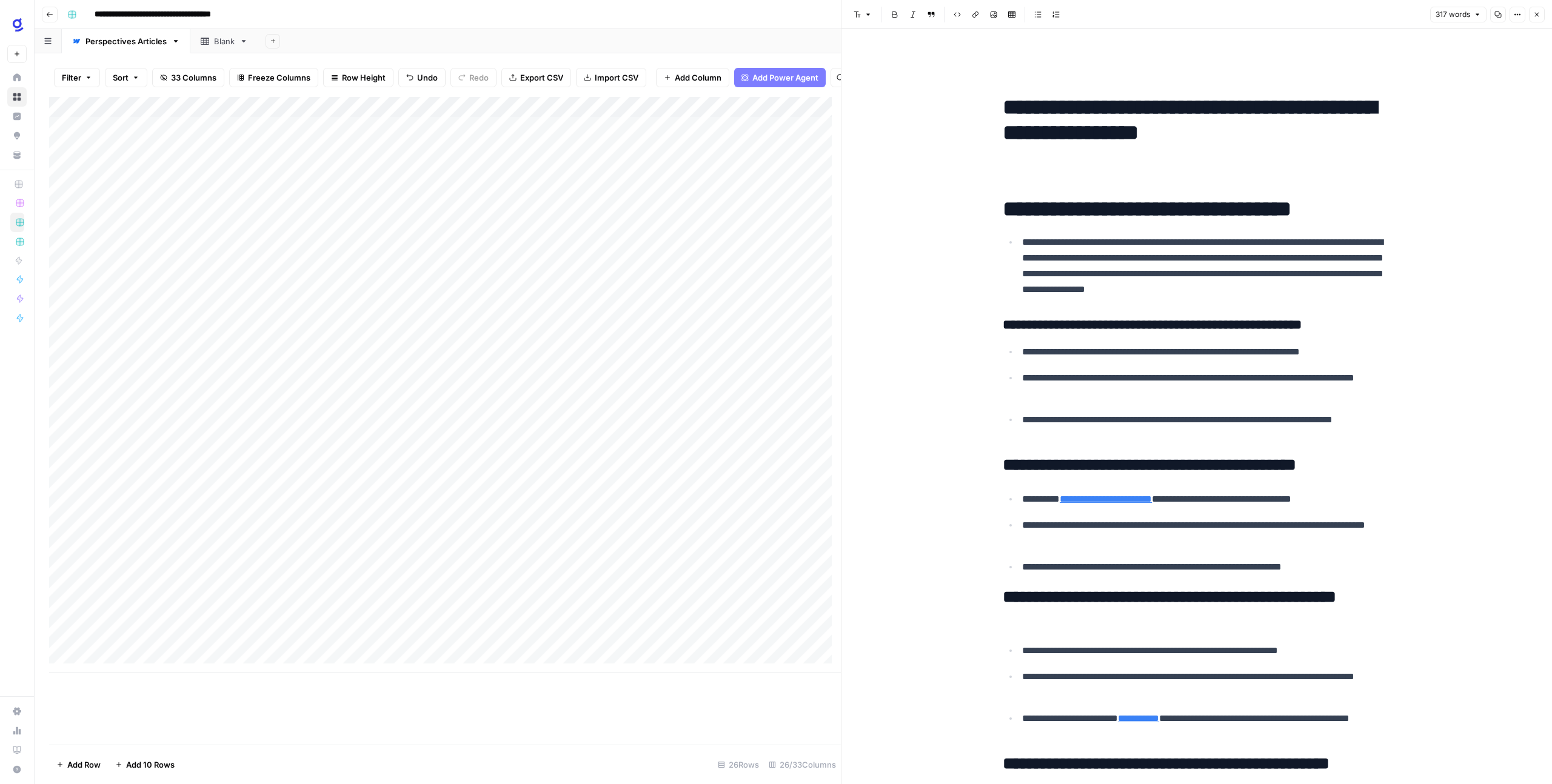
drag, startPoint x: 1031, startPoint y: 148, endPoint x: 1029, endPoint y: 158, distance: 10.2
click at [1029, 155] on h1 "**********" at bounding box center [1196, 158] width 388 height 127
click at [1023, 165] on h1 "**********" at bounding box center [1196, 158] width 388 height 127
click at [1017, 173] on h1 "**********" at bounding box center [1196, 158] width 388 height 127
click at [868, 18] on icon "button" at bounding box center [868, 14] width 8 height 8
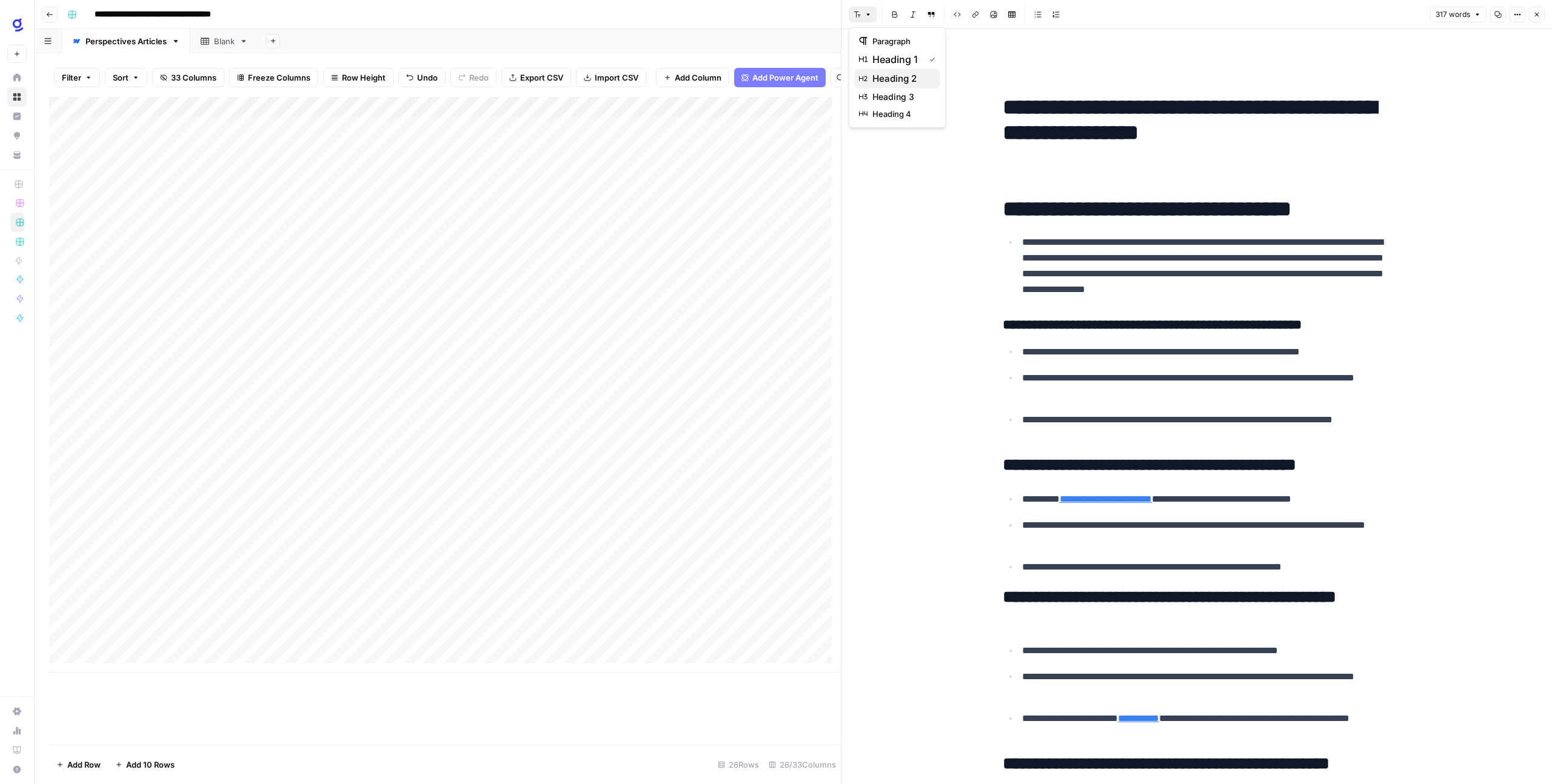
click at [888, 75] on span "heading 2" at bounding box center [901, 78] width 58 height 14
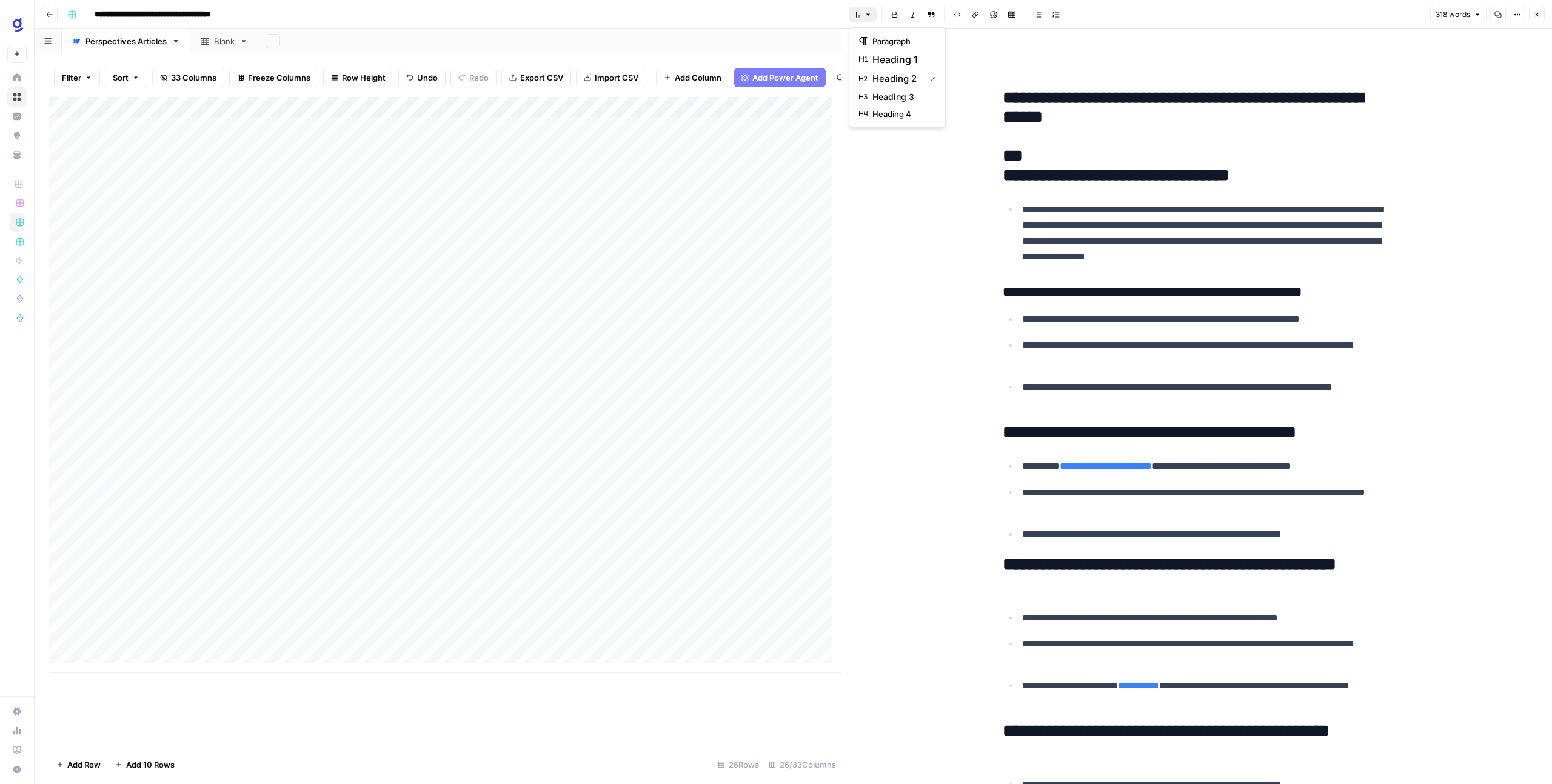
click at [869, 19] on button "Font style" at bounding box center [862, 14] width 28 height 16
click at [896, 36] on span "paragraph" at bounding box center [901, 41] width 58 height 12
drag, startPoint x: 1053, startPoint y: 152, endPoint x: 954, endPoint y: 149, distance: 99.0
click at [954, 149] on div "**********" at bounding box center [1196, 603] width 711 height 1149
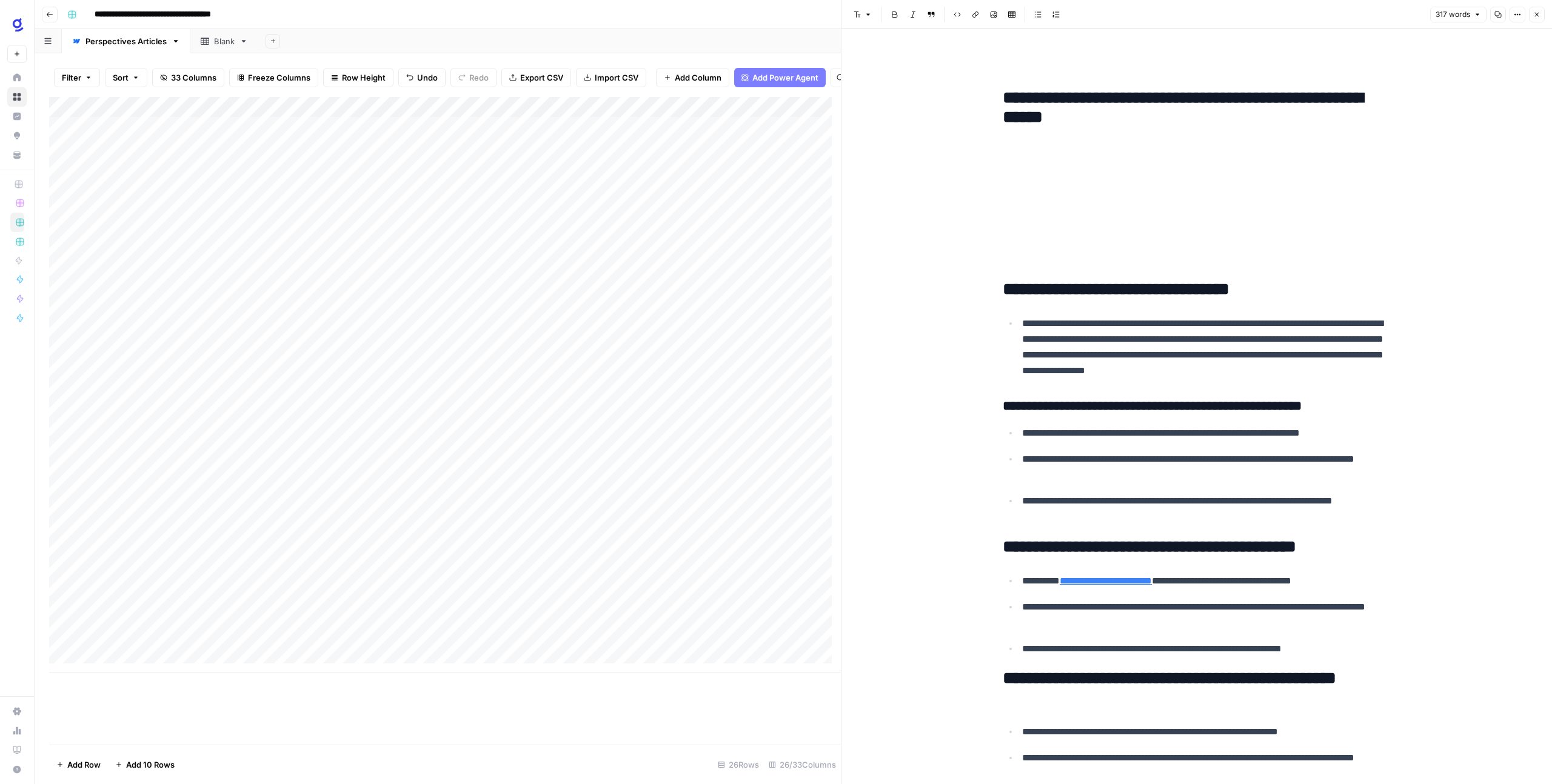
click at [1004, 298] on h2 "**********" at bounding box center [1196, 280] width 388 height 39
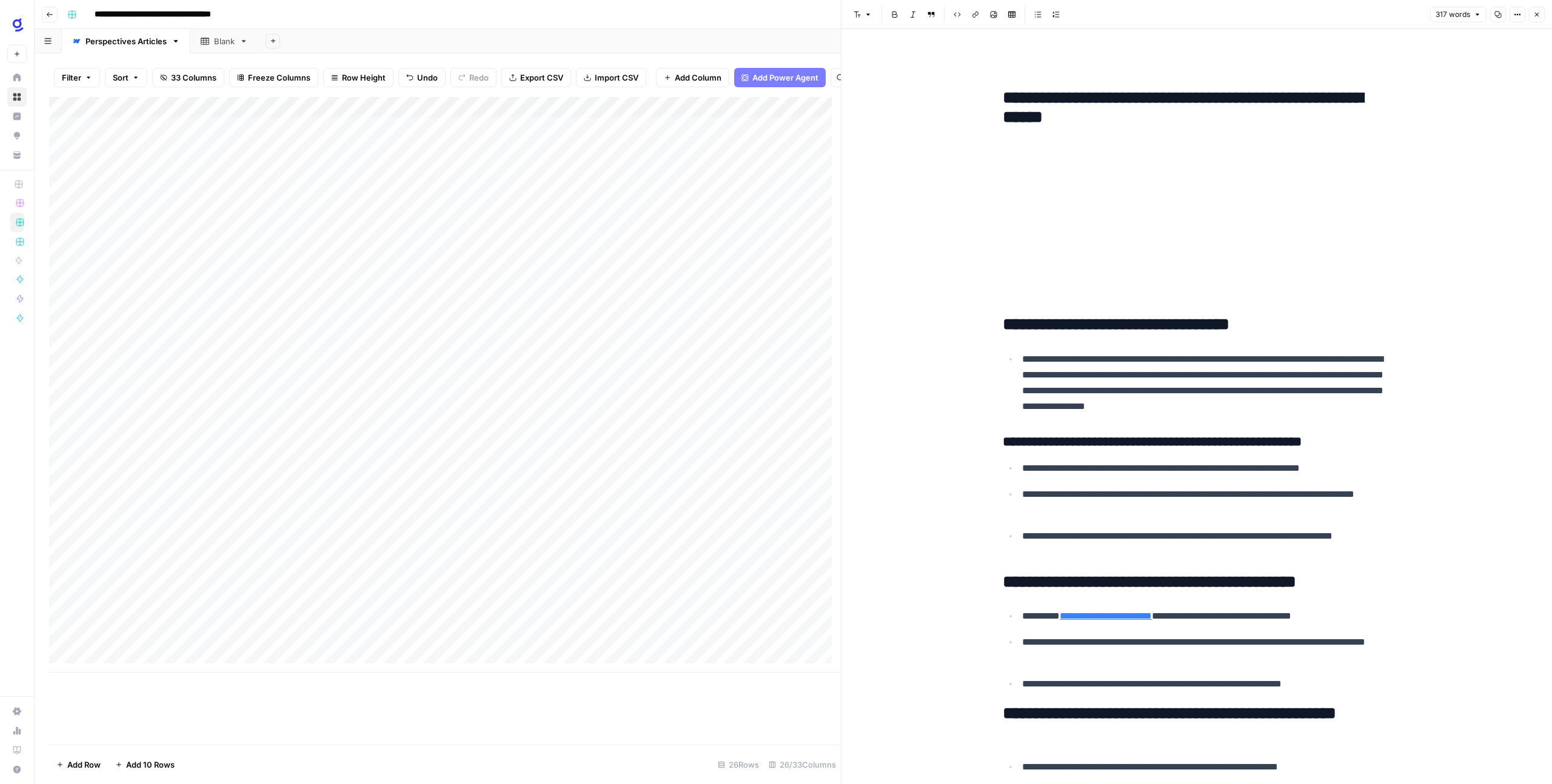
click at [995, 218] on div "**********" at bounding box center [1196, 668] width 403 height 1240
drag, startPoint x: 1103, startPoint y: 218, endPoint x: 898, endPoint y: 211, distance: 205.1
click at [898, 211] on div "**********" at bounding box center [1196, 678] width 711 height 1298
drag, startPoint x: 999, startPoint y: 146, endPoint x: 1079, endPoint y: 187, distance: 89.9
click at [1079, 187] on div "**********" at bounding box center [1196, 668] width 403 height 1240
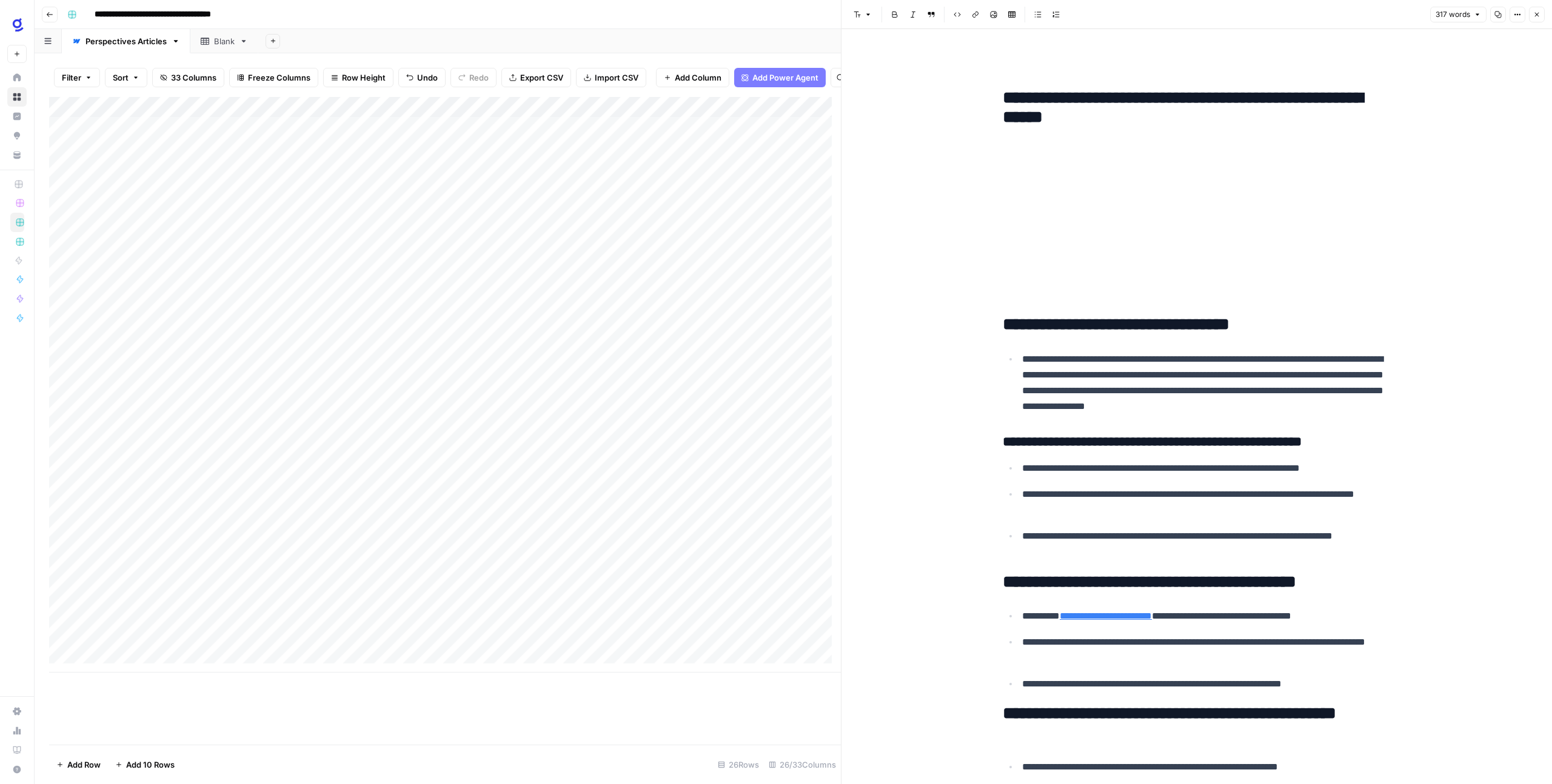
click at [1083, 175] on div "**********" at bounding box center [1196, 668] width 403 height 1240
click at [1020, 161] on h2 "**********" at bounding box center [1196, 127] width 388 height 78
drag, startPoint x: 1143, startPoint y: 124, endPoint x: 1108, endPoint y: 124, distance: 35.0
click at [1108, 124] on h2 "**********" at bounding box center [1196, 127] width 388 height 78
click at [1129, 141] on span "Edit with AI" at bounding box center [1141, 143] width 38 height 11
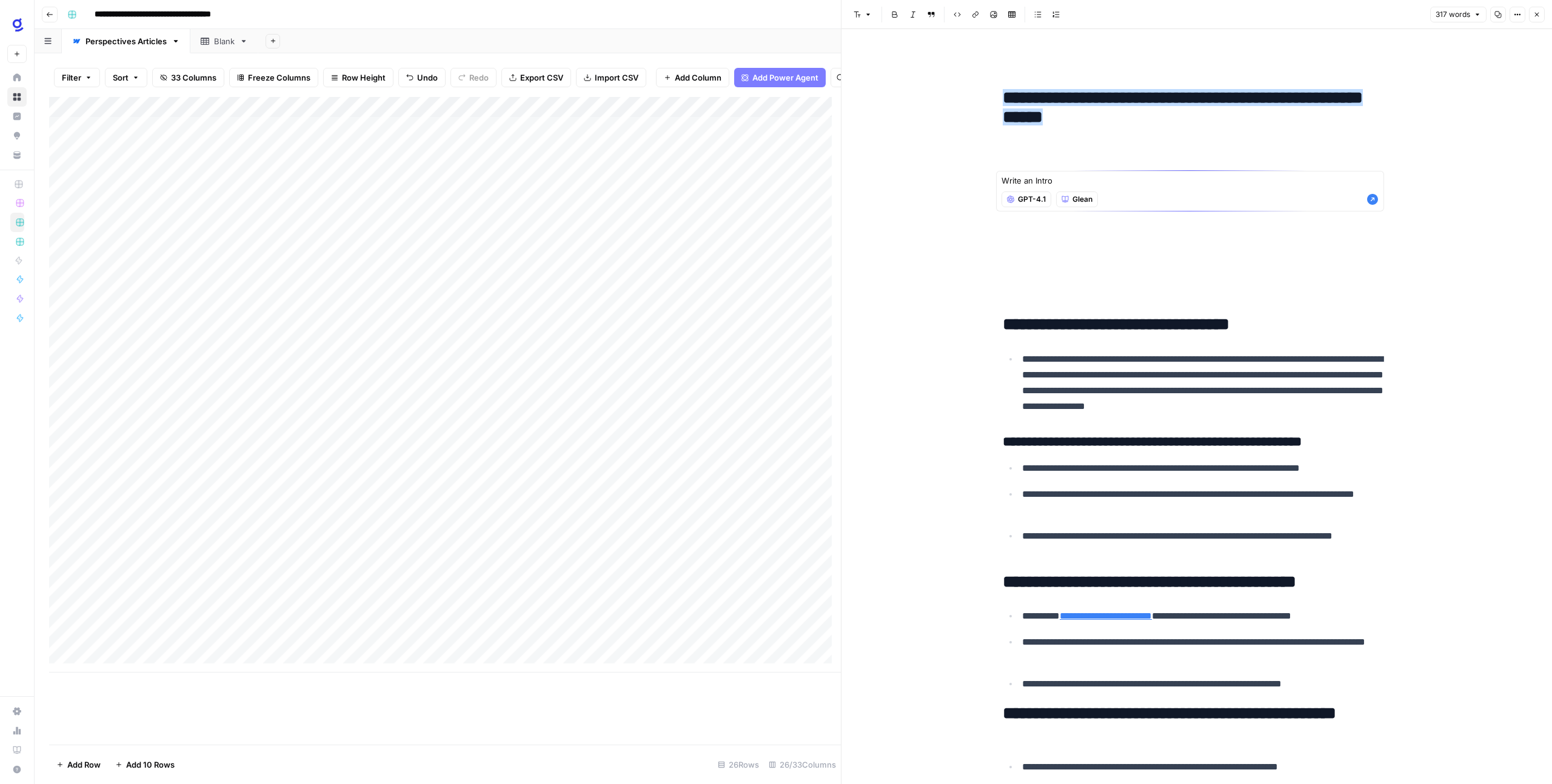
click at [1161, 182] on textarea "Write an Intro" at bounding box center [1190, 180] width 377 height 12
type textarea "Write an Intro for the blog"
click at [1375, 200] on icon "button" at bounding box center [1372, 199] width 11 height 11
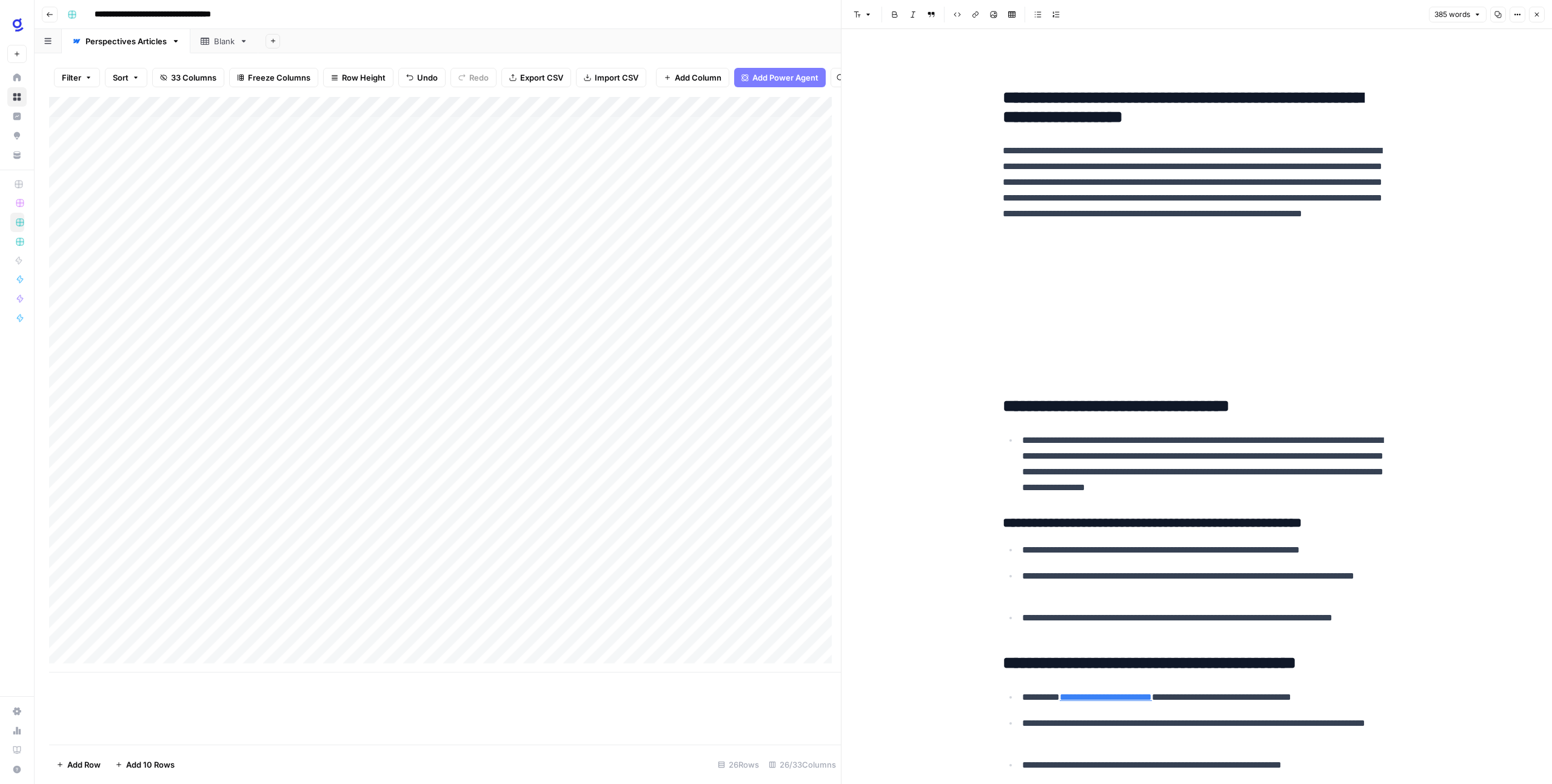
click at [1002, 397] on h2 "**********" at bounding box center [1196, 406] width 388 height 19
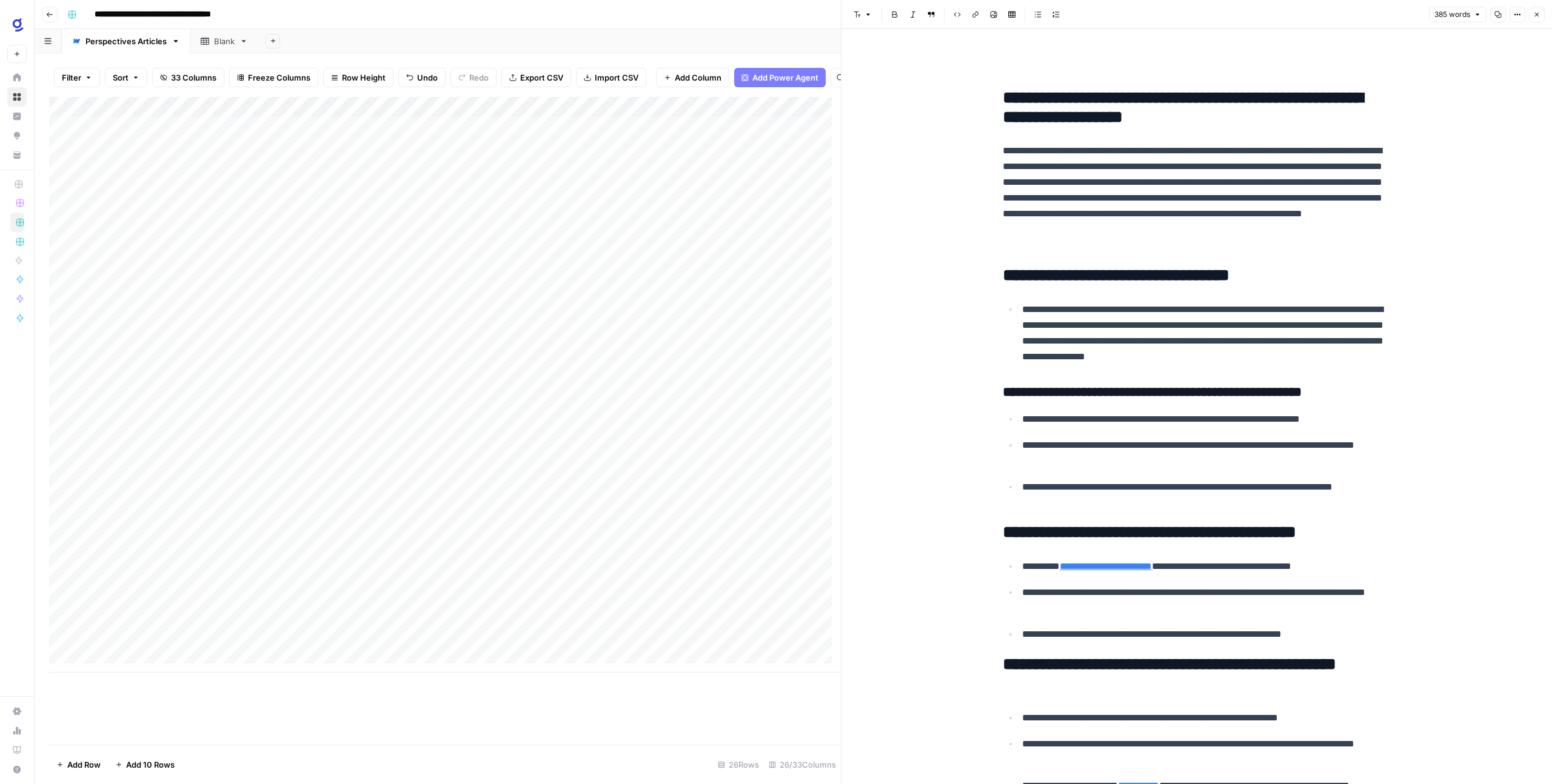
click at [1382, 363] on p "**********" at bounding box center [1206, 333] width 369 height 63
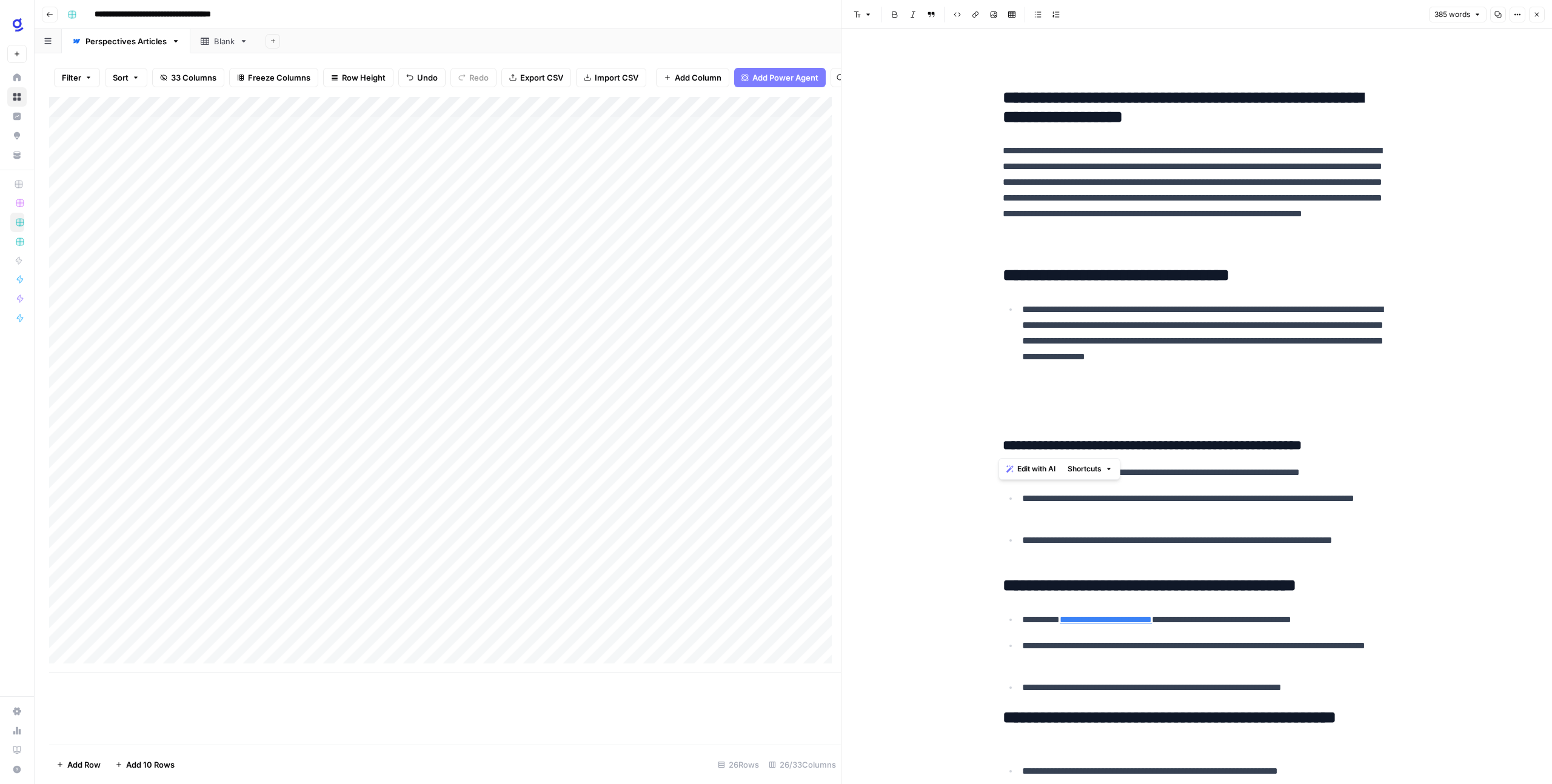
click at [1044, 469] on span "Edit with AI" at bounding box center [1036, 469] width 38 height 11
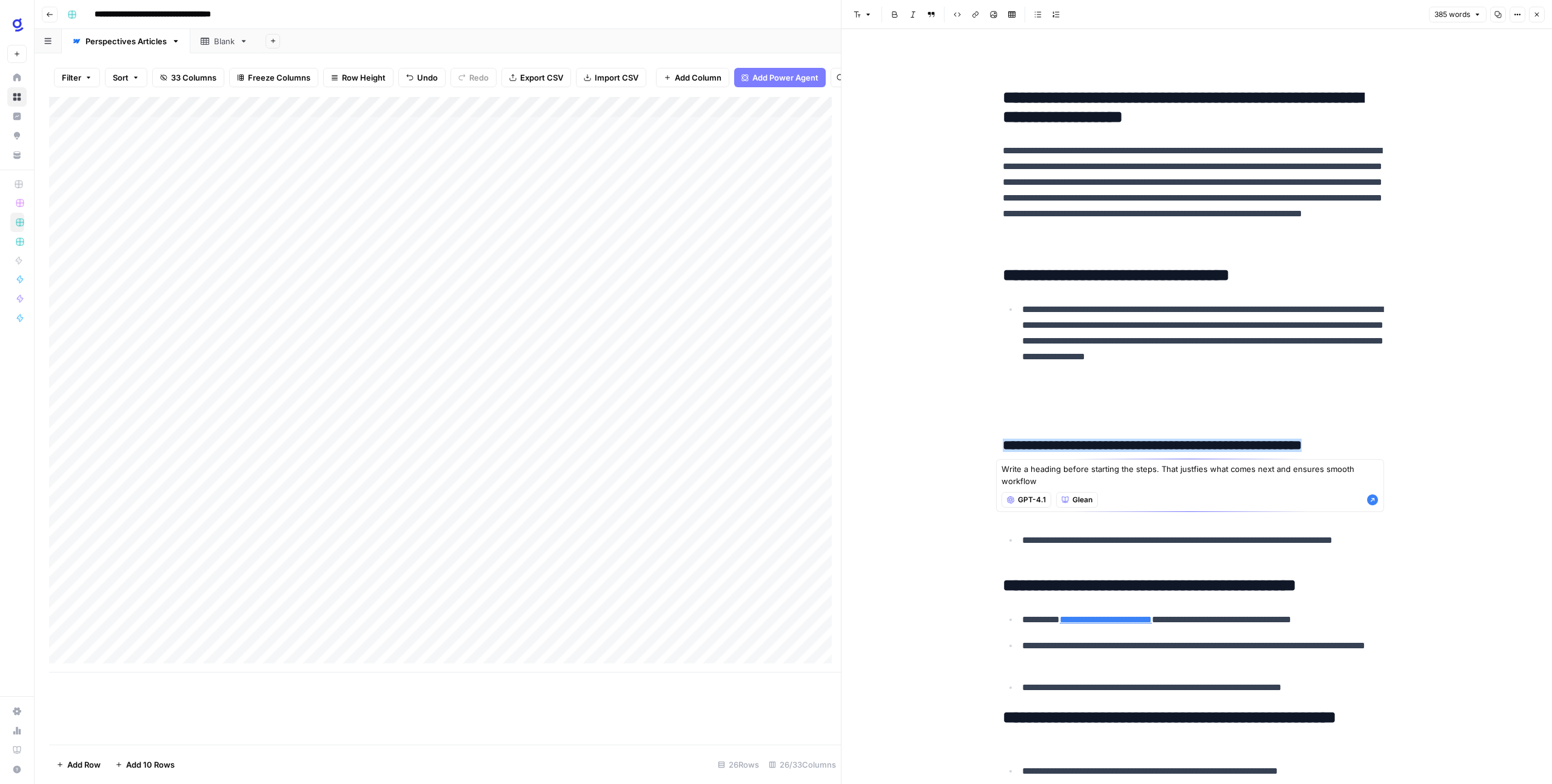
type textarea "Write a heading before starting the steps. That justfies what comes next and en…"
click at [1027, 497] on span "GPT-4.1" at bounding box center [1032, 499] width 28 height 11
click at [1189, 471] on textarea "Write a heading before starting the steps. That justfies what comes next and en…" at bounding box center [1190, 475] width 377 height 24
click at [1375, 504] on icon "button" at bounding box center [1372, 499] width 11 height 11
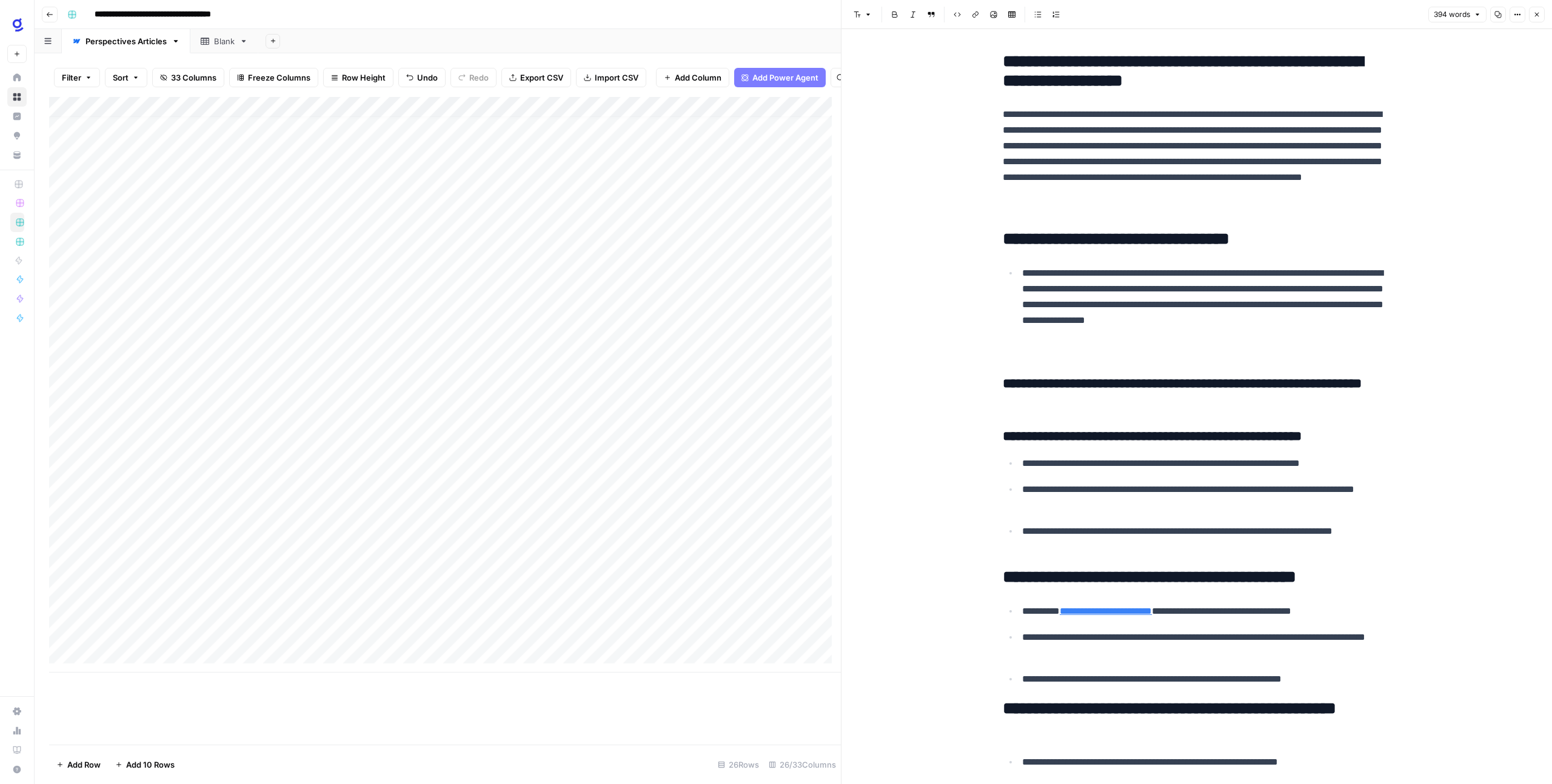
scroll to position [37, 0]
click at [1074, 402] on h3 "**********" at bounding box center [1196, 392] width 388 height 34
click at [872, 13] on button "Font style" at bounding box center [862, 14] width 28 height 16
click at [897, 79] on span "heading 2" at bounding box center [901, 78] width 58 height 14
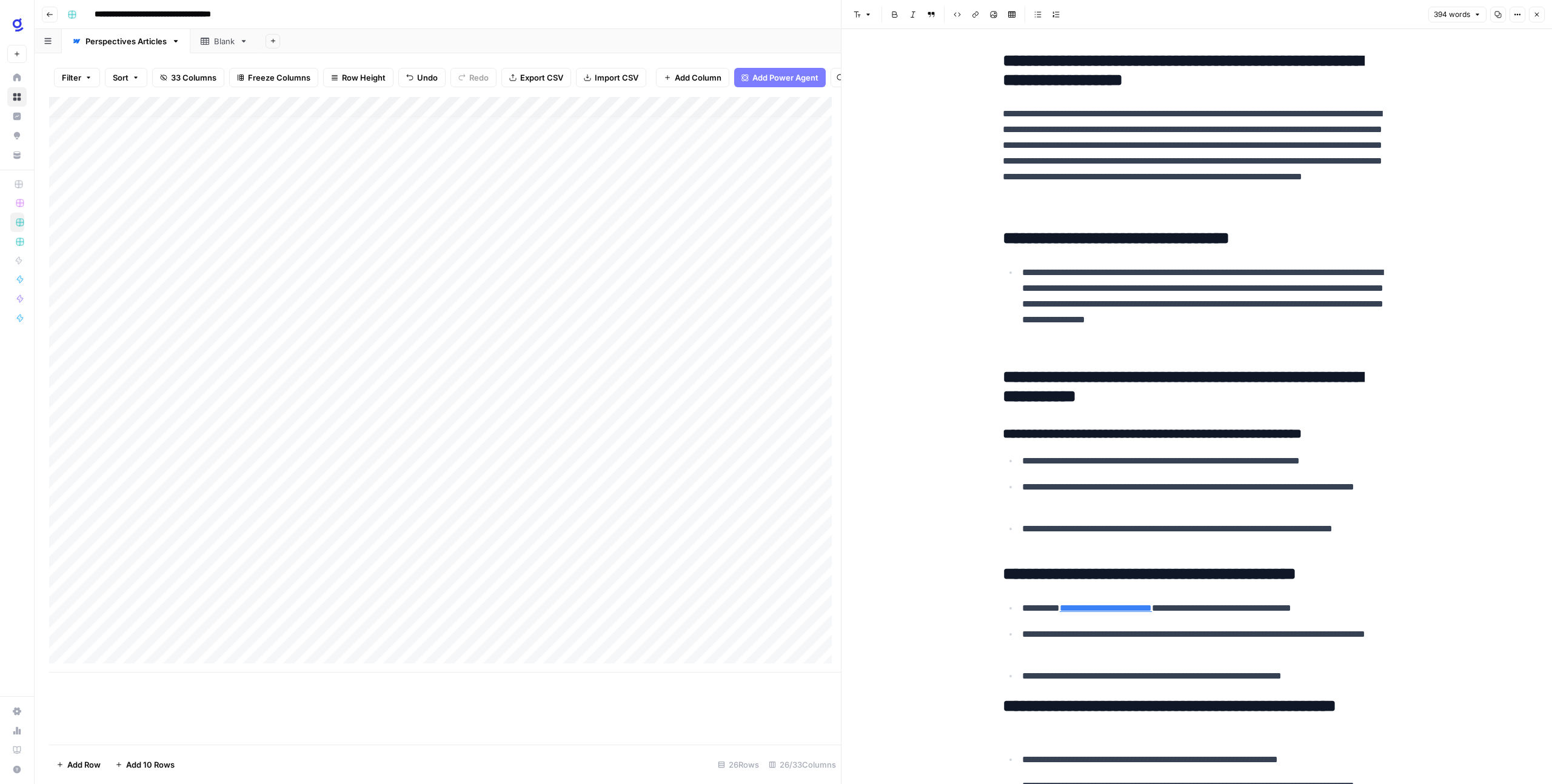
drag, startPoint x: 1197, startPoint y: 394, endPoint x: 1163, endPoint y: 395, distance: 34.0
click at [1163, 395] on h2 "**********" at bounding box center [1196, 387] width 388 height 39
click at [1186, 412] on div "Edit with AI Shortcuts" at bounding box center [1226, 422] width 122 height 22
click at [1193, 421] on span "Edit with AI" at bounding box center [1203, 422] width 38 height 11
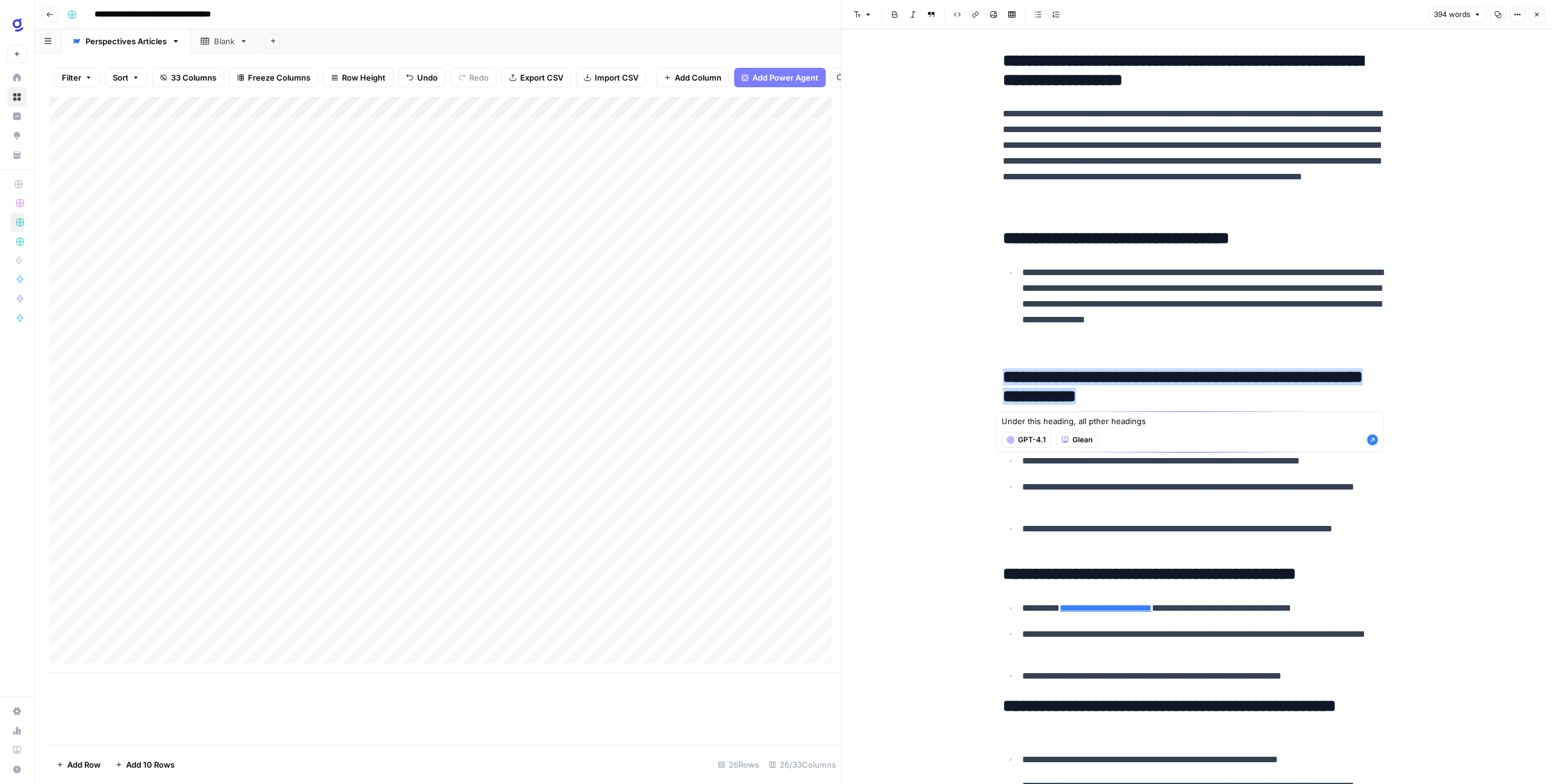
click at [1094, 423] on textarea "Under this heading, all pther headings" at bounding box center [1190, 420] width 377 height 12
click at [1163, 420] on textarea "Under this heading, all other headings" at bounding box center [1190, 420] width 377 height 12
click at [1143, 420] on textarea "Under this heading, all other headings should be H3" at bounding box center [1190, 420] width 377 height 12
type textarea "Under this heading, all other headings for each step, should be H3"
click at [1376, 444] on icon "button" at bounding box center [1372, 439] width 12 height 12
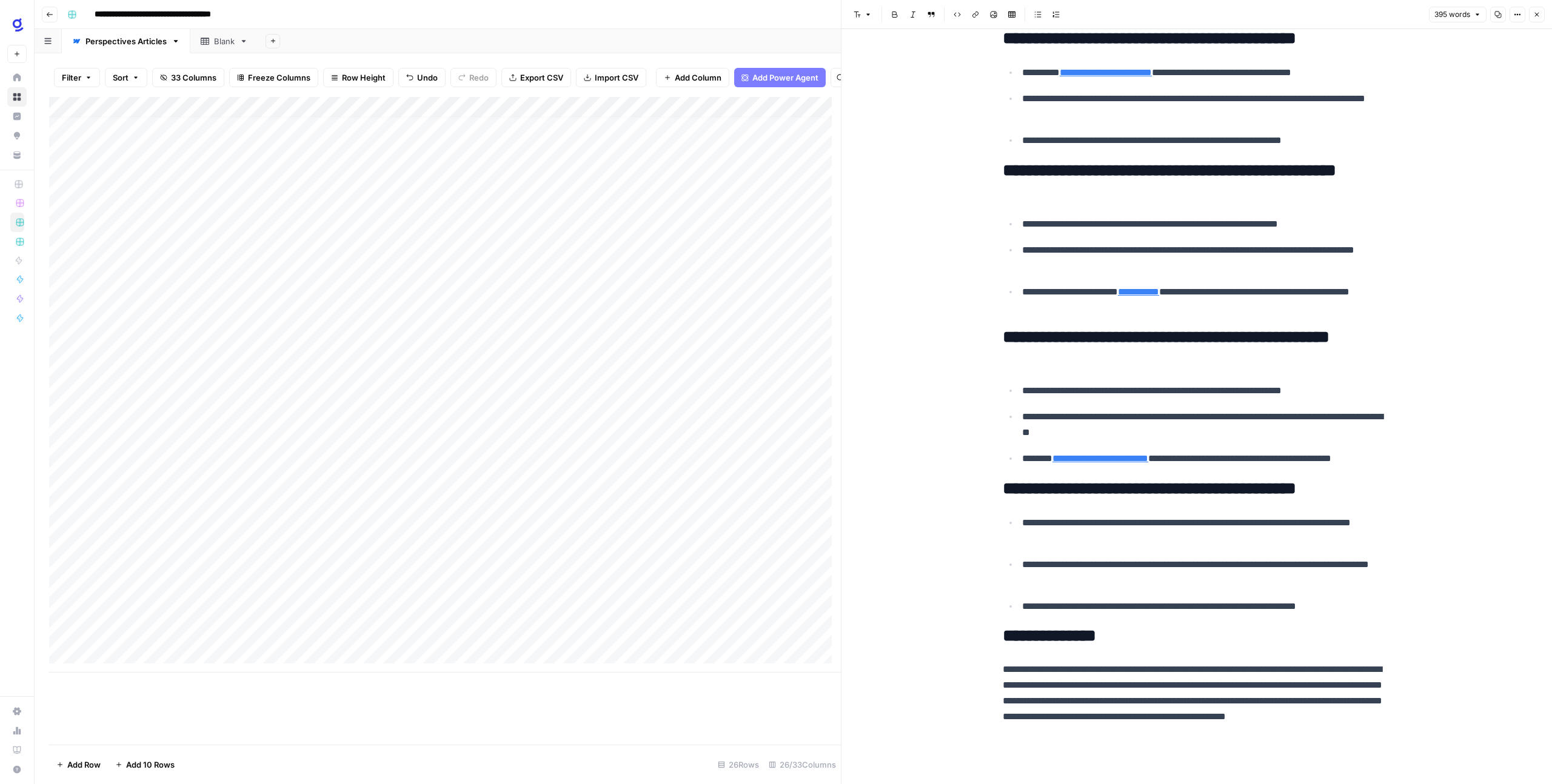
scroll to position [0, 0]
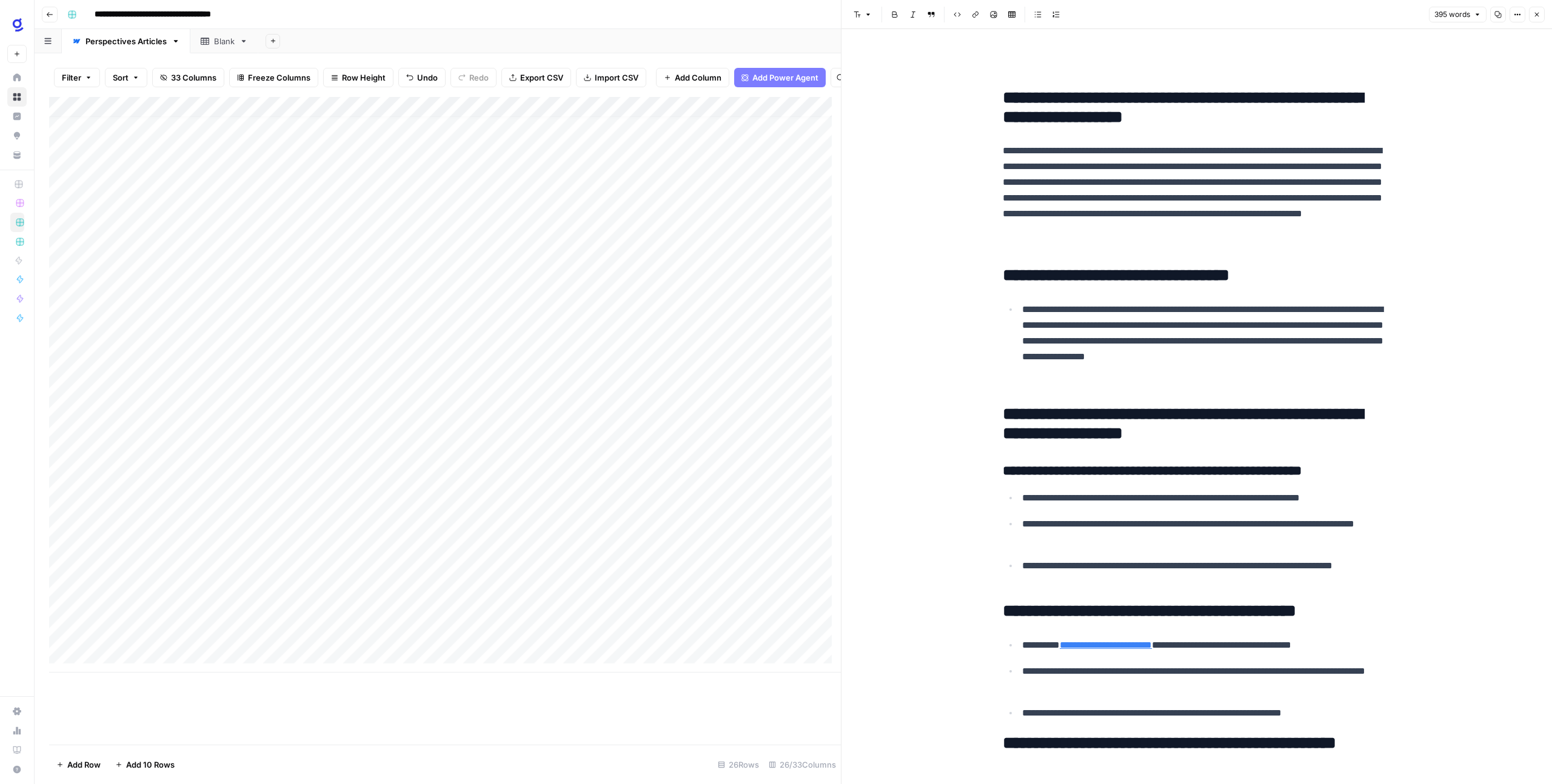
click at [1085, 425] on h2 "**********" at bounding box center [1196, 424] width 388 height 39
click at [1101, 470] on h3 "**********" at bounding box center [1196, 471] width 388 height 17
click at [1106, 608] on h2 "**********" at bounding box center [1196, 611] width 388 height 19
click at [872, 12] on button "Font style" at bounding box center [862, 14] width 28 height 16
click at [890, 93] on span "heading 3" at bounding box center [901, 96] width 58 height 12
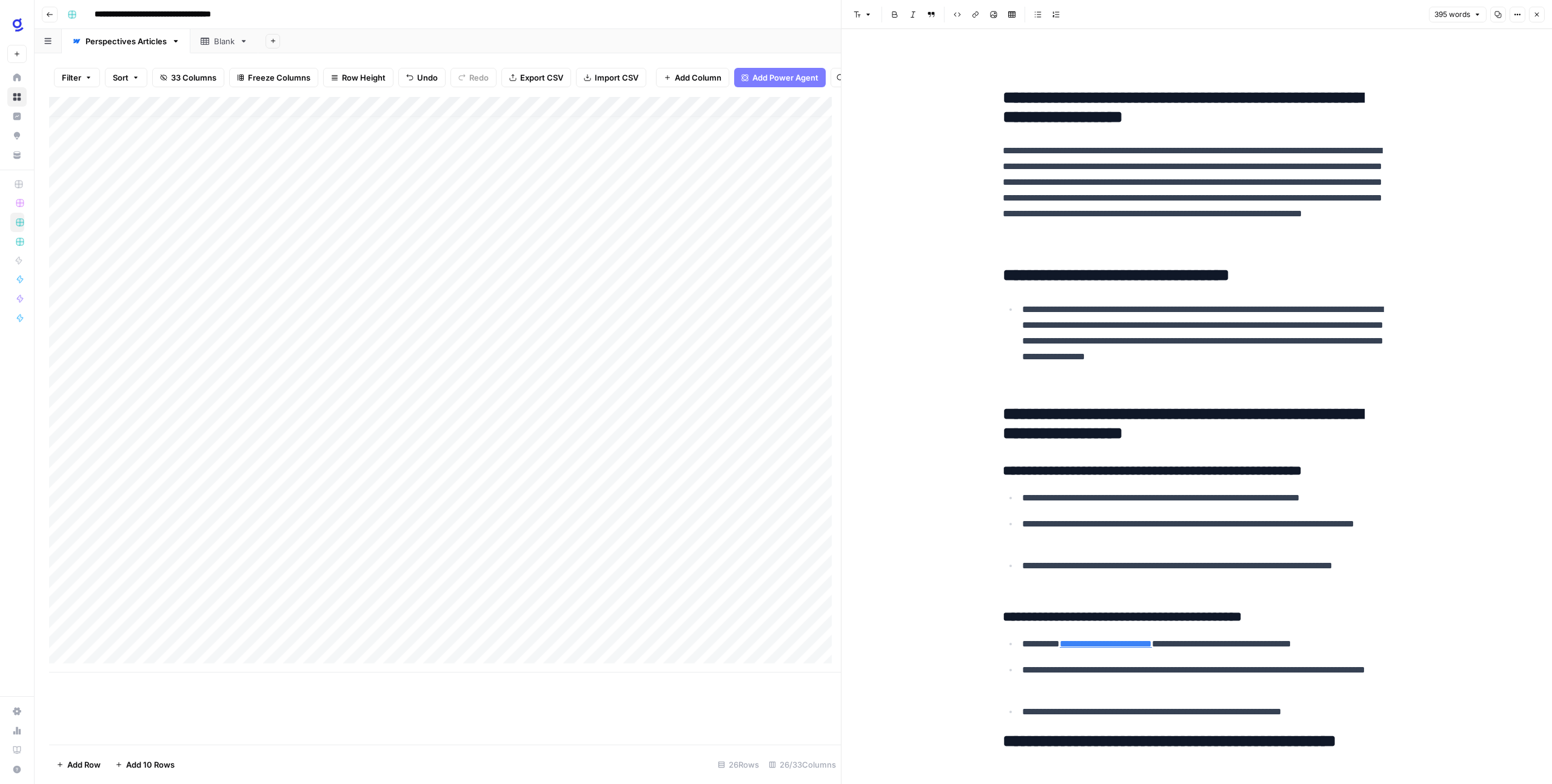
scroll to position [506, 0]
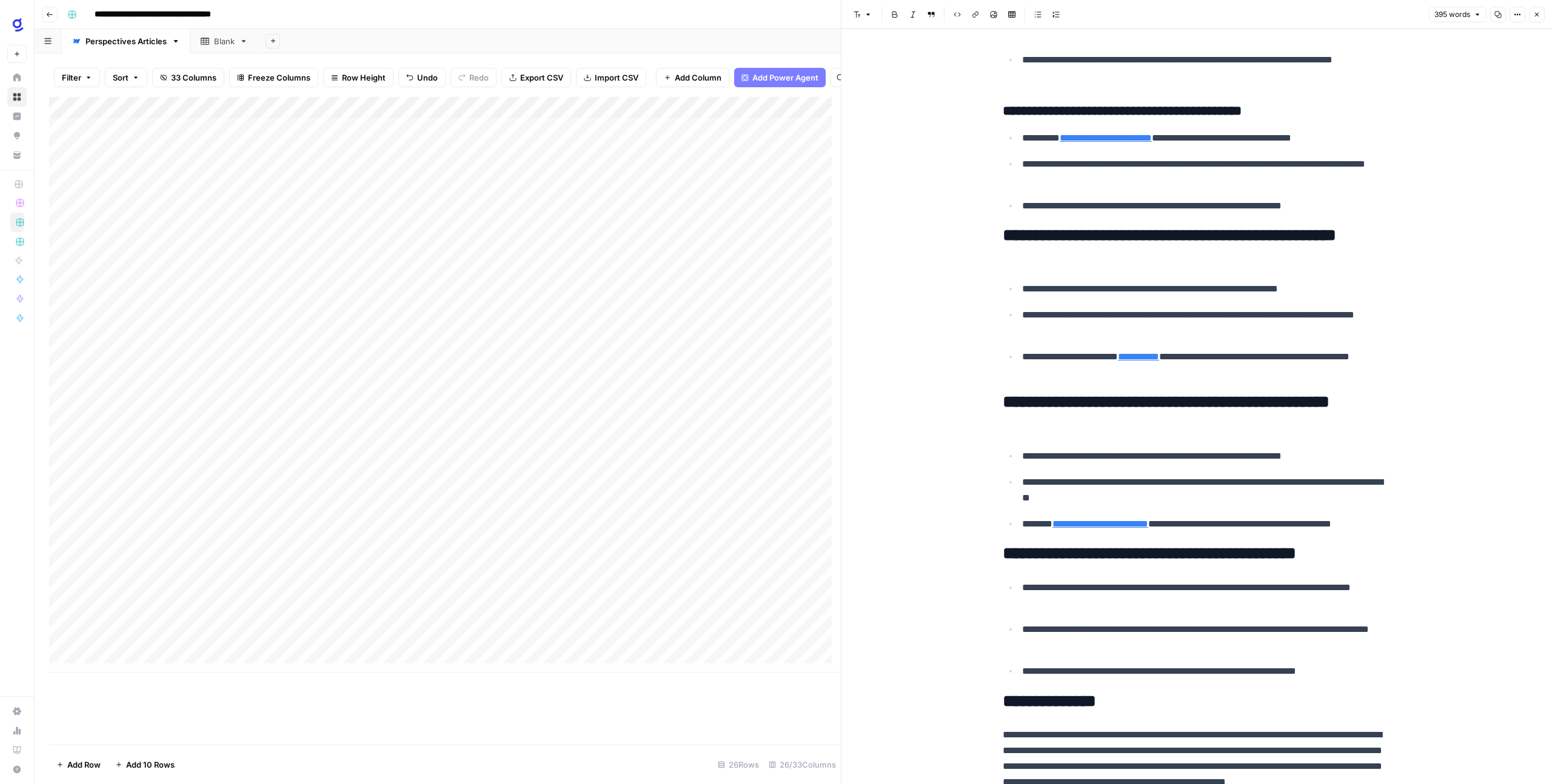
click at [1070, 396] on h2 "**********" at bounding box center [1196, 412] width 388 height 39
click at [872, 18] on button "Font style" at bounding box center [862, 14] width 28 height 16
drag, startPoint x: 880, startPoint y: 102, endPoint x: 885, endPoint y: 110, distance: 9.4
click at [880, 103] on span "heading 3" at bounding box center [901, 96] width 58 height 12
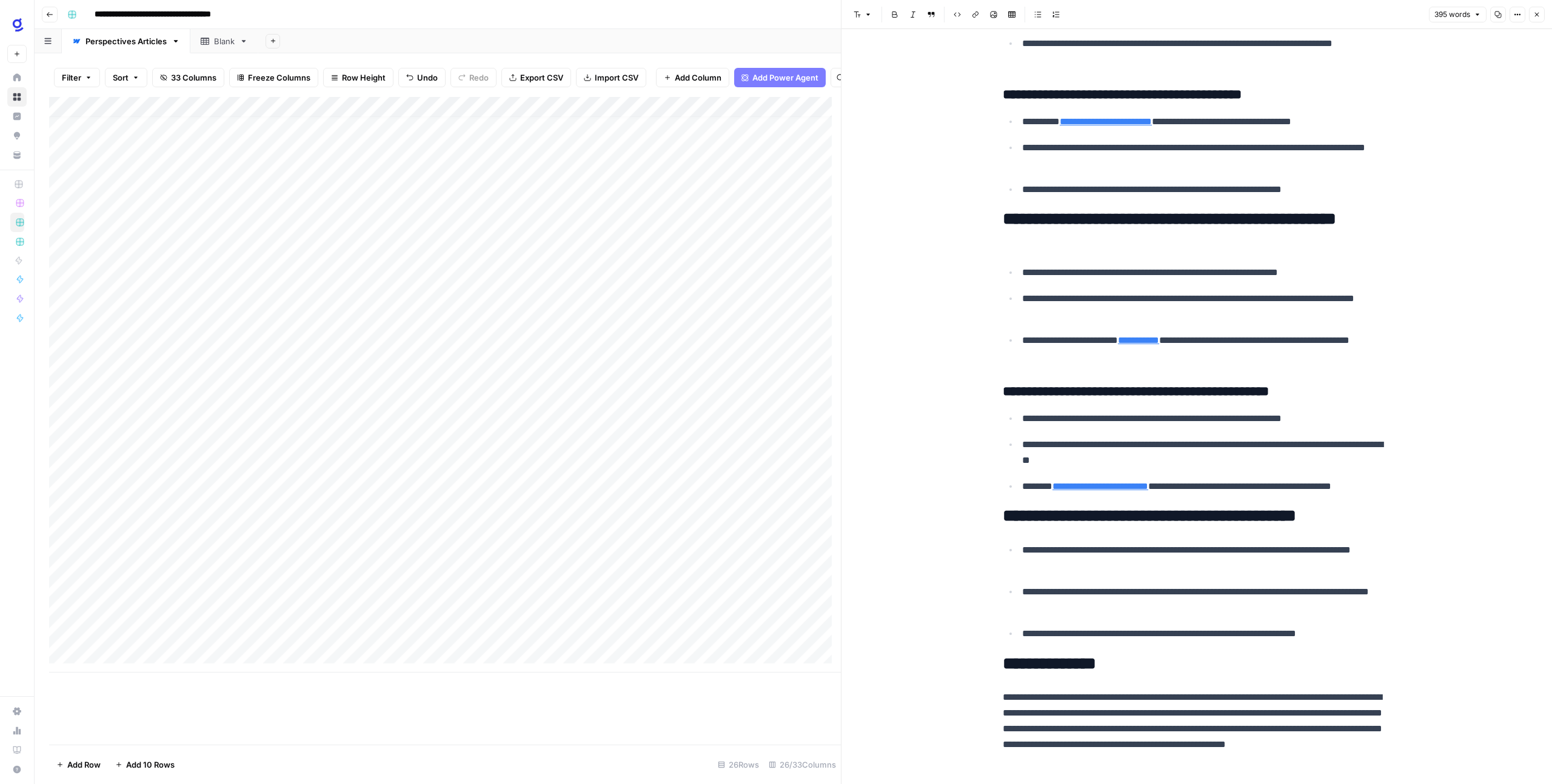
scroll to position [540, 0]
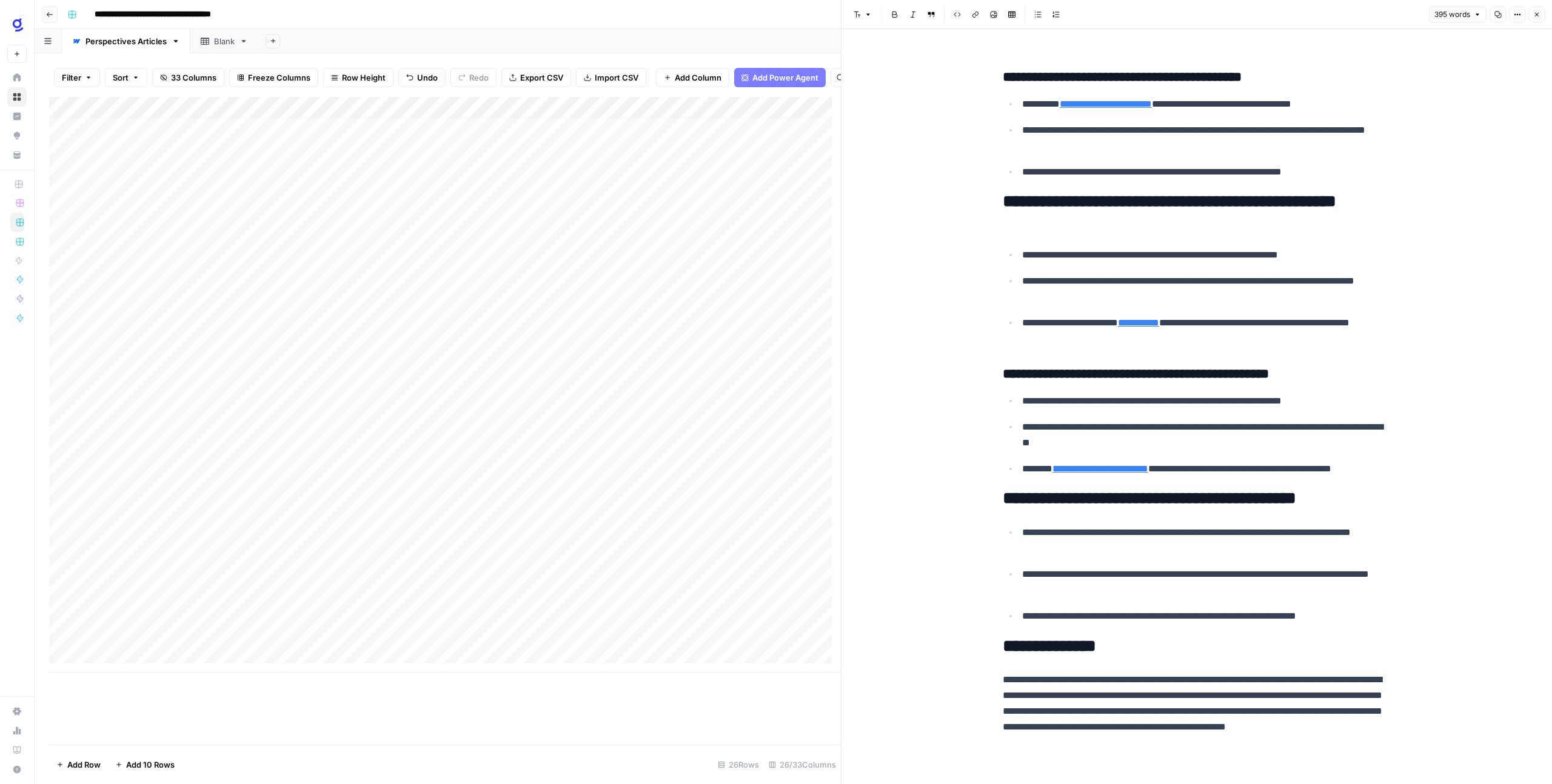
click at [1090, 502] on h2 "**********" at bounding box center [1196, 498] width 388 height 19
click at [866, 11] on icon "button" at bounding box center [868, 14] width 8 height 8
click at [883, 104] on button "heading 3" at bounding box center [897, 96] width 86 height 17
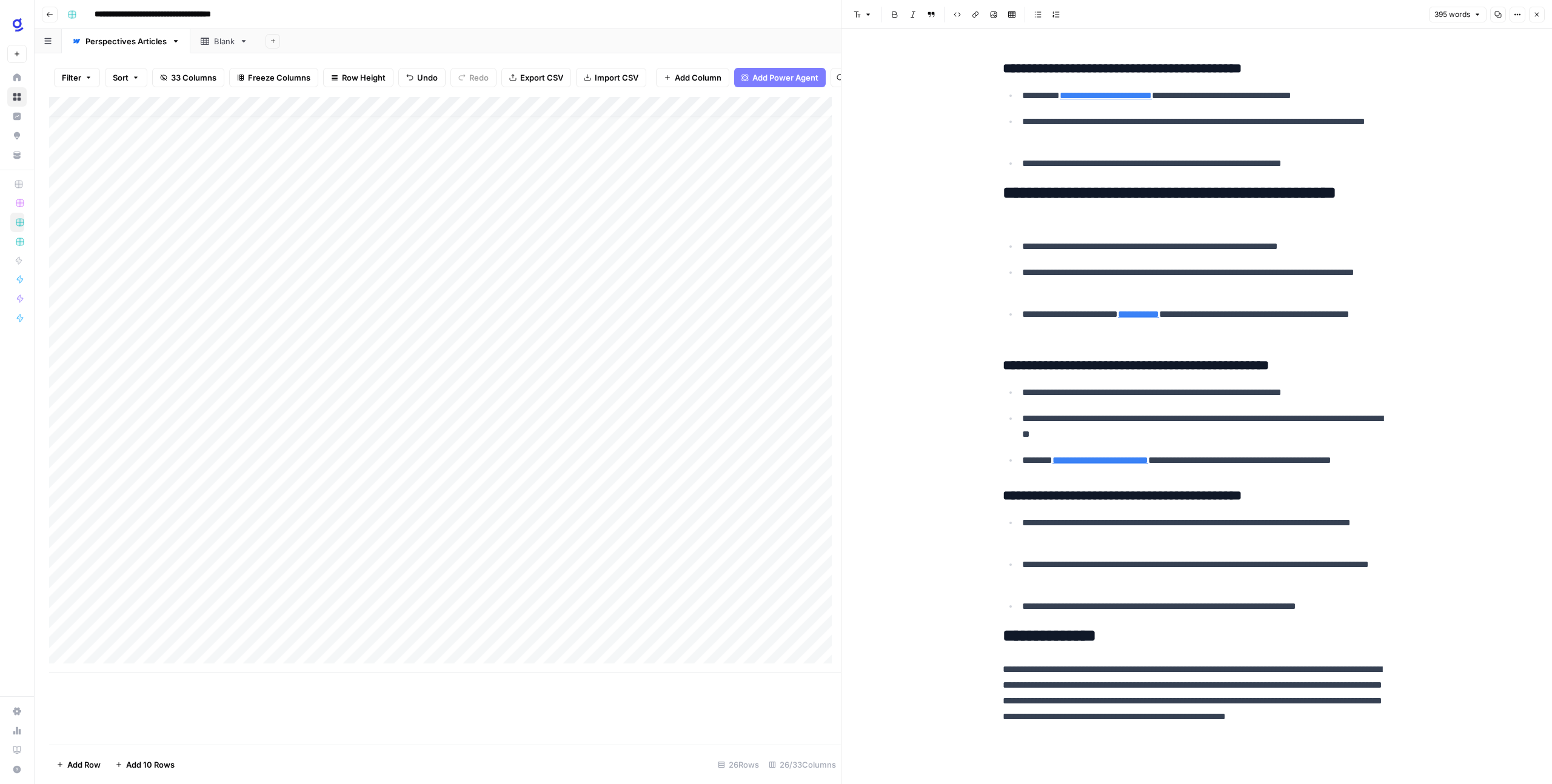
scroll to position [549, 0]
click at [1111, 649] on div "**********" at bounding box center [1196, 123] width 403 height 1245
click at [1113, 643] on h2 "**********" at bounding box center [1196, 636] width 388 height 19
click at [862, 20] on button "Font style" at bounding box center [862, 14] width 28 height 16
click at [923, 248] on div "**********" at bounding box center [1196, 132] width 711 height 1303
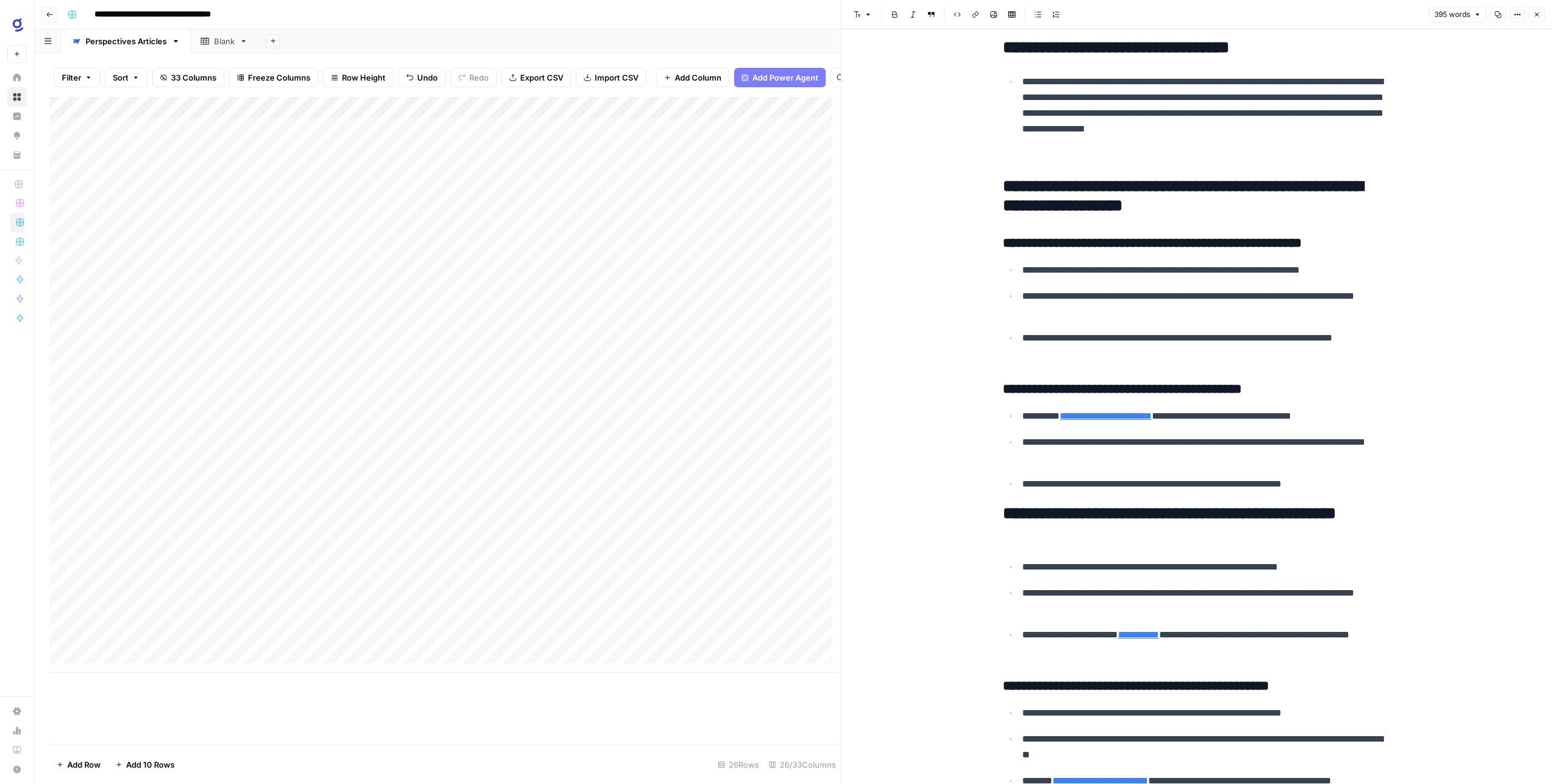
scroll to position [314, 0]
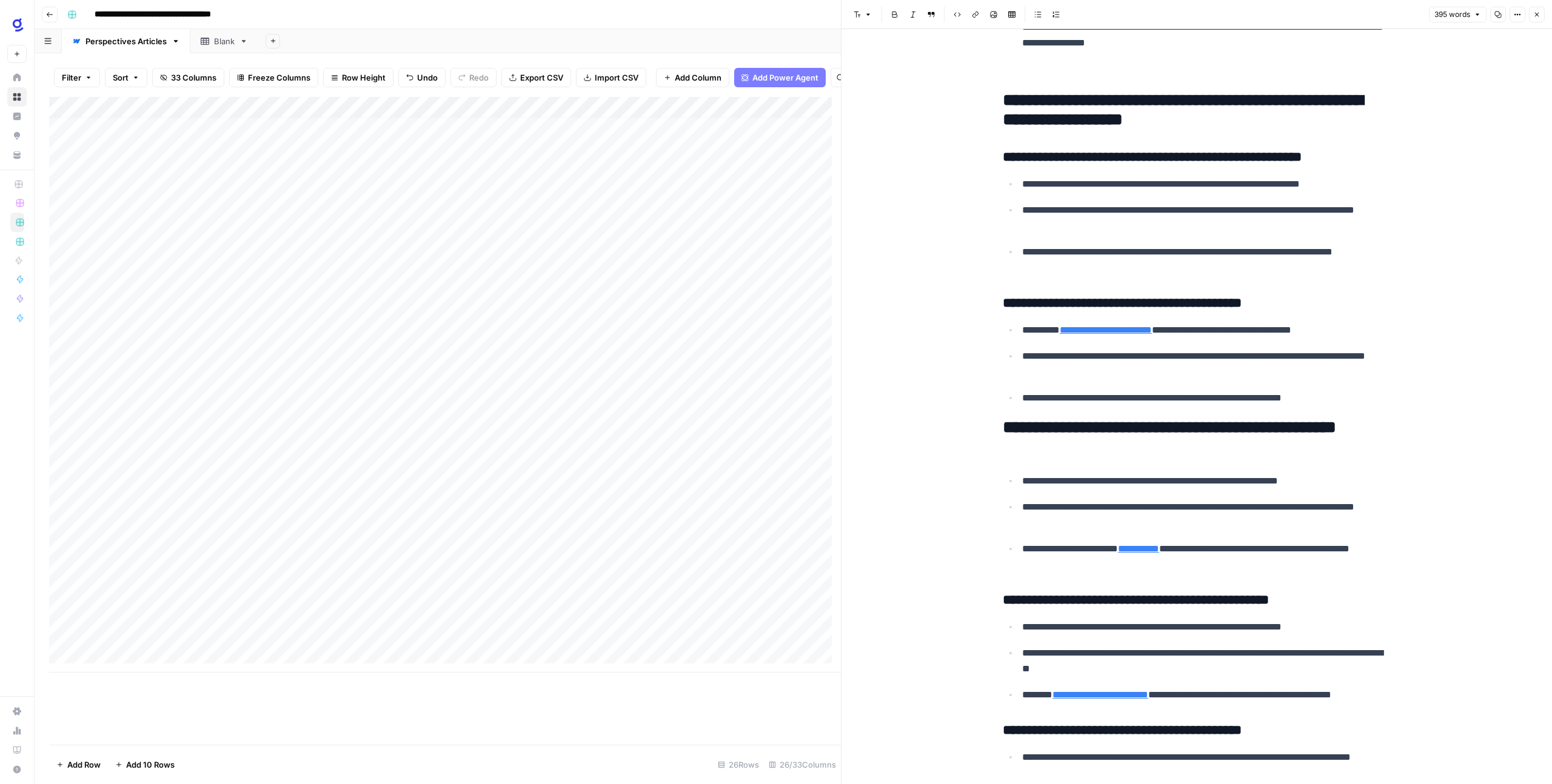
click at [1108, 434] on h2 "**********" at bounding box center [1196, 437] width 388 height 39
click at [868, 16] on icon "button" at bounding box center [868, 14] width 8 height 8
click at [878, 96] on span "heading 3" at bounding box center [901, 96] width 58 height 12
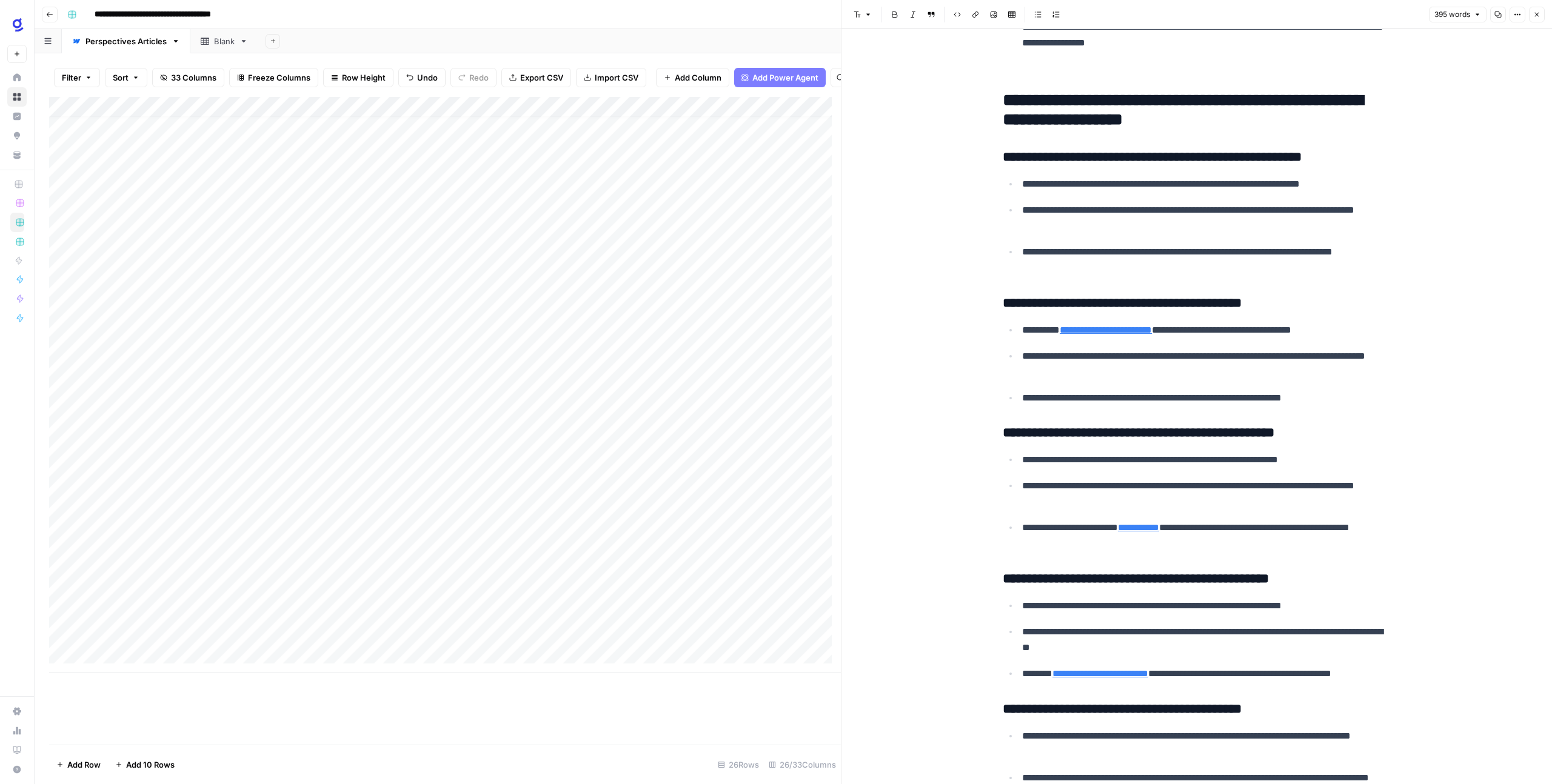
click at [931, 265] on div "**********" at bounding box center [1196, 356] width 711 height 1282
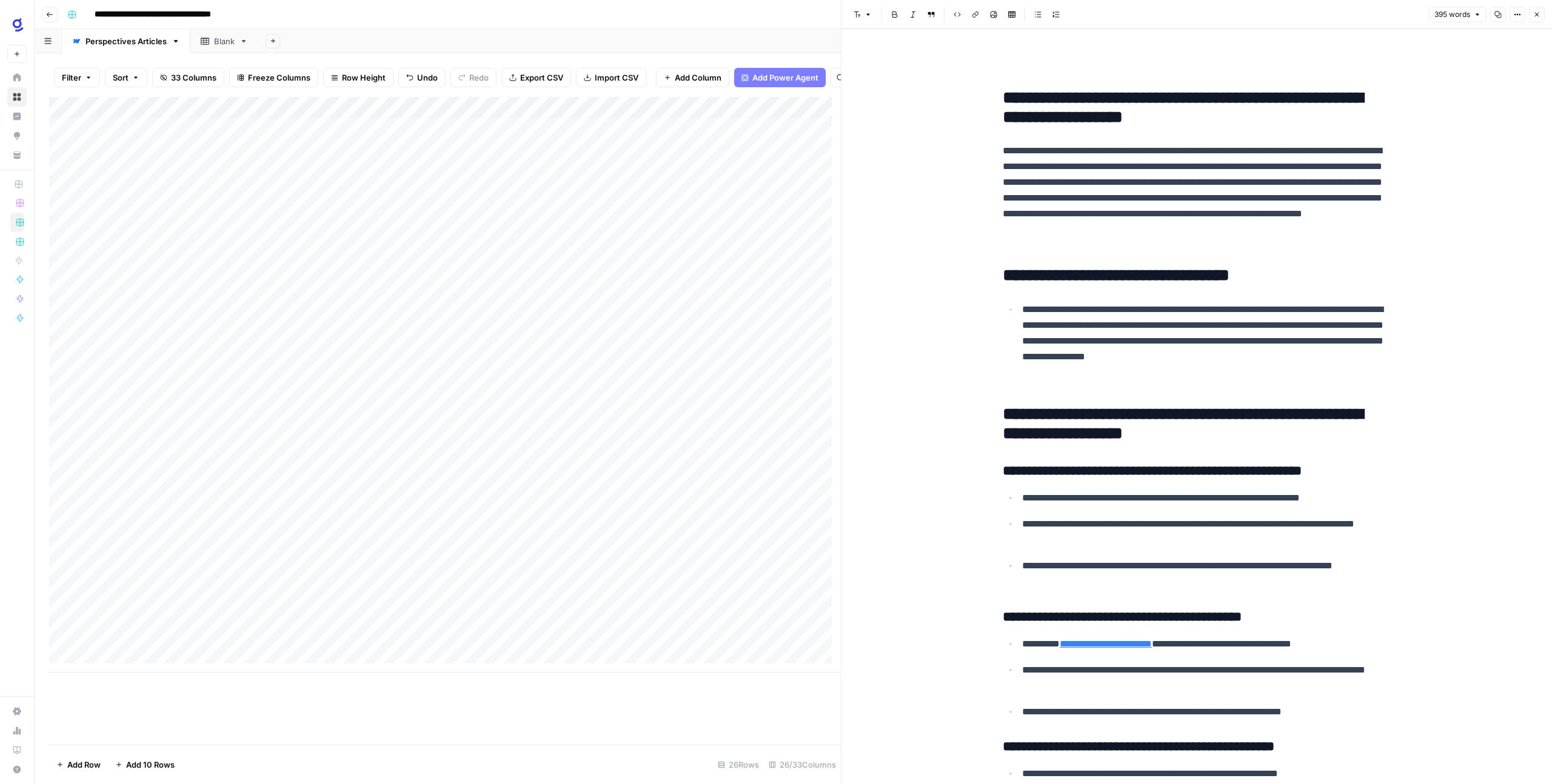
scroll to position [3, 0]
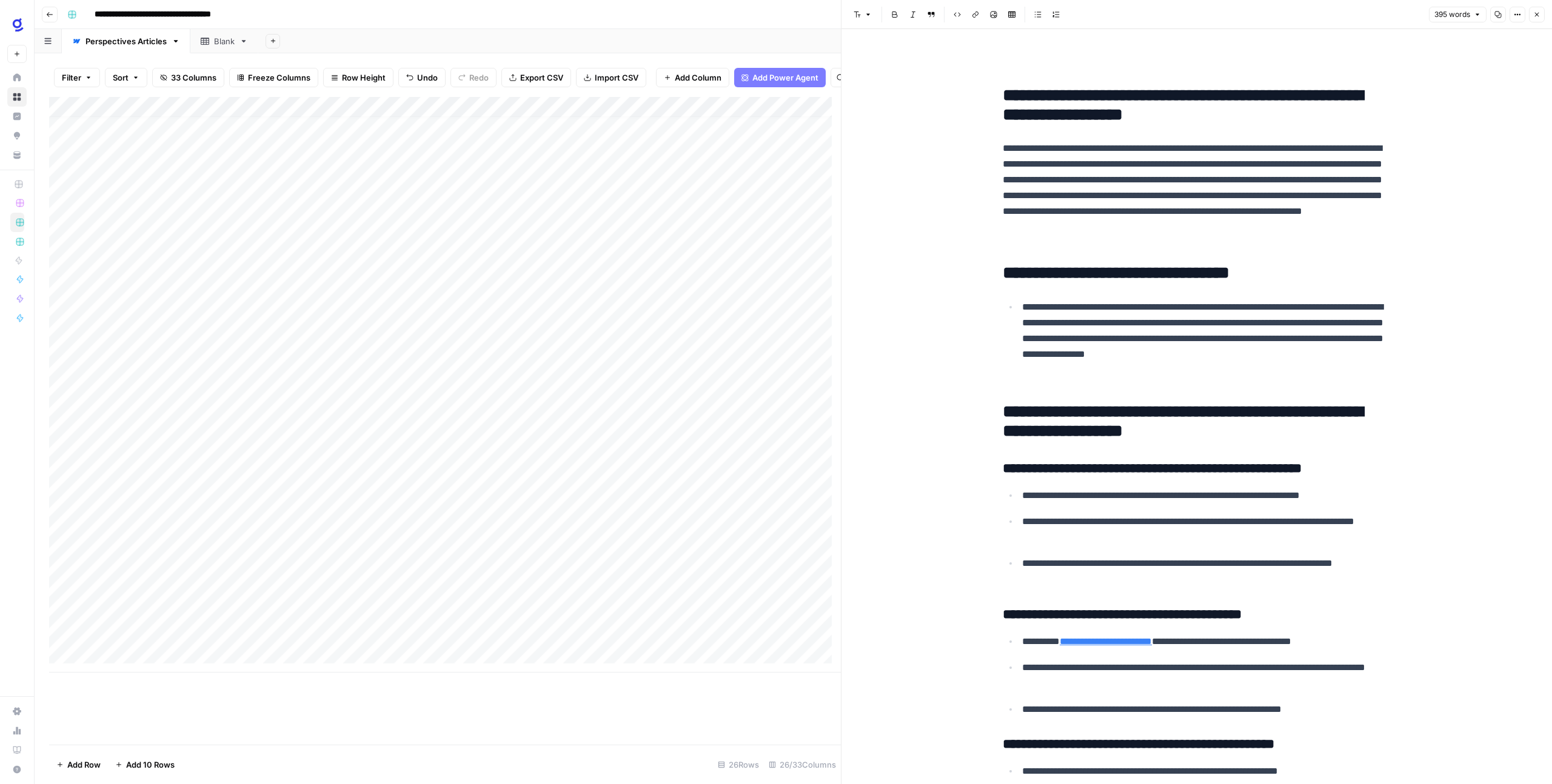
click at [1543, 13] on button "Close" at bounding box center [1536, 14] width 16 height 16
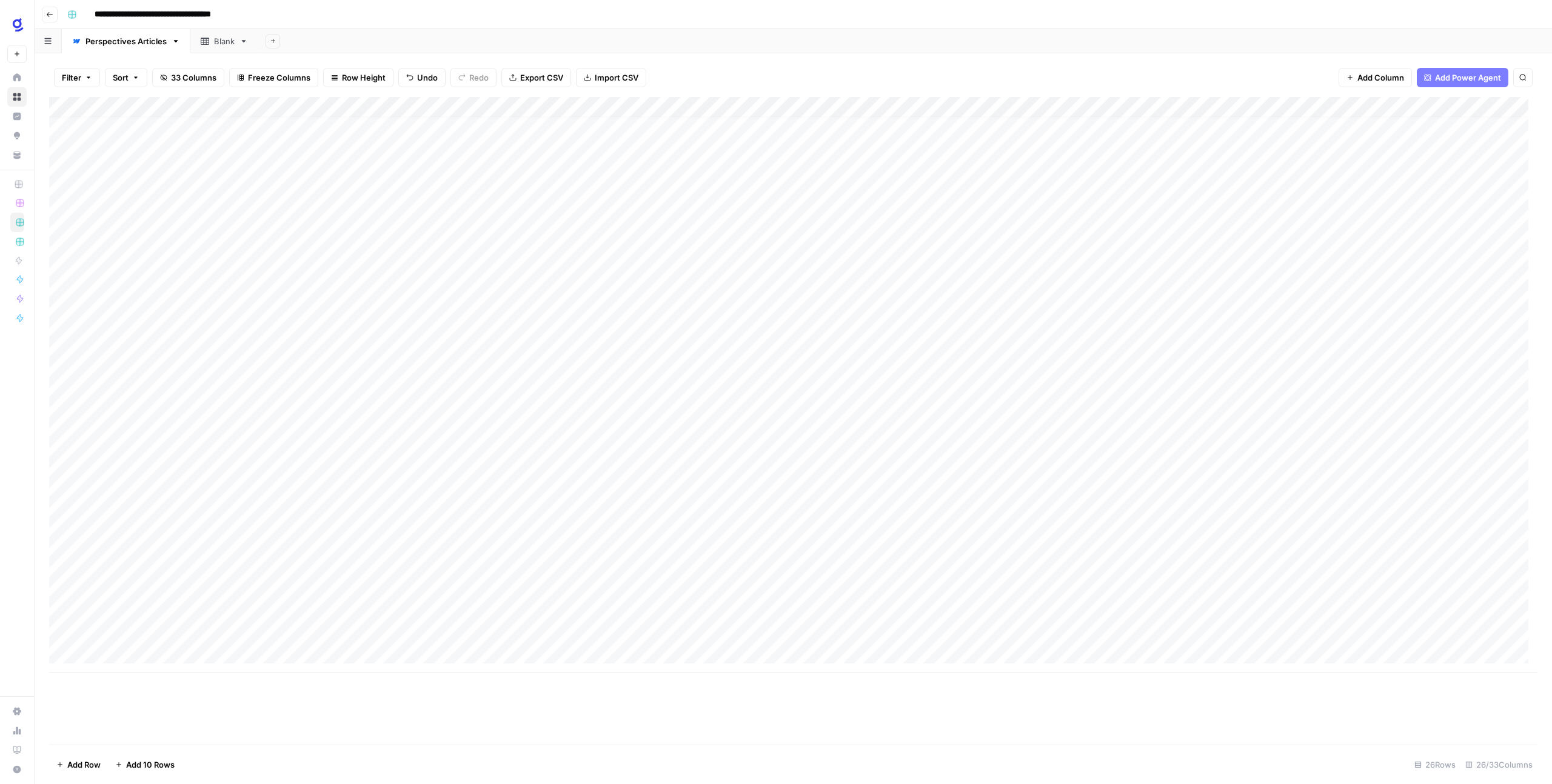
click at [1105, 634] on div "Add Column" at bounding box center [793, 385] width 1488 height 576
click at [1210, 630] on div "Add Column" at bounding box center [793, 385] width 1488 height 576
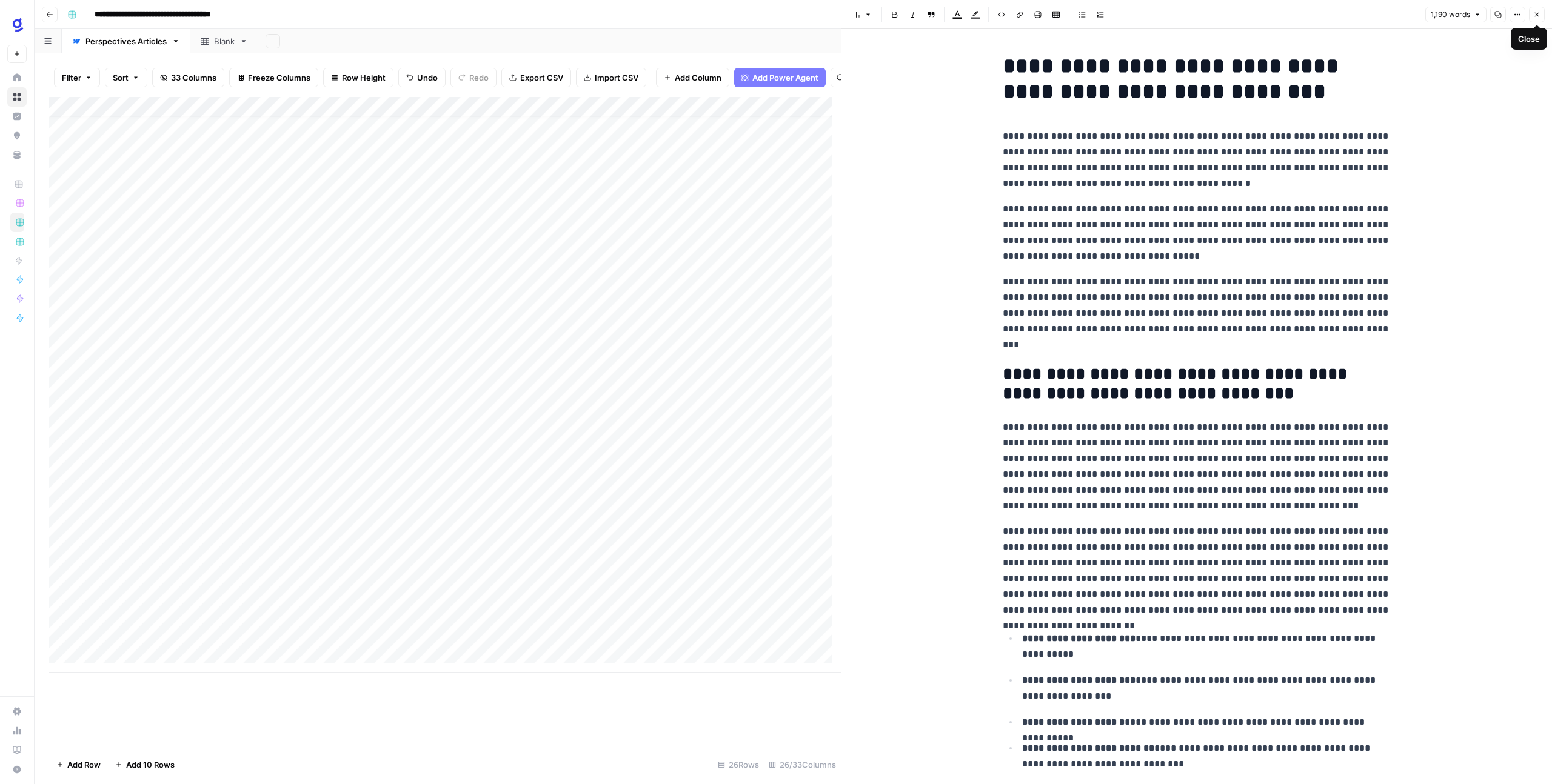
click at [1536, 12] on icon "button" at bounding box center [1537, 14] width 8 height 8
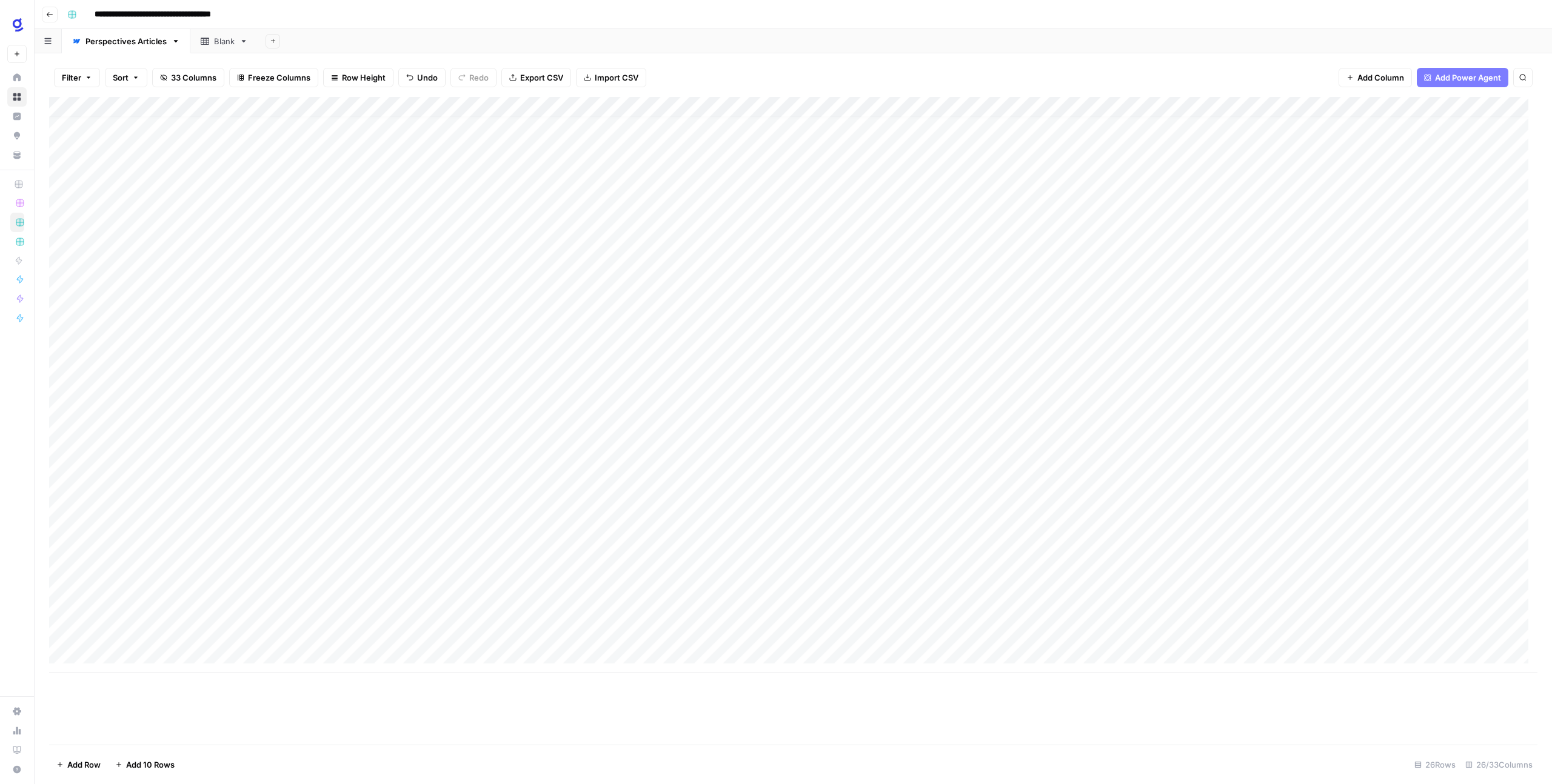
click at [1436, 624] on div "Add Column" at bounding box center [793, 385] width 1488 height 576
click at [1283, 613] on div "Add Column" at bounding box center [793, 385] width 1488 height 576
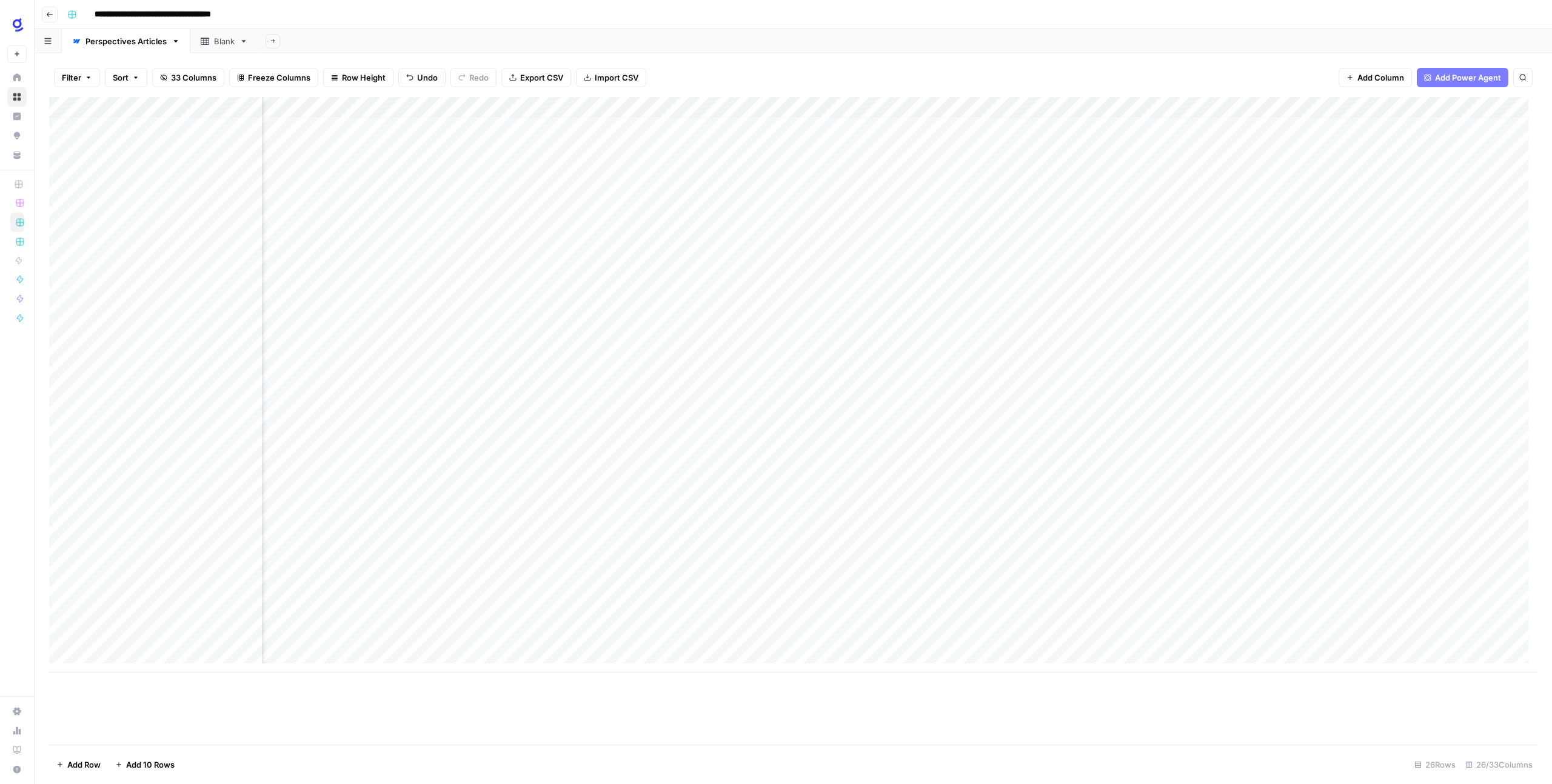
click at [1332, 631] on div "Add Column" at bounding box center [793, 385] width 1488 height 576
type input "**********"
click at [1324, 688] on div "Add Column" at bounding box center [793, 420] width 1488 height 648
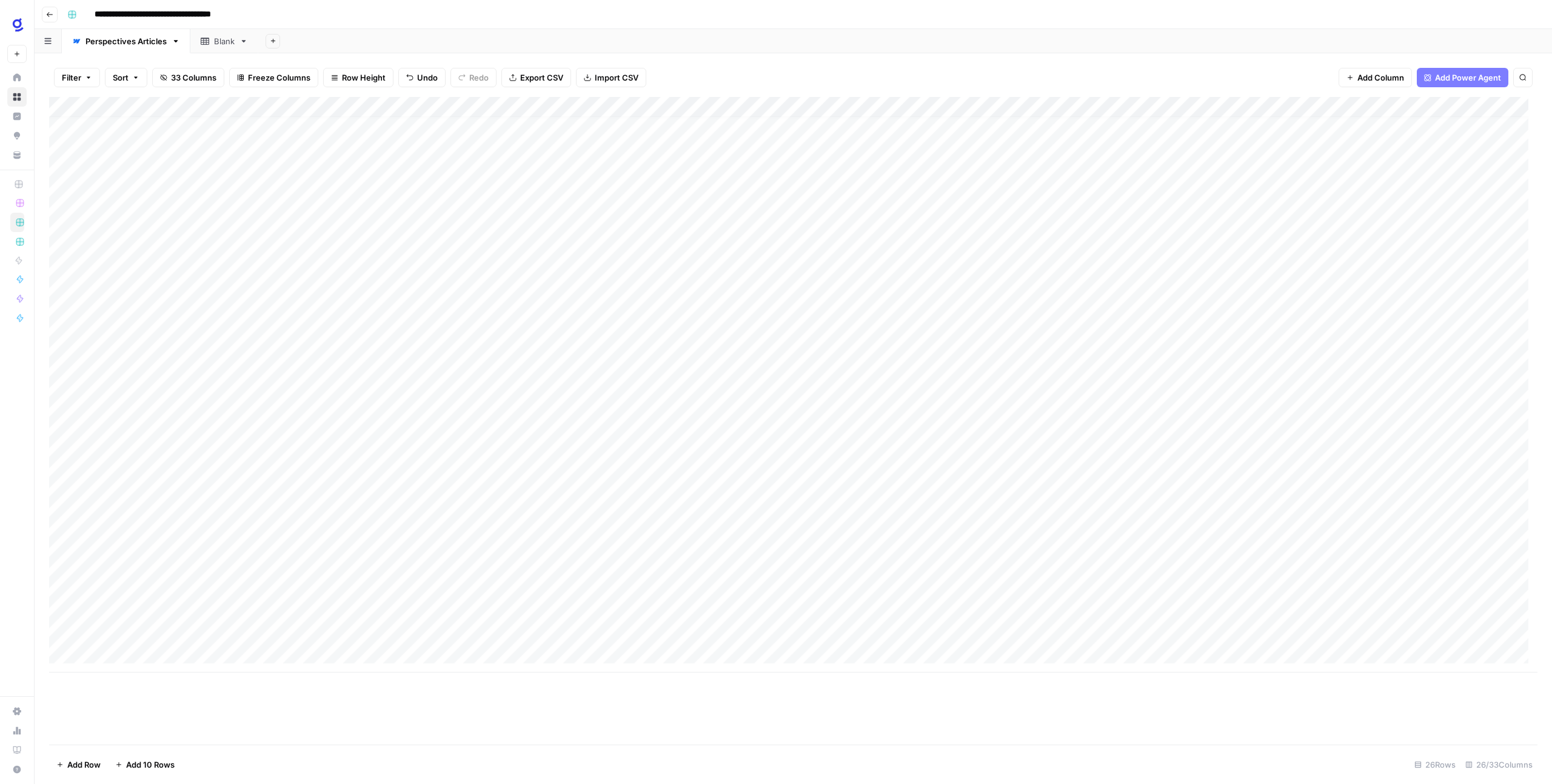
click at [549, 636] on div "Add Column" at bounding box center [793, 385] width 1488 height 576
drag, startPoint x: 485, startPoint y: 634, endPoint x: 706, endPoint y: 640, distance: 221.1
click at [706, 640] on textarea "**********" at bounding box center [595, 633] width 230 height 17
click at [722, 719] on div "Add Column" at bounding box center [793, 420] width 1488 height 648
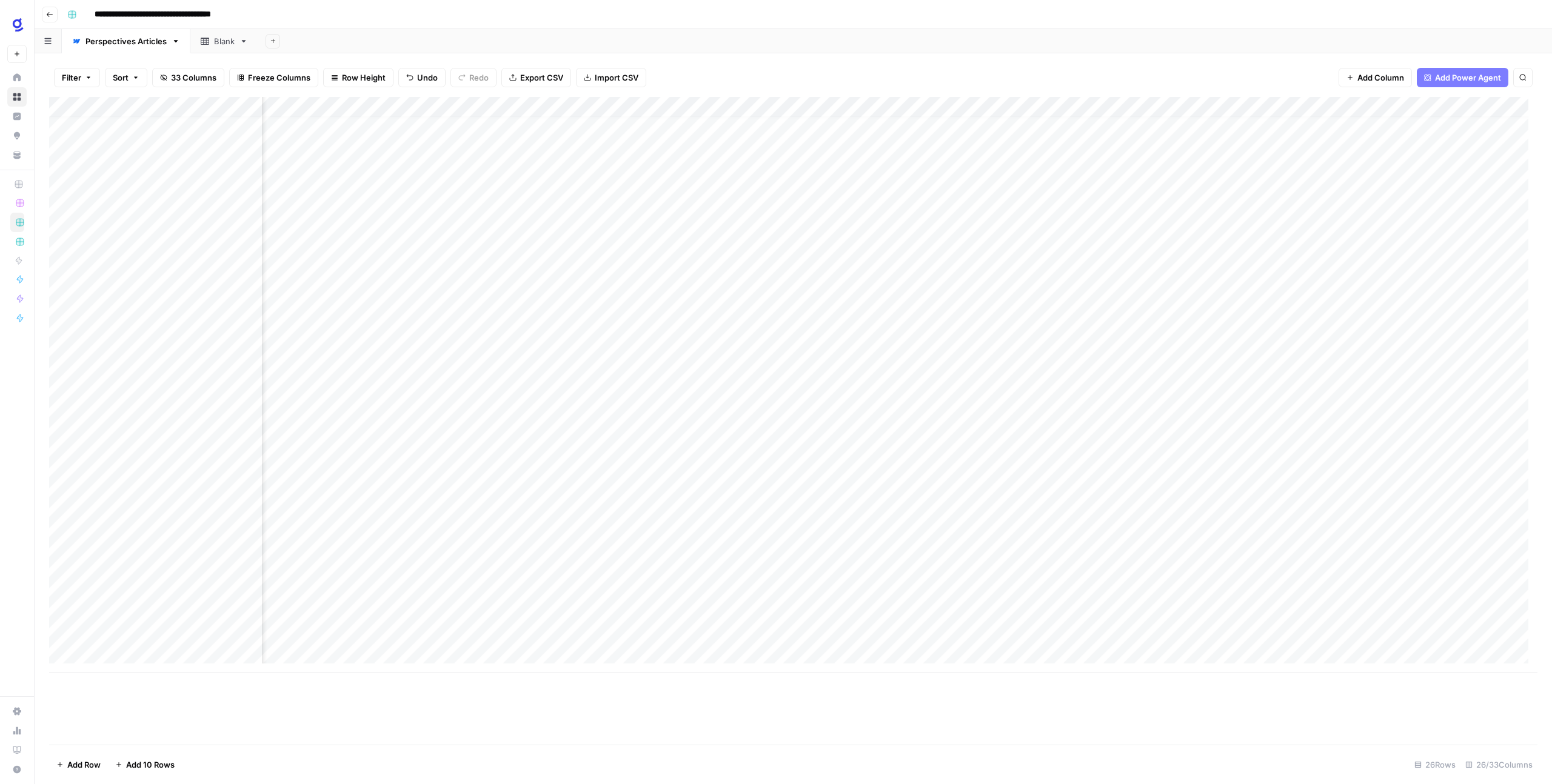
scroll to position [9, 1662]
click at [1076, 632] on div "Add Column" at bounding box center [793, 385] width 1488 height 576
type textarea "**********"
click at [1010, 688] on div "Add Column" at bounding box center [793, 420] width 1488 height 648
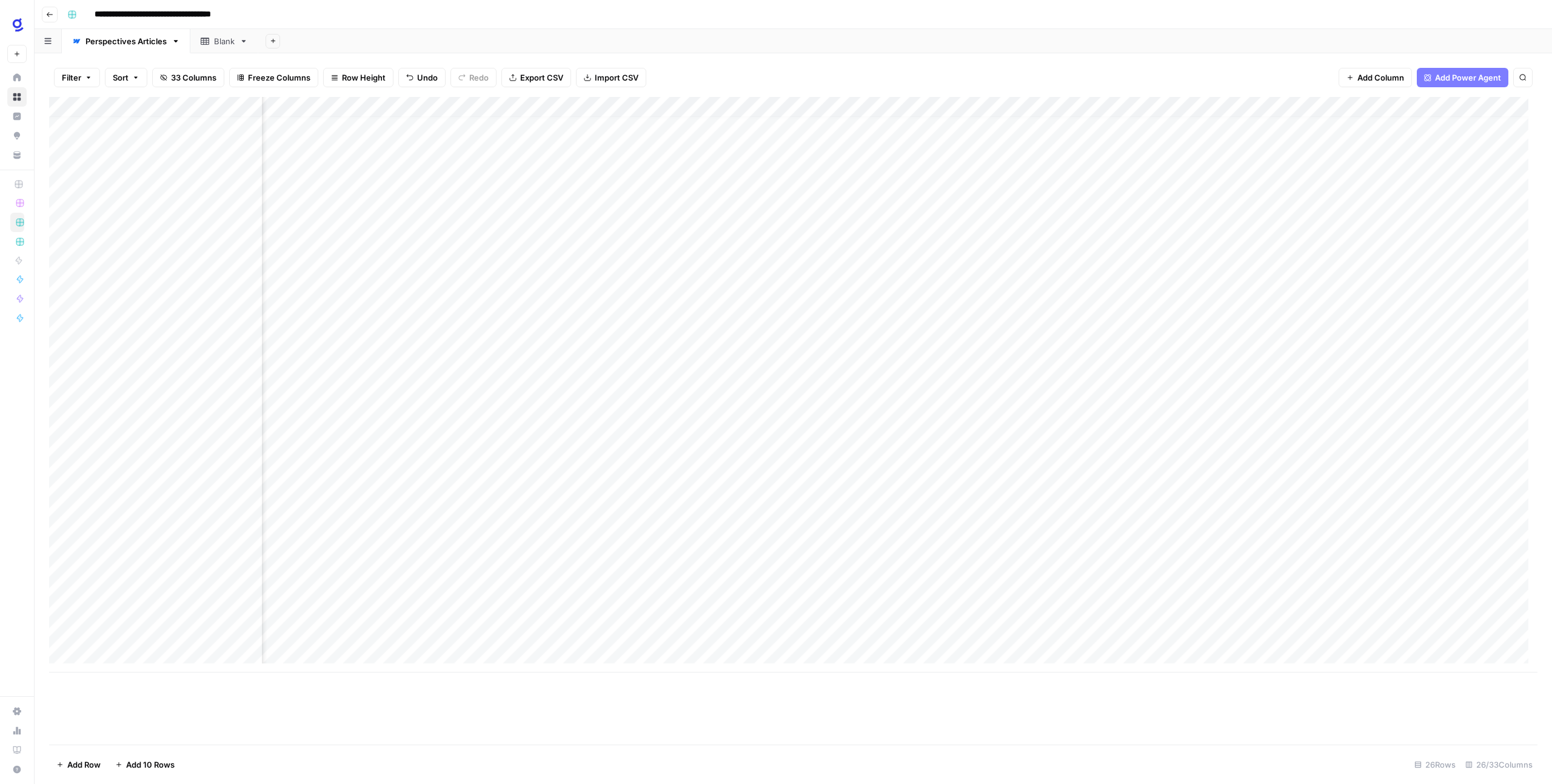
scroll to position [9, 585]
click at [1191, 631] on div "Add Column" at bounding box center [793, 385] width 1488 height 576
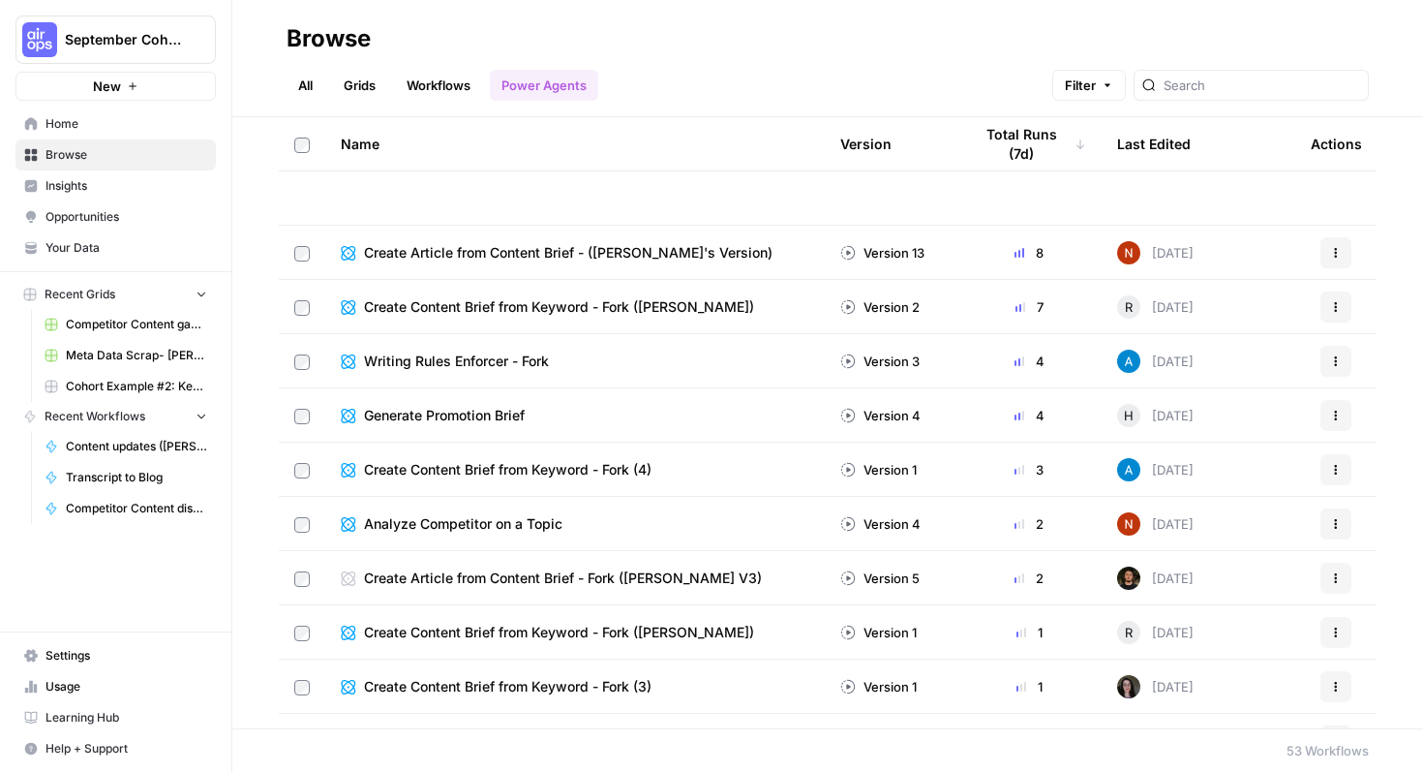
scroll to position [493, 0]
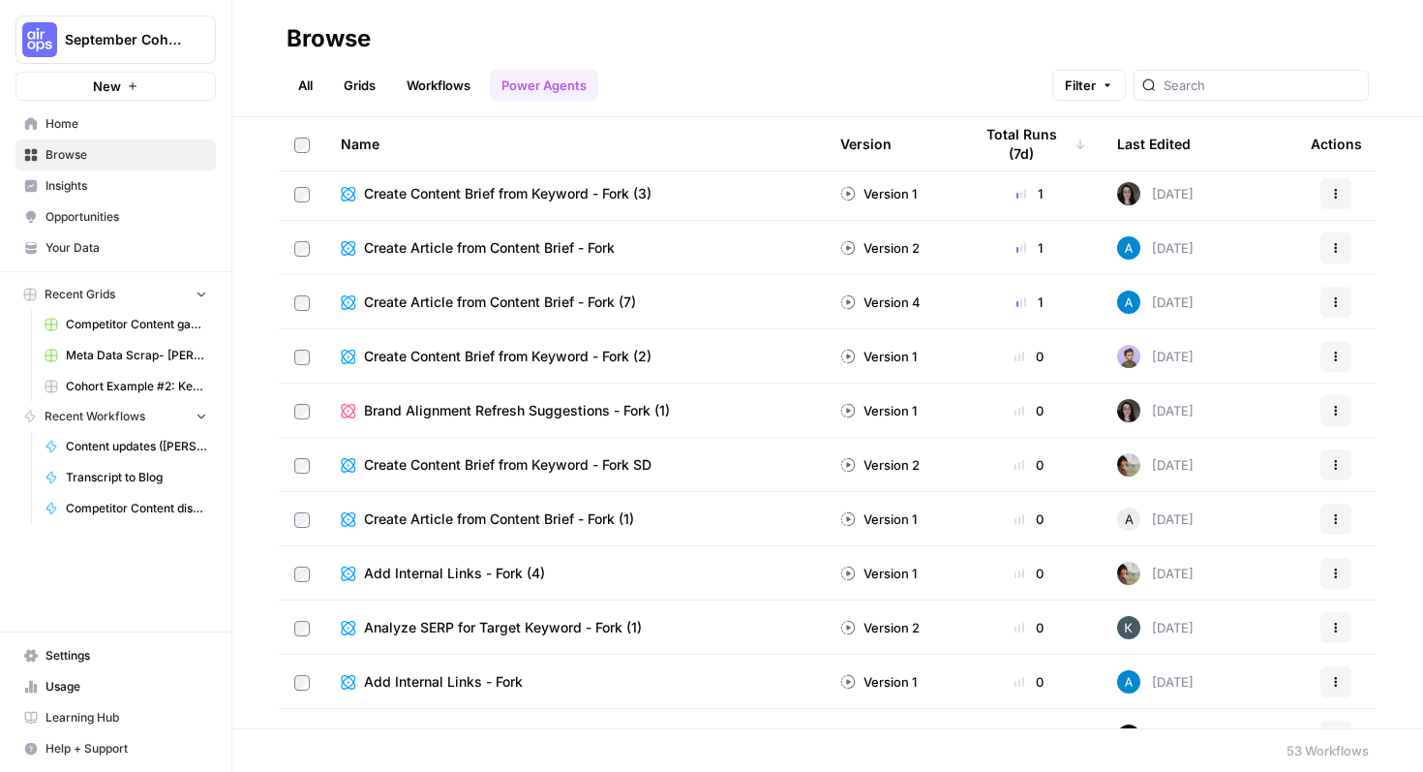
click at [130, 30] on span "September Cohort" at bounding box center [123, 39] width 117 height 19
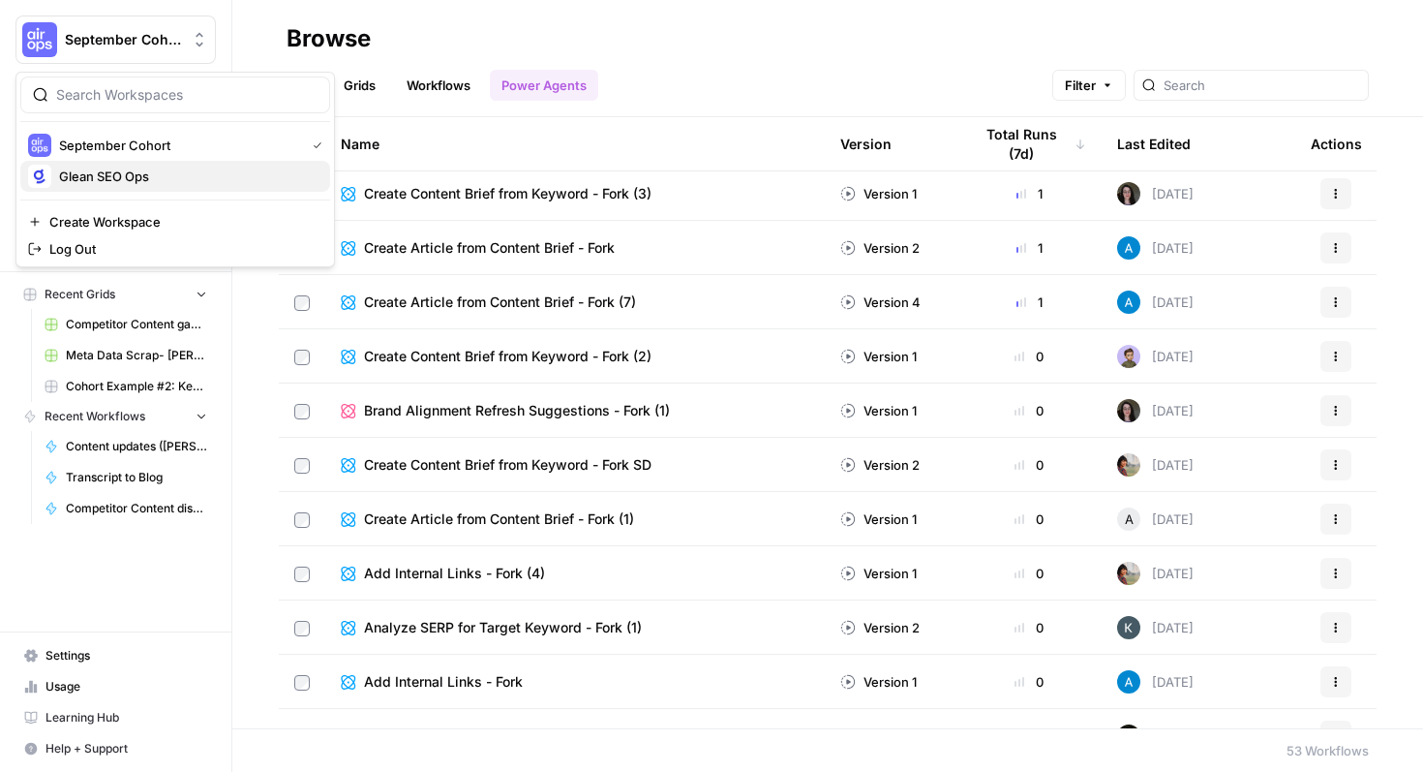
click at [157, 179] on span "Glean SEO Ops" at bounding box center [187, 176] width 256 height 19
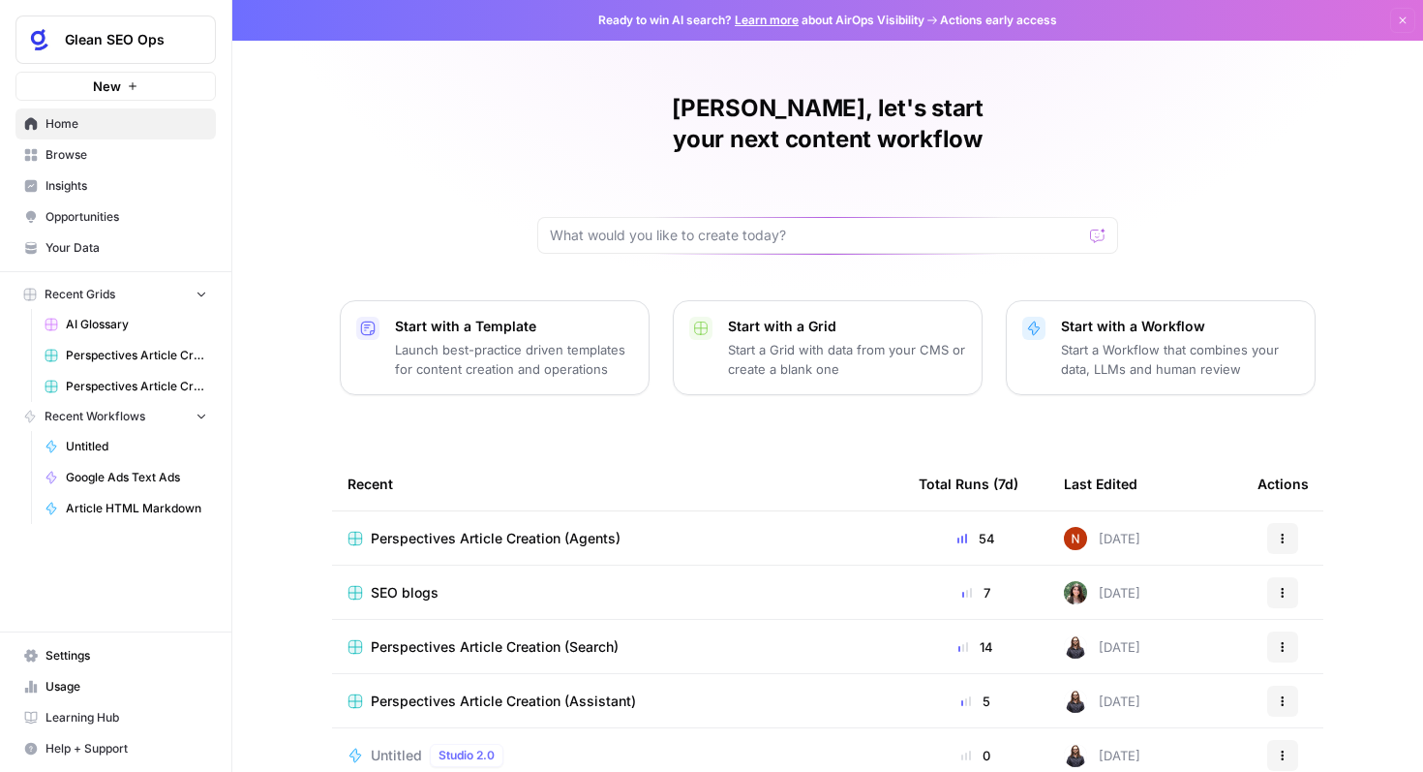
click at [41, 164] on link "Browse" at bounding box center [115, 154] width 200 height 31
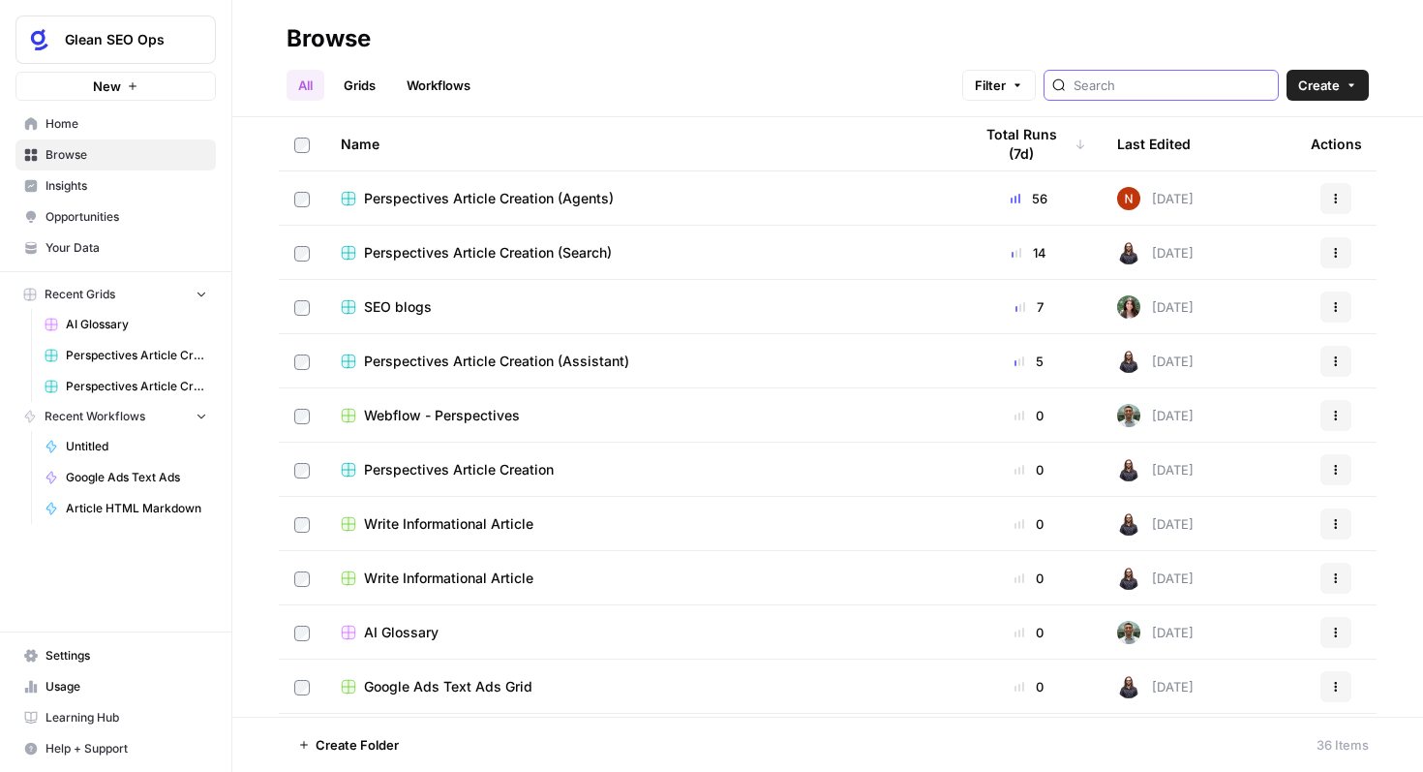
click at [1142, 81] on input "search" at bounding box center [1172, 85] width 197 height 19
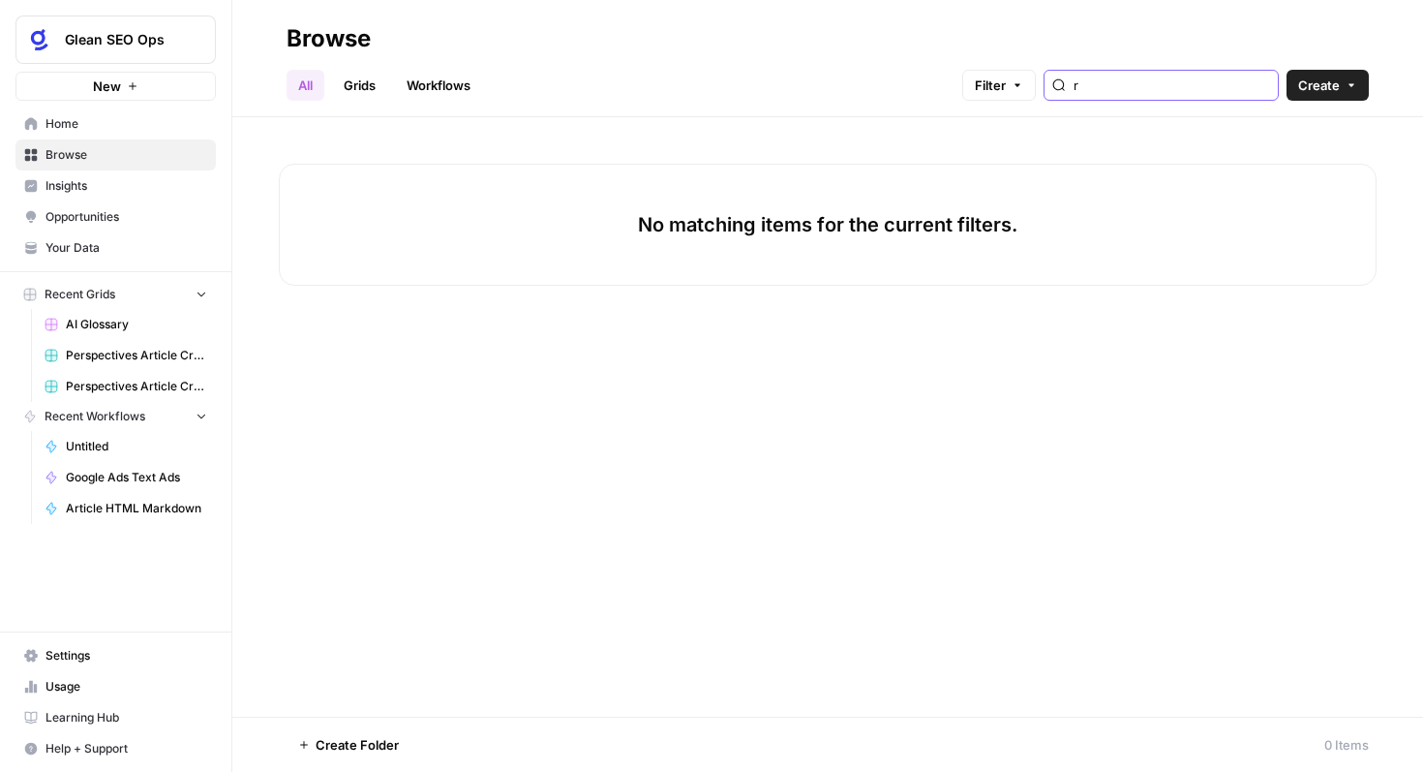
type input "r"
type input "m"
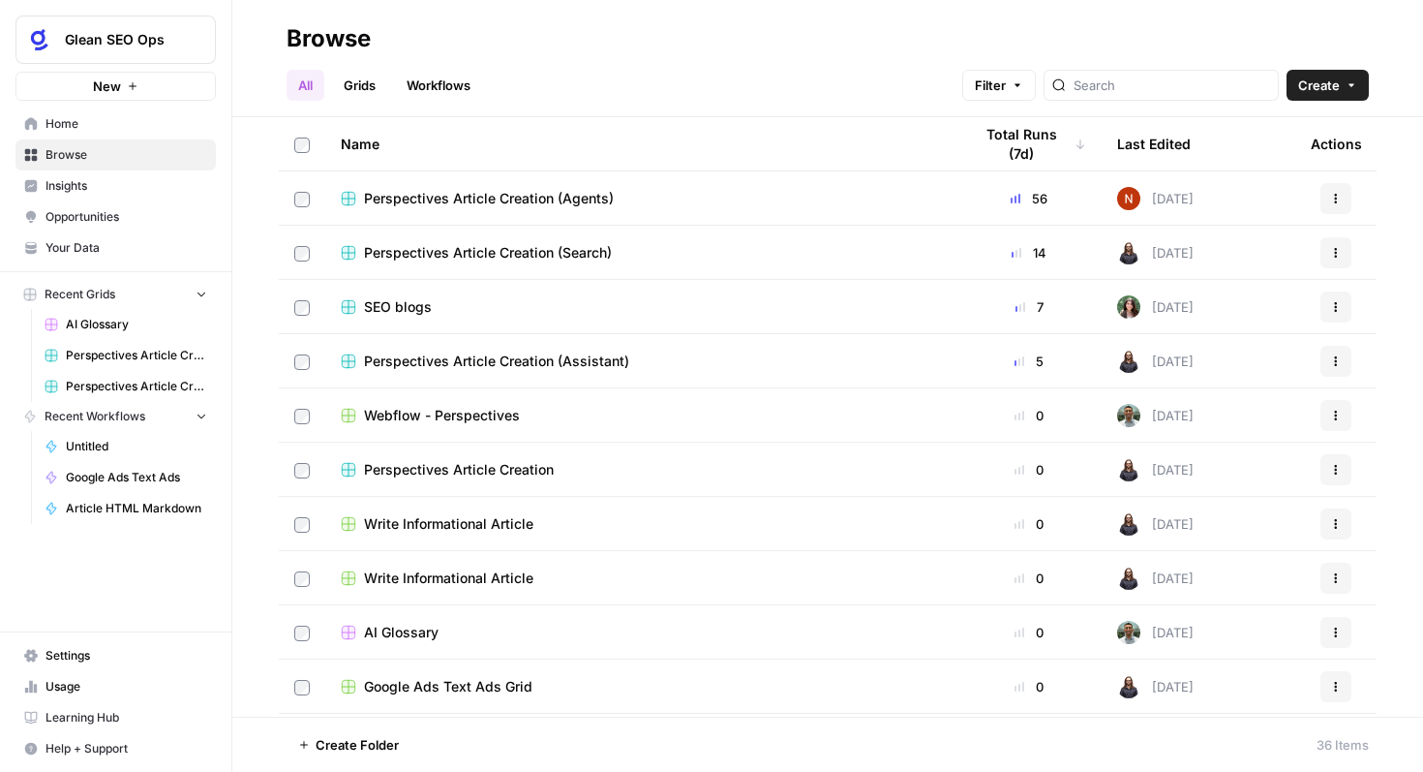
click at [76, 119] on span "Home" at bounding box center [127, 123] width 162 height 17
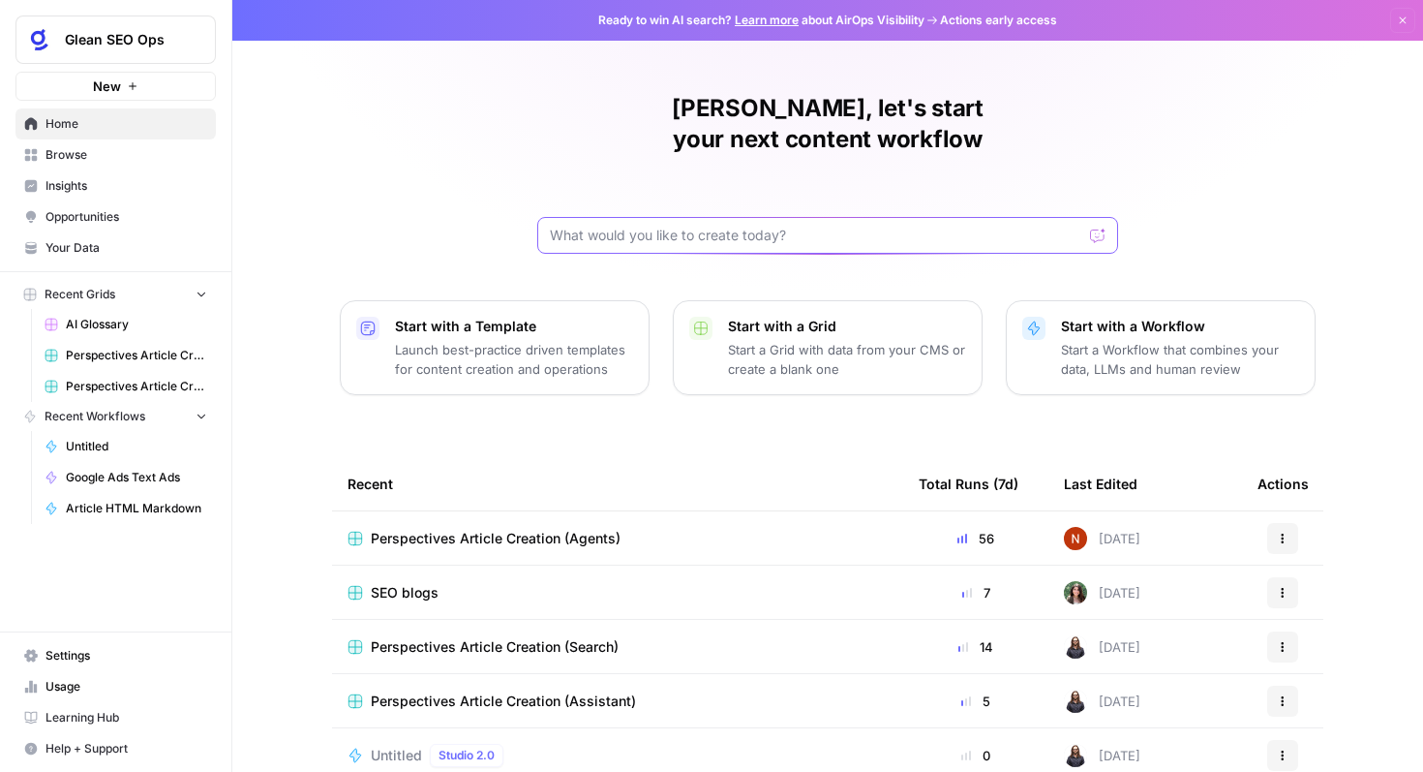
click at [839, 226] on input "text" at bounding box center [816, 235] width 533 height 19
click at [131, 57] on button "Glean SEO Ops" at bounding box center [115, 39] width 200 height 48
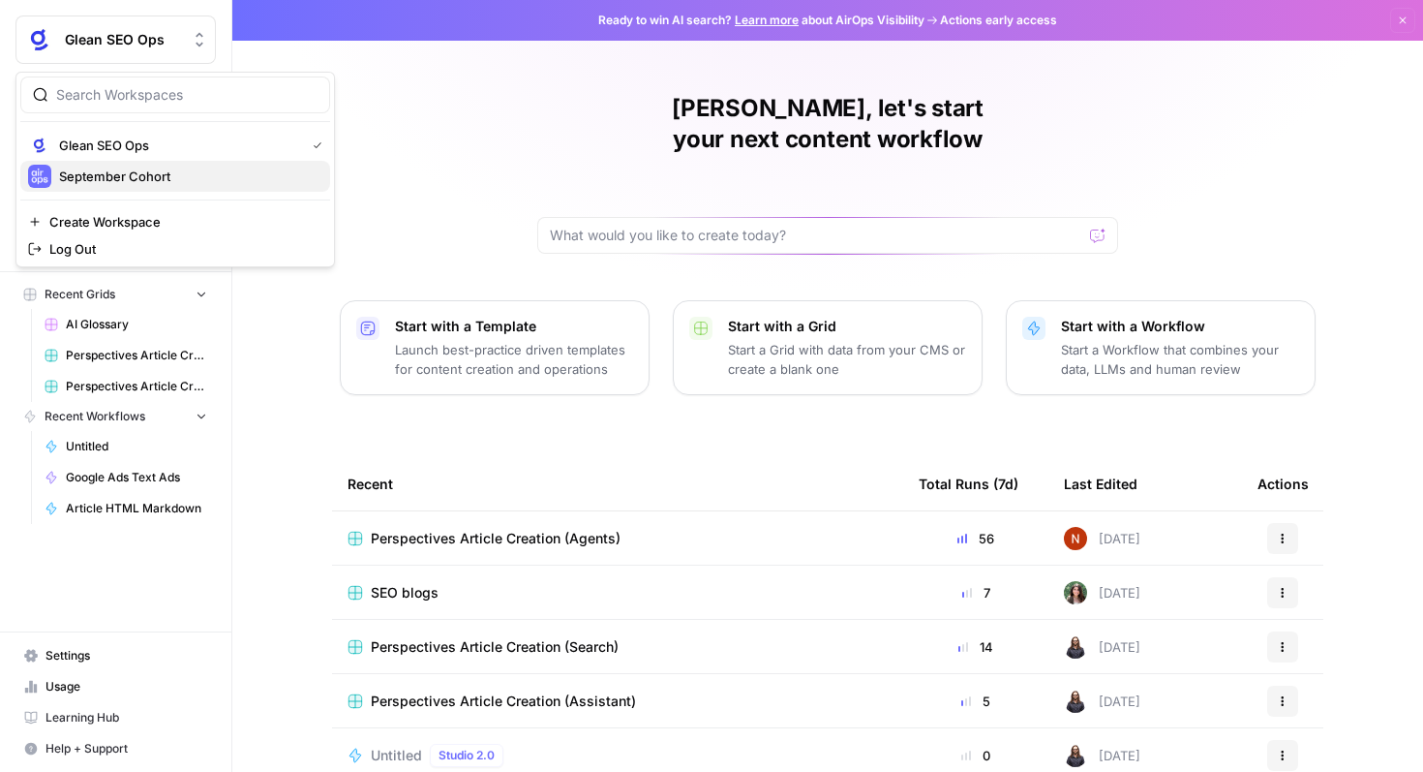
click at [133, 172] on span "September Cohort" at bounding box center [187, 176] width 256 height 19
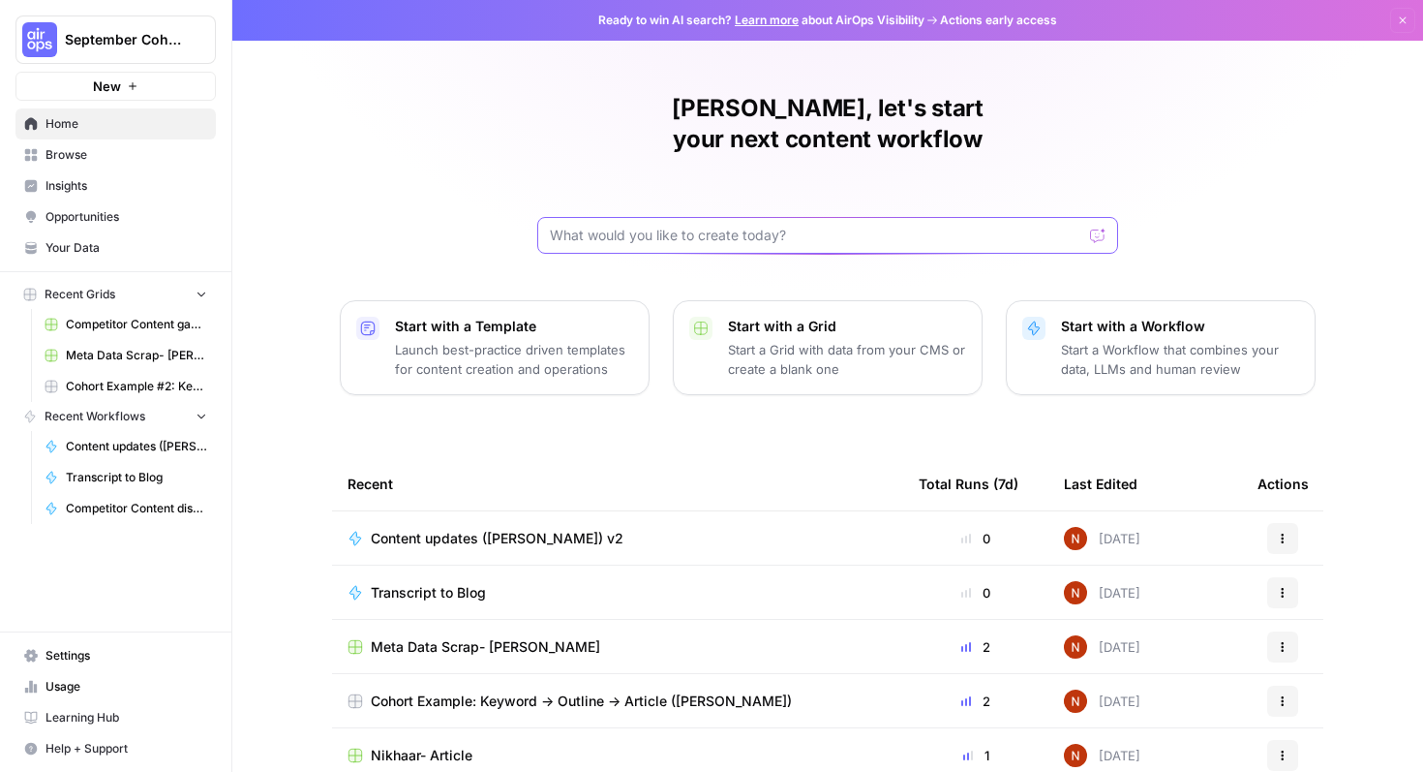
click at [769, 226] on input "text" at bounding box center [816, 235] width 533 height 19
type input "m"
type input "rob"
click button "Send" at bounding box center [1098, 235] width 25 height 25
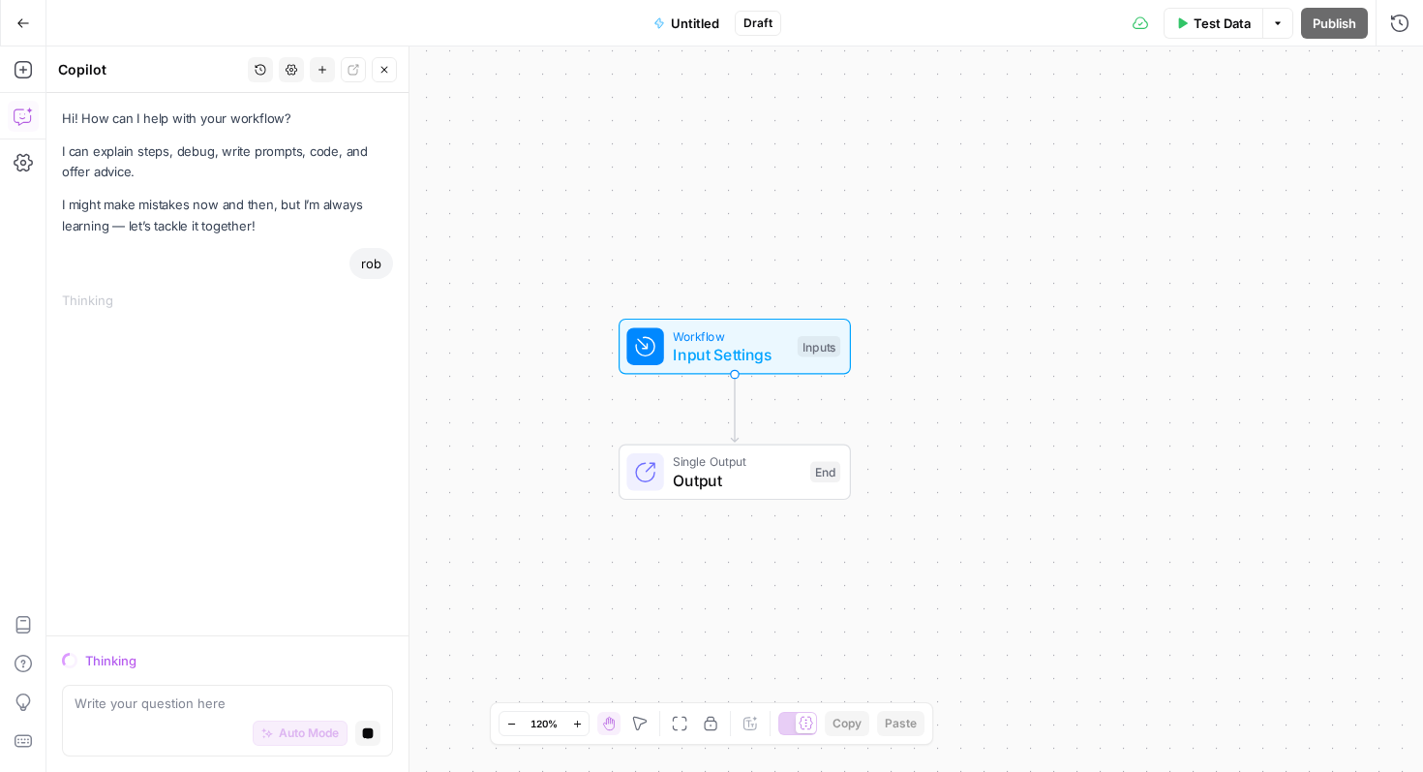
click at [20, 22] on icon "button" at bounding box center [23, 22] width 12 height 9
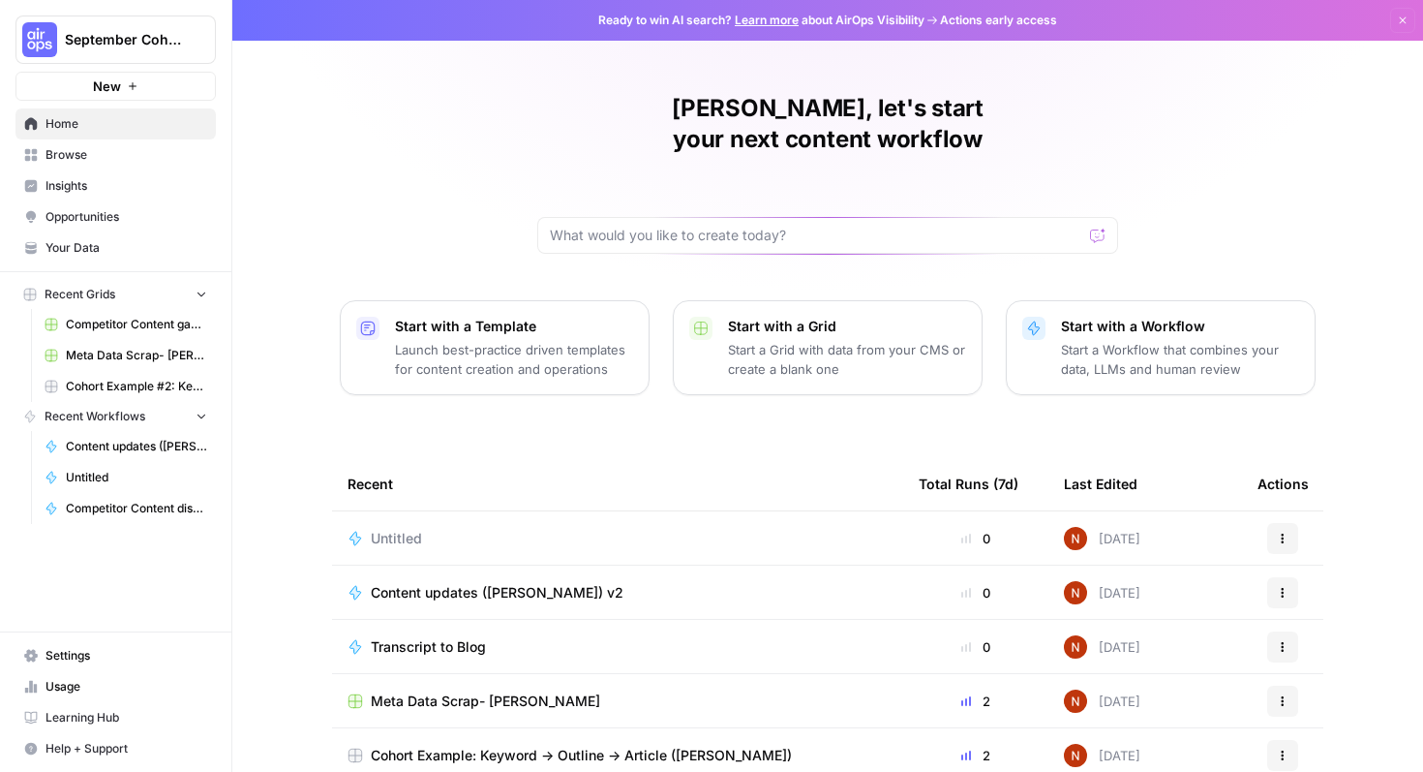
click at [1267, 523] on button "Actions" at bounding box center [1282, 538] width 31 height 31
click at [1185, 590] on span "Delete" at bounding box center [1189, 596] width 155 height 19
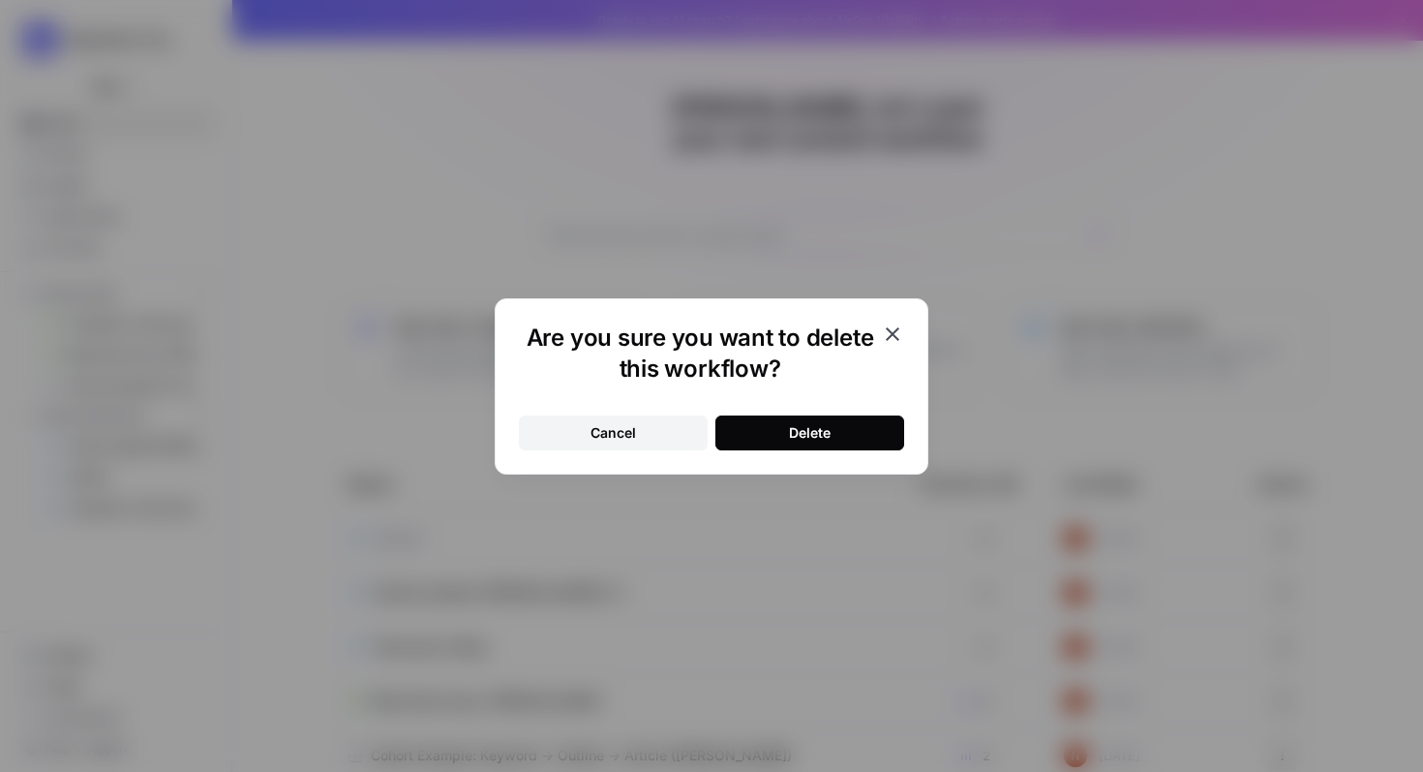
click at [796, 446] on button "Delete" at bounding box center [809, 432] width 189 height 35
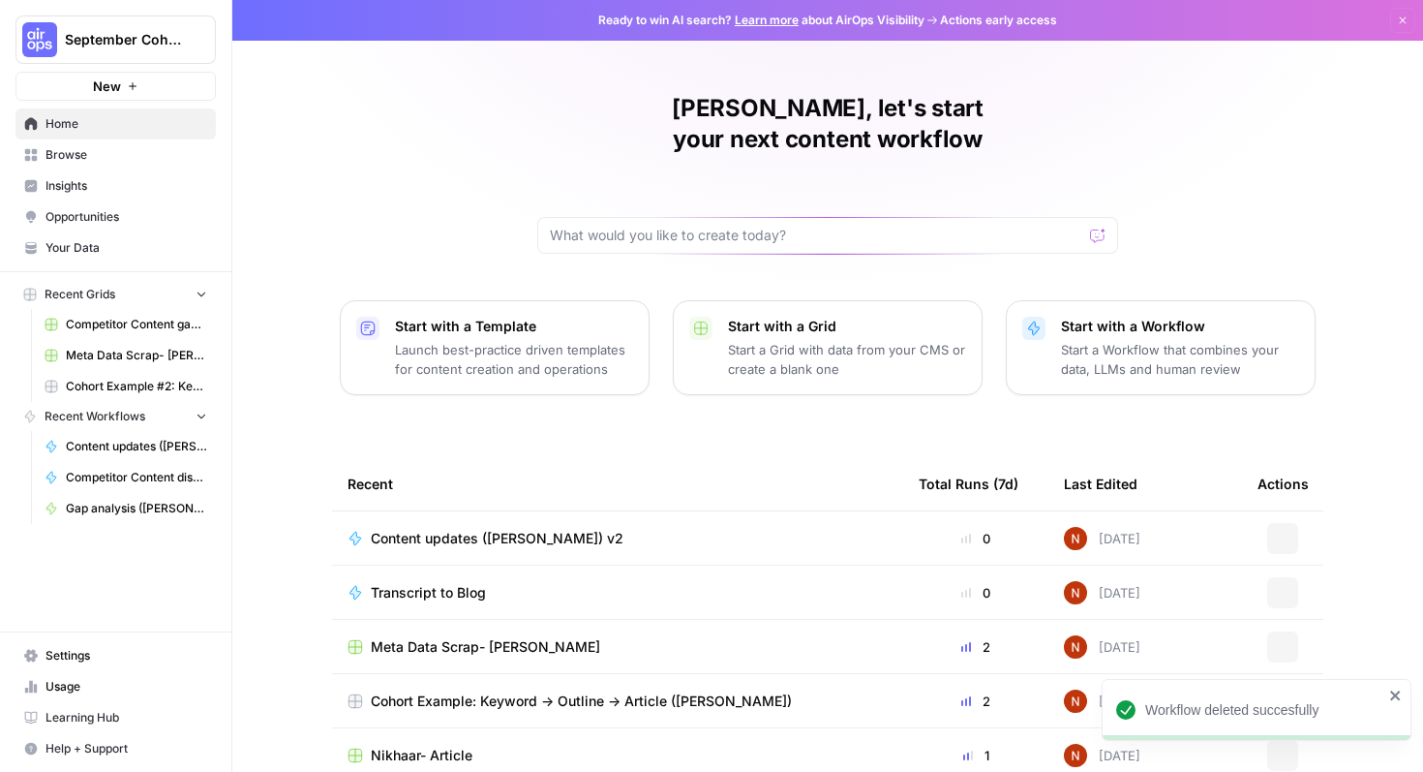
click at [77, 138] on link "Home" at bounding box center [115, 123] width 200 height 31
click at [82, 153] on span "Browse" at bounding box center [127, 154] width 162 height 17
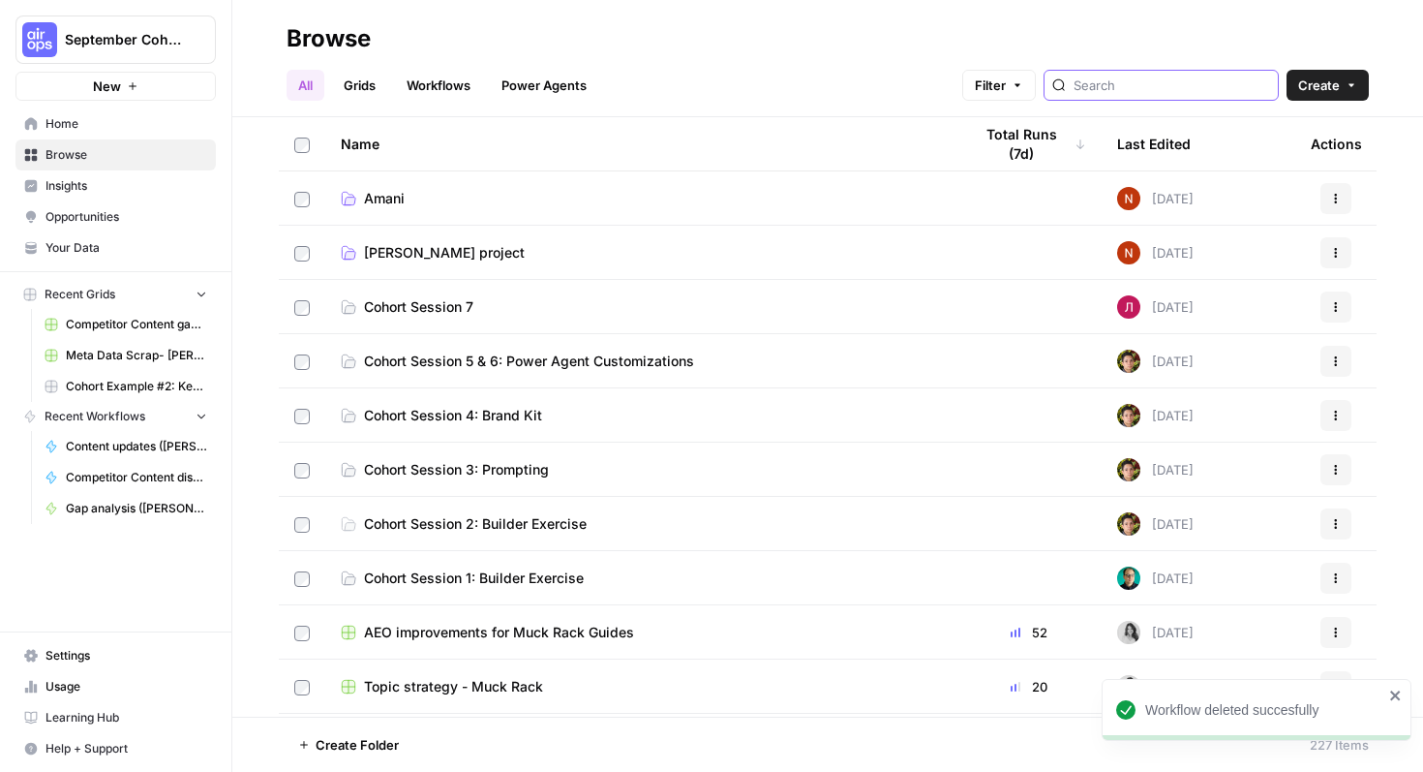
click at [1151, 89] on input "search" at bounding box center [1172, 85] width 197 height 19
type input "rob"
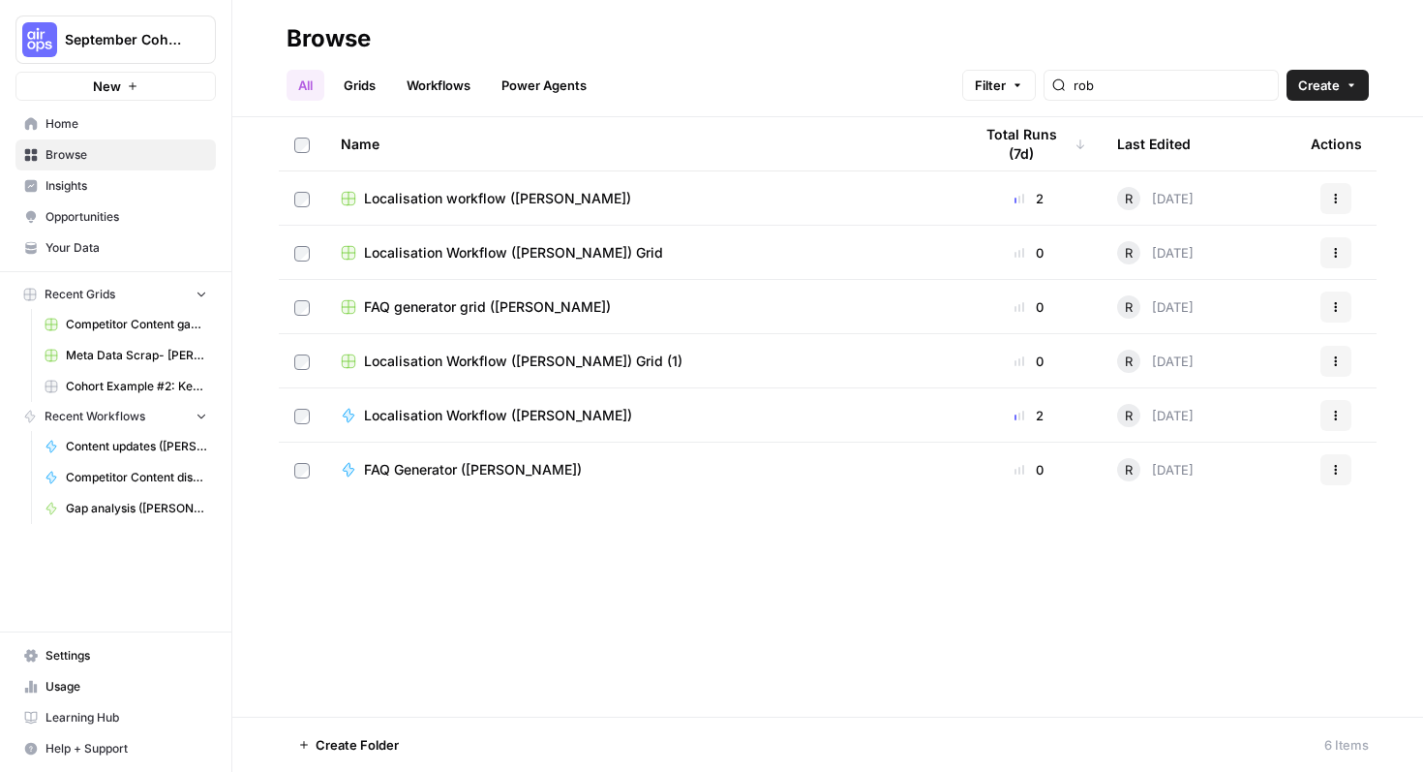
click at [585, 432] on td "Localisation Workflow ([PERSON_NAME])" at bounding box center [640, 414] width 631 height 53
click at [592, 424] on td "Localisation Workflow ([PERSON_NAME])" at bounding box center [640, 414] width 631 height 53
click at [539, 413] on span "Localisation Workflow ([PERSON_NAME])" at bounding box center [498, 415] width 268 height 19
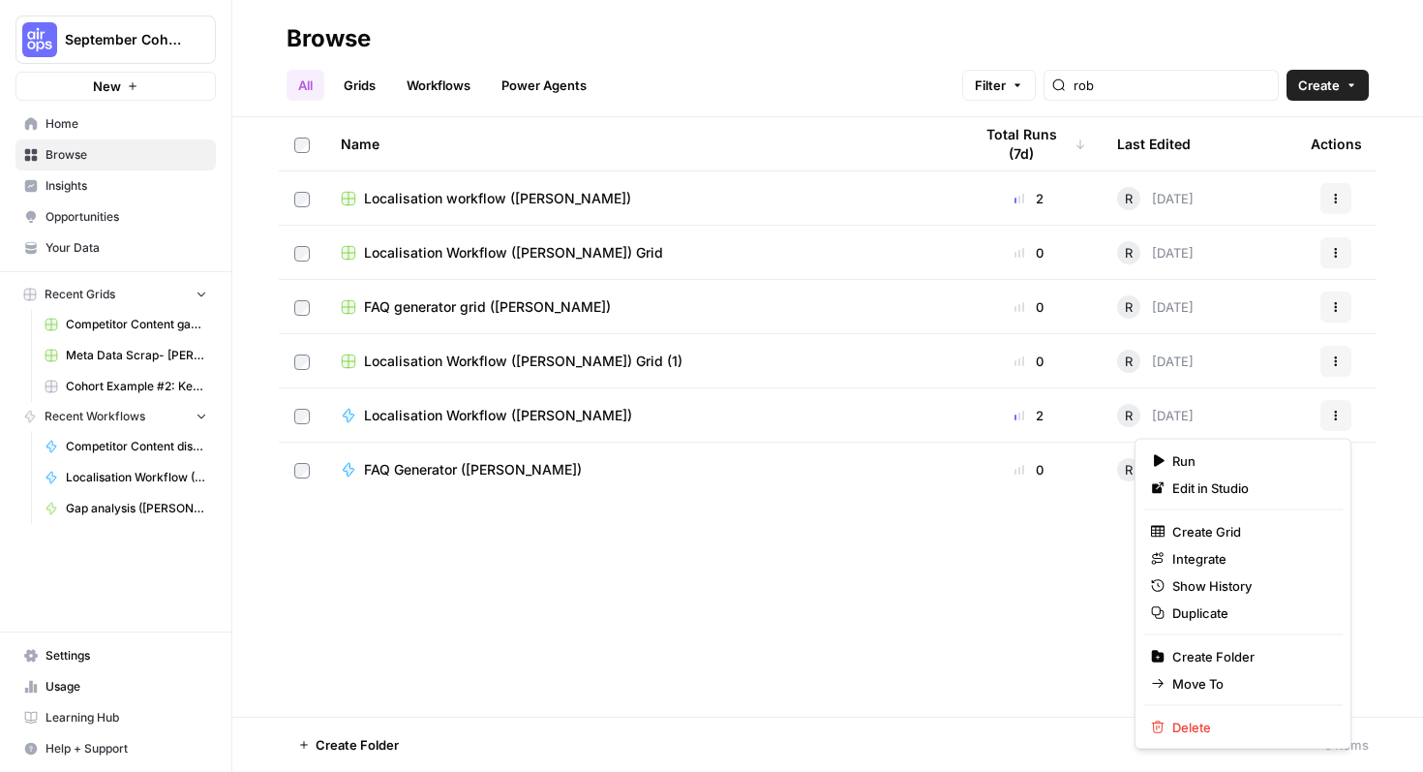
click at [1345, 416] on button "Actions" at bounding box center [1336, 415] width 31 height 31
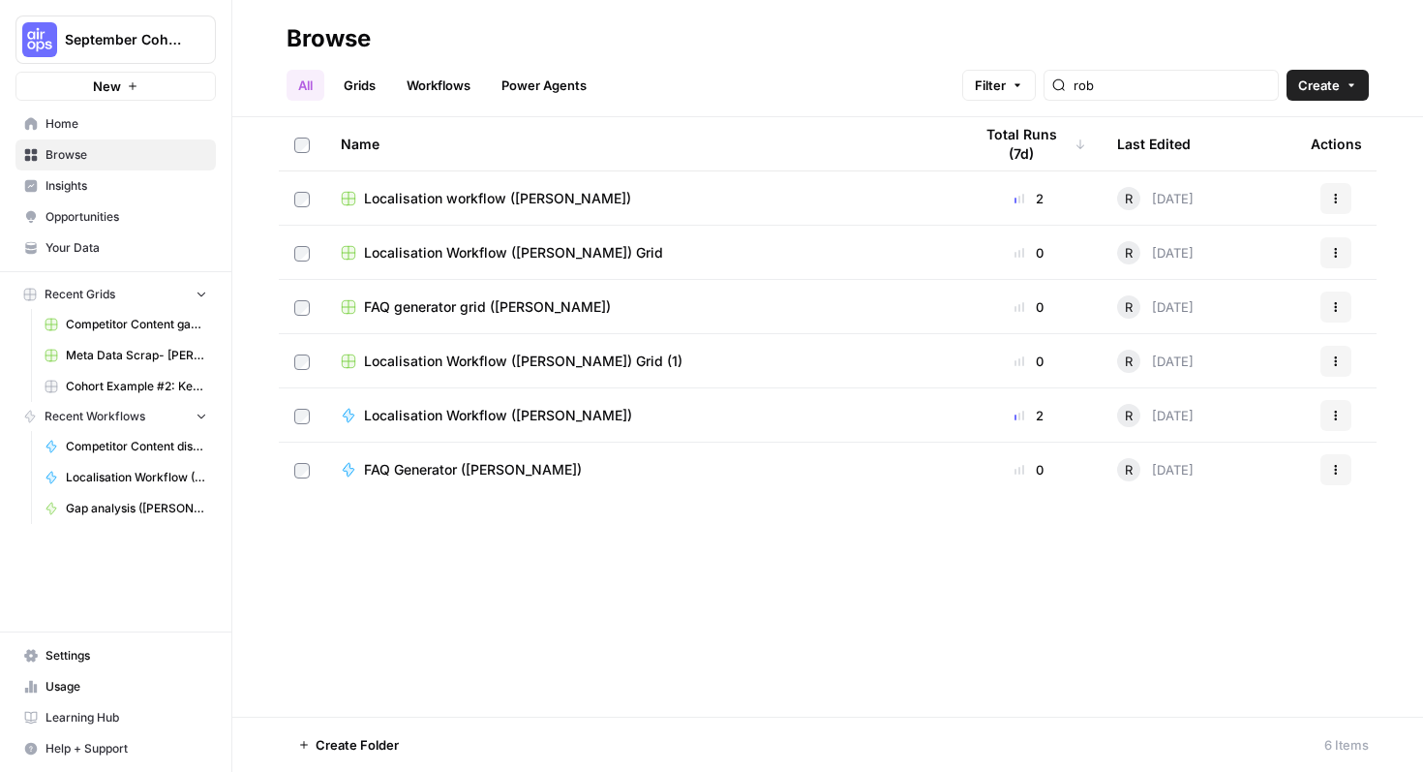
click at [902, 581] on div "Name Total Runs (7d) Last Edited Actions Localisation workflow ([PERSON_NAME]) …" at bounding box center [827, 416] width 1191 height 599
click at [1337, 414] on icon "button" at bounding box center [1336, 416] width 12 height 12
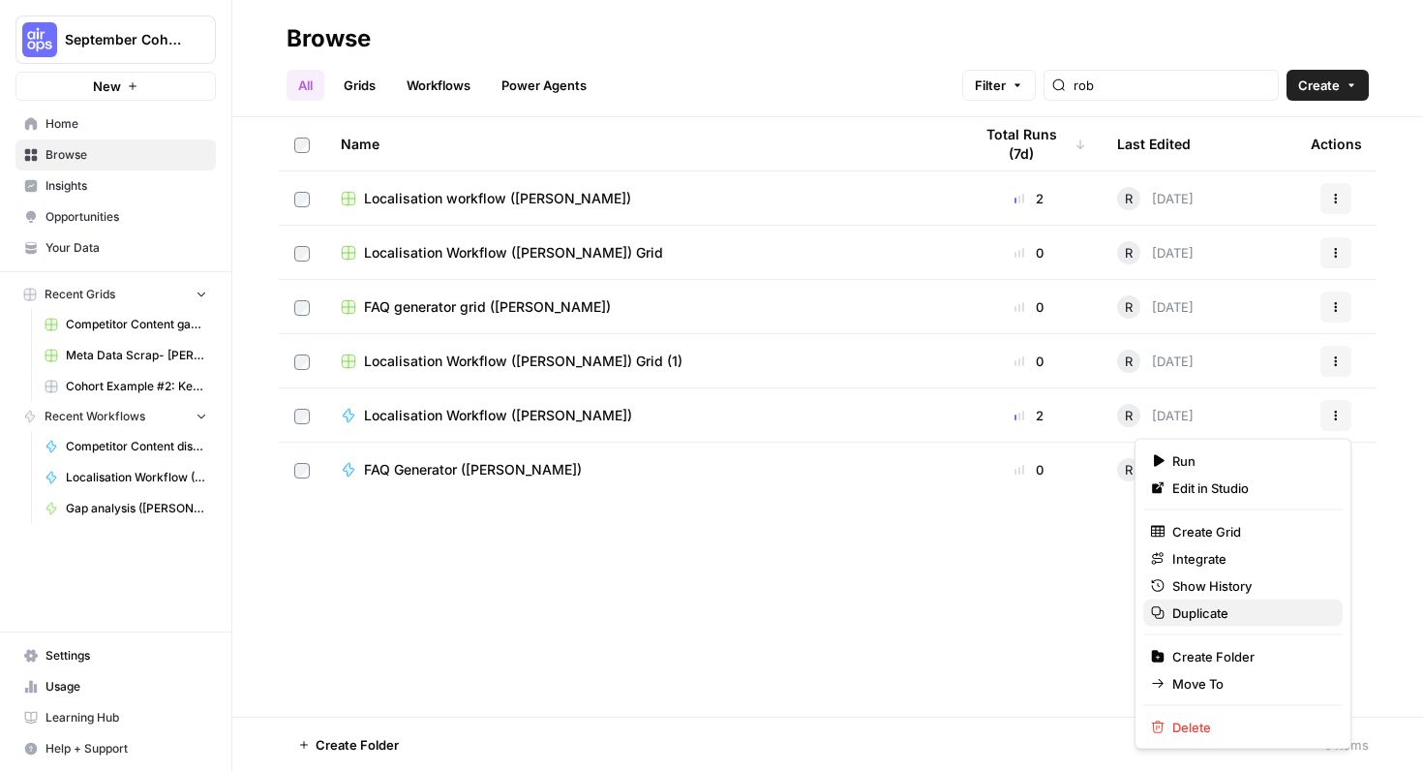
click at [1238, 608] on span "Duplicate" at bounding box center [1249, 612] width 155 height 19
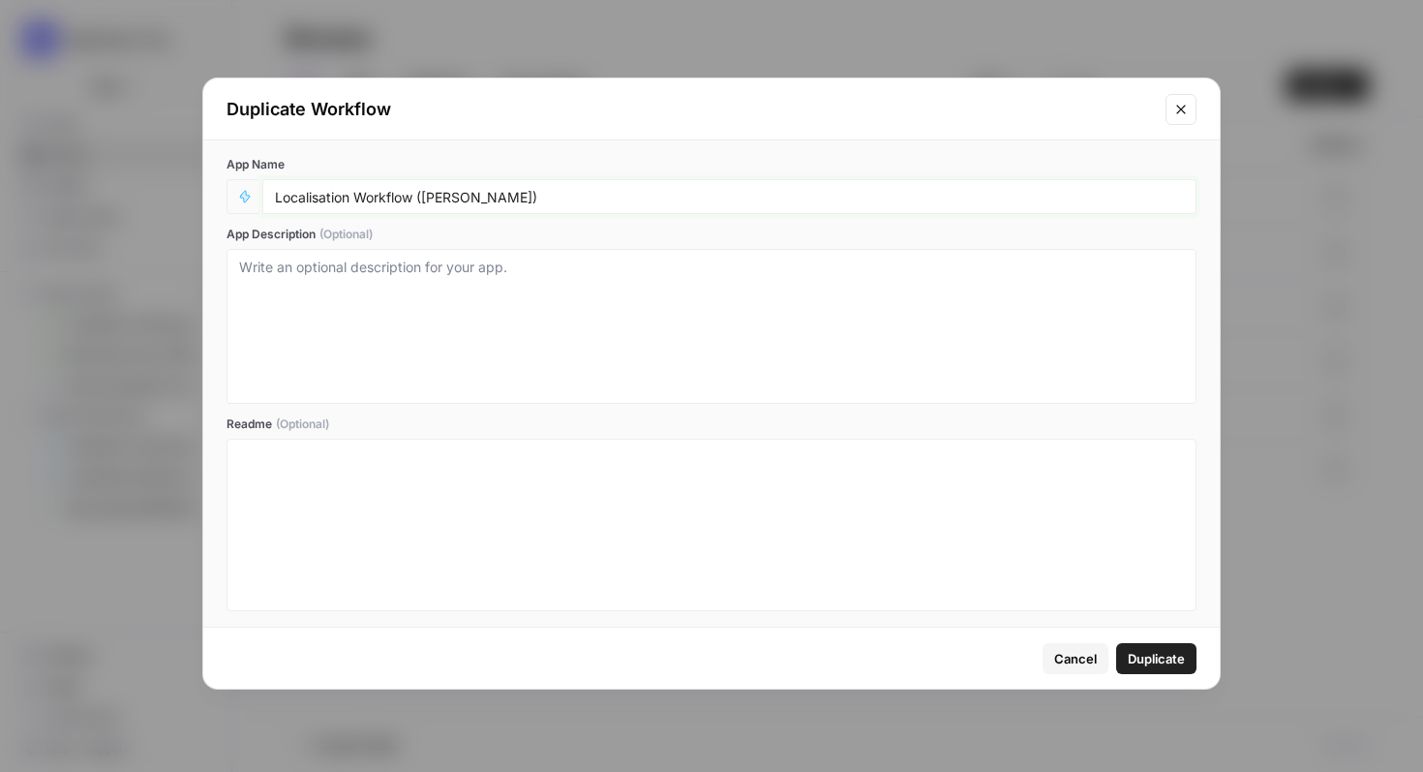
drag, startPoint x: 423, startPoint y: 196, endPoint x: 570, endPoint y: 195, distance: 147.2
click at [570, 195] on input "Localisation Workflow ([PERSON_NAME])" at bounding box center [729, 196] width 909 height 17
type input "Localisation - Explore"
click at [1153, 667] on span "Duplicate" at bounding box center [1156, 658] width 57 height 19
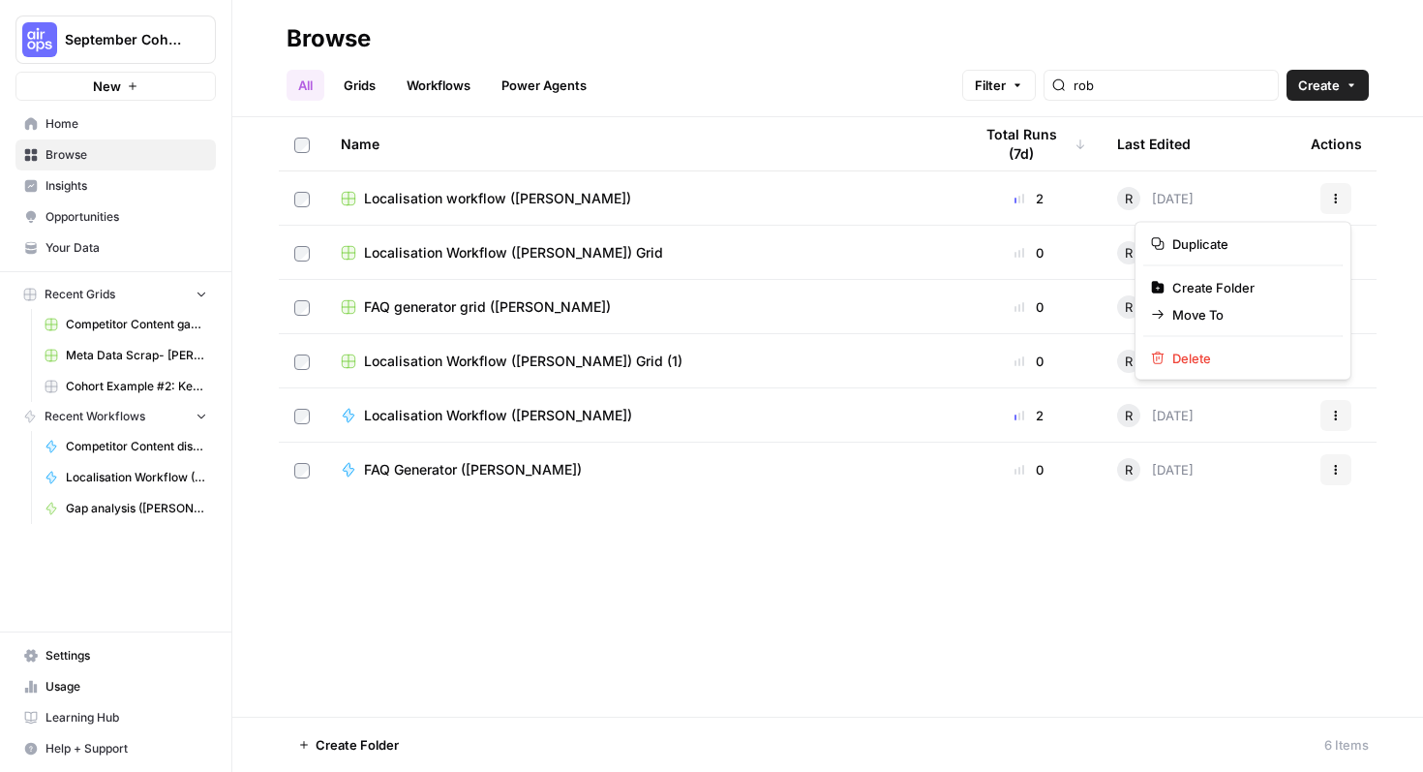
click at [1333, 206] on button "Actions" at bounding box center [1336, 198] width 31 height 31
click at [48, 125] on span "Home" at bounding box center [127, 123] width 162 height 17
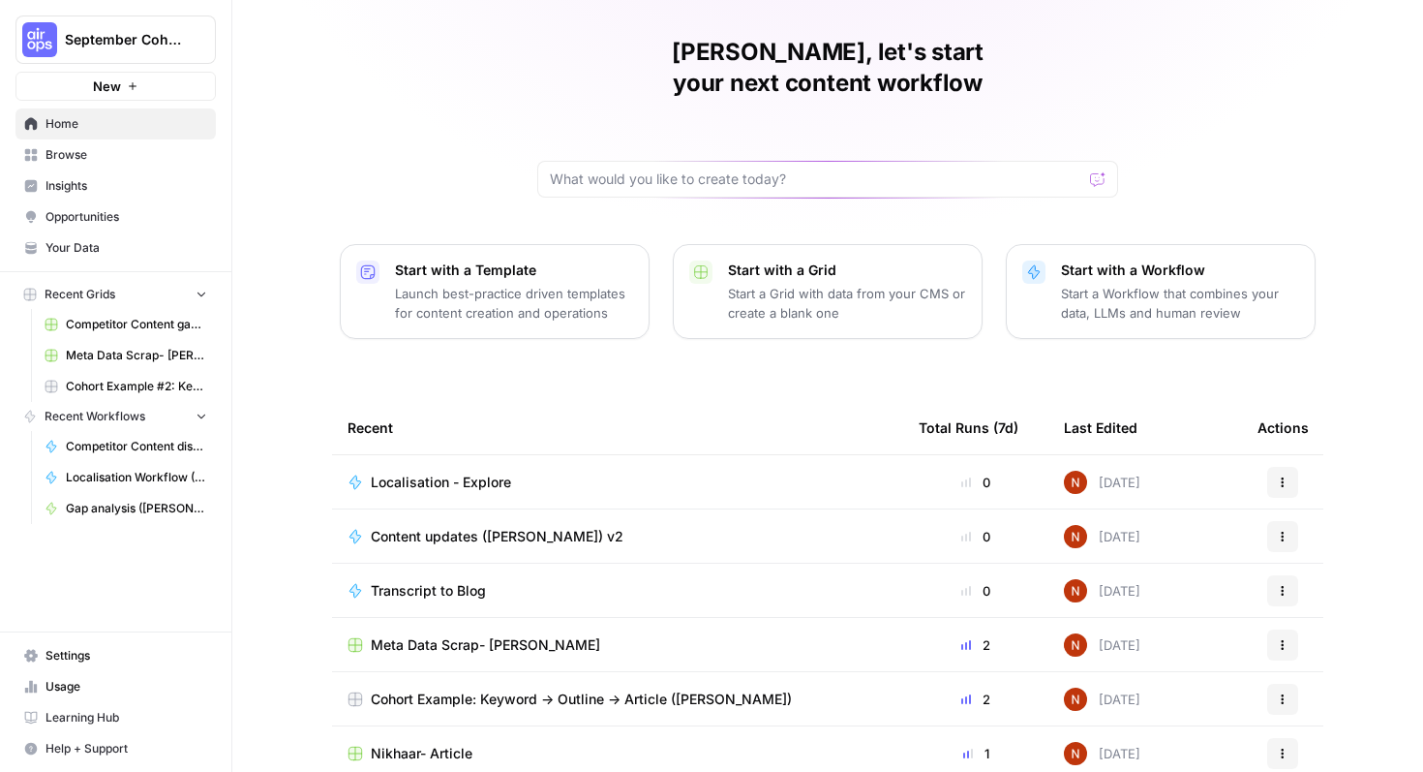
scroll to position [67, 0]
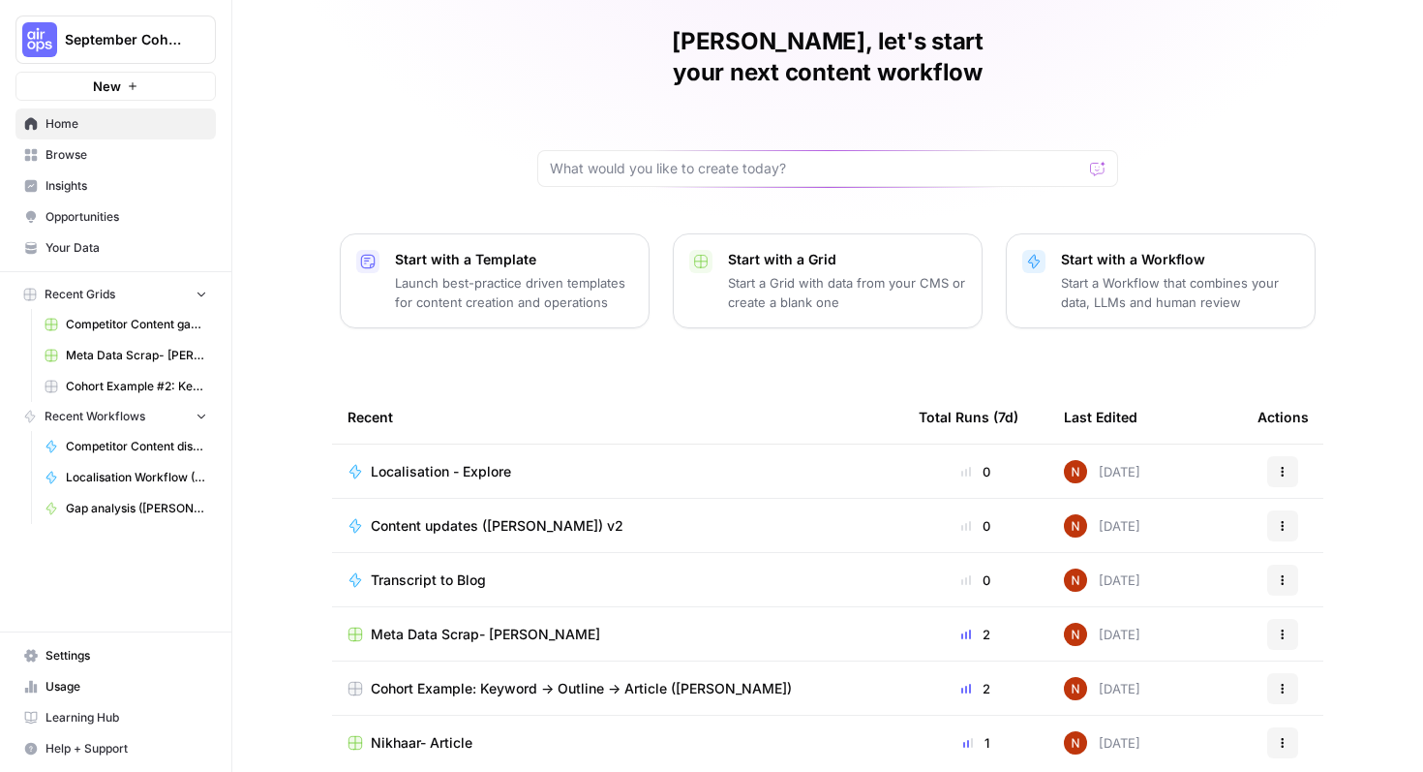
click at [608, 453] on td "Localisation - Explore" at bounding box center [617, 470] width 571 height 53
click at [563, 462] on div "Localisation - Explore" at bounding box center [618, 471] width 540 height 19
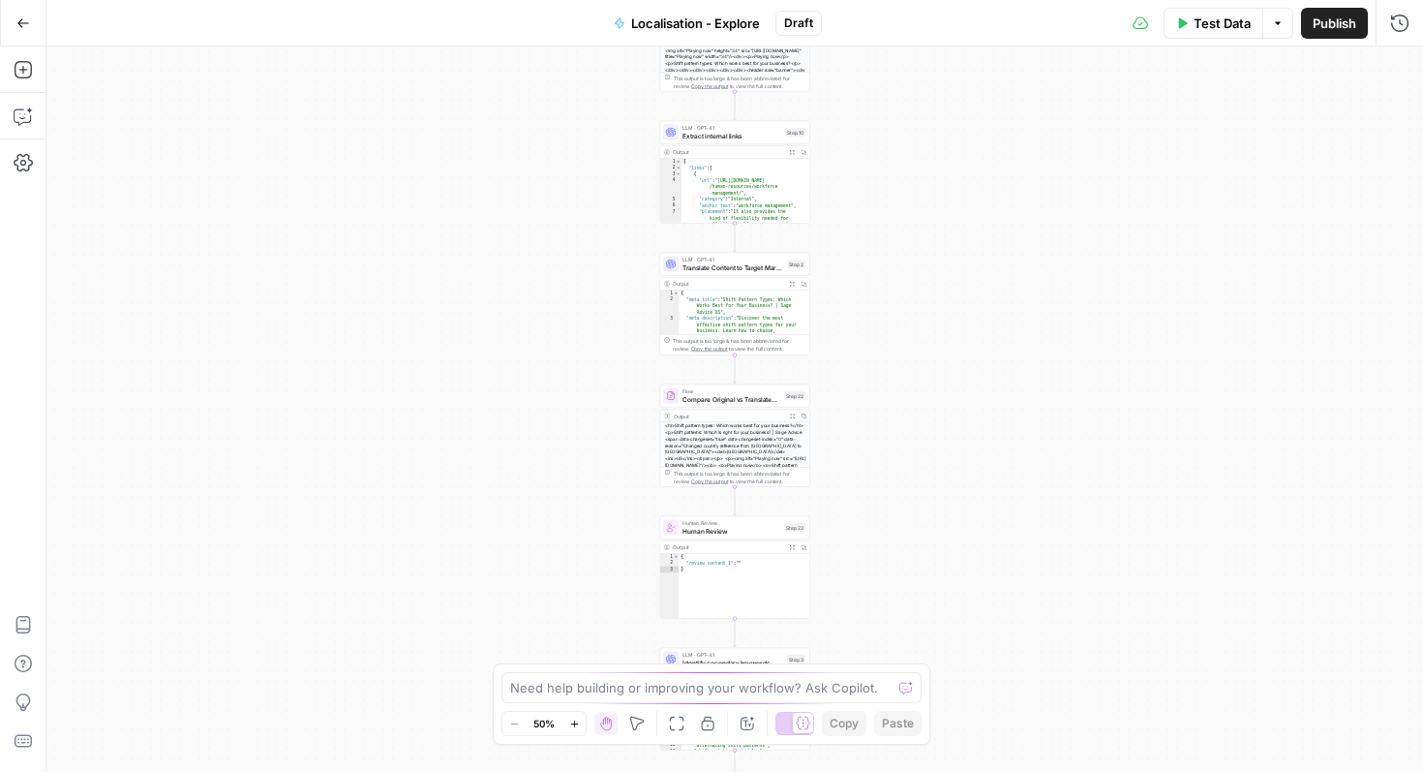
click at [574, 722] on icon "button" at bounding box center [573, 722] width 7 height 7
click at [574, 721] on icon "button" at bounding box center [573, 722] width 7 height 7
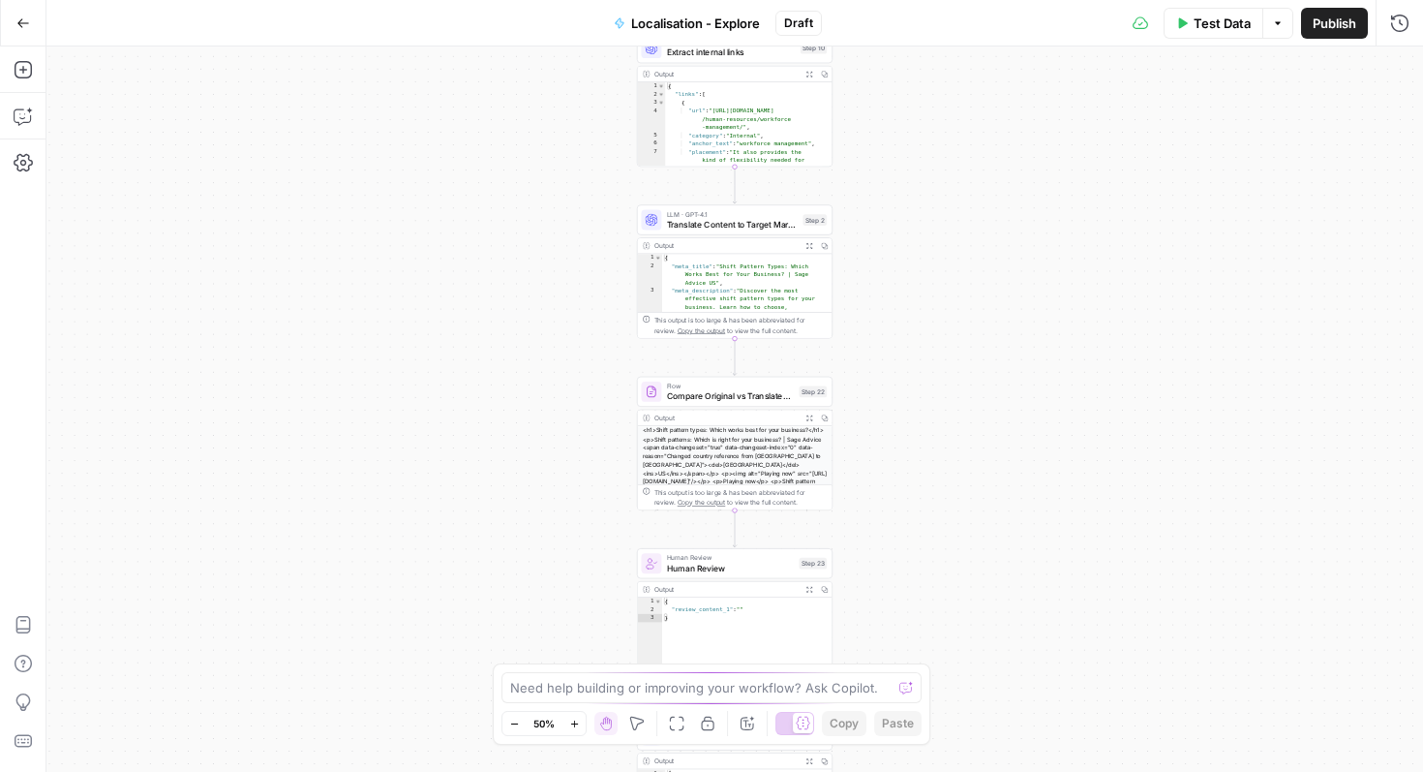
click at [574, 721] on icon "button" at bounding box center [573, 722] width 7 height 7
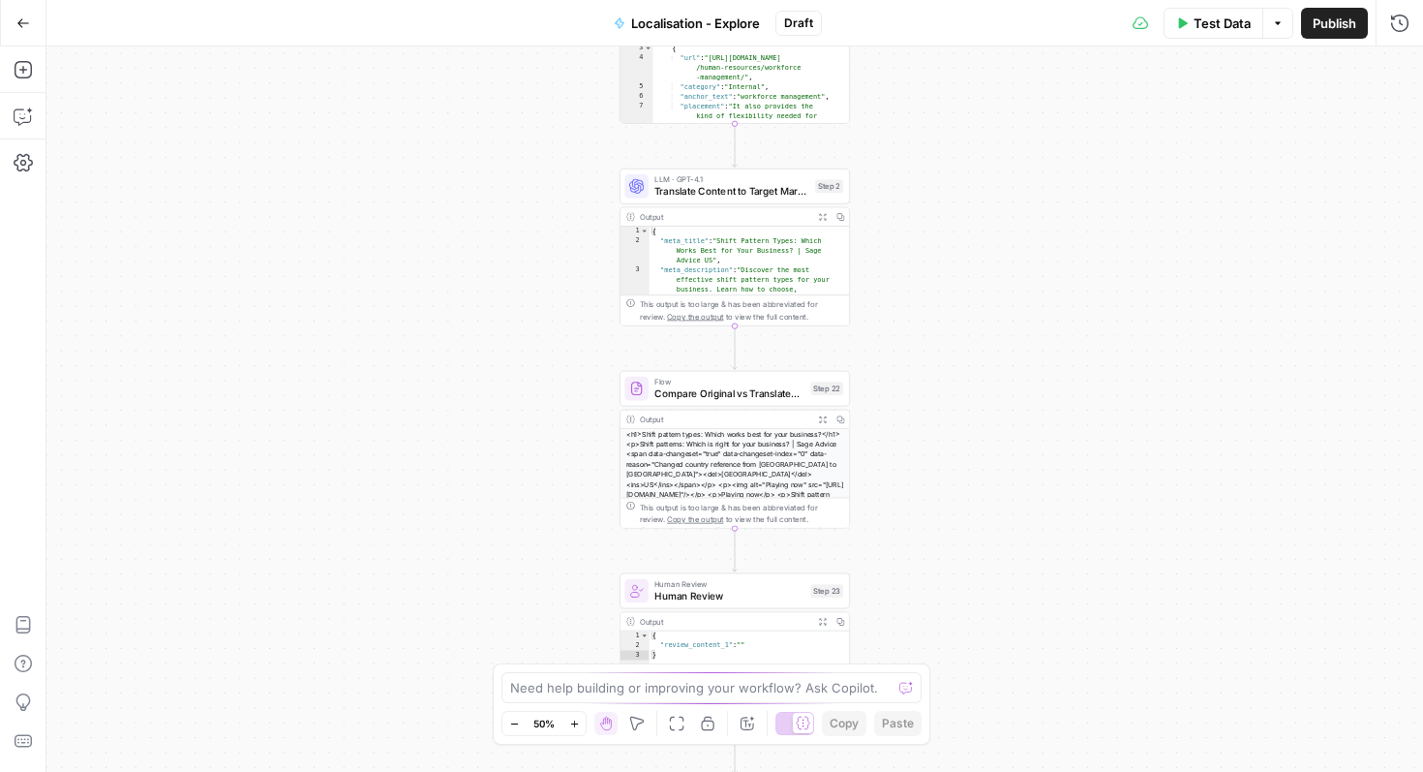
click at [574, 721] on icon "button" at bounding box center [573, 722] width 7 height 7
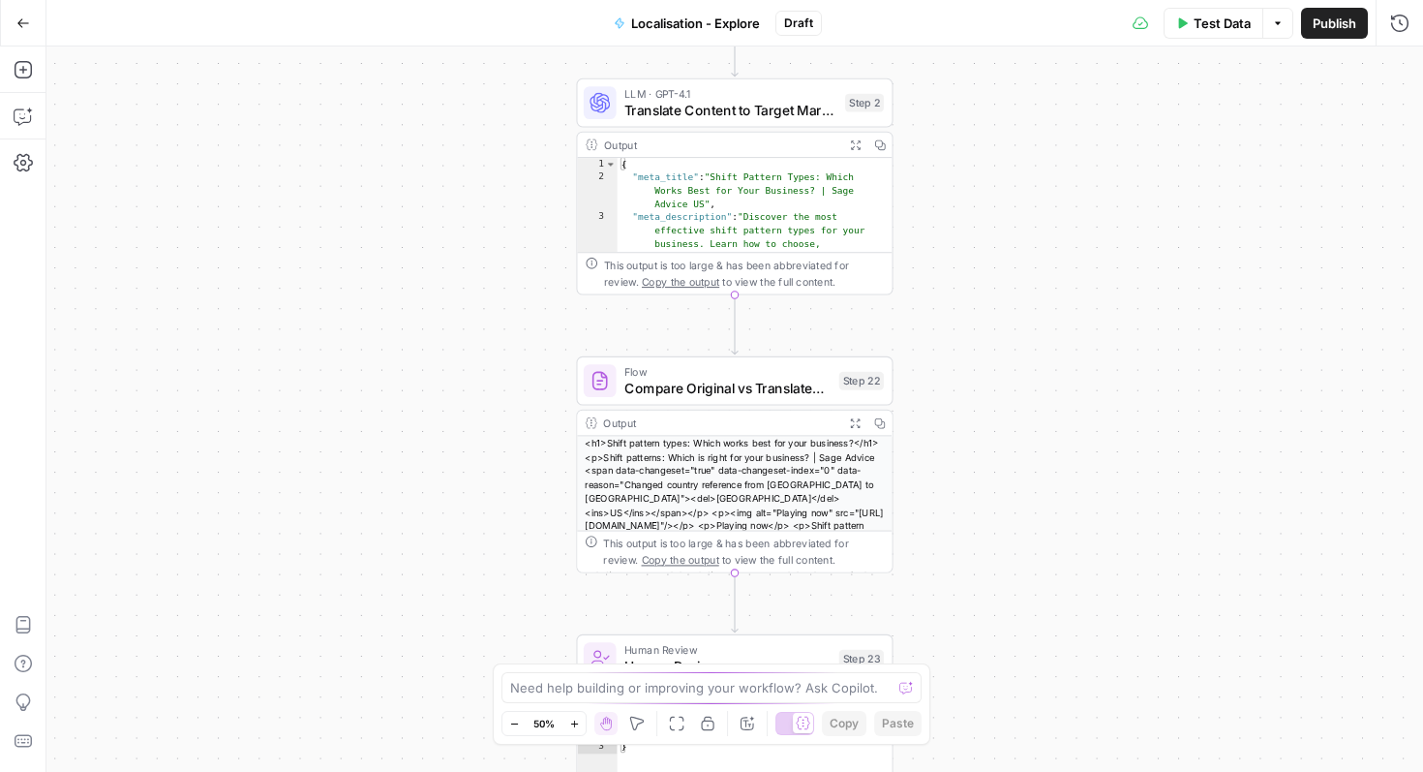
click at [574, 721] on icon "button" at bounding box center [574, 723] width 11 height 11
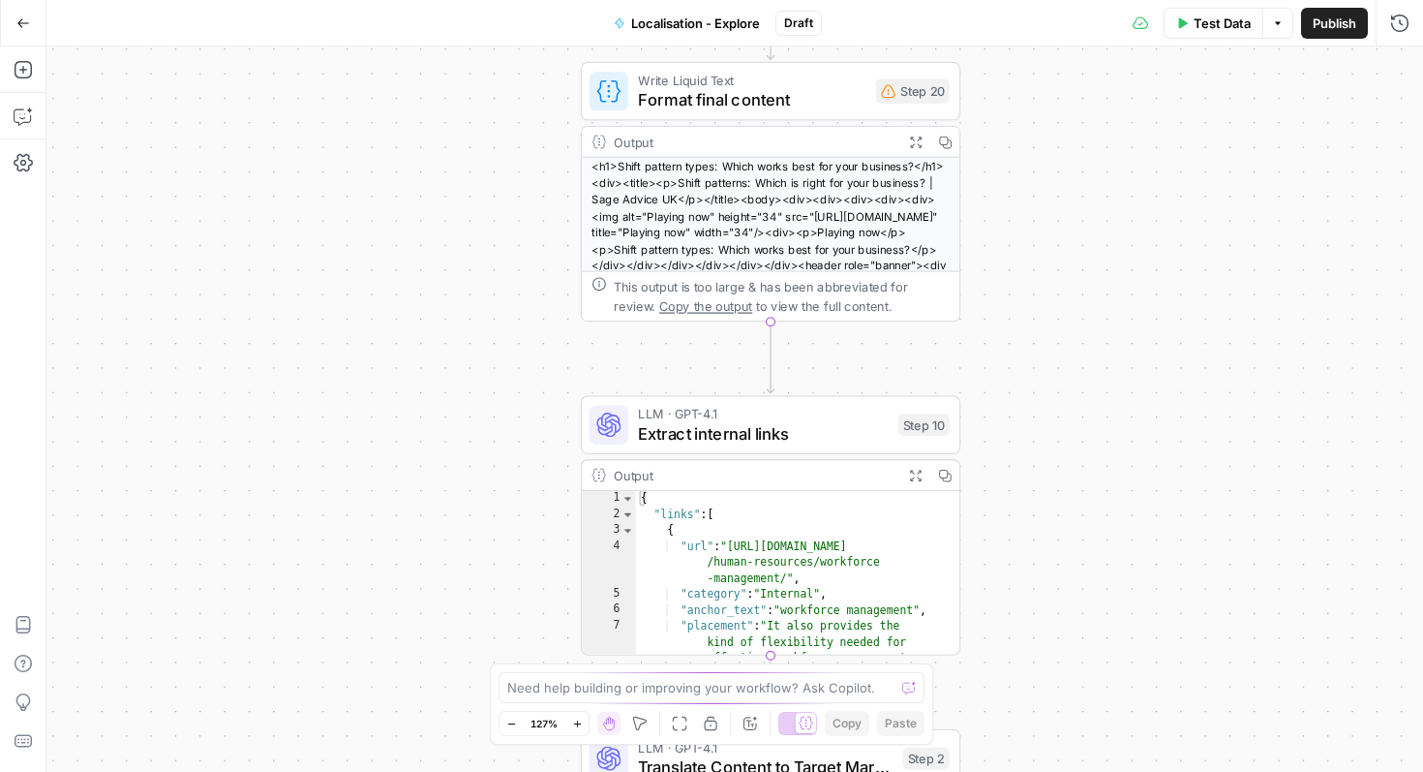
drag, startPoint x: 1057, startPoint y: 418, endPoint x: 1092, endPoint y: 766, distance: 349.3
click at [1090, 771] on div "Workflow Input Settings Inputs Web Page Scrape Scrape content from URL Step 18 …" at bounding box center [734, 408] width 1377 height 725
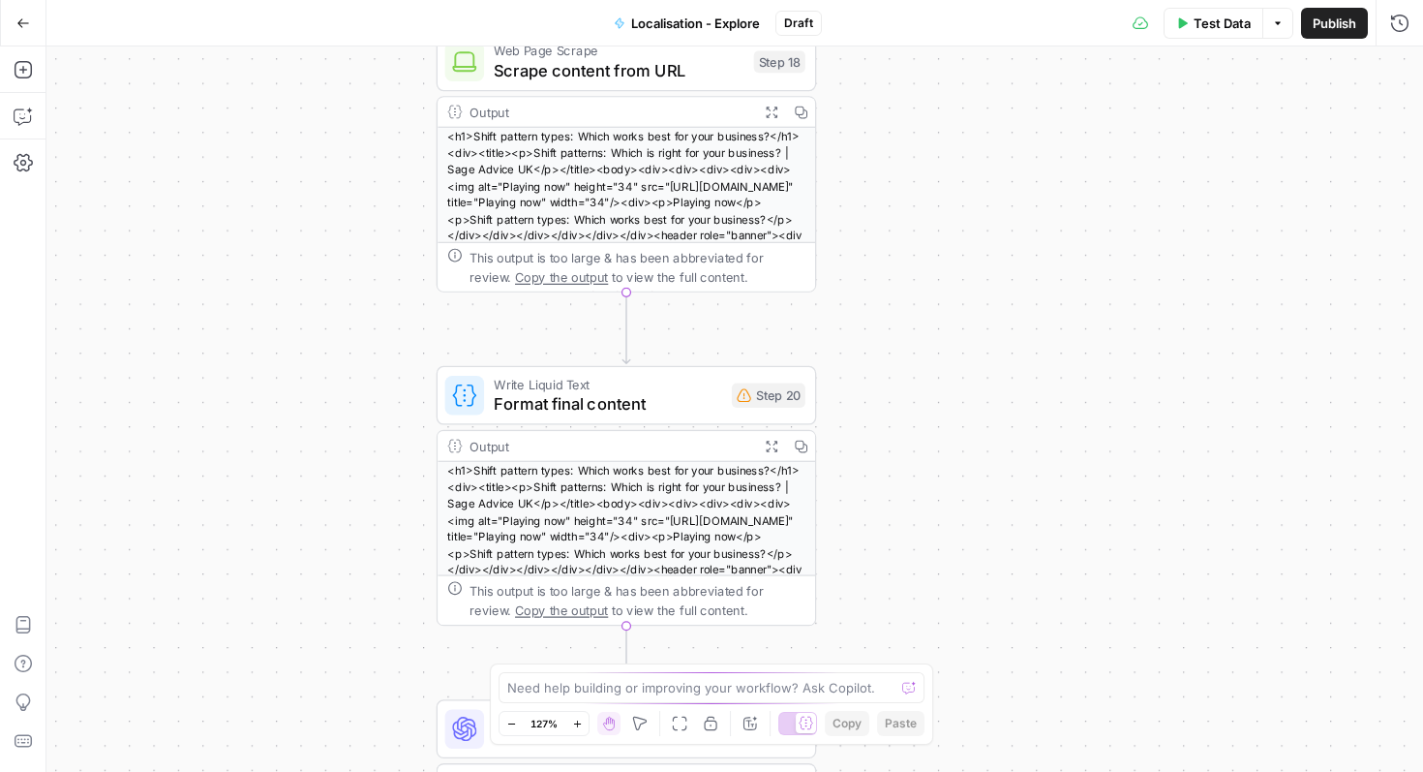
drag, startPoint x: 1175, startPoint y: 385, endPoint x: 1101, endPoint y: 639, distance: 264.4
click at [1025, 721] on div "Workflow Input Settings Inputs Web Page Scrape Scrape content from URL Step 18 …" at bounding box center [734, 408] width 1377 height 725
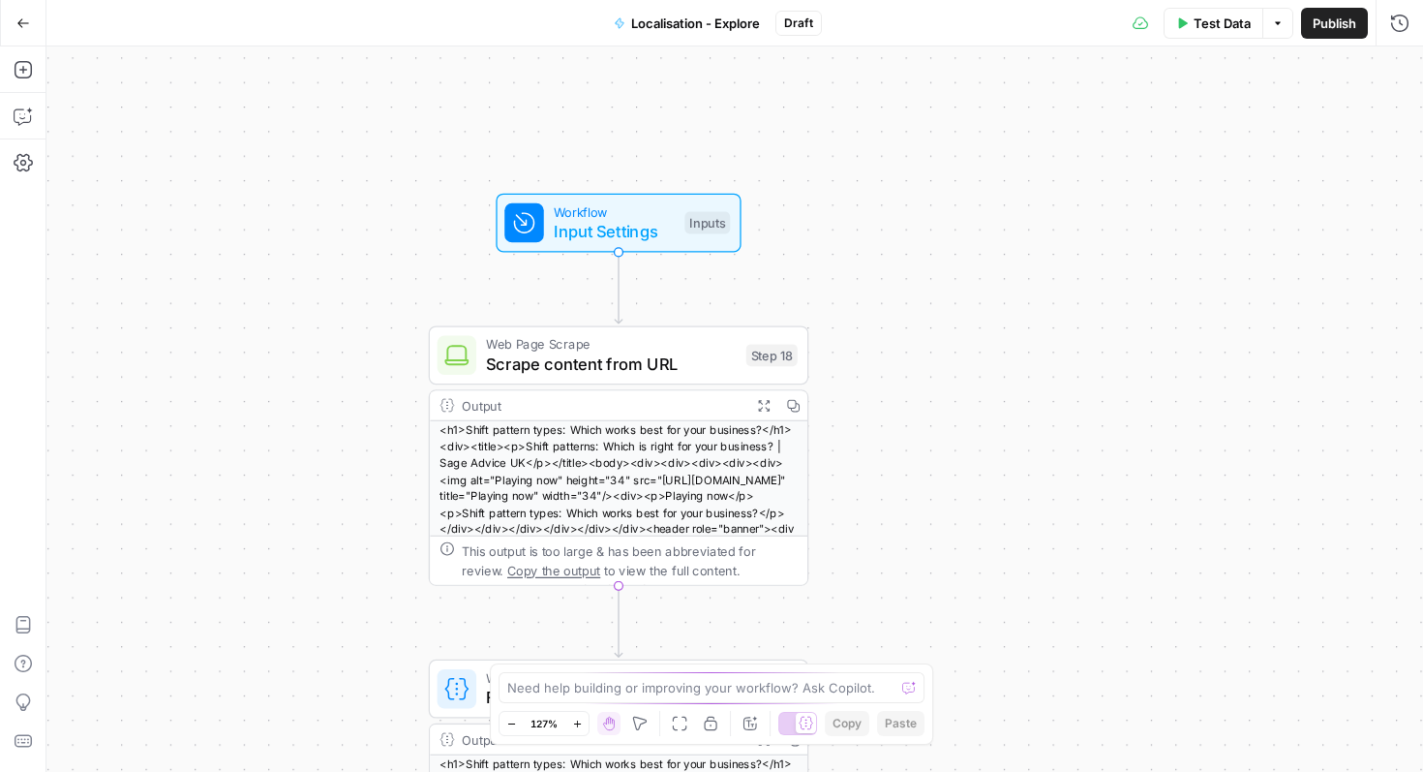
drag, startPoint x: 1178, startPoint y: 256, endPoint x: 1210, endPoint y: 644, distance: 389.6
click at [1202, 665] on div "Workflow Input Settings Inputs Web Page Scrape Scrape content from URL Step 18 …" at bounding box center [734, 408] width 1377 height 725
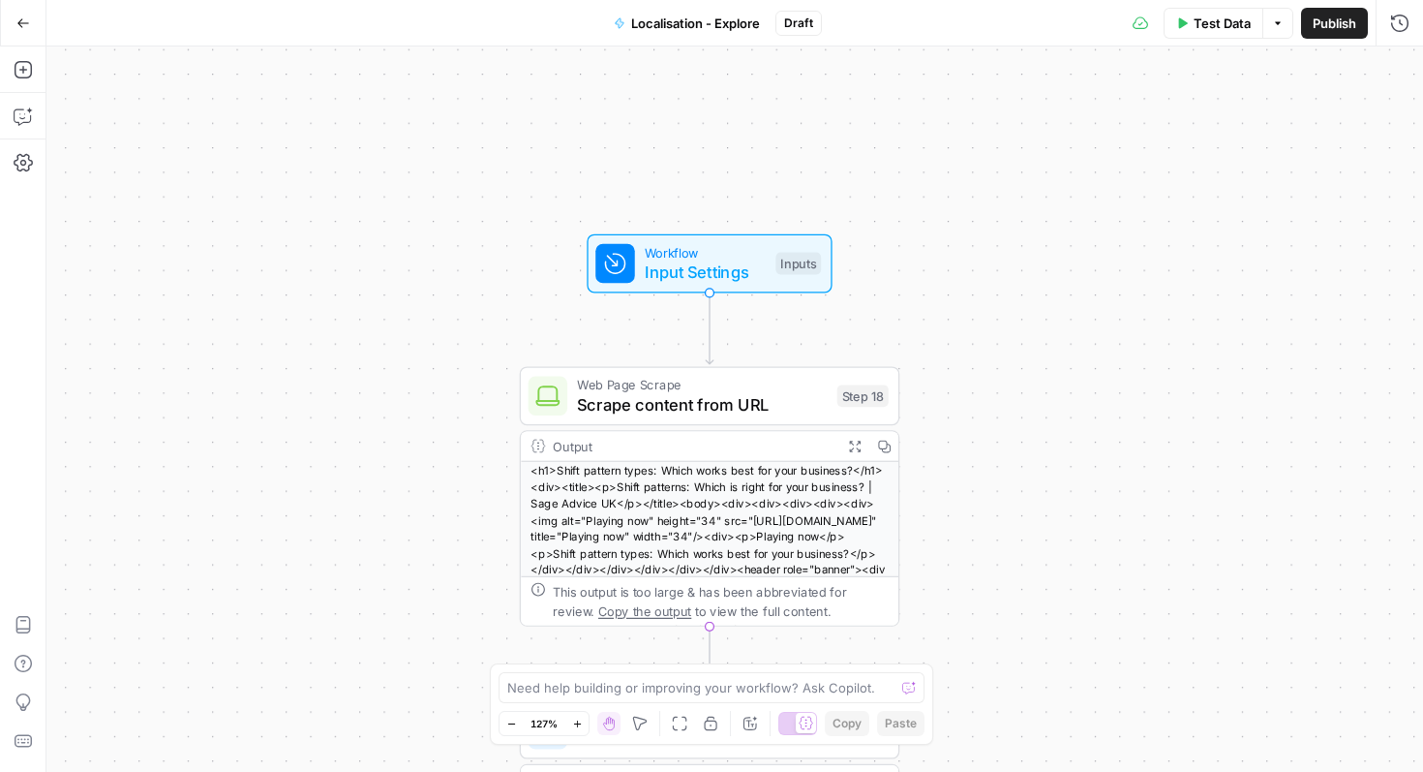
drag, startPoint x: 1174, startPoint y: 339, endPoint x: 1244, endPoint y: 215, distance: 142.2
click at [1244, 215] on div "Workflow Input Settings Inputs Web Page Scrape Scrape content from URL Step 18 …" at bounding box center [734, 408] width 1377 height 725
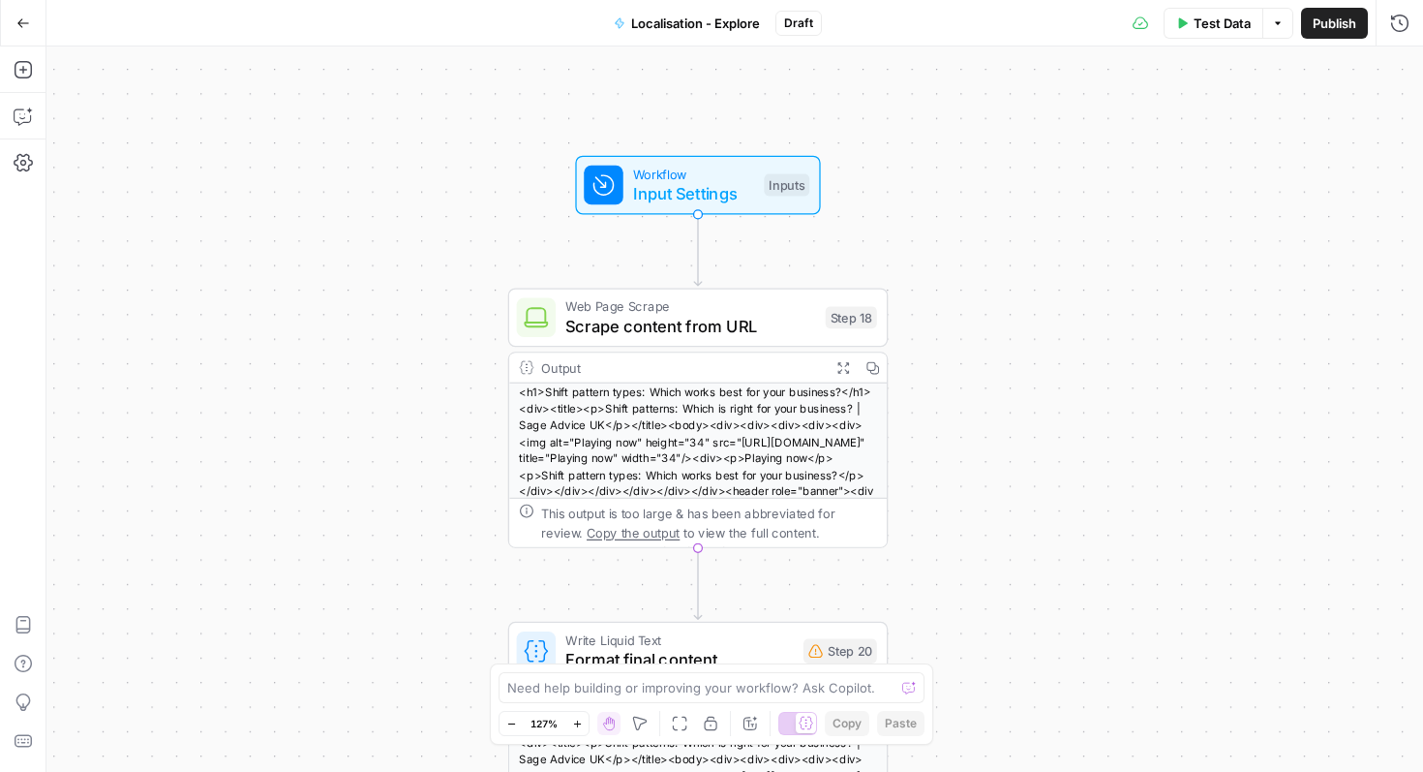
drag, startPoint x: 1227, startPoint y: 328, endPoint x: 1215, endPoint y: 250, distance: 79.3
click at [1215, 250] on div "Workflow Input Settings Inputs Web Page Scrape Scrape content from URL Step 18 …" at bounding box center [734, 408] width 1377 height 725
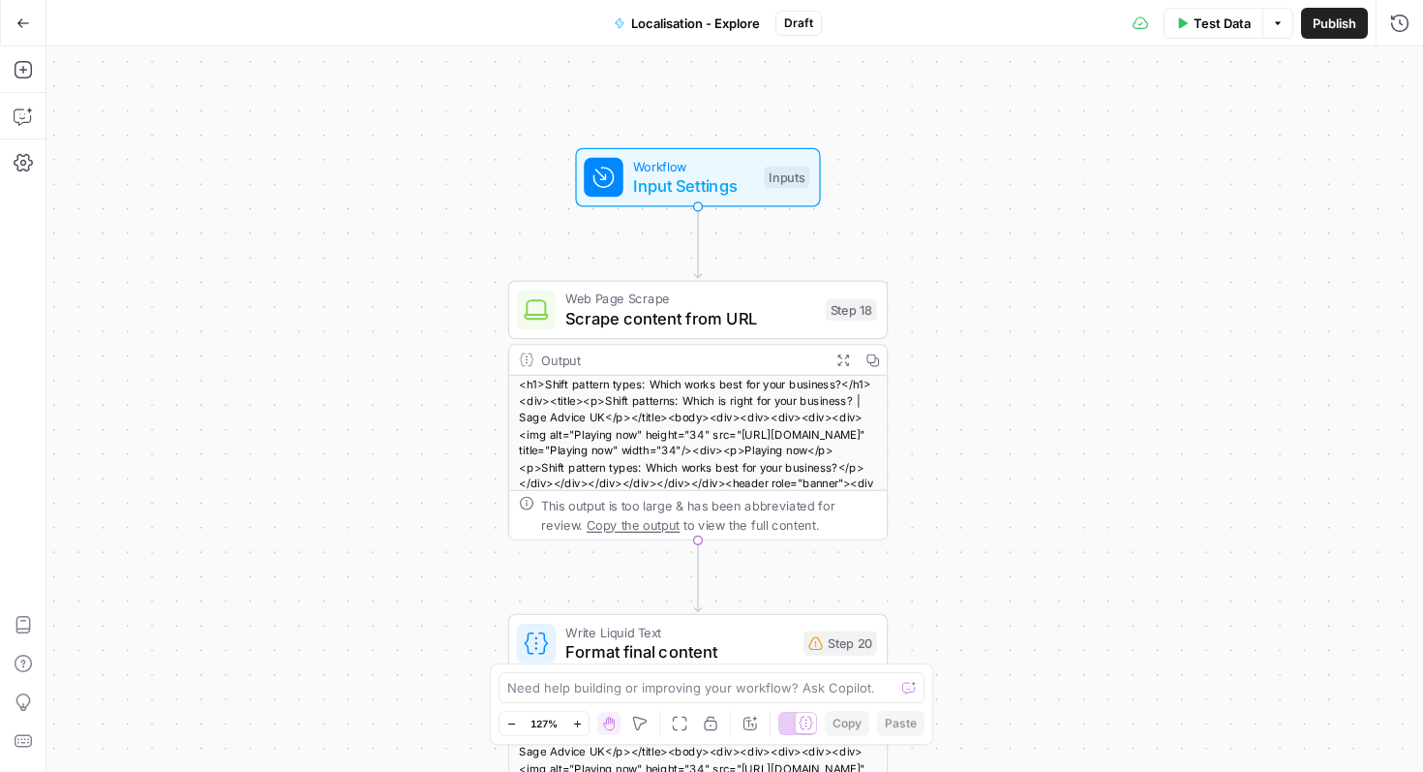
drag, startPoint x: 1182, startPoint y: 366, endPoint x: 1174, endPoint y: 238, distance: 128.0
click at [1174, 237] on div "Workflow Input Settings Inputs Web Page Scrape Scrape content from URL Step 18 …" at bounding box center [734, 408] width 1377 height 725
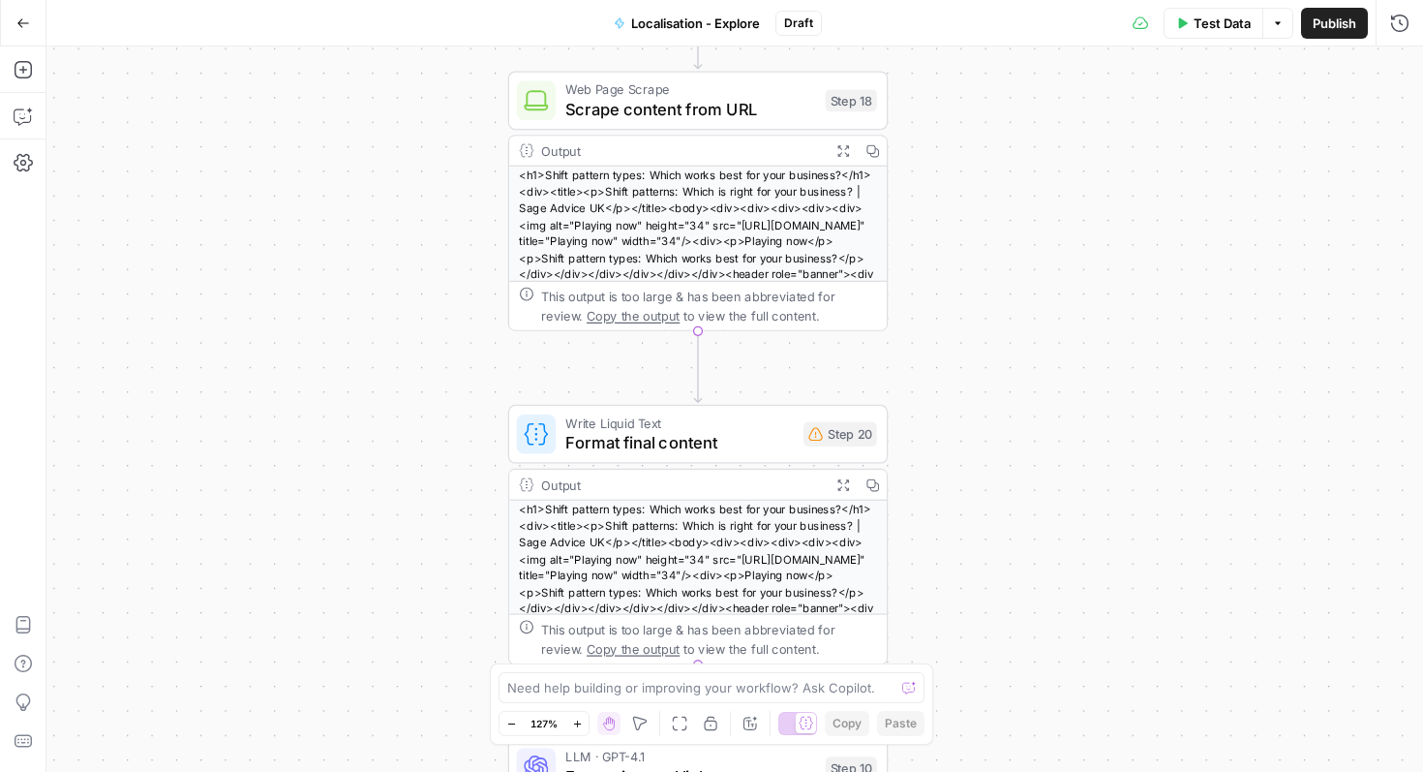
drag, startPoint x: 1216, startPoint y: 416, endPoint x: 1224, endPoint y: 327, distance: 89.4
click at [1224, 327] on div "Workflow Input Settings Inputs Web Page Scrape Scrape content from URL Step 18 …" at bounding box center [734, 408] width 1377 height 725
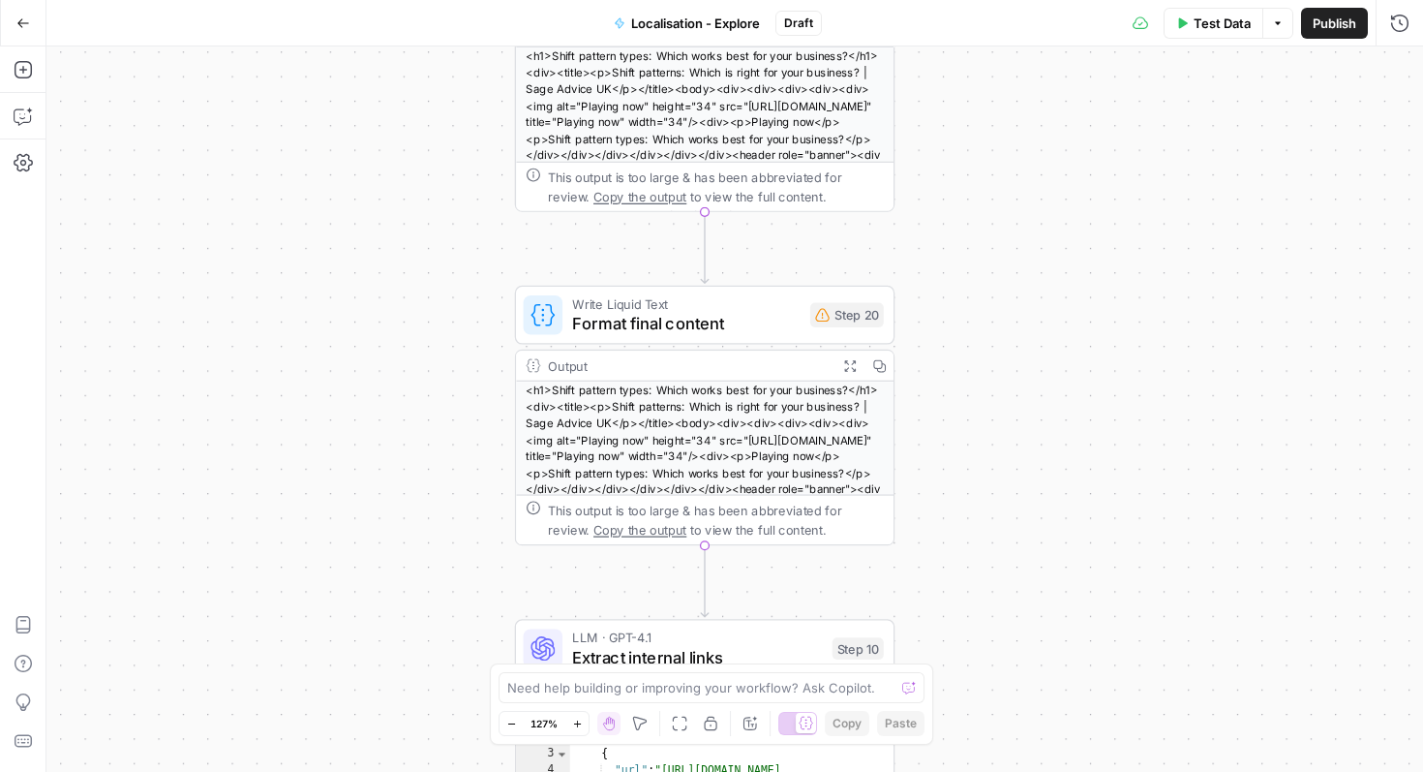
drag, startPoint x: 1223, startPoint y: 418, endPoint x: 1230, endPoint y: 300, distance: 118.3
click at [1230, 300] on div "Workflow Input Settings Inputs Web Page Scrape Scrape content from URL Step 18 …" at bounding box center [734, 408] width 1377 height 725
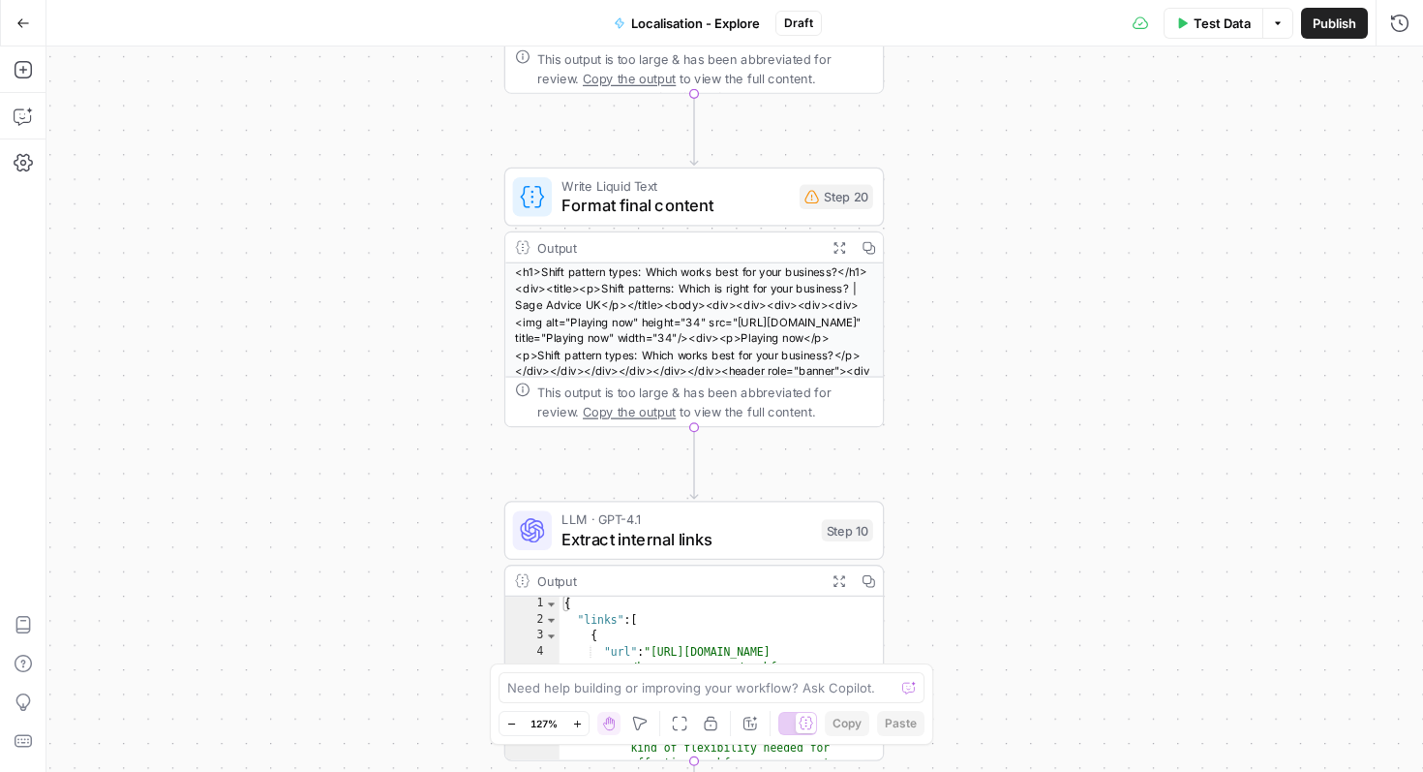
drag, startPoint x: 1242, startPoint y: 448, endPoint x: 1232, endPoint y: 330, distance: 118.6
click at [1232, 330] on div "Workflow Input Settings Inputs Web Page Scrape Scrape content from URL Step 18 …" at bounding box center [734, 408] width 1377 height 725
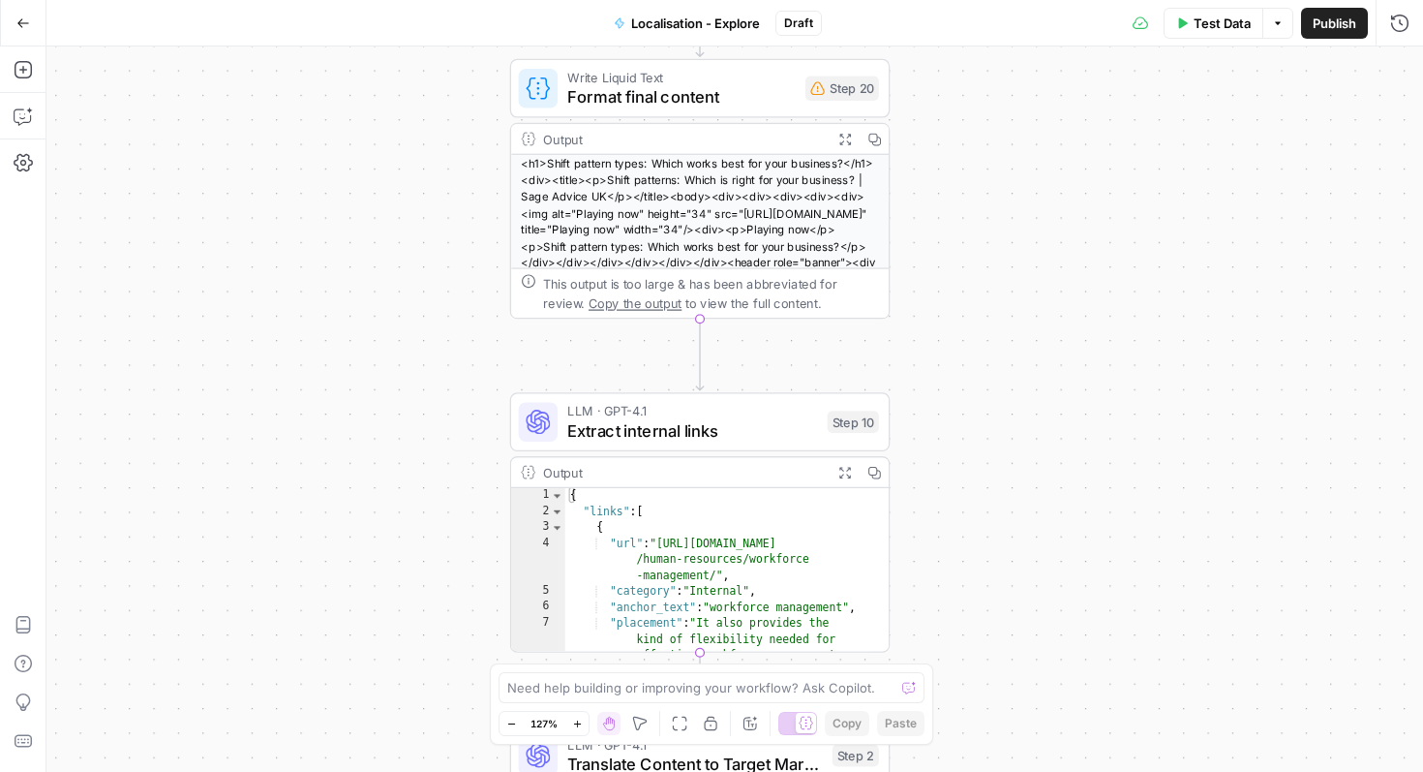
drag, startPoint x: 1239, startPoint y: 458, endPoint x: 1244, endPoint y: 300, distance: 157.9
click at [1244, 300] on div "Workflow Input Settings Inputs Web Page Scrape Scrape content from URL Step 18 …" at bounding box center [734, 408] width 1377 height 725
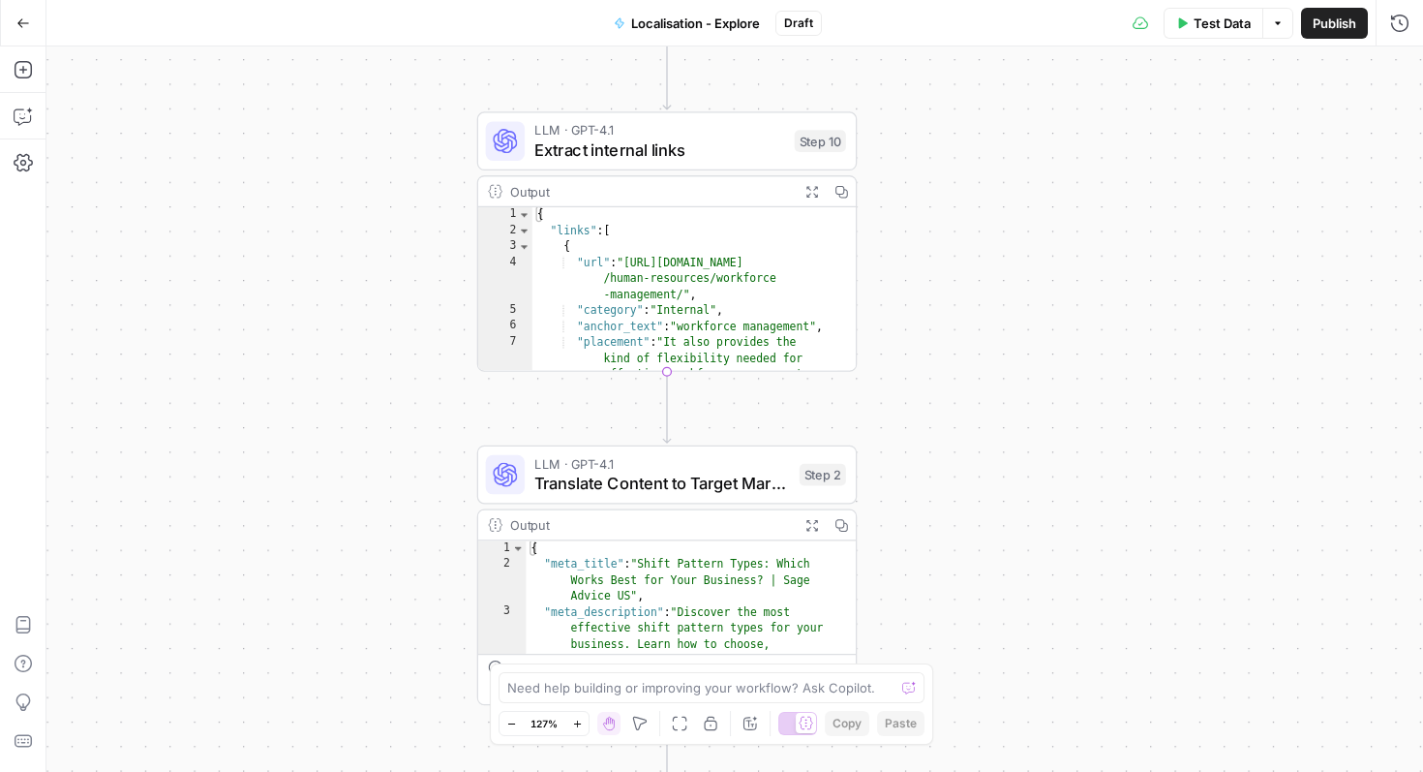
drag, startPoint x: 1243, startPoint y: 533, endPoint x: 1211, endPoint y: 303, distance: 232.6
click at [1211, 303] on div "Workflow Input Settings Inputs Web Page Scrape Scrape content from URL Step 18 …" at bounding box center [734, 408] width 1377 height 725
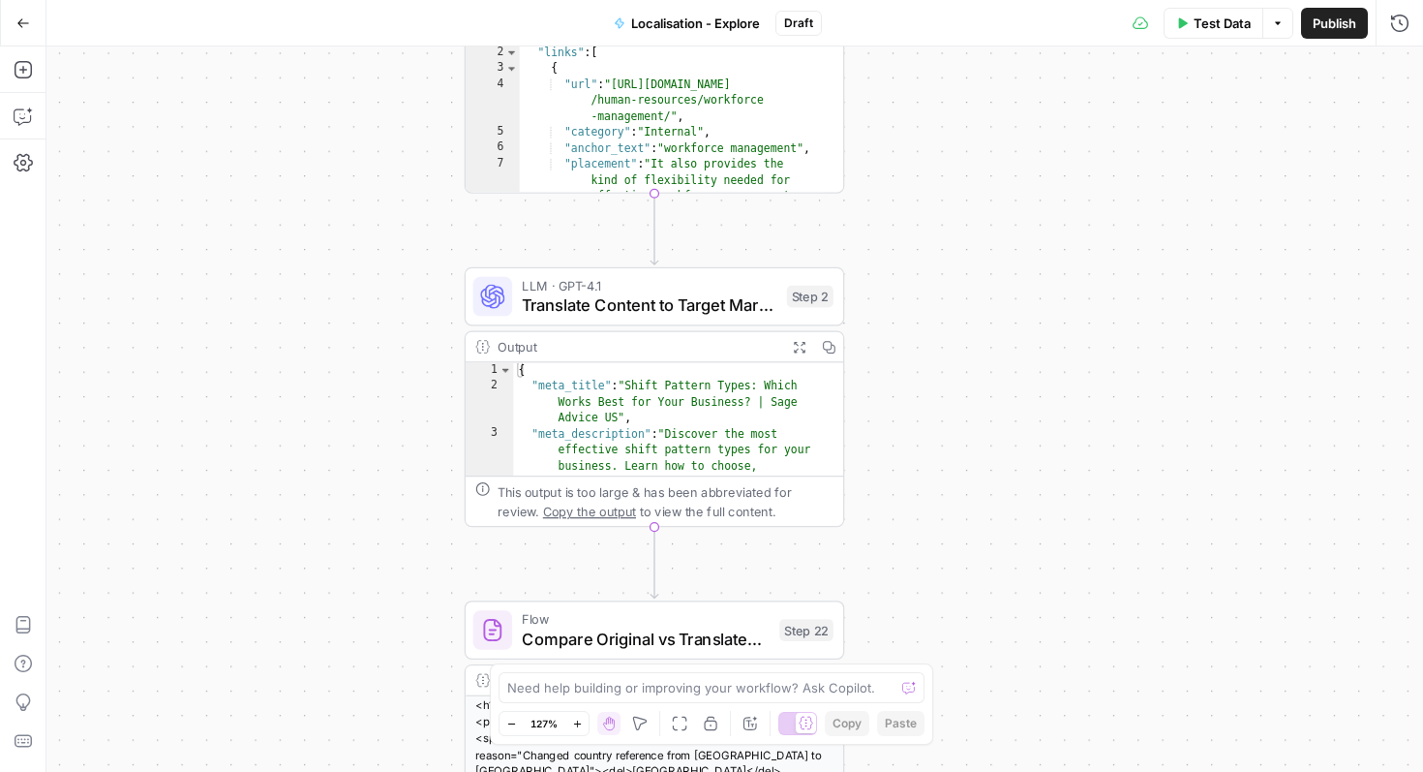
drag, startPoint x: 1217, startPoint y: 478, endPoint x: 1203, endPoint y: 309, distance: 170.1
click at [1203, 309] on div "Workflow Input Settings Inputs Web Page Scrape Scrape content from URL Step 18 …" at bounding box center [734, 408] width 1377 height 725
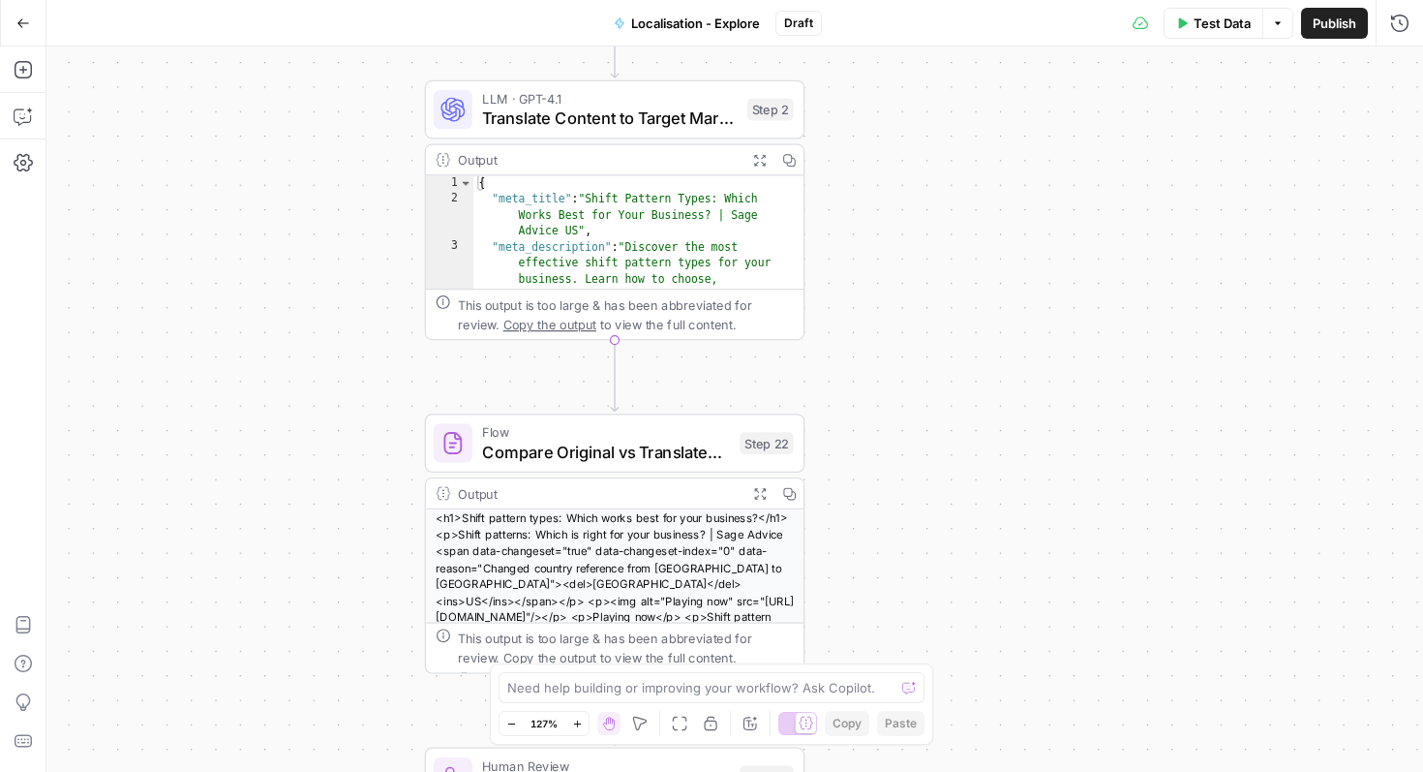
drag, startPoint x: 1175, startPoint y: 471, endPoint x: 1148, endPoint y: 303, distance: 169.7
click at [1132, 251] on div "Workflow Input Settings Inputs Web Page Scrape Scrape content from URL Step 18 …" at bounding box center [734, 408] width 1377 height 725
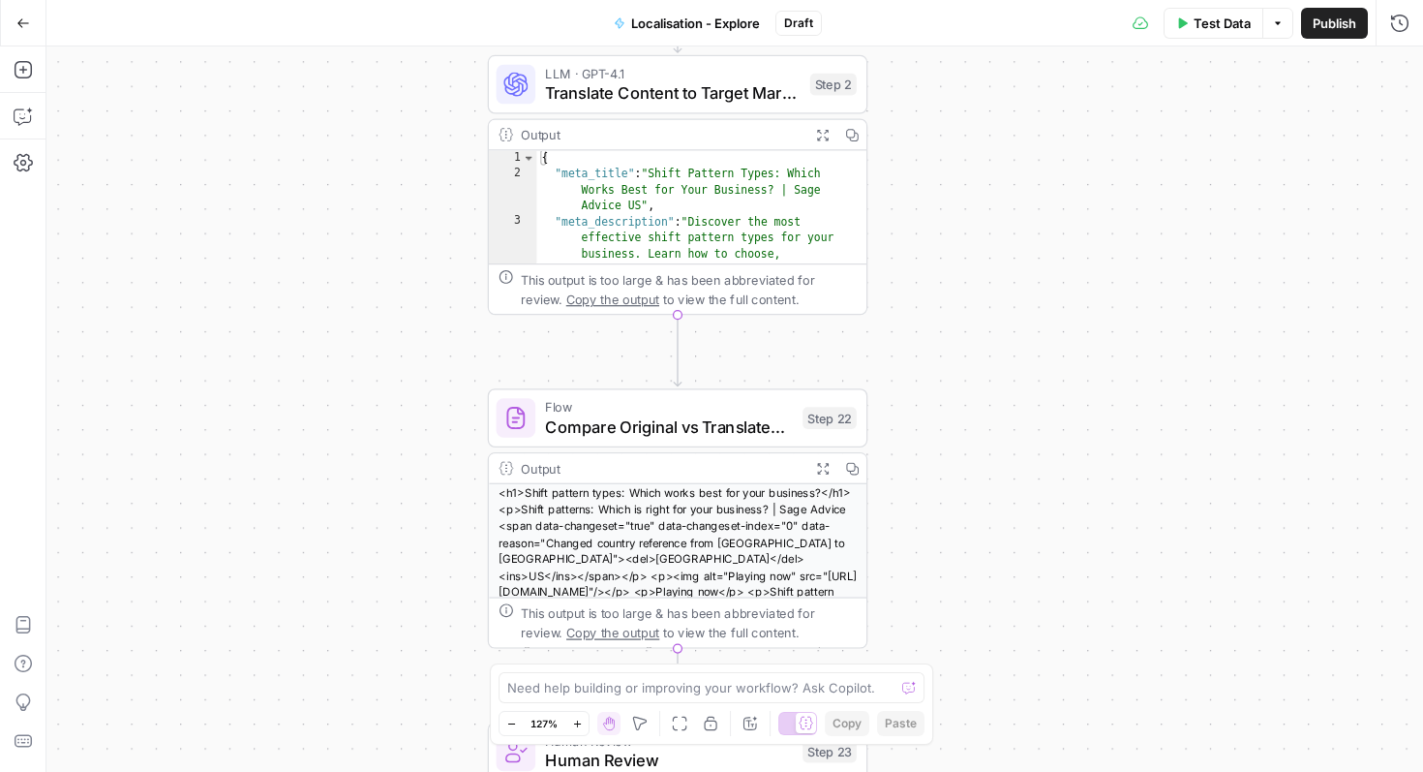
drag, startPoint x: 1197, startPoint y: 406, endPoint x: 1273, endPoint y: 342, distance: 99.7
click at [1273, 341] on div "Workflow Input Settings Inputs Web Page Scrape Scrape content from URL Step 18 …" at bounding box center [734, 408] width 1377 height 725
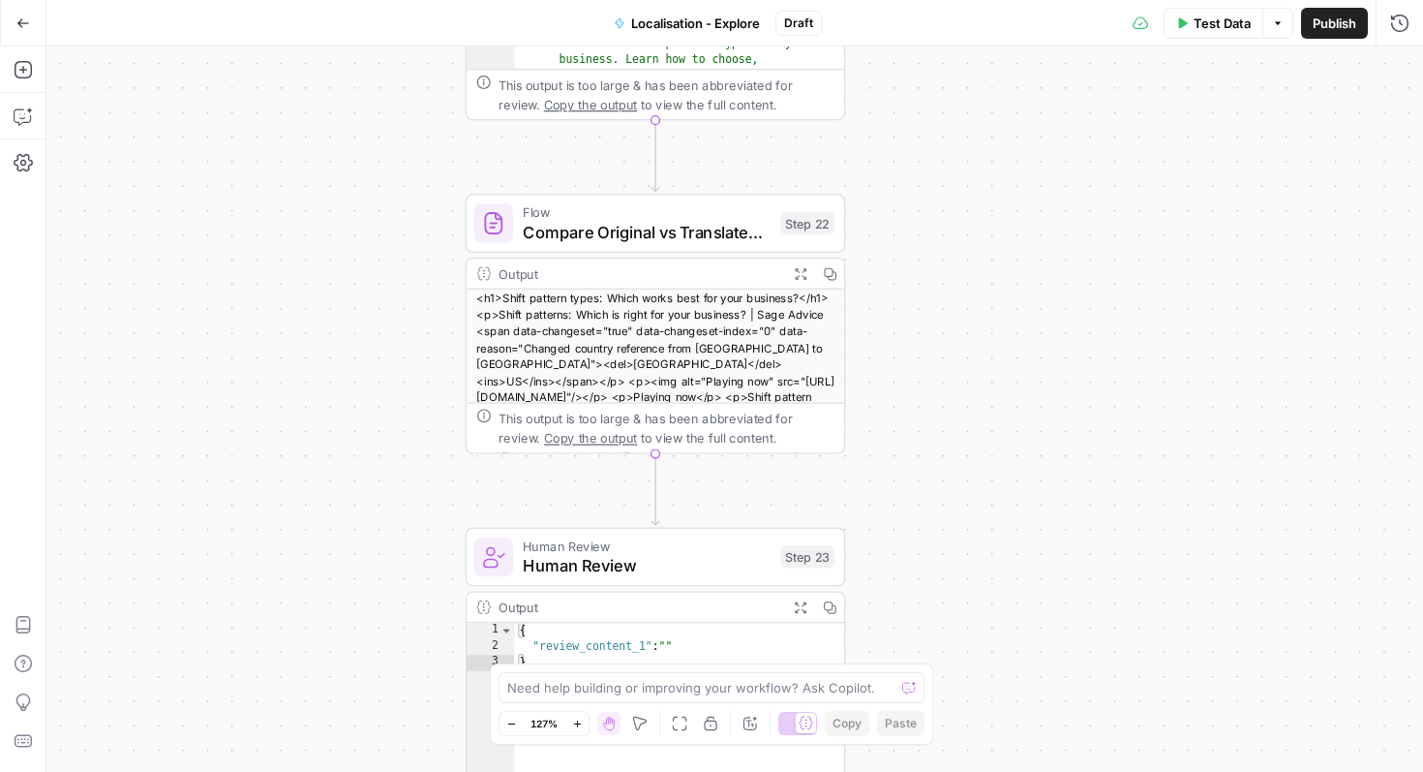
drag, startPoint x: 1257, startPoint y: 413, endPoint x: 1226, endPoint y: 292, distance: 124.9
click at [1226, 292] on div "Workflow Input Settings Inputs Web Page Scrape Scrape content from URL Step 18 …" at bounding box center [734, 408] width 1377 height 725
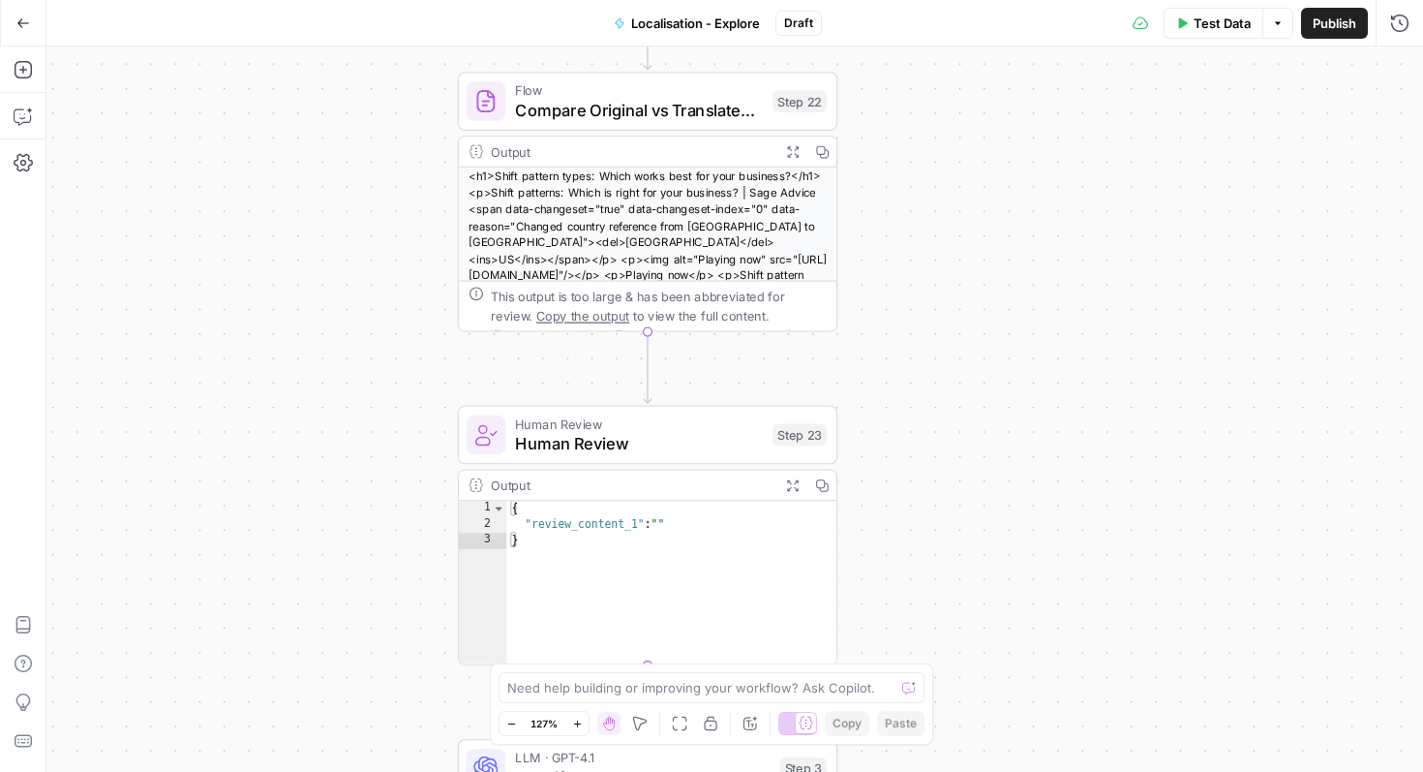
drag, startPoint x: 1228, startPoint y: 435, endPoint x: 1220, endPoint y: 313, distance: 122.2
click at [1220, 313] on div "Workflow Input Settings Inputs Web Page Scrape Scrape content from URL Step 18 …" at bounding box center [734, 408] width 1377 height 725
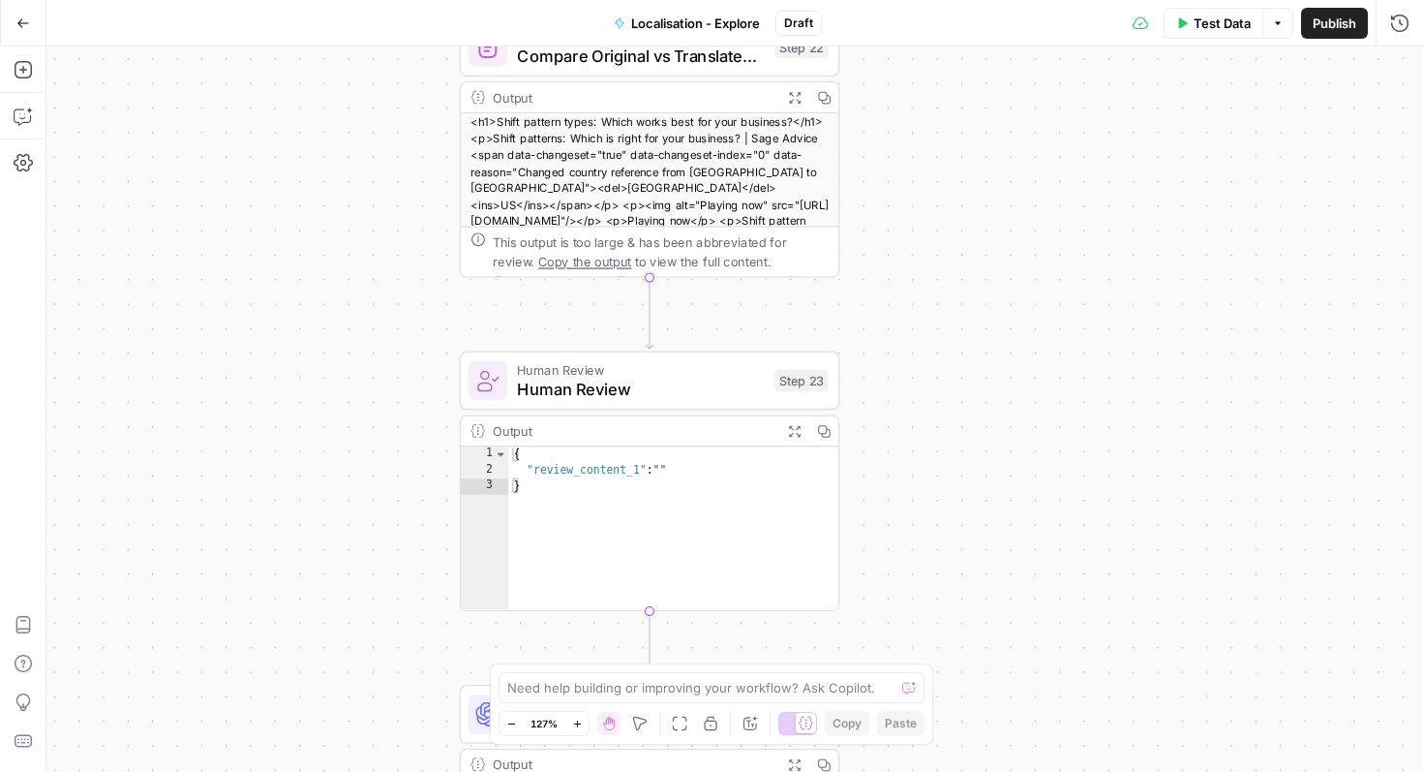
drag, startPoint x: 1237, startPoint y: 453, endPoint x: 1222, endPoint y: 268, distance: 185.6
click at [1222, 268] on div "Workflow Input Settings Inputs Web Page Scrape Scrape content from URL Step 18 …" at bounding box center [734, 408] width 1377 height 725
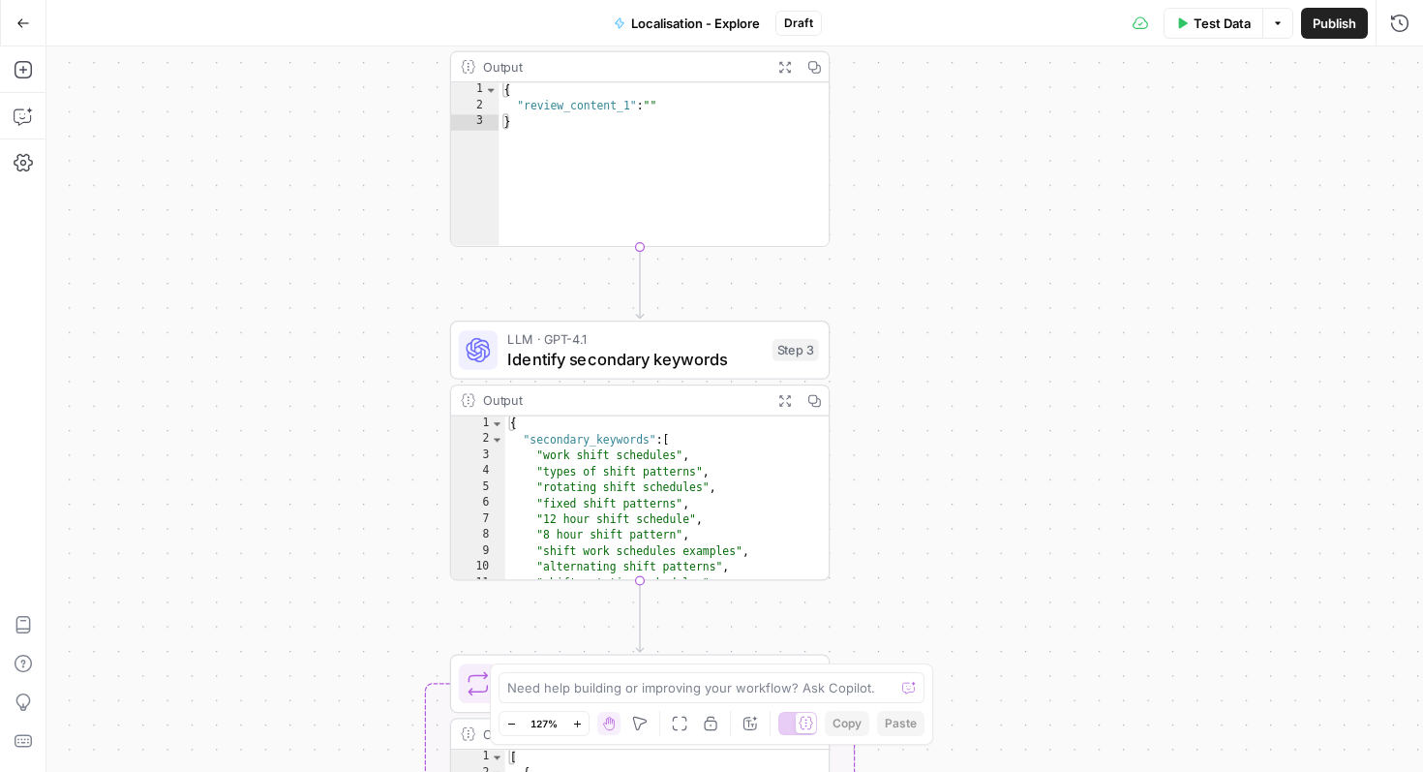
drag, startPoint x: 1242, startPoint y: 444, endPoint x: 1252, endPoint y: 207, distance: 237.4
click at [1252, 207] on div "Workflow Input Settings Inputs Web Page Scrape Scrape content from URL Step 18 …" at bounding box center [734, 408] width 1377 height 725
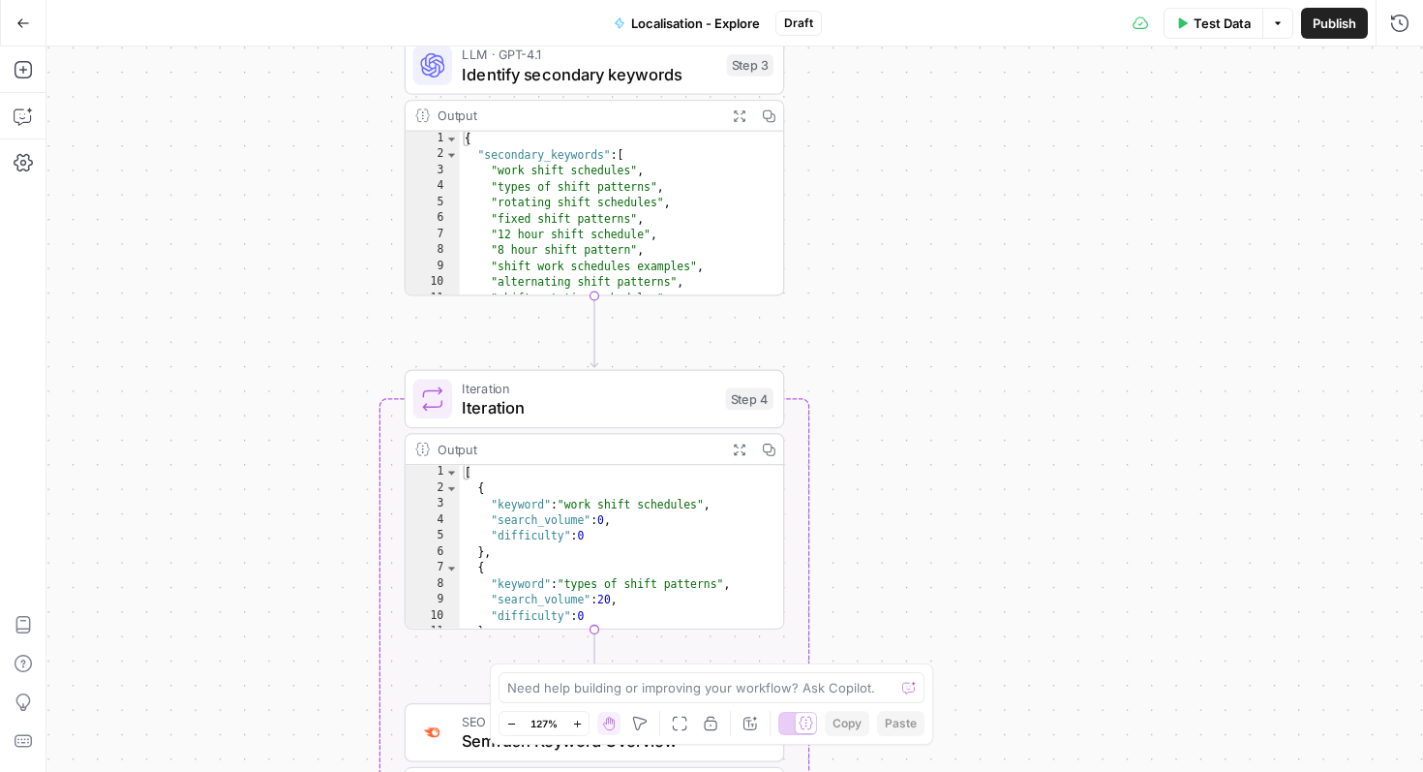
drag, startPoint x: 1230, startPoint y: 414, endPoint x: 1187, endPoint y: 306, distance: 116.5
click at [1183, 135] on div "Workflow Input Settings Inputs Web Page Scrape Scrape content from URL Step 18 …" at bounding box center [734, 408] width 1377 height 725
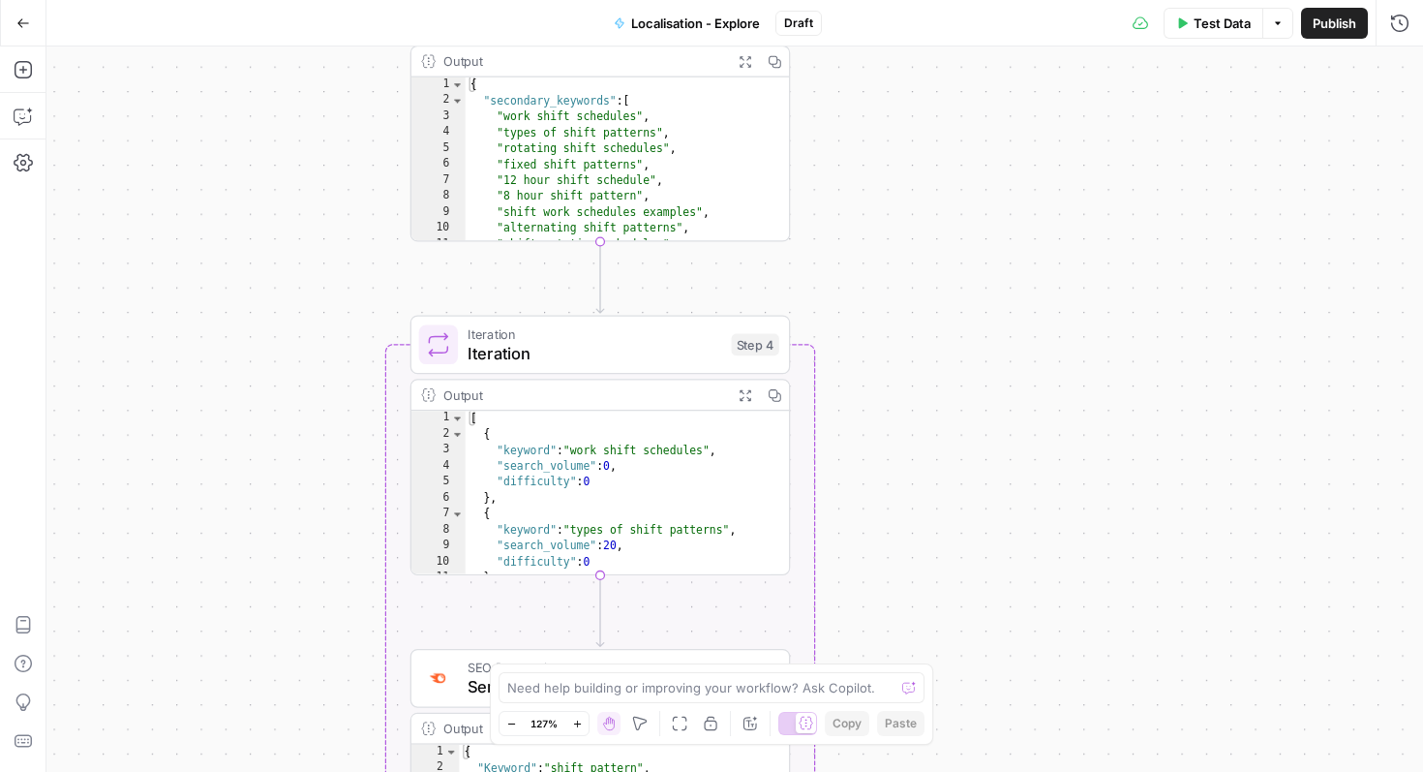
drag, startPoint x: 1197, startPoint y: 388, endPoint x: 1218, endPoint y: 167, distance: 221.8
click at [1218, 166] on div "Workflow Input Settings Inputs Web Page Scrape Scrape content from URL Step 18 …" at bounding box center [734, 408] width 1377 height 725
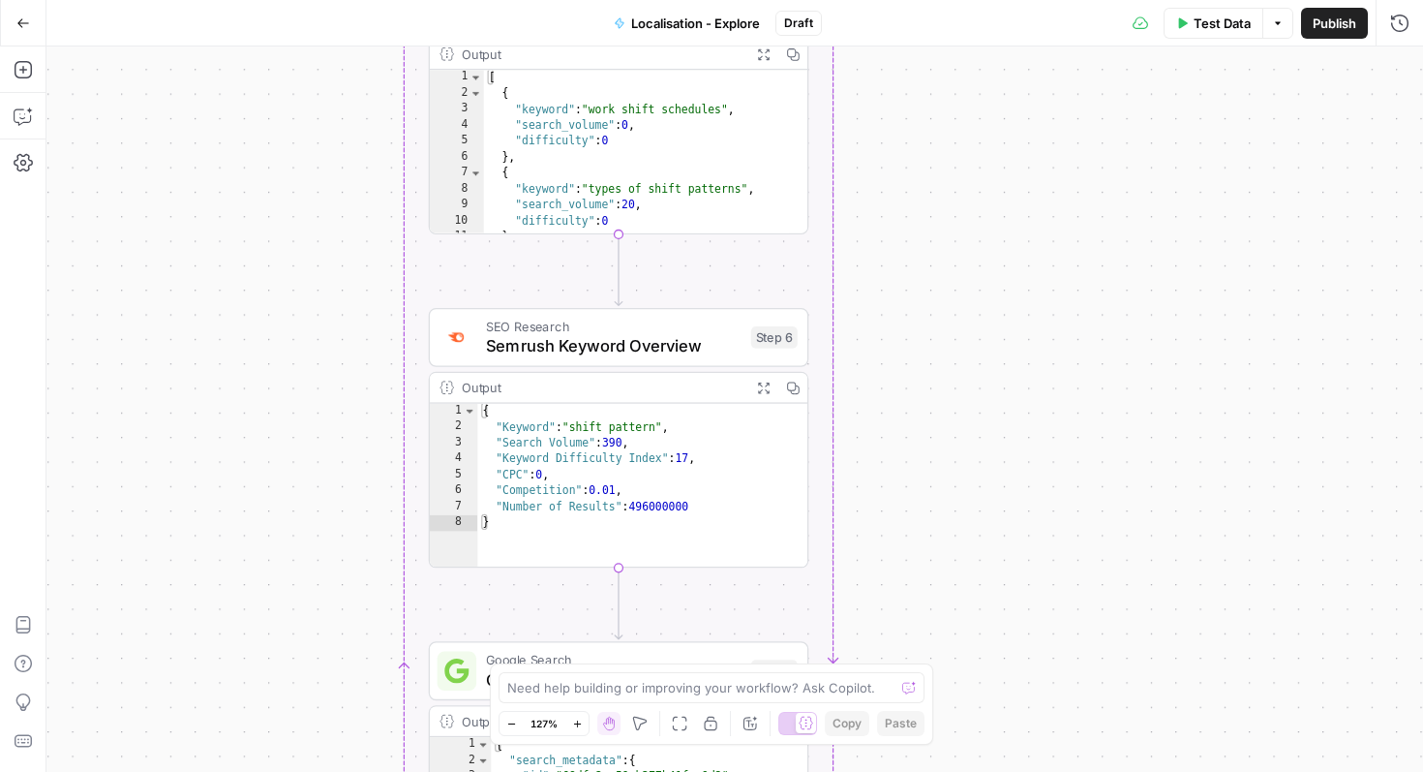
drag, startPoint x: 1213, startPoint y: 385, endPoint x: 1209, endPoint y: 183, distance: 202.4
click at [1209, 182] on div "Workflow Input Settings Inputs Web Page Scrape Scrape content from URL Step 18 …" at bounding box center [734, 408] width 1377 height 725
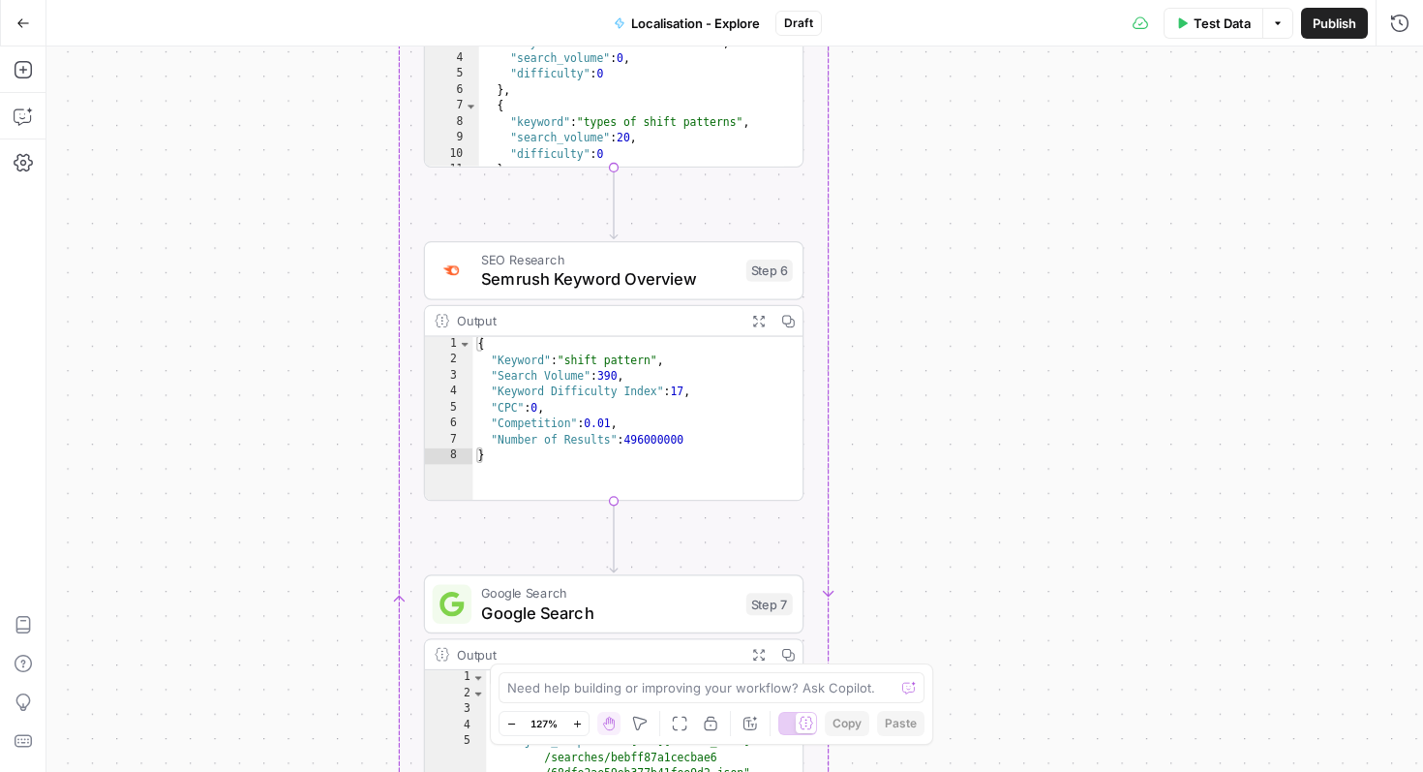
drag, startPoint x: 1233, startPoint y: 374, endPoint x: 1211, endPoint y: 147, distance: 227.7
click at [1211, 146] on div "Workflow Input Settings Inputs Web Page Scrape Scrape content from URL Step 18 …" at bounding box center [734, 408] width 1377 height 725
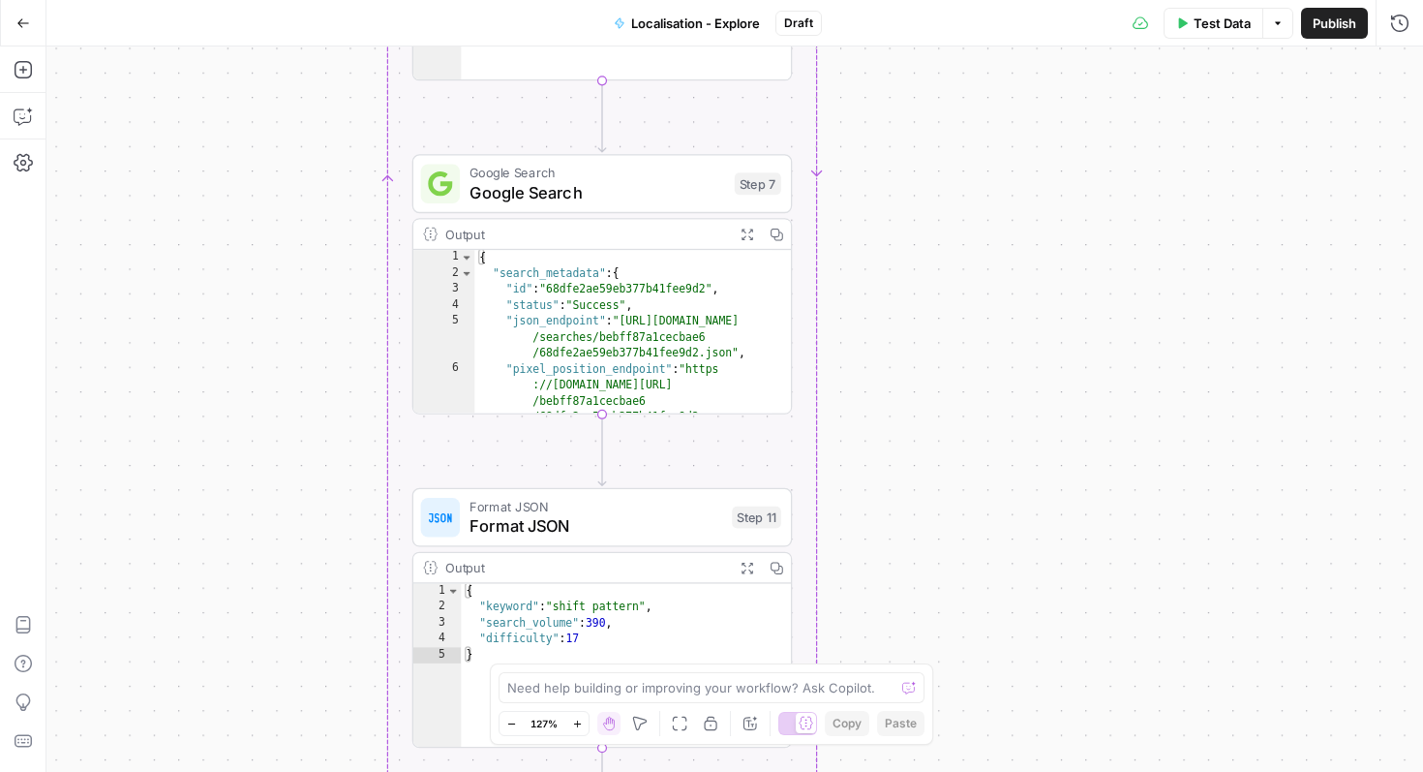
drag, startPoint x: 1228, startPoint y: 393, endPoint x: 1243, endPoint y: 165, distance: 229.0
click at [1243, 165] on div "Workflow Input Settings Inputs Web Page Scrape Scrape content from URL Step 18 …" at bounding box center [734, 408] width 1377 height 725
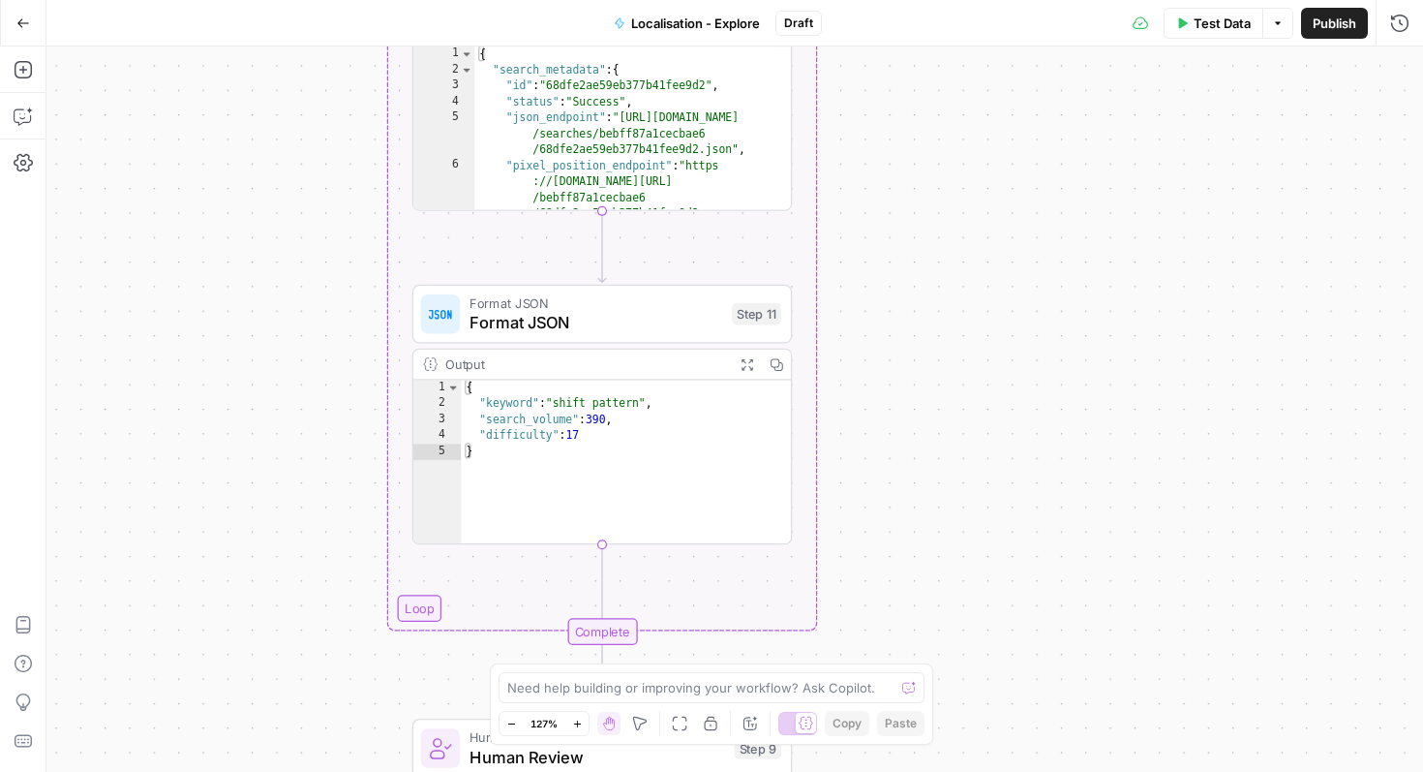
drag, startPoint x: 1238, startPoint y: 424, endPoint x: 1231, endPoint y: 169, distance: 254.8
click at [1233, 162] on div "Workflow Input Settings Inputs Web Page Scrape Scrape content from URL Step 18 …" at bounding box center [734, 408] width 1377 height 725
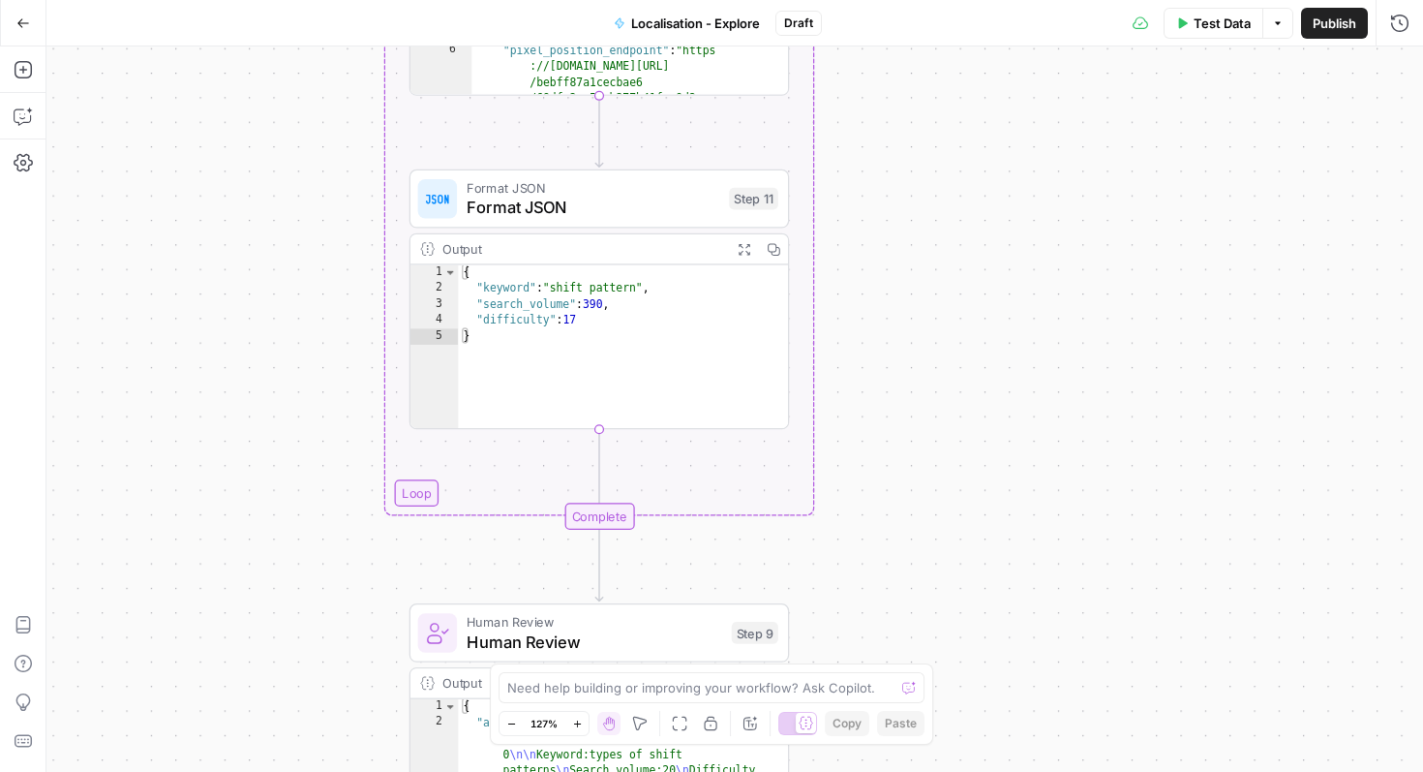
drag, startPoint x: 1255, startPoint y: 369, endPoint x: 1224, endPoint y: 120, distance: 250.7
click at [1224, 120] on div "Workflow Input Settings Inputs Web Page Scrape Scrape content from URL Step 18 …" at bounding box center [734, 408] width 1377 height 725
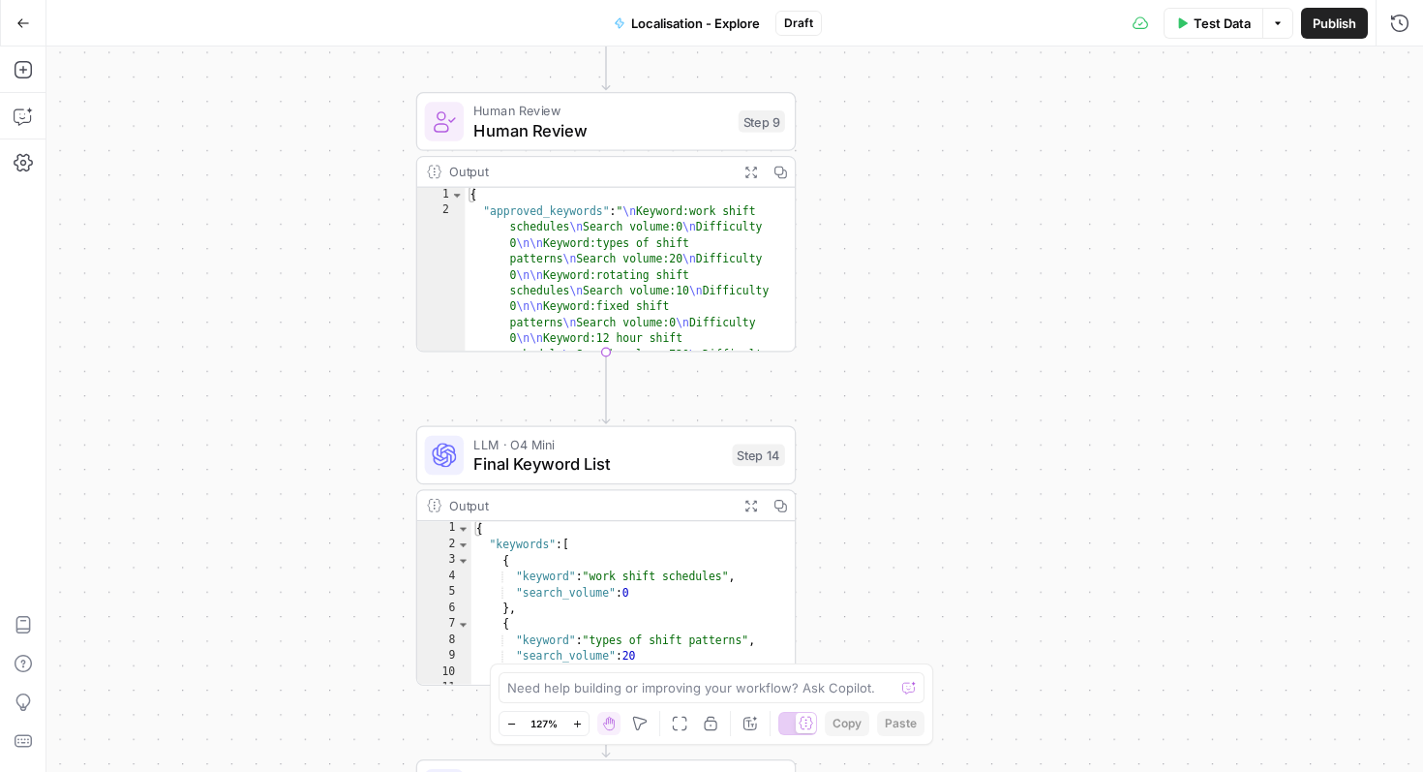
drag, startPoint x: 1223, startPoint y: 322, endPoint x: 1261, endPoint y: 58, distance: 267.0
click at [1261, 58] on div "Workflow Input Settings Inputs Web Page Scrape Scrape content from URL Step 18 …" at bounding box center [734, 408] width 1377 height 725
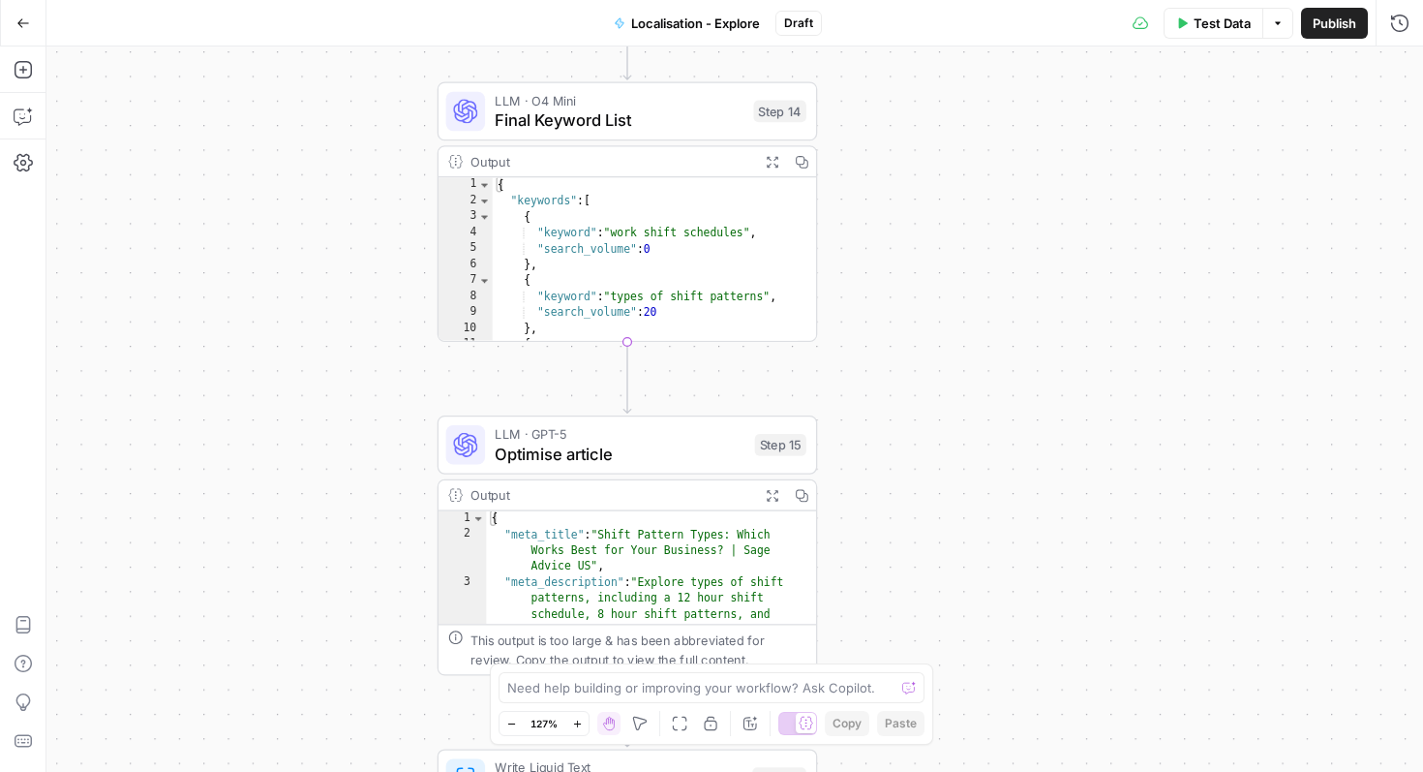
drag, startPoint x: 1263, startPoint y: 276, endPoint x: 1243, endPoint y: 287, distance: 23.0
click at [1269, 41] on div "Go Back Localisation - Explore Draft Test Data Options Publish Run History Add …" at bounding box center [711, 386] width 1423 height 772
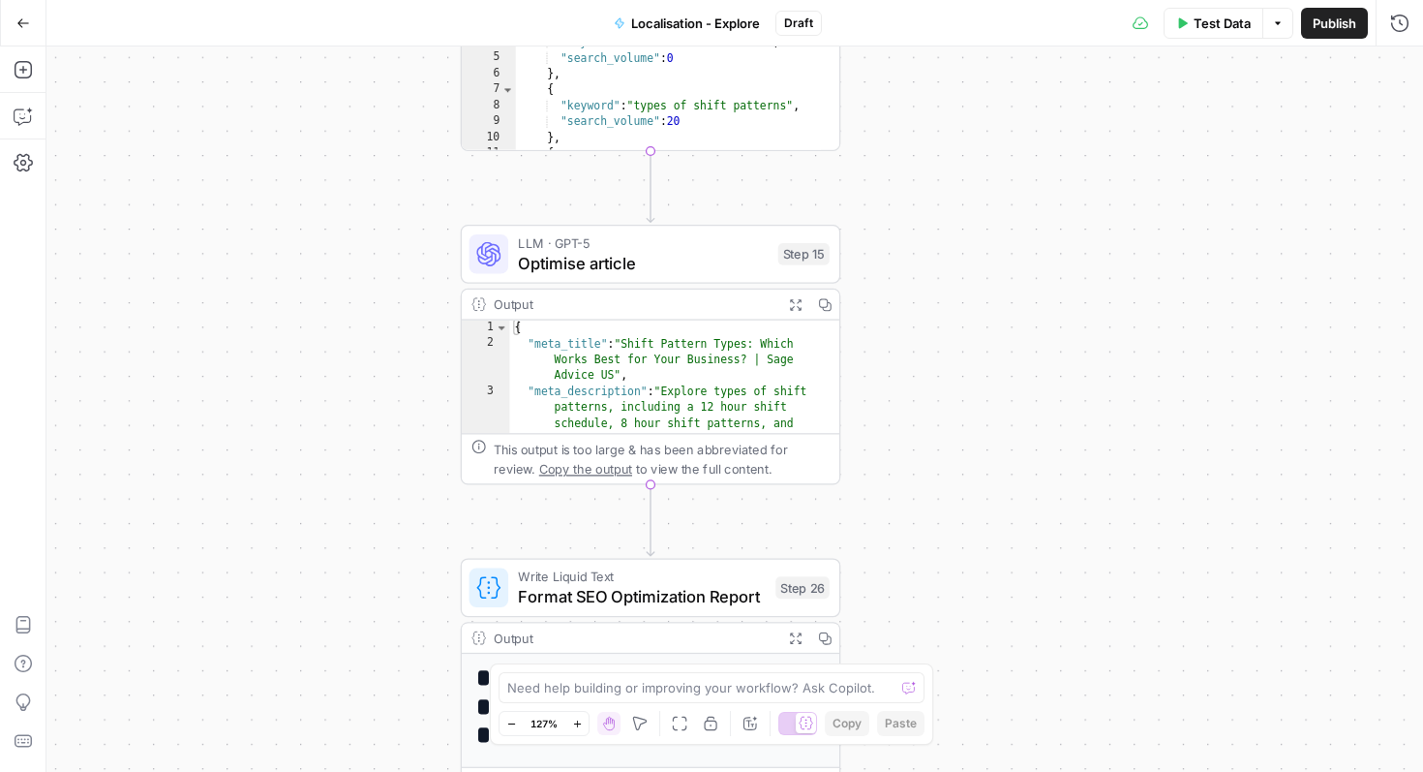
drag, startPoint x: 1240, startPoint y: 350, endPoint x: 1256, endPoint y: 24, distance: 325.7
click at [1259, 16] on div "Go Back Localisation - Explore Draft Test Data Options Publish Run History Add …" at bounding box center [711, 386] width 1423 height 772
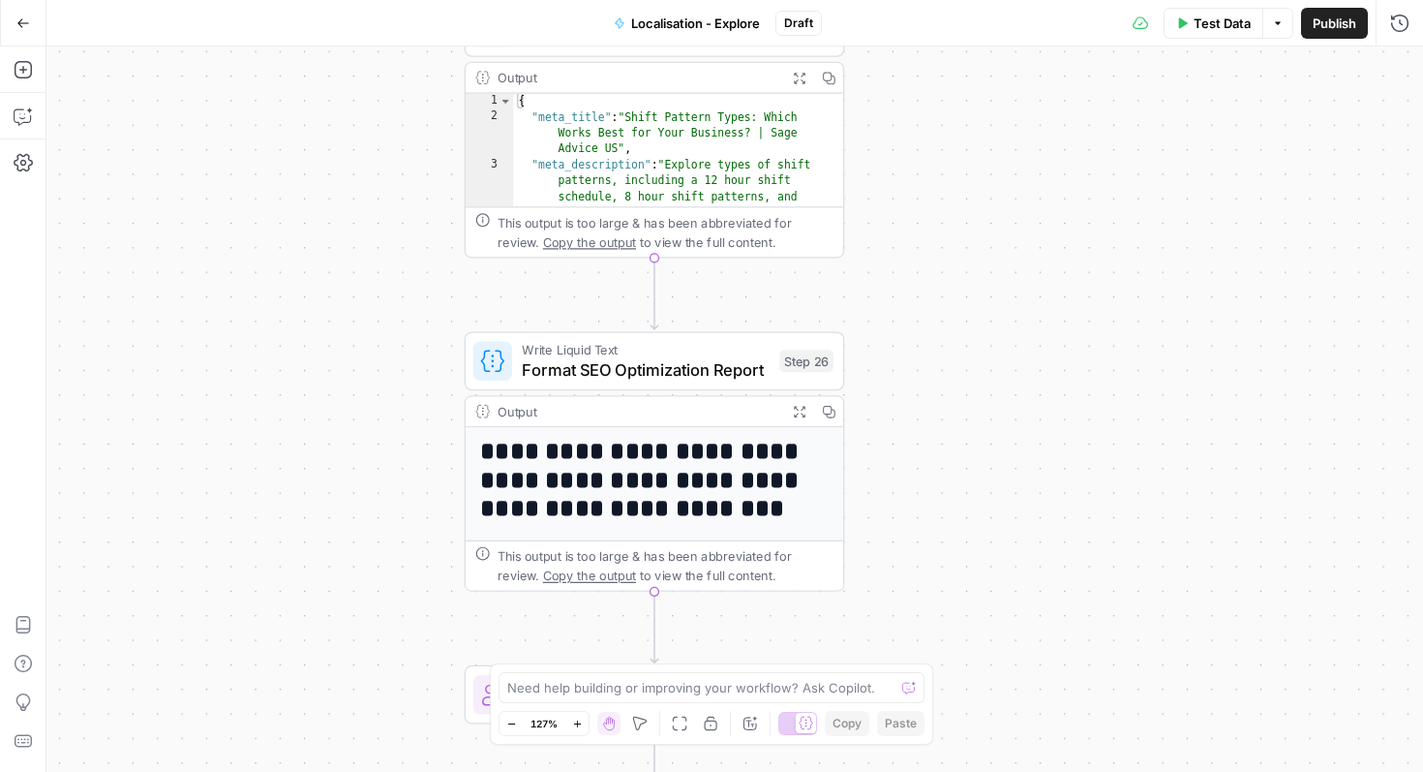
drag, startPoint x: 1217, startPoint y: 307, endPoint x: 1219, endPoint y: 117, distance: 189.8
click at [1219, 110] on div "Workflow Input Settings Inputs Web Page Scrape Scrape content from URL Step 18 …" at bounding box center [734, 408] width 1377 height 725
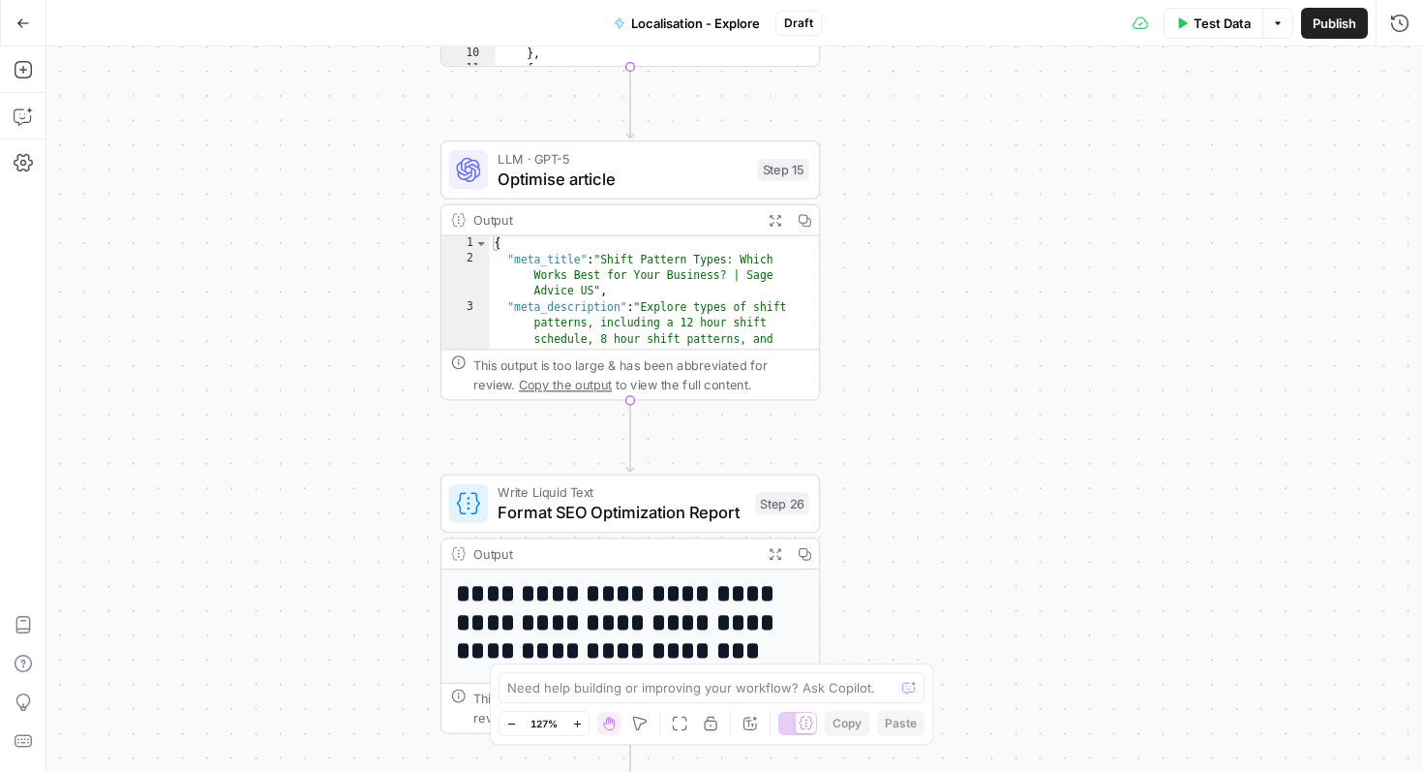
drag, startPoint x: 1220, startPoint y: 313, endPoint x: 1250, endPoint y: 588, distance: 276.6
click at [1204, 684] on div "Workflow Input Settings Inputs Web Page Scrape Scrape content from URL Step 18 …" at bounding box center [734, 408] width 1377 height 725
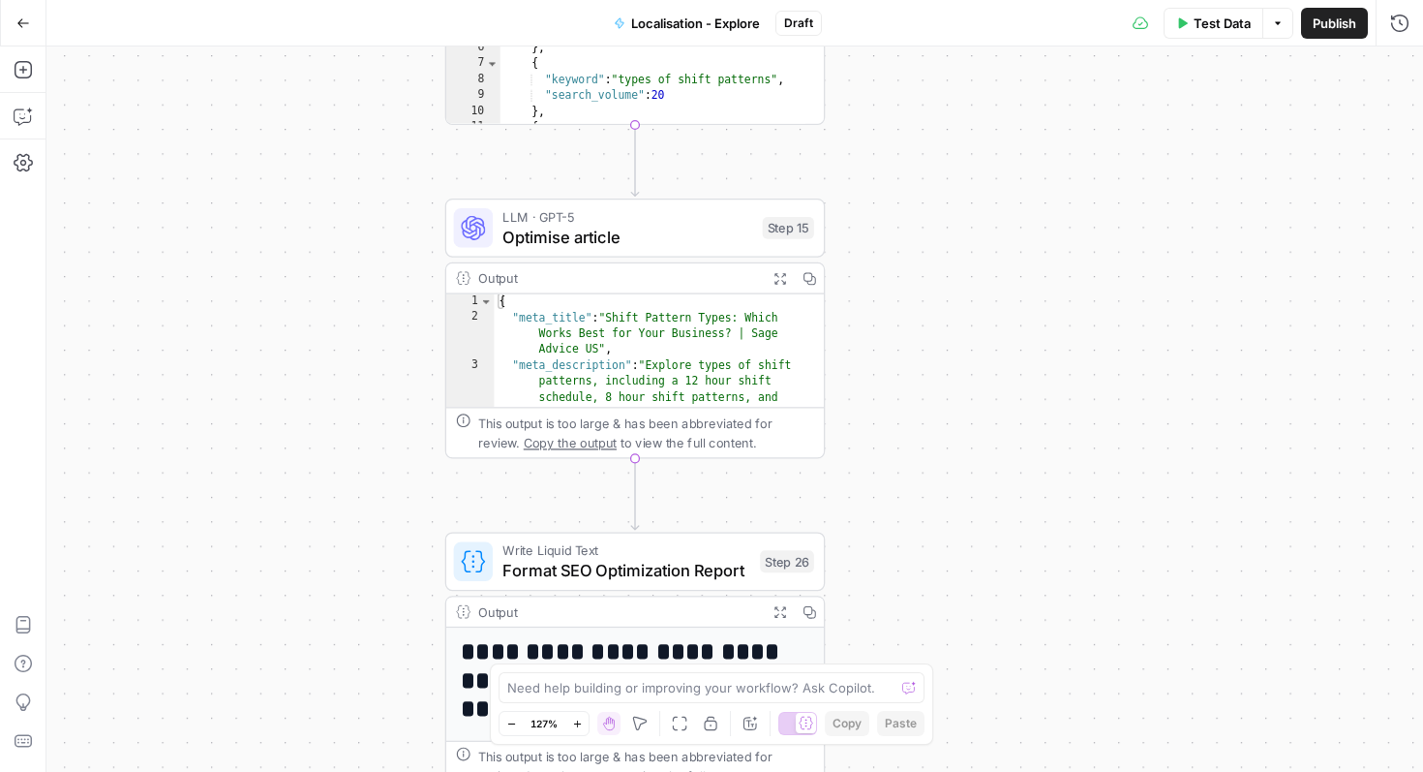
drag
click at [1257, 600] on div "Go Back Localisation - Explore Draft Test Data Options Publish Run History Add …" at bounding box center [711, 386] width 1423 height 772
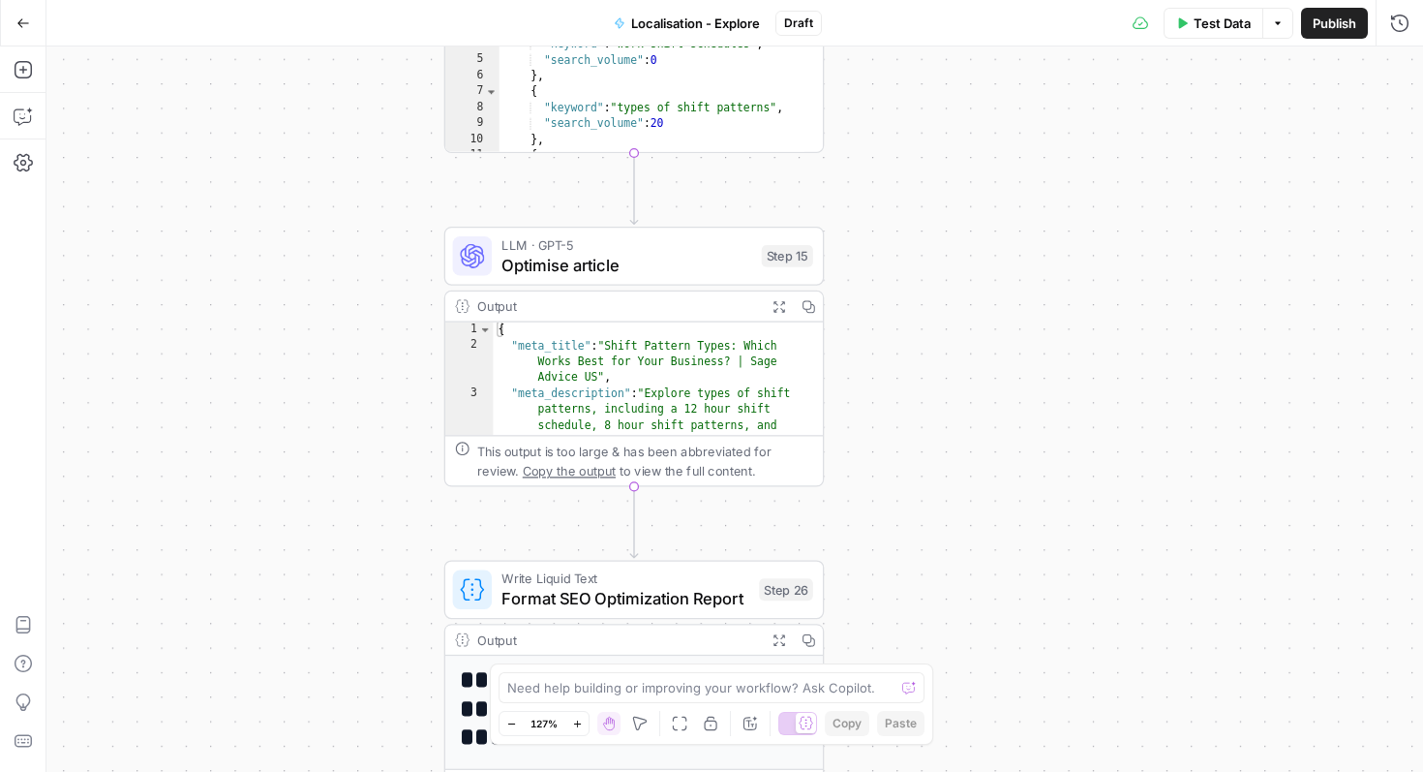
click at [1054, 594] on div "Workflow Input Settings Inputs Web Page Scrape Scrape content from URL Step 18 …" at bounding box center [734, 408] width 1377 height 725
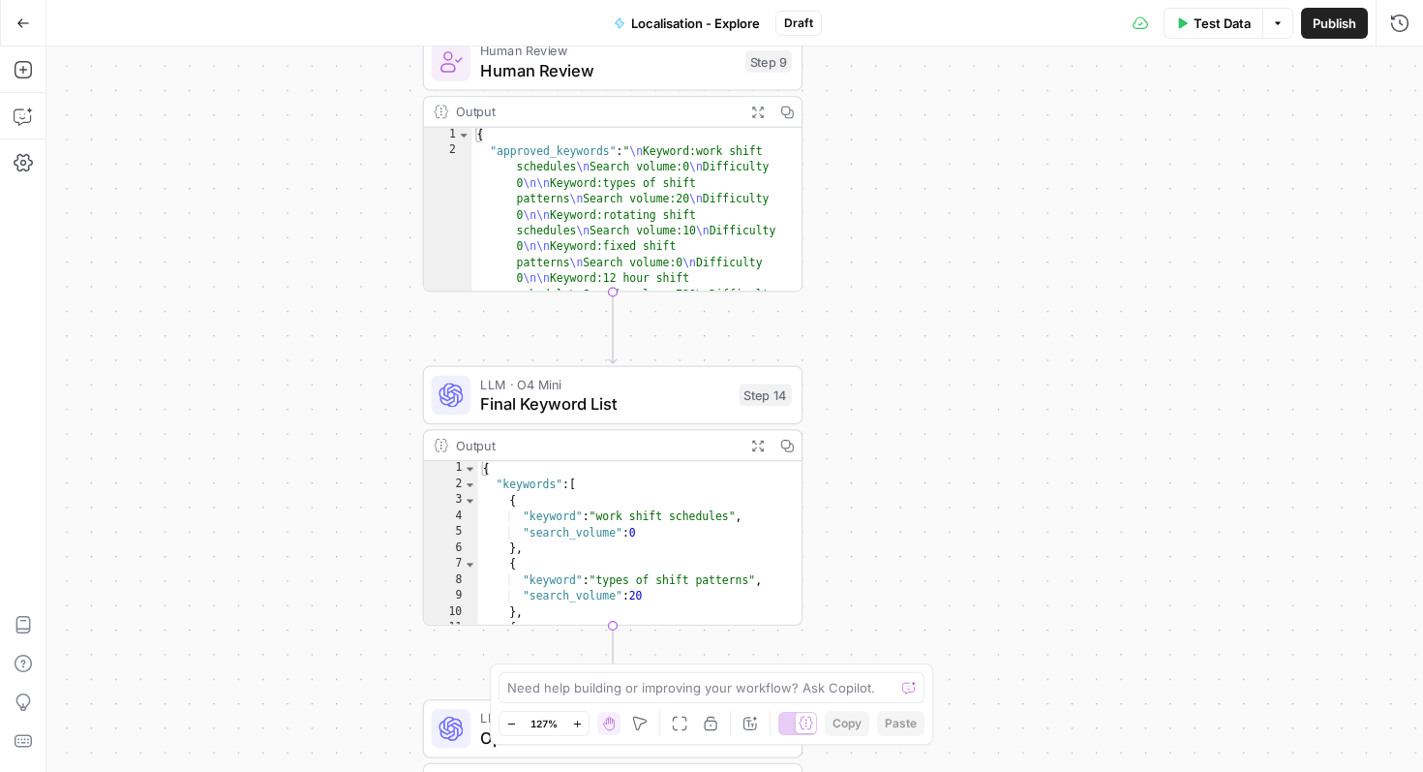
click at [1114, 657] on div "Workflow Input Settings Inputs Web Page Scrape Scrape content from URL Step 18 …" at bounding box center [734, 408] width 1377 height 725
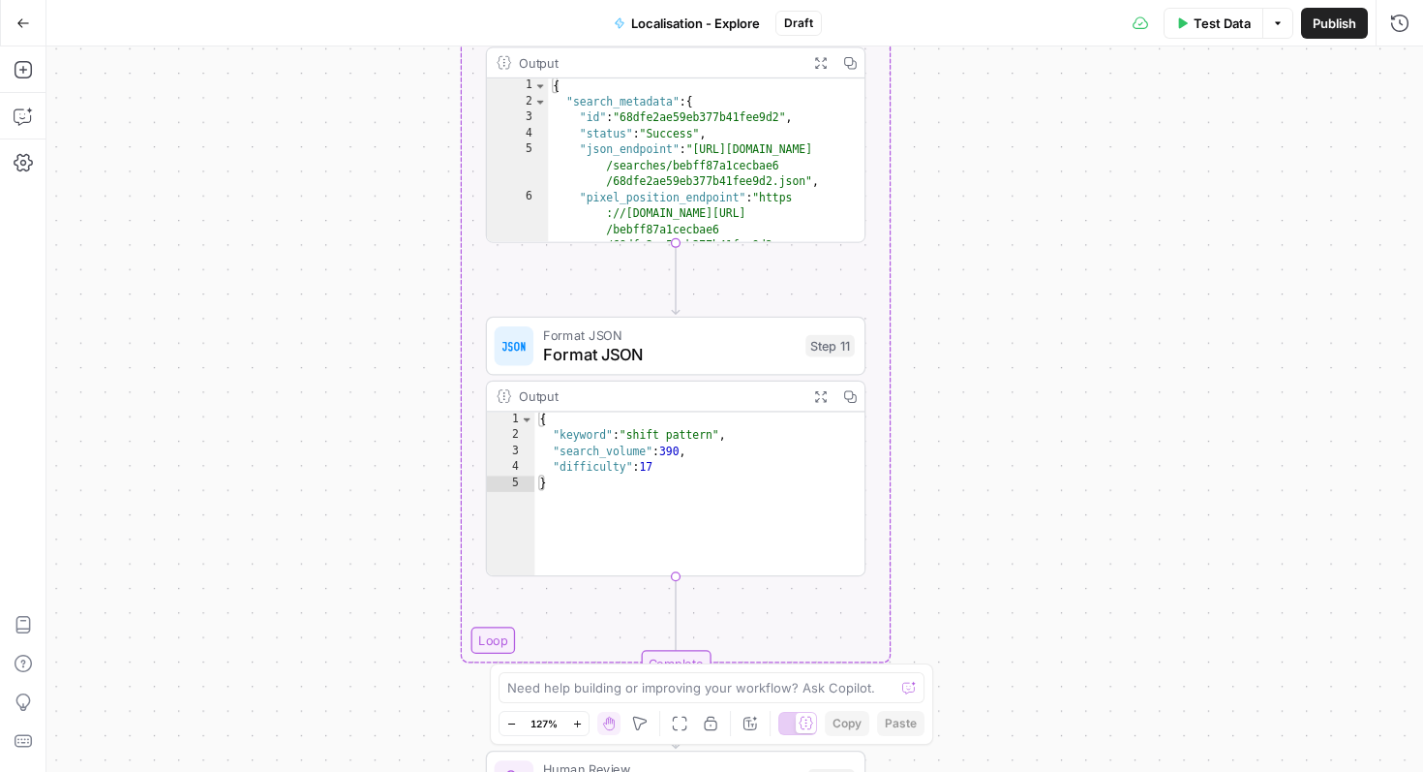
click at [1175, 633] on div "Workflow Input Settings Inputs Web Page Scrape Scrape content from URL Step 18 …" at bounding box center [734, 408] width 1377 height 725
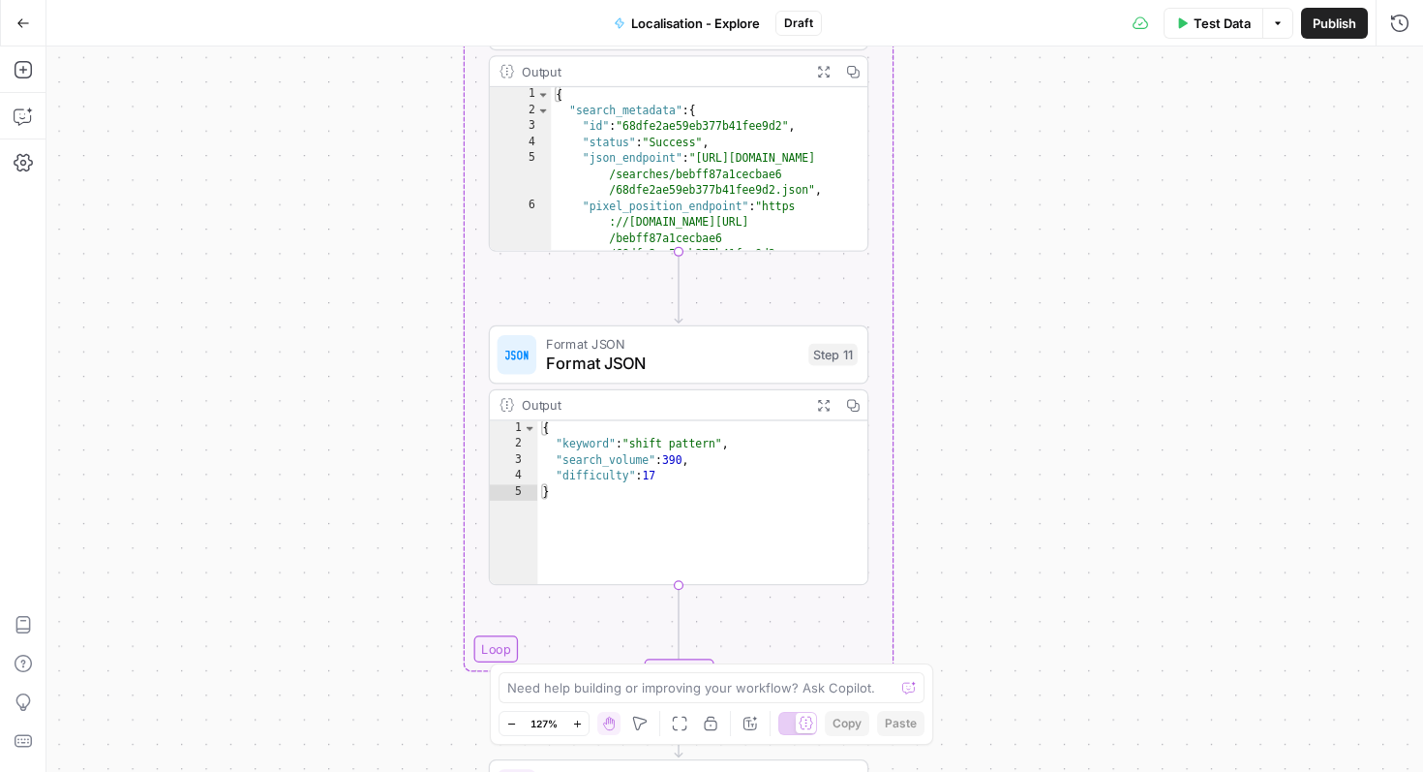
click at [1233, 573] on div "Workflow Input Settings Inputs Web Page Scrape Scrape content from URL Step 18 …" at bounding box center [734, 408] width 1377 height 725
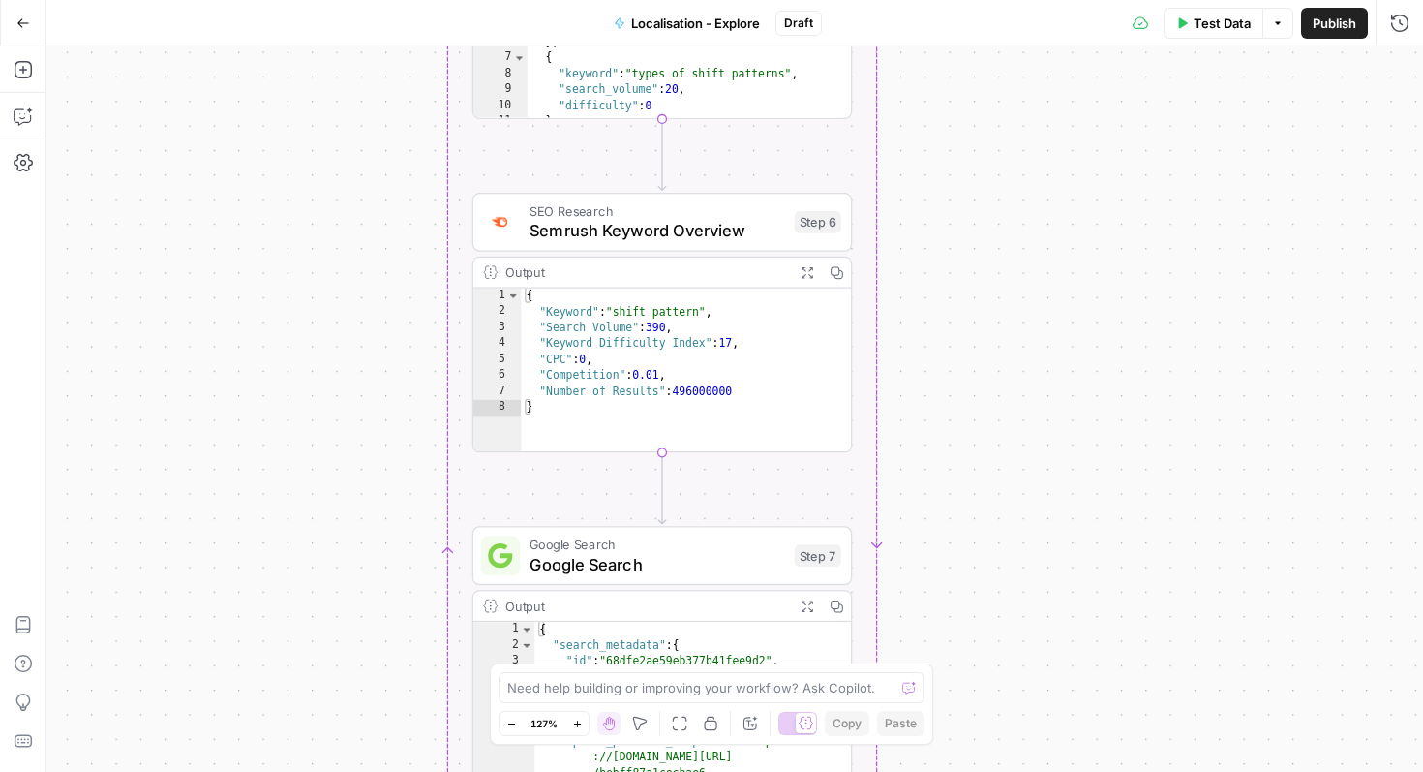
click at [1190, 668] on div "Workflow Input Settings Inputs Web Page Scrape Scrape content from URL Step 18 …" at bounding box center [734, 408] width 1377 height 725
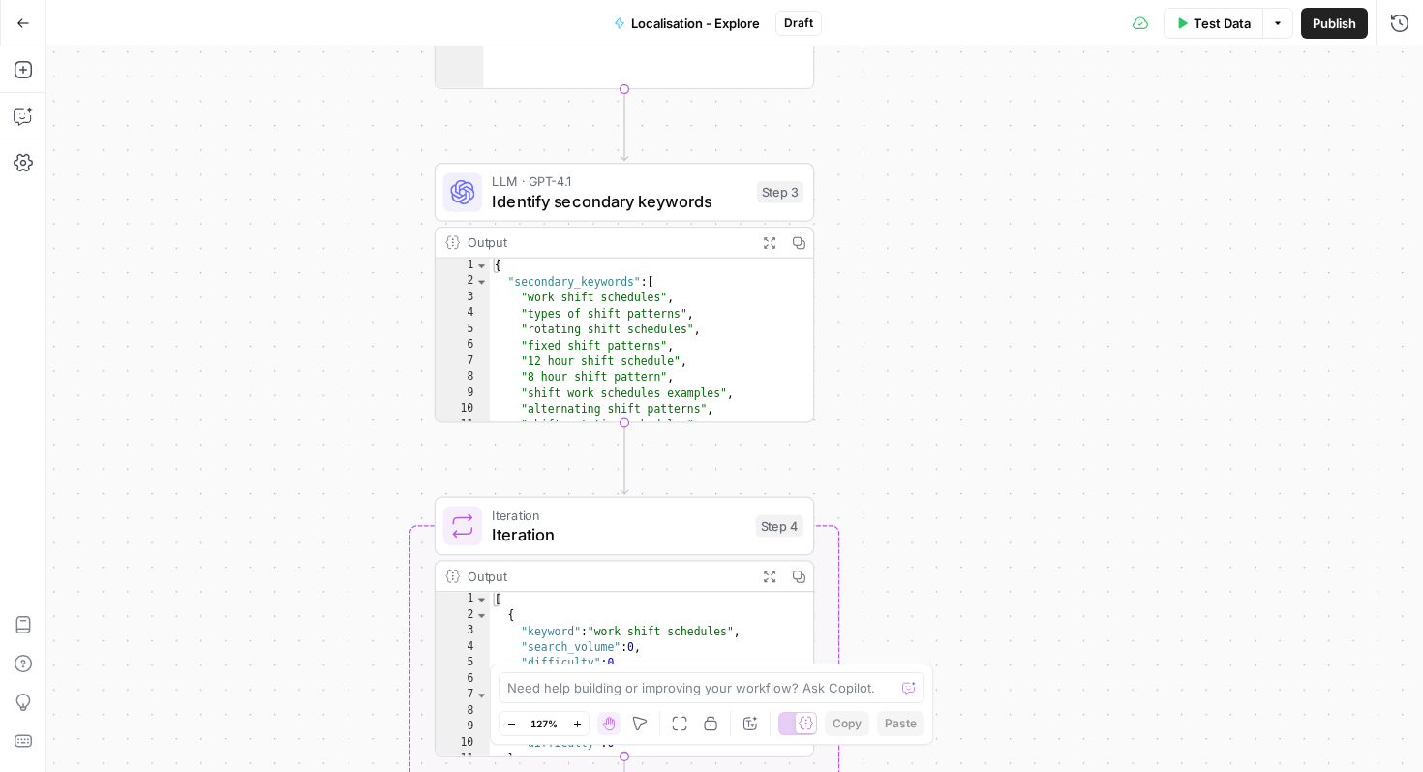
click at [1180, 559] on div "Workflow Input Settings Inputs Web Page Scrape Scrape content from URL Step 18 …" at bounding box center [734, 408] width 1377 height 725
click at [1177, 470] on div "Workflow Input Settings Inputs Web Page Scrape Scrape content from URL Step 18 …" at bounding box center [734, 408] width 1377 height 725
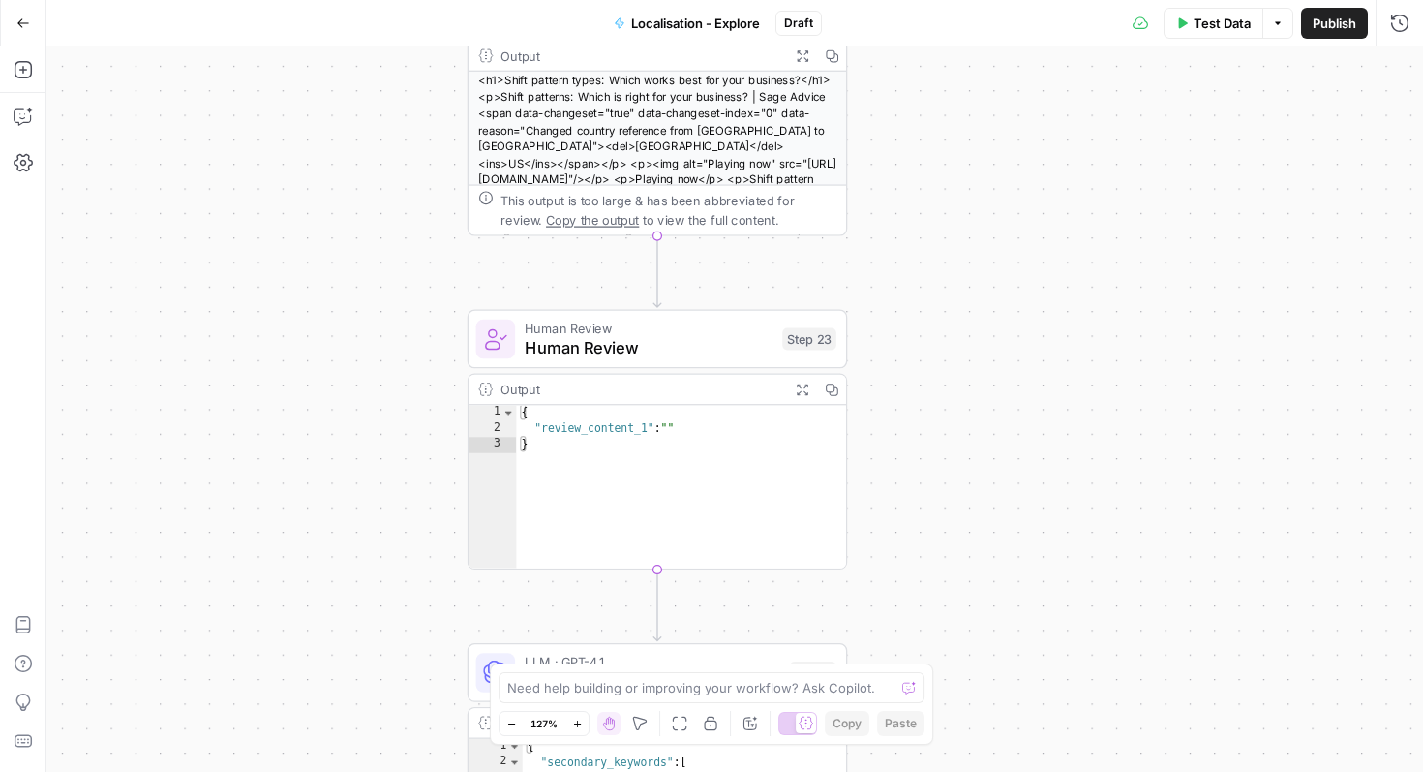
click at [1199, 623] on div "Workflow Input Settings Inputs Web Page Scrape Scrape content from URL Step 18 …" at bounding box center [734, 408] width 1377 height 725
click at [1195, 476] on div "Workflow Input Settings Inputs Web Page Scrape Scrape content from URL Step 18 …" at bounding box center [734, 408] width 1377 height 725
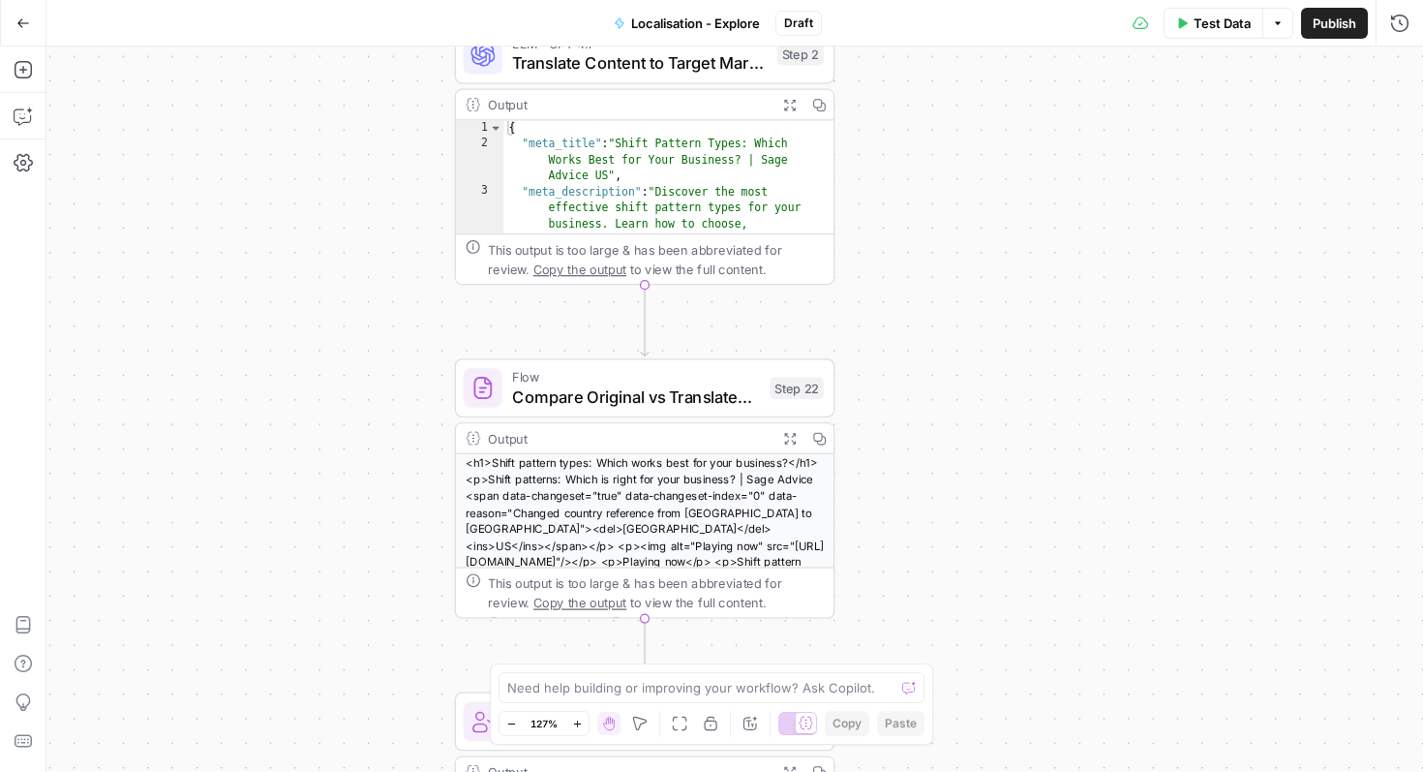
click at [1229, 433] on div "Workflow Input Settings Inputs Web Page Scrape Scrape content from URL Step 18 …" at bounding box center [734, 408] width 1377 height 725
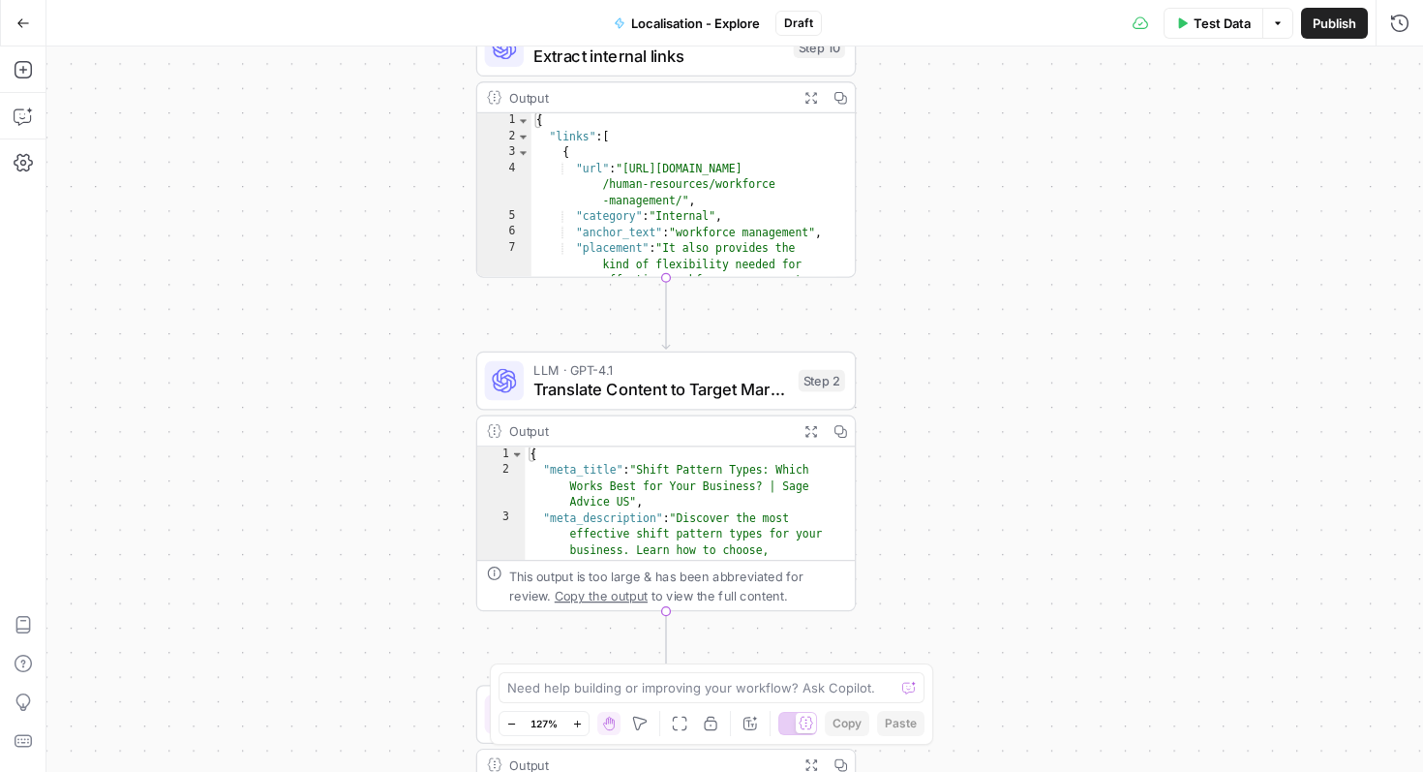
click at [1243, 757] on div "Workflow Input Settings Inputs Web Page Scrape Scrape content from URL Step 18 …" at bounding box center [734, 408] width 1377 height 725
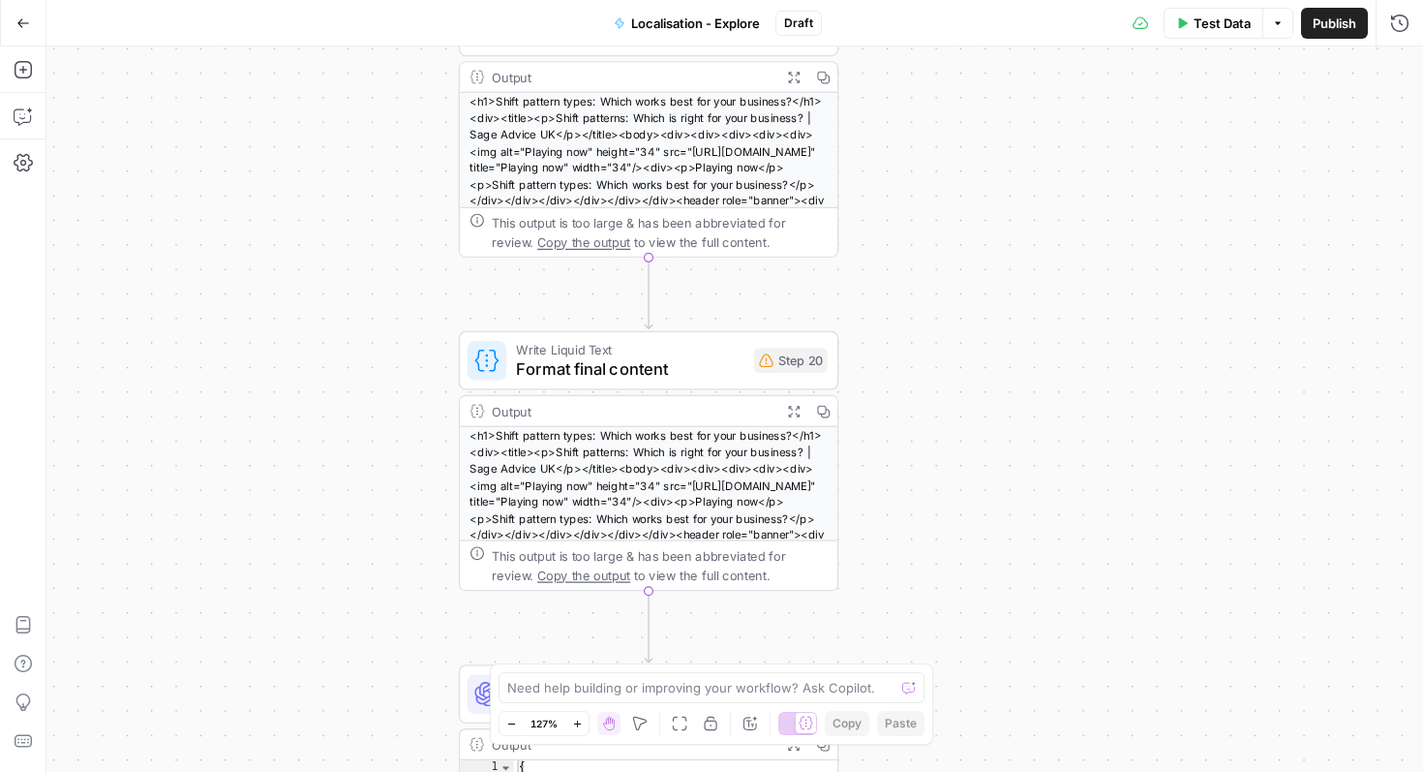
click at [1129, 751] on div "Workflow Input Settings Inputs Web Page Scrape Scrape content from URL Step 18 …" at bounding box center [734, 408] width 1377 height 725
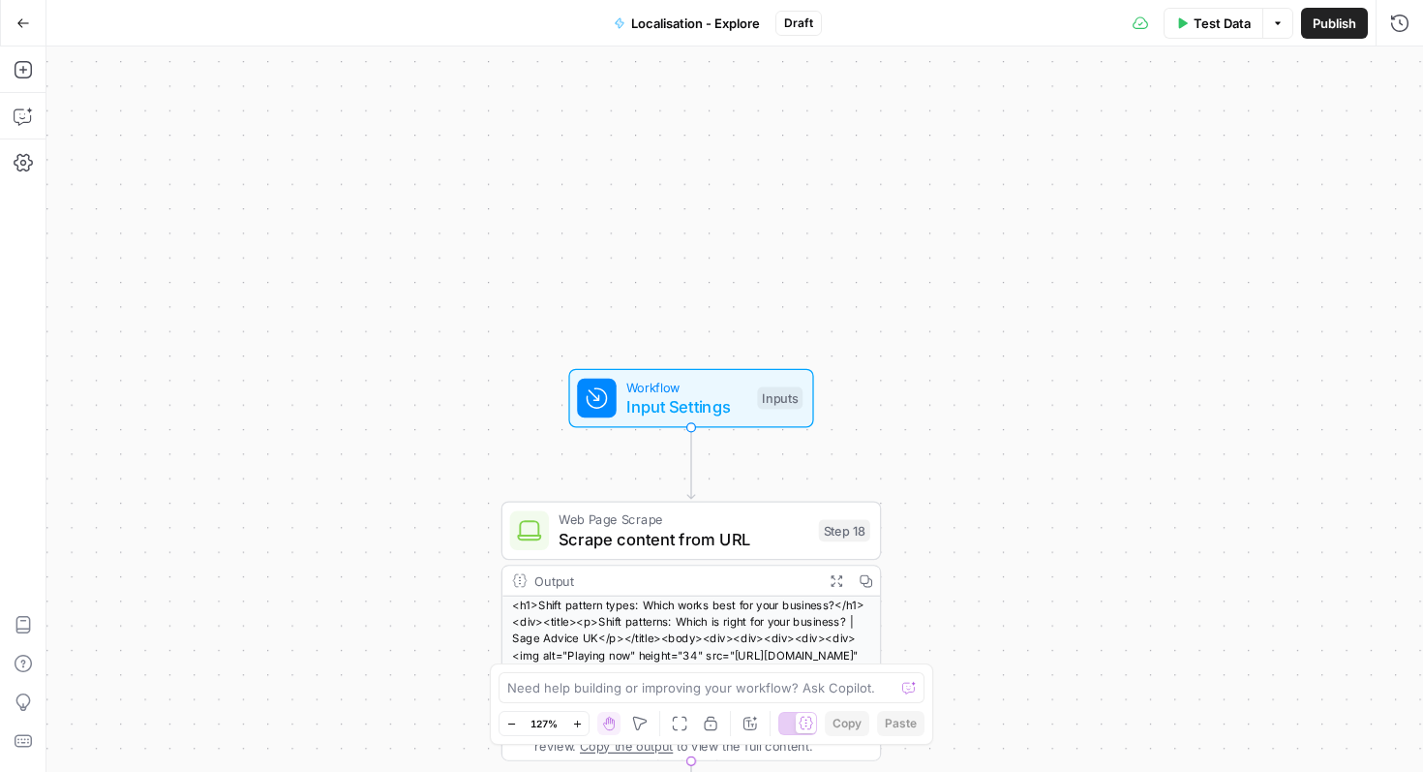
click at [1120, 664] on div "Workflow Input Settings Inputs Web Page Scrape Scrape content from URL Step 18 …" at bounding box center [734, 408] width 1377 height 725
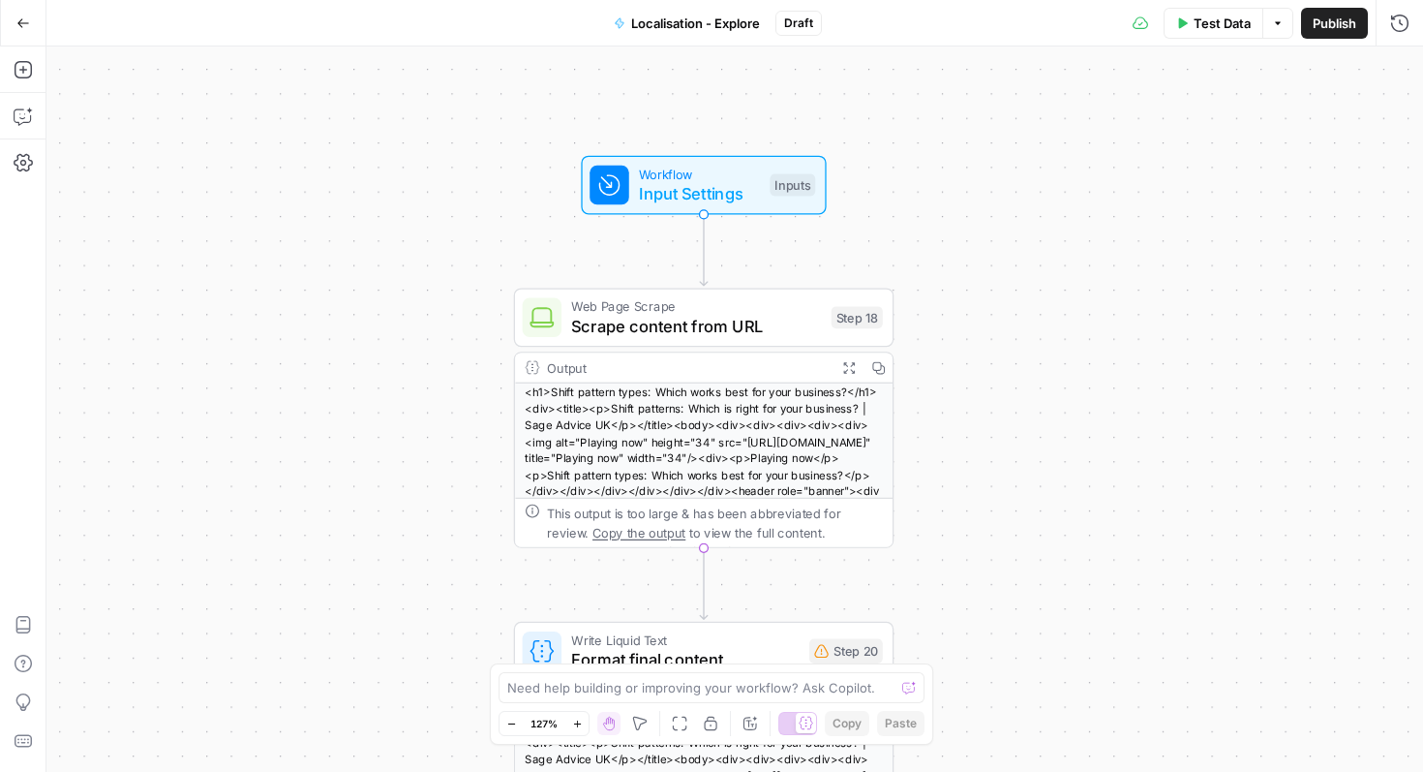
click at [1096, 104] on div "Workflow Input Settings Inputs Web Page Scrape Scrape content from URL Step 18 …" at bounding box center [734, 408] width 1377 height 725
click at [1215, 23] on span "Test Data" at bounding box center [1222, 23] width 57 height 19
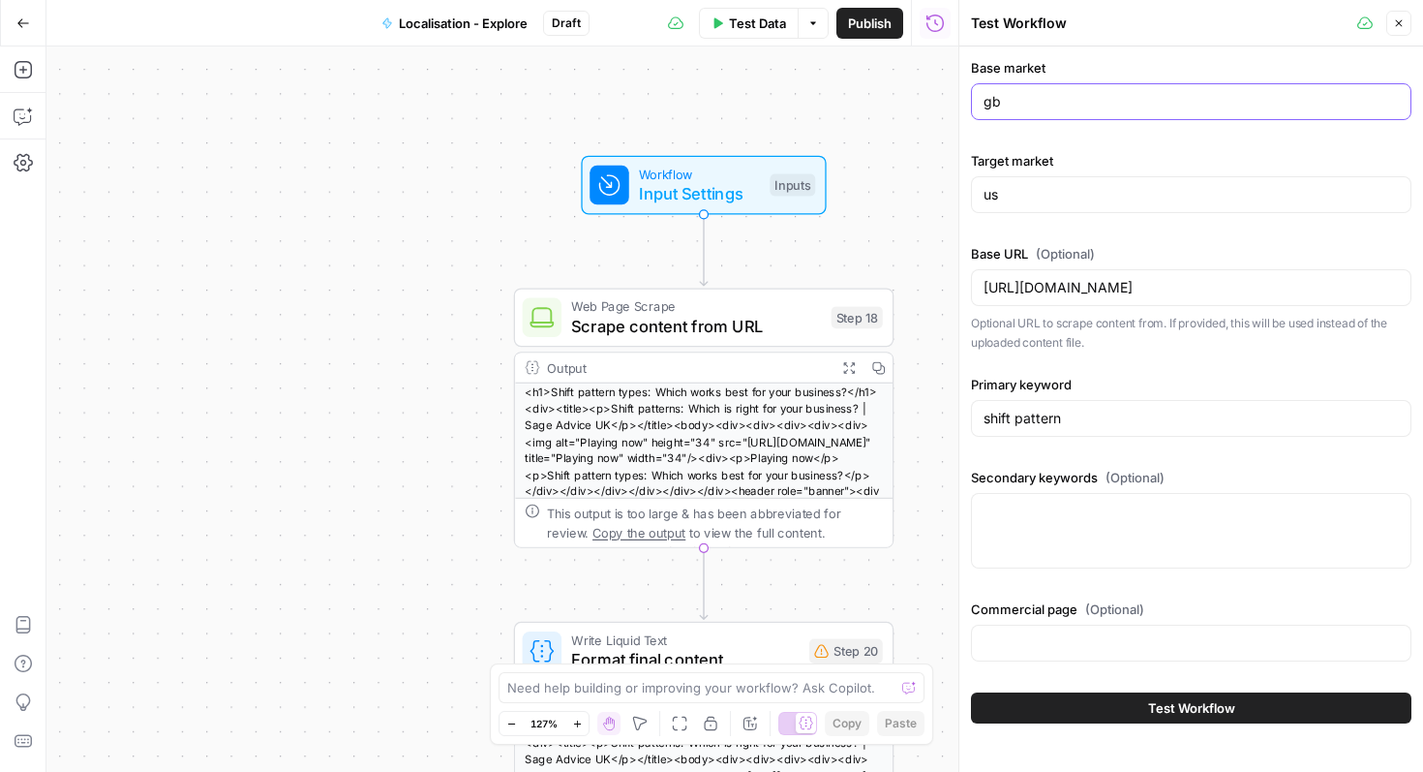
click at [1125, 107] on input "gb" at bounding box center [1191, 101] width 415 height 19
click at [1055, 103] on input "gb" at bounding box center [1191, 101] width 415 height 19
click at [881, 105] on div "Workflow Input Settings Inputs Web Page Scrape Scrape content from URL Step 18 …" at bounding box center [502, 408] width 912 height 725
click at [1101, 107] on input "gb" at bounding box center [1191, 101] width 415 height 19
type input "g"
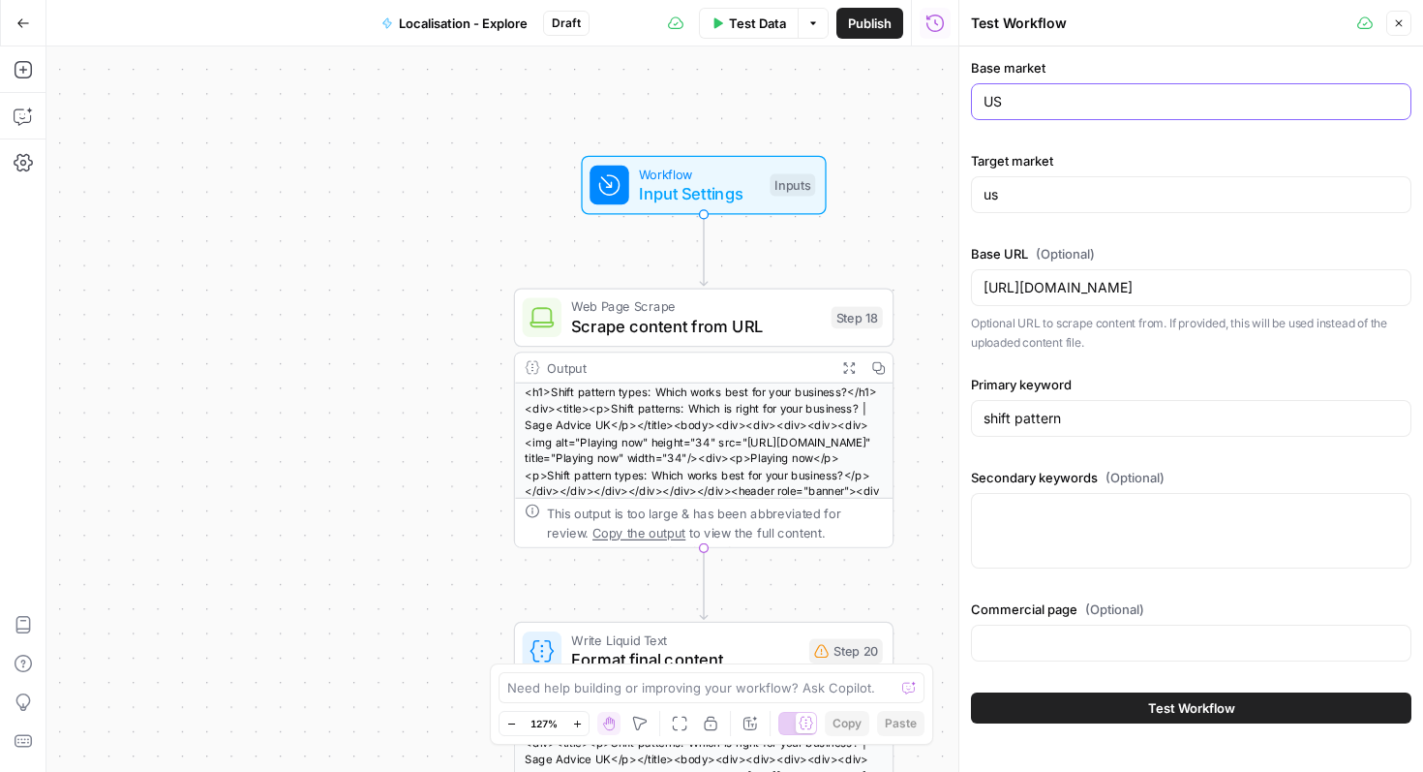
type input "US"
click at [1069, 186] on input "us" at bounding box center [1191, 194] width 415 height 19
type input "u"
type input "UK"
click at [1280, 302] on div "[URL][DOMAIN_NAME]" at bounding box center [1191, 287] width 441 height 37
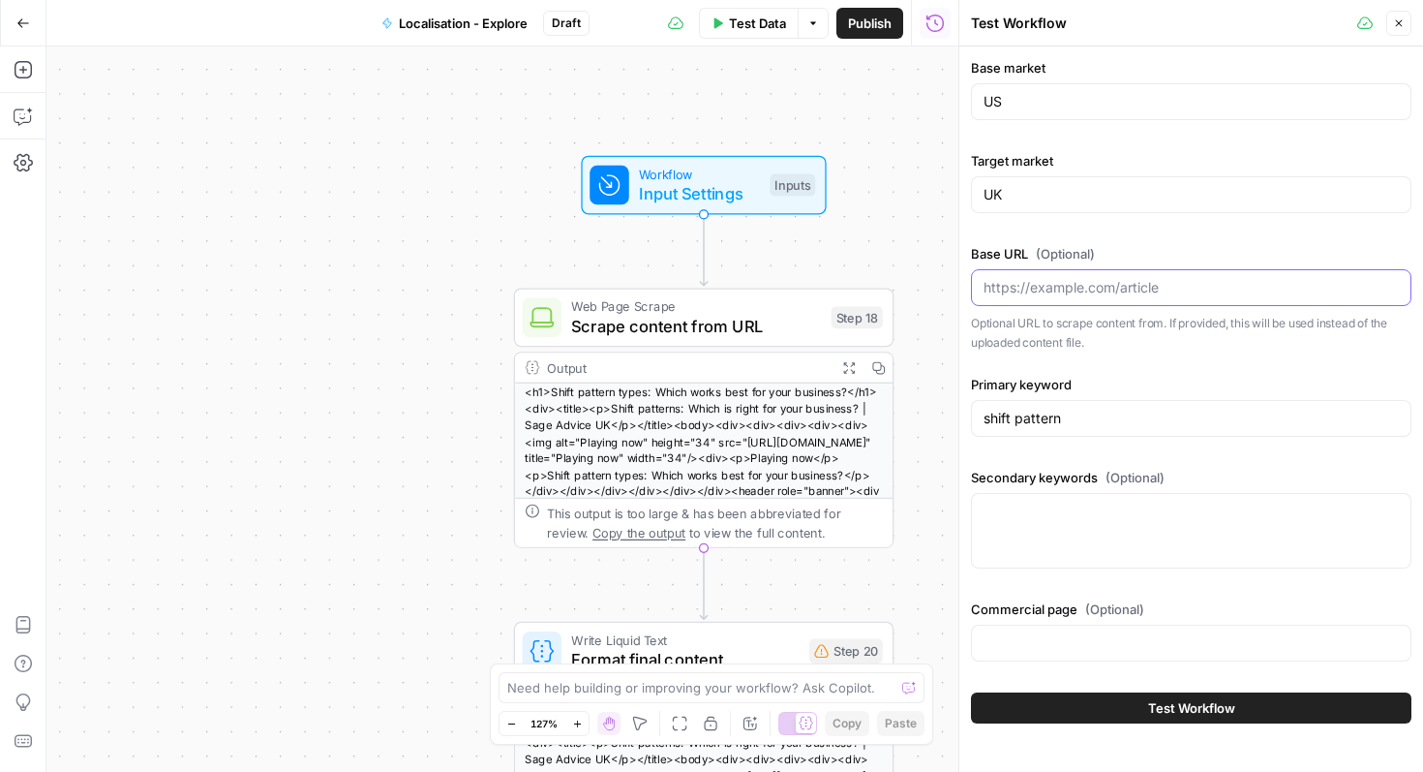
paste input "[URL][DOMAIN_NAME]"
type input "[URL][DOMAIN_NAME][DOMAIN_NAME]"
paste input "[URL][DOMAIN_NAME]"
type input "[URL][DOMAIN_NAME]"
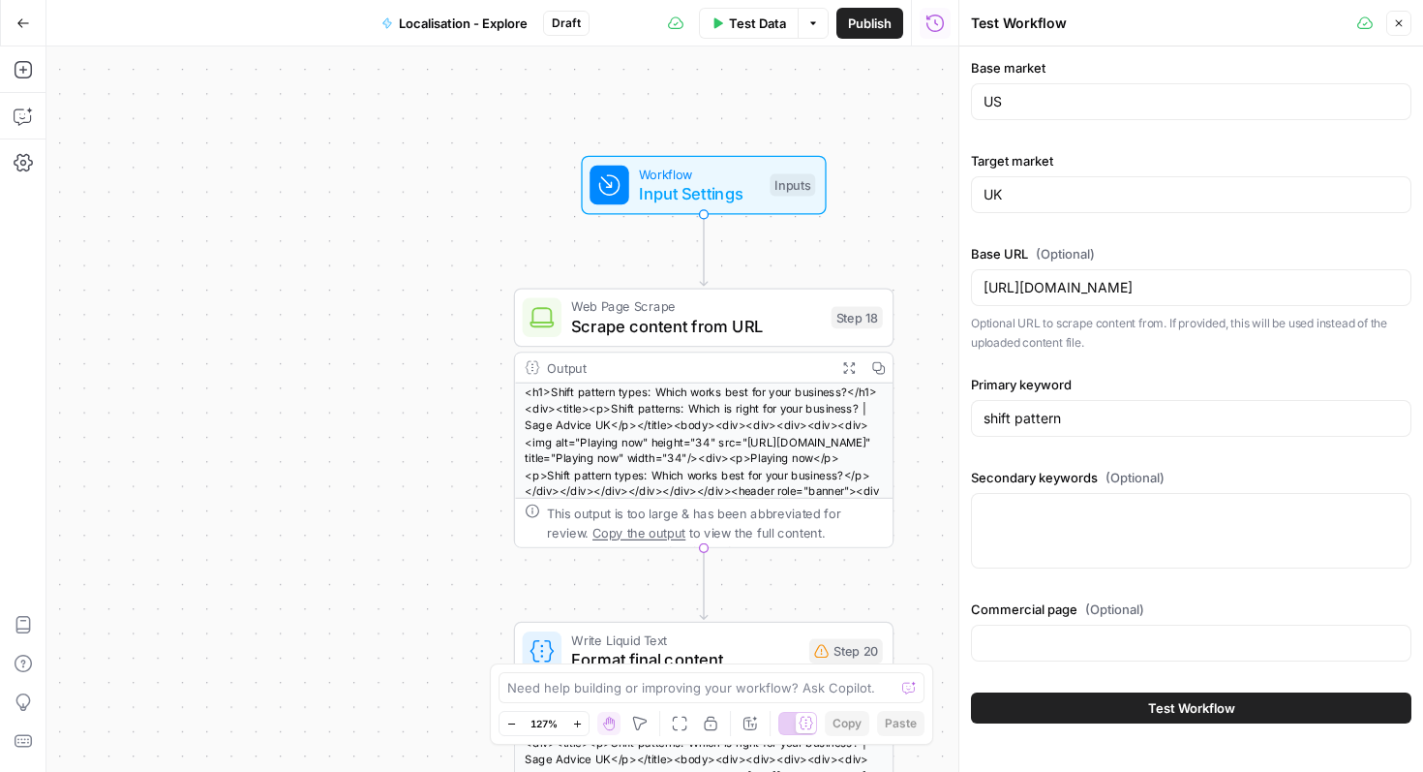
drag, startPoint x: 1070, startPoint y: 439, endPoint x: 1076, endPoint y: 422, distance: 17.5
click at [1070, 436] on div "Primary keyword shift pattern" at bounding box center [1191, 410] width 441 height 70
click at [1076, 422] on input "shift pattern" at bounding box center [1191, 418] width 415 height 19
type input "RAG Models"
click at [1188, 535] on div at bounding box center [1191, 531] width 441 height 76
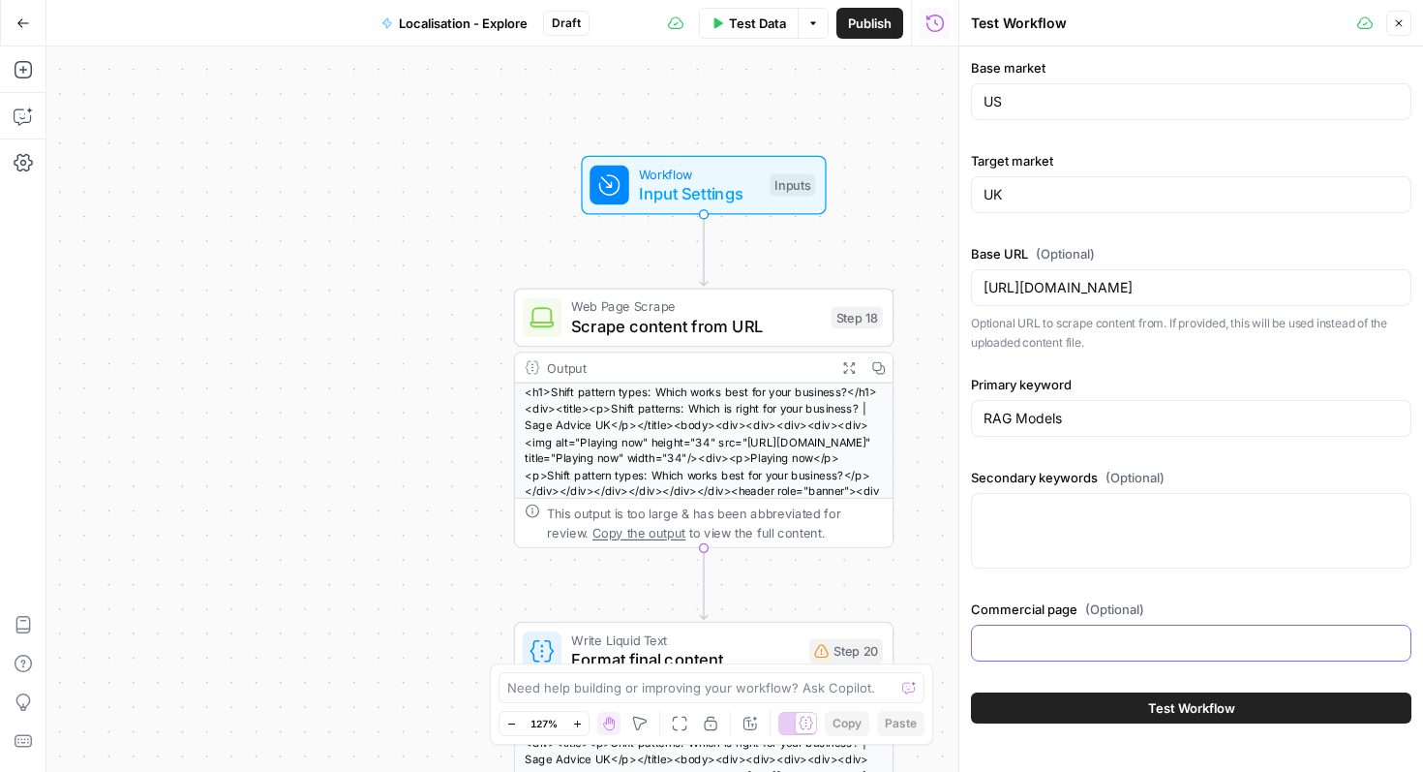
drag, startPoint x: 1184, startPoint y: 637, endPoint x: 1198, endPoint y: 669, distance: 34.7
click at [1184, 638] on input "Commercial page (Optional)" at bounding box center [1191, 642] width 415 height 19
click at [1226, 716] on span "Test Workflow" at bounding box center [1191, 707] width 87 height 19
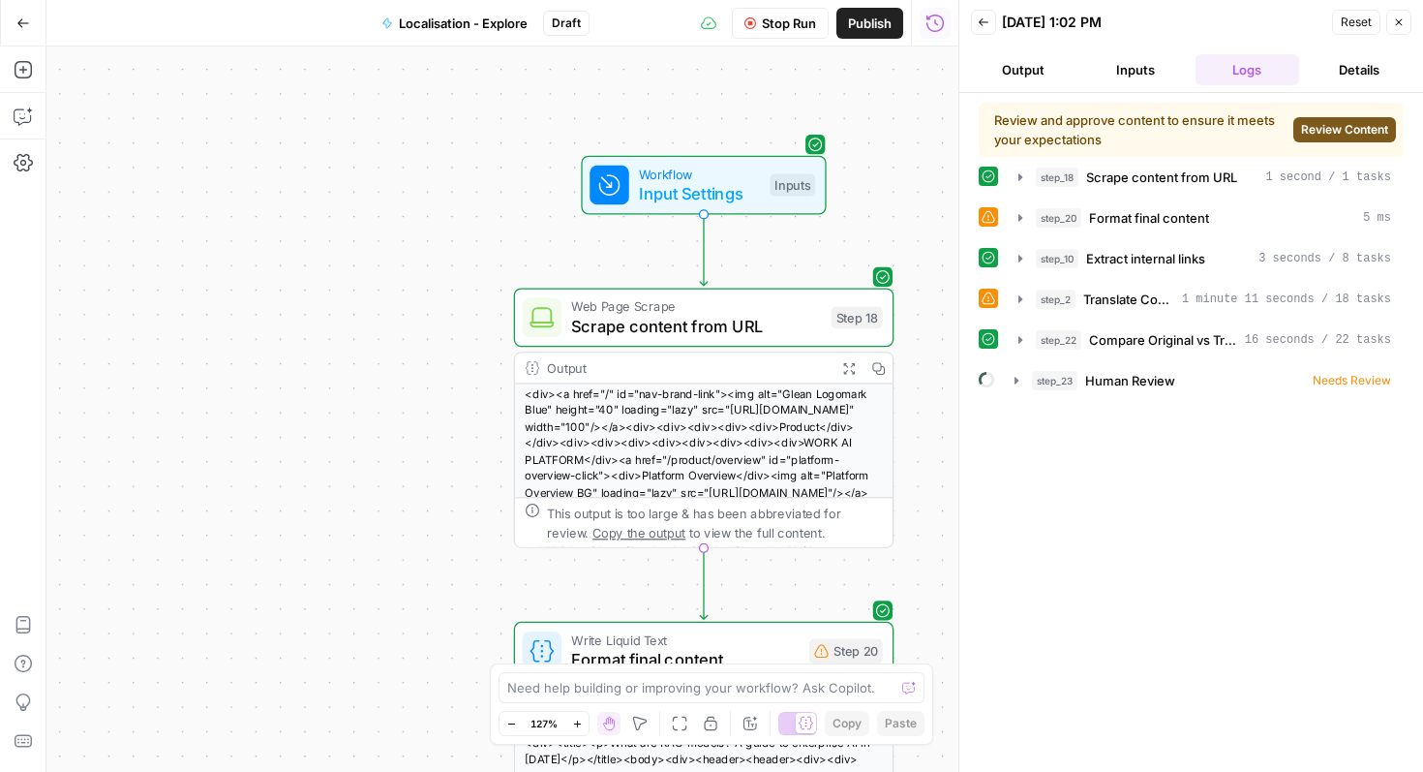
scroll to position [40, 0]
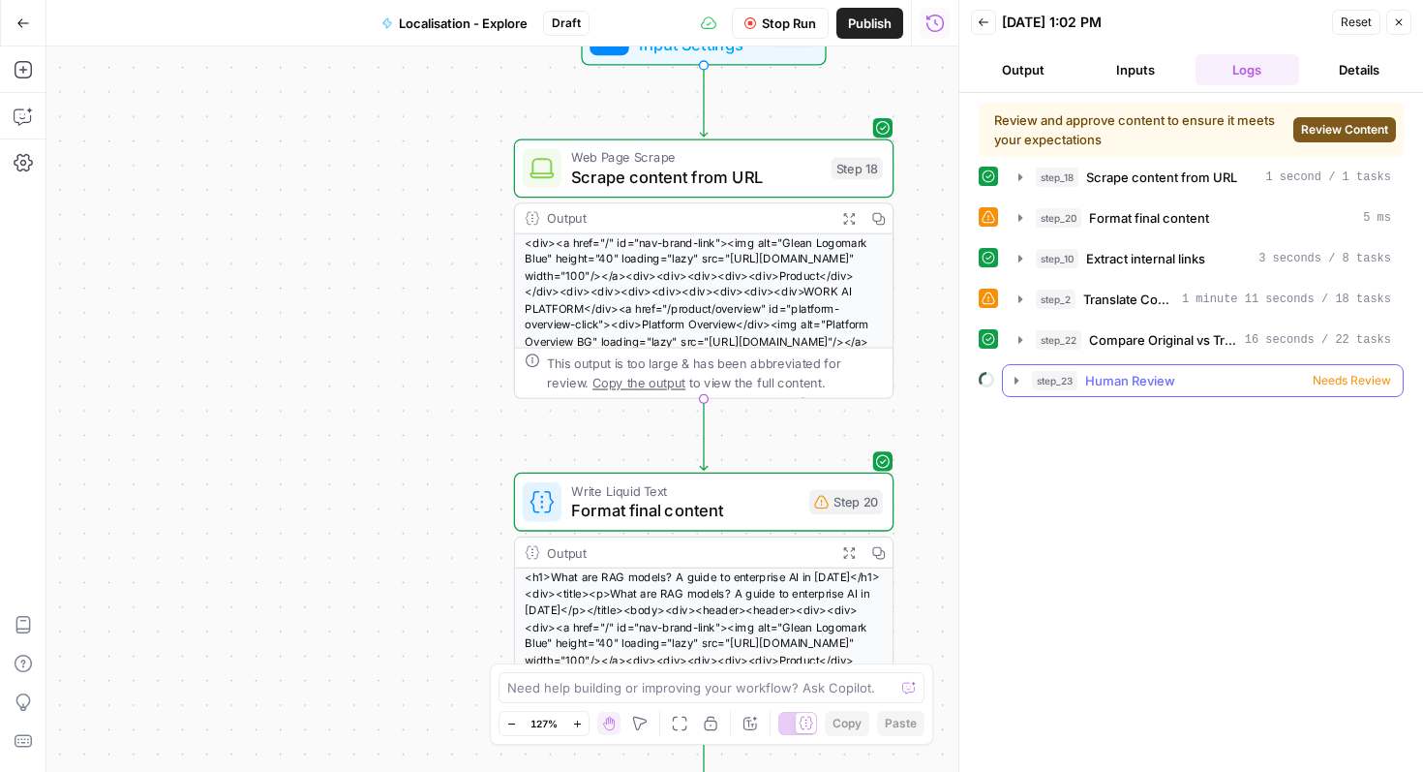
click at [1336, 381] on span "Needs Review" at bounding box center [1352, 380] width 78 height 17
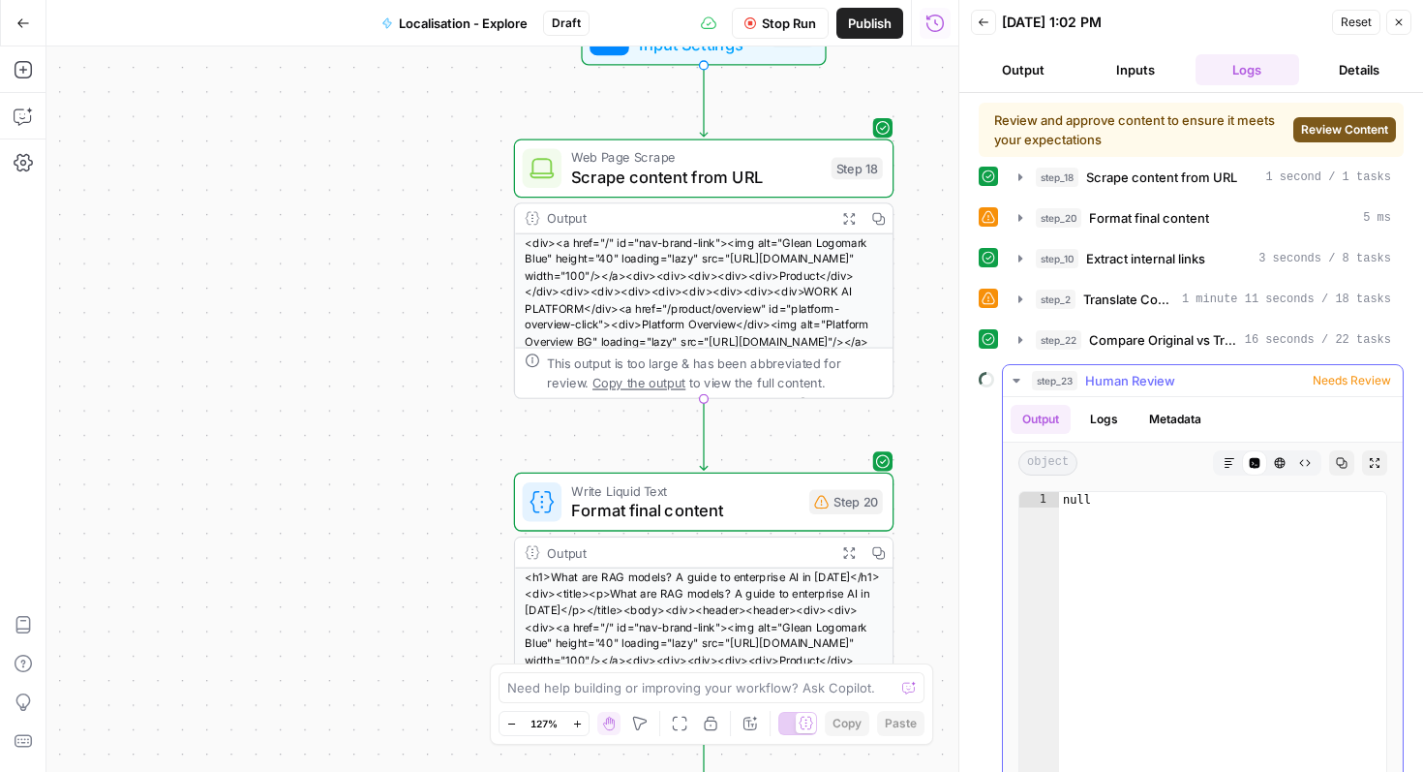
scroll to position [120, 0]
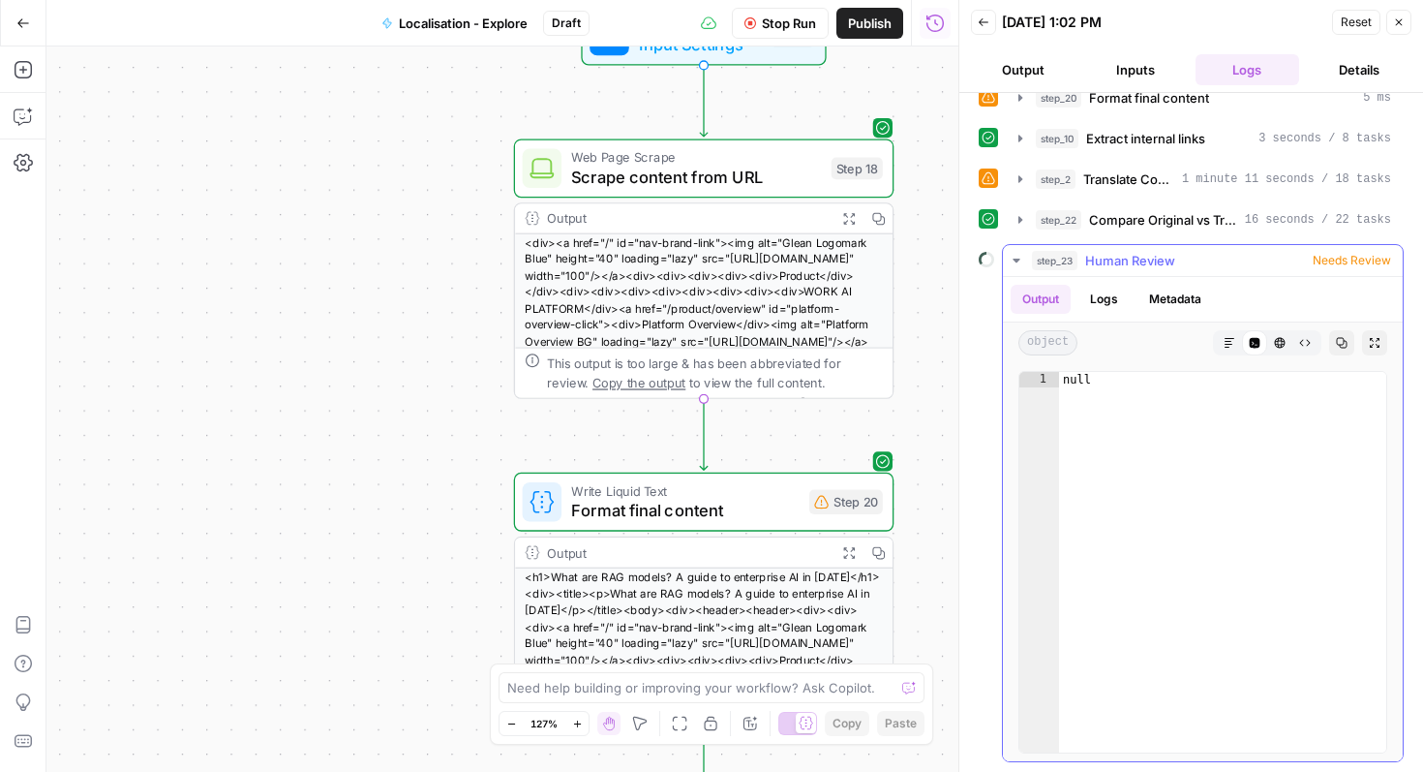
click at [1330, 262] on span "Needs Review" at bounding box center [1352, 260] width 78 height 17
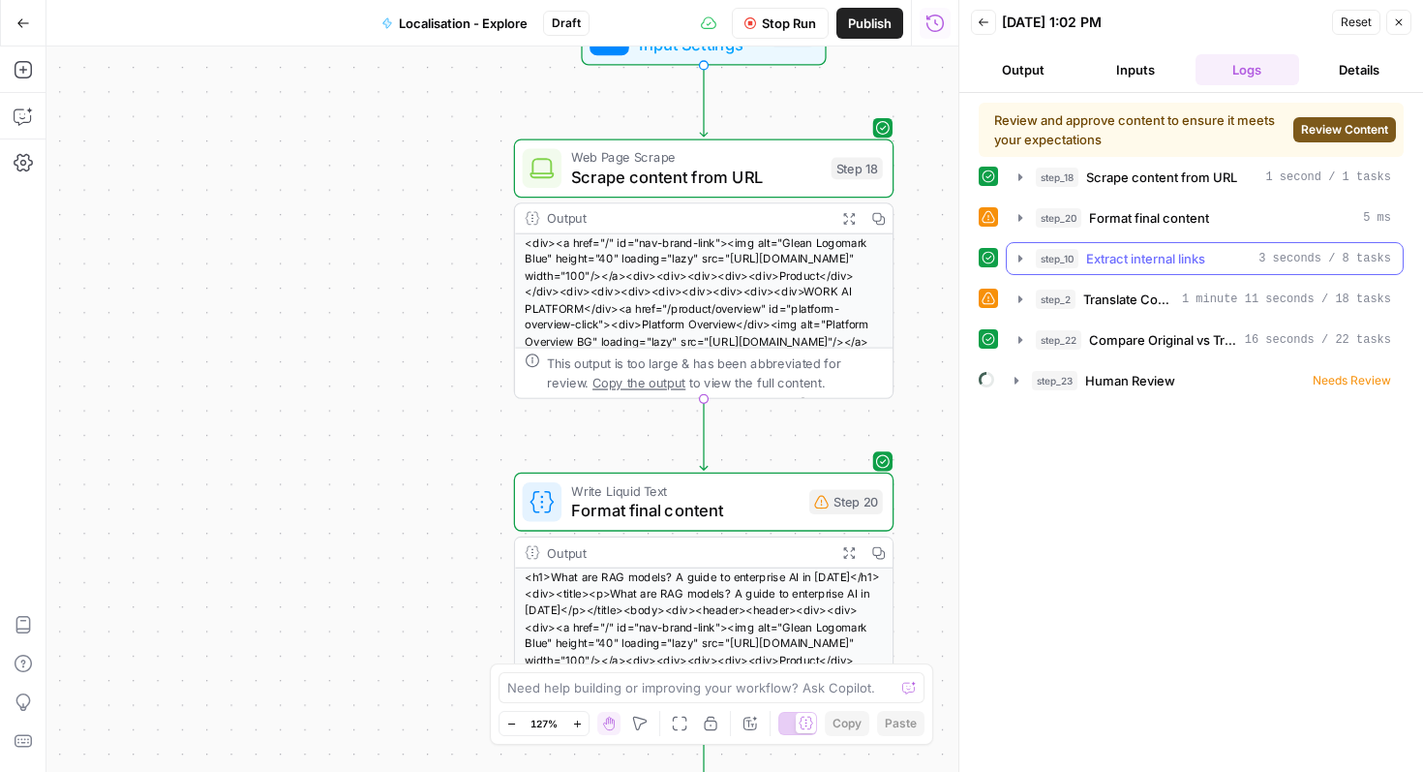
scroll to position [0, 0]
click at [1344, 126] on span "Review Content" at bounding box center [1344, 129] width 87 height 17
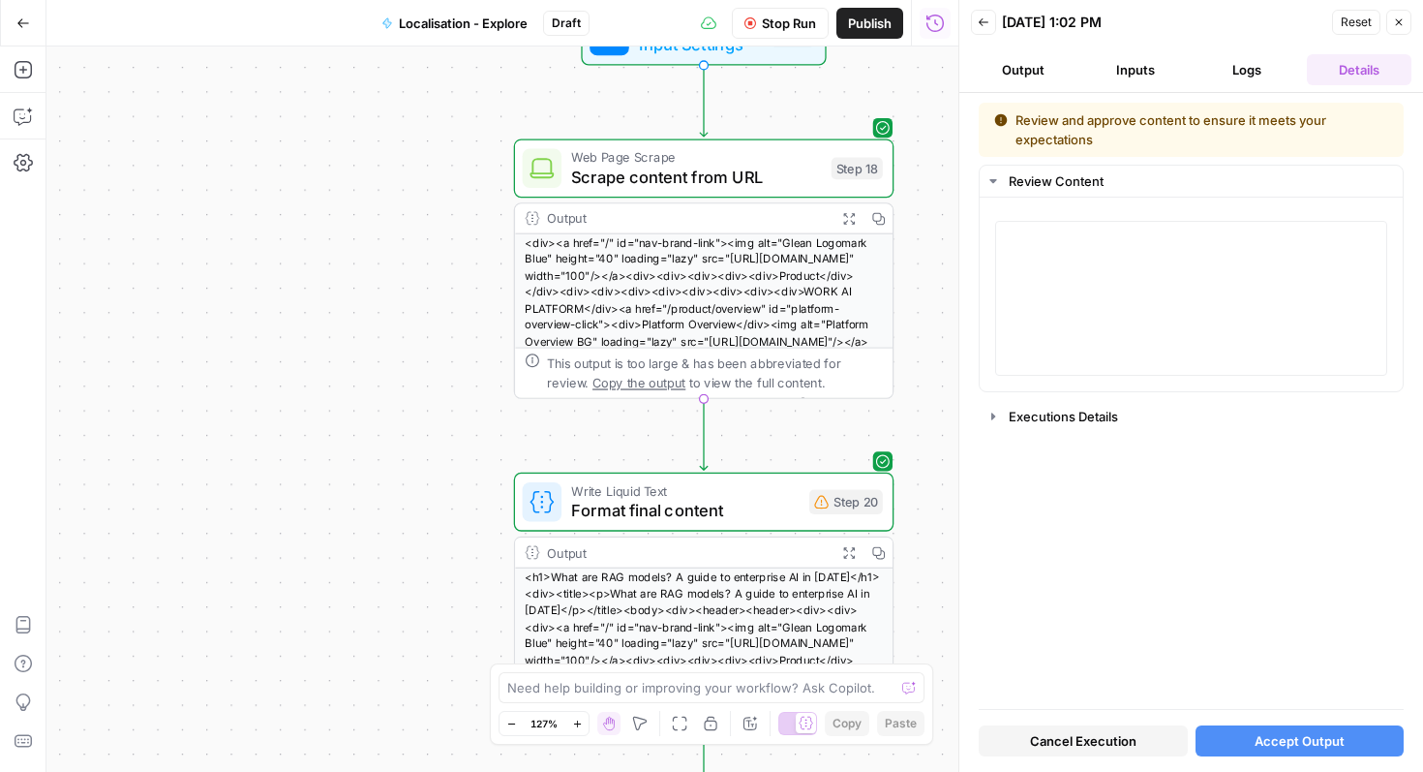
drag, startPoint x: 1141, startPoint y: 146, endPoint x: 1012, endPoint y: 130, distance: 129.8
click at [1012, 130] on div "Review and approve content to ensure it meets your expectations" at bounding box center [1191, 129] width 394 height 39
click at [1162, 160] on div "Review and approve content to ensure it meets your expectations Review Content …" at bounding box center [1191, 406] width 425 height 606
click at [996, 404] on button "Executions Details" at bounding box center [1191, 416] width 423 height 31
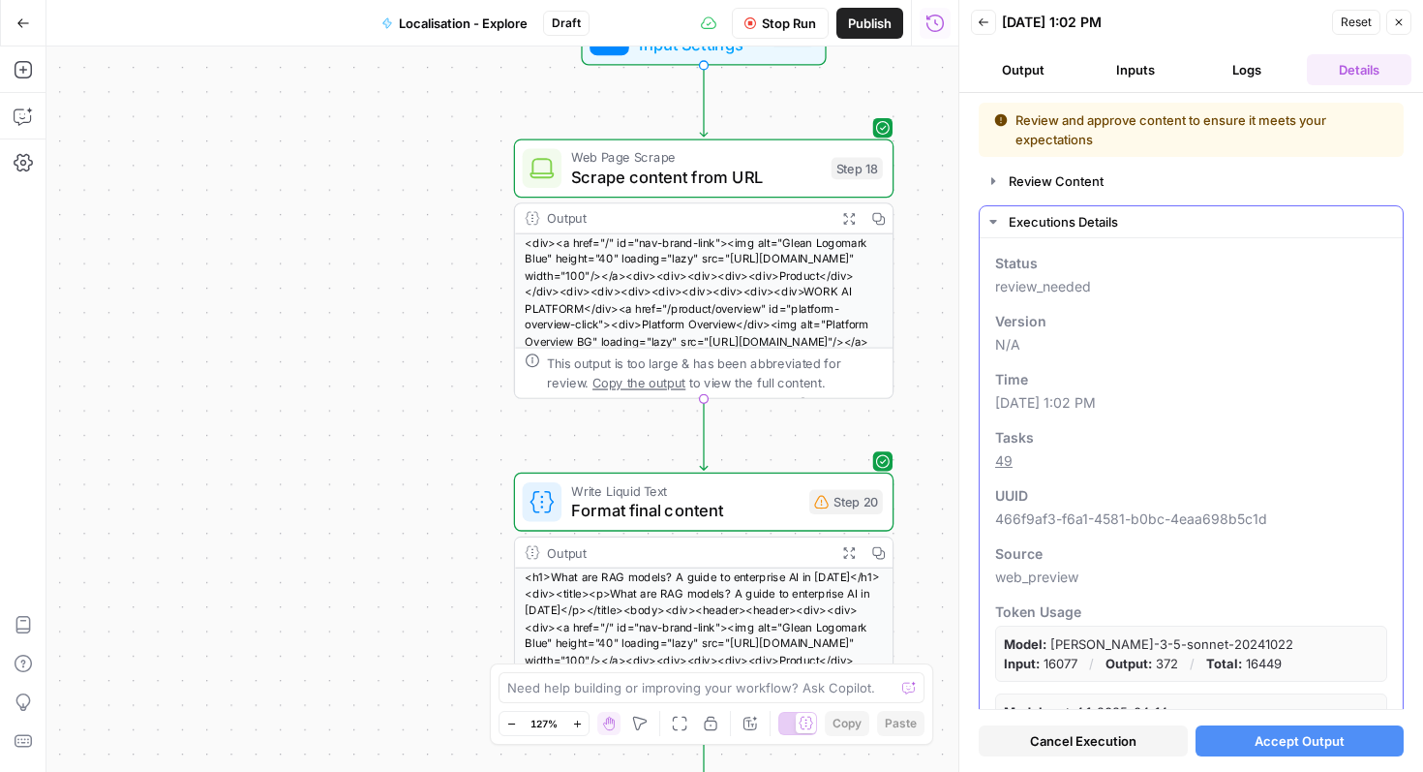
click at [984, 219] on button "Executions Details" at bounding box center [1191, 221] width 423 height 31
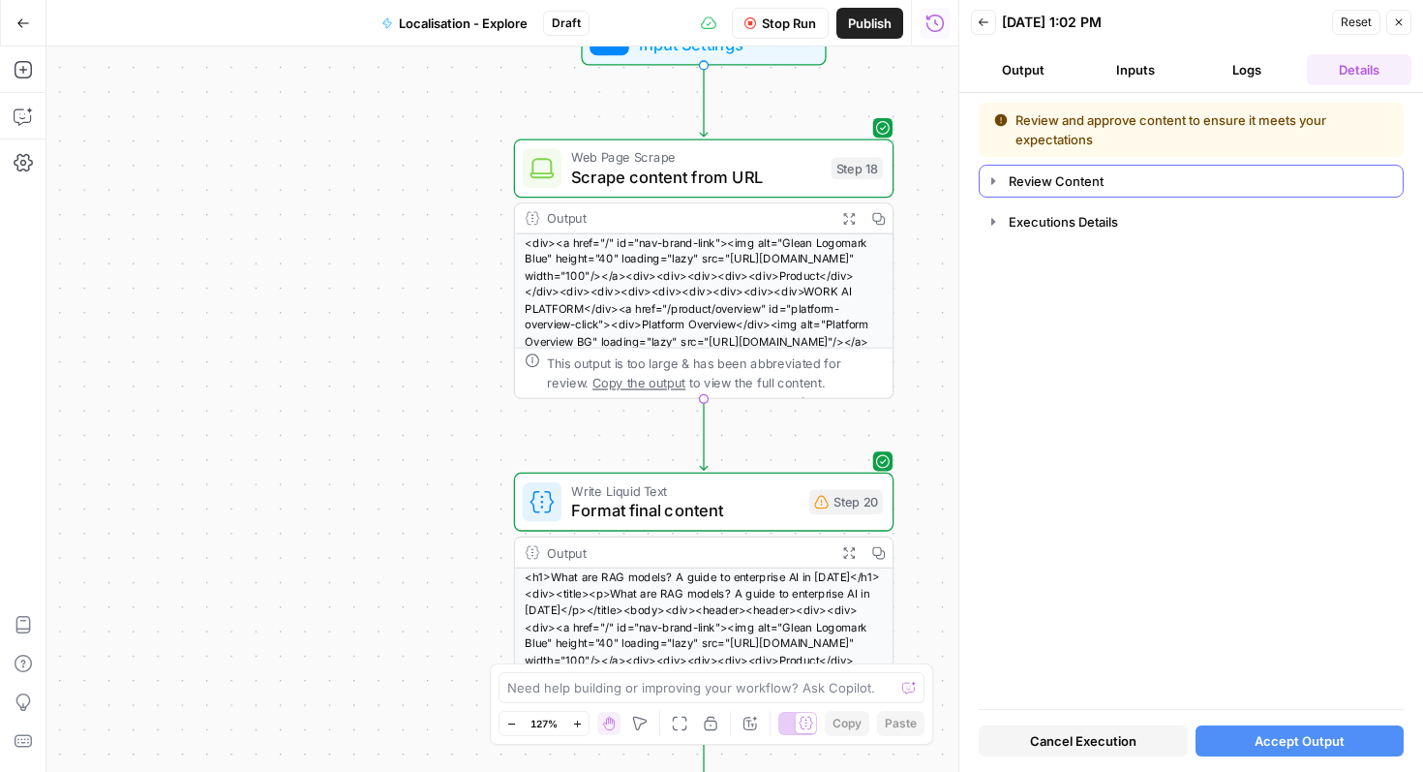
click at [996, 188] on icon "button" at bounding box center [993, 180] width 15 height 15
click at [1103, 299] on textarea at bounding box center [1191, 297] width 367 height 137
click at [986, 170] on button "Review Content" at bounding box center [1191, 181] width 423 height 31
click at [1001, 174] on button "Review Content" at bounding box center [1191, 181] width 423 height 31
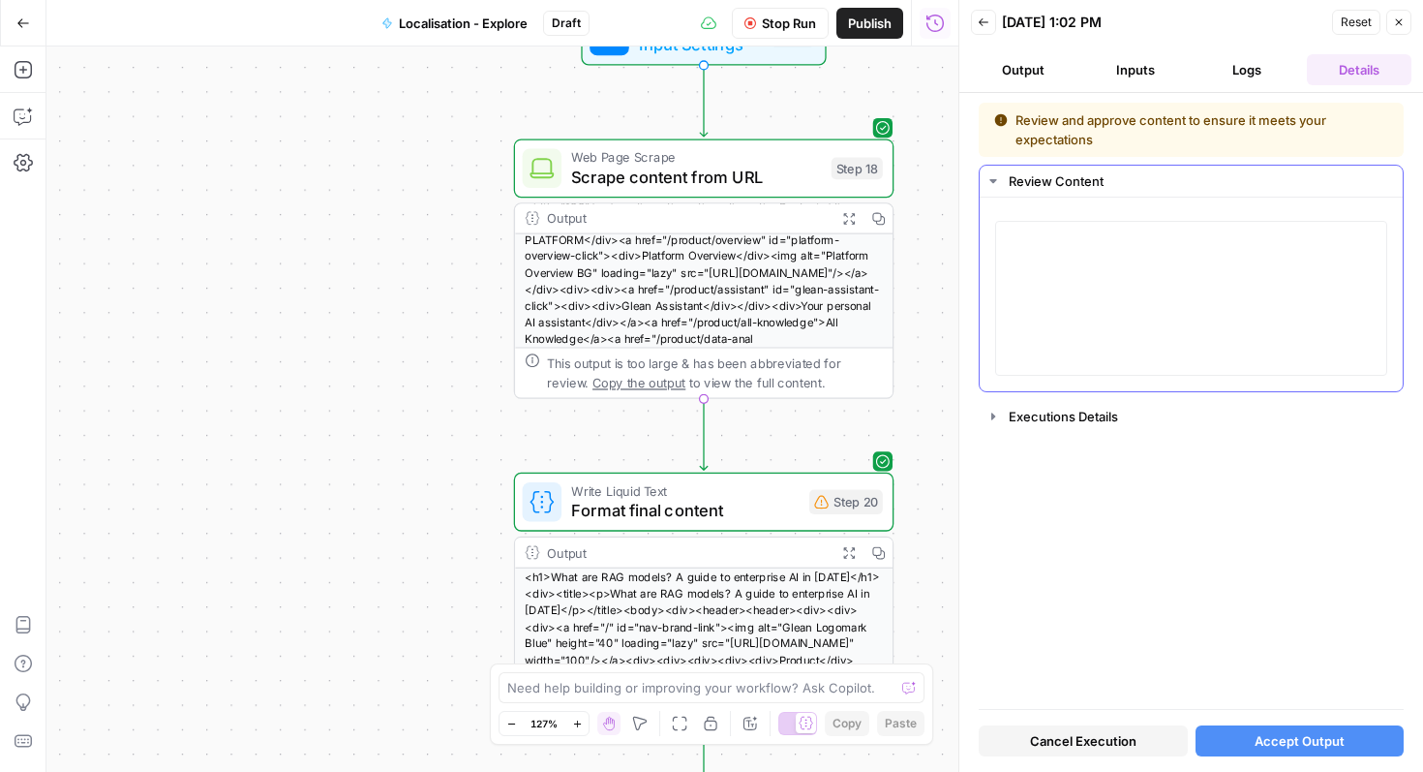
click at [1001, 174] on button "Review Content" at bounding box center [1191, 181] width 423 height 31
click at [1016, 78] on button "Output" at bounding box center [1023, 69] width 105 height 31
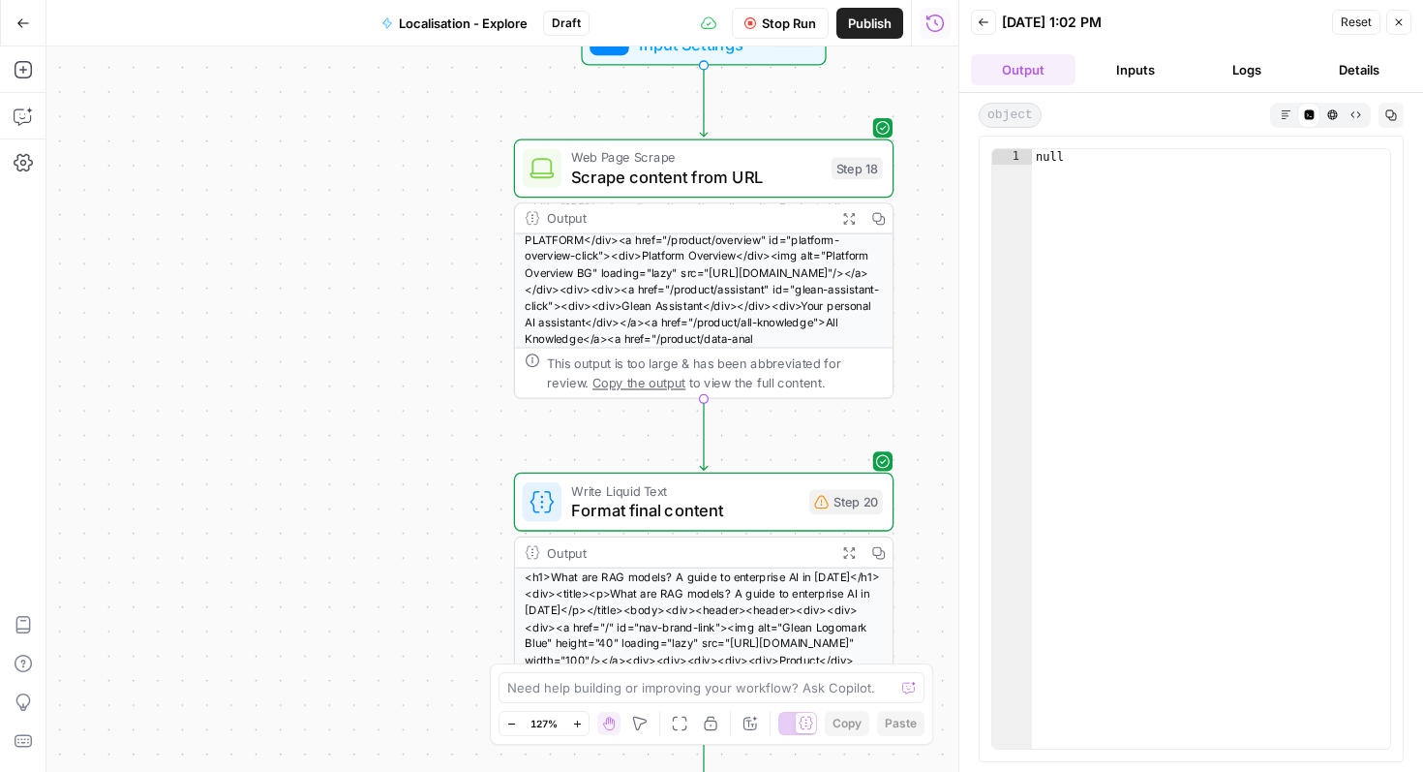
click at [1116, 69] on button "Inputs" at bounding box center [1135, 69] width 105 height 31
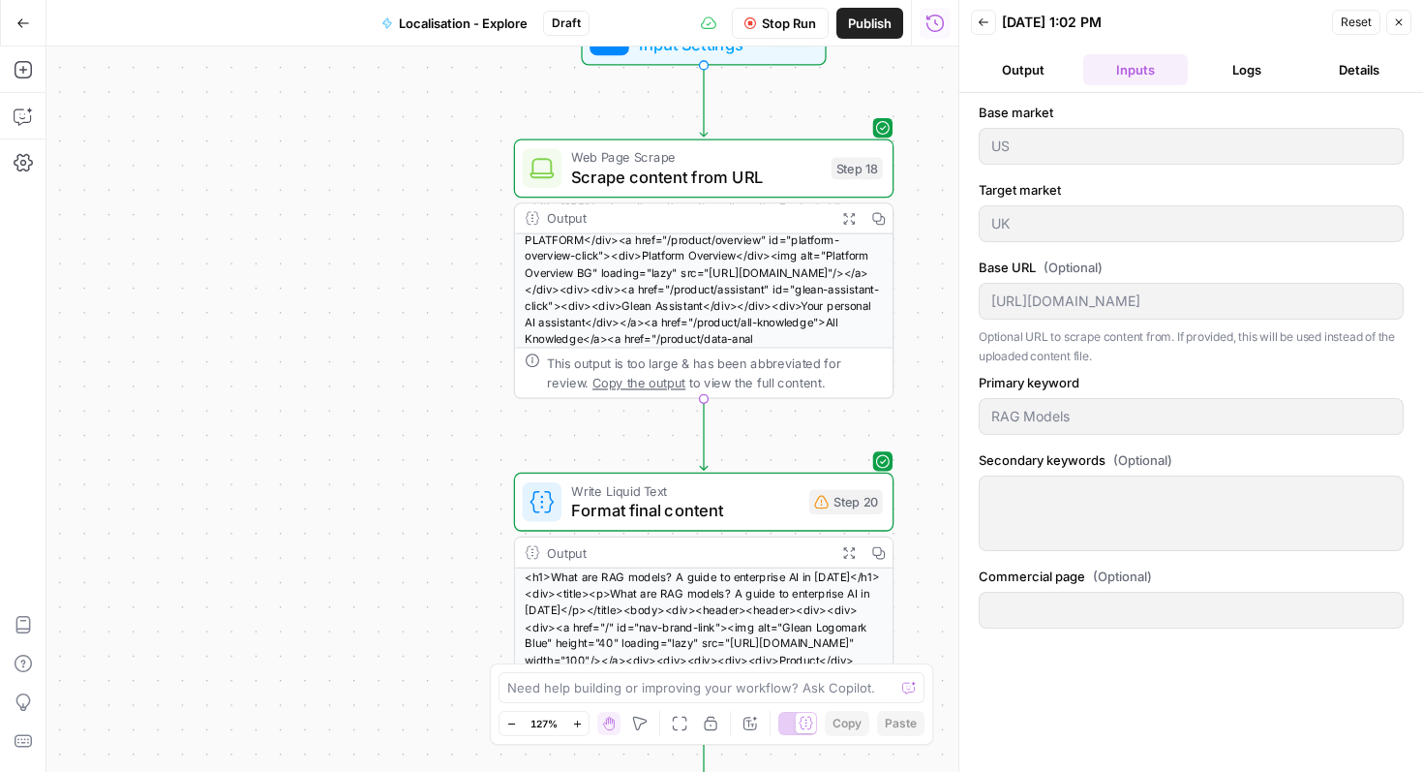
click at [1264, 61] on button "Logs" at bounding box center [1248, 69] width 105 height 31
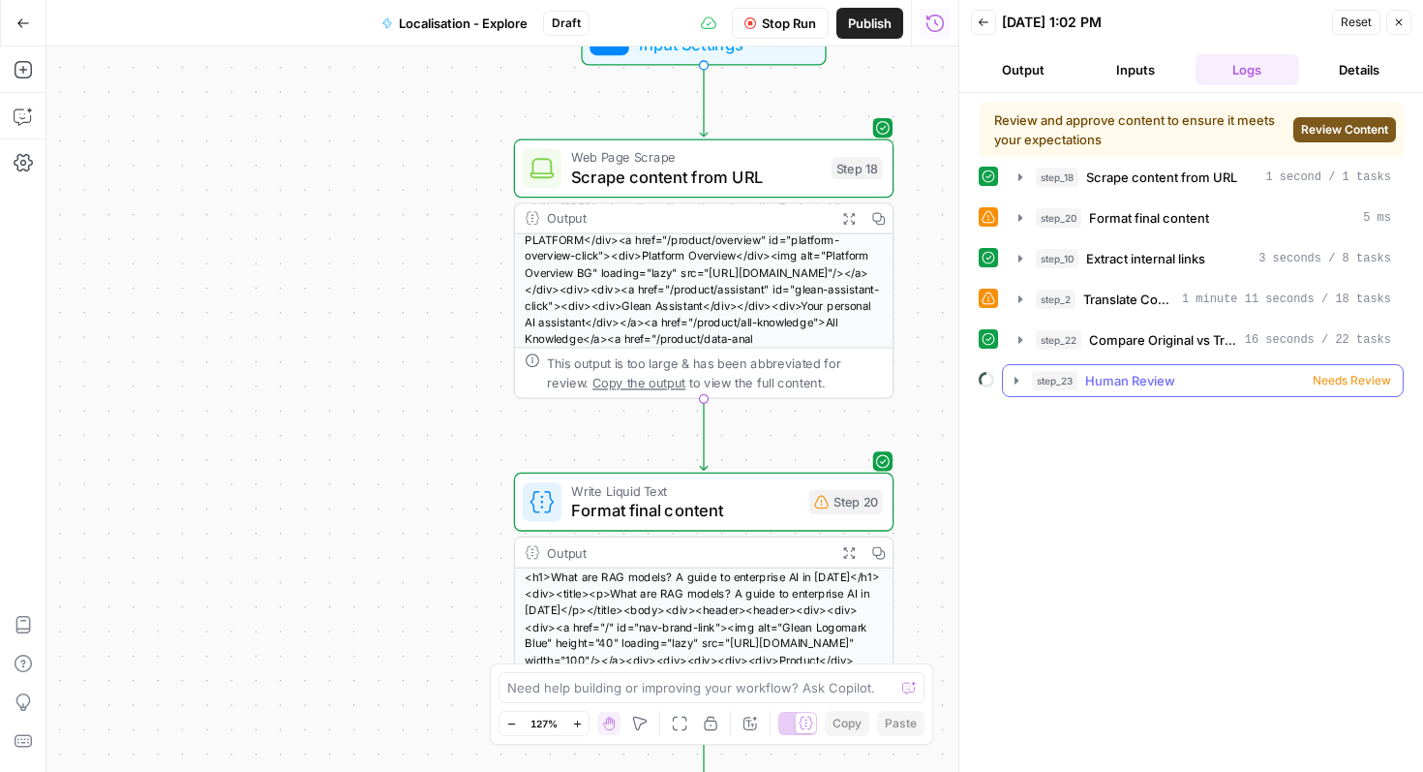
click at [1370, 381] on span "Needs Review" at bounding box center [1352, 380] width 78 height 17
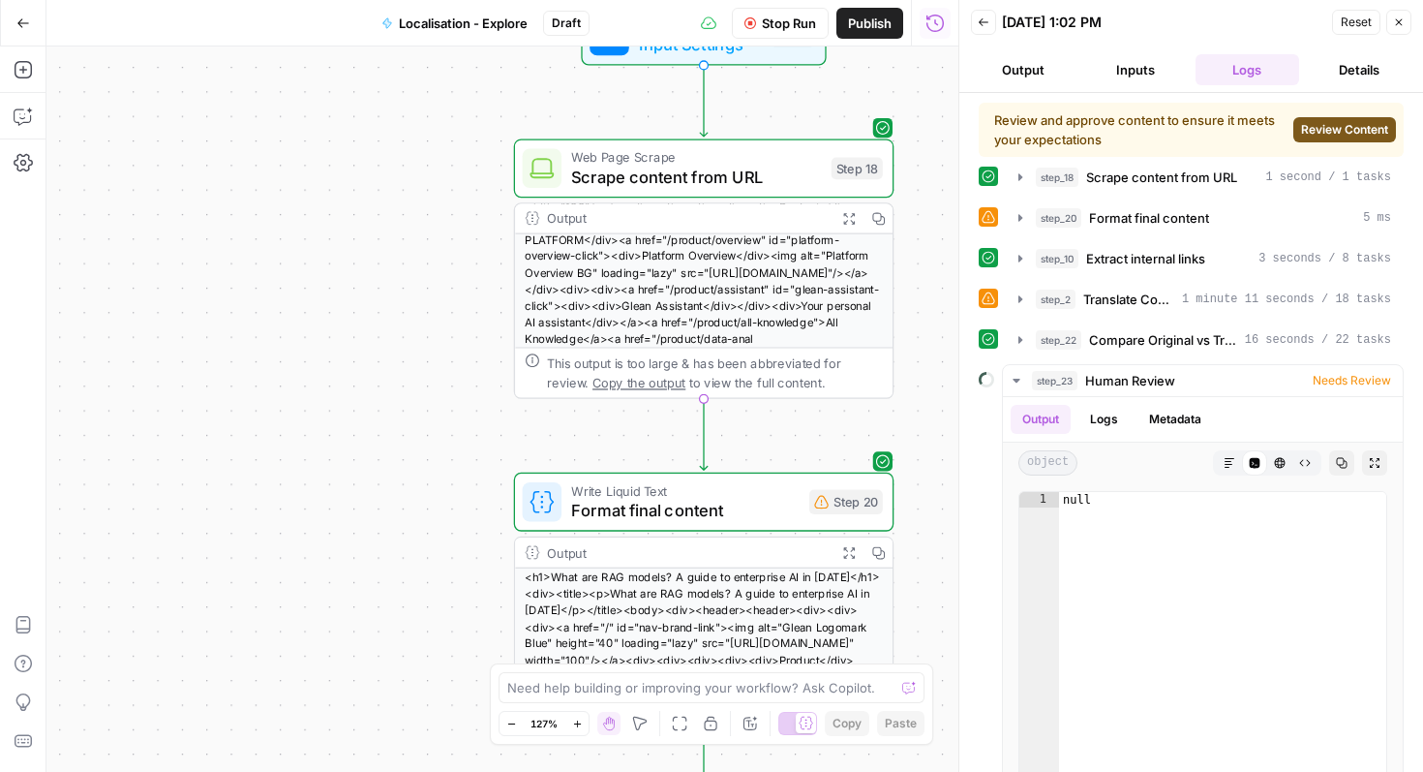
click at [1326, 133] on span "Review Content" at bounding box center [1344, 129] width 87 height 17
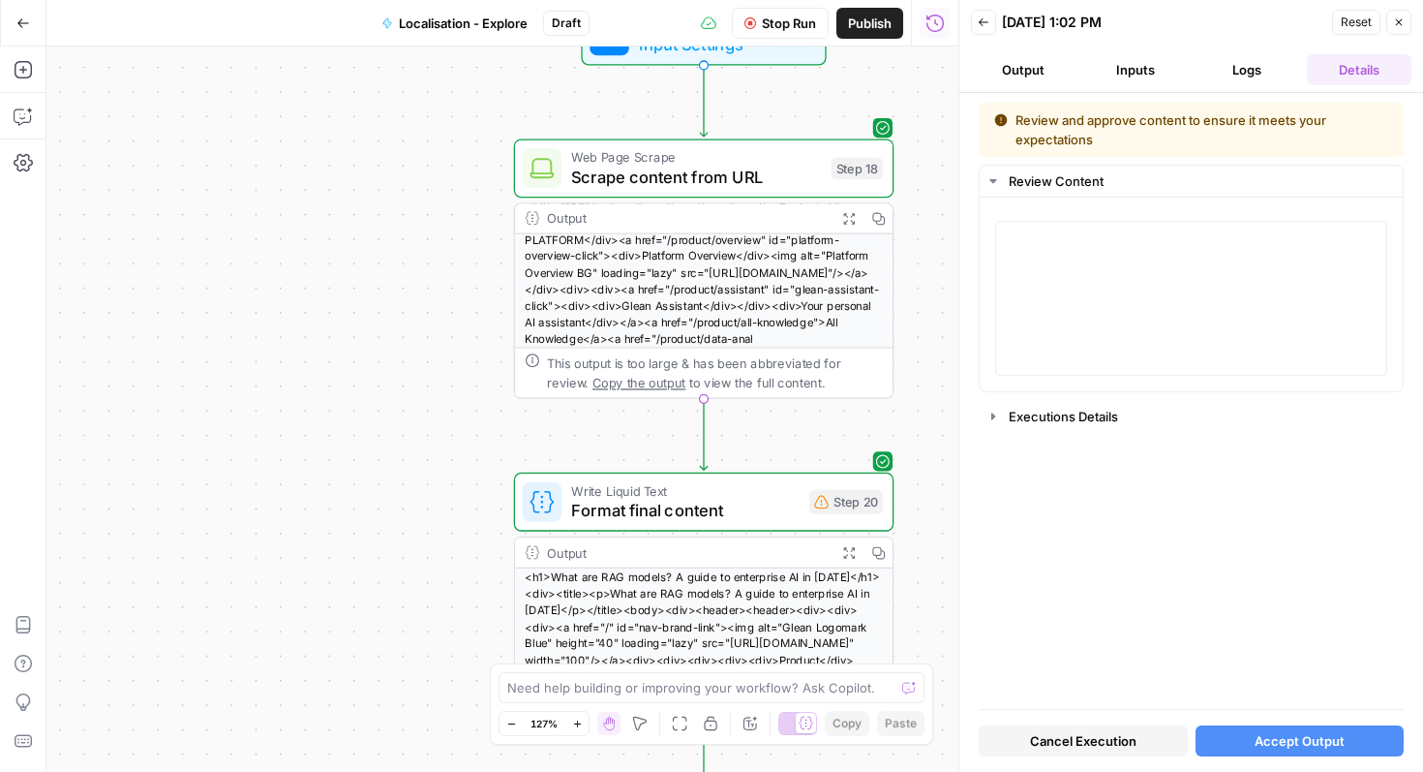
click at [1061, 121] on div "Review and approve content to ensure it meets your expectations" at bounding box center [1191, 129] width 394 height 39
click at [996, 111] on div "Review and approve content to ensure it meets your expectations" at bounding box center [1191, 129] width 394 height 39
click at [998, 115] on icon at bounding box center [1001, 120] width 13 height 13
click at [1304, 735] on span "Accept Output" at bounding box center [1300, 740] width 90 height 19
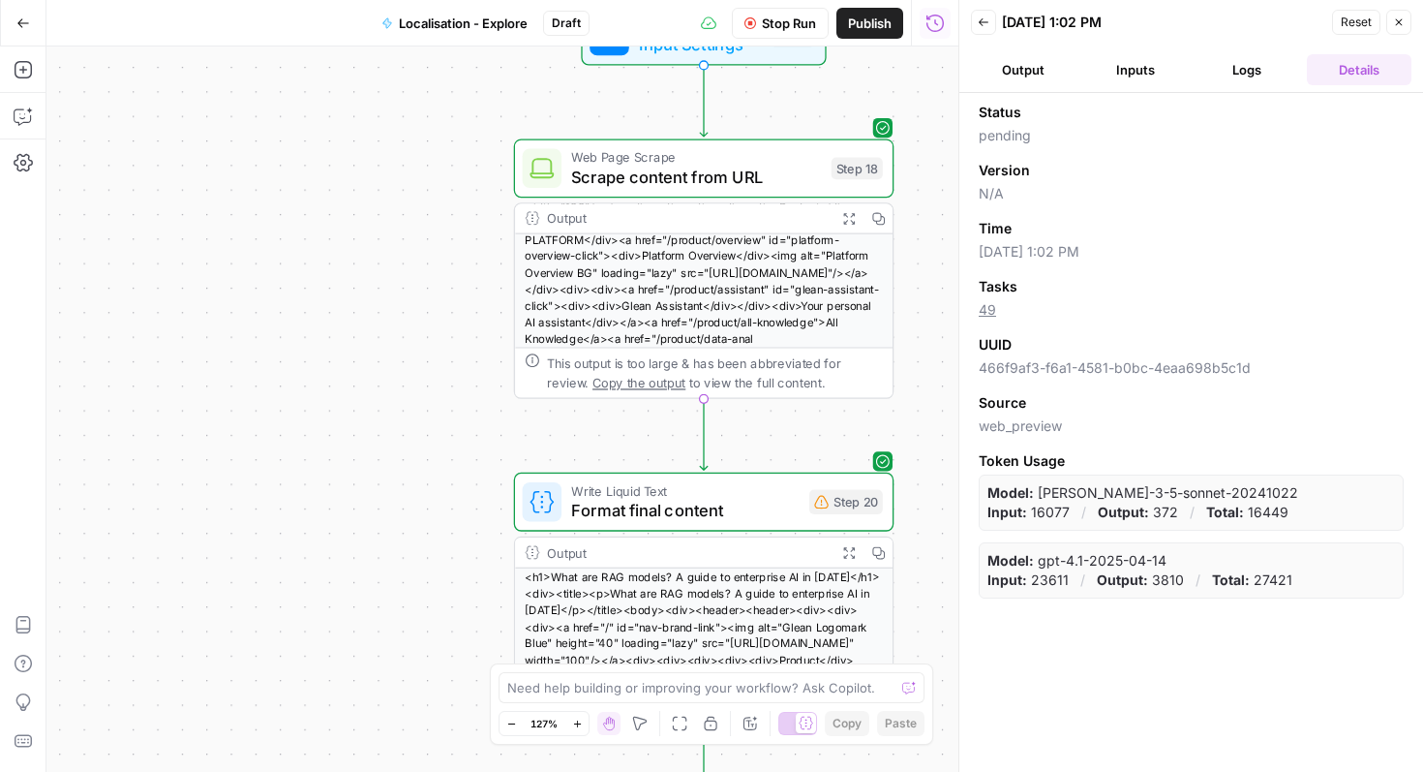
click at [988, 30] on button "Back" at bounding box center [983, 22] width 25 height 25
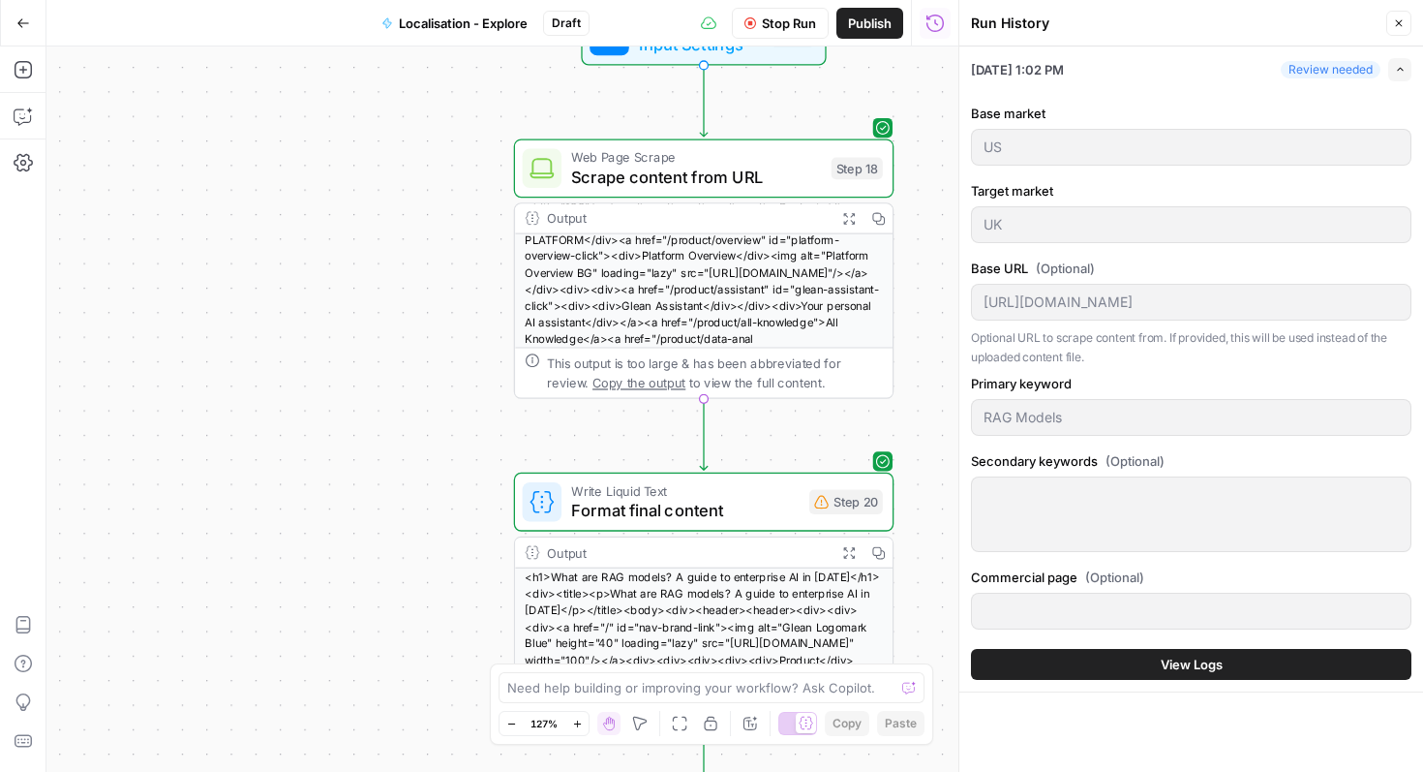
click at [1394, 30] on button "Close" at bounding box center [1398, 23] width 25 height 25
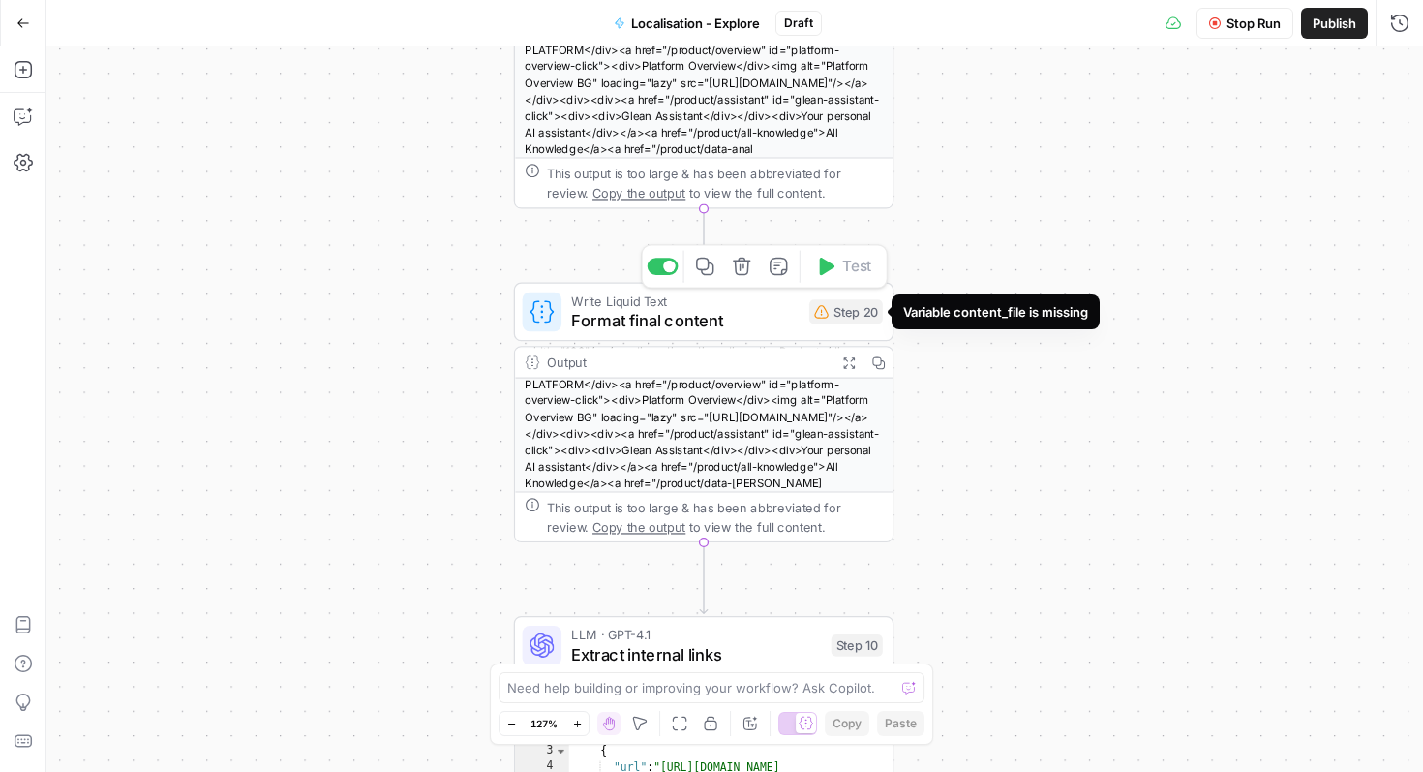
click at [842, 319] on div "Step 20" at bounding box center [846, 311] width 74 height 24
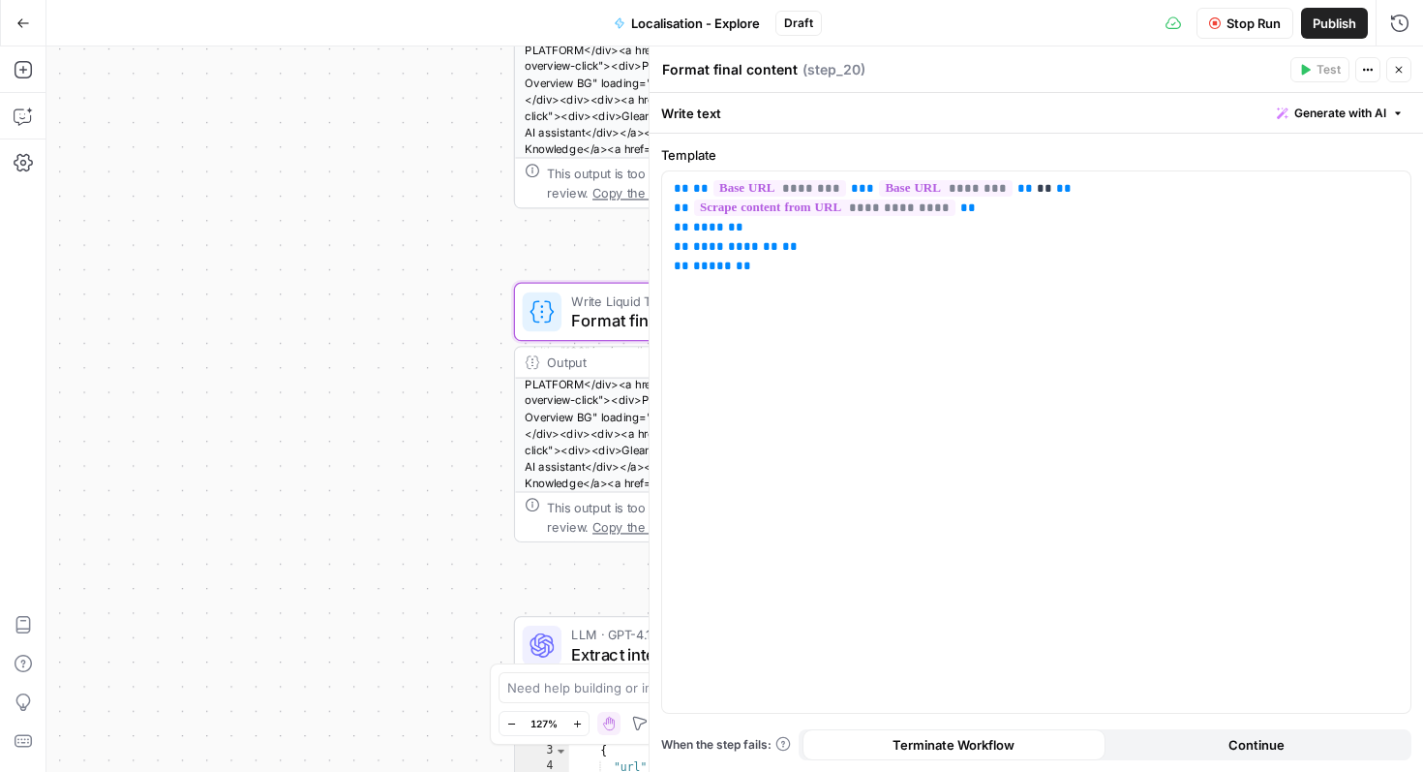
click at [1412, 75] on header "Format final content Format final content ( step_20 ) Test Actions Close" at bounding box center [1037, 69] width 774 height 46
click at [1389, 76] on button "Close" at bounding box center [1398, 69] width 25 height 25
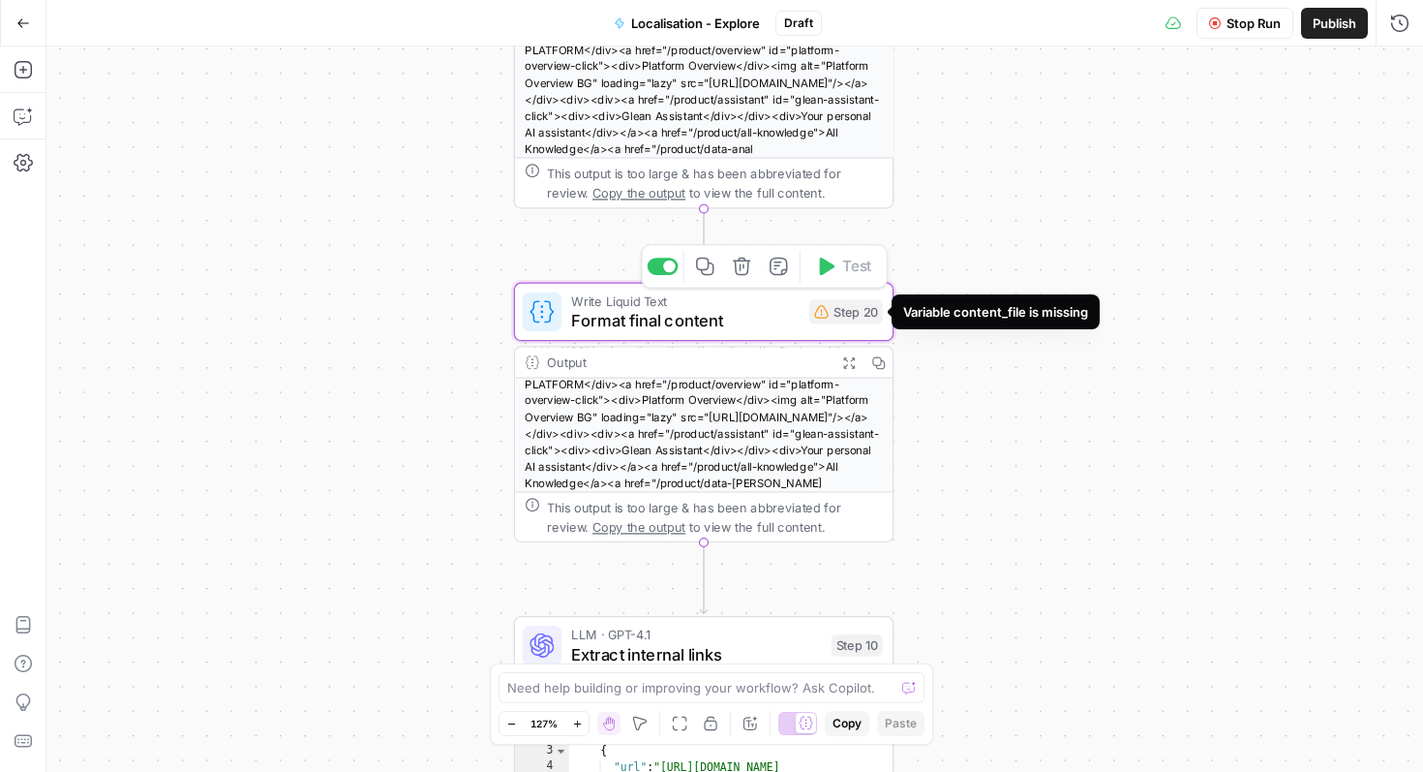
click at [829, 315] on div "Step 20" at bounding box center [846, 311] width 74 height 24
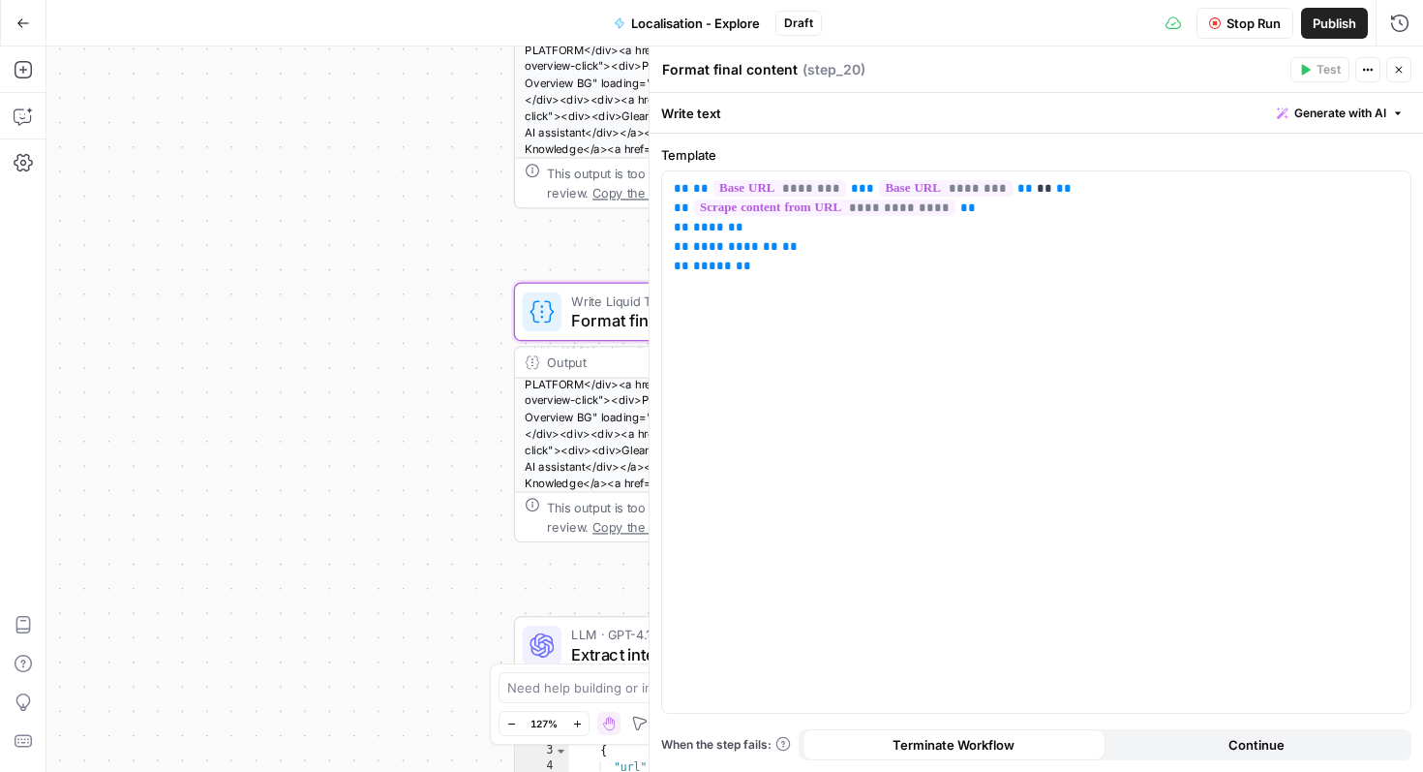
click at [1397, 76] on button "Close" at bounding box center [1398, 69] width 25 height 25
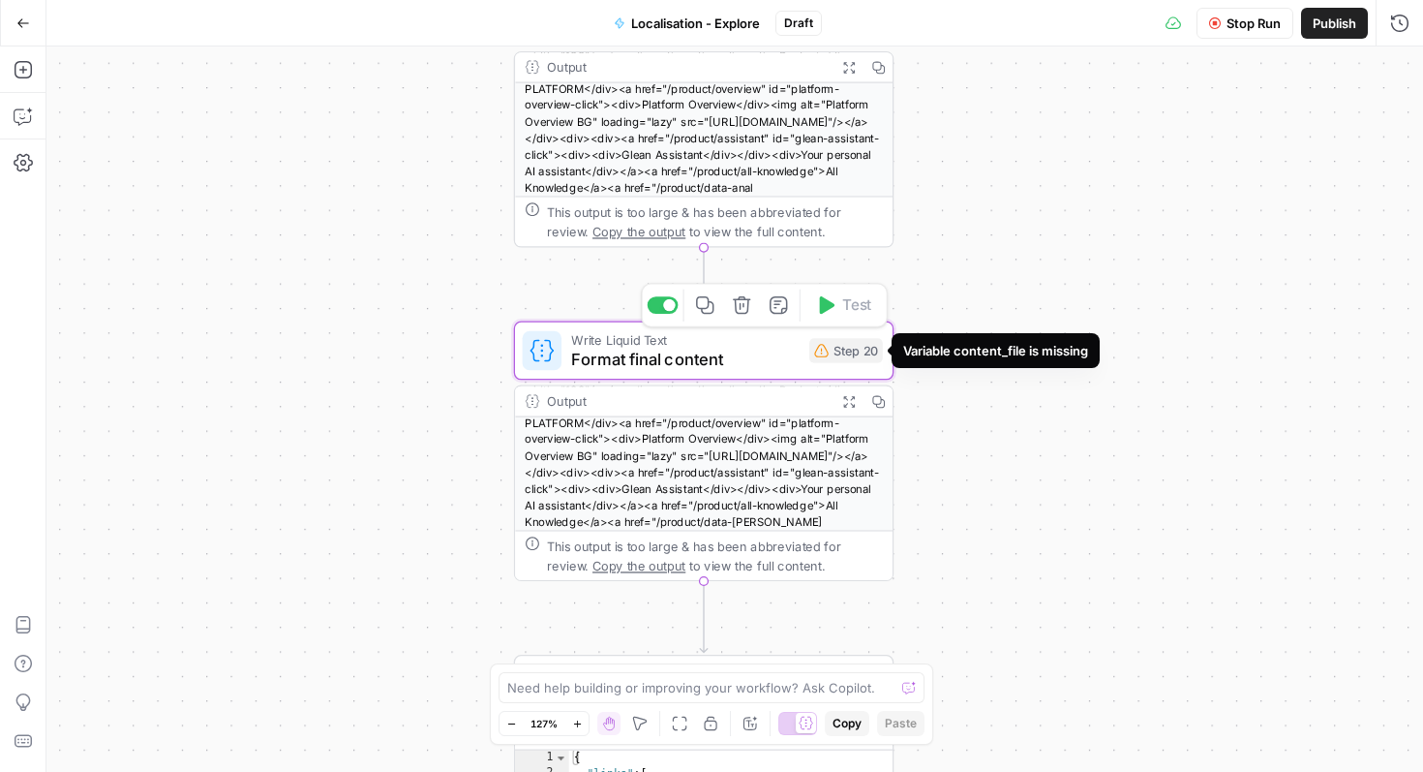
click at [809, 358] on div "Step 20" at bounding box center [846, 350] width 74 height 24
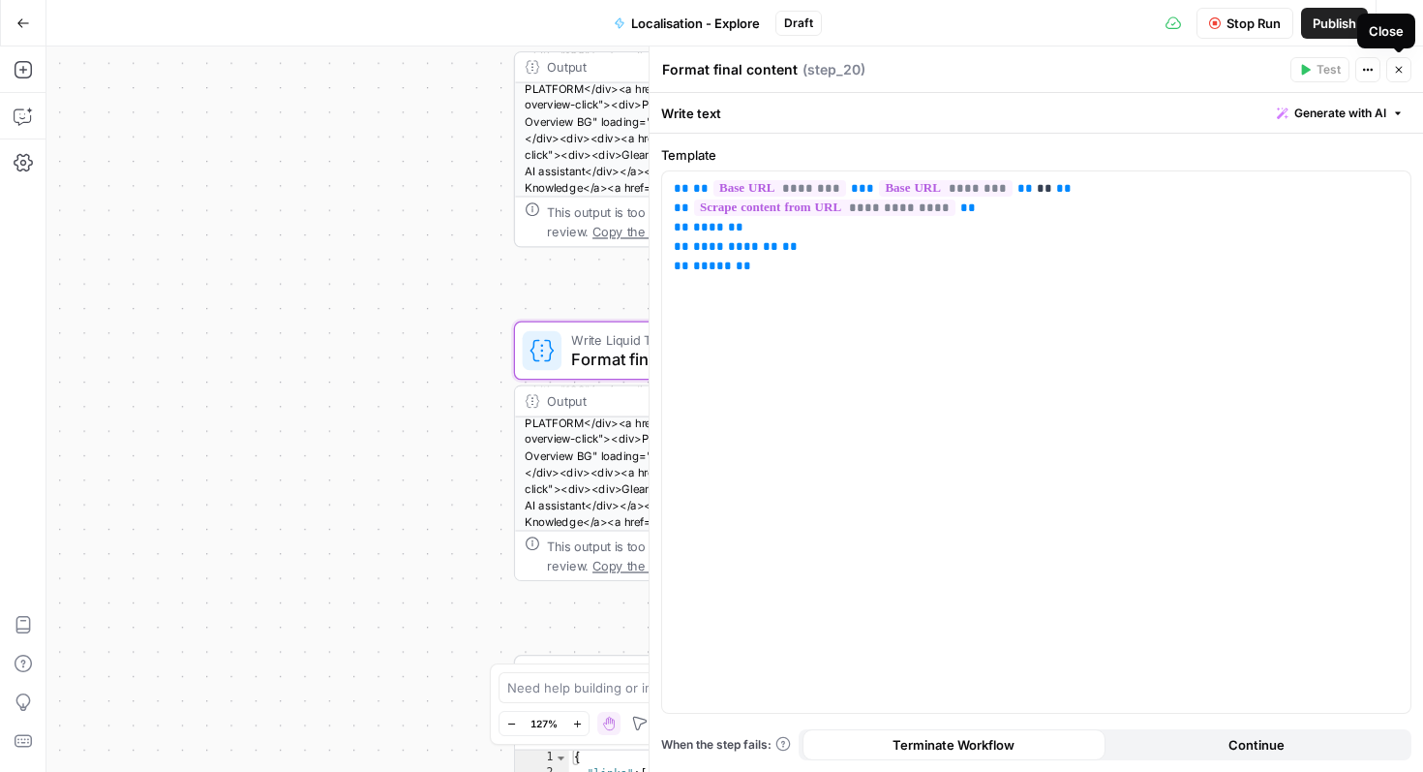
click at [1391, 70] on button "Close" at bounding box center [1398, 69] width 25 height 25
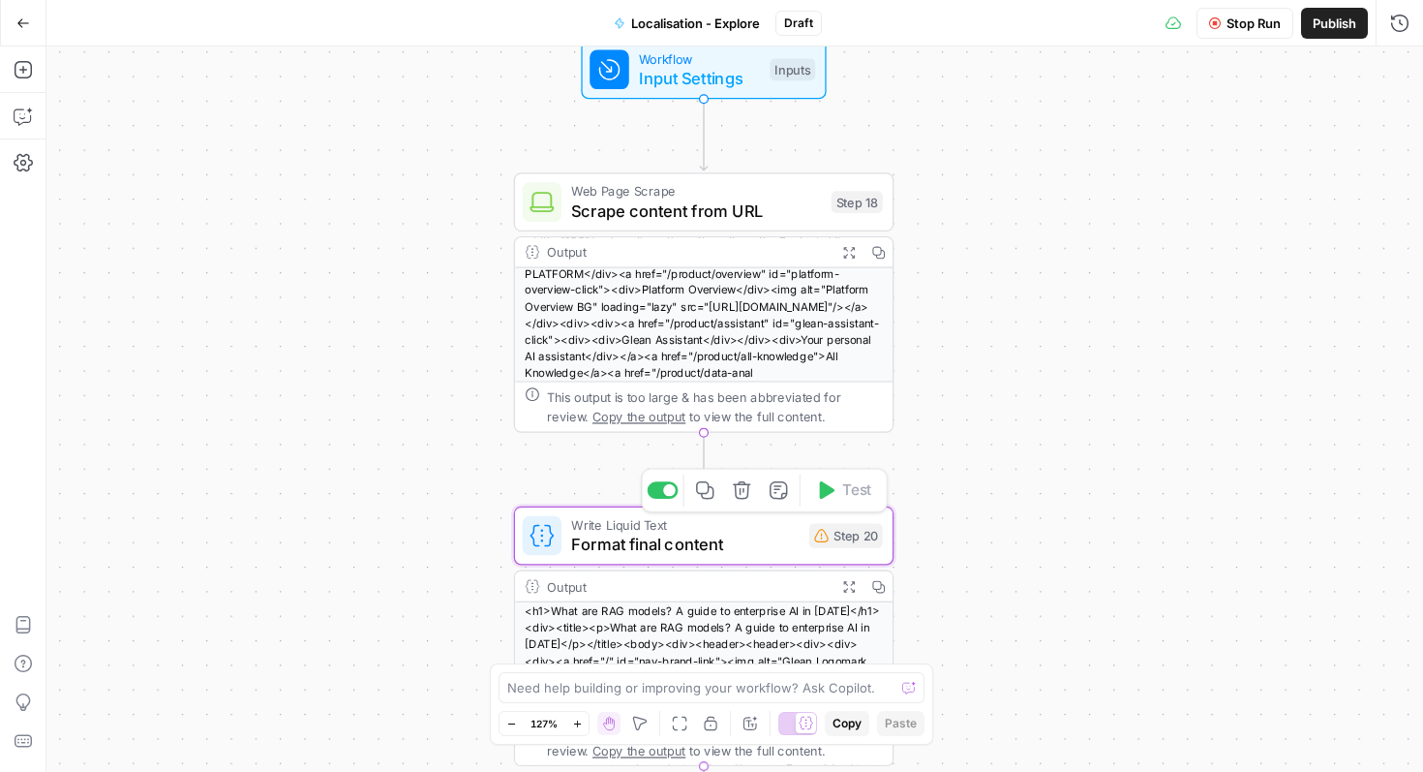
scroll to position [0, 0]
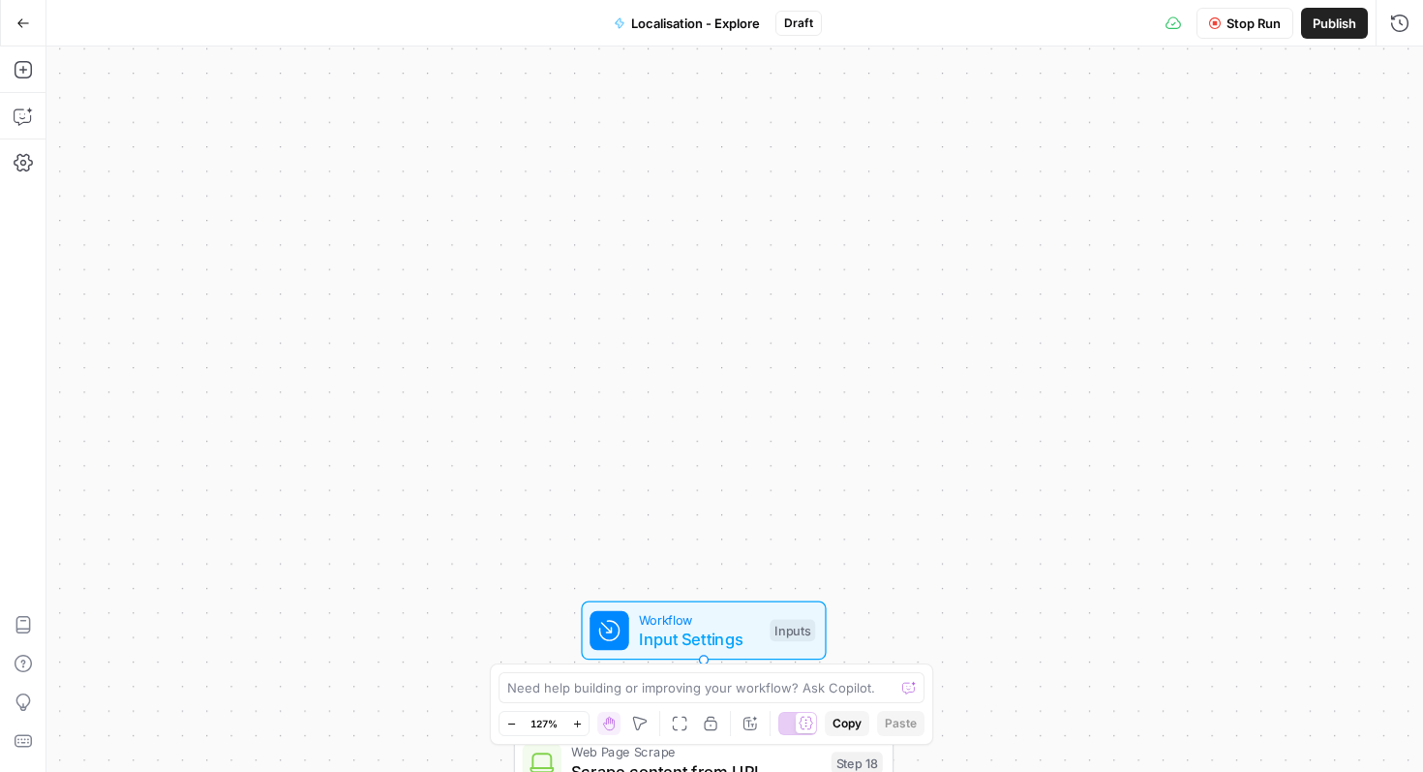
click at [789, 22] on span "Draft" at bounding box center [798, 23] width 29 height 17
click at [725, 12] on button "Localisation - Explore" at bounding box center [686, 23] width 169 height 31
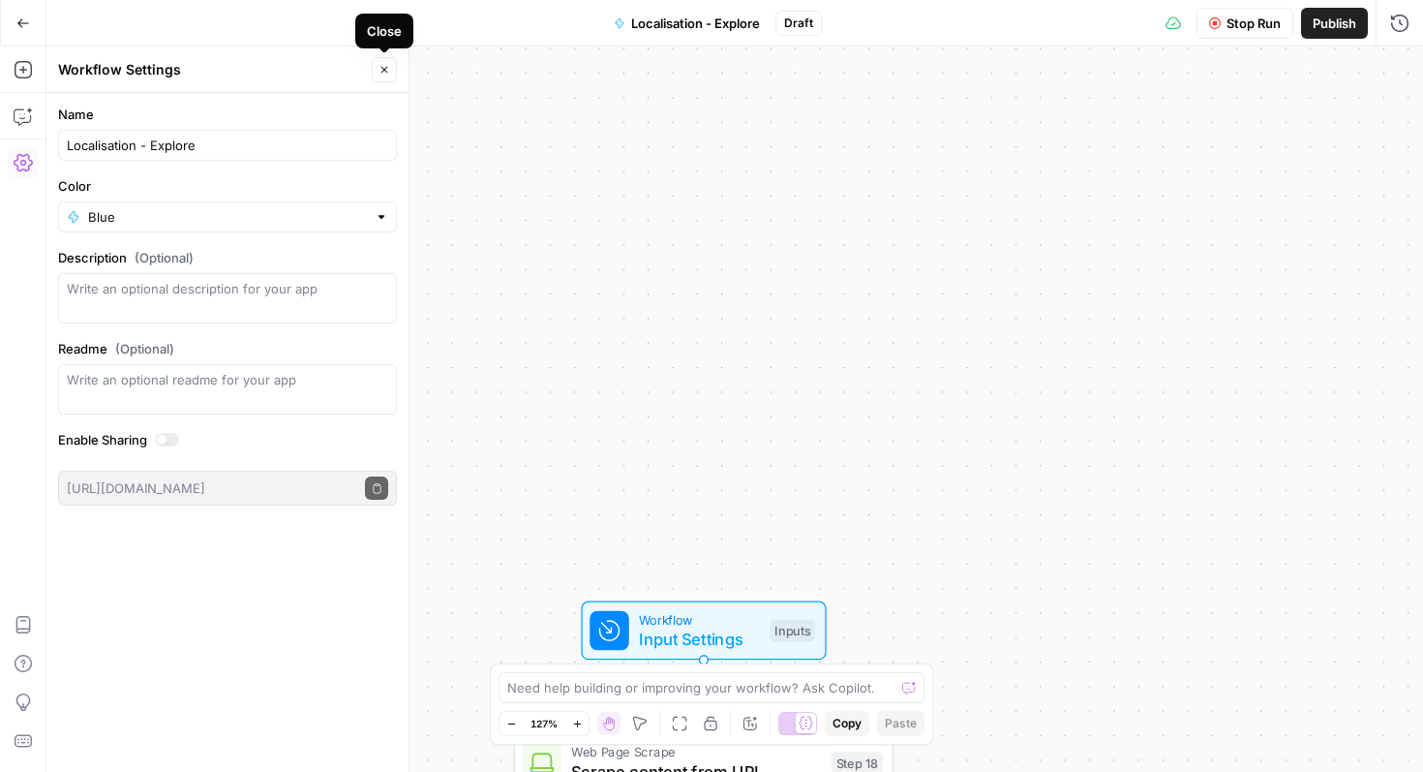
click at [383, 76] on button "Close" at bounding box center [384, 69] width 25 height 25
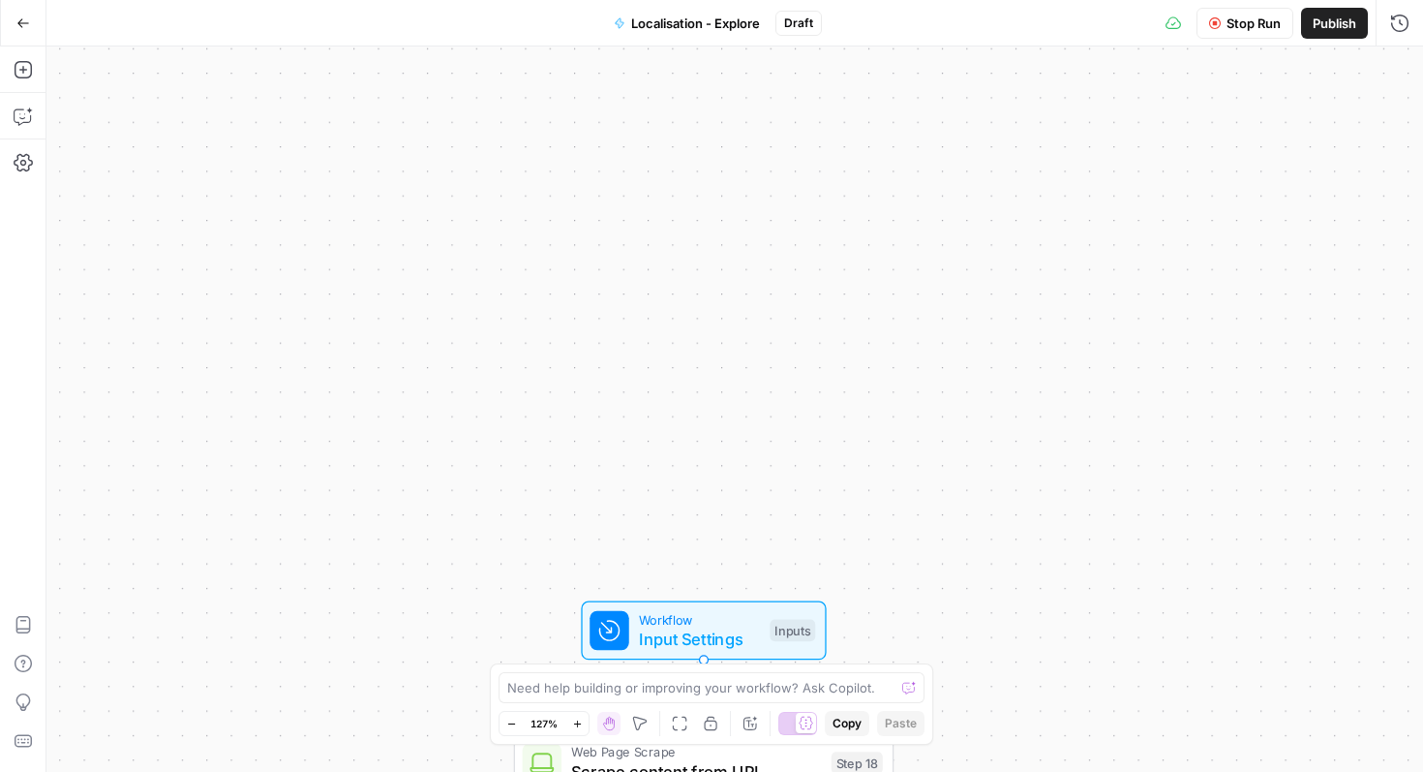
click at [1213, 35] on button "Stop Run" at bounding box center [1245, 23] width 97 height 31
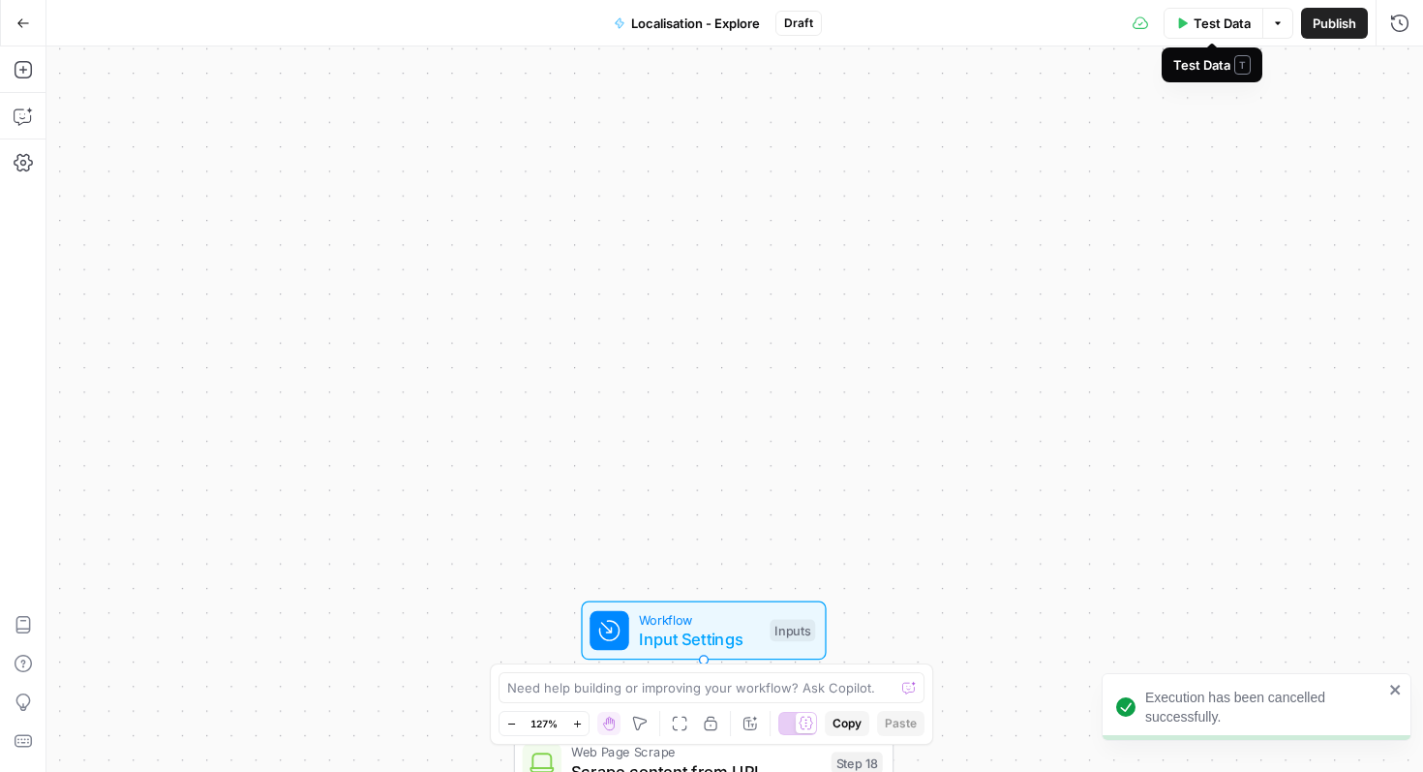
click at [1237, 31] on span "Test Data" at bounding box center [1222, 23] width 57 height 19
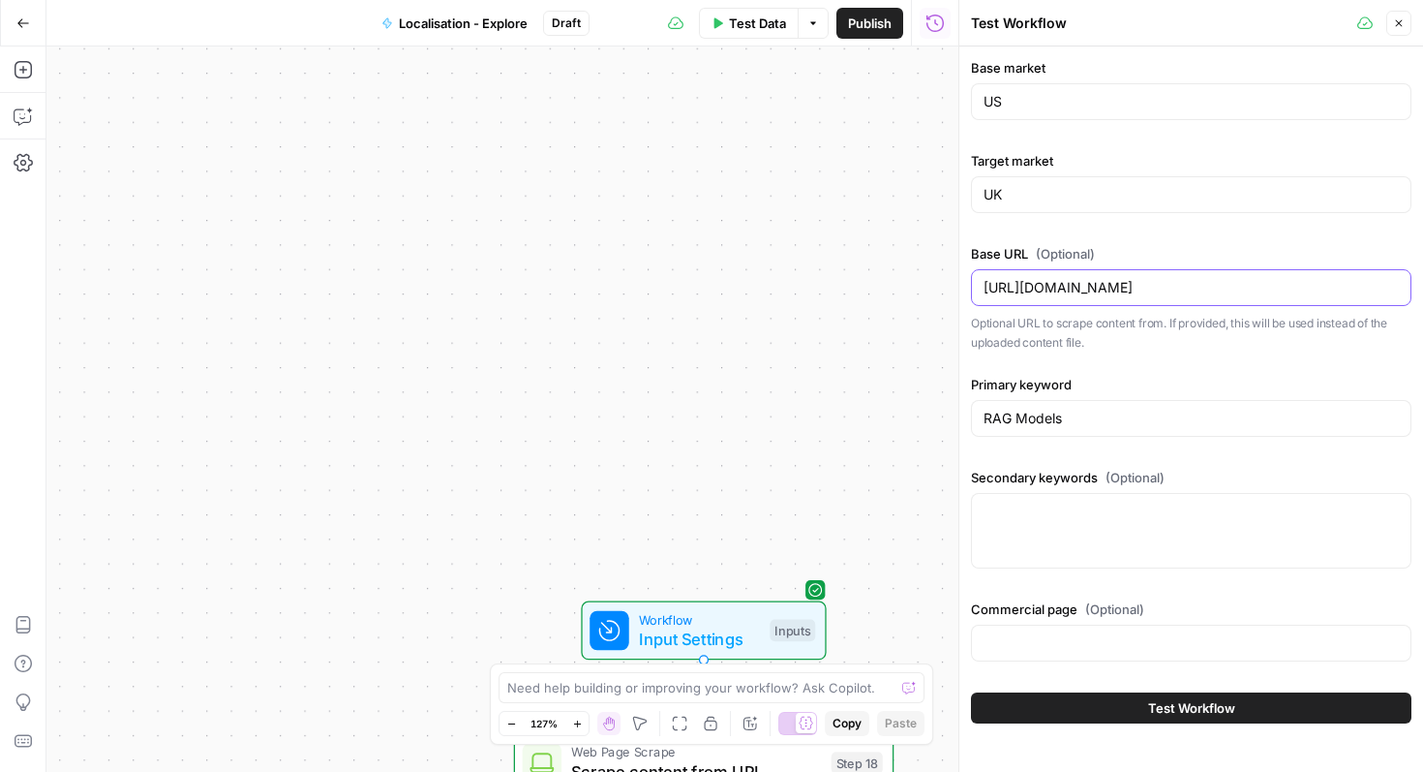
drag, startPoint x: 1352, startPoint y: 293, endPoint x: 948, endPoint y: 283, distance: 403.9
click at [909, 263] on body "September Cohort New Home Browse Insights Opportunities Your Data Recent Grids …" at bounding box center [711, 386] width 1423 height 772
click at [685, 401] on div "Workflow Input Settings Inputs Web Page Scrape Scrape content from URL Step 18 …" at bounding box center [502, 408] width 912 height 725
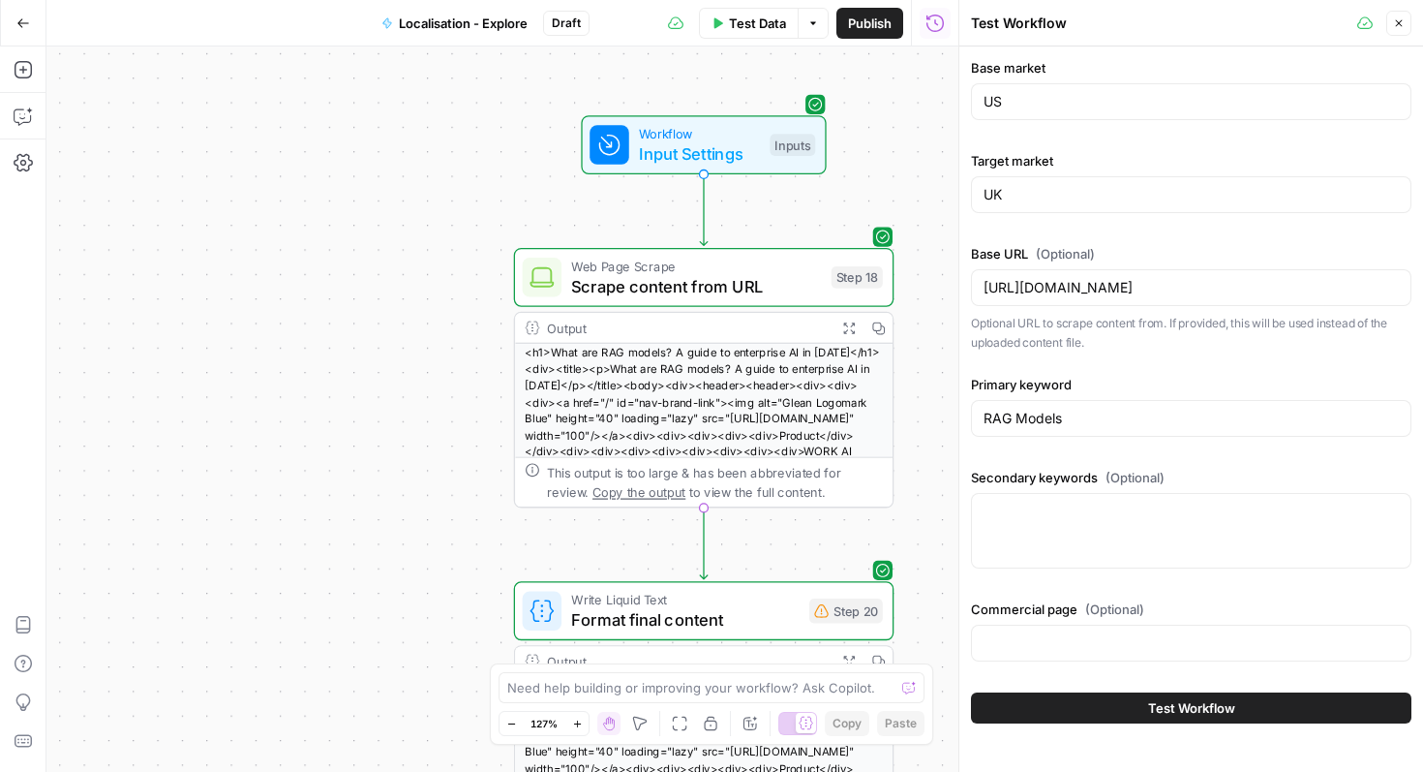
click at [1088, 708] on button "Test Workflow" at bounding box center [1191, 707] width 441 height 31
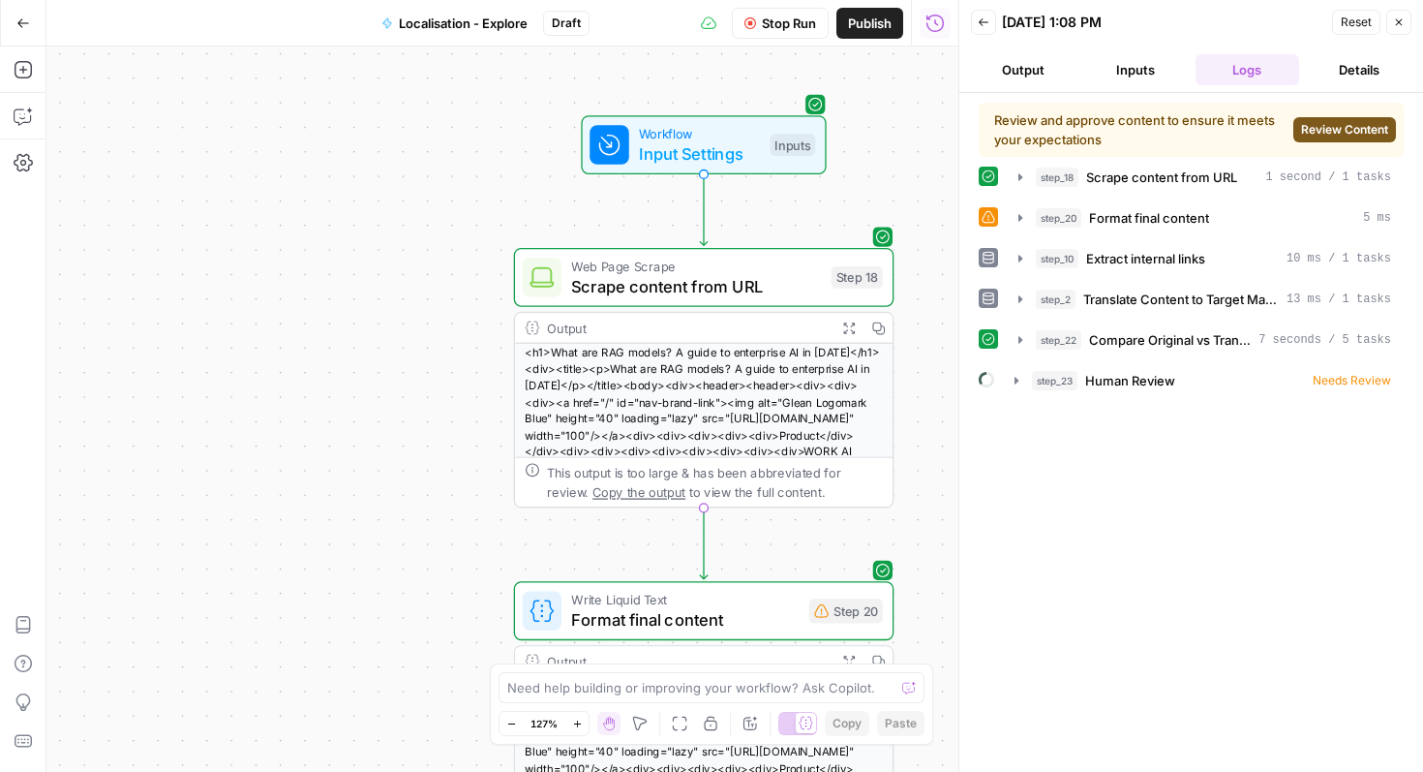
click at [1351, 132] on span "Review Content" at bounding box center [1344, 129] width 87 height 17
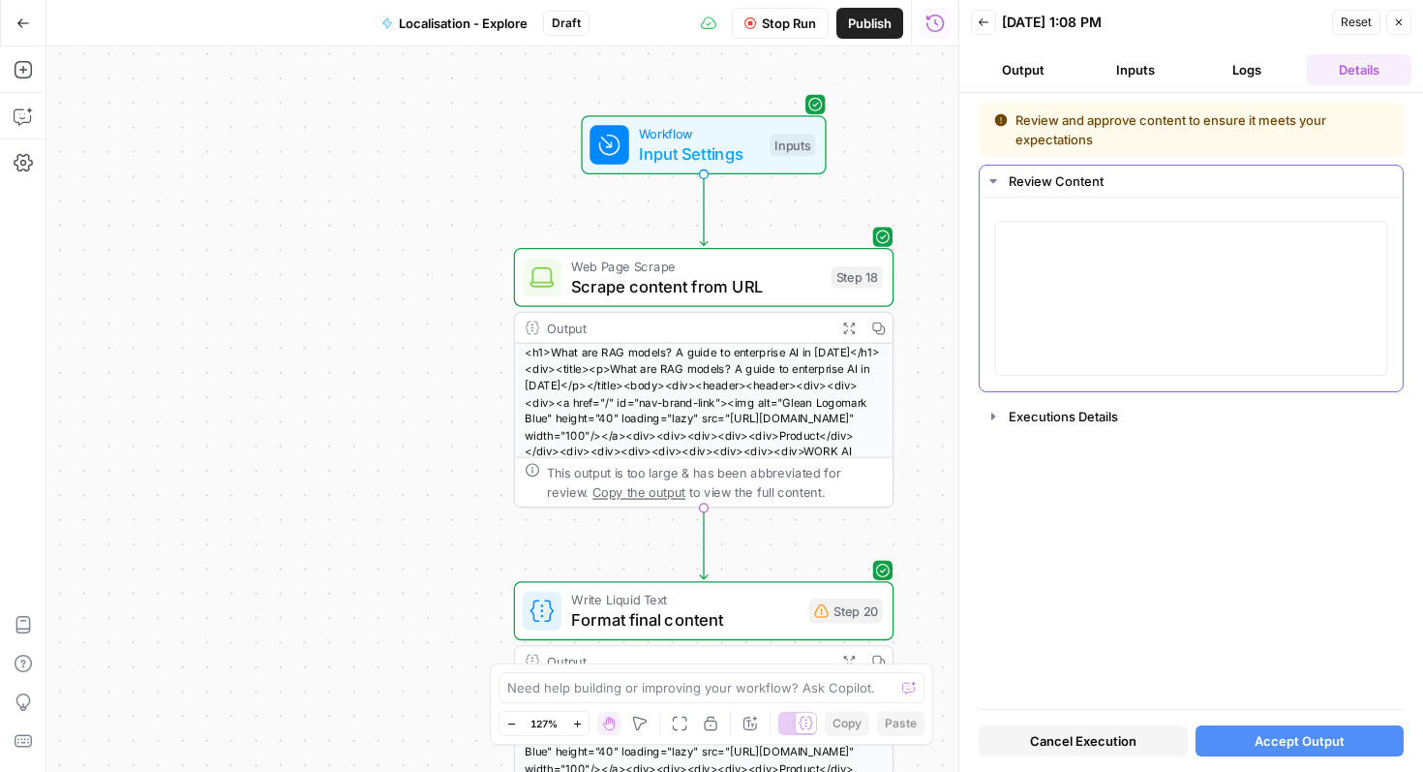
click at [1003, 299] on div at bounding box center [1191, 298] width 392 height 155
click at [1022, 272] on textarea at bounding box center [1191, 297] width 367 height 137
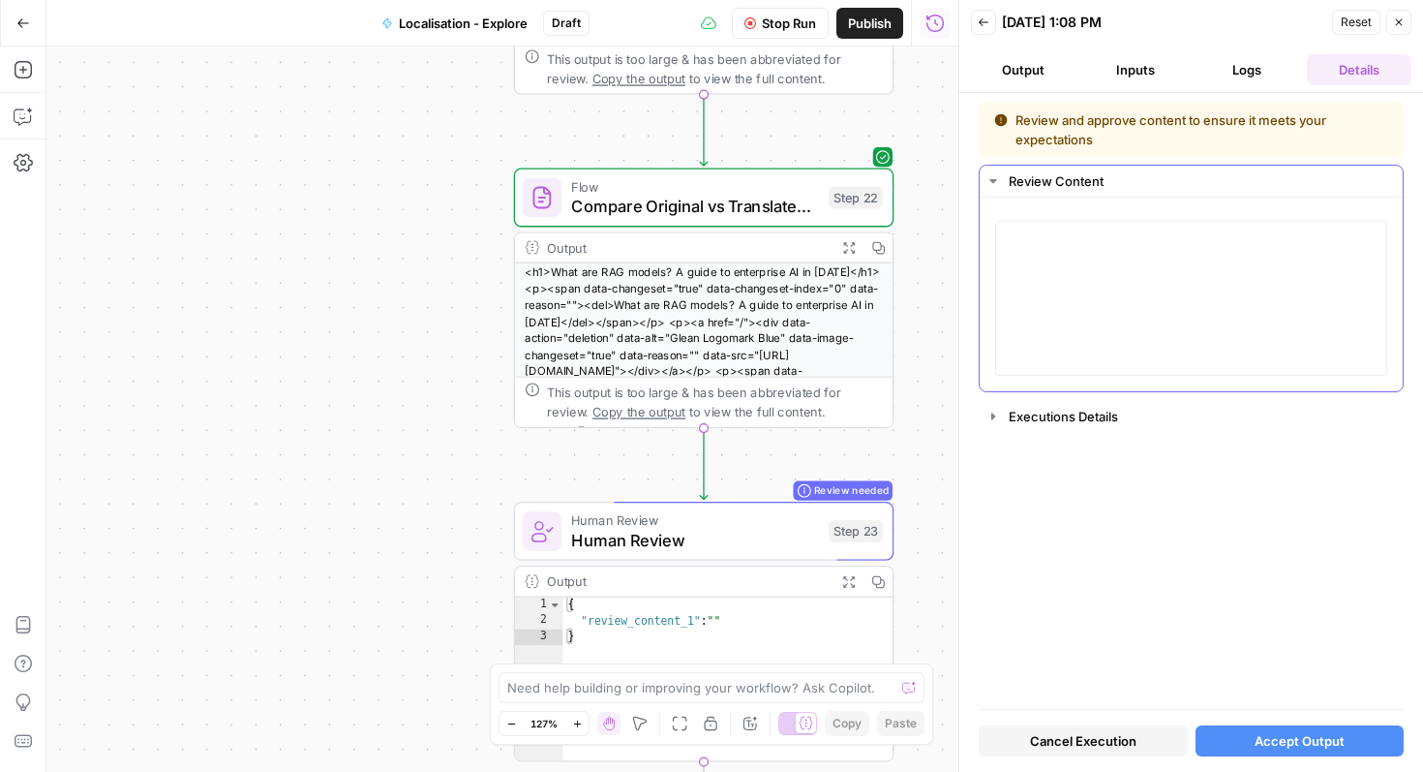
click at [998, 178] on icon "button" at bounding box center [993, 180] width 15 height 15
click at [1042, 241] on textarea at bounding box center [1191, 297] width 367 height 137
drag, startPoint x: 1027, startPoint y: 246, endPoint x: 1193, endPoint y: 311, distance: 177.8
click at [1277, 327] on textarea at bounding box center [1191, 297] width 367 height 137
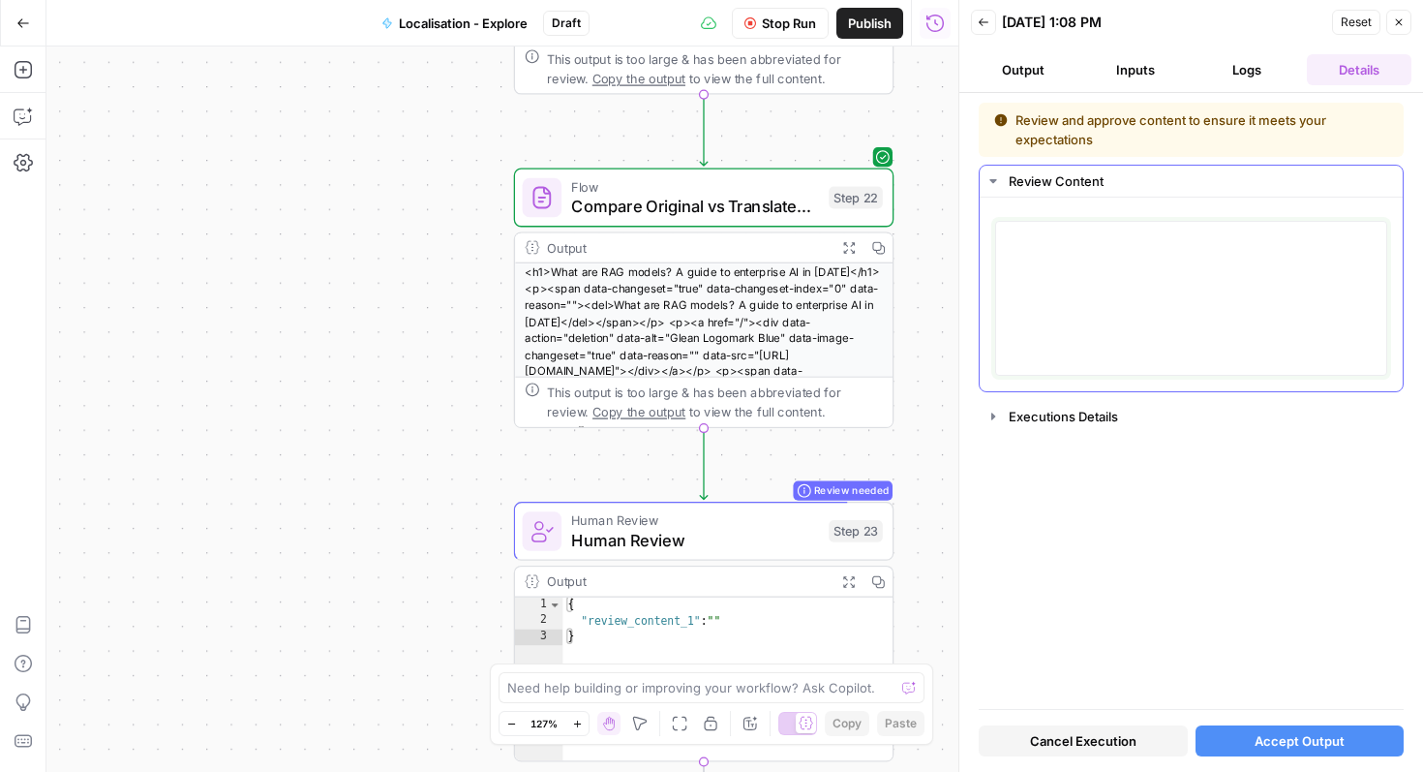
click at [1193, 311] on textarea at bounding box center [1191, 297] width 367 height 137
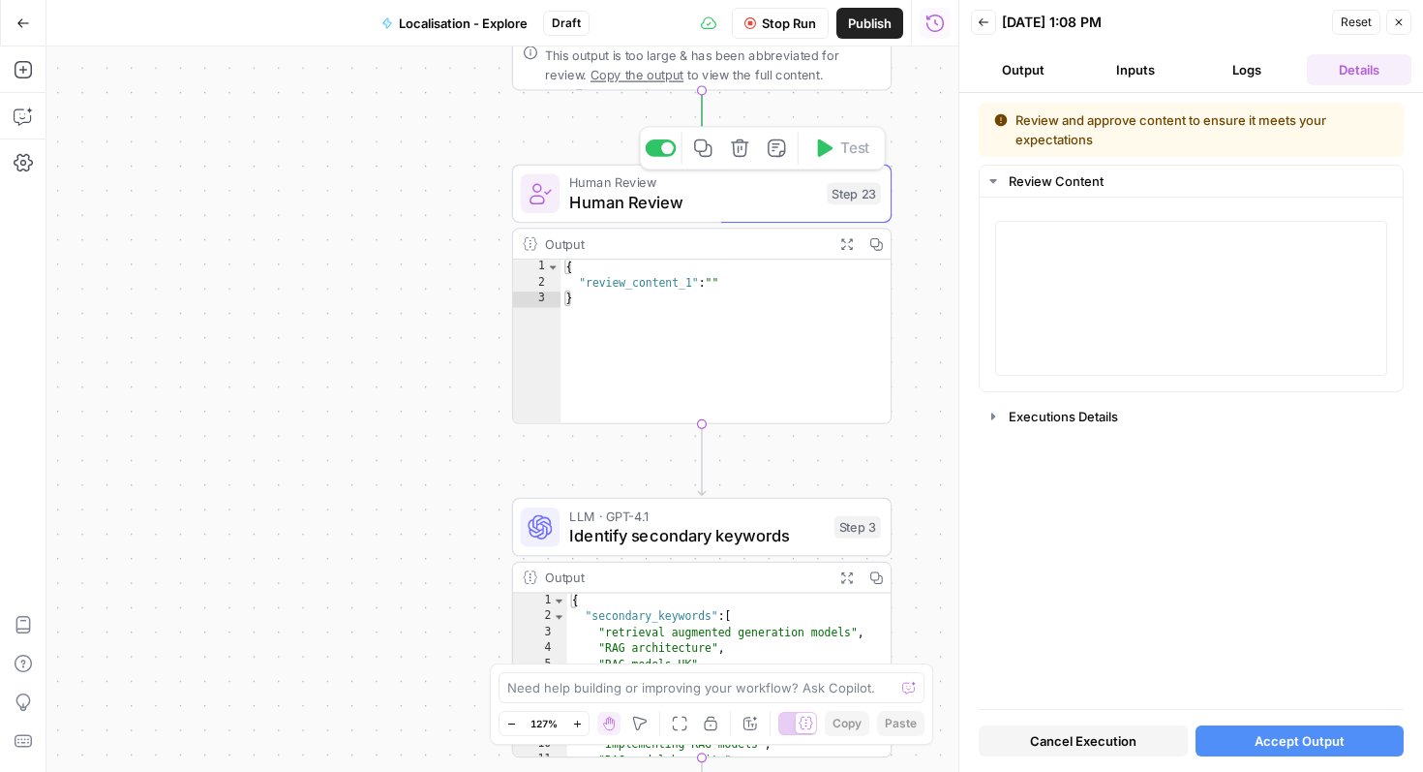
click at [557, 198] on div at bounding box center [541, 194] width 40 height 40
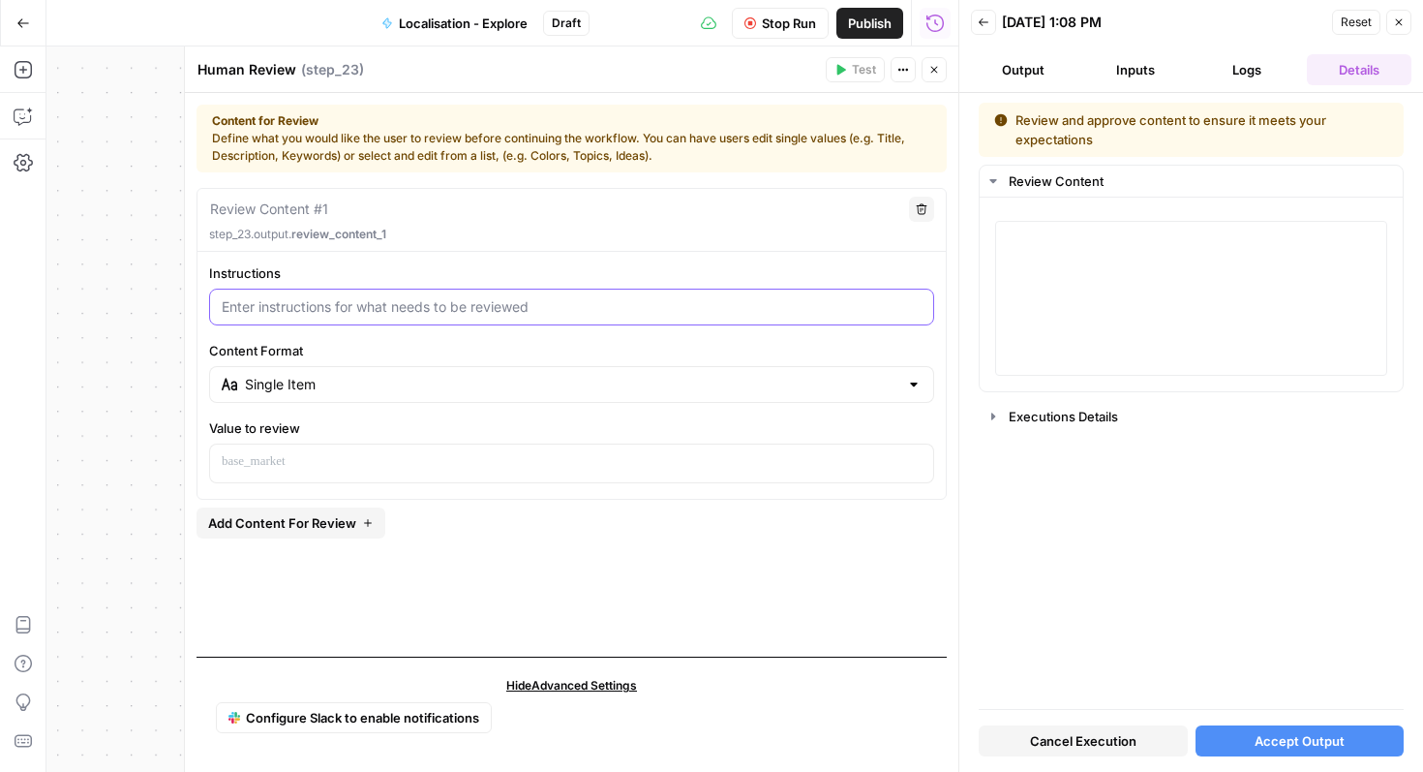
drag, startPoint x: 236, startPoint y: 306, endPoint x: 581, endPoint y: 333, distance: 345.7
click at [581, 333] on div "Instructions Content Format Single Item Value to review" at bounding box center [572, 373] width 748 height 220
click at [1032, 239] on textarea at bounding box center [1191, 297] width 367 height 137
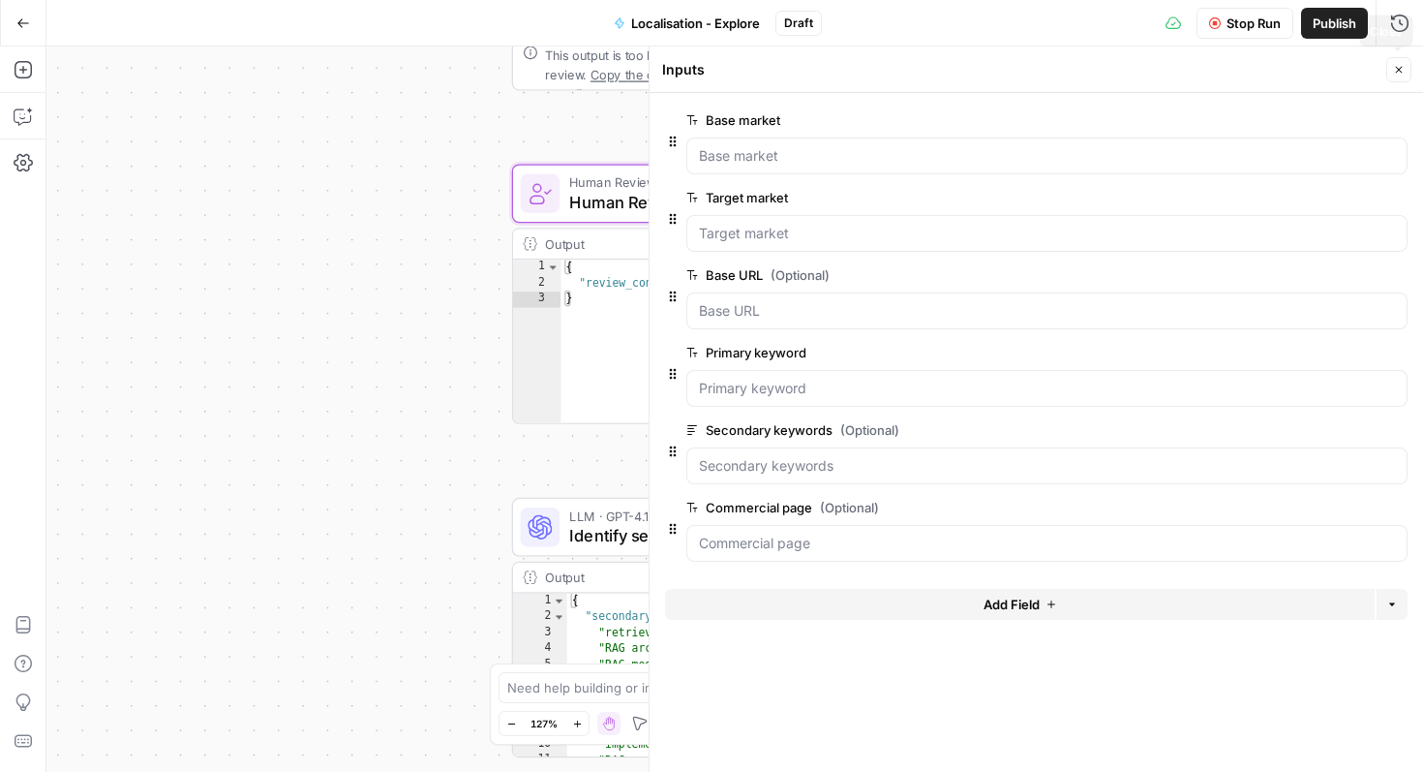
click at [1403, 73] on icon "button" at bounding box center [1399, 70] width 12 height 12
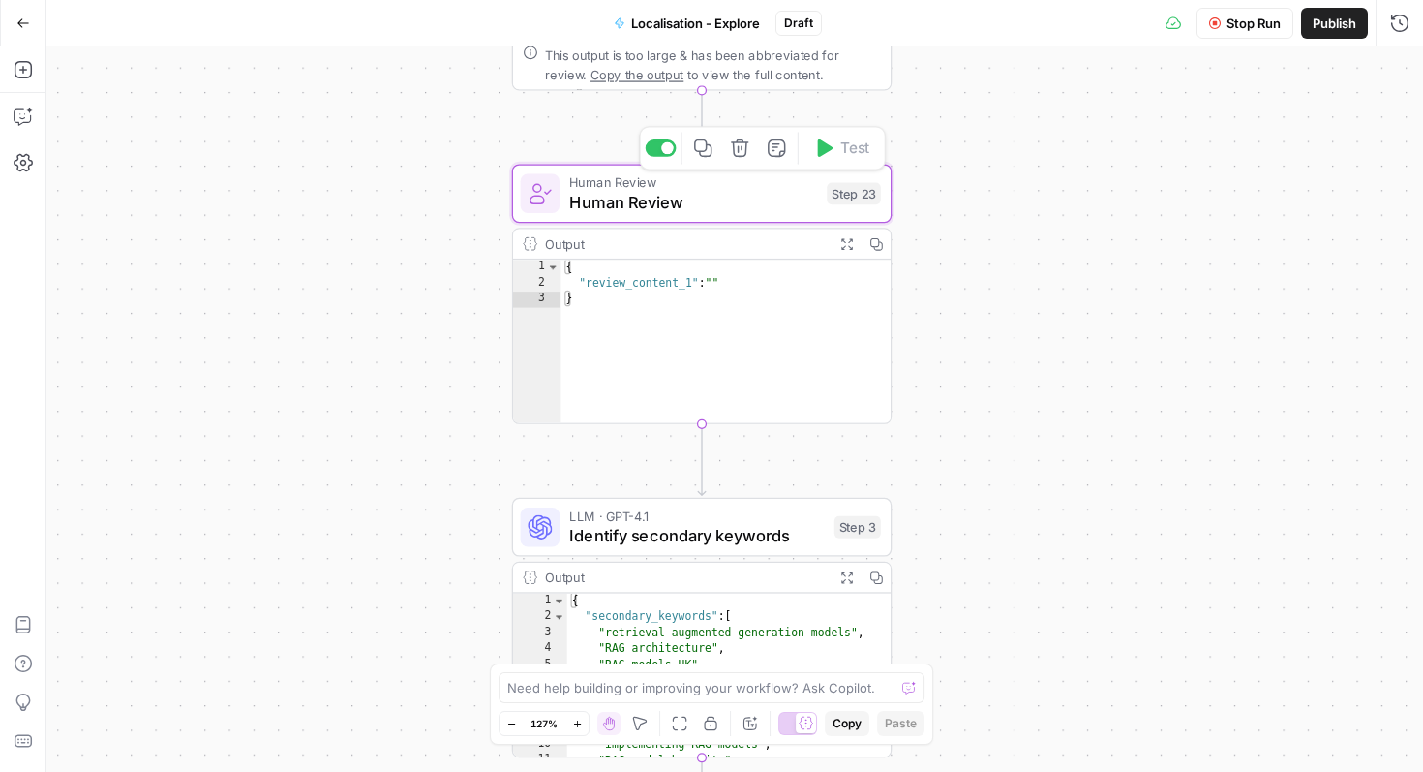
click at [709, 174] on span "Human Review" at bounding box center [693, 181] width 248 height 19
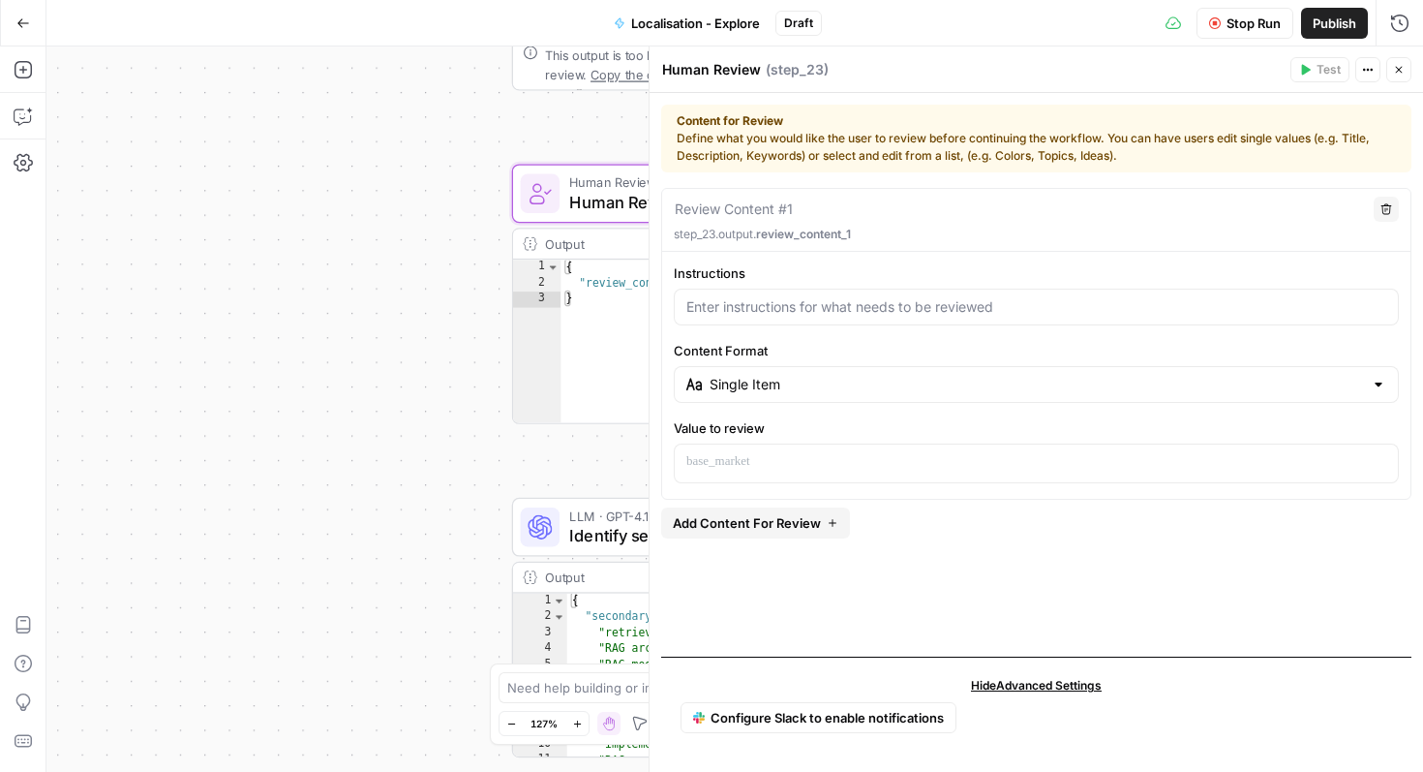
click at [1087, 125] on strong "Content for Review" at bounding box center [1036, 120] width 719 height 17
click at [820, 295] on div at bounding box center [1036, 307] width 725 height 37
click at [779, 483] on div "Review Content #1 Delete step_23.output. review_content_1 Instructions Content …" at bounding box center [1036, 344] width 750 height 312
click at [782, 471] on p at bounding box center [1036, 461] width 700 height 19
click at [765, 289] on div at bounding box center [1036, 307] width 725 height 37
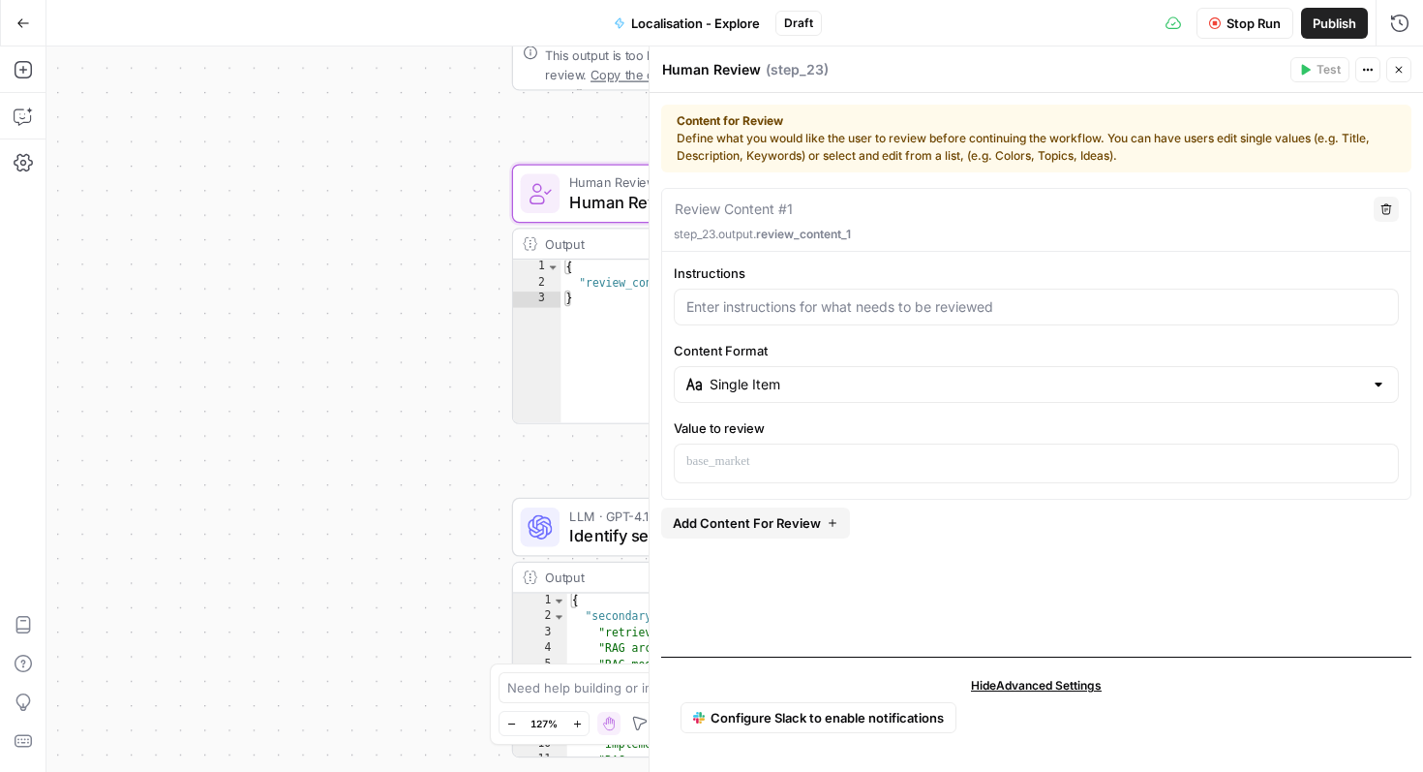
click at [766, 294] on div at bounding box center [1036, 307] width 725 height 37
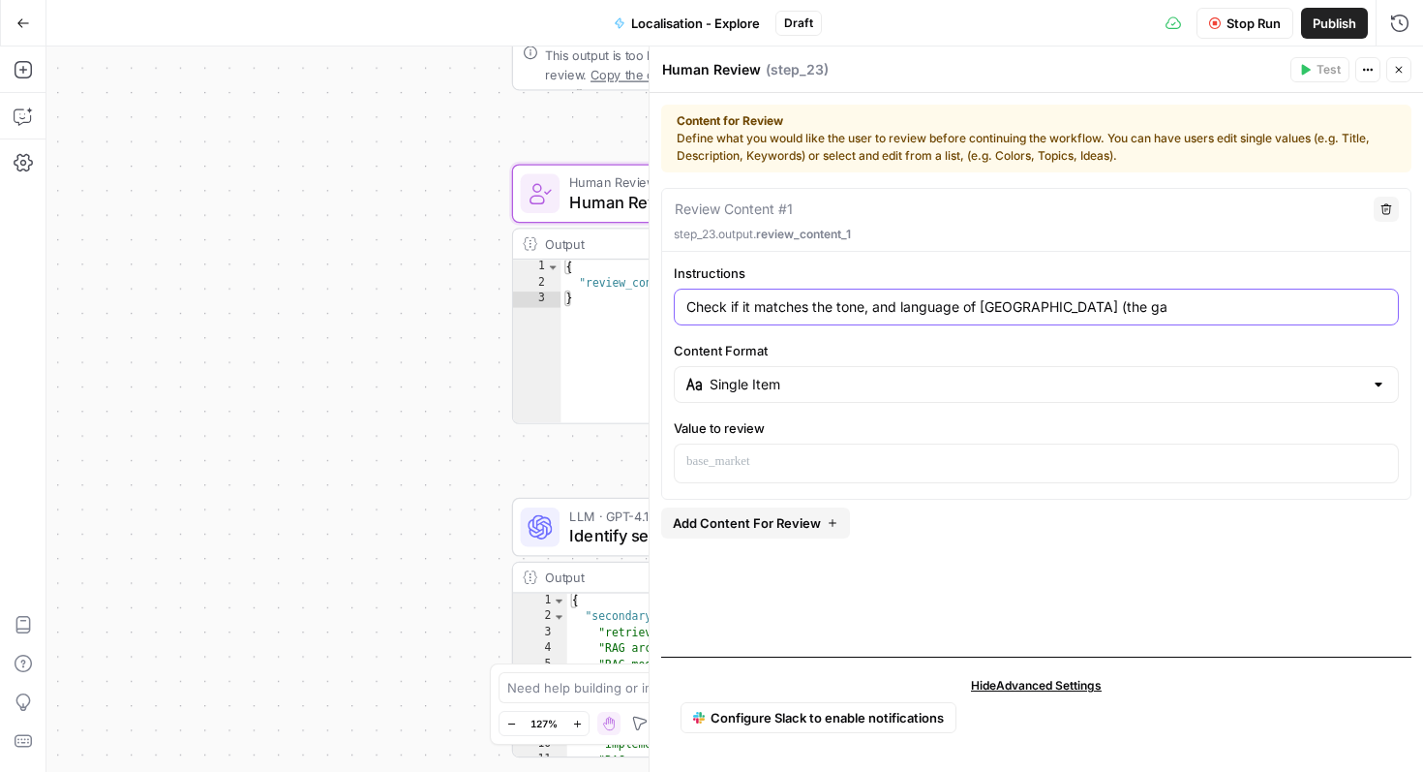
type input "Check if it matches the tone, and language of UK (the gar"
type input "Check if it matches the tone, and language of UK (the target market)"
click at [811, 478] on div at bounding box center [1036, 463] width 723 height 38
click at [1369, 465] on span "“/” to reference" at bounding box center [1323, 461] width 99 height 15
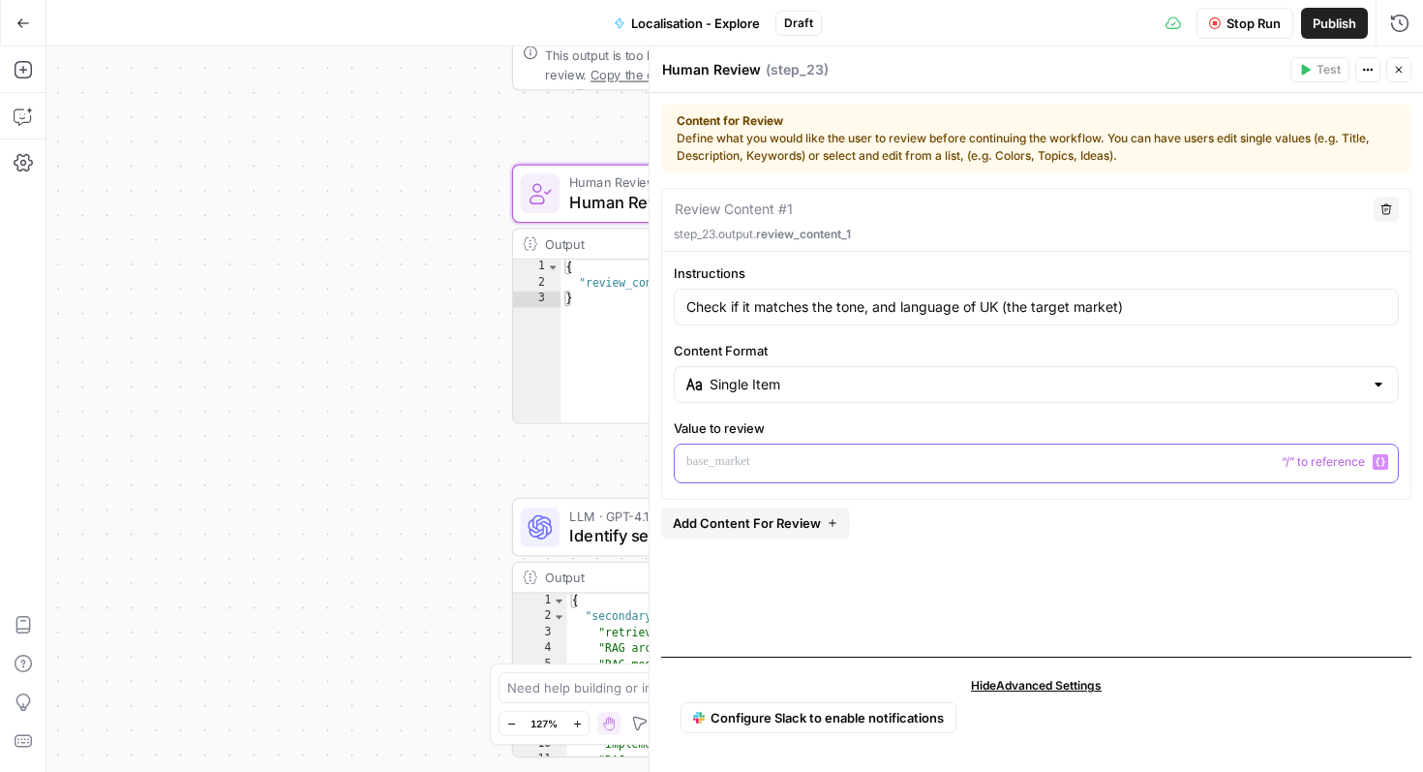
click at [1379, 463] on icon "button" at bounding box center [1381, 462] width 10 height 10
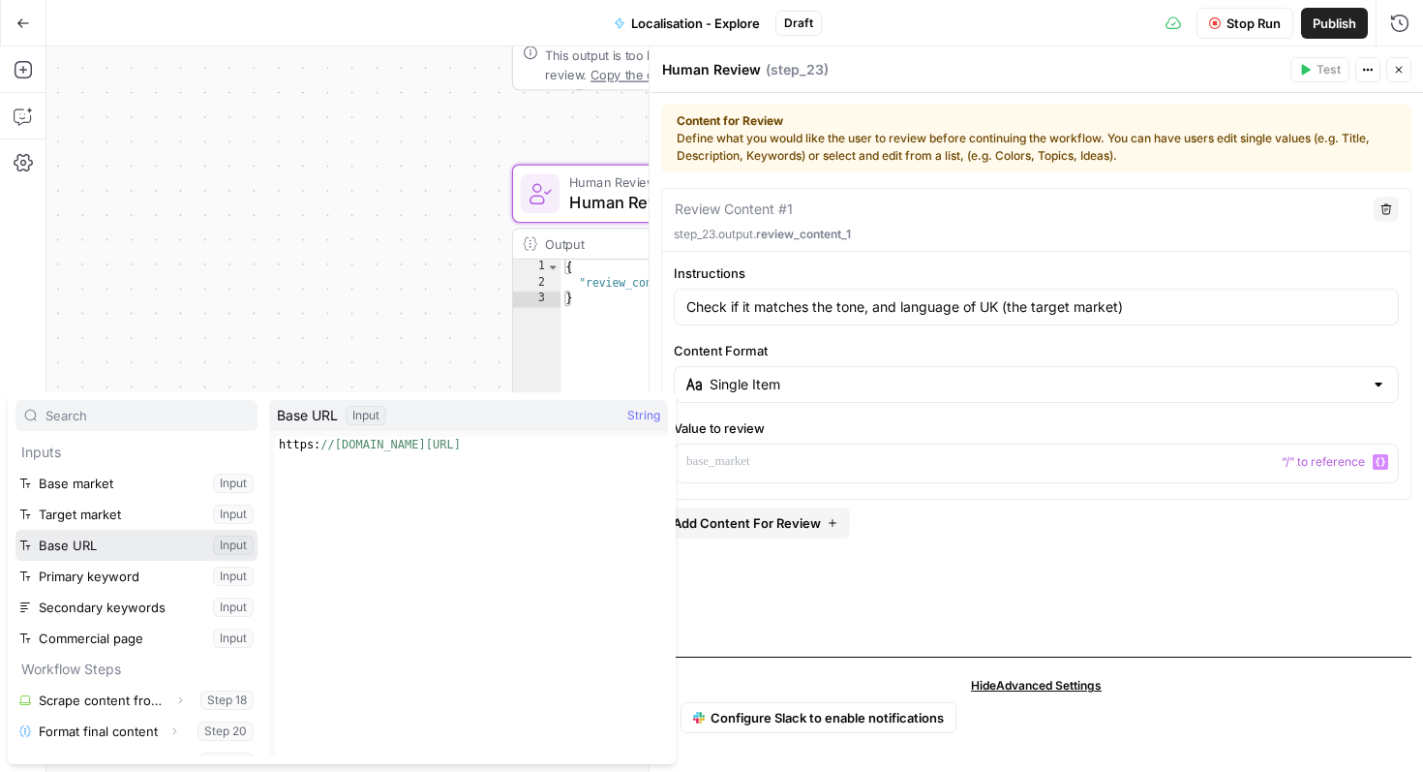
click at [106, 547] on button "Select variable Base URL" at bounding box center [136, 545] width 242 height 31
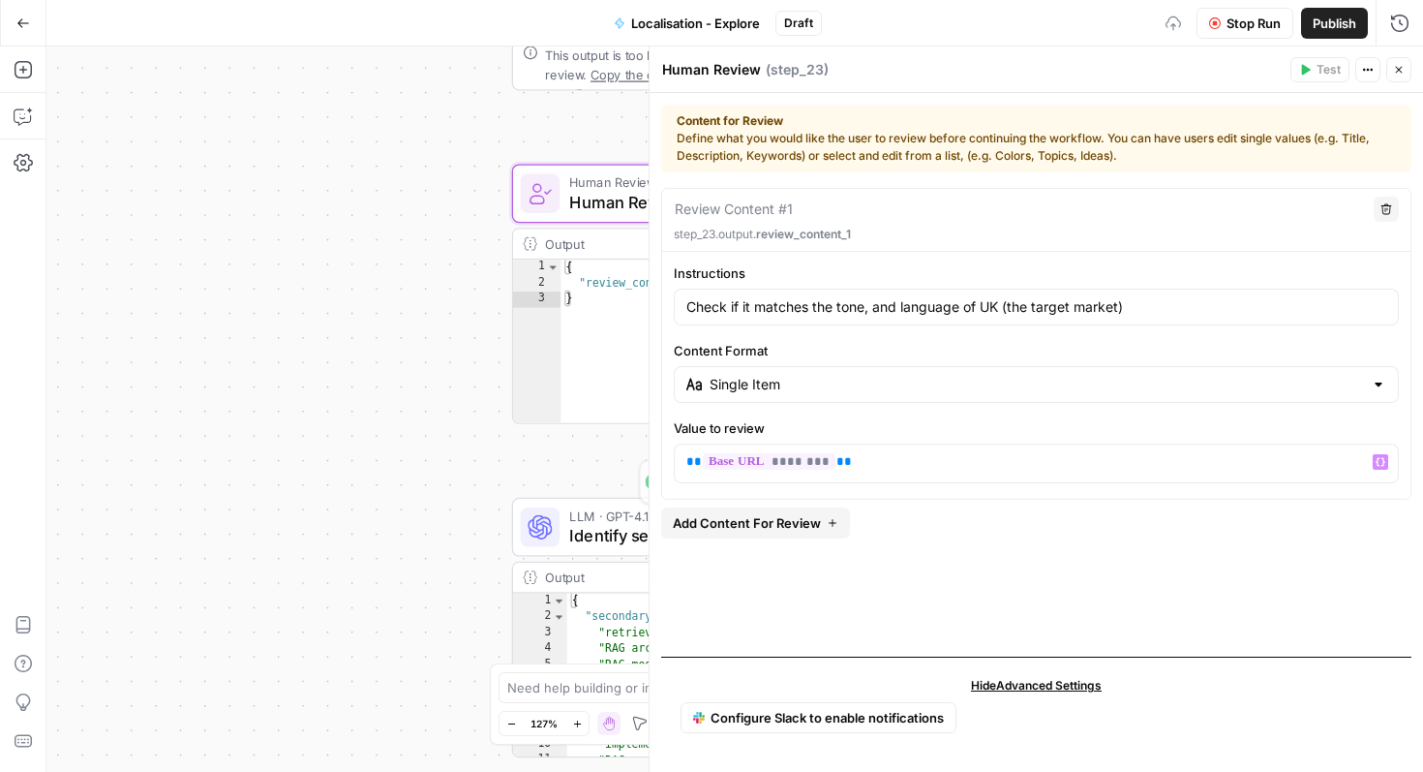
click at [820, 572] on div "Review Content #1 Delete step_23.output. review_content_1 Instructions Check if…" at bounding box center [1036, 414] width 750 height 453
click at [888, 567] on div "Review Content #1 Delete step_23.output. review_content_1 Instructions Check if…" at bounding box center [1036, 414] width 750 height 453
click at [1172, 156] on div "Content for Review Define what you would like the user to review before continu…" at bounding box center [1036, 138] width 719 height 52
click at [1168, 141] on div "Content for Review Define what you would like the user to review before continu…" at bounding box center [1036, 138] width 719 height 52
click at [1168, 140] on div "Content for Review Define what you would like the user to review before continu…" at bounding box center [1036, 138] width 719 height 52
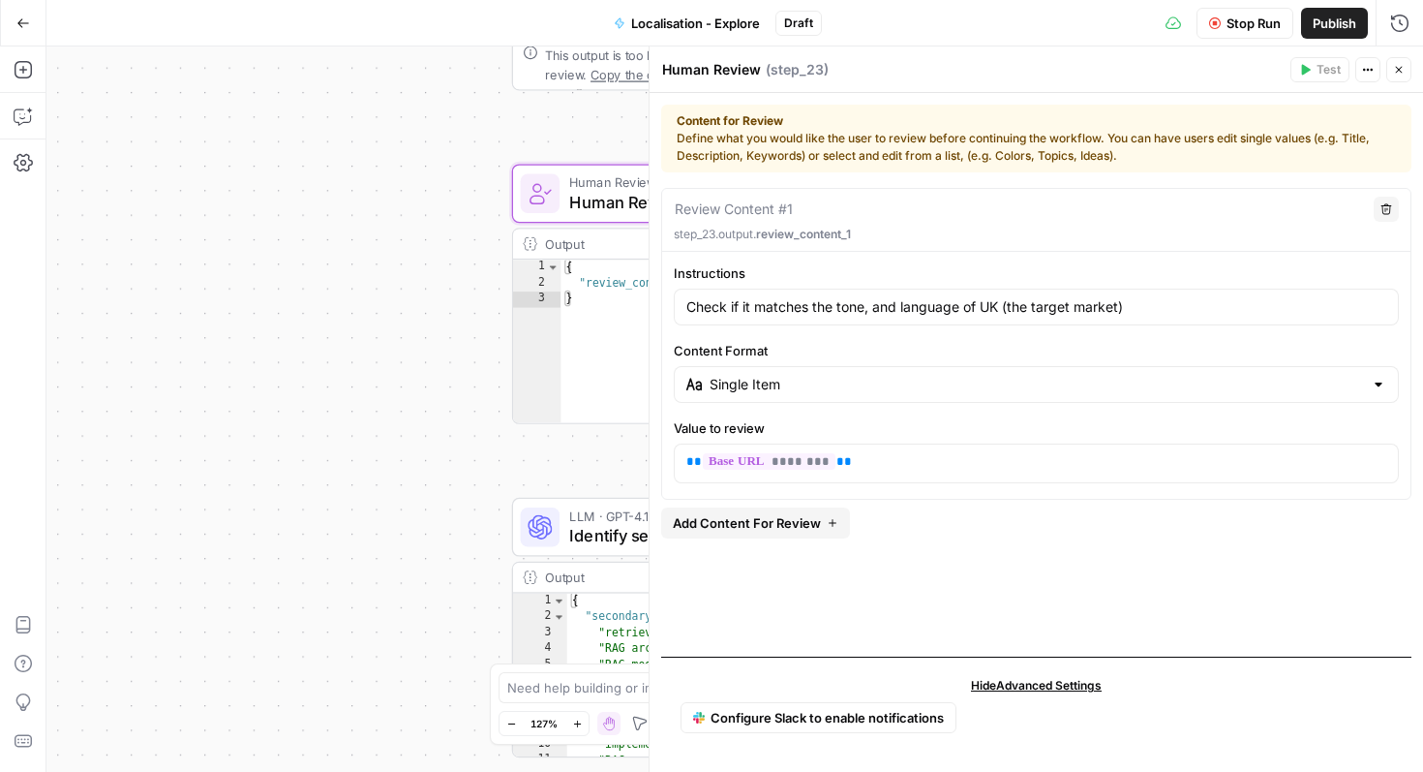
click at [1389, 72] on button "Close" at bounding box center [1398, 69] width 25 height 25
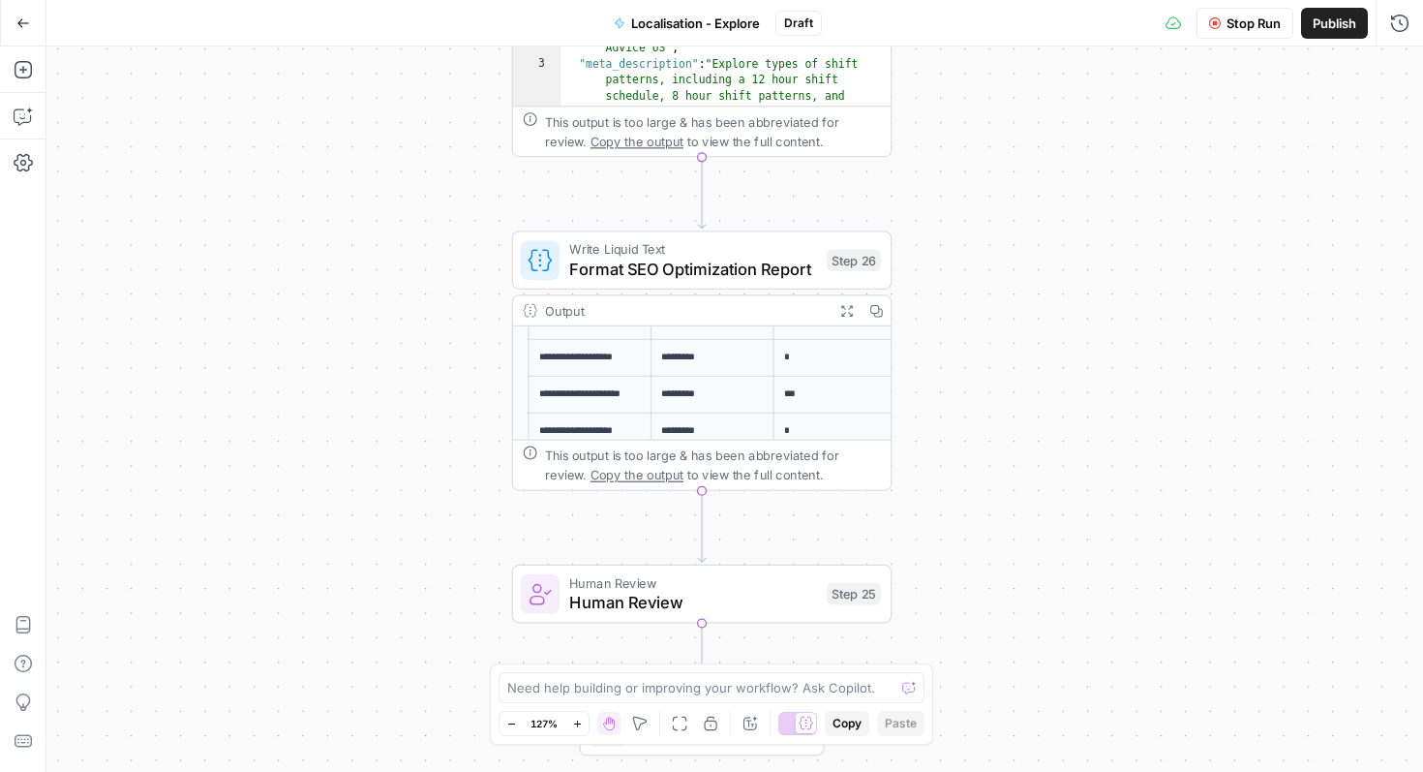
scroll to position [331, 0]
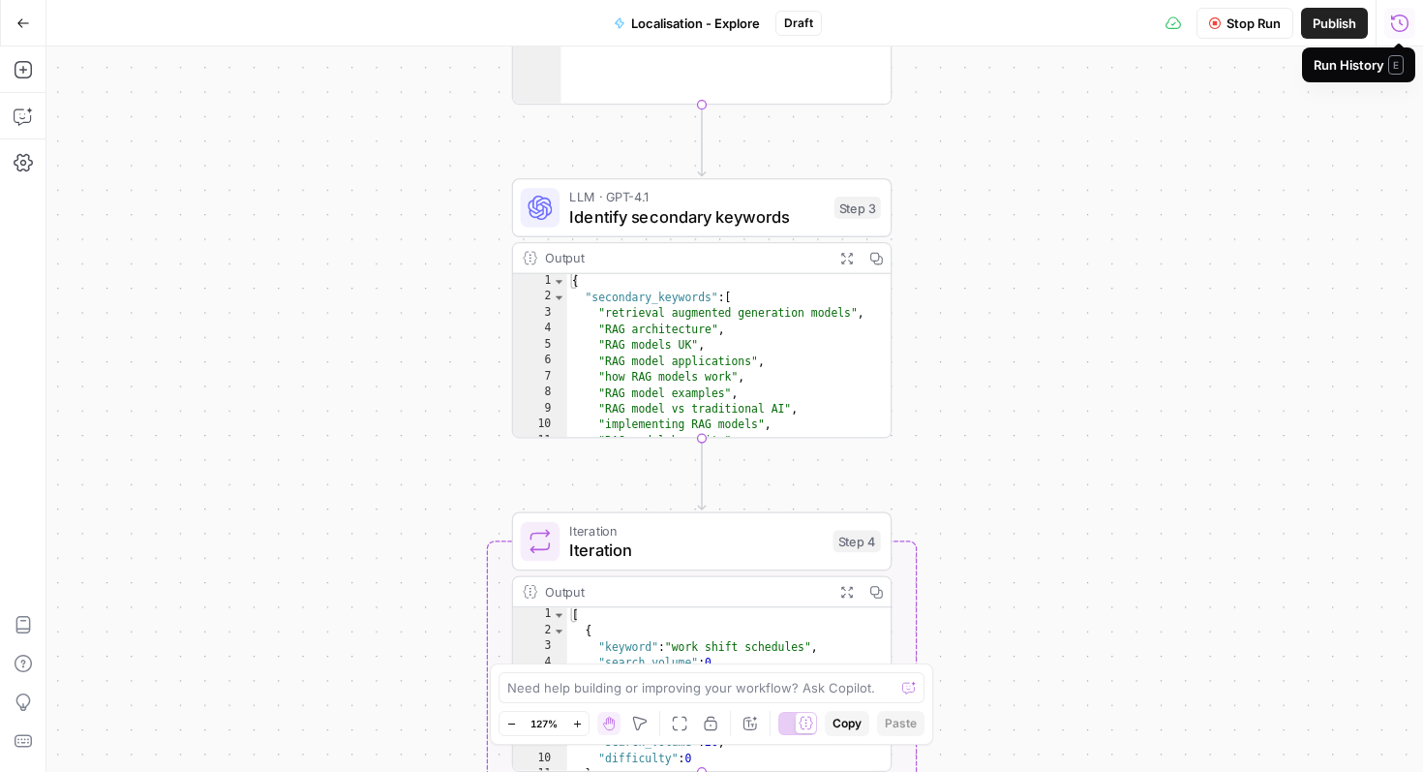
click at [1399, 21] on icon "button" at bounding box center [1399, 22] width 17 height 17
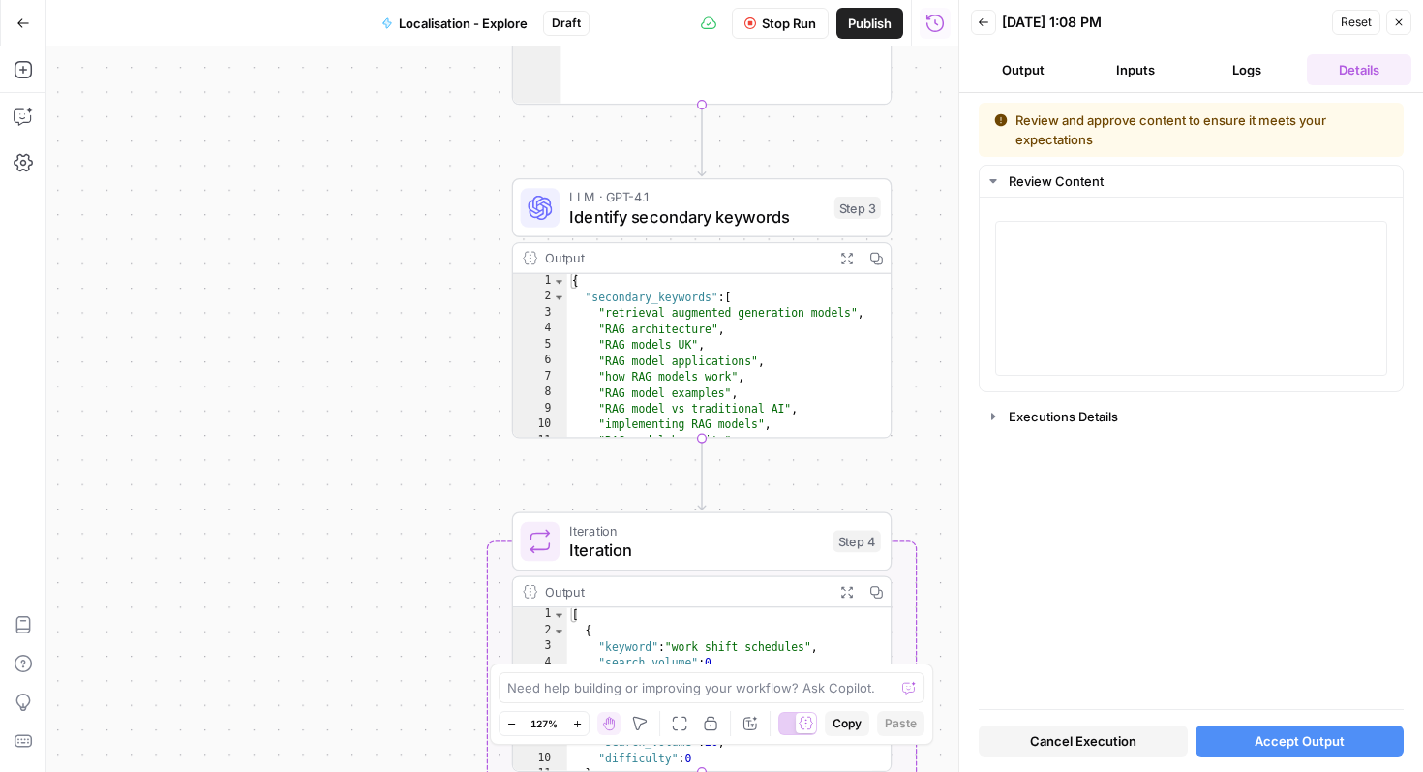
click at [1159, 135] on div "Review and approve content to ensure it meets your expectations" at bounding box center [1191, 129] width 394 height 39
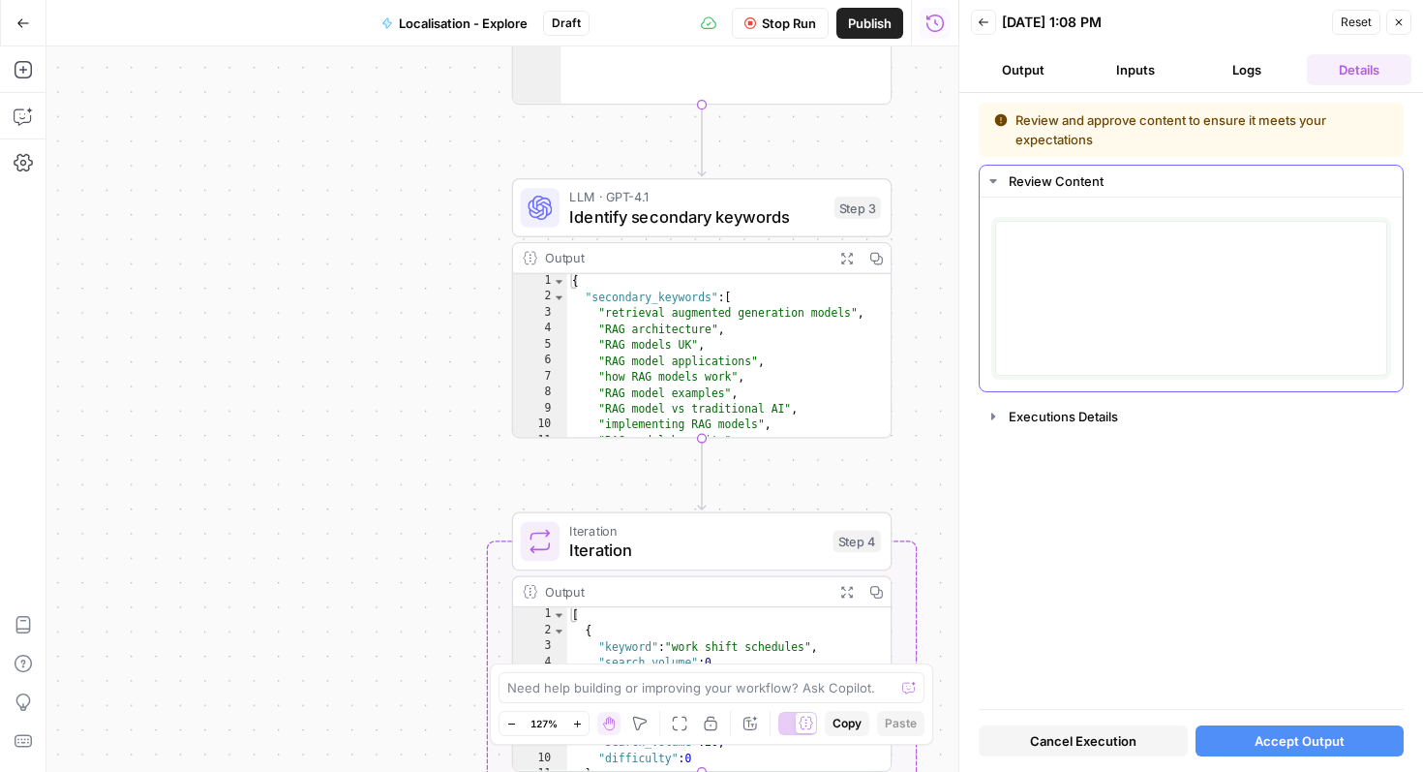
click at [1138, 336] on textarea at bounding box center [1191, 297] width 367 height 137
click at [1137, 244] on textarea at bounding box center [1191, 297] width 367 height 137
drag, startPoint x: 1040, startPoint y: 231, endPoint x: 1151, endPoint y: 267, distance: 117.0
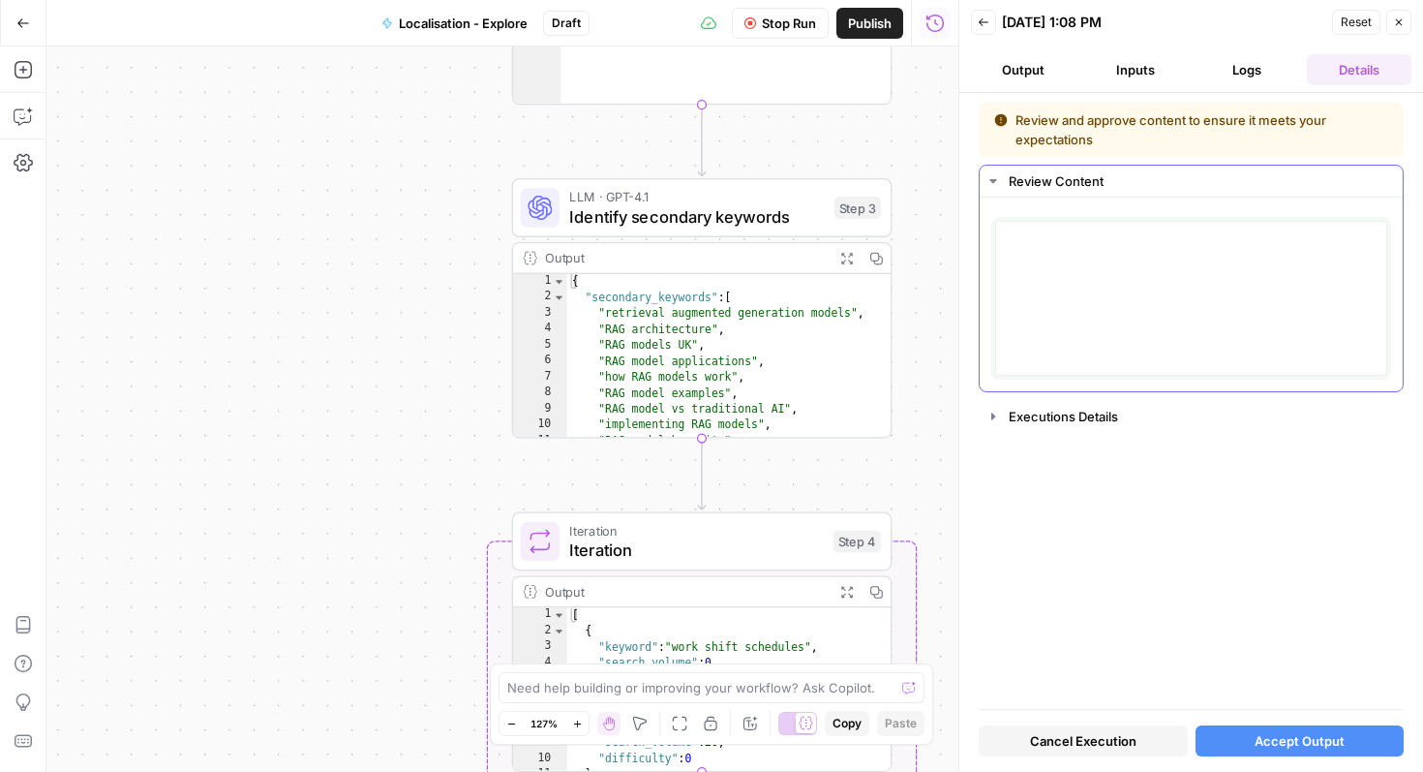
click at [1151, 267] on textarea at bounding box center [1191, 297] width 367 height 137
drag, startPoint x: 1151, startPoint y: 267, endPoint x: 1185, endPoint y: 144, distance: 127.5
click at [1153, 266] on textarea at bounding box center [1191, 297] width 367 height 137
click at [1032, 411] on div "Executions Details" at bounding box center [1200, 416] width 382 height 19
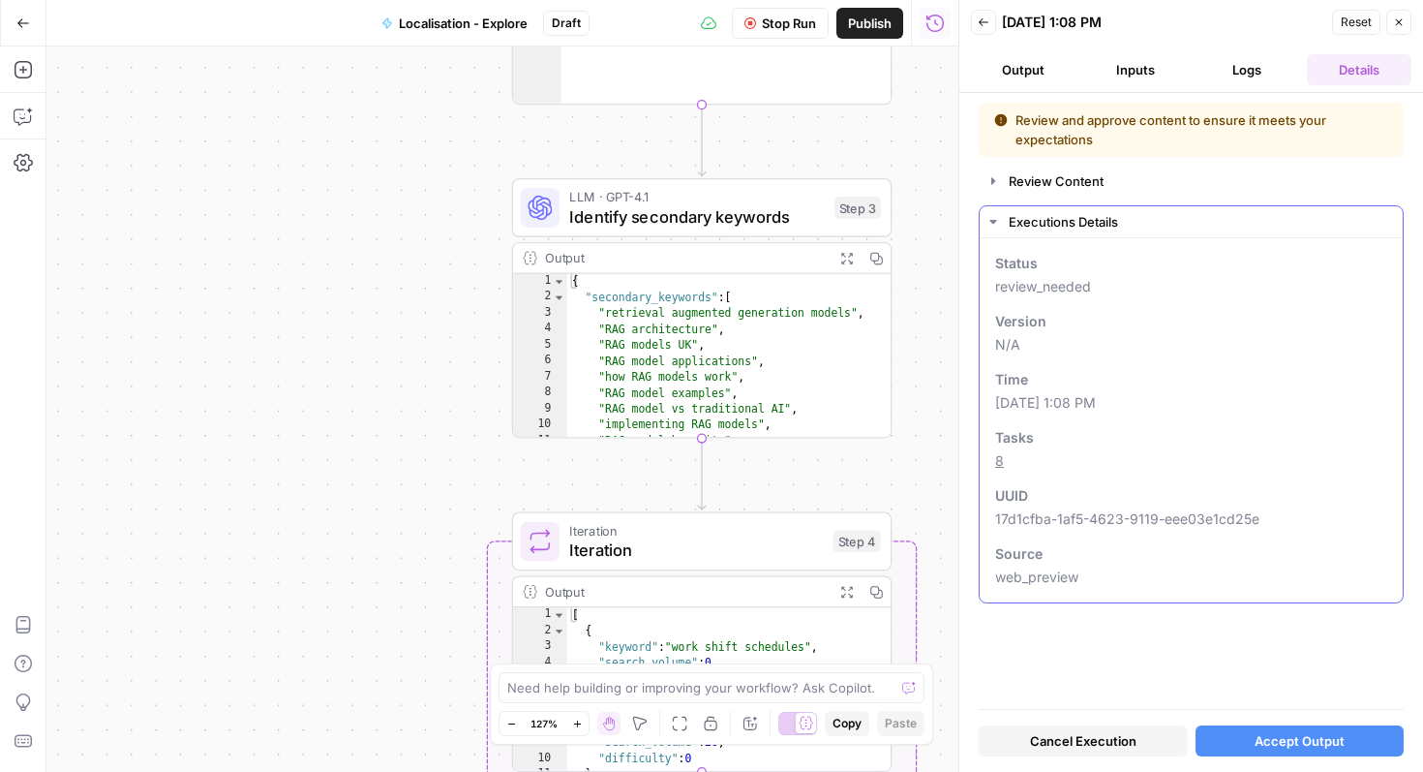
click at [1010, 217] on div "Executions Details" at bounding box center [1200, 221] width 382 height 19
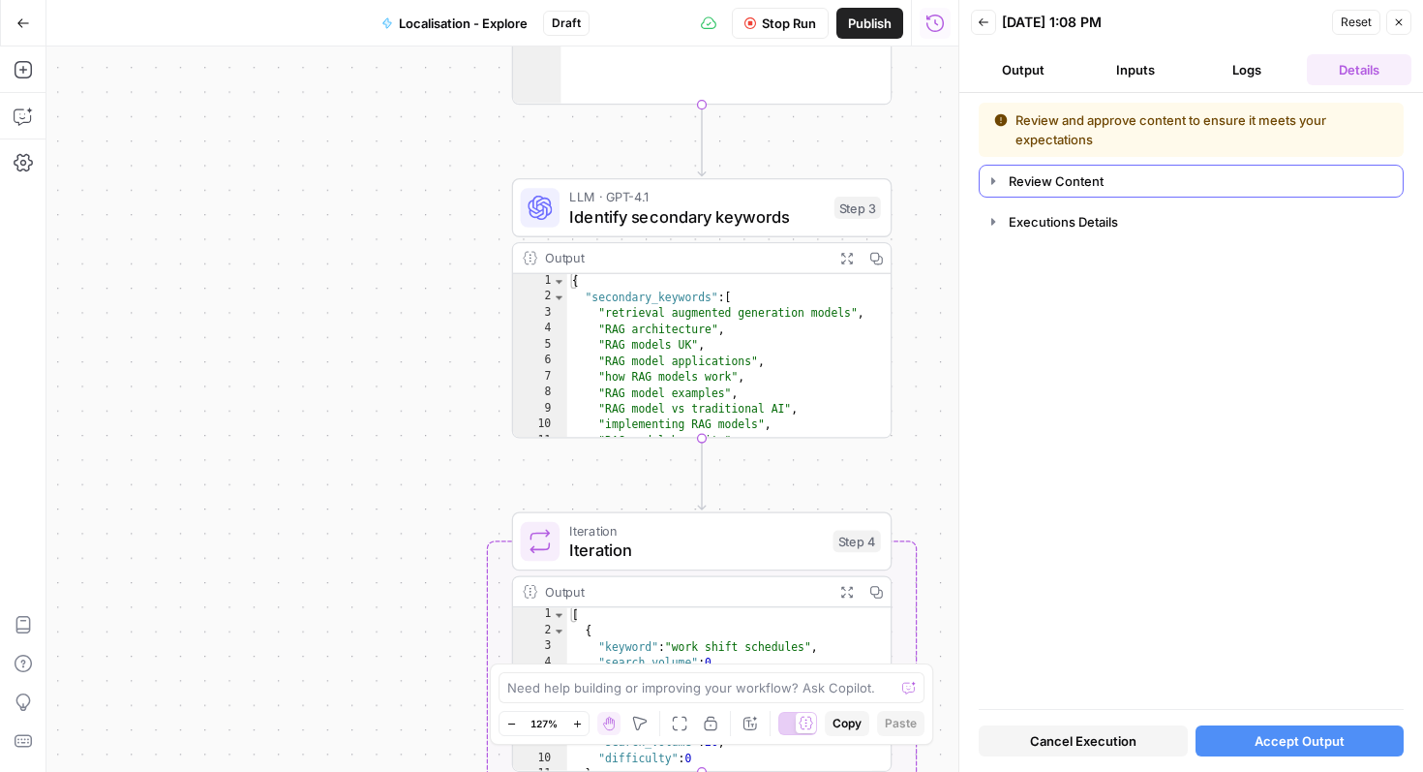
click at [1031, 190] on div "Review Content" at bounding box center [1200, 180] width 382 height 19
click at [1078, 237] on textarea at bounding box center [1191, 297] width 367 height 137
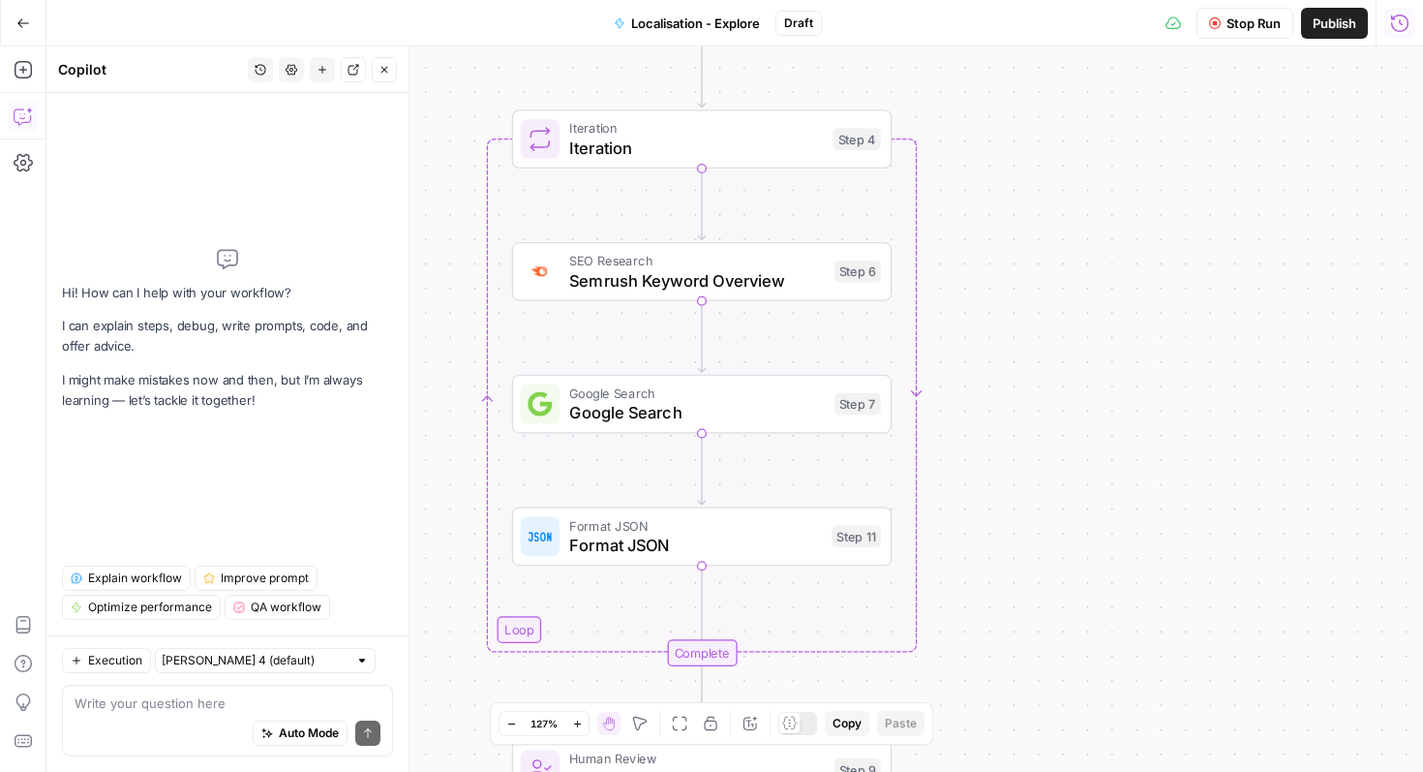
click at [382, 75] on icon "button" at bounding box center [385, 70] width 12 height 12
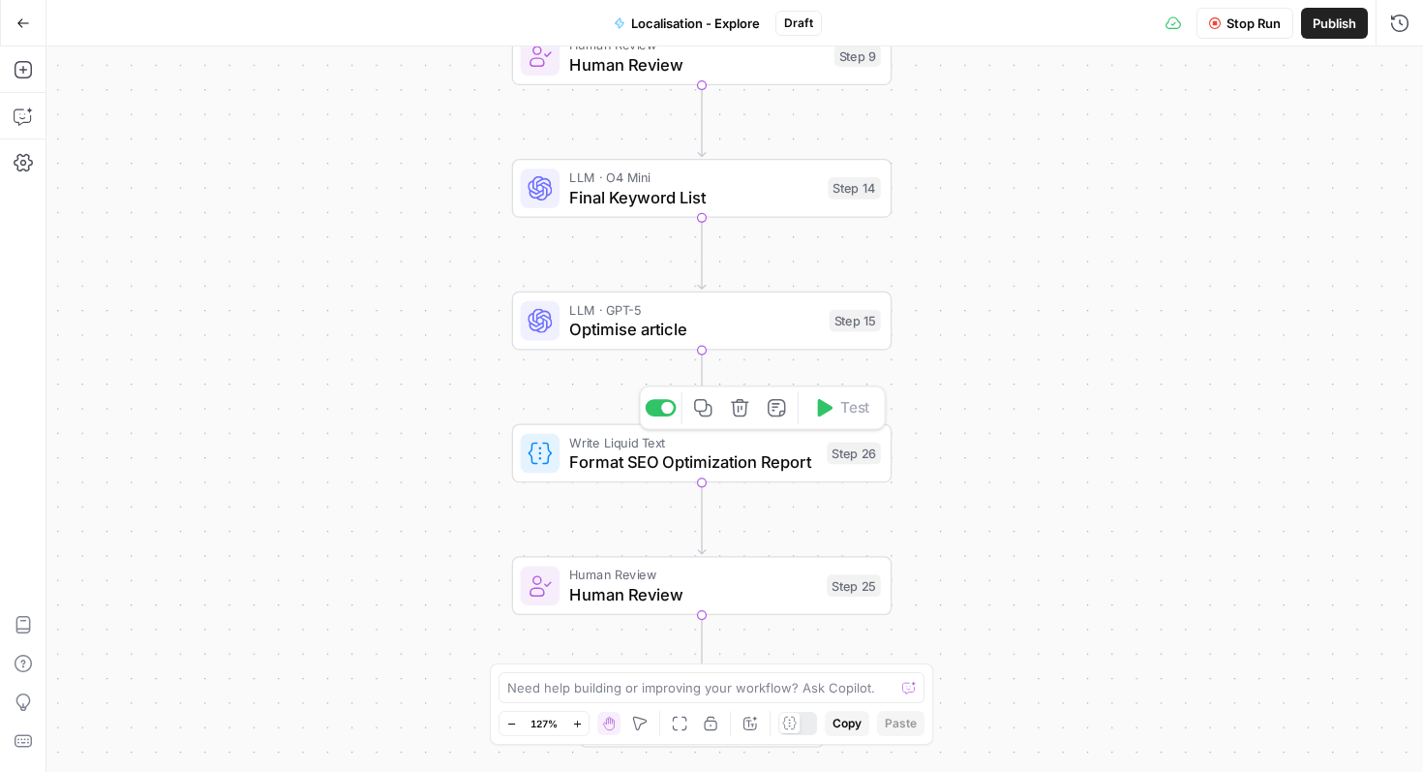
click at [679, 477] on div "Write Liquid Text Format SEO Optimization Report Step 26 Copy step Delete step …" at bounding box center [702, 453] width 381 height 59
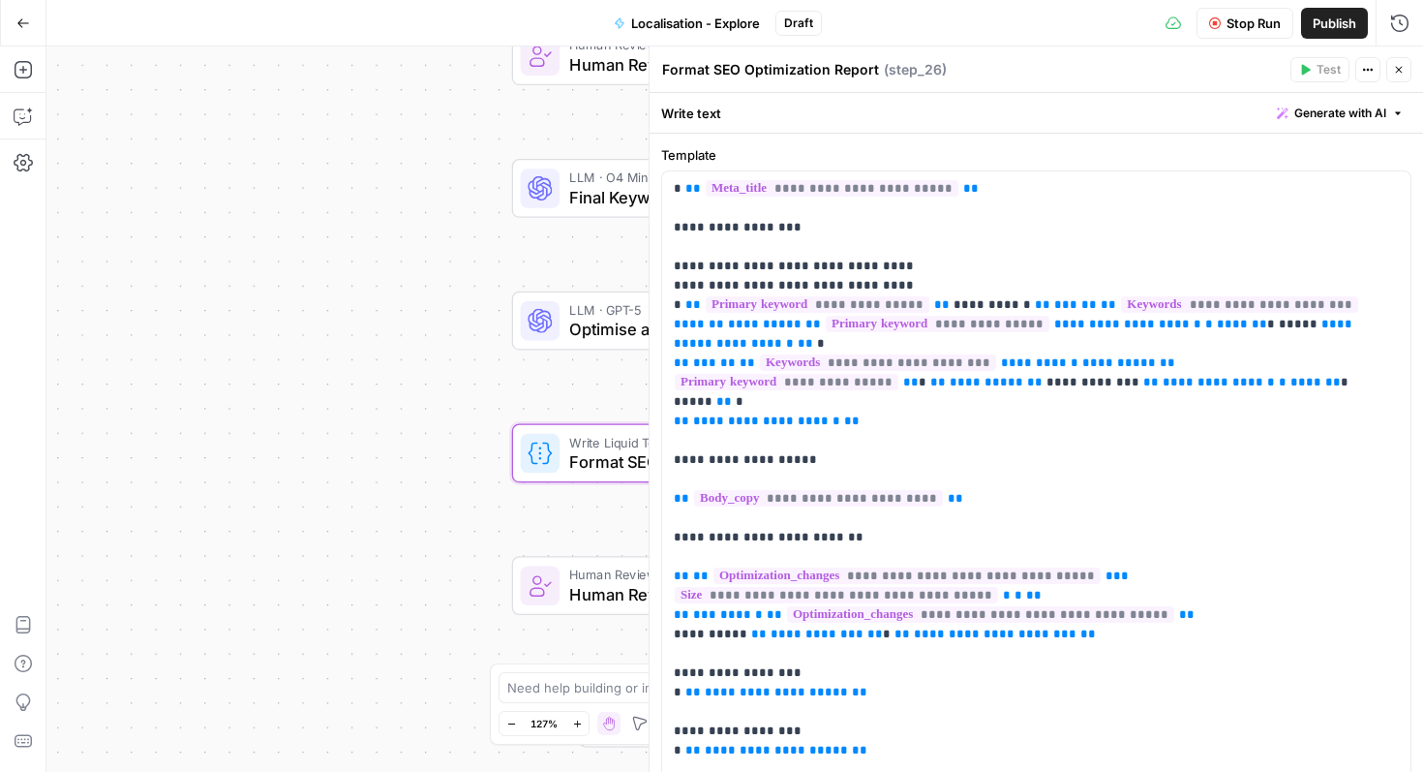
click at [1397, 76] on button "Close" at bounding box center [1398, 69] width 25 height 25
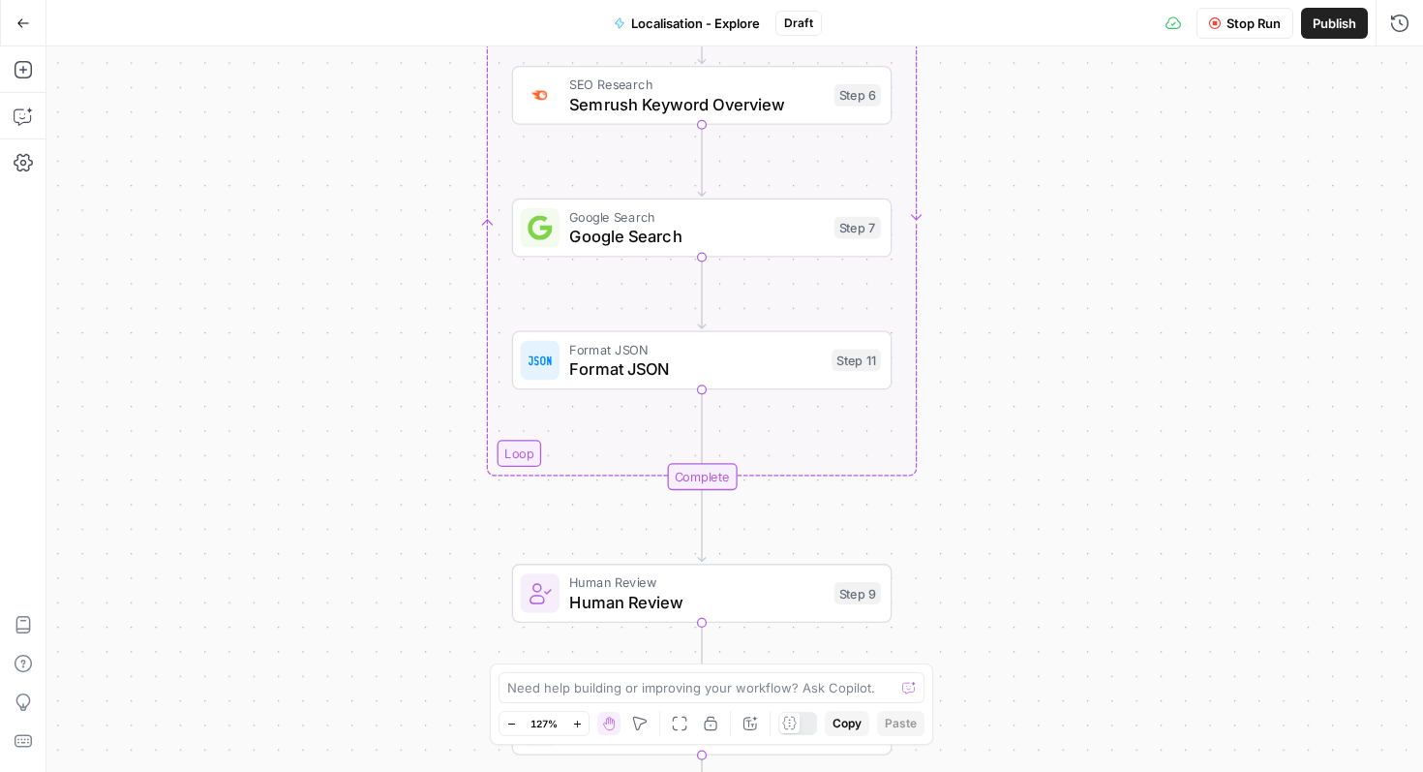
click at [26, 24] on icon "button" at bounding box center [23, 23] width 14 height 14
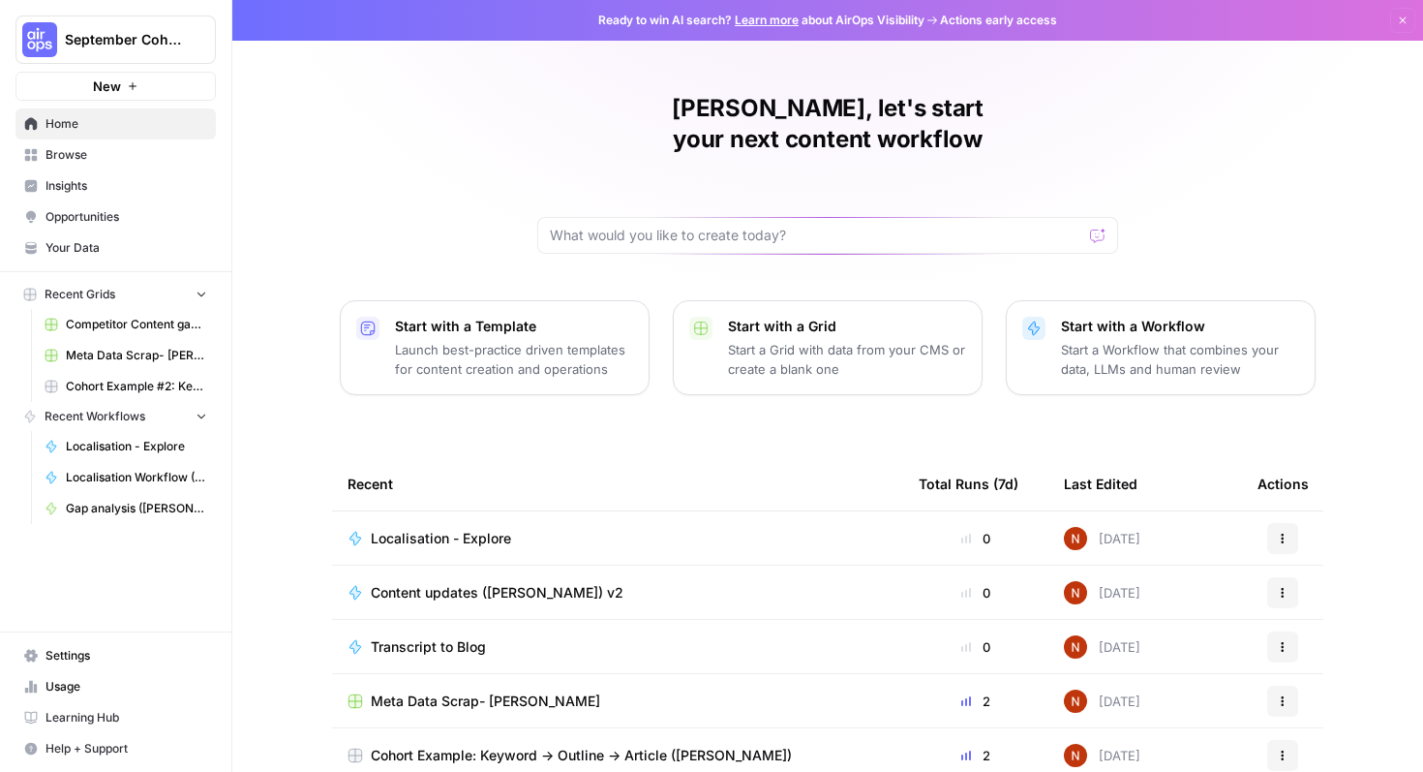
click at [624, 522] on td "Localisation - Explore" at bounding box center [617, 537] width 571 height 53
click at [660, 517] on td "Localisation - Explore" at bounding box center [617, 537] width 571 height 53
click at [666, 529] on div "Localisation - Explore" at bounding box center [618, 538] width 540 height 19
click at [666, 510] on div "Ready to win AI search? Learn more about AirOps Visibility Actions early access…" at bounding box center [827, 386] width 1191 height 772
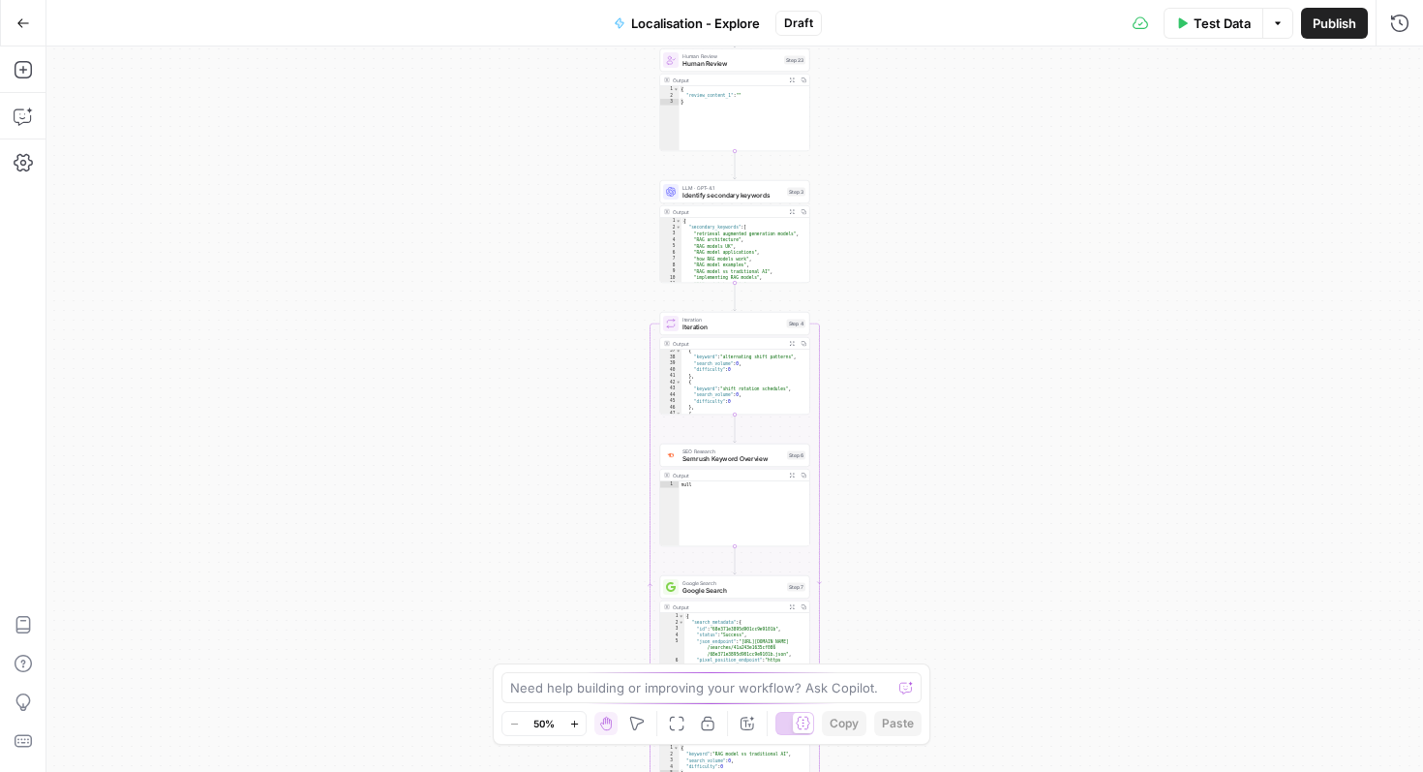
scroll to position [612, 0]
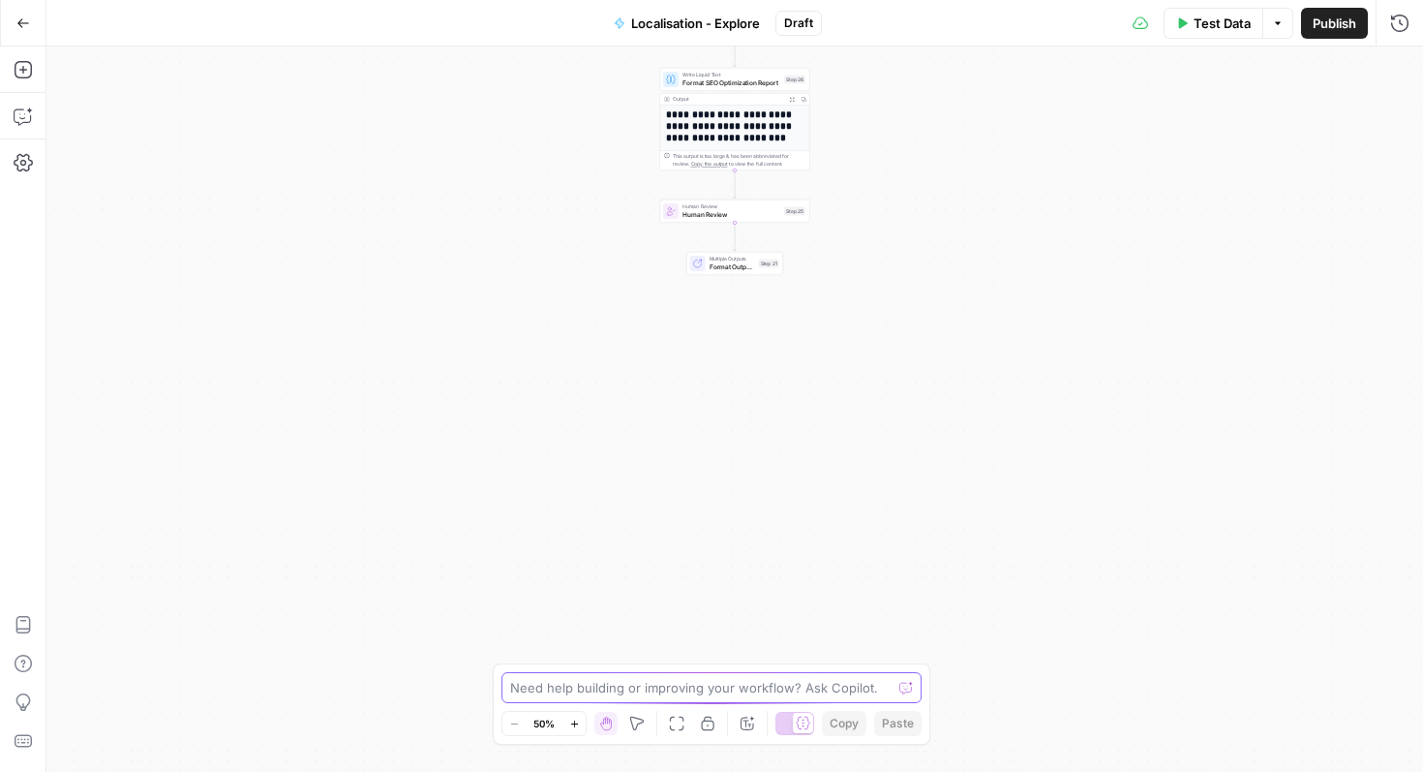
click at [721, 688] on textarea at bounding box center [700, 687] width 381 height 19
type textarea "Explain this workflow"
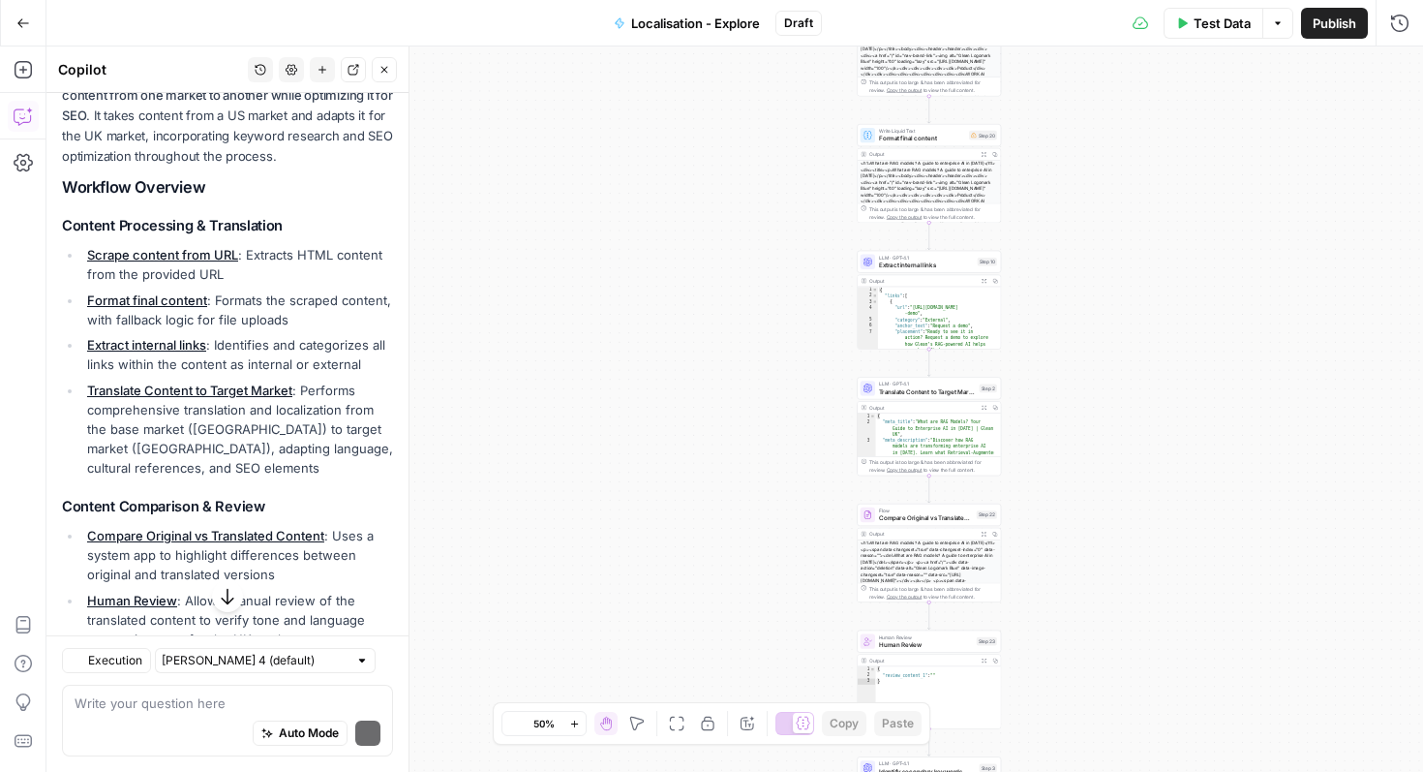
scroll to position [248, 0]
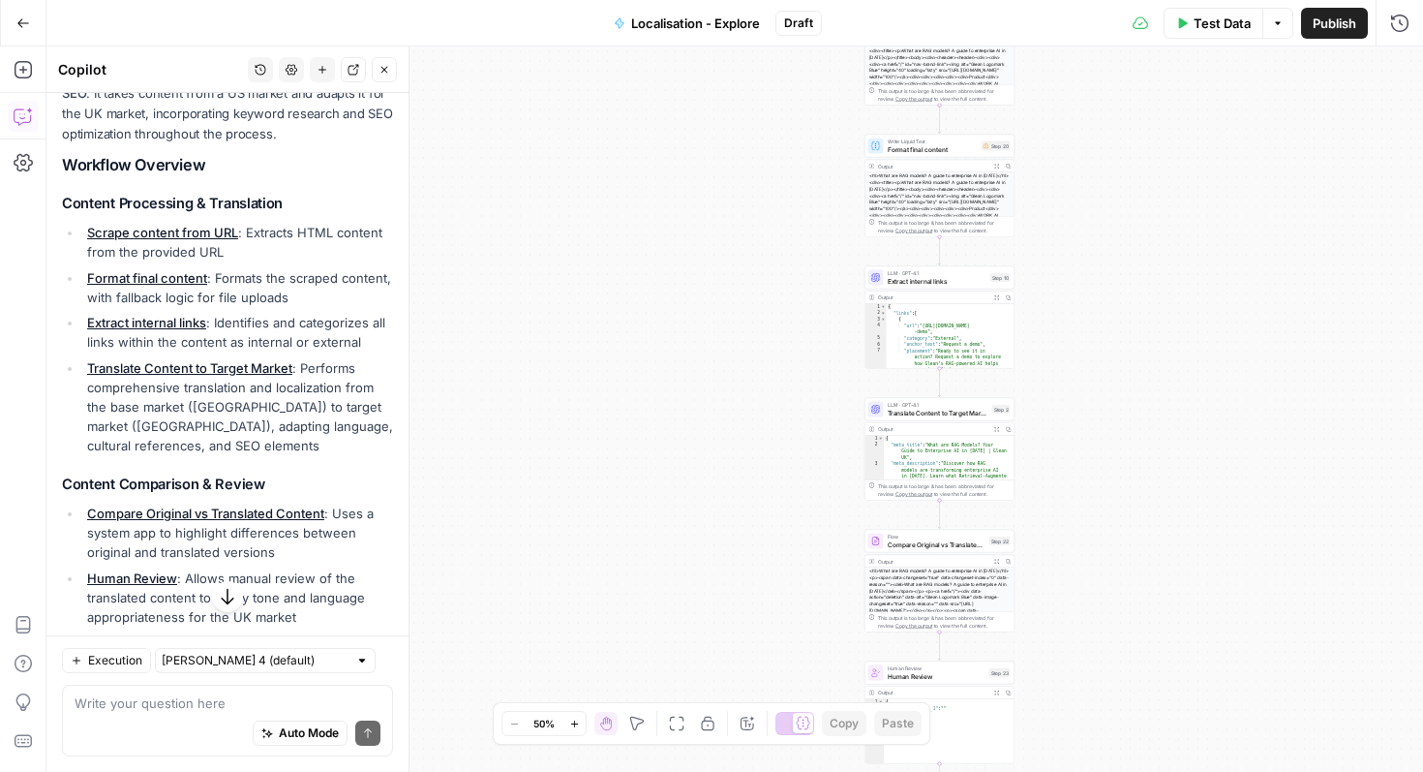
drag, startPoint x: 349, startPoint y: 303, endPoint x: 237, endPoint y: 265, distance: 117.6
click at [237, 265] on ul "Scrape content from URL : Extracts HTML content from the provided URL Format fi…" at bounding box center [227, 339] width 331 height 232
drag, startPoint x: 219, startPoint y: 320, endPoint x: 287, endPoint y: 354, distance: 76.2
click at [333, 352] on ul "Scrape content from URL : Extracts HTML content from the provided URL Format fi…" at bounding box center [227, 339] width 331 height 232
click at [270, 350] on li "Extract internal links : Identifies and categorizes all links within the conten…" at bounding box center [237, 332] width 311 height 39
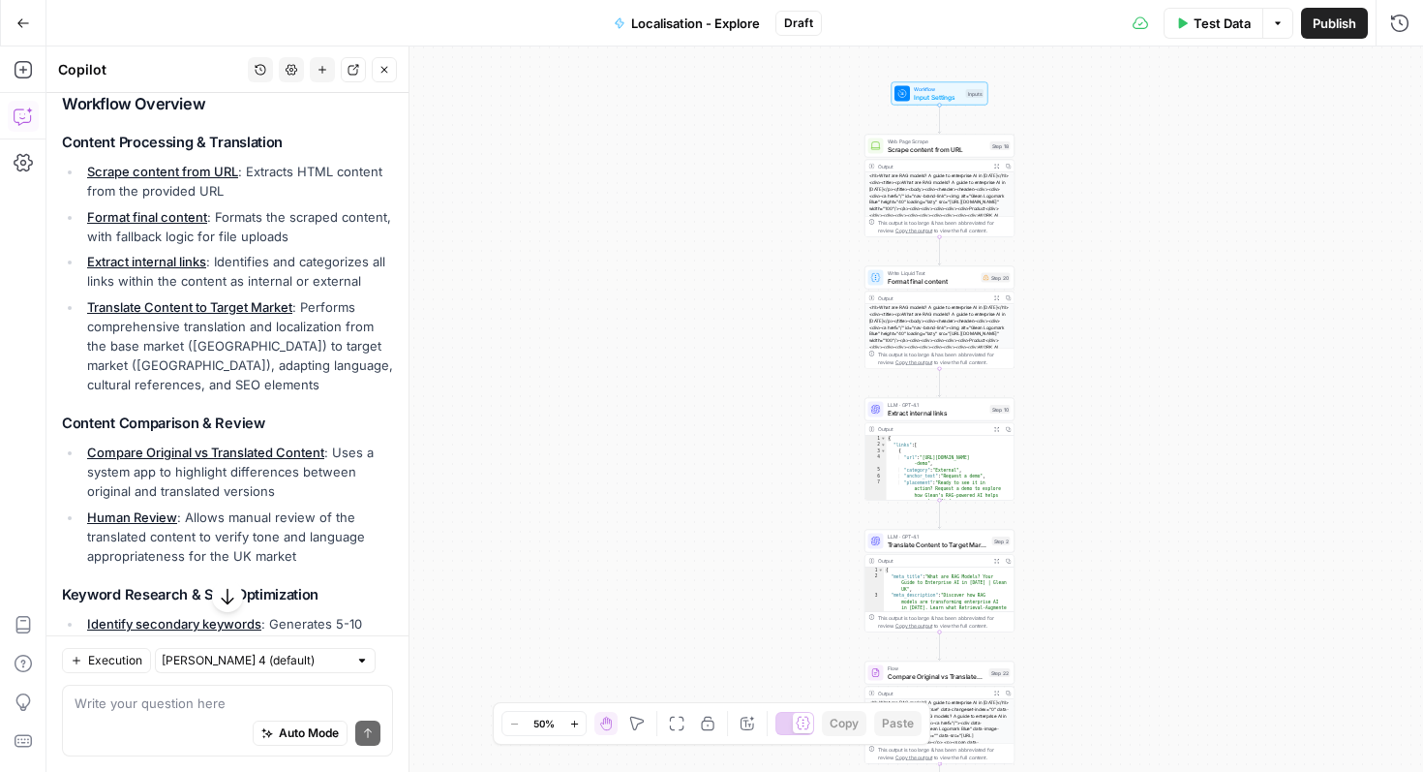
scroll to position [310, 0]
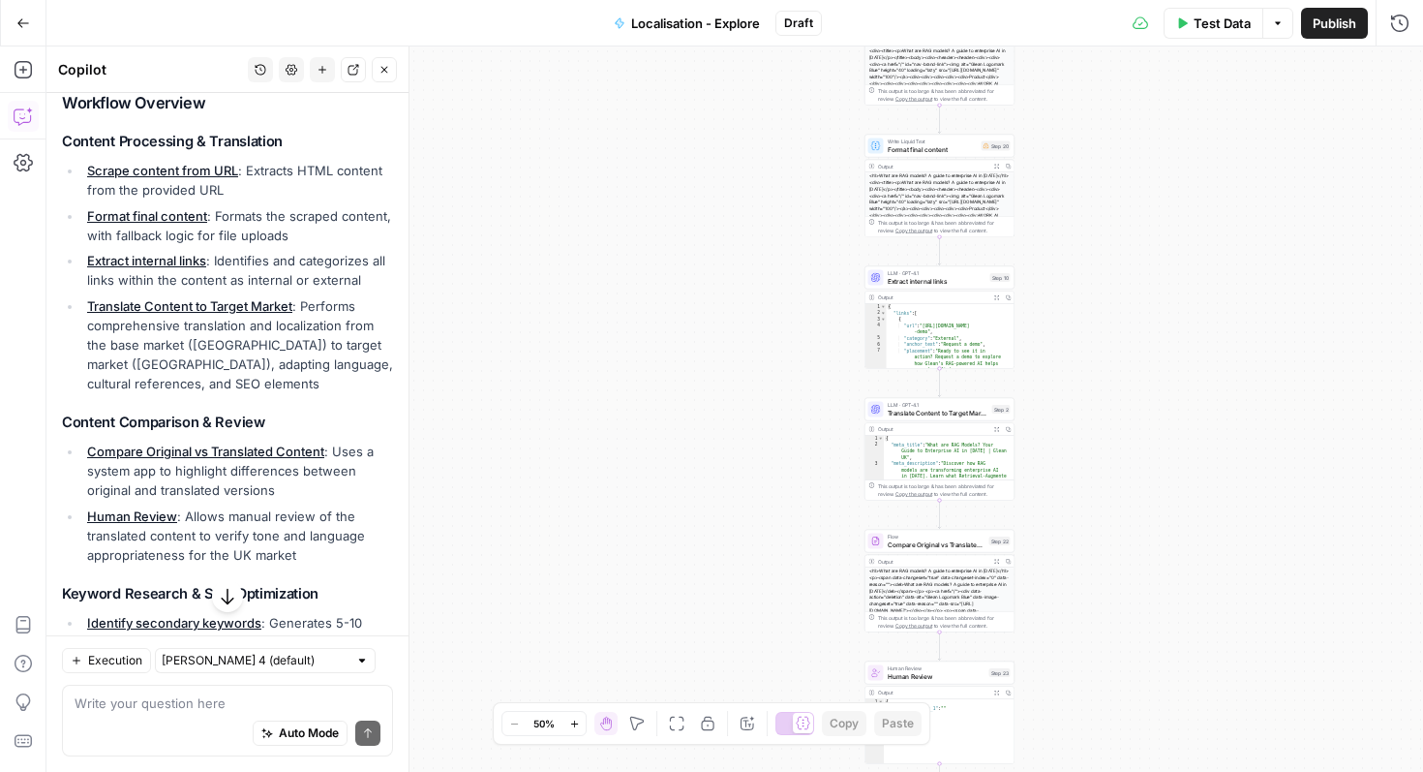
click at [93, 323] on li "Translate Content to Target Market : Performs comprehensive translation and loc…" at bounding box center [237, 344] width 311 height 97
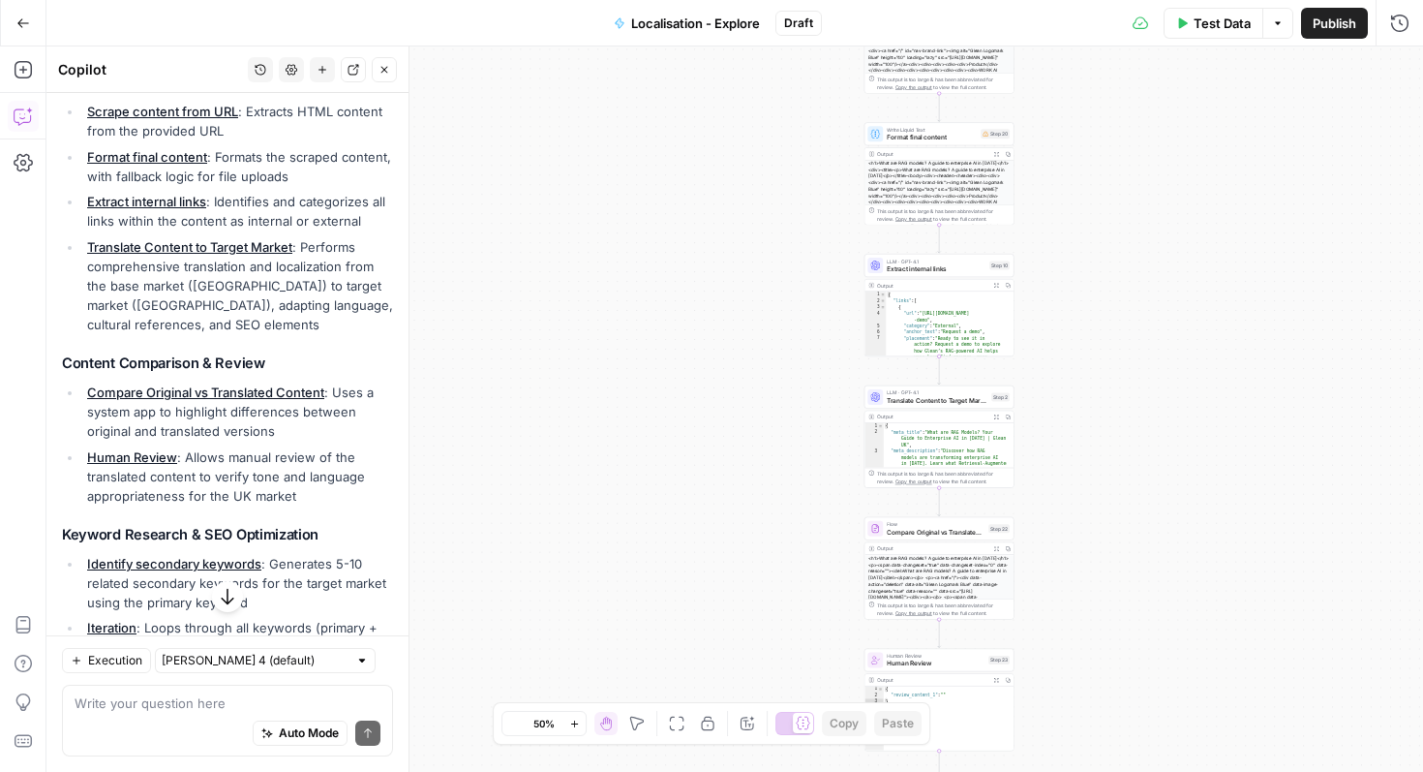
scroll to position [374, 0]
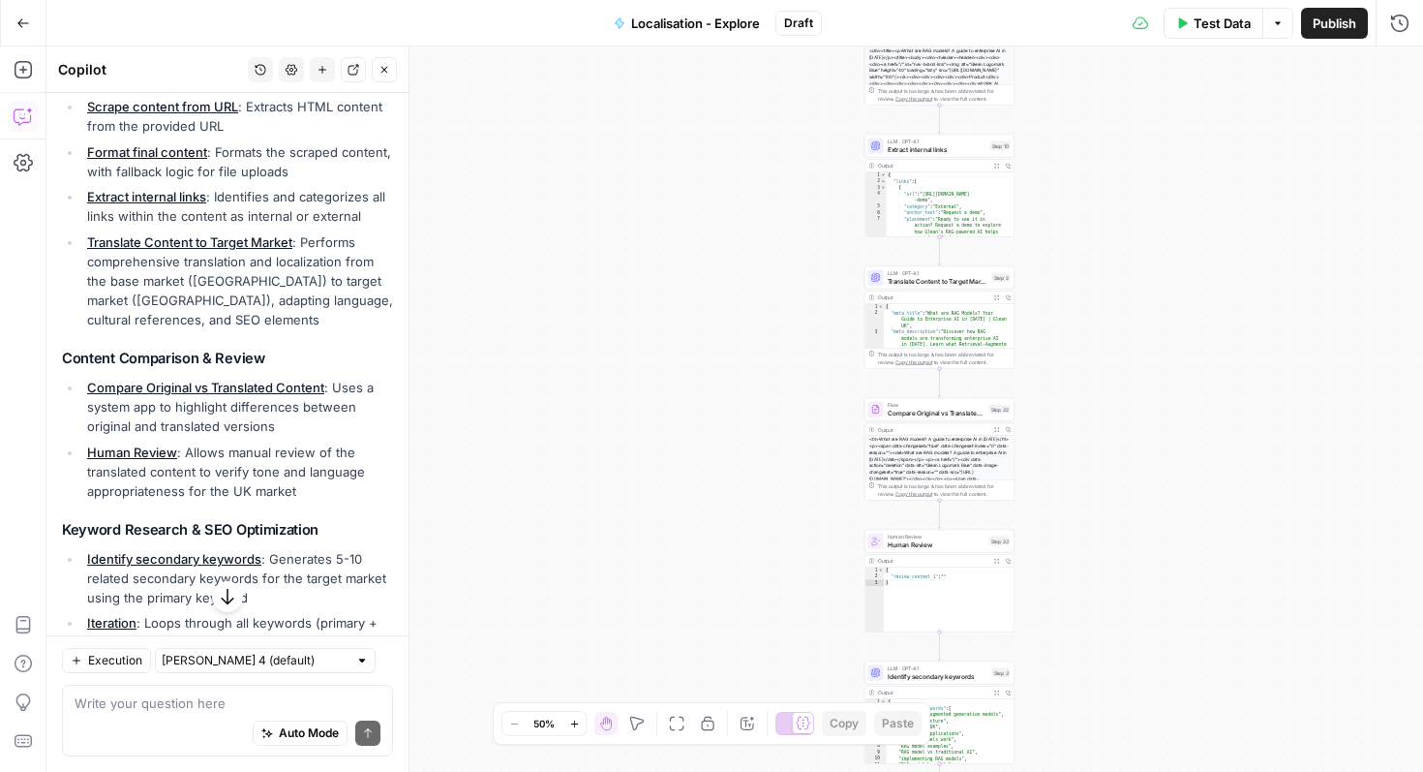
drag, startPoint x: 282, startPoint y: 433, endPoint x: 315, endPoint y: 392, distance: 52.3
click at [301, 397] on li "Compare Original vs Translated Content : Uses a system app to highlight differe…" at bounding box center [237, 407] width 311 height 58
click at [293, 425] on li "Compare Original vs Translated Content : Uses a system app to highlight differe…" at bounding box center [237, 407] width 311 height 58
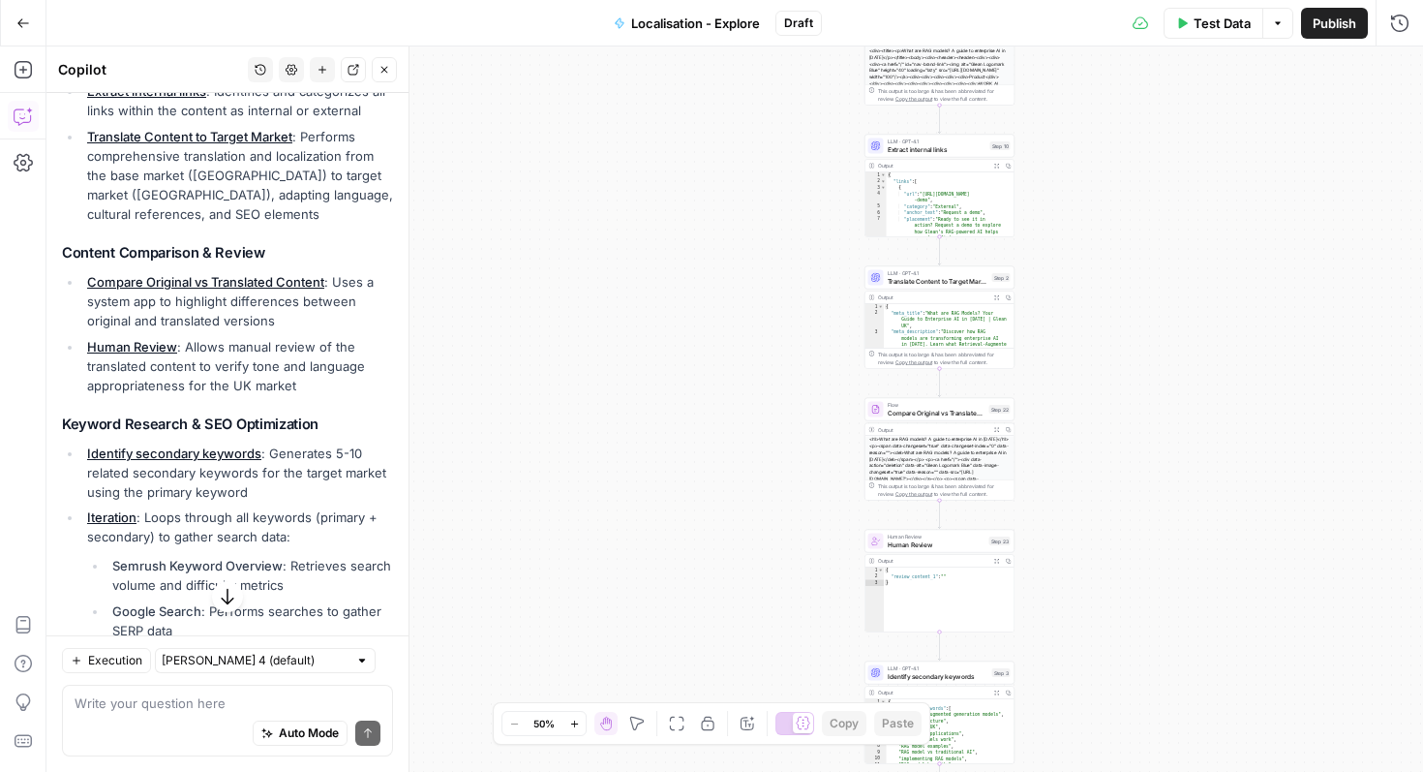
scroll to position [481, 0]
drag, startPoint x: 334, startPoint y: 397, endPoint x: 183, endPoint y: 346, distance: 159.5
click at [183, 346] on div "This workflow is designed to translate and localize content from one market to …" at bounding box center [227, 636] width 331 height 1654
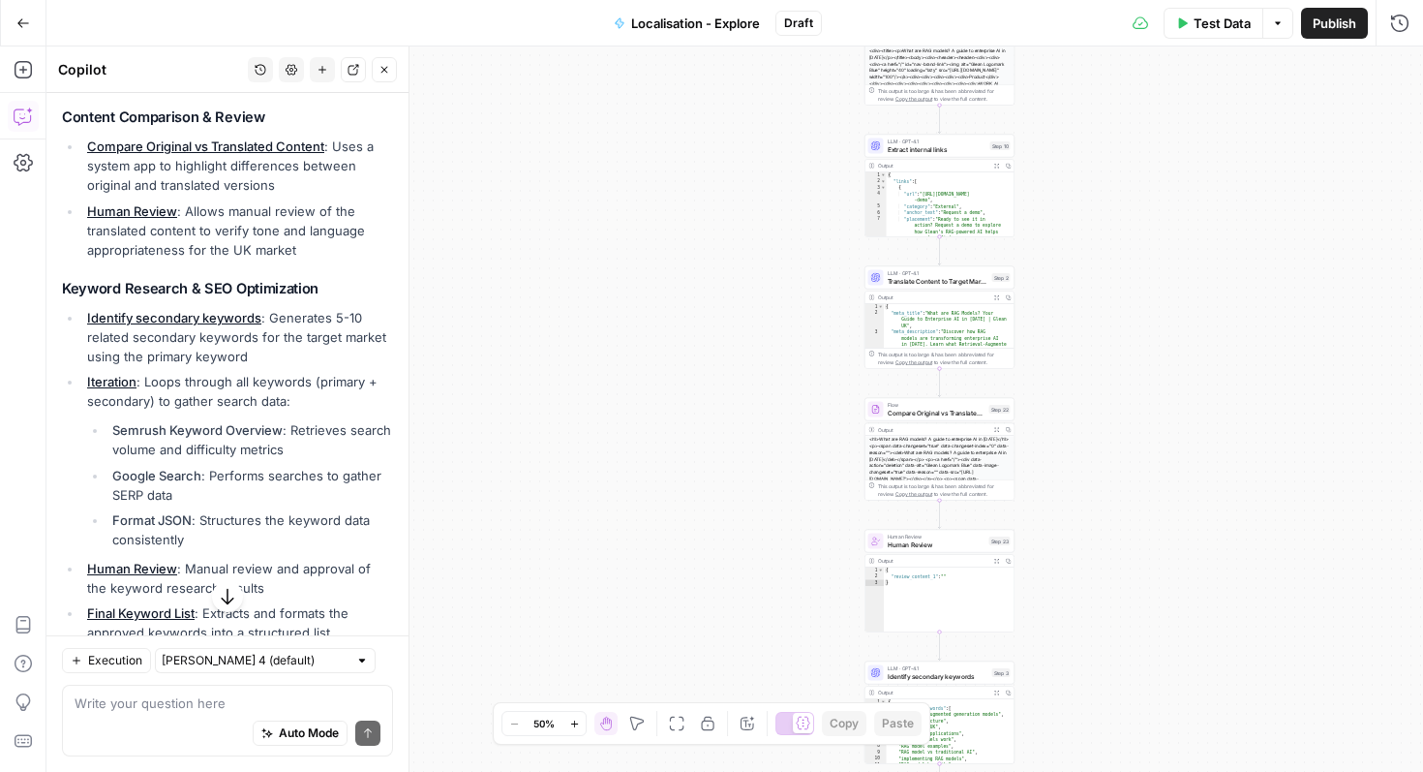
scroll to position [643, 0]
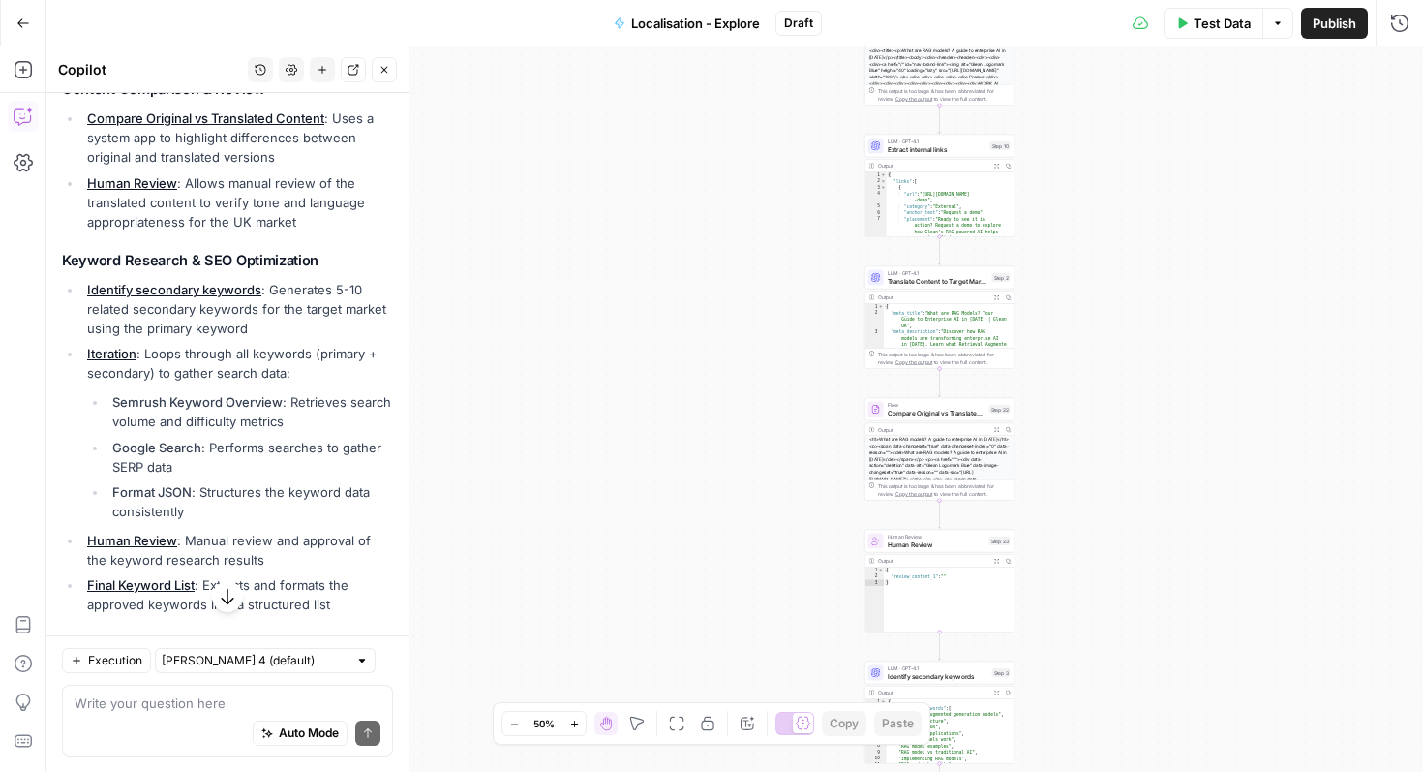
drag, startPoint x: 154, startPoint y: 359, endPoint x: 288, endPoint y: 384, distance: 136.0
click at [288, 384] on li "Iteration : Loops through all keywords (primary + secondary) to gather search d…" at bounding box center [237, 432] width 311 height 177
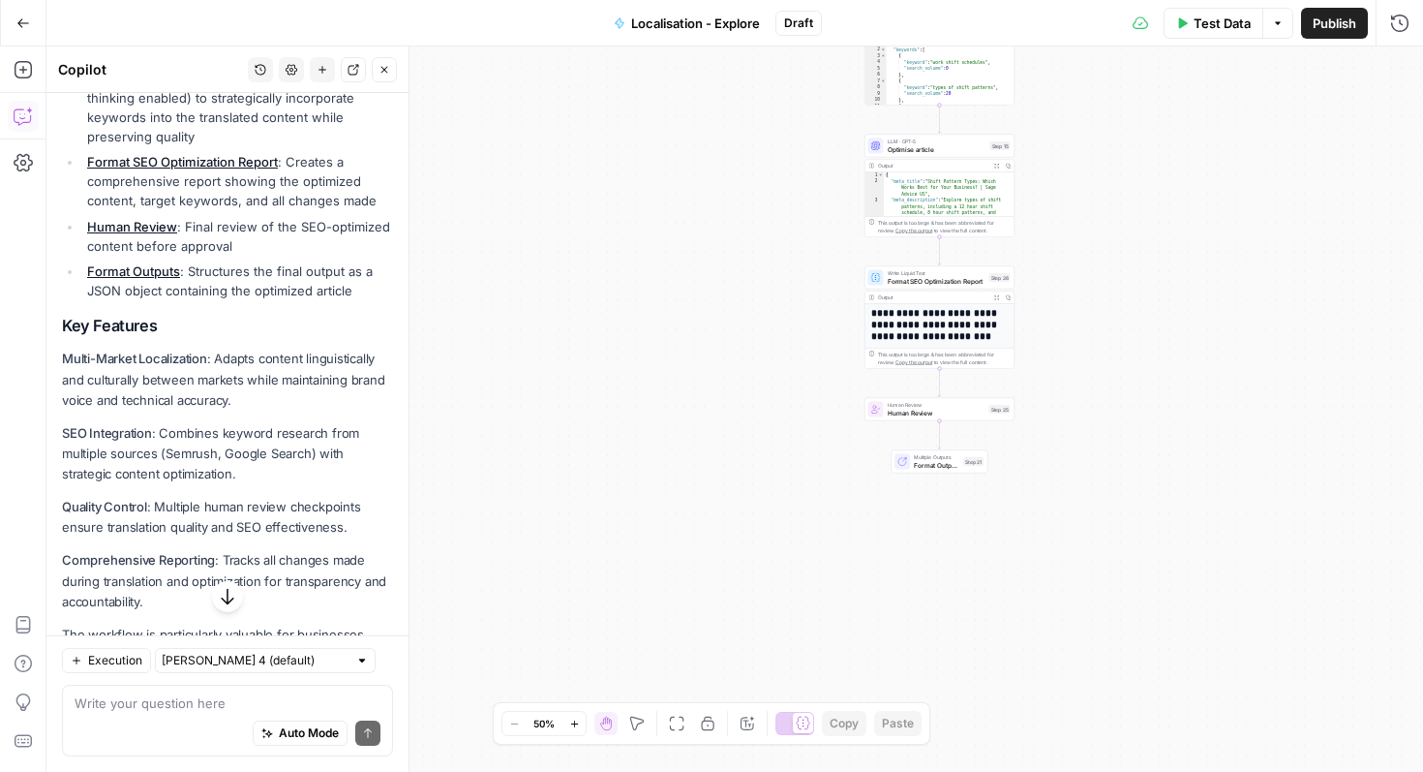
scroll to position [1233, 0]
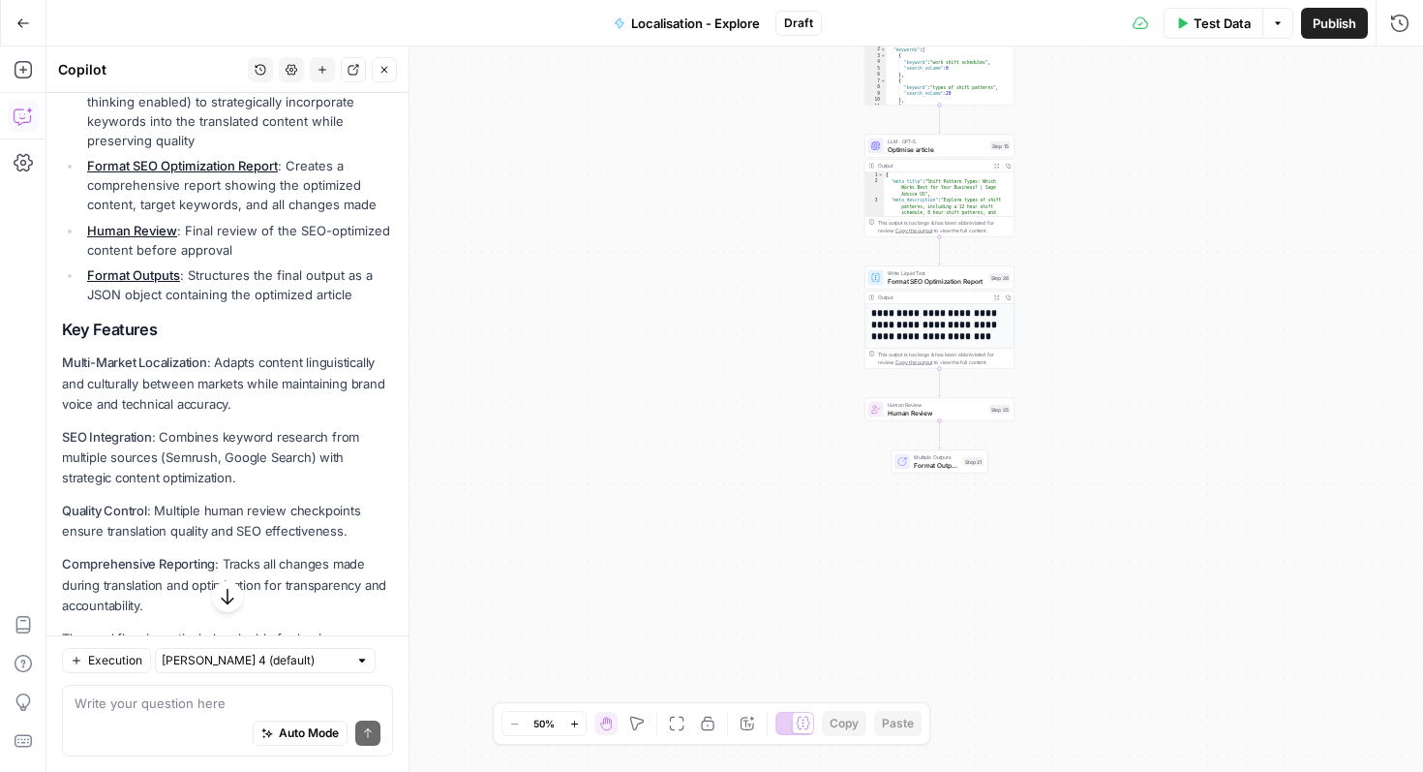
drag, startPoint x: 138, startPoint y: 208, endPoint x: 242, endPoint y: 228, distance: 105.6
click at [350, 206] on li "Format SEO Optimization Report : Creates a comprehensive report showing the opt…" at bounding box center [237, 185] width 311 height 58
drag, startPoint x: 98, startPoint y: 258, endPoint x: 240, endPoint y: 320, distance: 155.6
click at [229, 390] on p "Multi-Market Localization : Adapts content linguistically and culturally betwee…" at bounding box center [227, 382] width 331 height 61
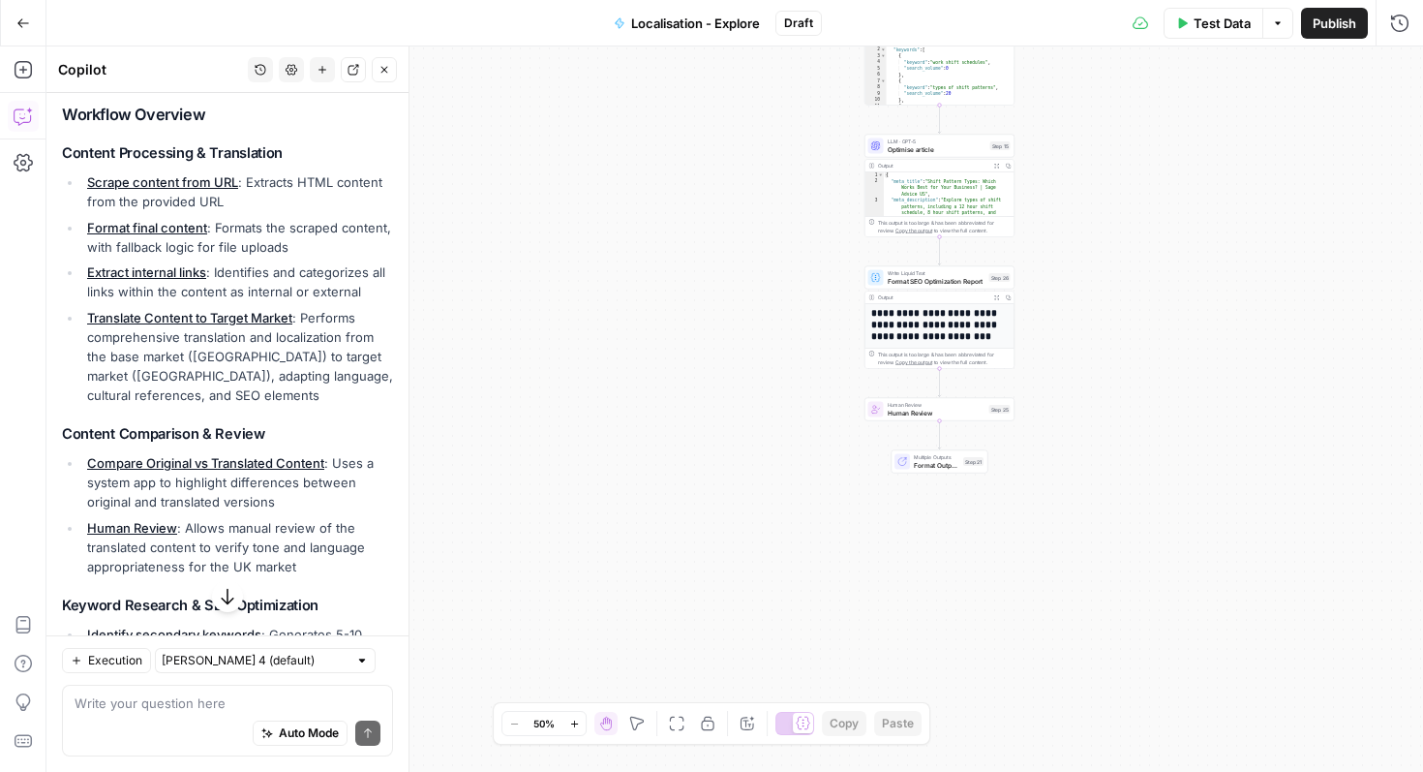
scroll to position [197, 0]
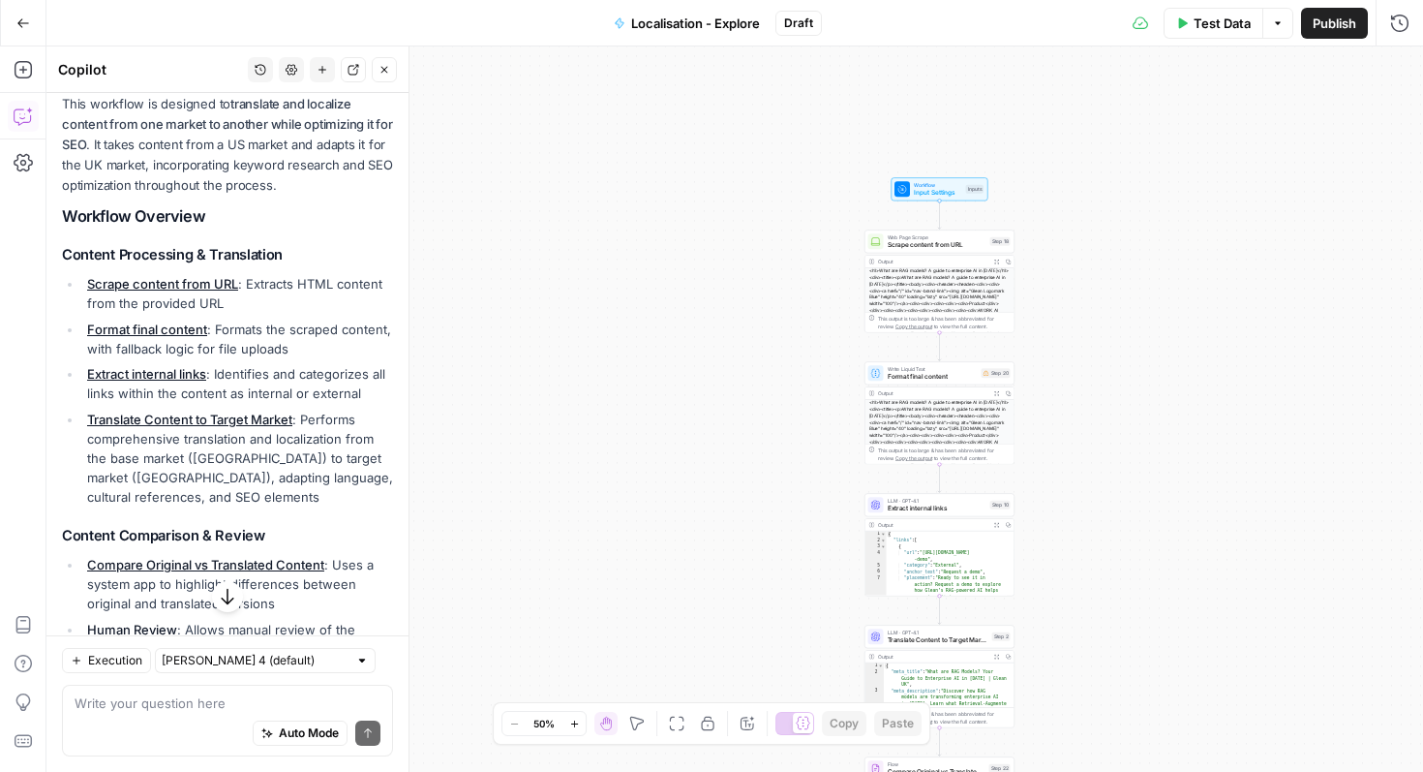
click at [573, 721] on icon "button" at bounding box center [574, 723] width 11 height 11
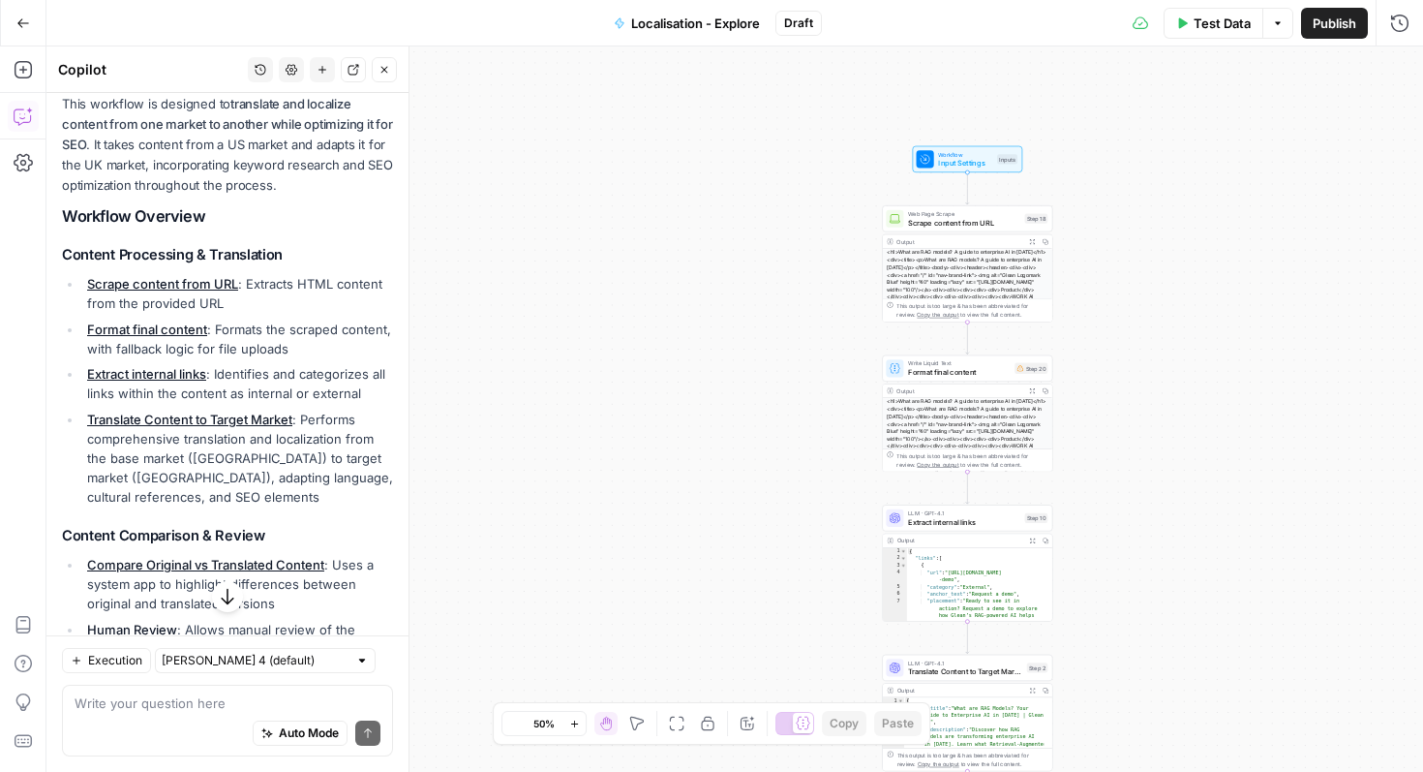
click at [573, 721] on icon "button" at bounding box center [574, 723] width 11 height 11
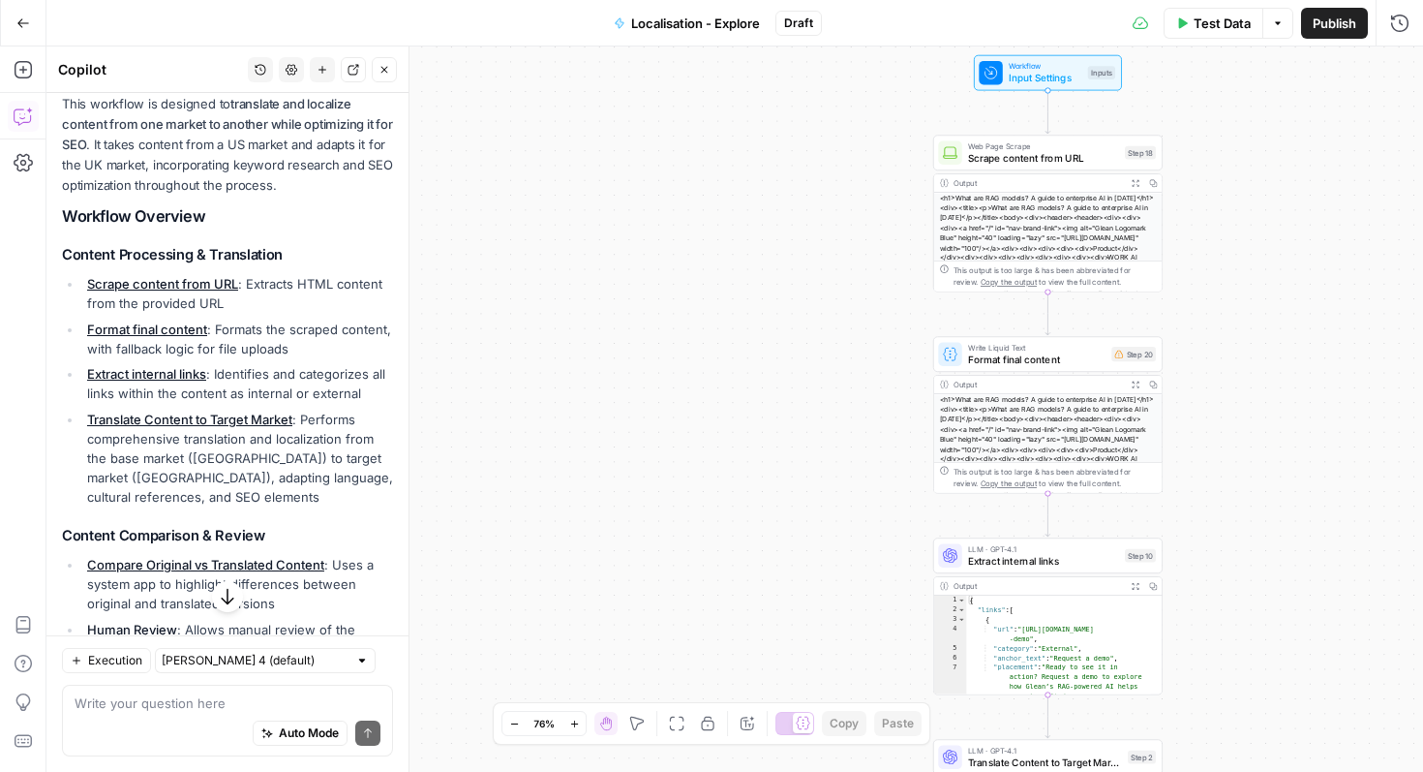
click at [380, 70] on icon "button" at bounding box center [385, 70] width 12 height 12
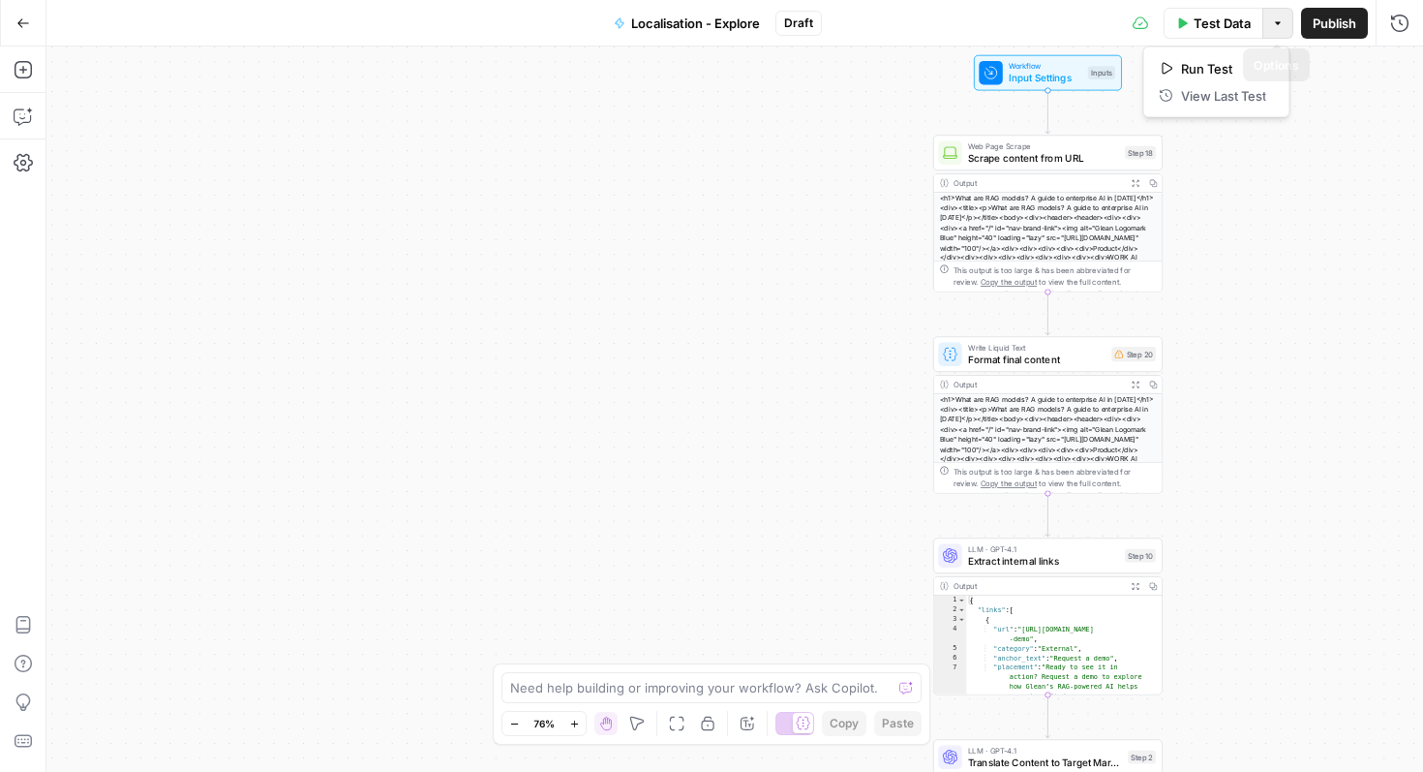
click at [1281, 22] on icon "button" at bounding box center [1278, 23] width 12 height 12
click at [1294, 228] on div "Workflow Input Settings Inputs Web Page Scrape Scrape content from URL Step 18 …" at bounding box center [734, 408] width 1377 height 725
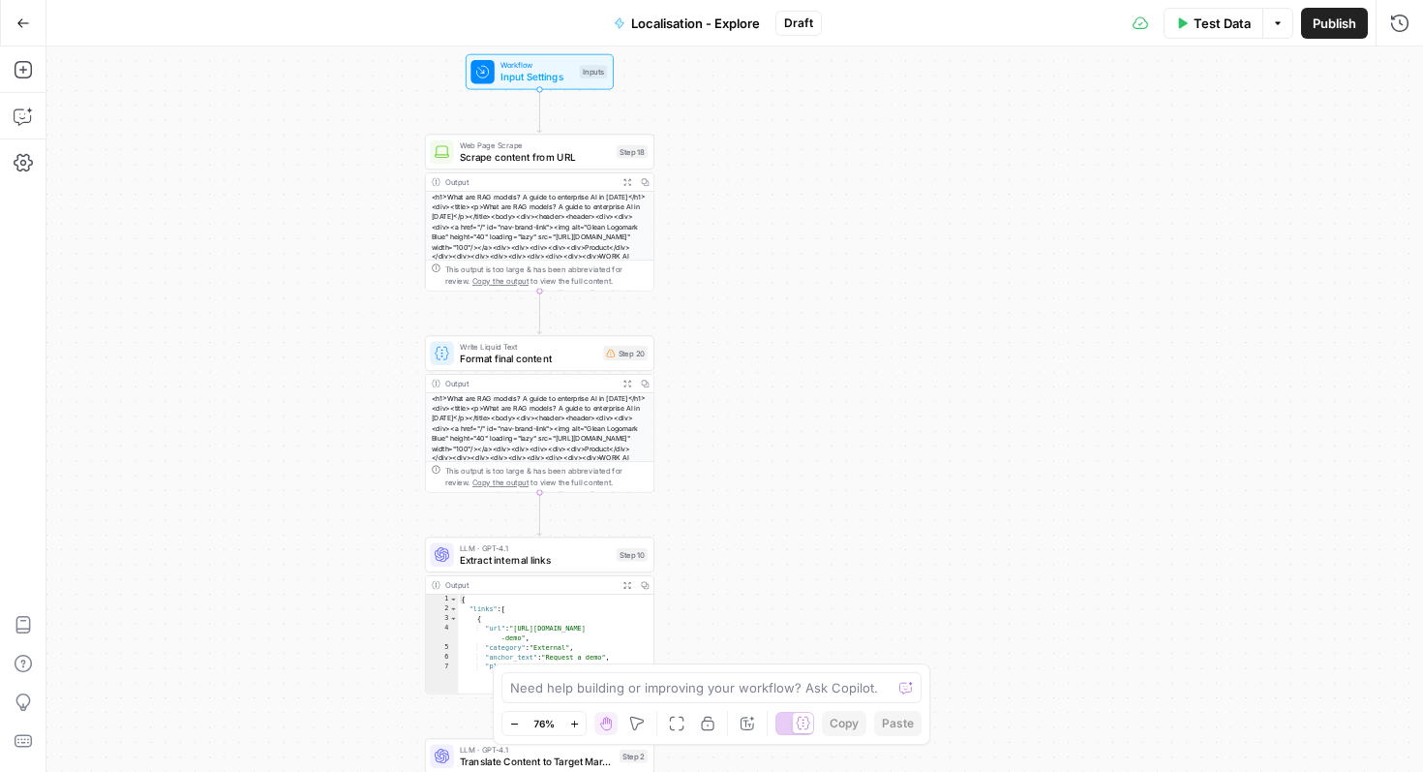
drag, startPoint x: 693, startPoint y: 463, endPoint x: 287, endPoint y: 469, distance: 406.7
click at [287, 469] on div "Workflow Input Settings Inputs Web Page Scrape Scrape content from URL Step 18 …" at bounding box center [734, 408] width 1377 height 725
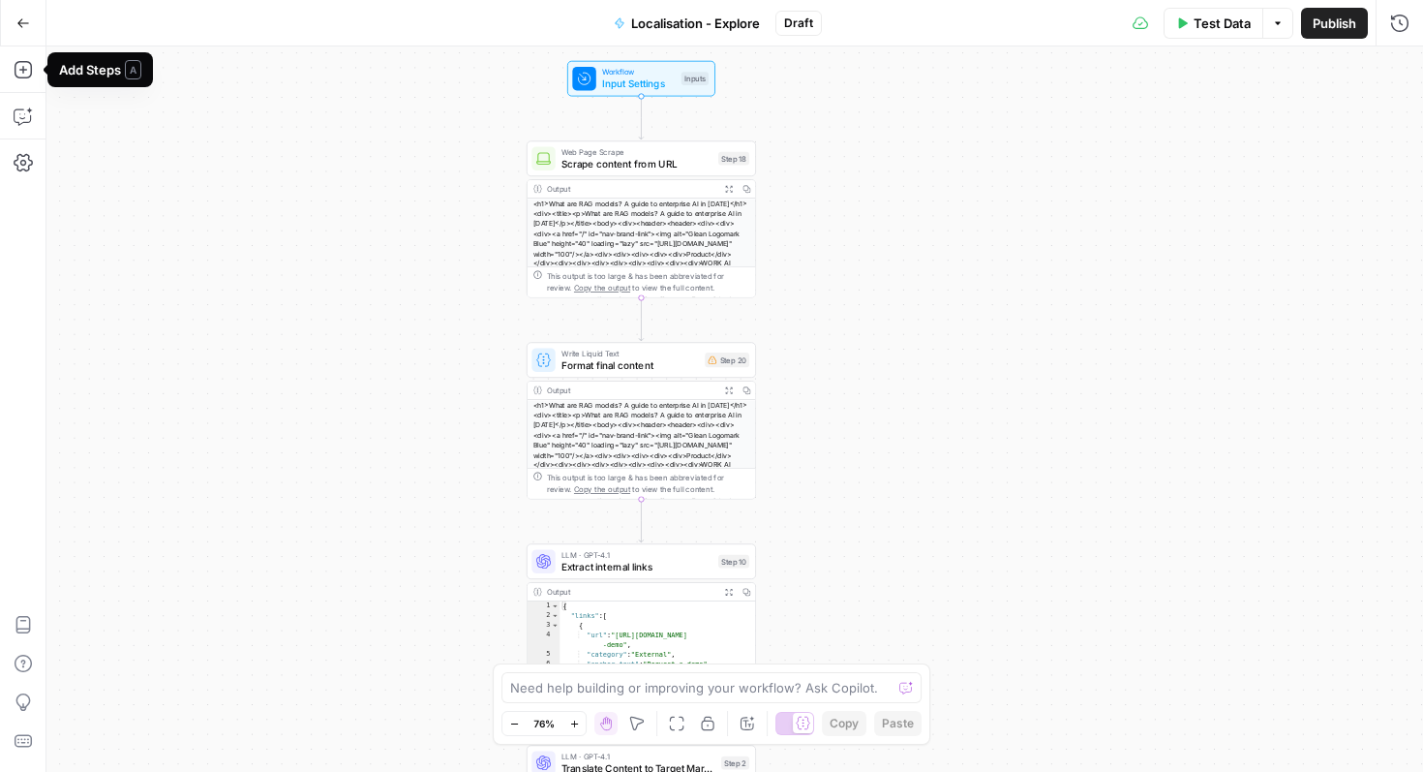
click at [130, 200] on div "Workflow Input Settings Inputs Web Page Scrape Scrape content from URL Step 18 …" at bounding box center [734, 408] width 1377 height 725
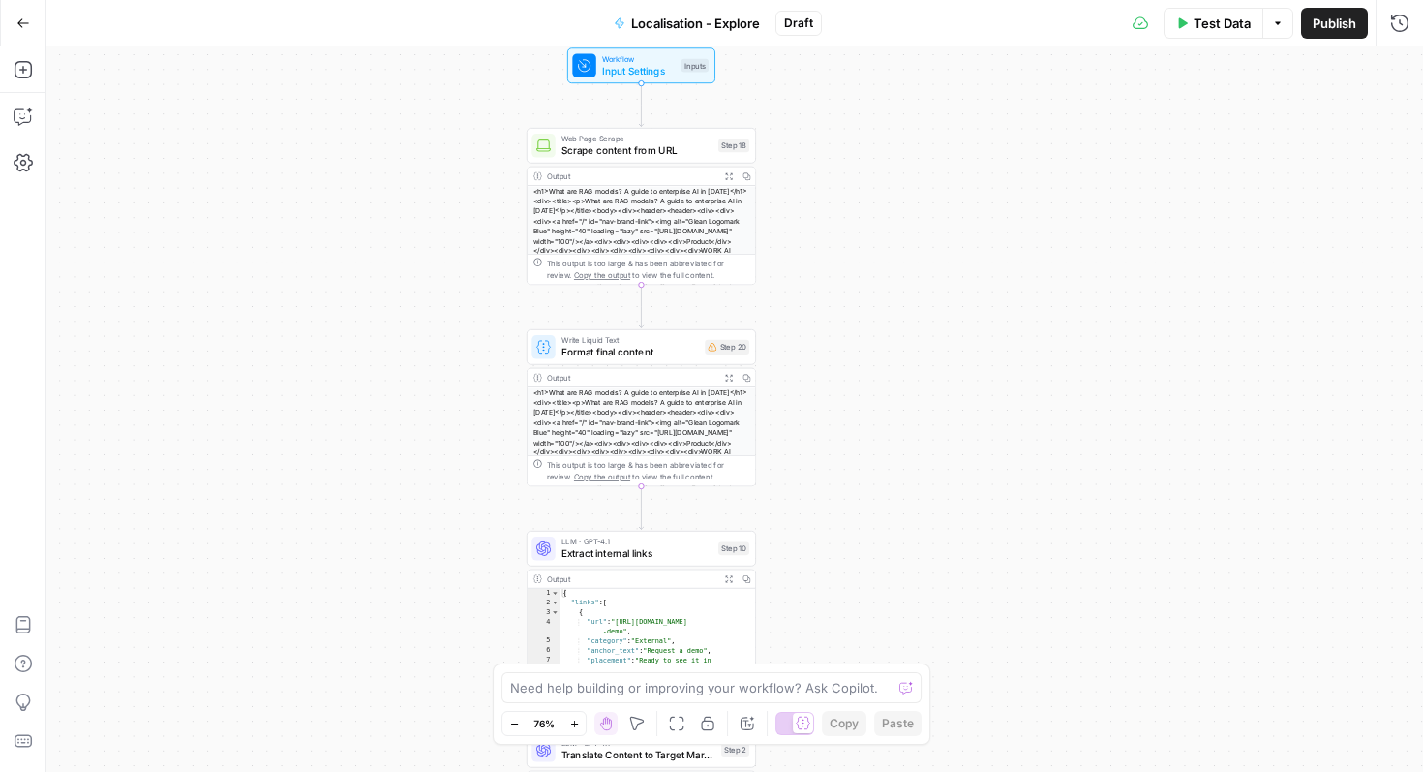
click at [812, 170] on div "Workflow Input Settings Inputs Web Page Scrape Scrape content from URL Step 18 …" at bounding box center [734, 408] width 1377 height 725
drag, startPoint x: 616, startPoint y: 279, endPoint x: 621, endPoint y: 269, distance: 10.8
click at [618, 277] on span "Copy the output" at bounding box center [602, 275] width 56 height 9
click at [628, 248] on div "<h1>What are RAG models? A guide to enterprise AI in 2025</h1><div><title><p>Wh…" at bounding box center [642, 256] width 228 height 140
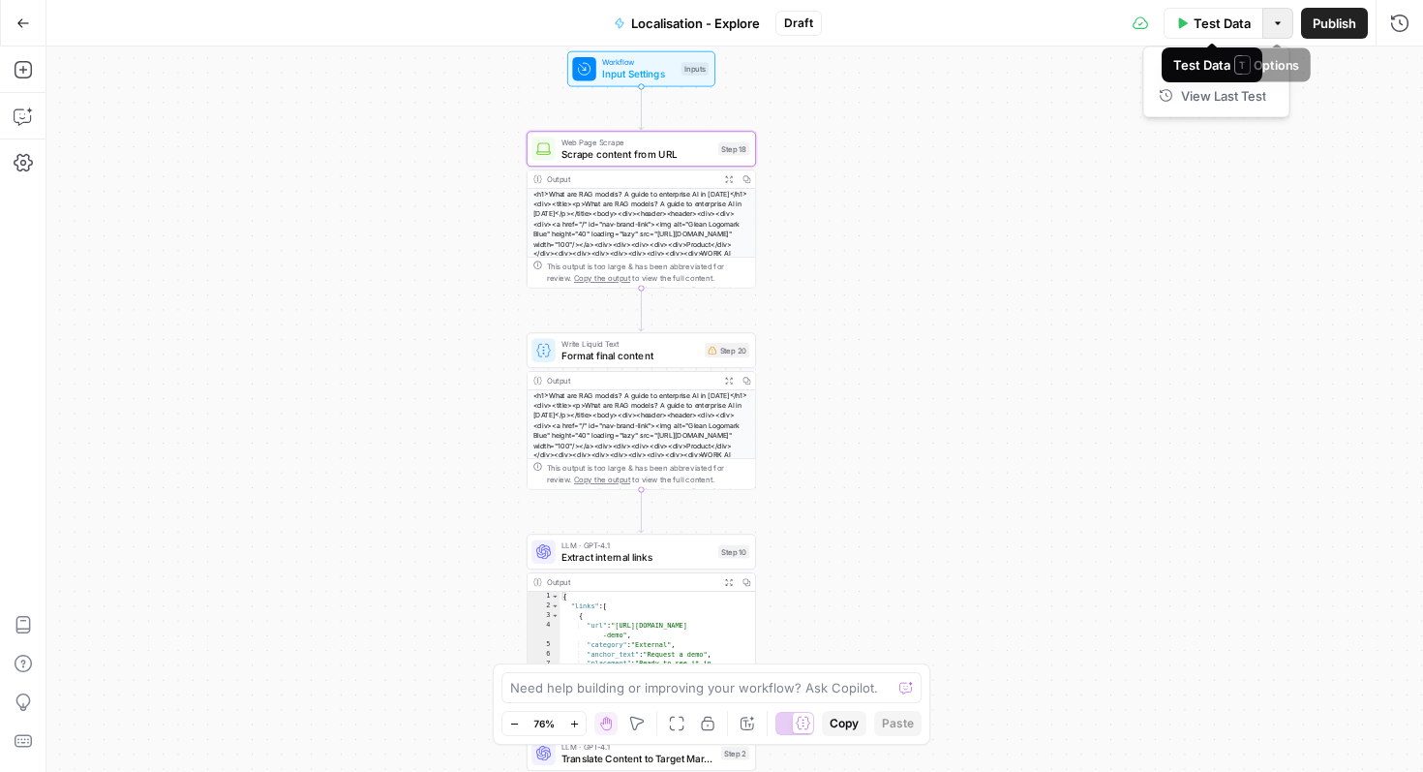
click at [1277, 18] on icon "button" at bounding box center [1278, 23] width 12 height 12
click at [822, 155] on div "Workflow Input Settings Inputs Web Page Scrape Scrape content from URL Step 18 …" at bounding box center [734, 408] width 1377 height 725
click at [7, 24] on button "Go Back" at bounding box center [23, 23] width 35 height 35
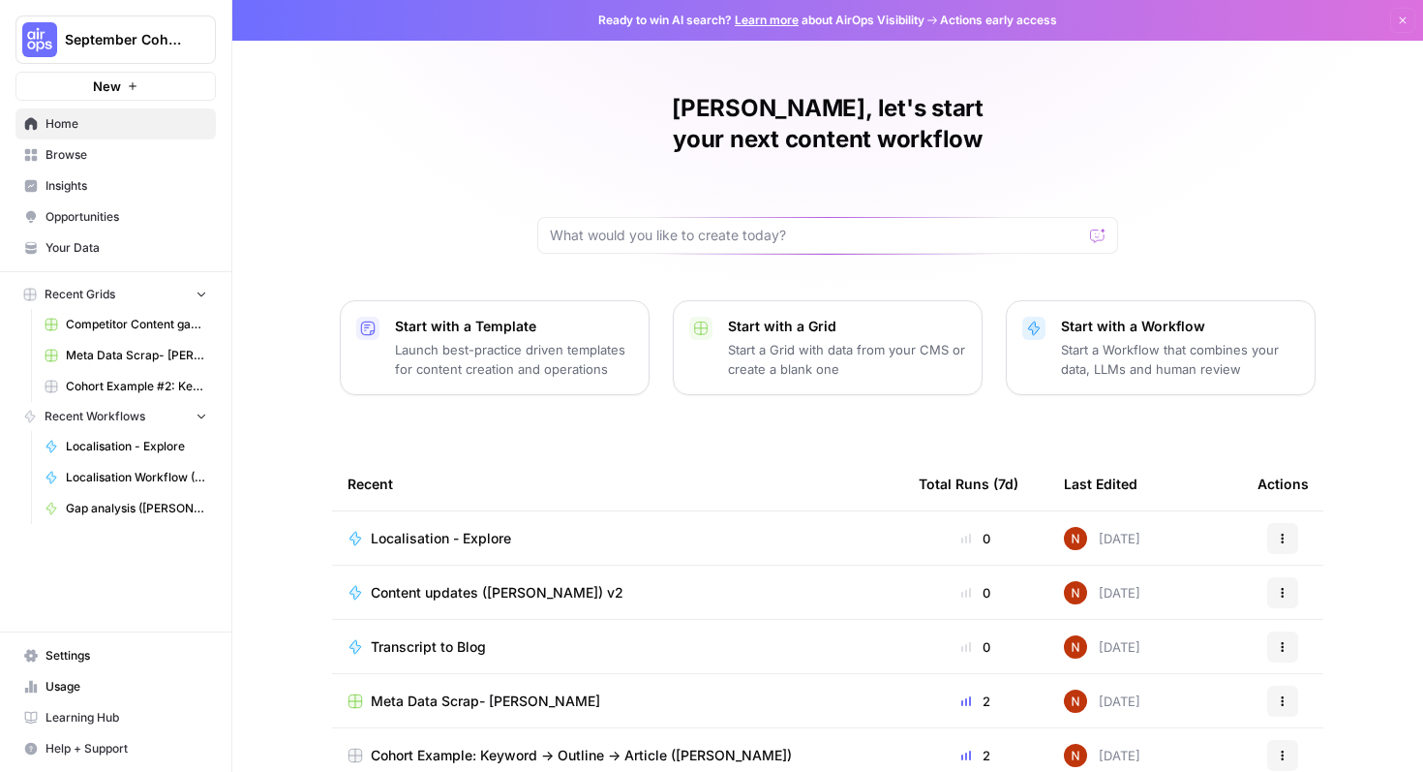
scroll to position [119, 0]
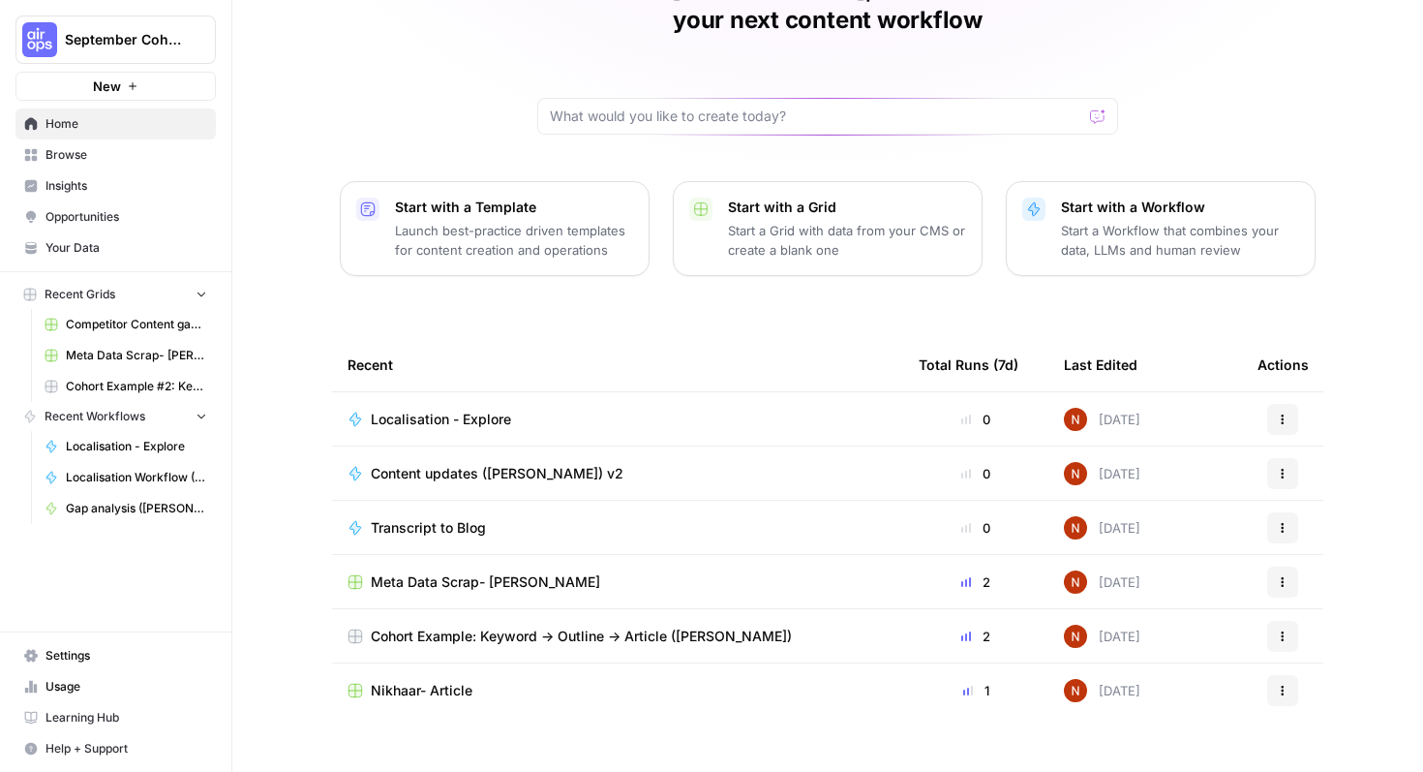
click at [138, 155] on span "Browse" at bounding box center [127, 154] width 162 height 17
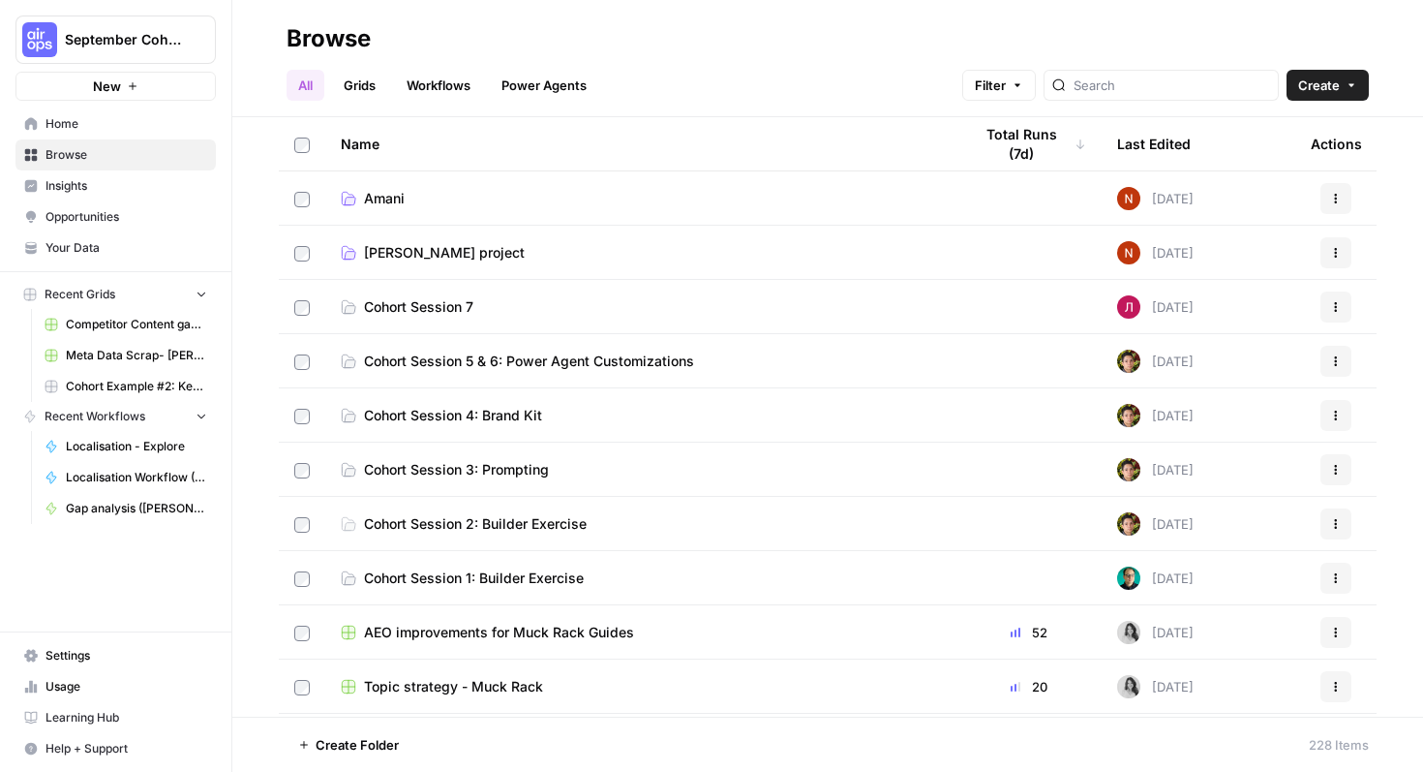
click at [350, 87] on link "Grids" at bounding box center [359, 85] width 55 height 31
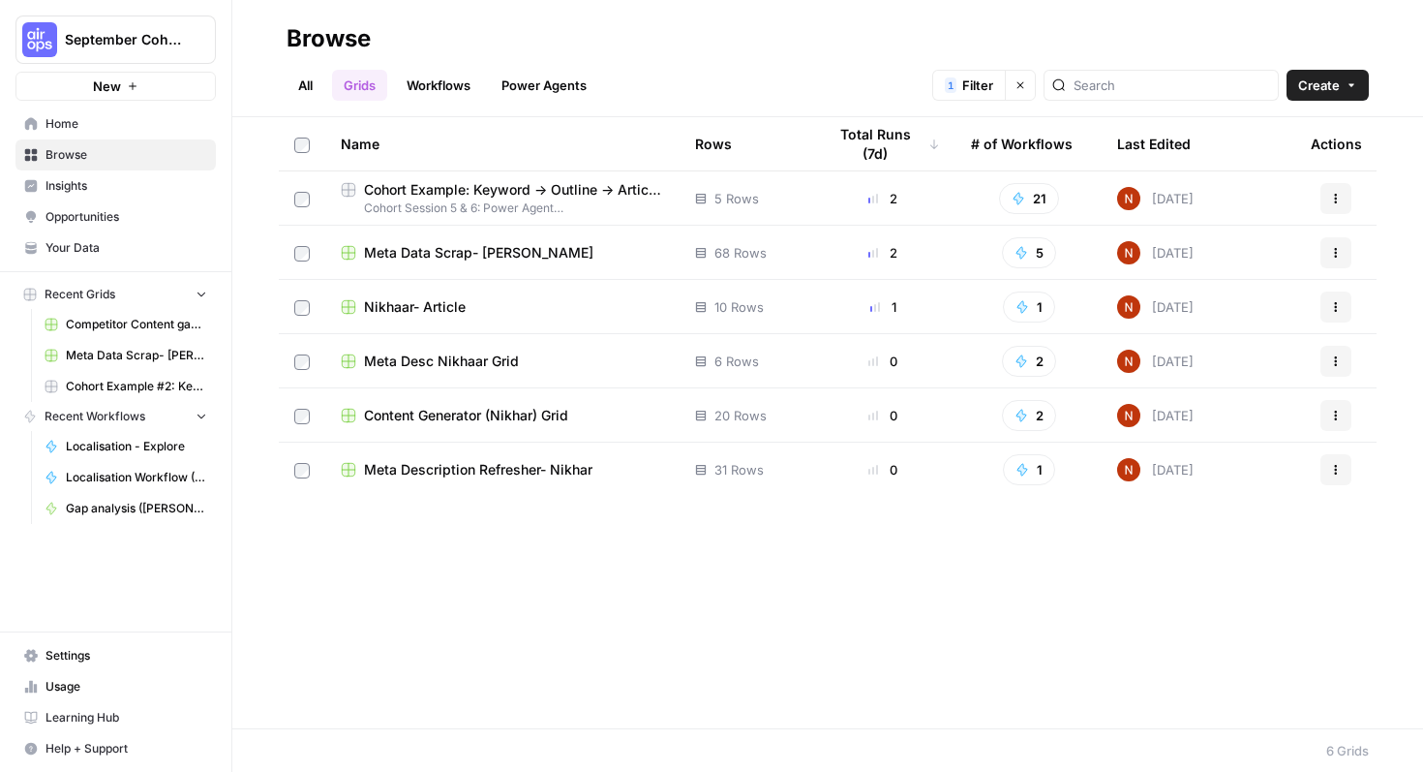
click at [307, 93] on link "All" at bounding box center [306, 85] width 38 height 31
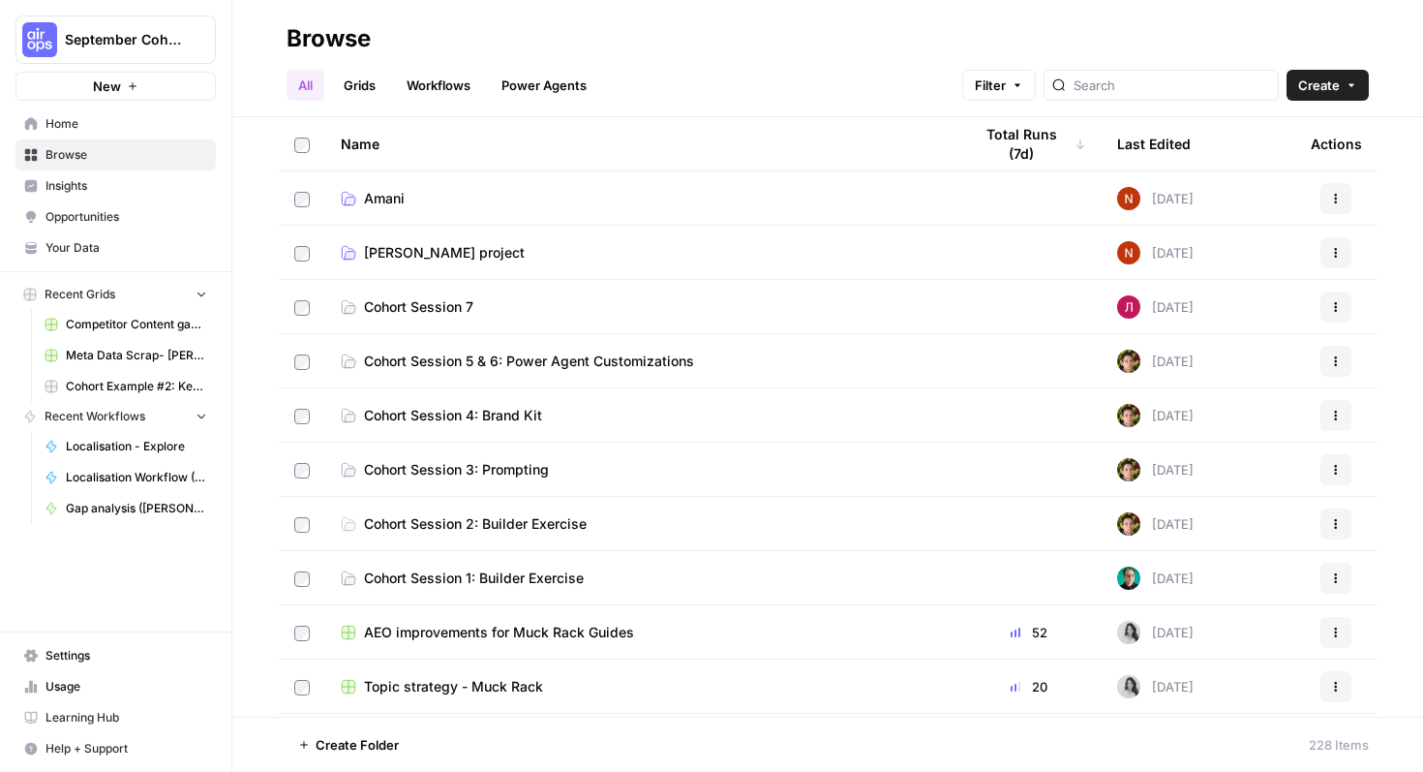
click at [115, 131] on span "Home" at bounding box center [127, 123] width 162 height 17
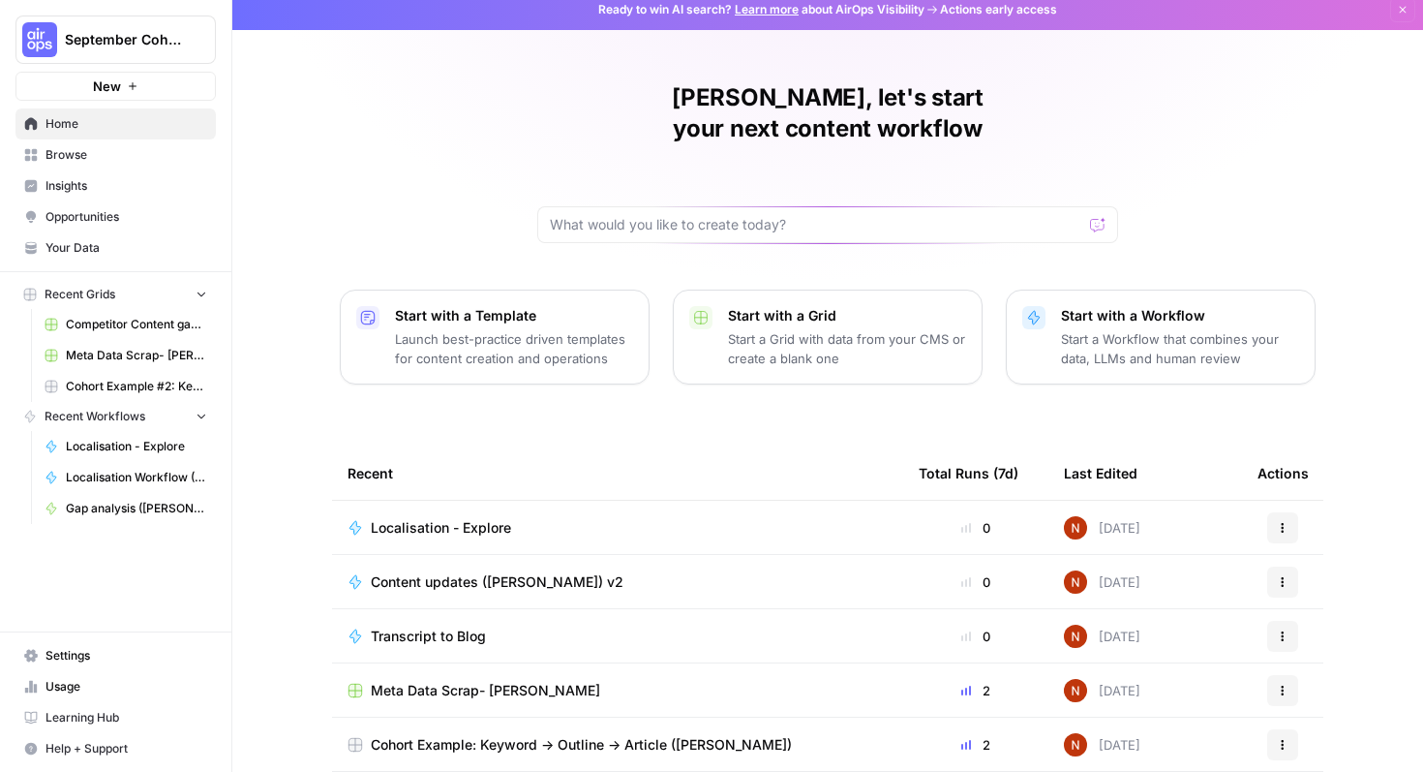
scroll to position [36, 0]
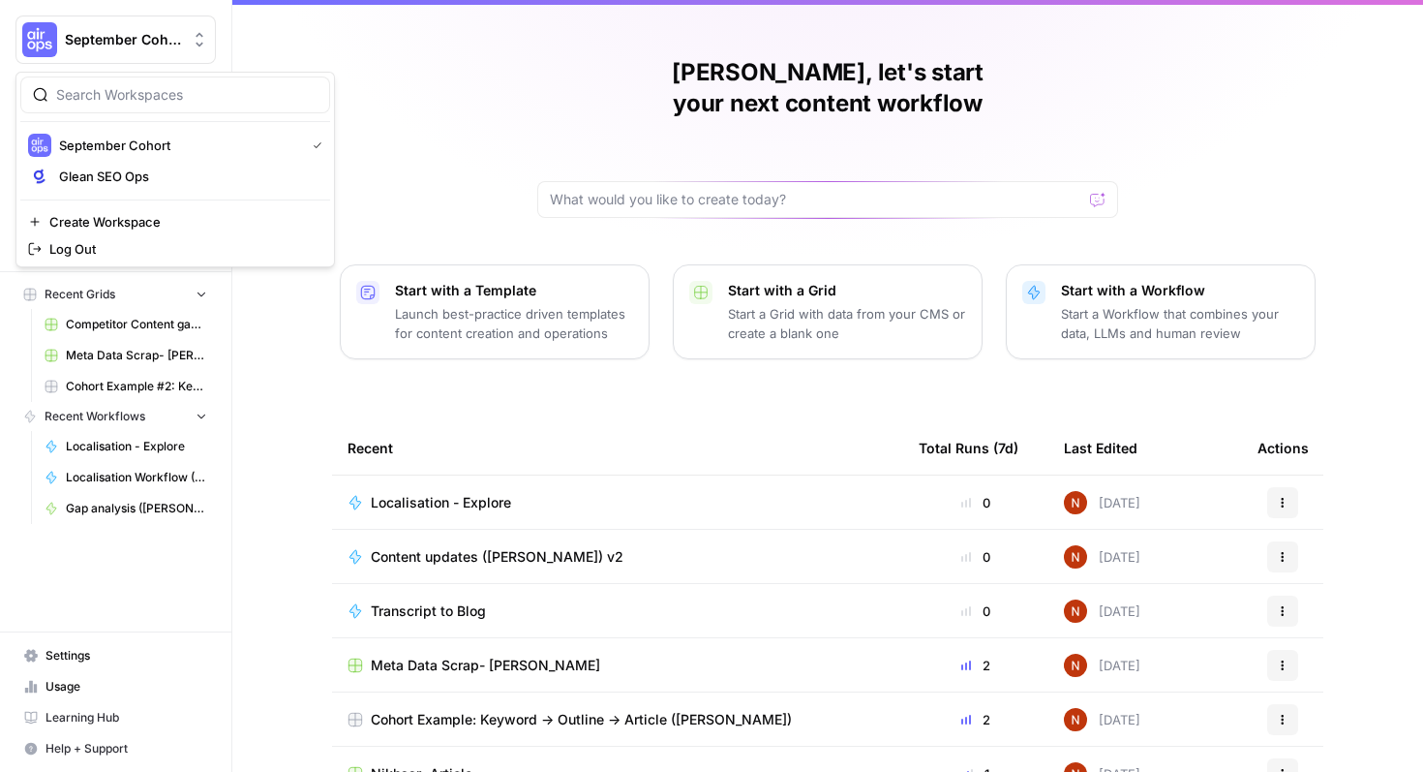
click at [115, 34] on span "September Cohort" at bounding box center [123, 39] width 117 height 19
click at [141, 165] on button "Glean SEO Ops" at bounding box center [175, 176] width 310 height 31
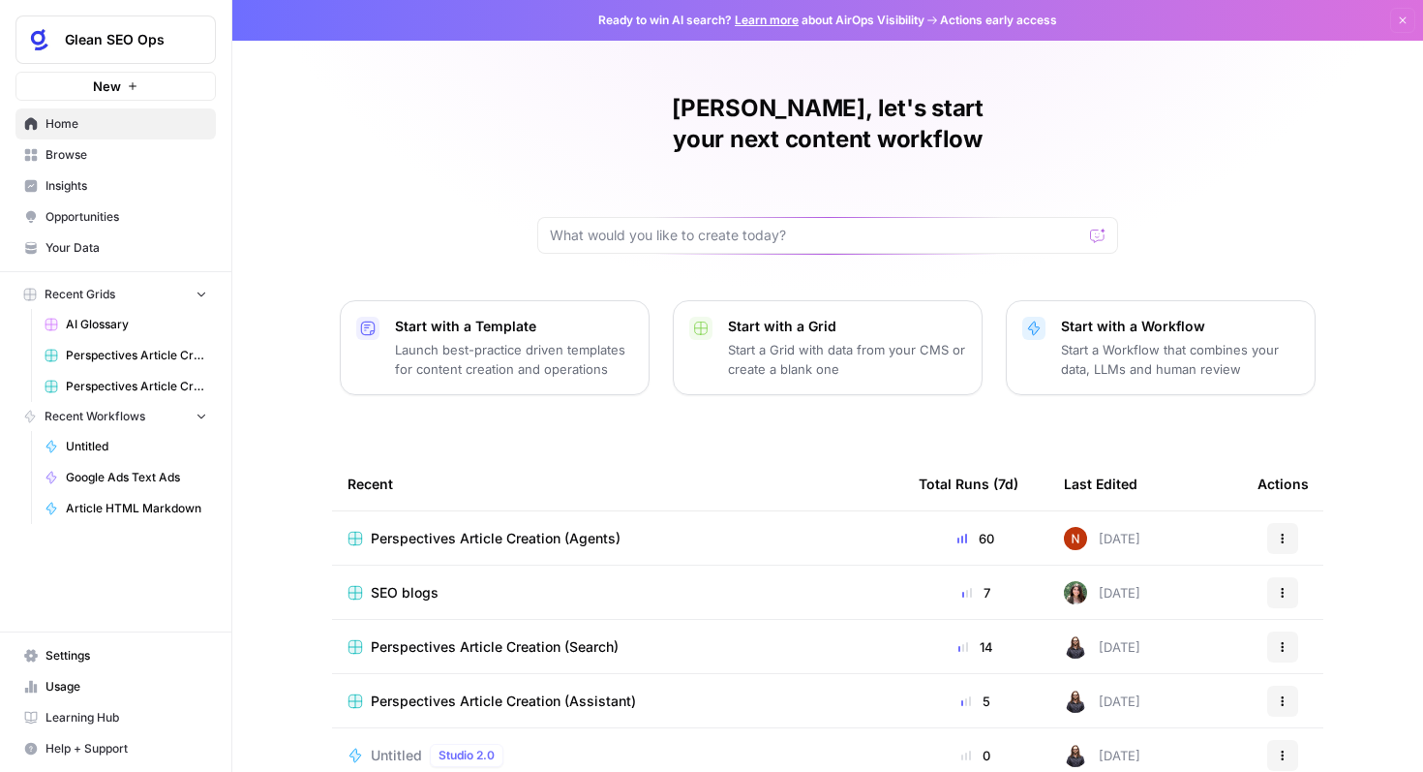
click at [105, 186] on span "Insights" at bounding box center [127, 185] width 162 height 17
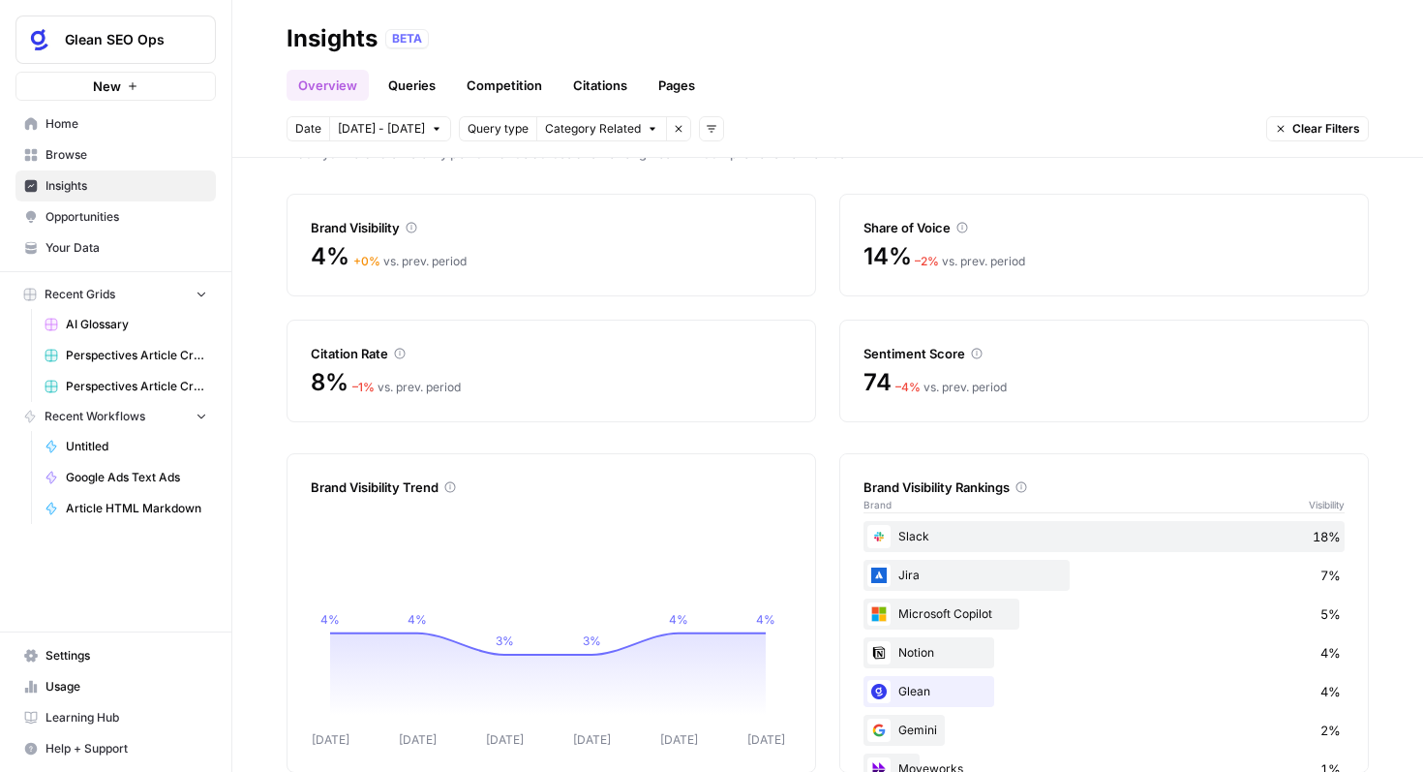
scroll to position [45, 0]
click at [99, 221] on span "Opportunities" at bounding box center [127, 216] width 162 height 17
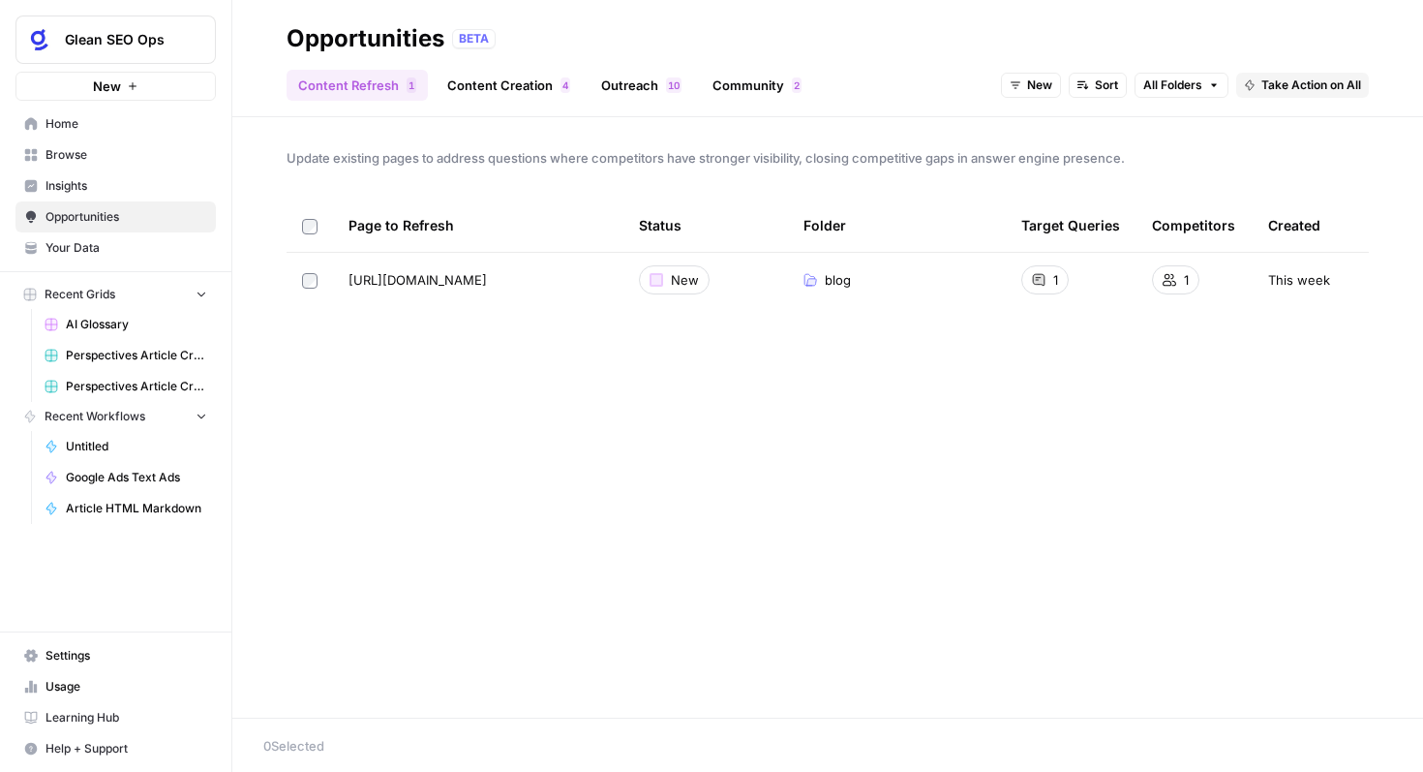
click at [467, 88] on link "Content Creation 4" at bounding box center [509, 85] width 146 height 31
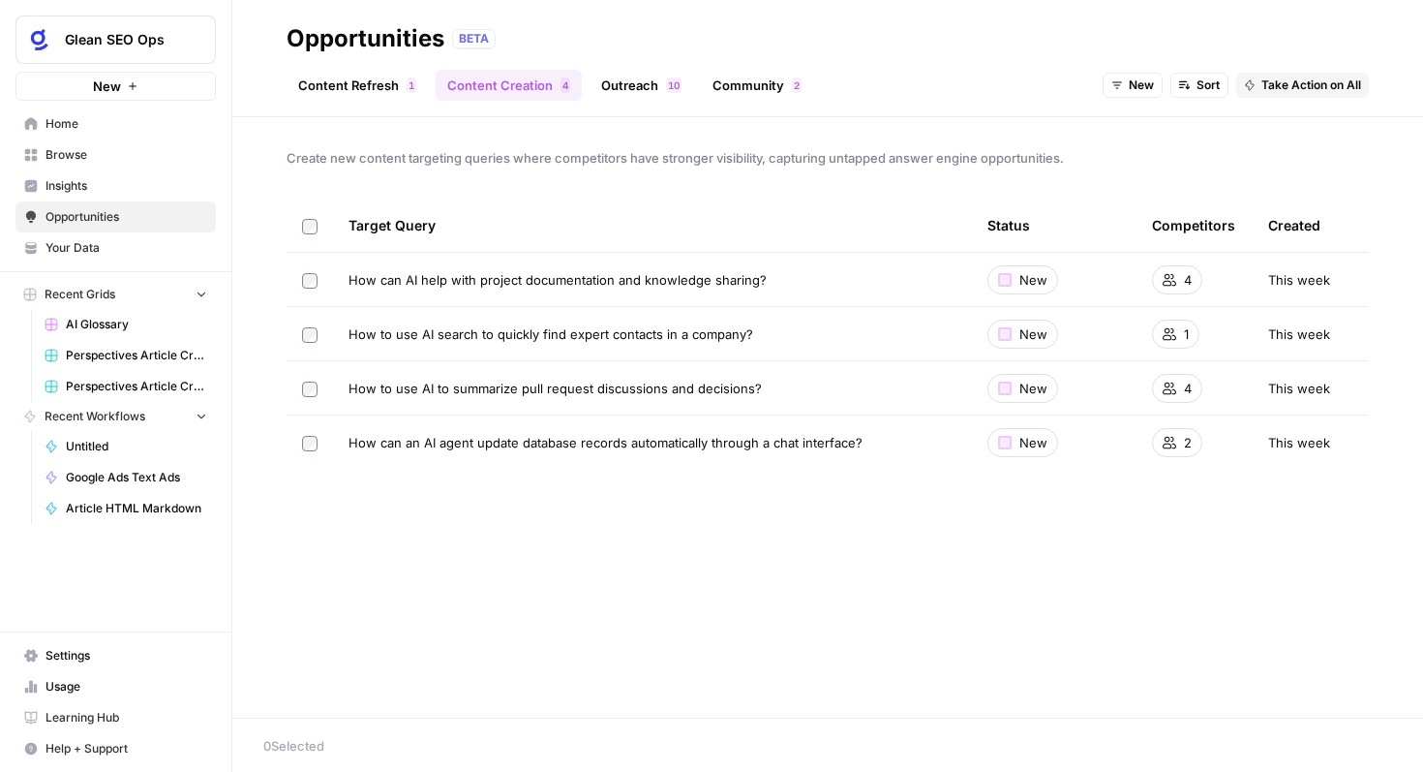
click at [600, 90] on link "Outreach 0 1" at bounding box center [642, 85] width 104 height 31
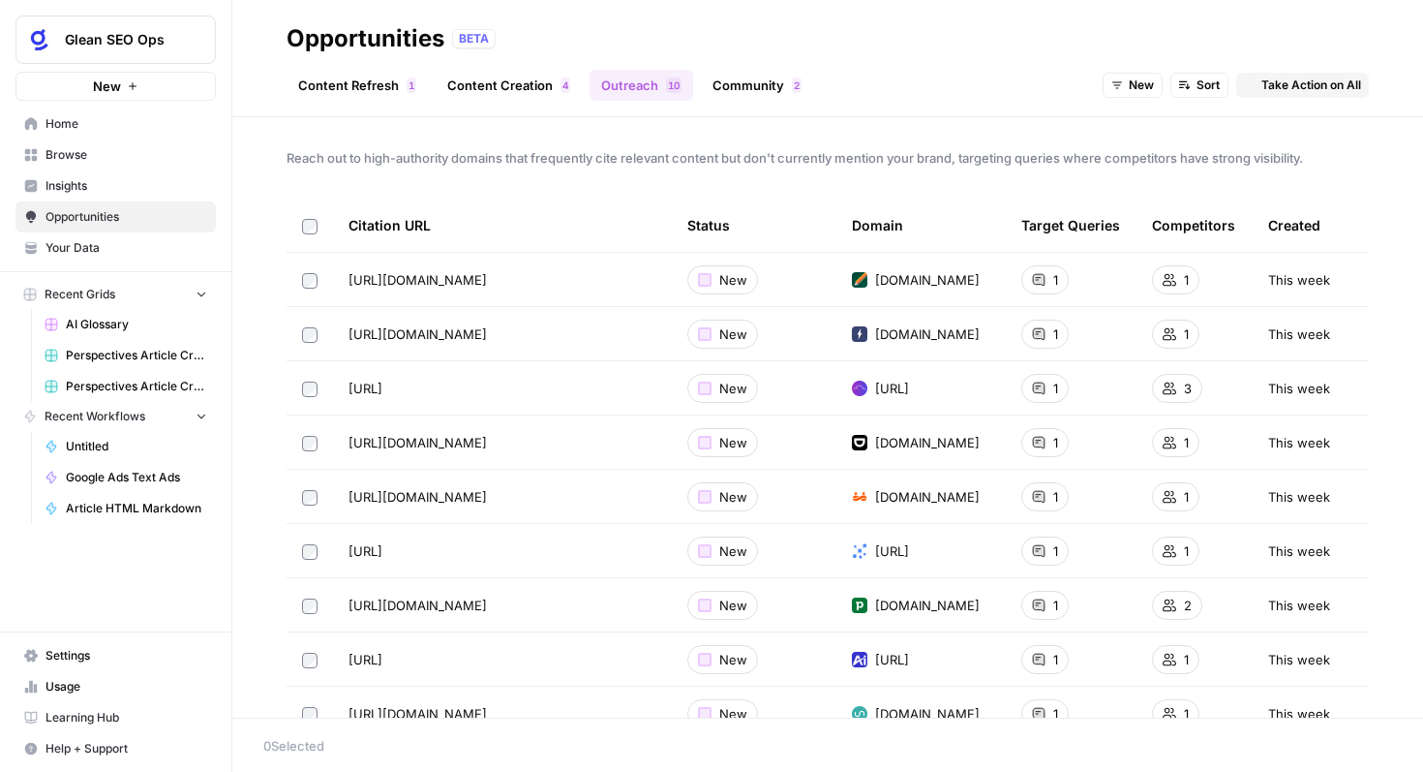
click at [740, 94] on link "Community 2" at bounding box center [757, 85] width 112 height 31
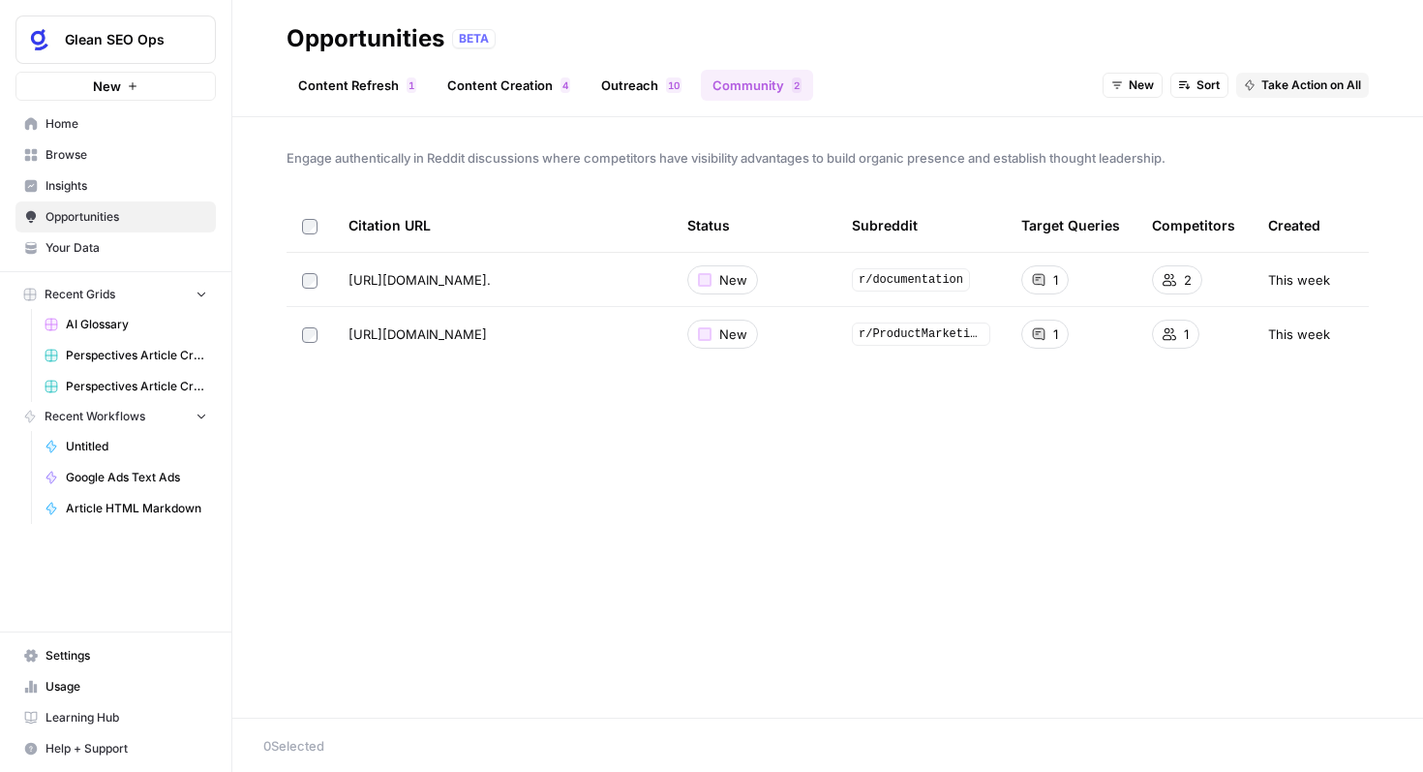
click at [338, 99] on link "Content Refresh 1" at bounding box center [357, 85] width 141 height 31
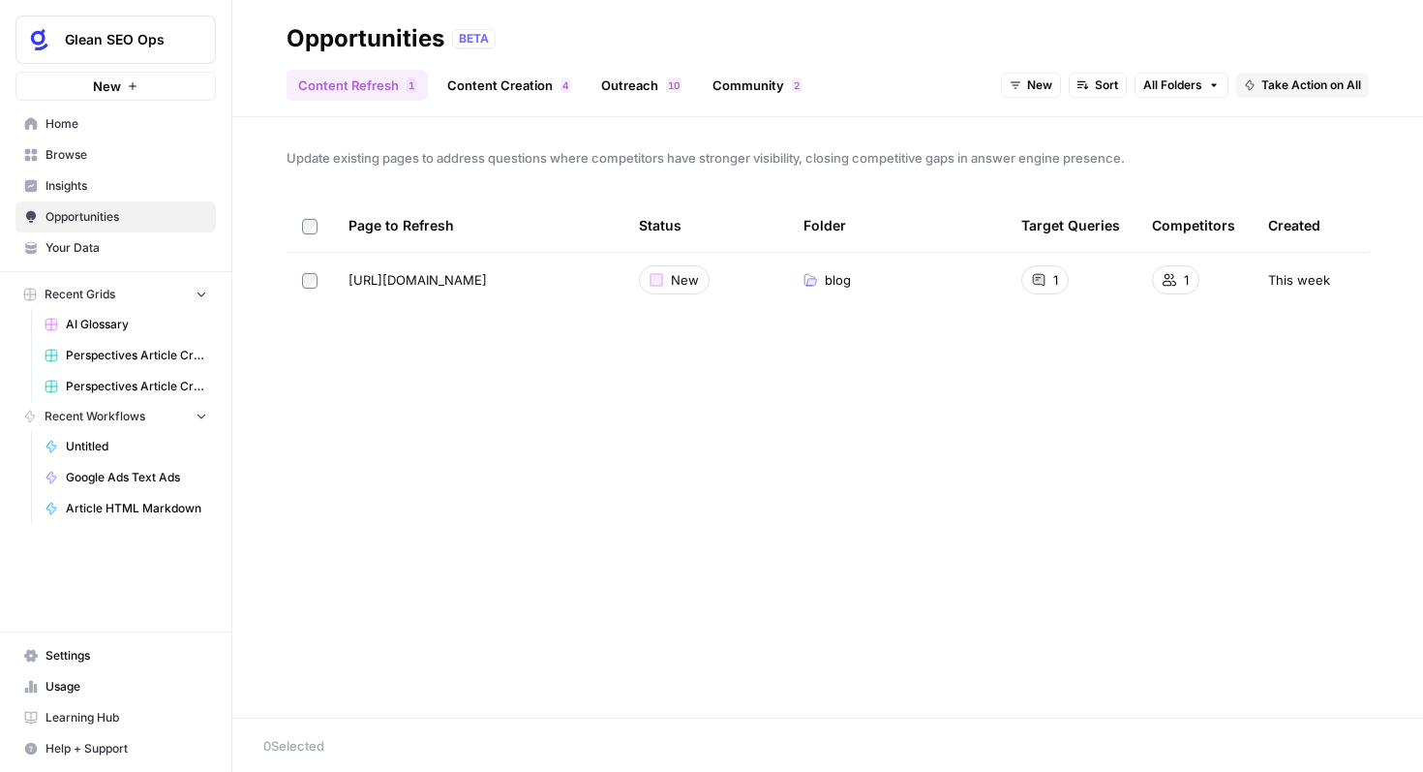
click at [133, 249] on span "Your Data" at bounding box center [127, 247] width 162 height 17
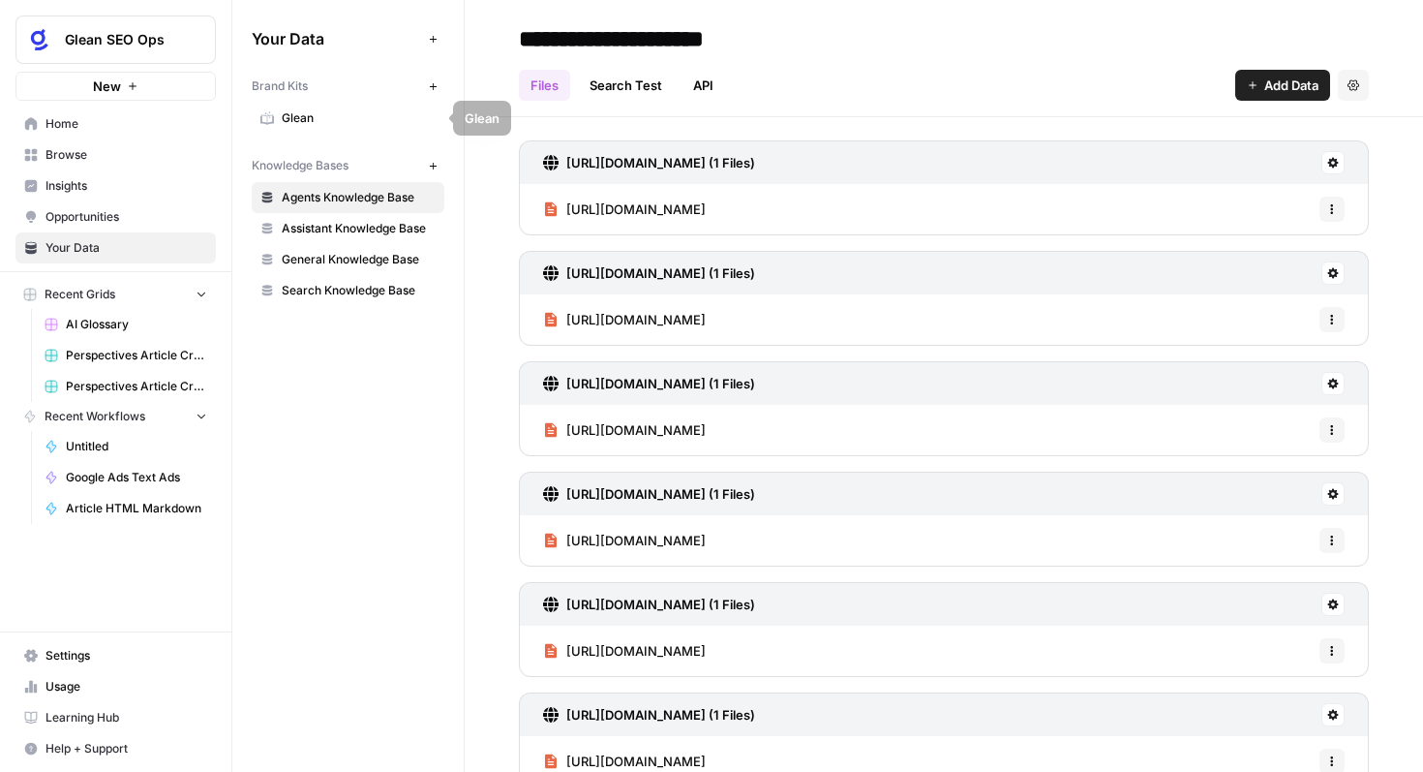
click at [400, 115] on span "Glean" at bounding box center [359, 117] width 154 height 17
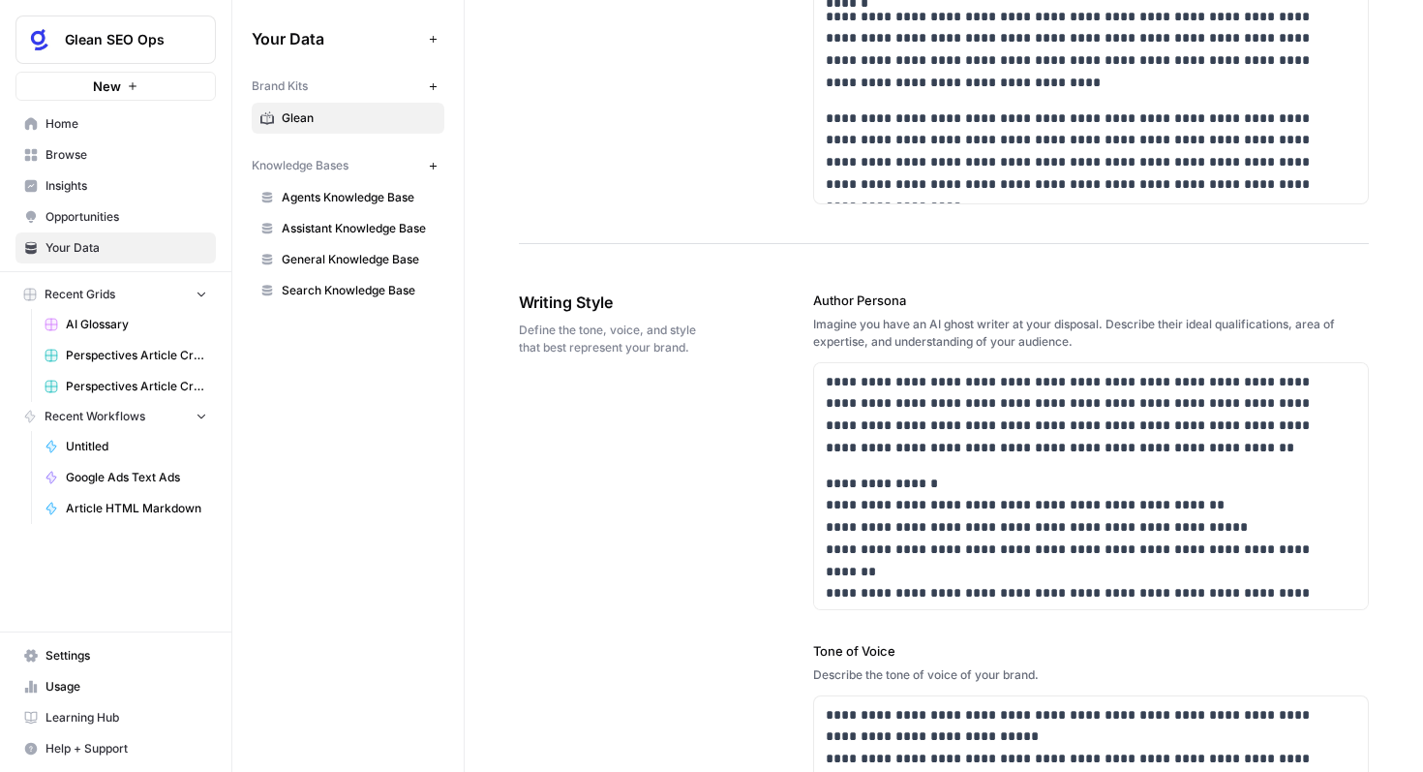
scroll to position [977, 0]
